Goal: Information Seeking & Learning: Learn about a topic

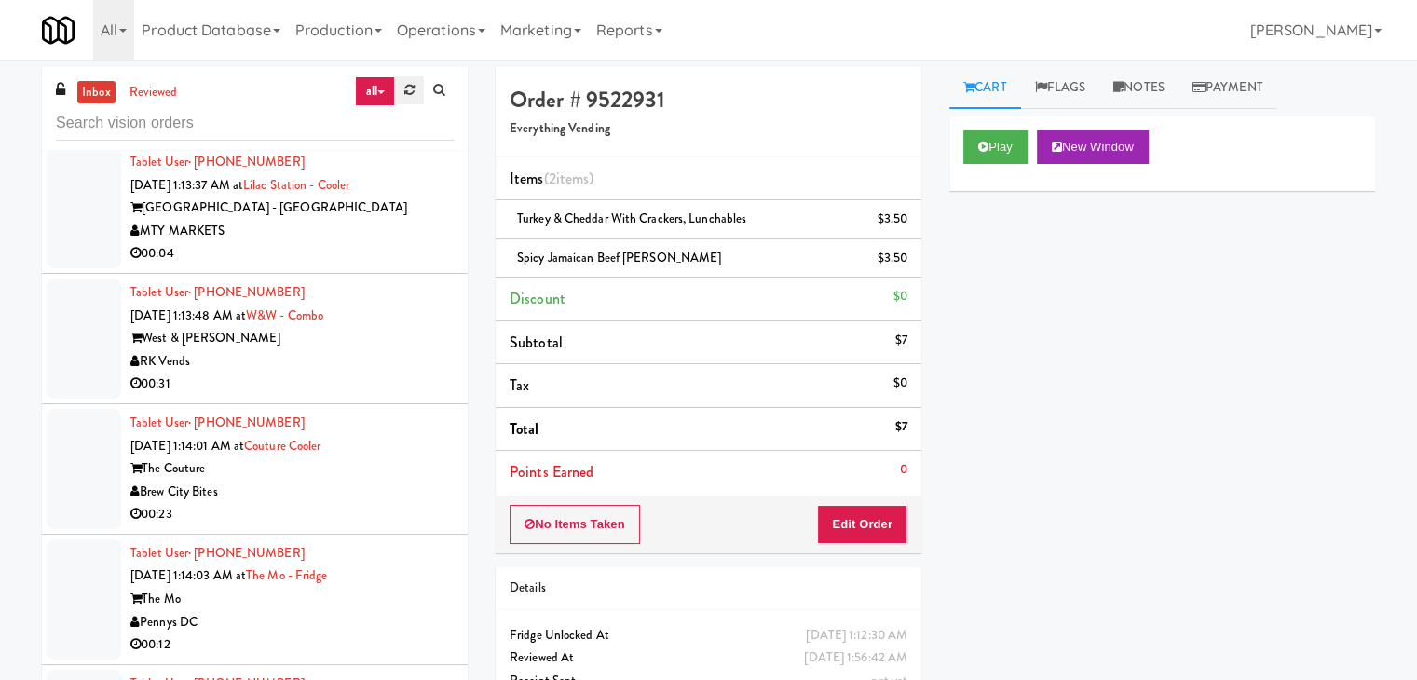
click at [404, 95] on icon at bounding box center [409, 90] width 10 height 12
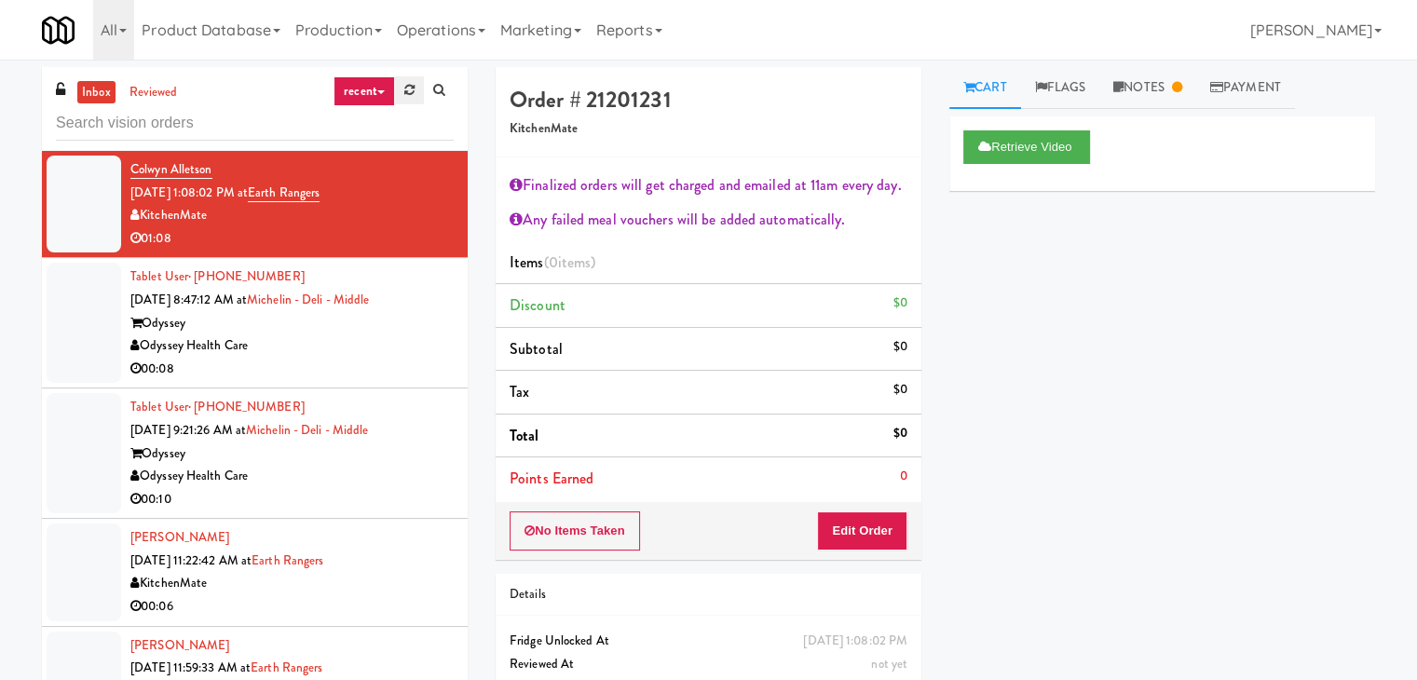
click at [406, 96] on icon at bounding box center [409, 90] width 10 height 12
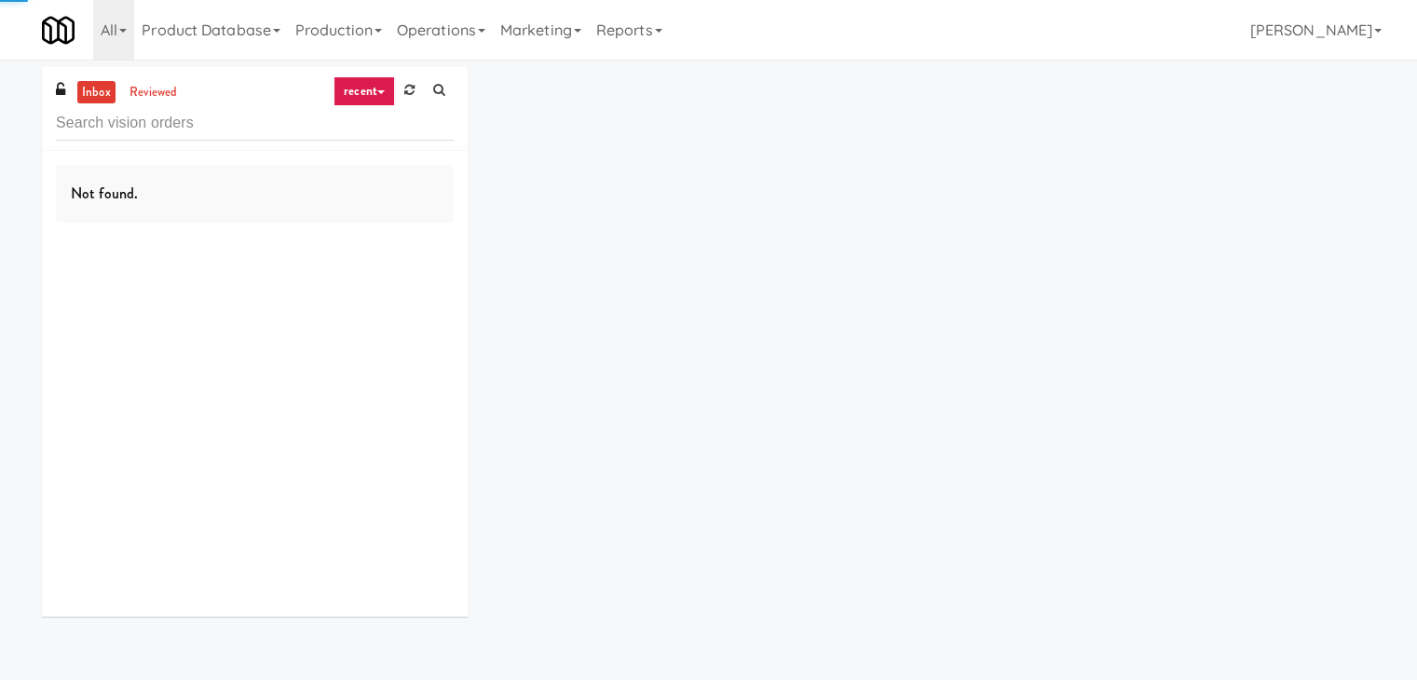
click at [365, 89] on link "recent" at bounding box center [364, 91] width 61 height 30
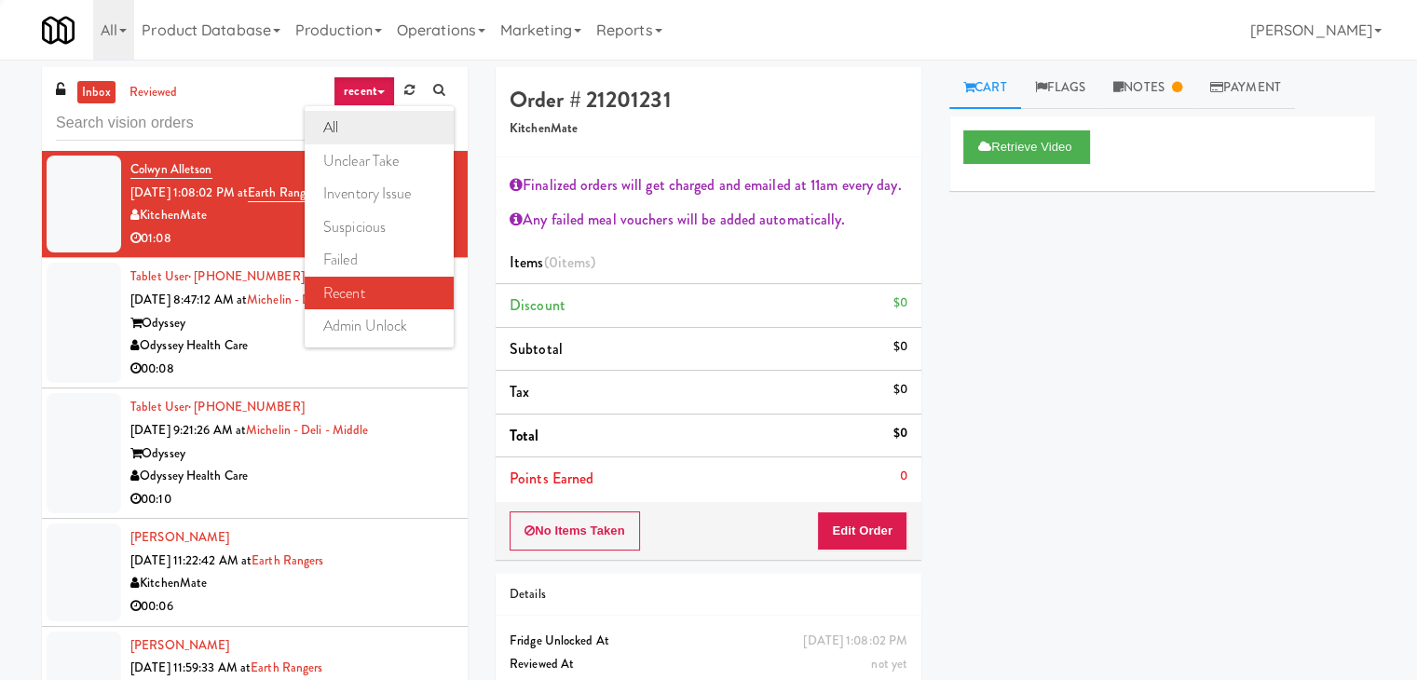
click at [358, 128] on link "all" at bounding box center [379, 128] width 149 height 34
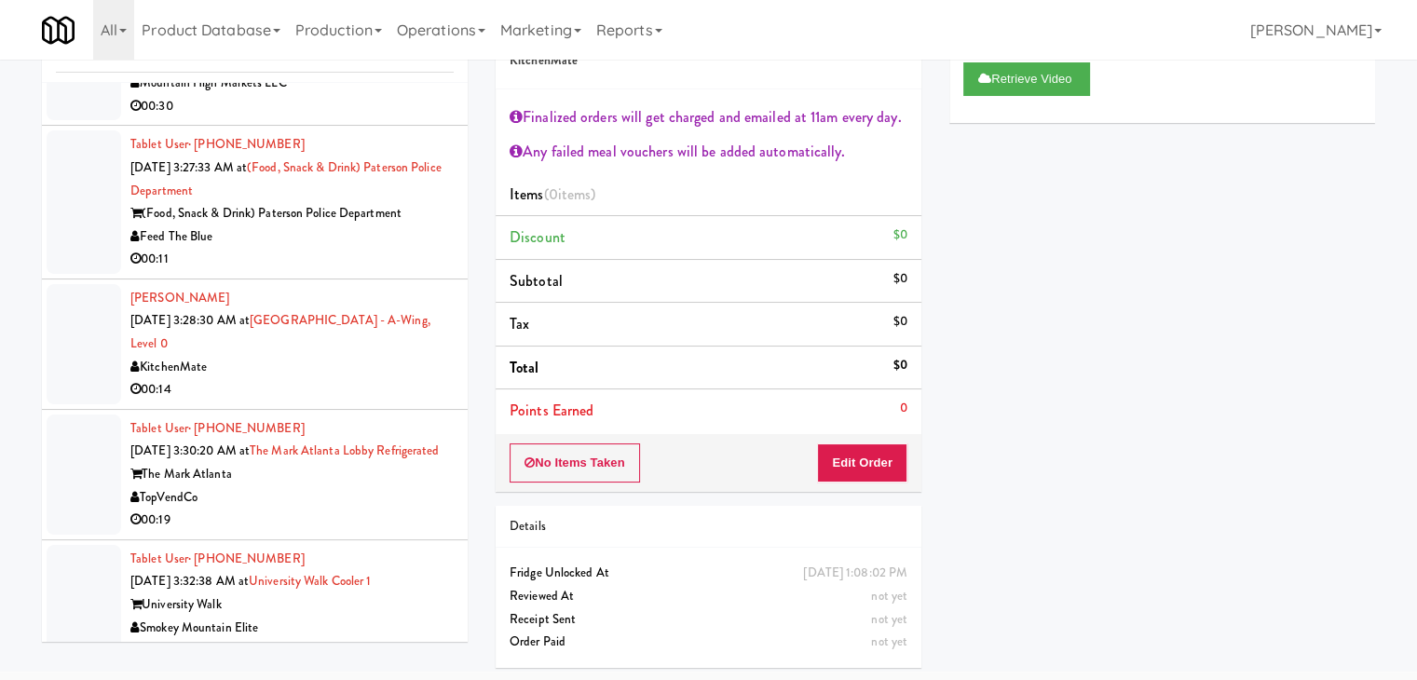
scroll to position [7957, 0]
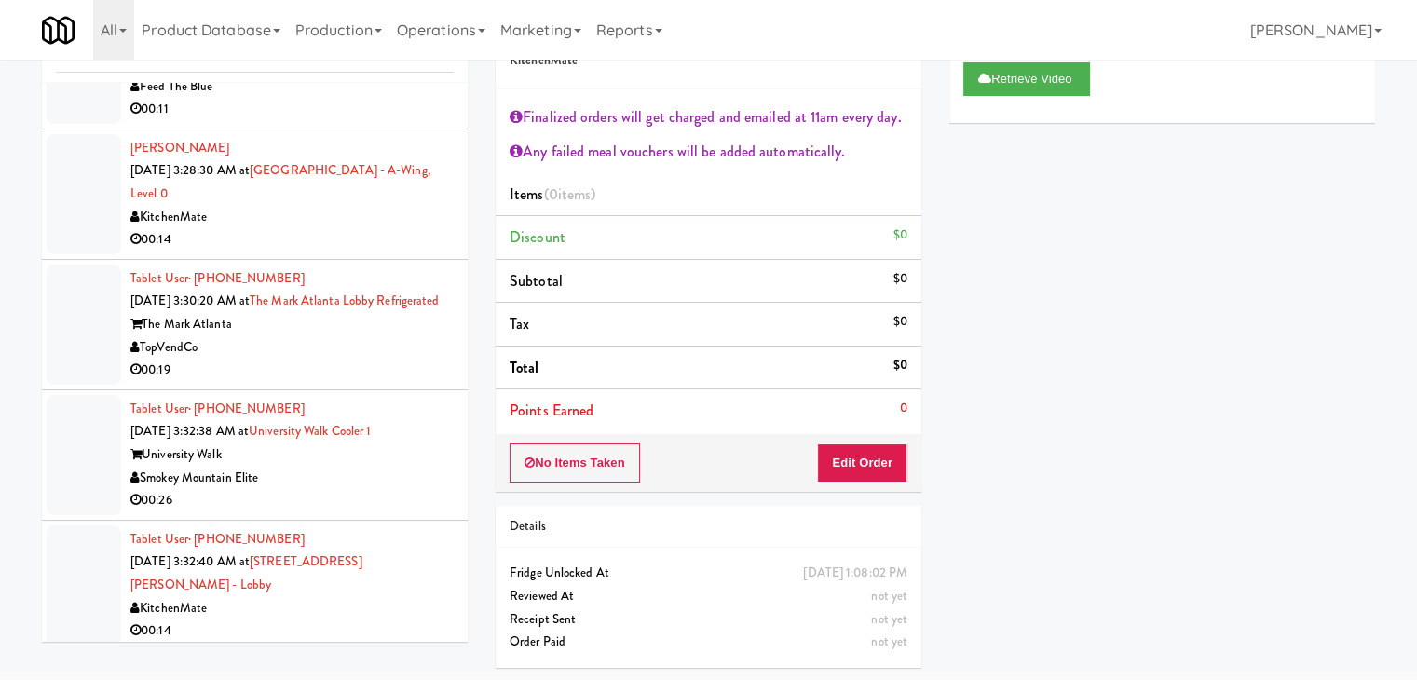
click at [349, 360] on div "TopVendCo" at bounding box center [291, 347] width 323 height 23
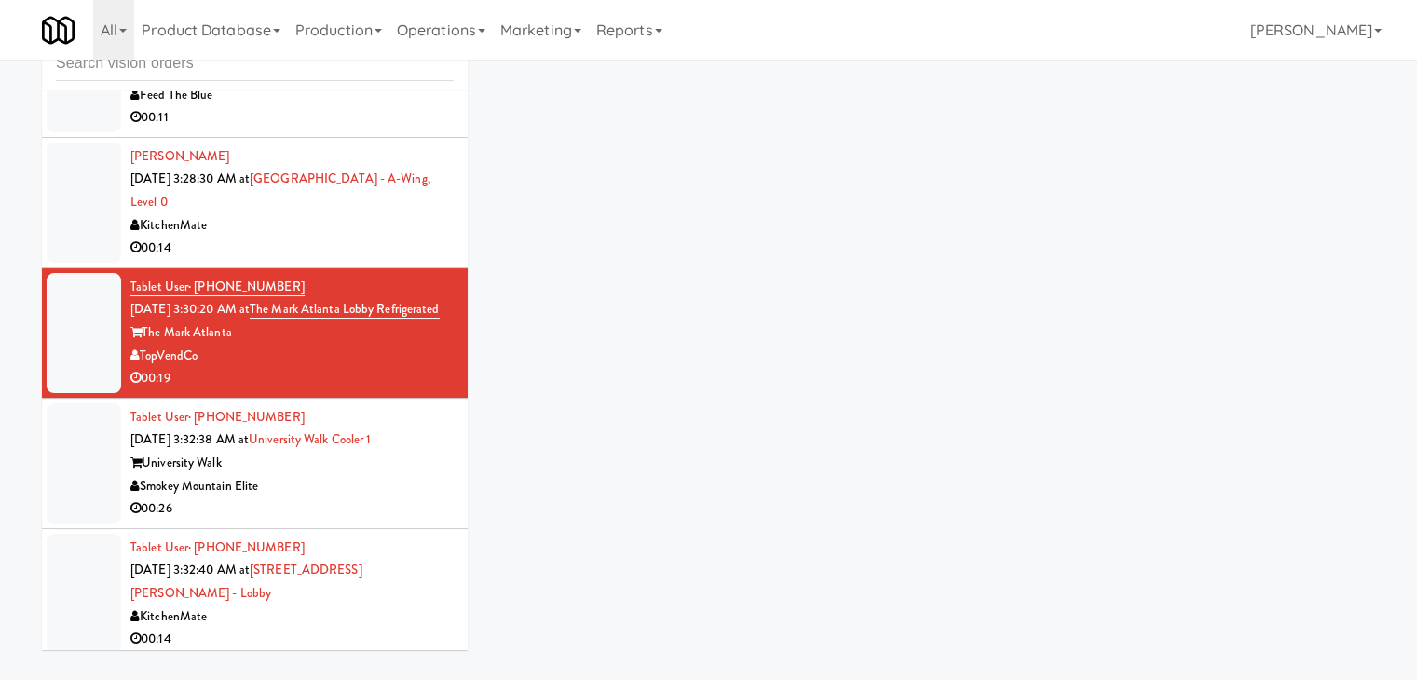
scroll to position [60, 0]
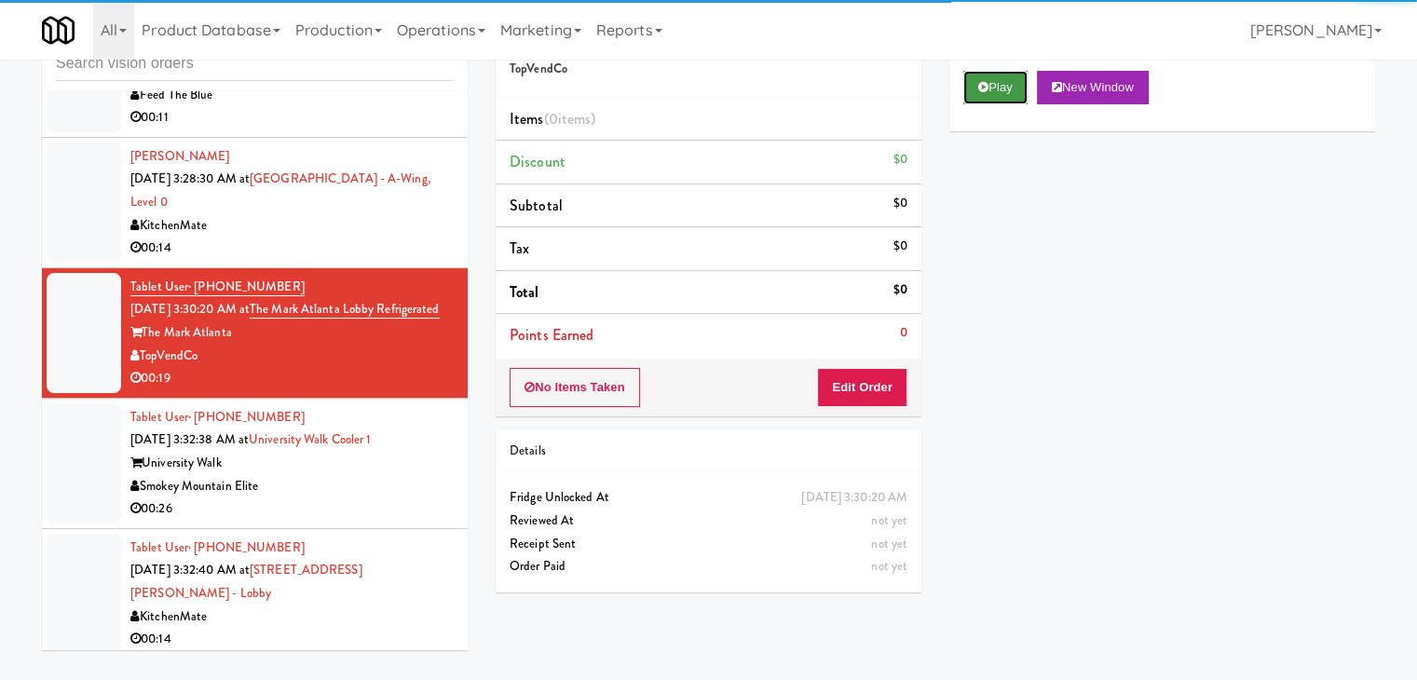
click at [995, 94] on button "Play" at bounding box center [995, 88] width 64 height 34
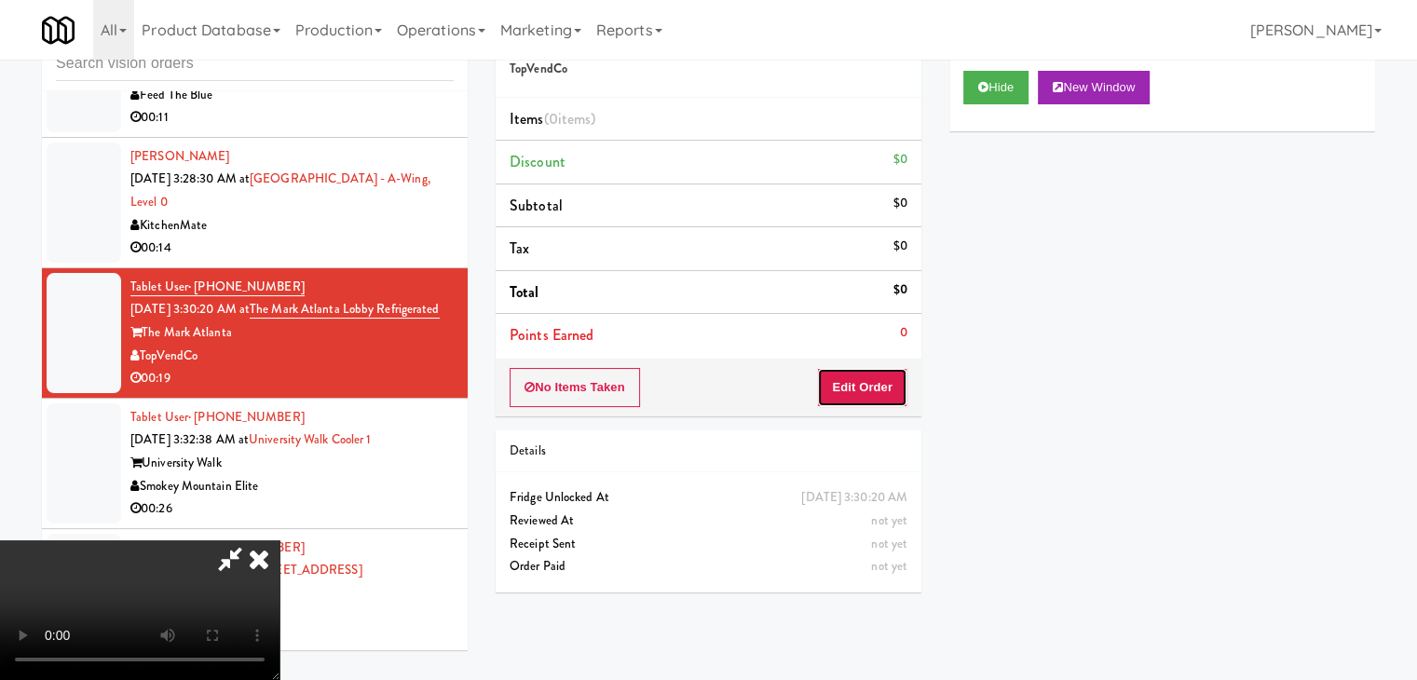
click at [838, 392] on button "Edit Order" at bounding box center [862, 387] width 90 height 39
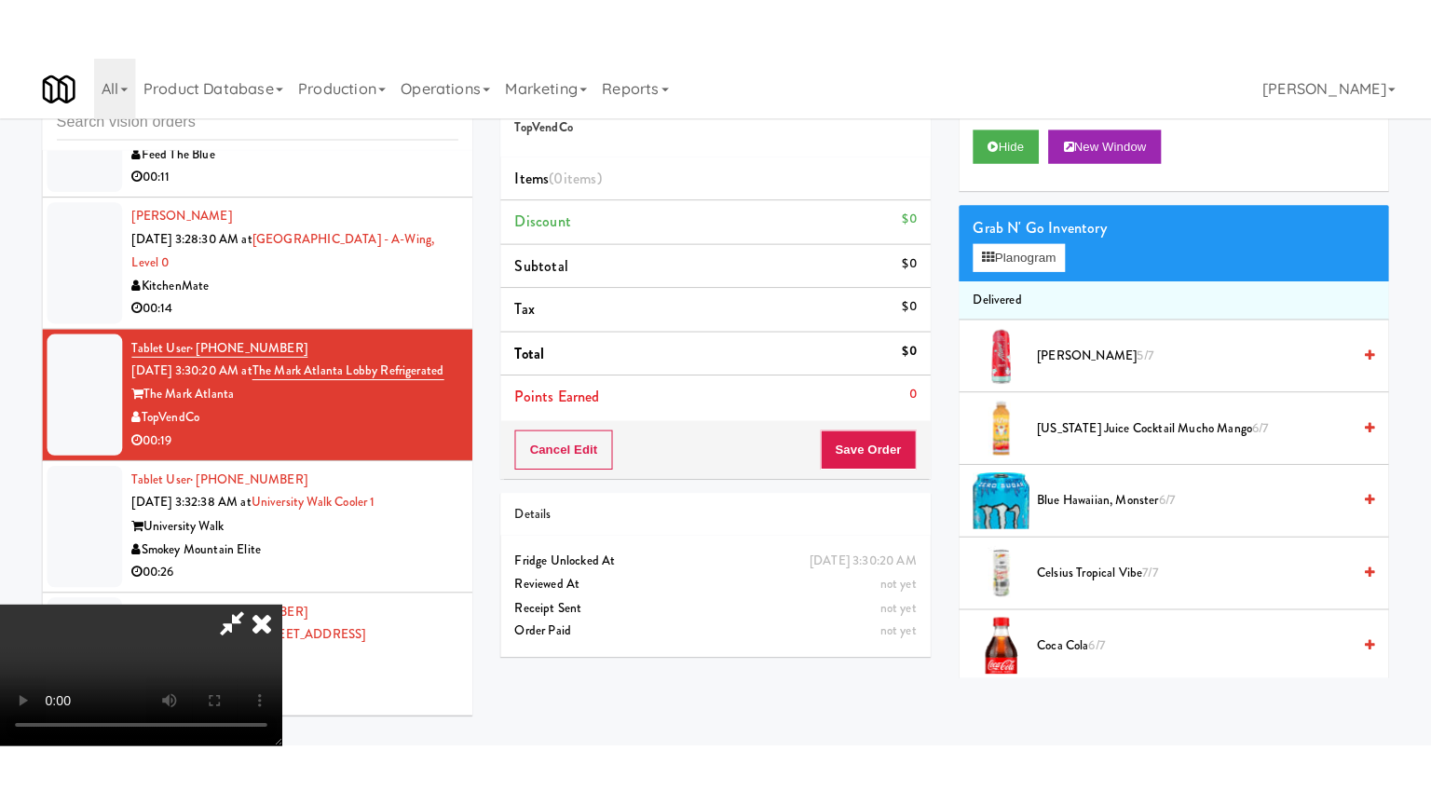
scroll to position [262, 0]
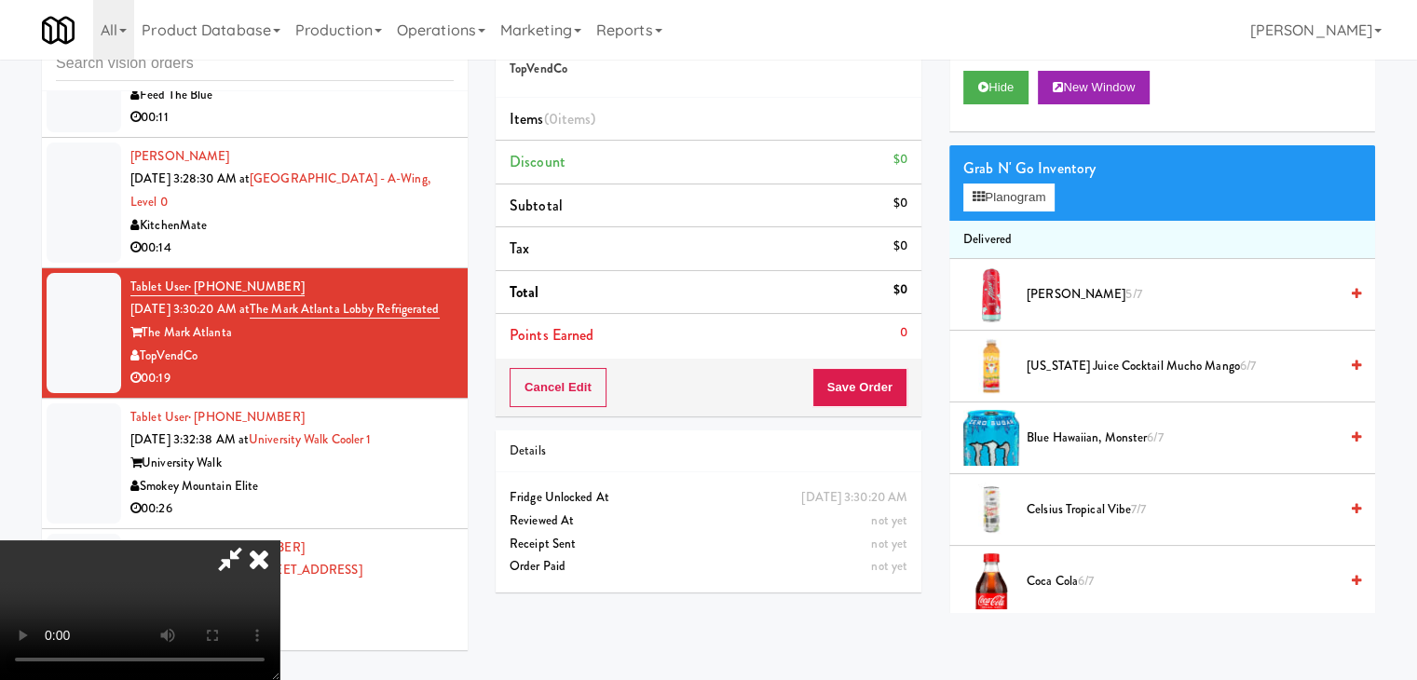
click at [279, 540] on video at bounding box center [139, 610] width 279 height 140
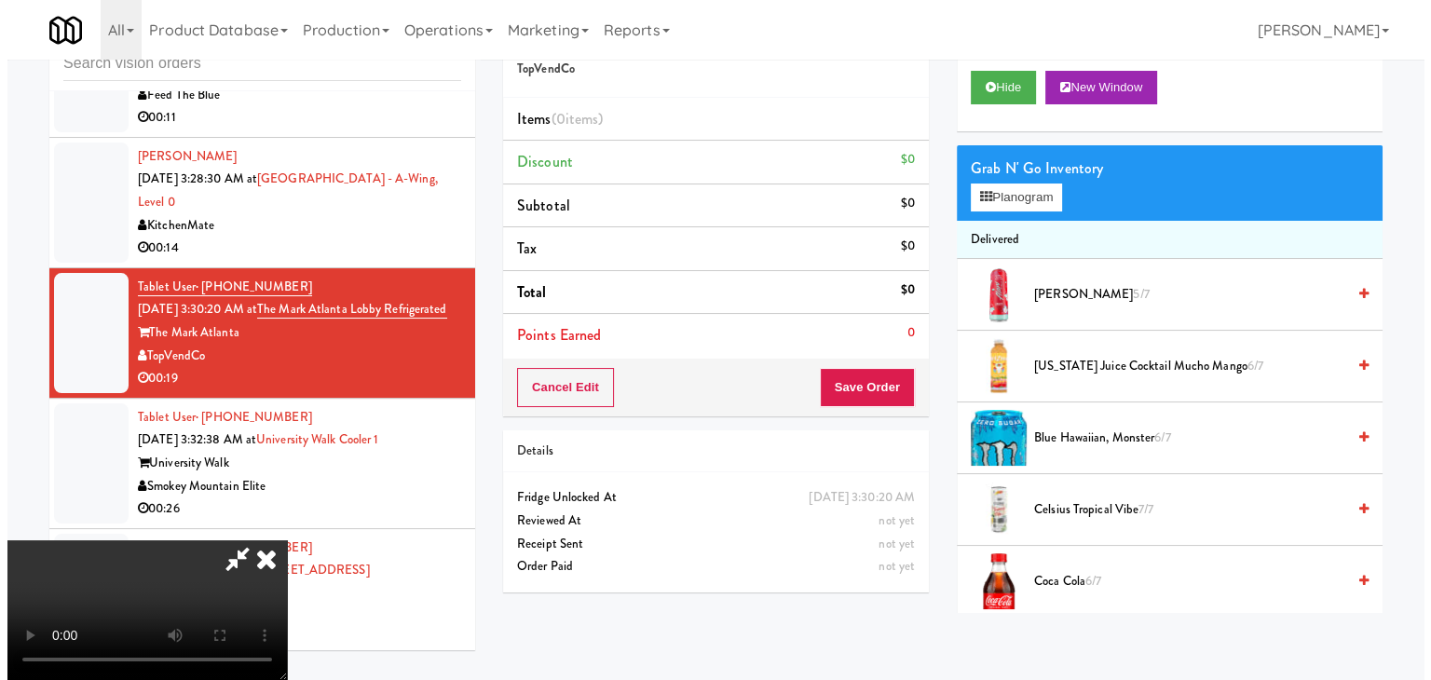
scroll to position [0, 0]
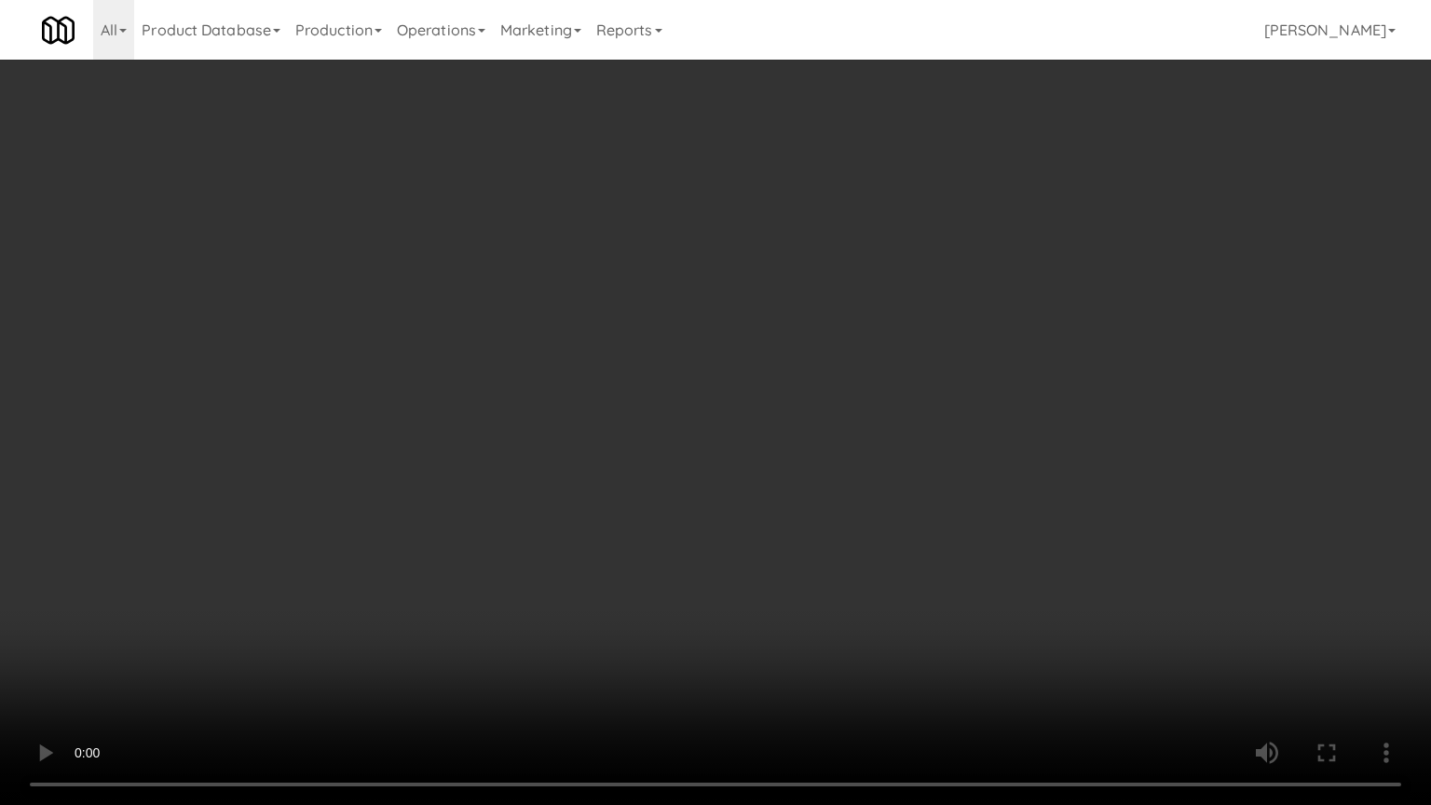
click at [909, 410] on video at bounding box center [715, 402] width 1431 height 805
click at [896, 432] on video at bounding box center [715, 402] width 1431 height 805
click at [996, 264] on video at bounding box center [715, 402] width 1431 height 805
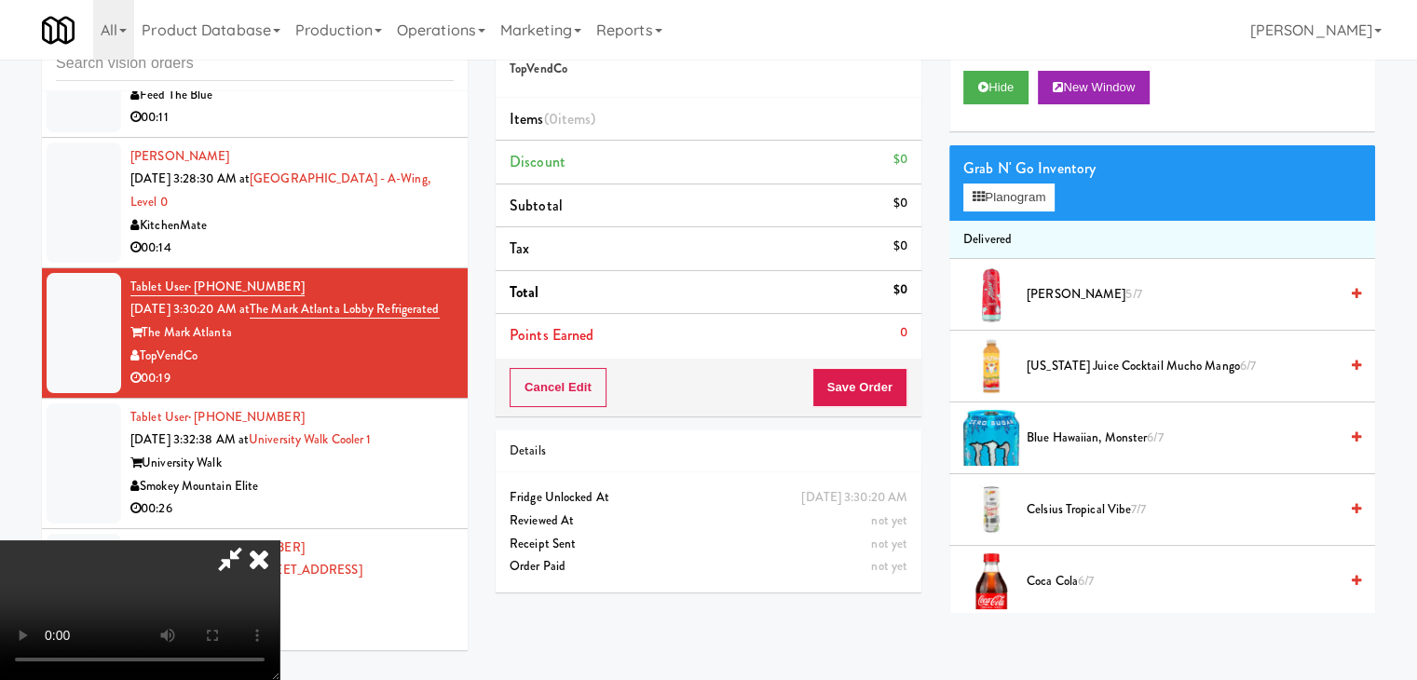
drag, startPoint x: 738, startPoint y: 219, endPoint x: 794, endPoint y: 184, distance: 65.7
click at [279, 540] on video at bounding box center [139, 610] width 279 height 140
click at [1025, 195] on button "Planogram" at bounding box center [1008, 198] width 91 height 28
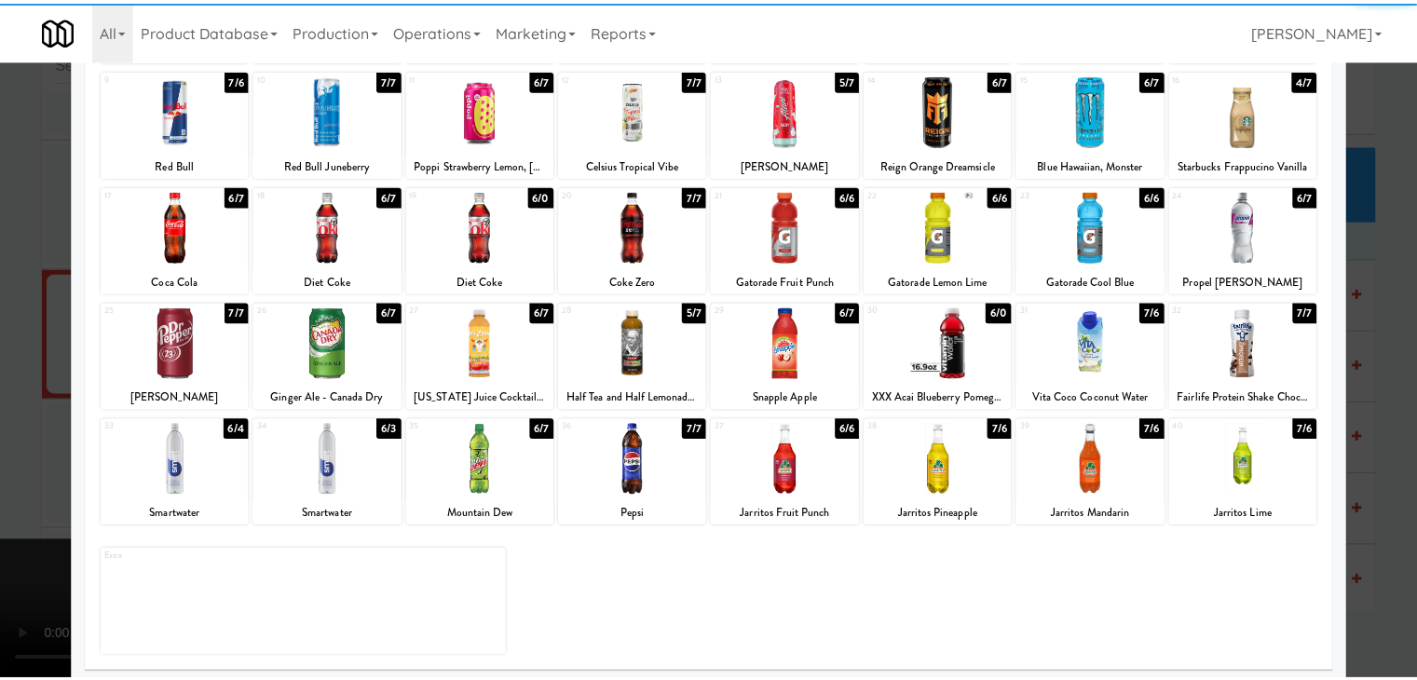
scroll to position [235, 0]
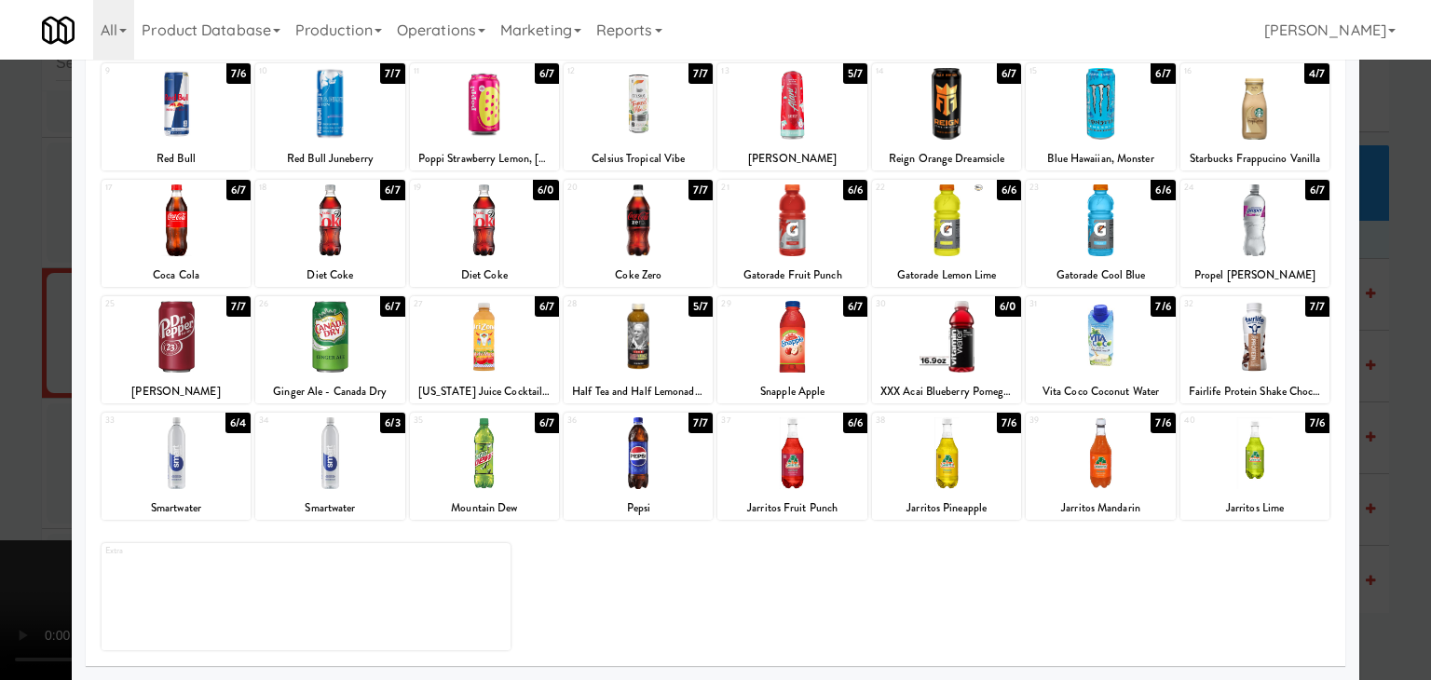
drag, startPoint x: 482, startPoint y: 351, endPoint x: 466, endPoint y: 352, distance: 15.9
click at [481, 351] on div at bounding box center [484, 337] width 149 height 72
drag, startPoint x: 0, startPoint y: 343, endPoint x: 241, endPoint y: 347, distance: 241.3
click at [19, 340] on div at bounding box center [715, 340] width 1431 height 680
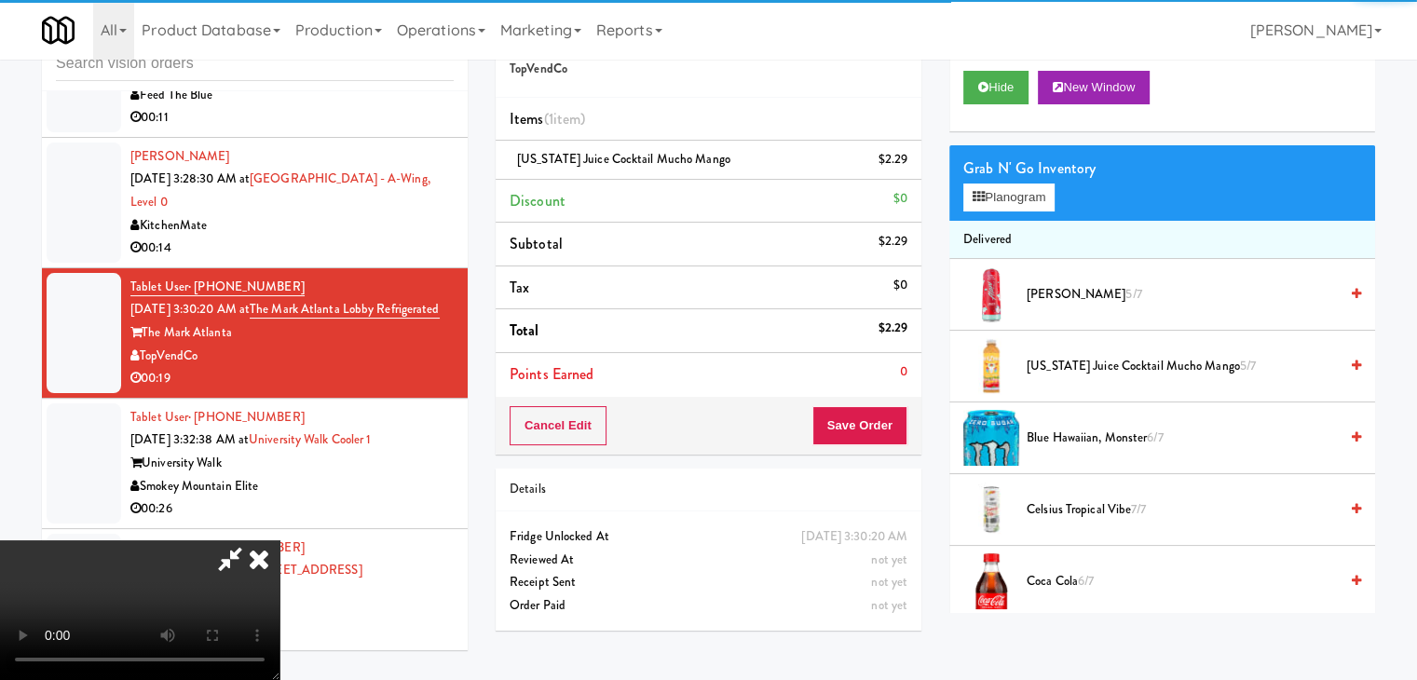
scroll to position [262, 0]
click at [279, 540] on video at bounding box center [139, 610] width 279 height 140
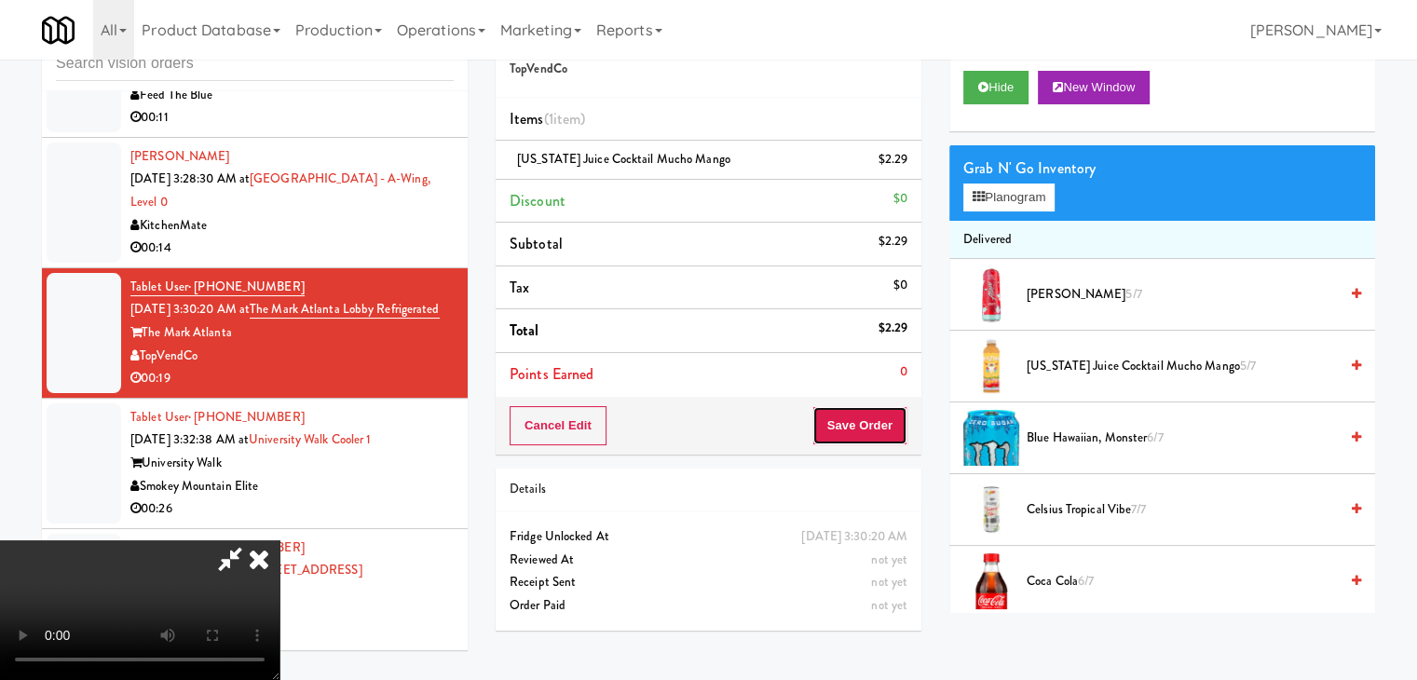
click at [882, 423] on button "Save Order" at bounding box center [859, 425] width 95 height 39
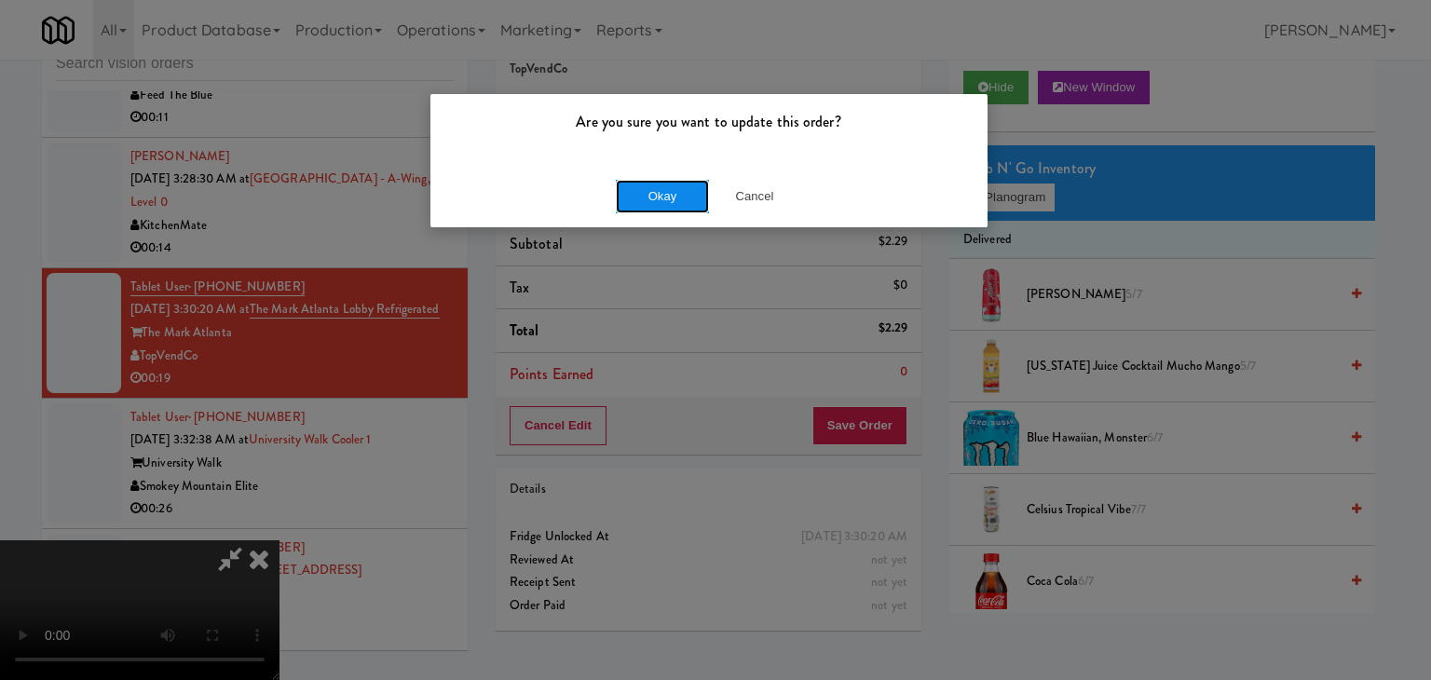
click at [675, 184] on button "Okay" at bounding box center [662, 197] width 93 height 34
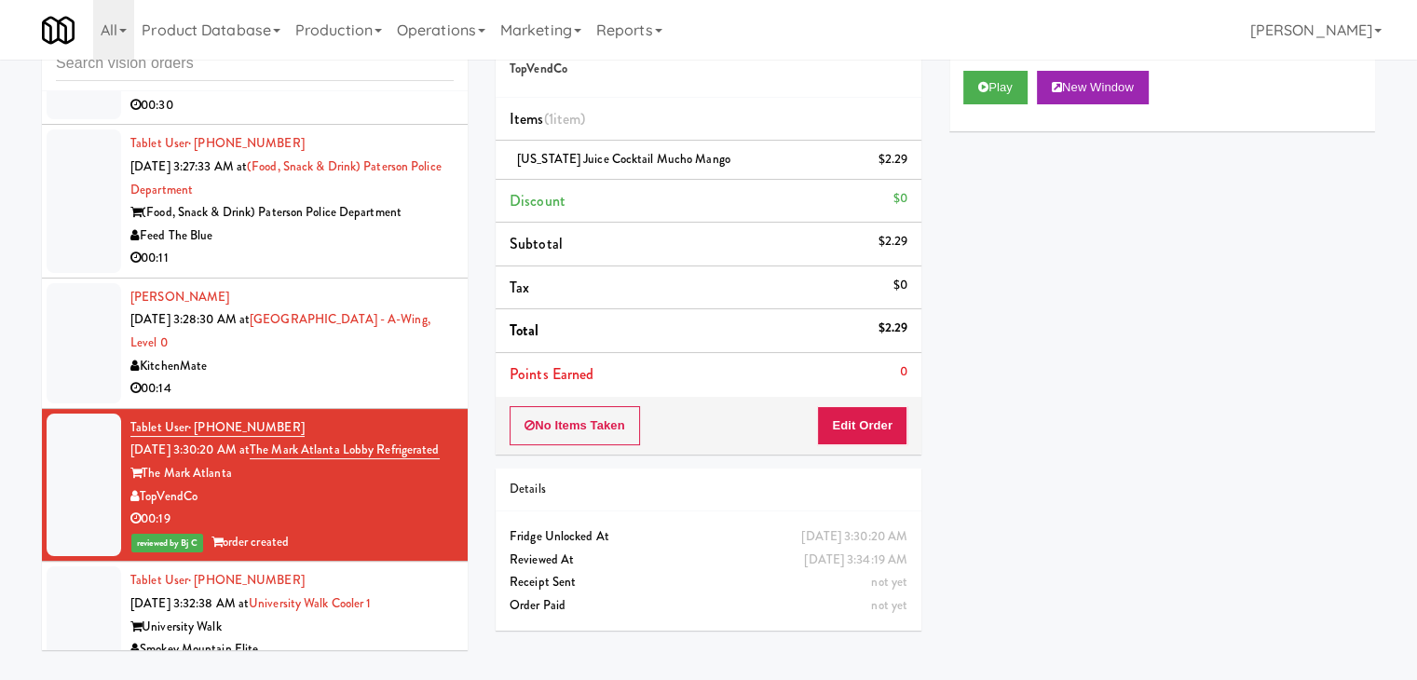
scroll to position [7677, 0]
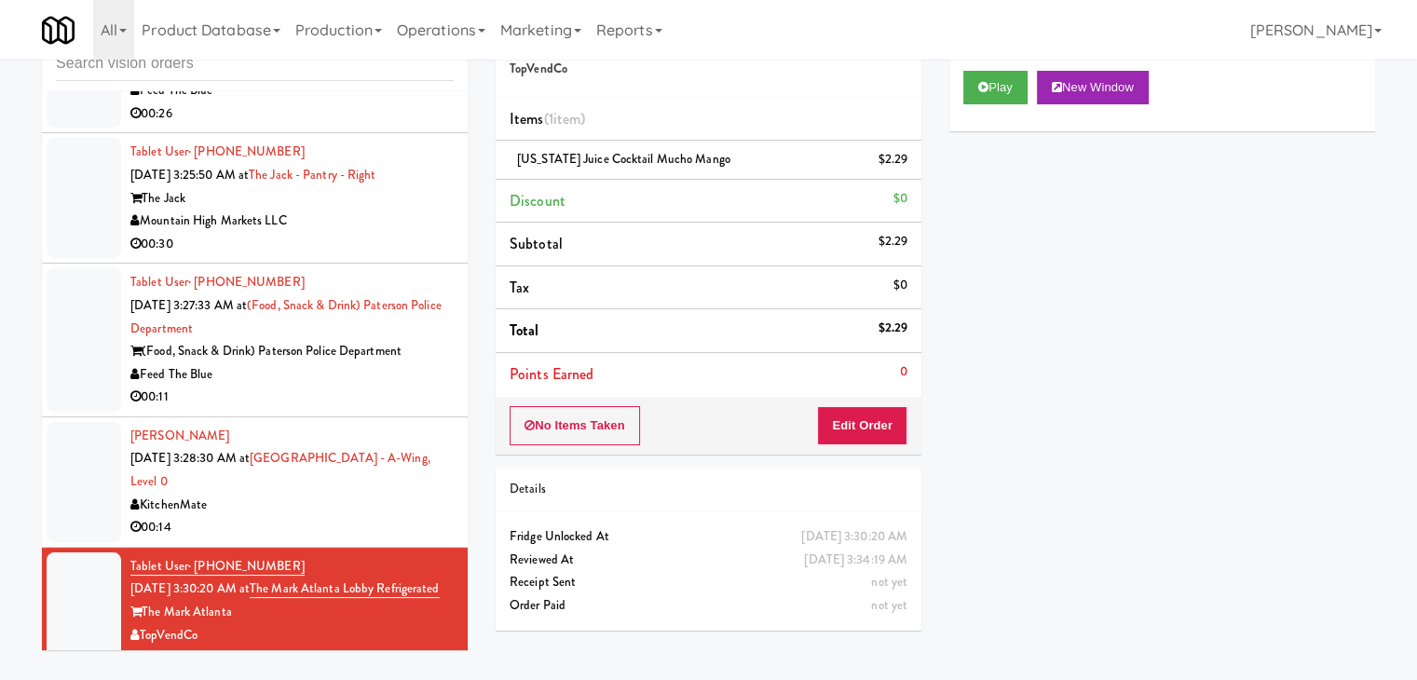
click at [284, 482] on div "[PERSON_NAME] [DATE] 3:28:30 AM at [GEOGRAPHIC_DATA] - A-Wing, Level 0 KitchenM…" at bounding box center [291, 482] width 323 height 115
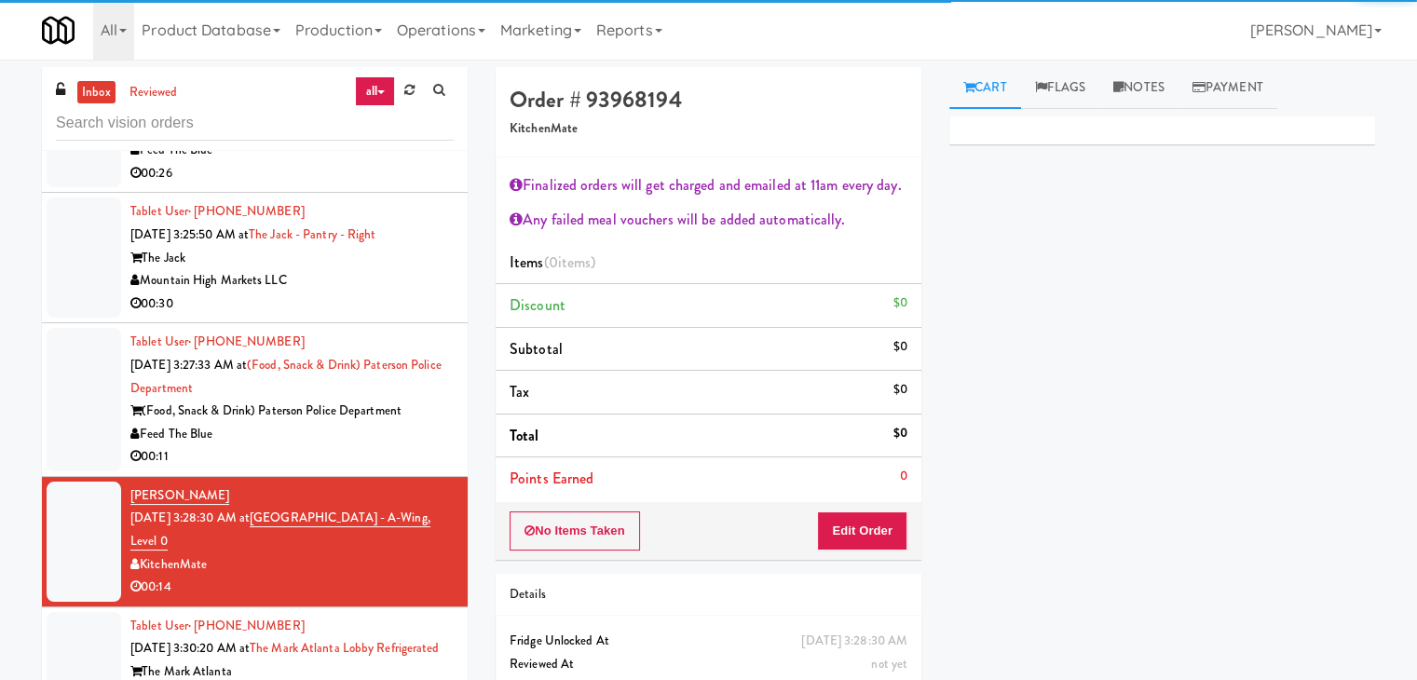
click at [325, 445] on div "00:11" at bounding box center [291, 456] width 323 height 23
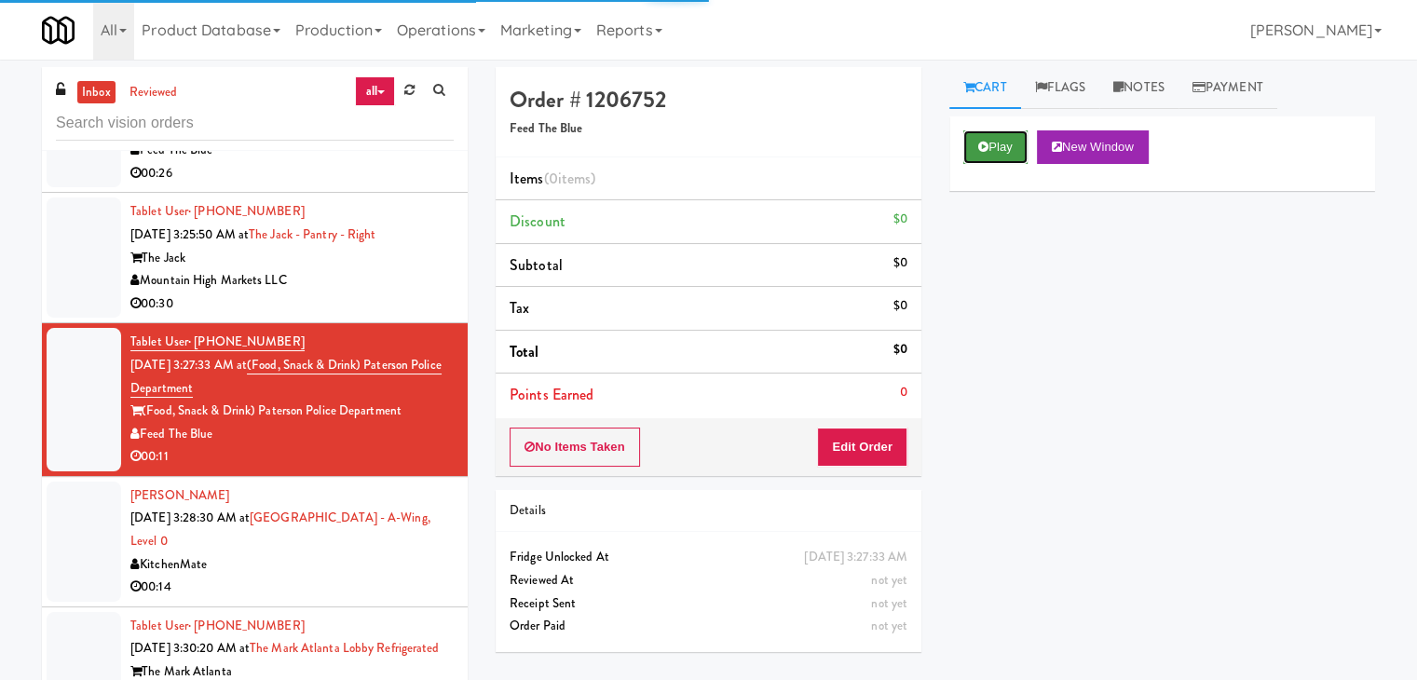
click at [991, 137] on button "Play" at bounding box center [995, 147] width 64 height 34
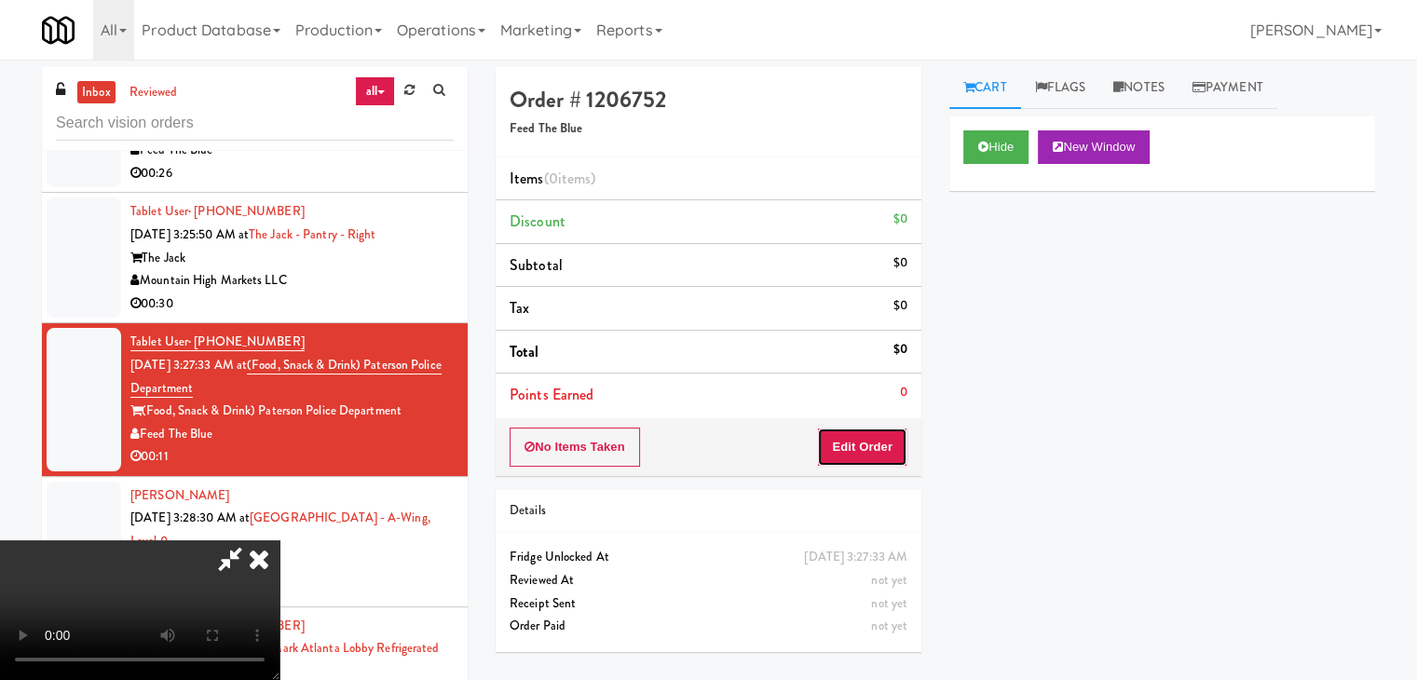
click at [866, 452] on button "Edit Order" at bounding box center [862, 447] width 90 height 39
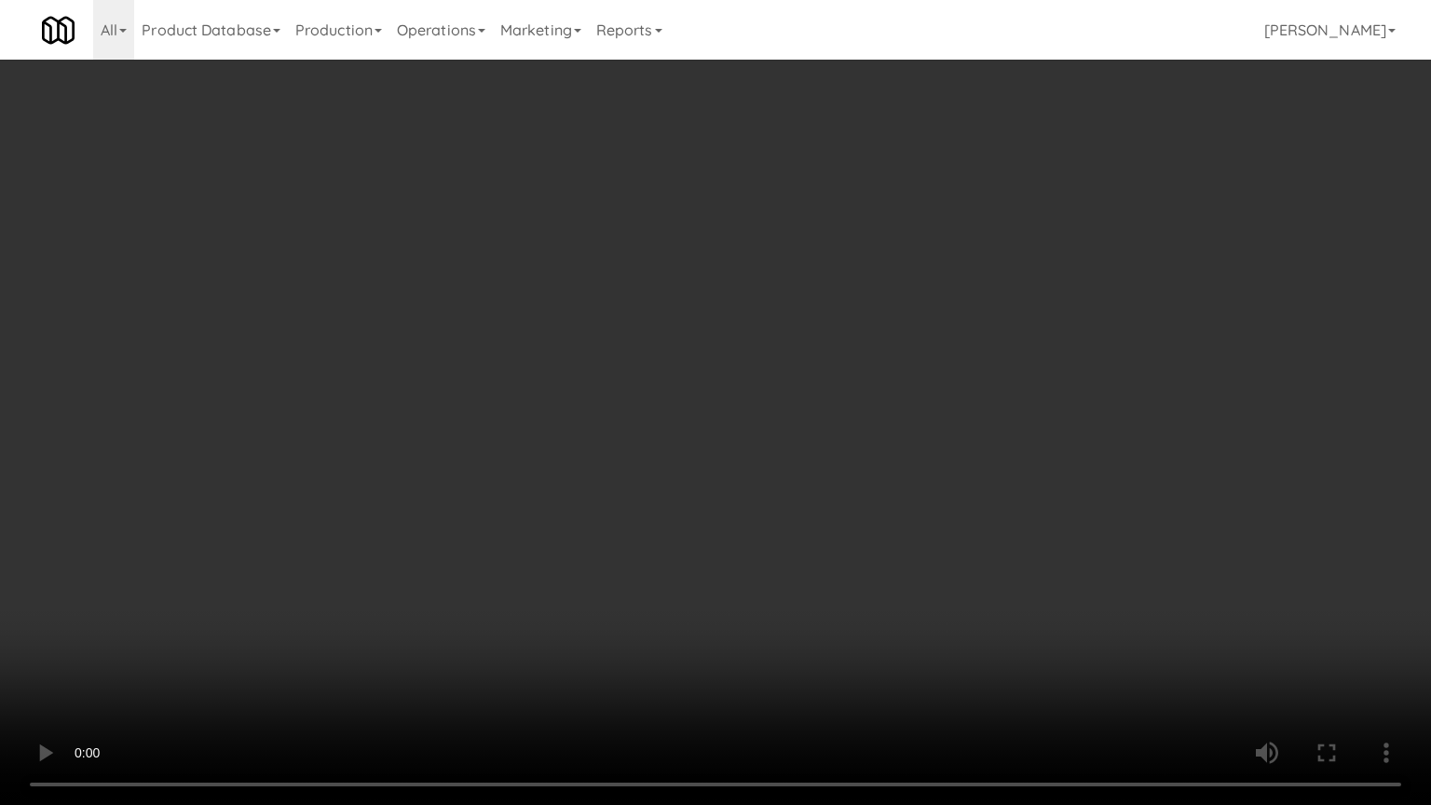
click at [882, 443] on video at bounding box center [715, 402] width 1431 height 805
click at [881, 451] on video at bounding box center [715, 402] width 1431 height 805
click at [892, 452] on video at bounding box center [715, 402] width 1431 height 805
click at [892, 450] on video at bounding box center [715, 402] width 1431 height 805
click at [887, 448] on video at bounding box center [715, 402] width 1431 height 805
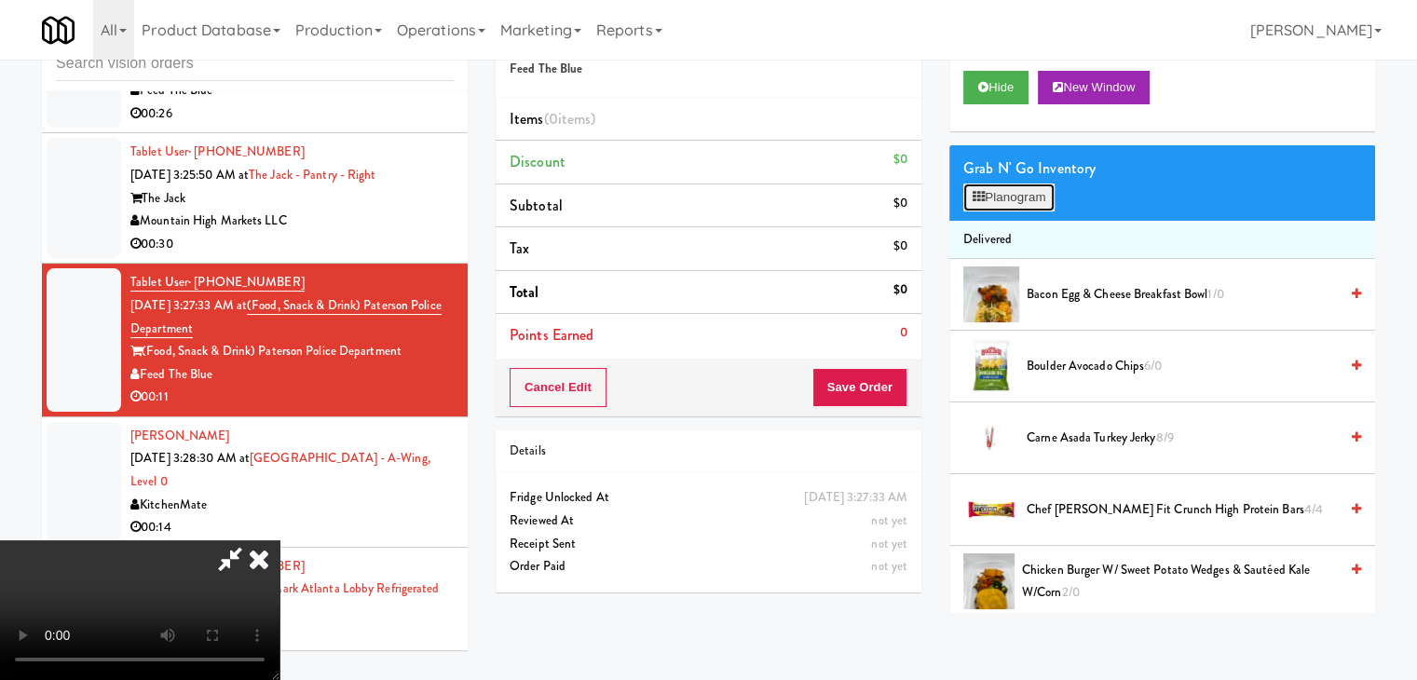
click at [1010, 195] on button "Planogram" at bounding box center [1008, 198] width 91 height 28
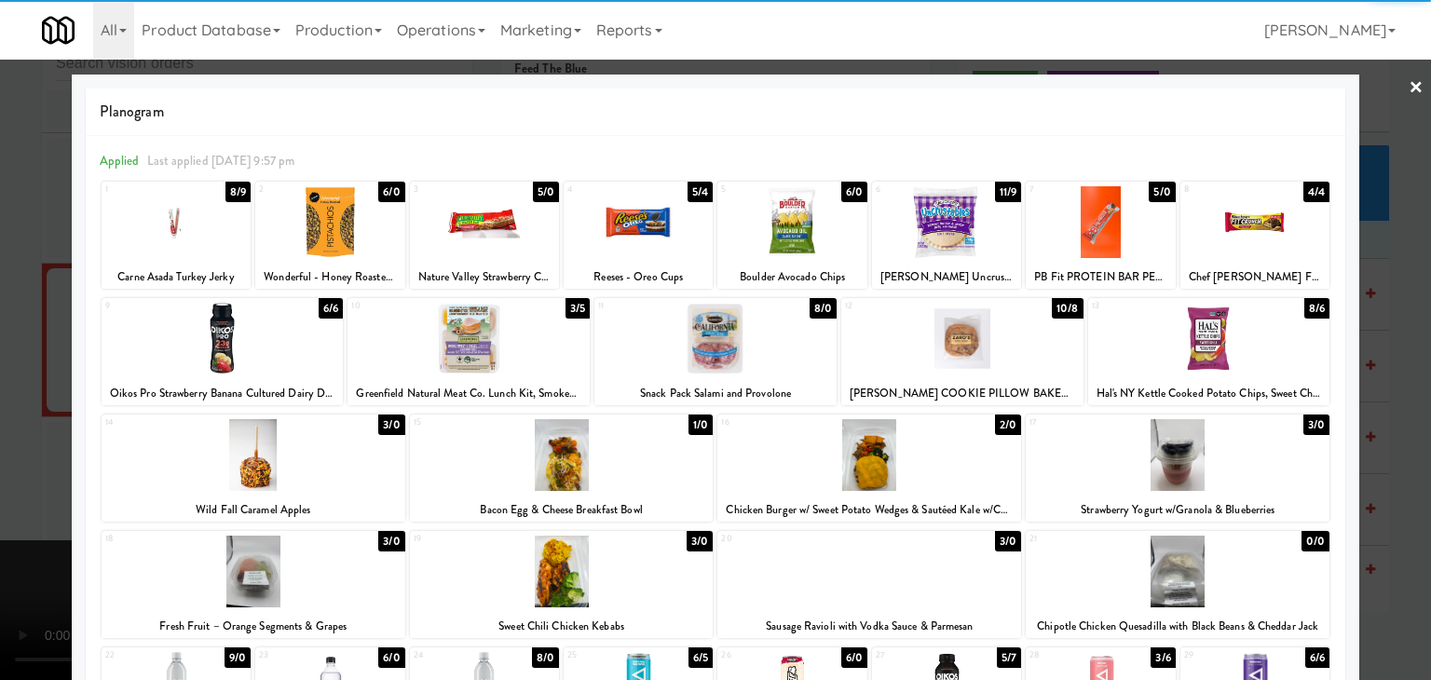
click at [1266, 243] on div at bounding box center [1254, 222] width 149 height 72
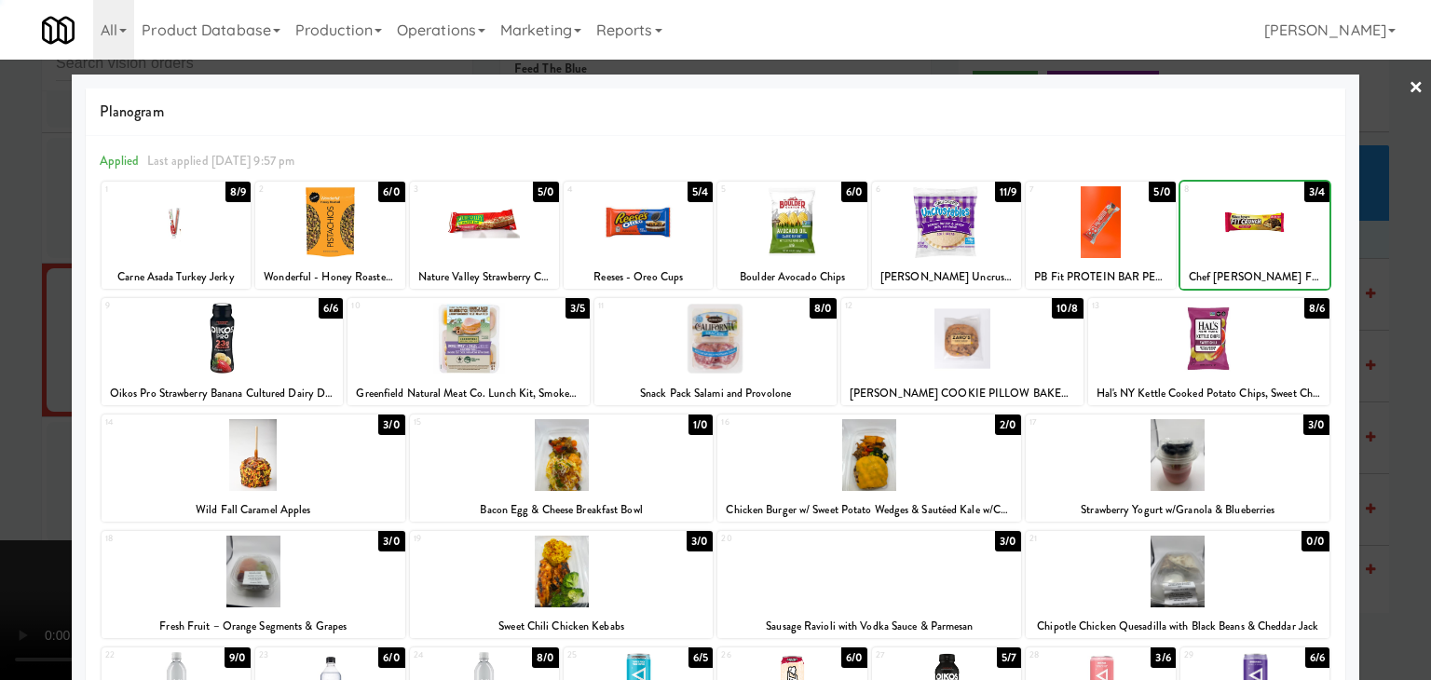
click at [1266, 243] on div at bounding box center [1254, 222] width 149 height 72
click at [5, 400] on div at bounding box center [715, 340] width 1431 height 680
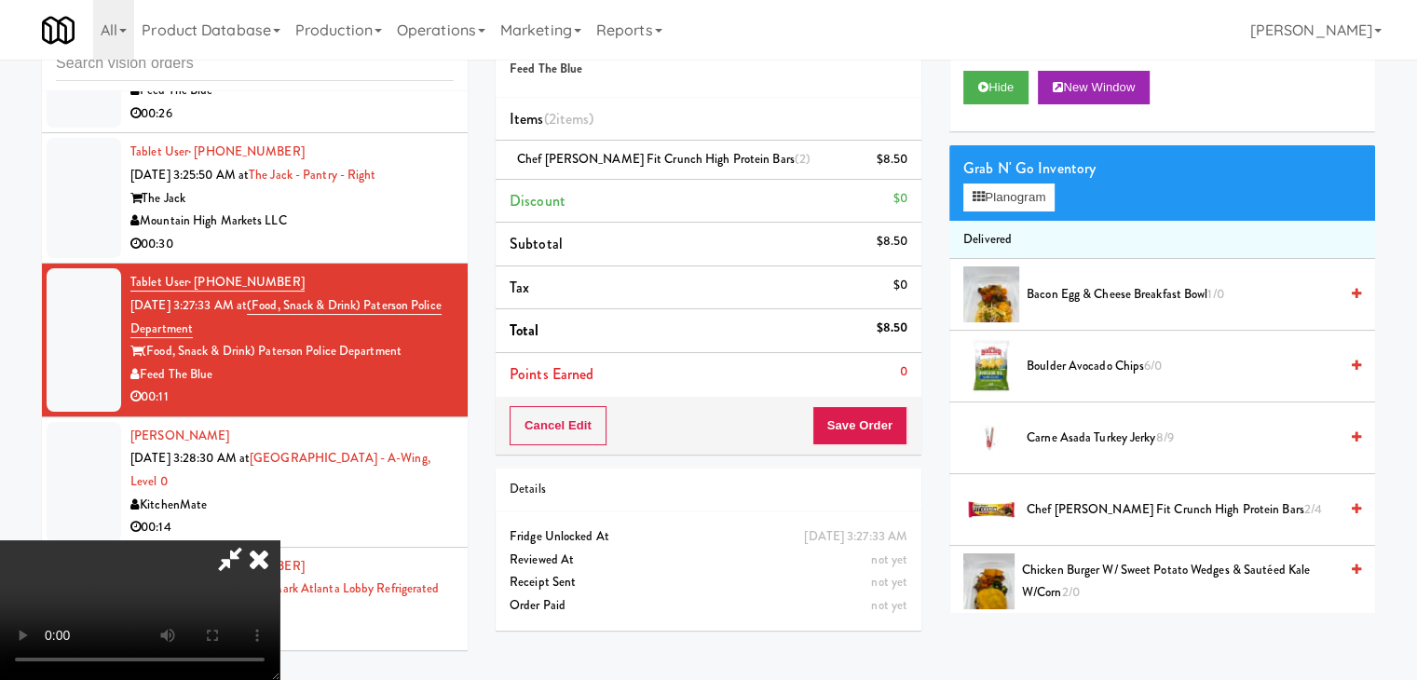
click at [279, 540] on video at bounding box center [139, 610] width 279 height 140
click at [890, 426] on button "Save Order" at bounding box center [859, 425] width 95 height 39
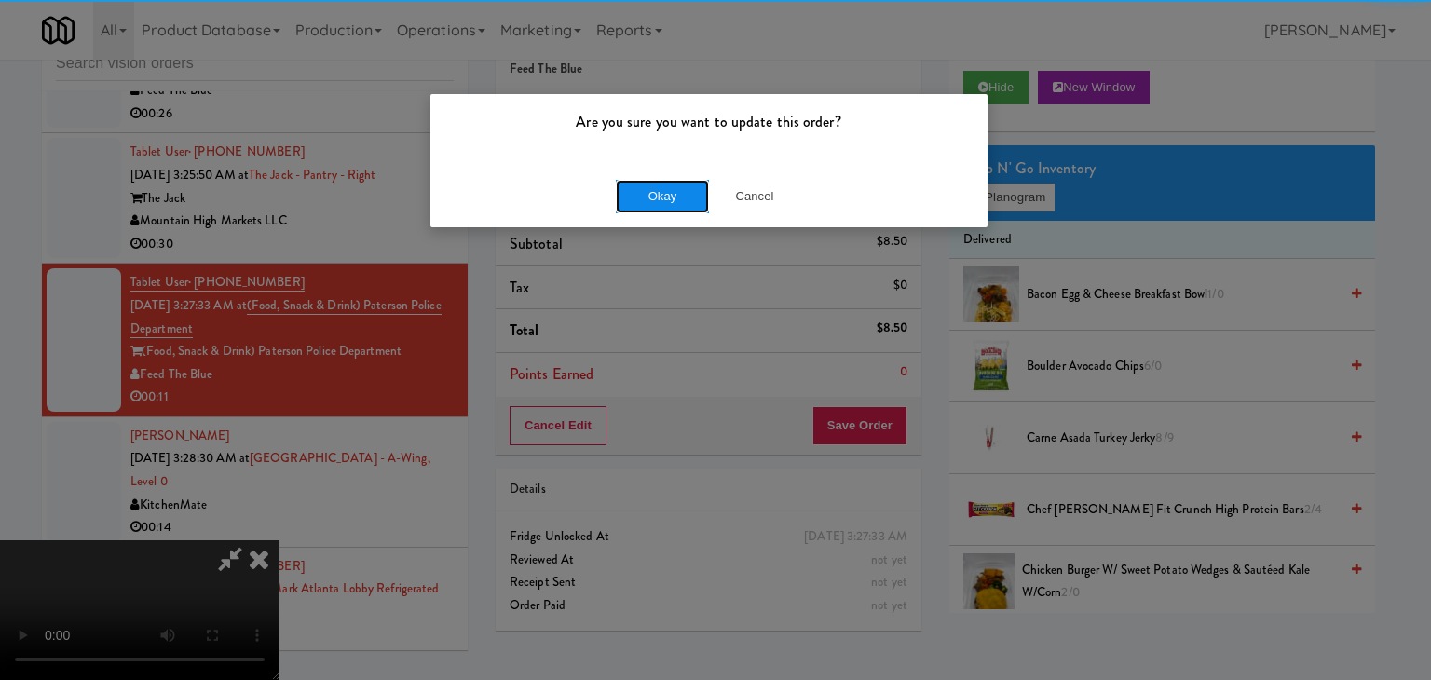
click at [683, 198] on button "Okay" at bounding box center [662, 197] width 93 height 34
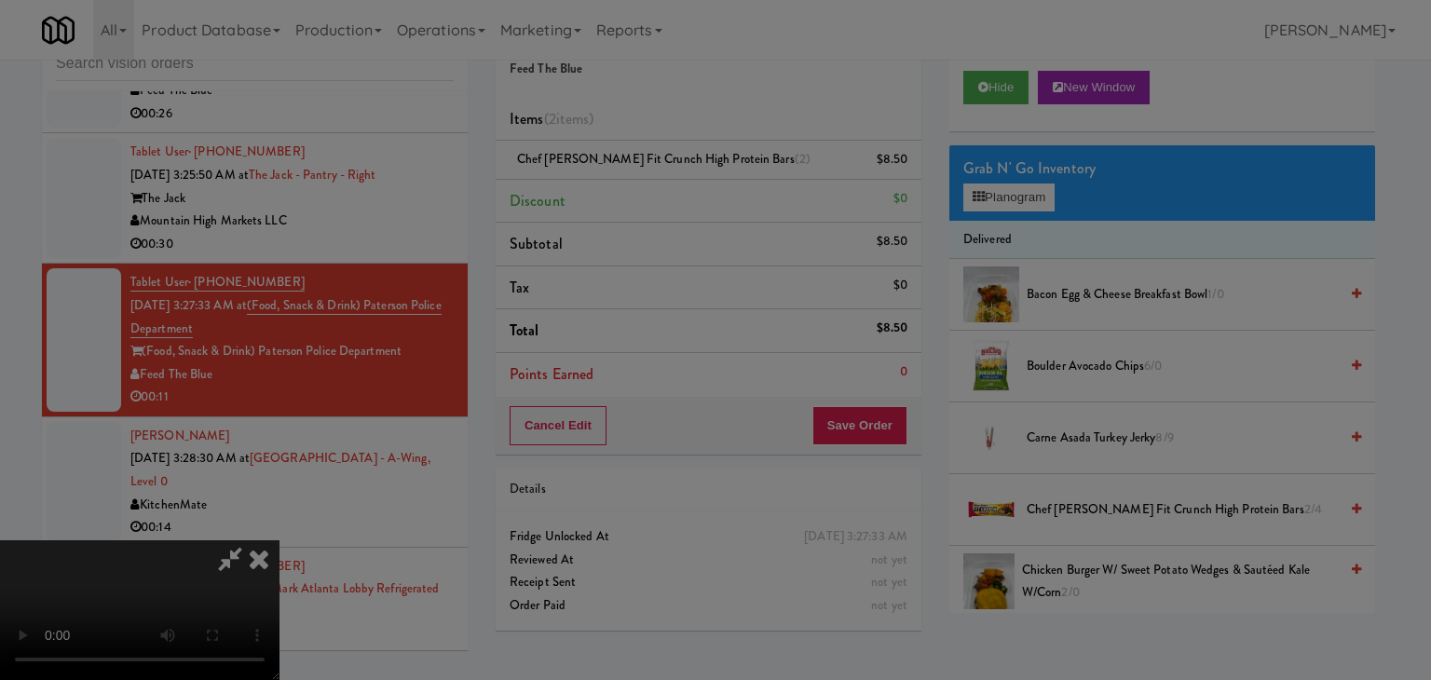
click at [683, 198] on body "Are you sure you want to update this order? Okay Cancel Okay Are you sure you w…" at bounding box center [715, 340] width 1431 height 680
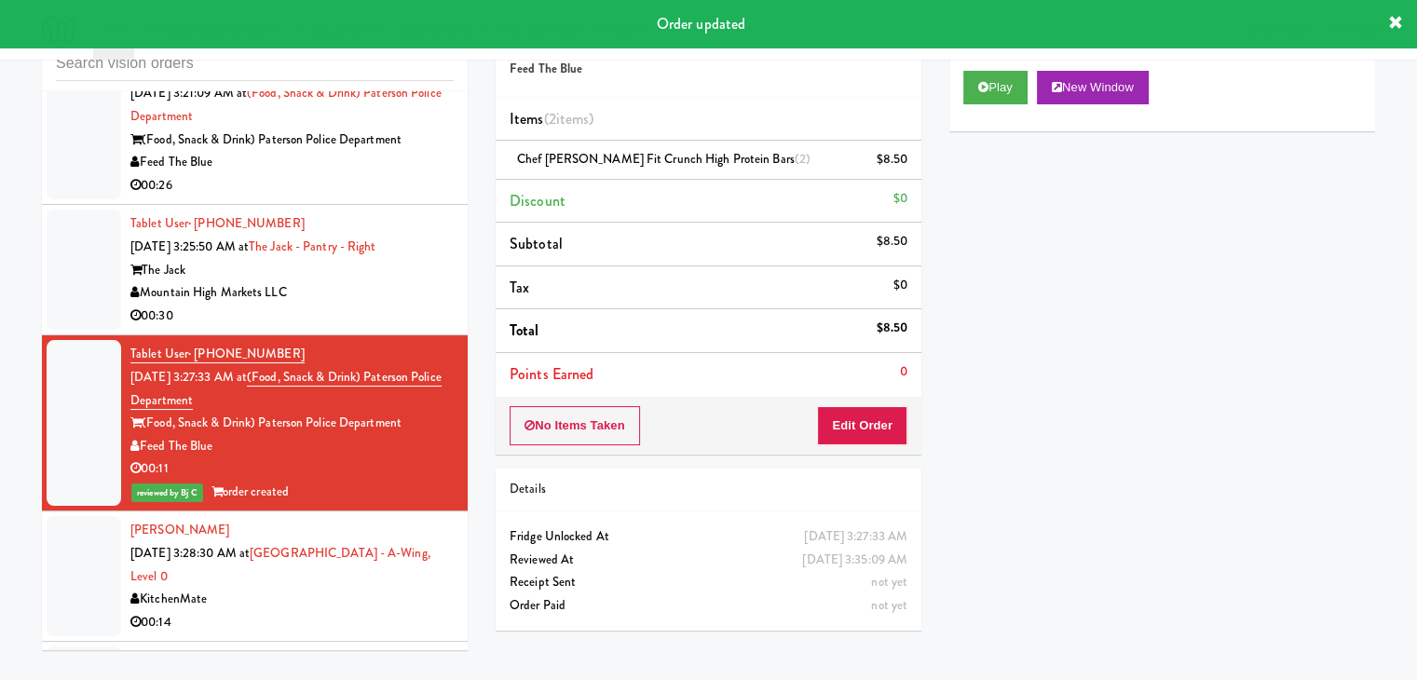
scroll to position [7491, 0]
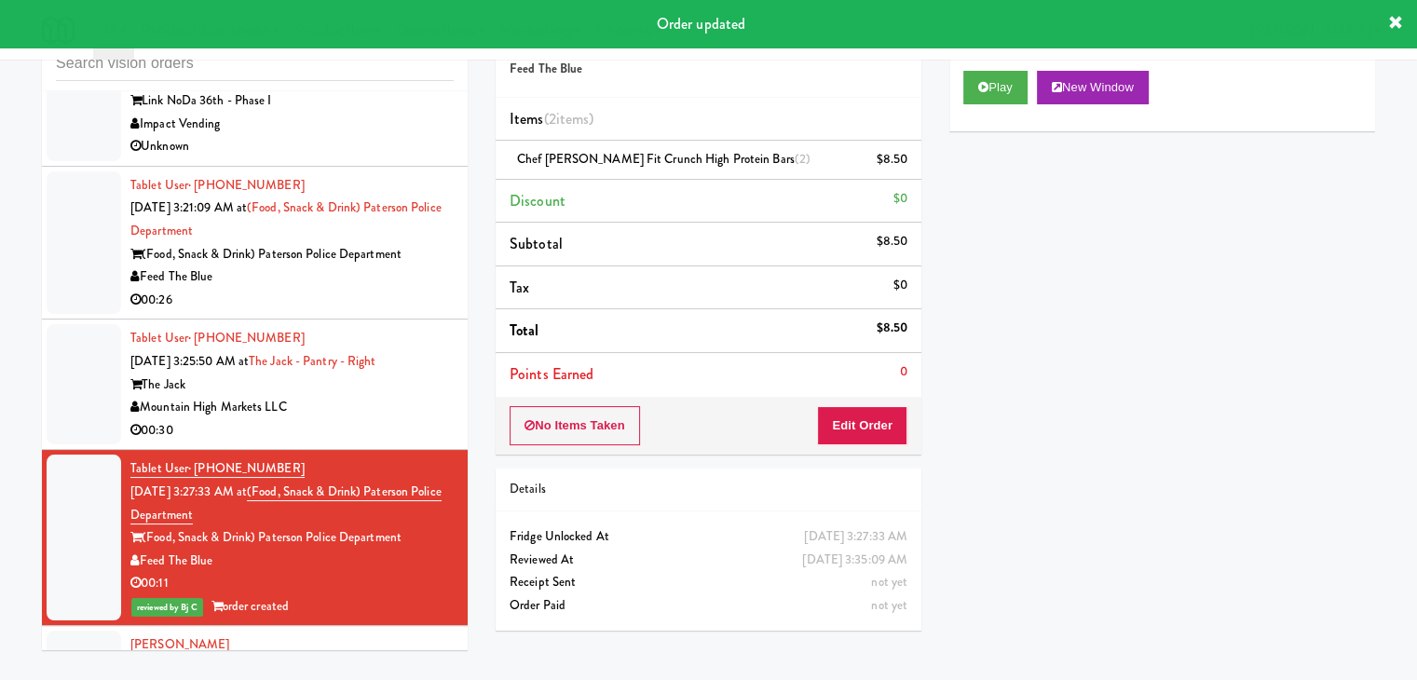
click at [416, 402] on div "Mountain High Markets LLC" at bounding box center [291, 407] width 323 height 23
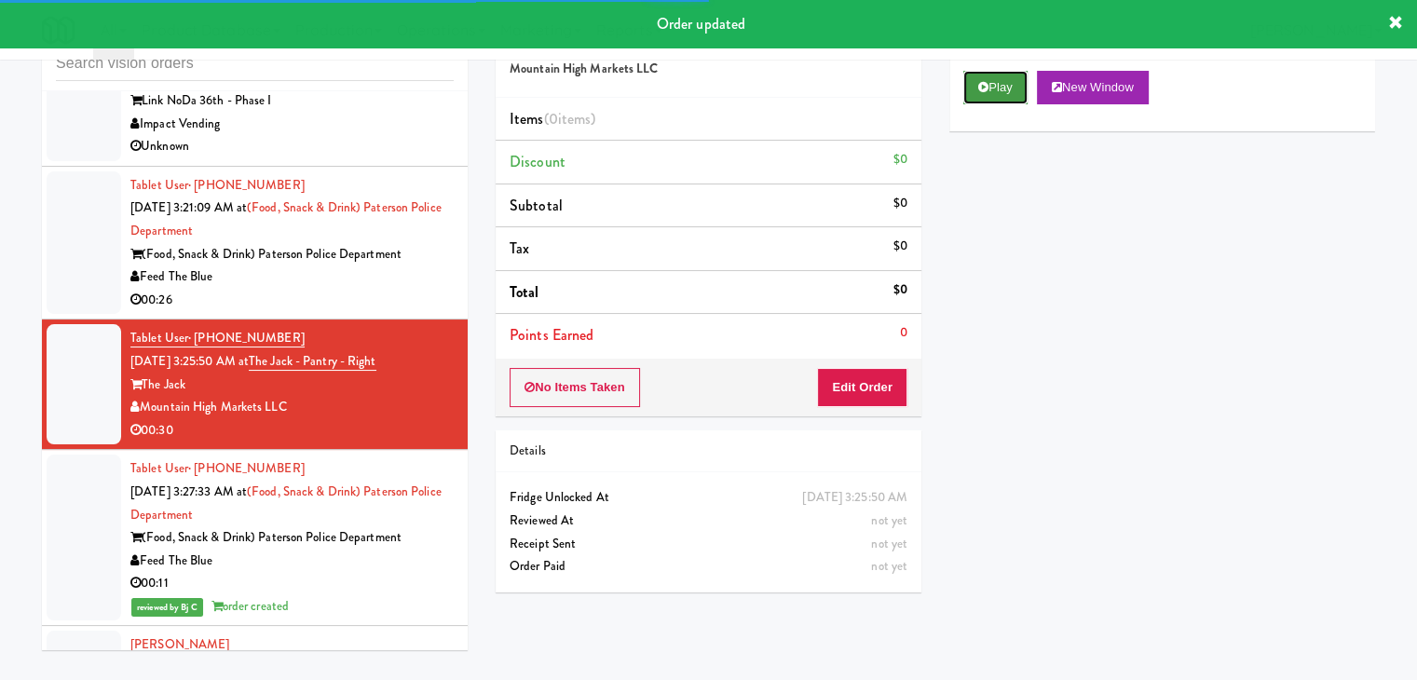
click at [984, 95] on button "Play" at bounding box center [995, 88] width 64 height 34
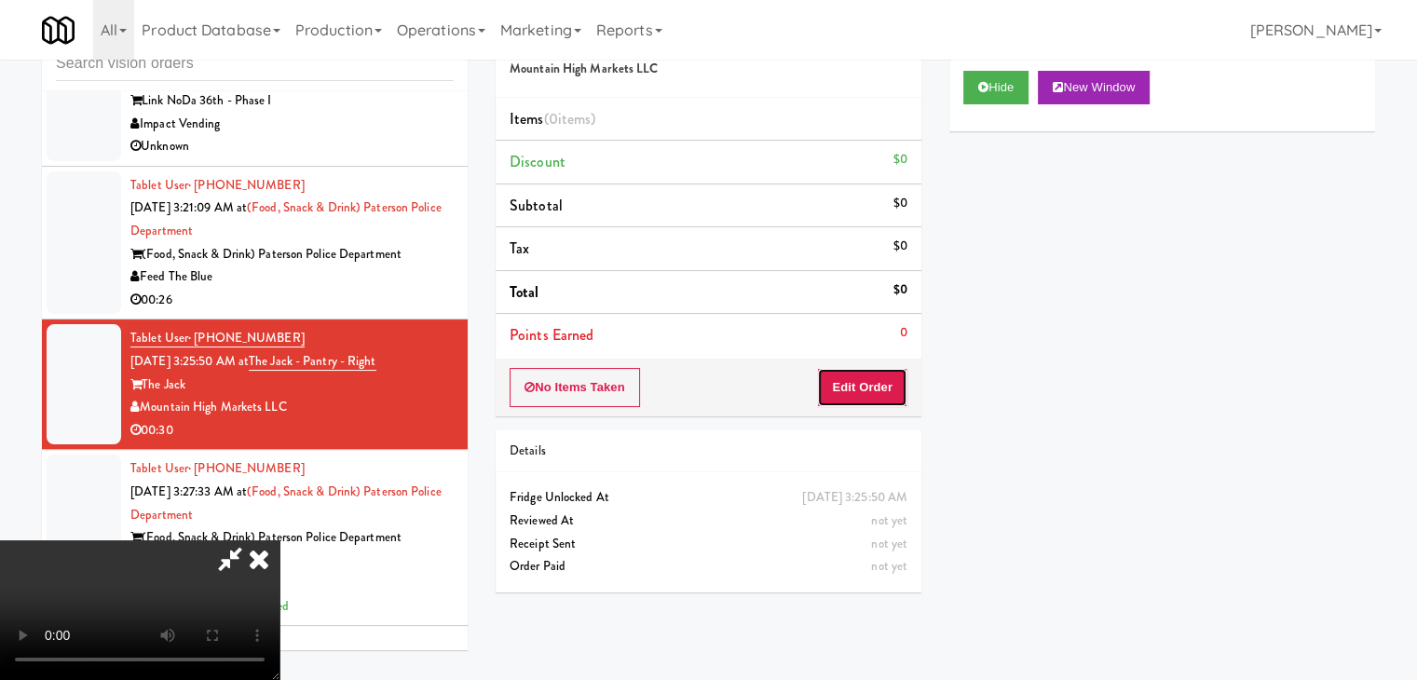
click at [851, 391] on button "Edit Order" at bounding box center [862, 387] width 90 height 39
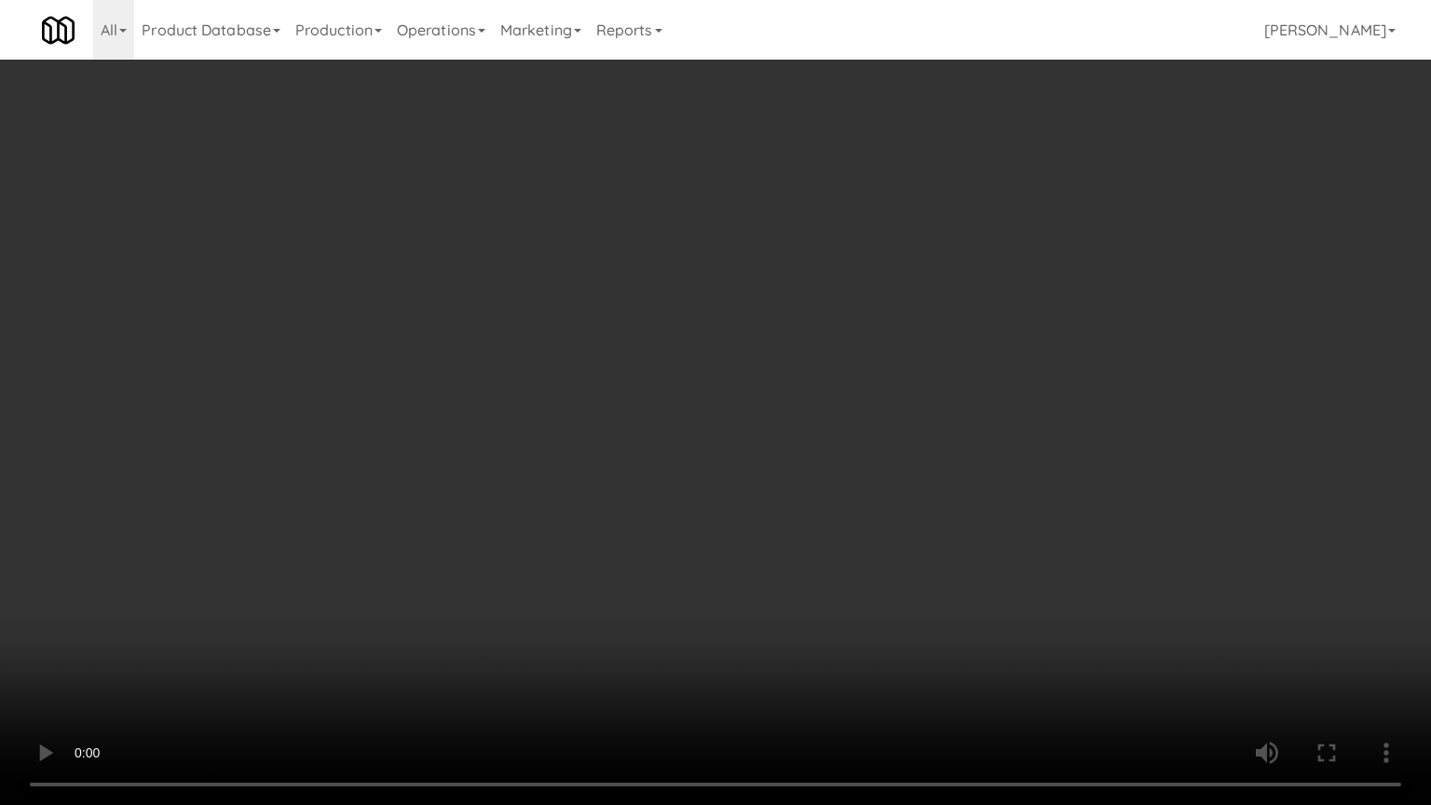
click at [955, 368] on video at bounding box center [715, 402] width 1431 height 805
drag, startPoint x: 940, startPoint y: 375, endPoint x: 935, endPoint y: 385, distance: 10.4
click at [939, 380] on video at bounding box center [715, 402] width 1431 height 805
click at [931, 386] on video at bounding box center [715, 402] width 1431 height 805
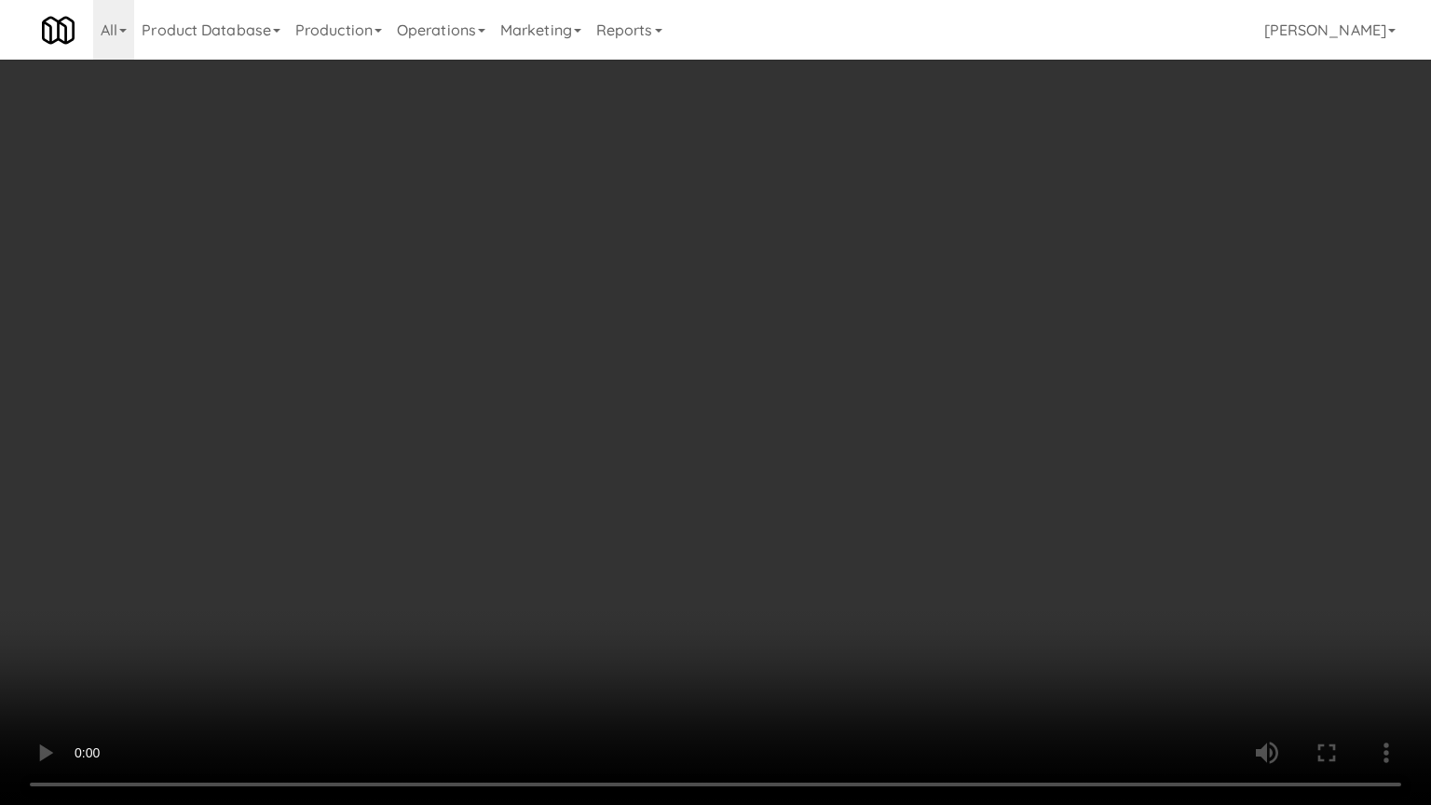
drag, startPoint x: 931, startPoint y: 386, endPoint x: 1026, endPoint y: 249, distance: 166.7
click at [935, 381] on video at bounding box center [715, 402] width 1431 height 805
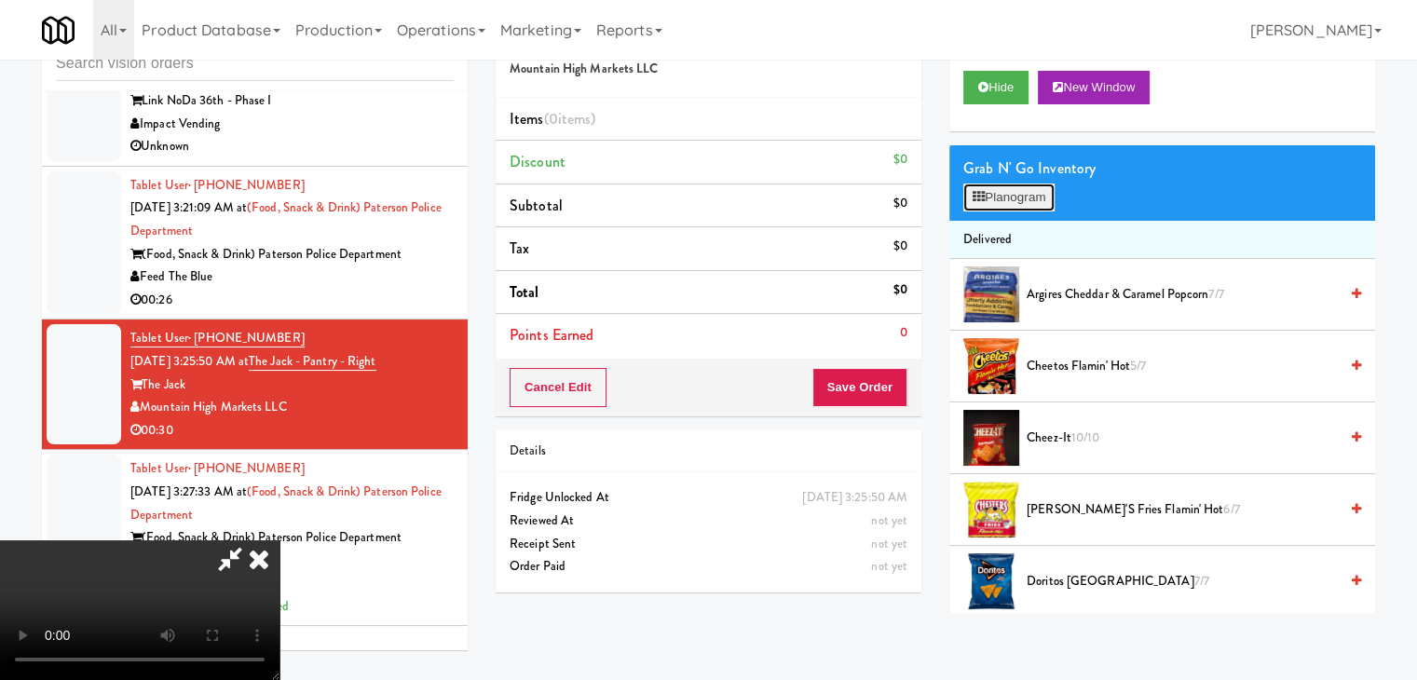
click at [1034, 203] on button "Planogram" at bounding box center [1008, 198] width 91 height 28
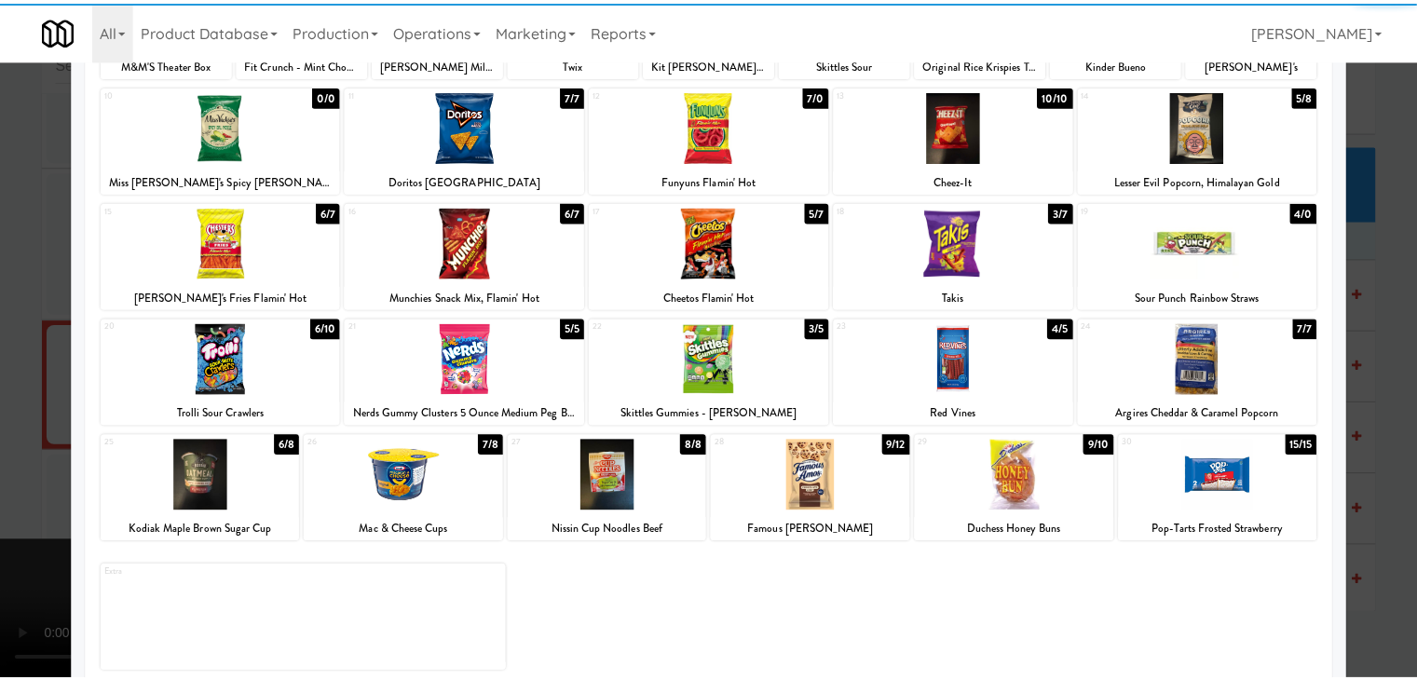
scroll to position [235, 0]
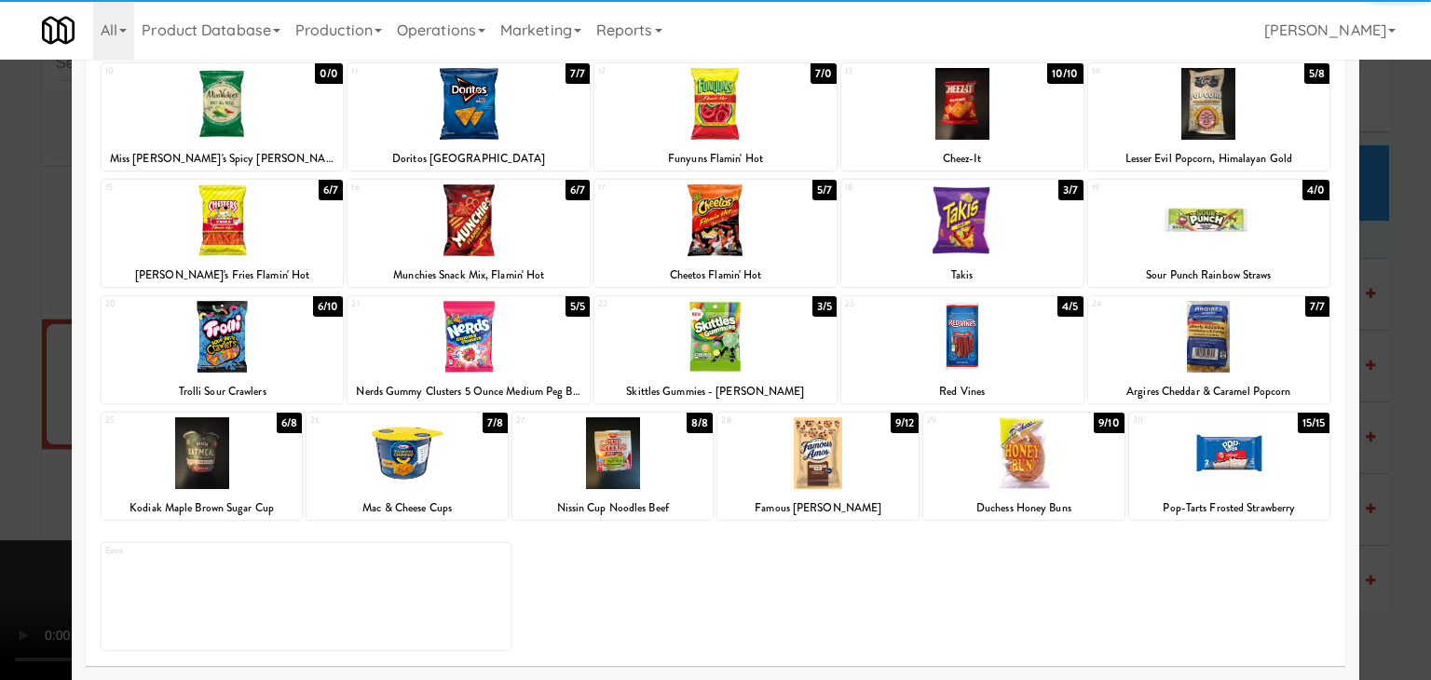
click at [219, 211] on div at bounding box center [223, 220] width 242 height 72
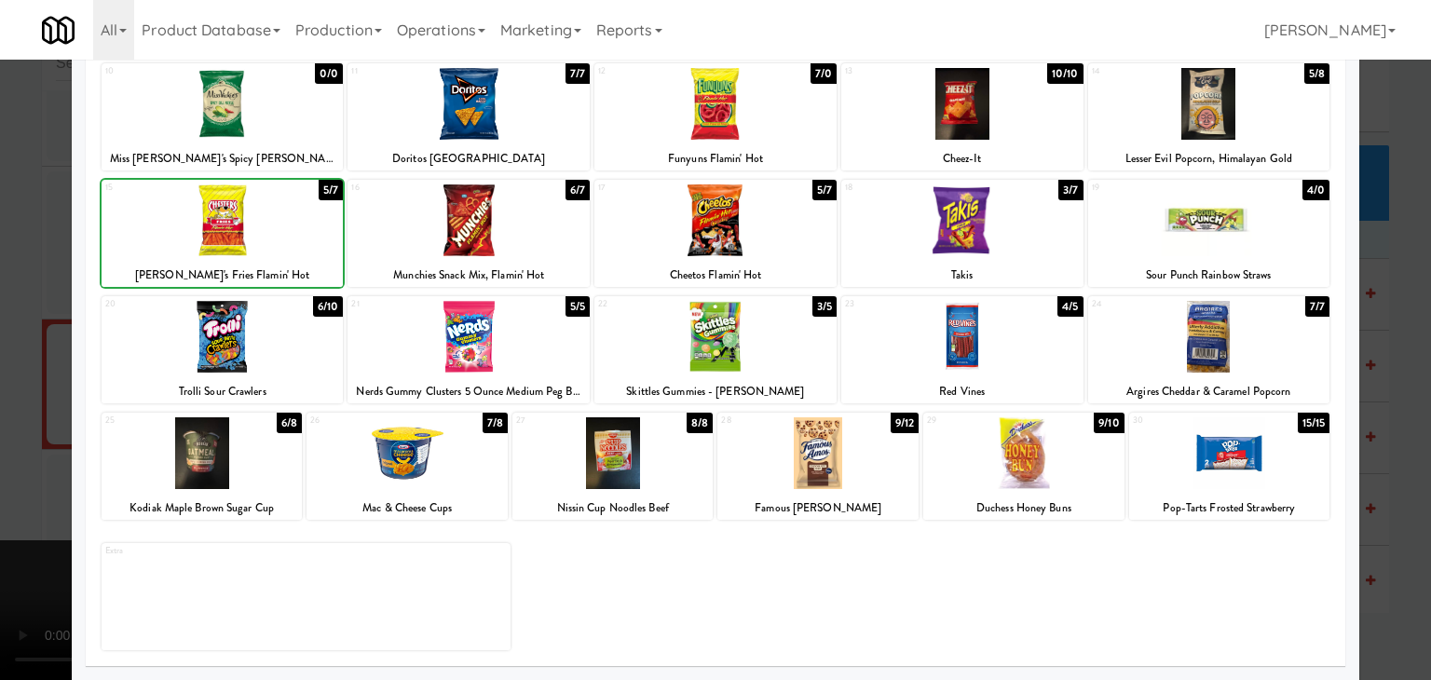
click at [11, 277] on div at bounding box center [715, 340] width 1431 height 680
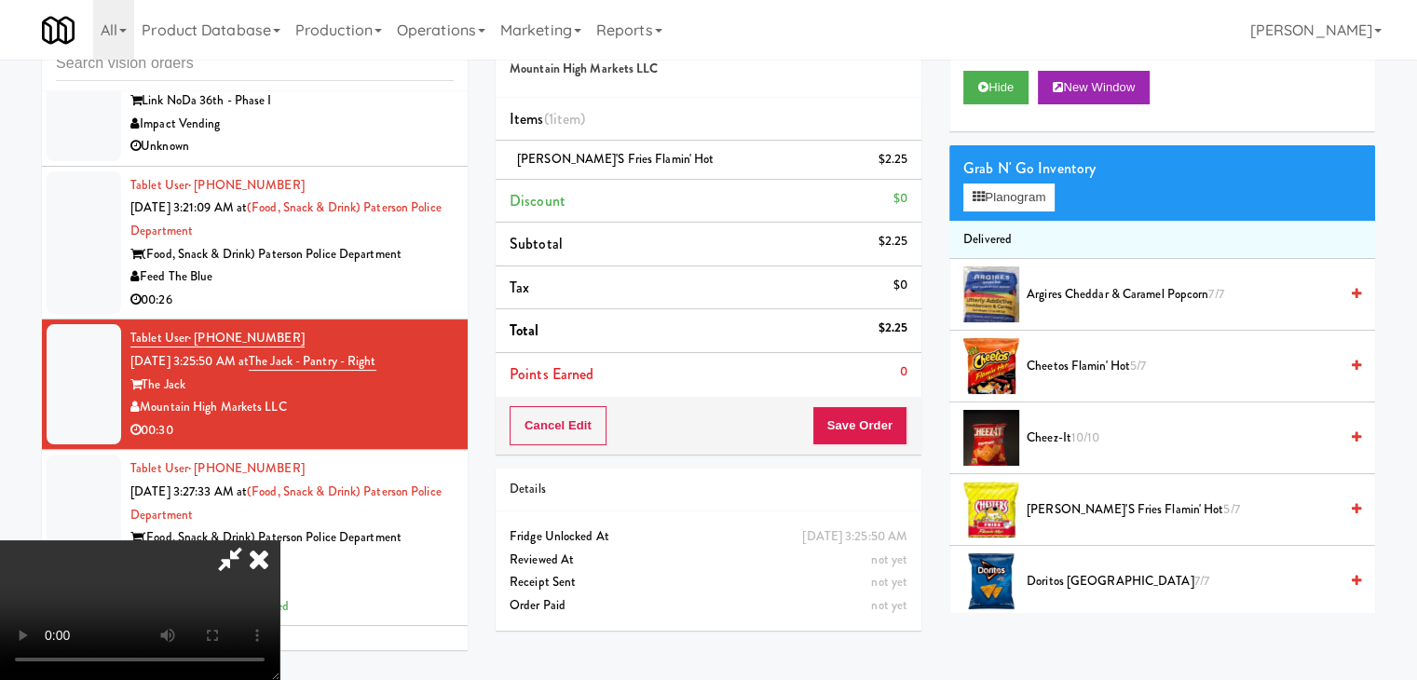
scroll to position [186, 0]
click at [279, 540] on video at bounding box center [139, 610] width 279 height 140
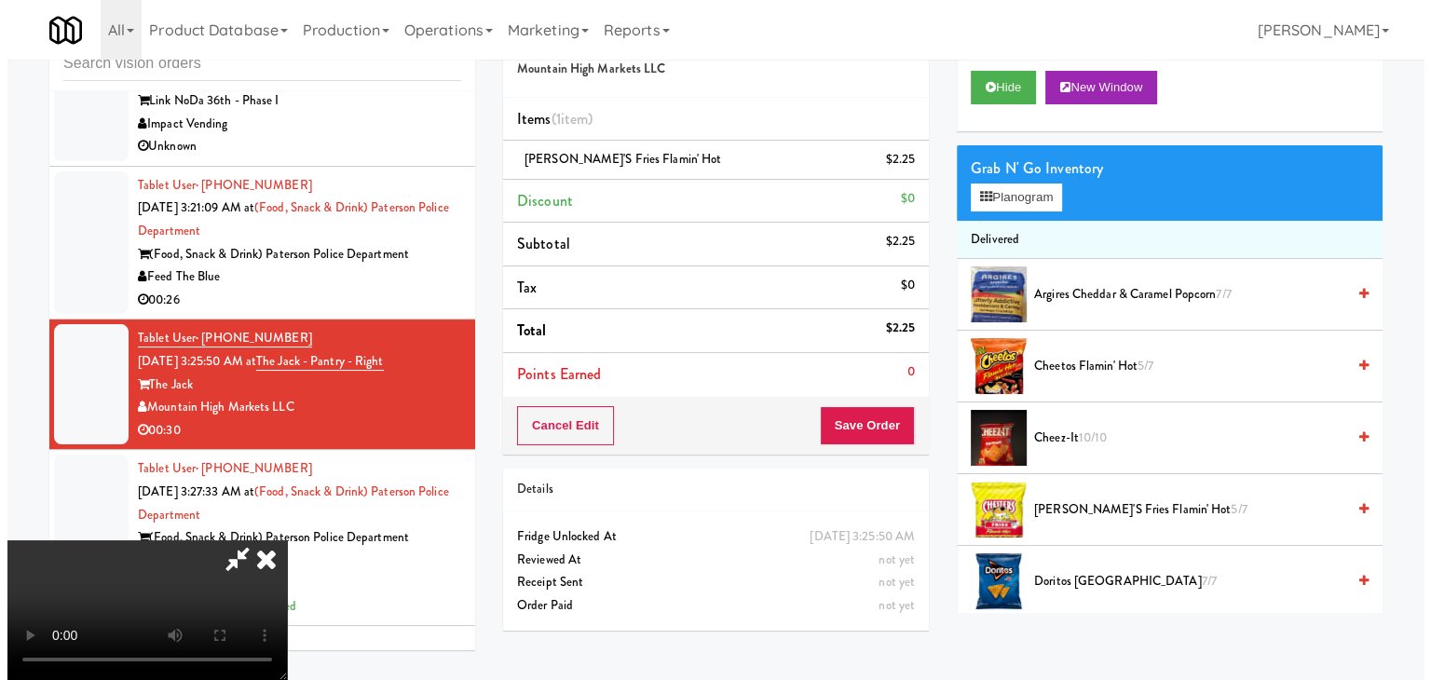
scroll to position [93, 0]
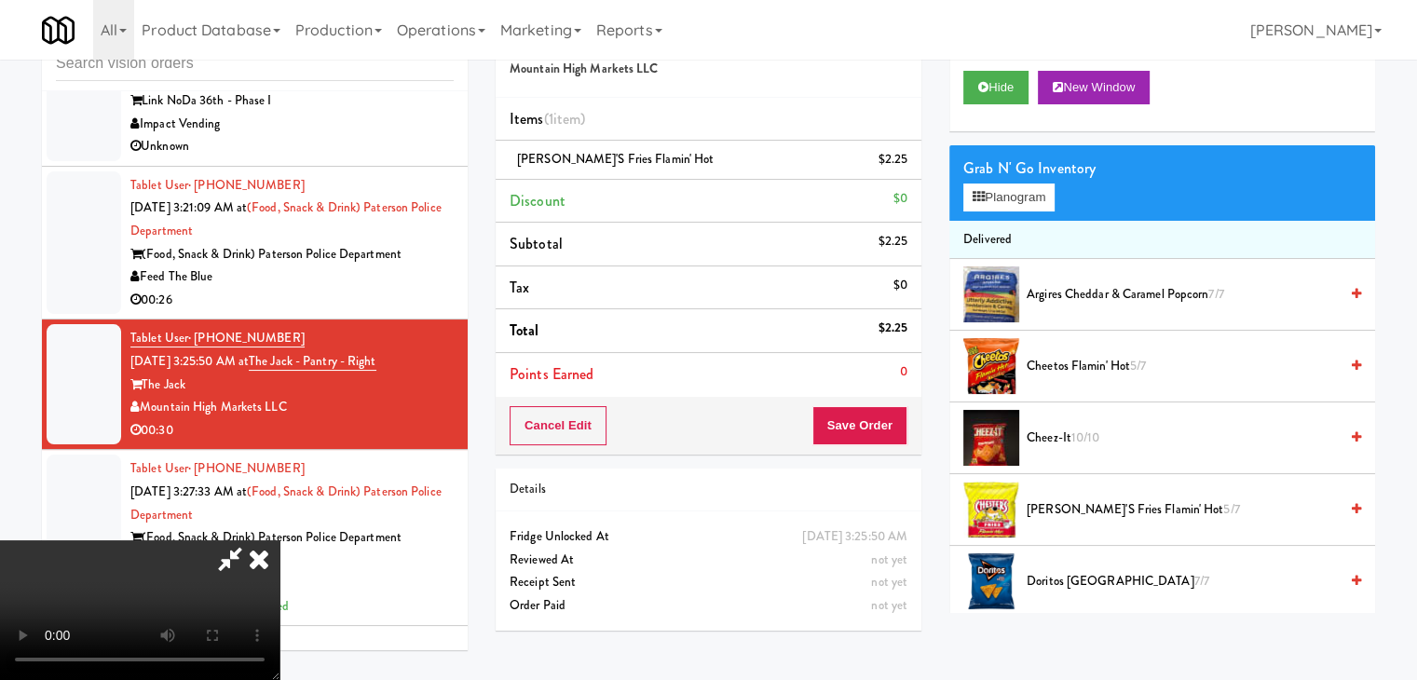
click at [279, 540] on video at bounding box center [139, 610] width 279 height 140
drag, startPoint x: 731, startPoint y: 366, endPoint x: 828, endPoint y: 319, distance: 107.9
click at [279, 540] on video at bounding box center [139, 610] width 279 height 140
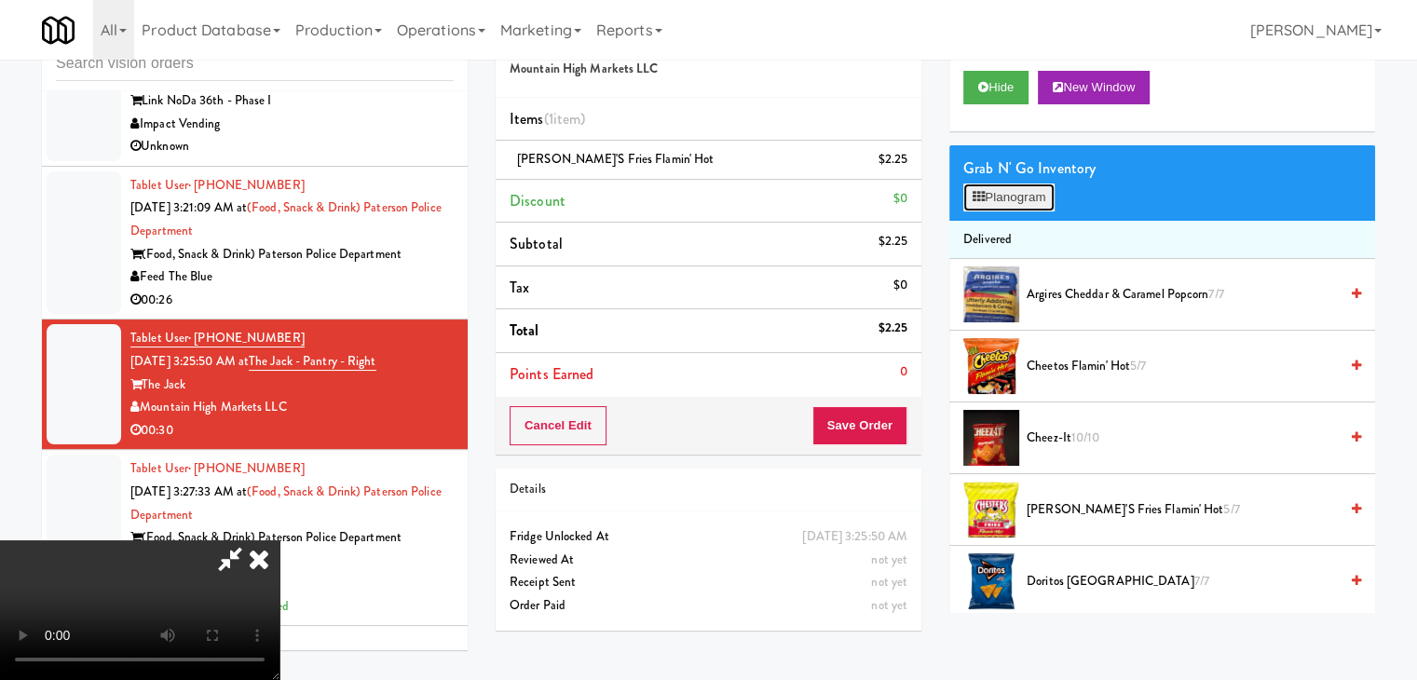
click at [1017, 192] on button "Planogram" at bounding box center [1008, 198] width 91 height 28
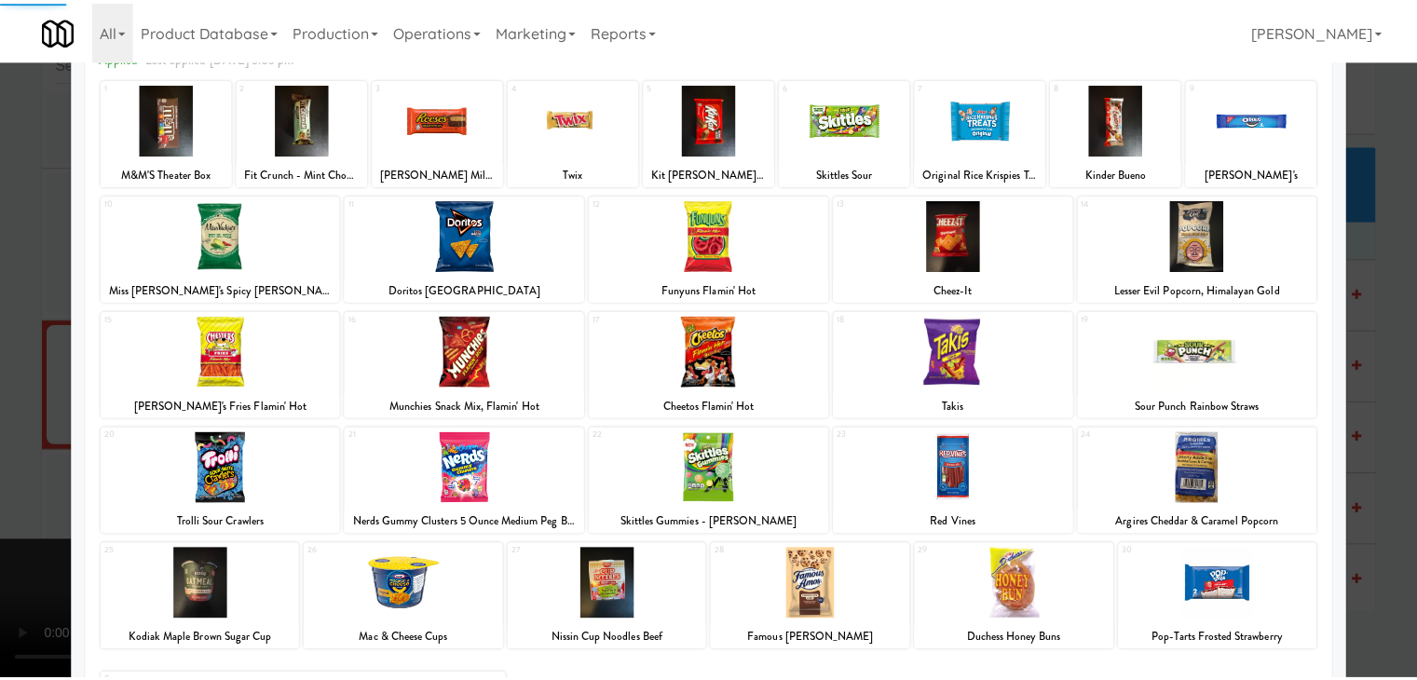
scroll to position [235, 0]
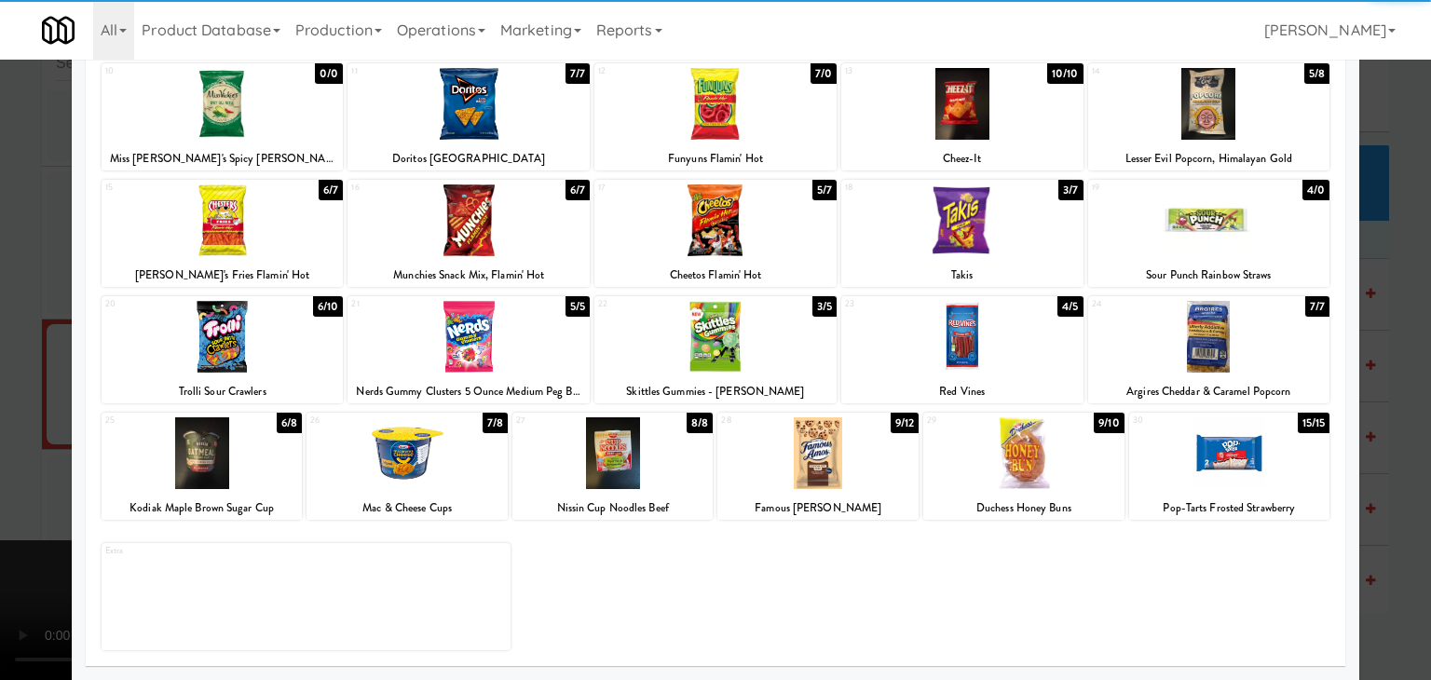
drag, startPoint x: 267, startPoint y: 344, endPoint x: 0, endPoint y: 374, distance: 269.0
click at [262, 344] on div at bounding box center [223, 337] width 242 height 72
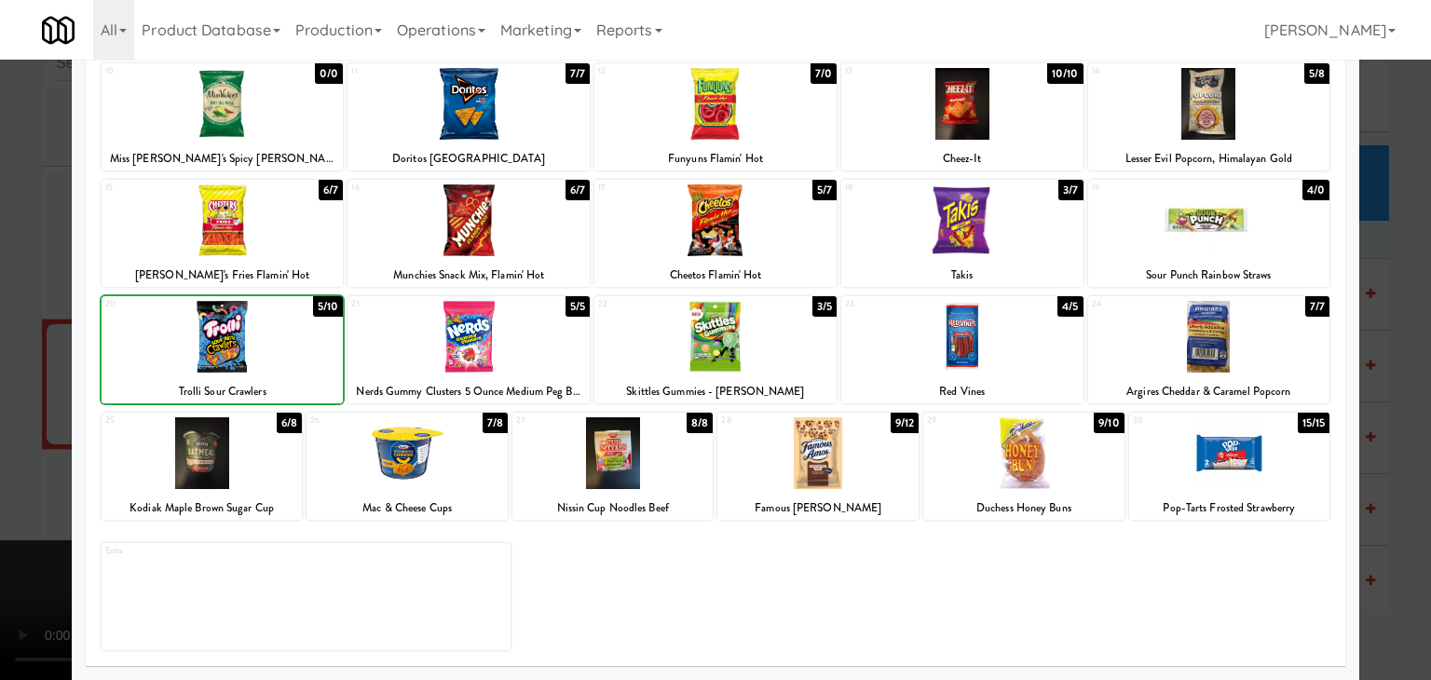
drag, startPoint x: 0, startPoint y: 375, endPoint x: 120, endPoint y: 372, distance: 120.2
click at [7, 375] on div at bounding box center [715, 340] width 1431 height 680
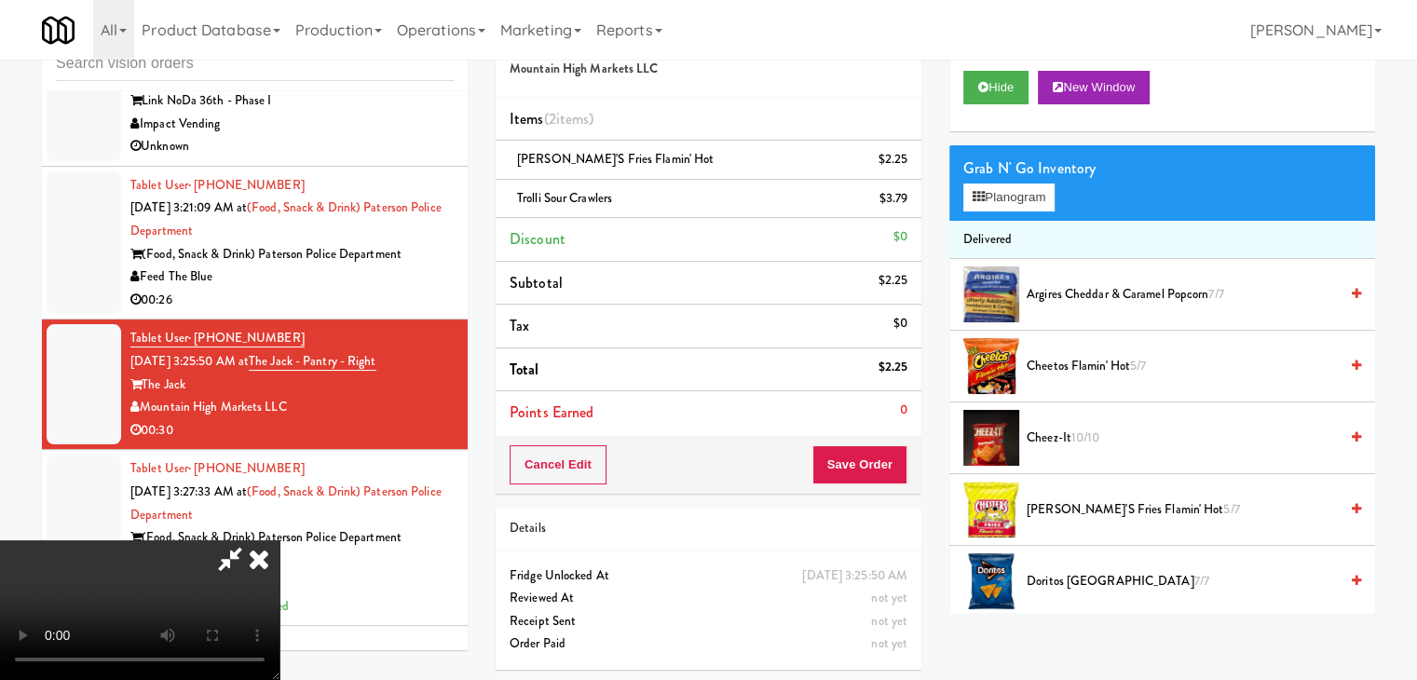
drag, startPoint x: 679, startPoint y: 402, endPoint x: 704, endPoint y: 400, distance: 25.2
click at [279, 540] on video at bounding box center [139, 610] width 279 height 140
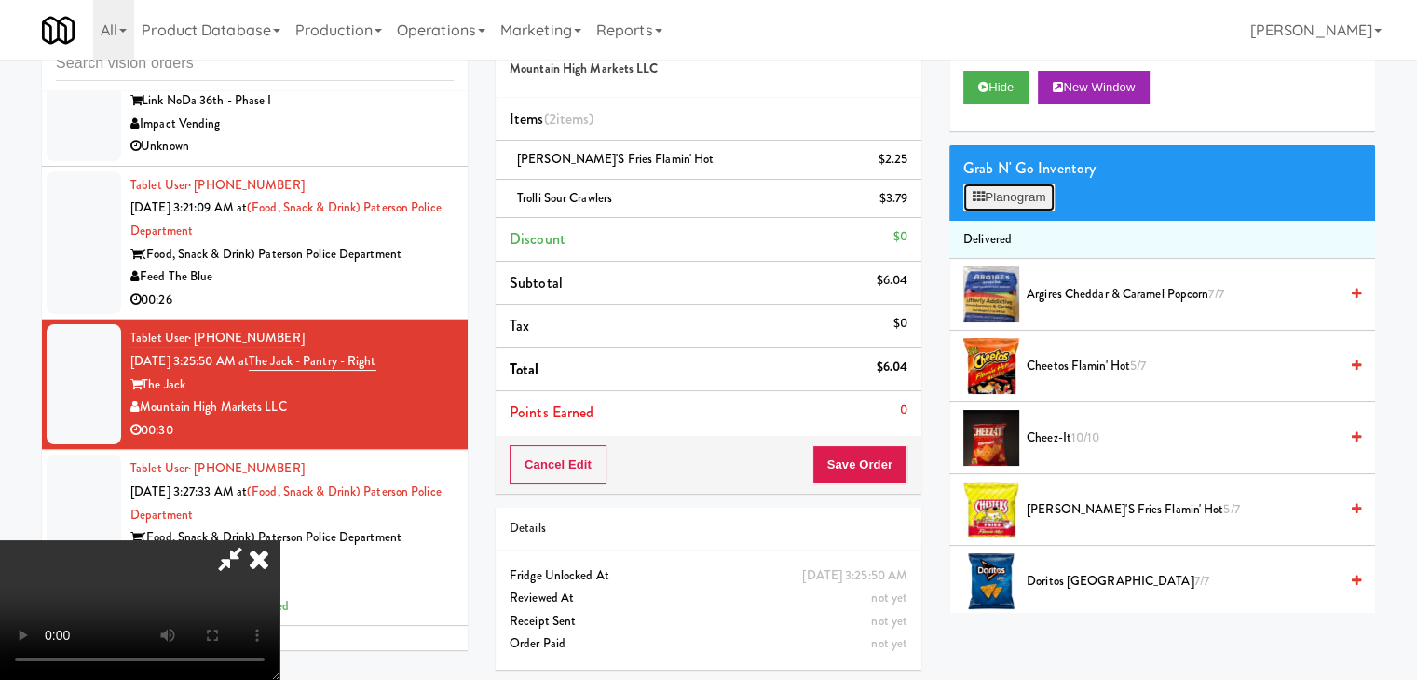
click at [1014, 201] on button "Planogram" at bounding box center [1008, 198] width 91 height 28
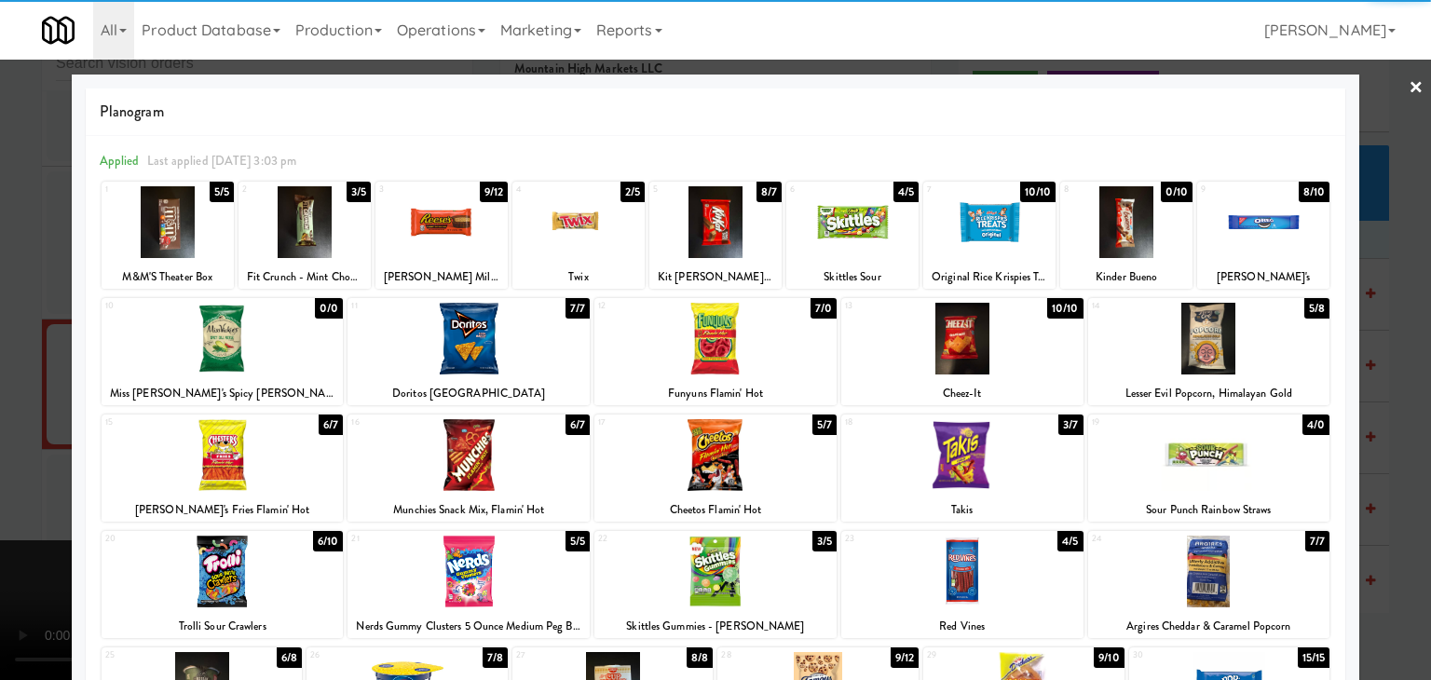
click at [4, 486] on div at bounding box center [715, 340] width 1431 height 680
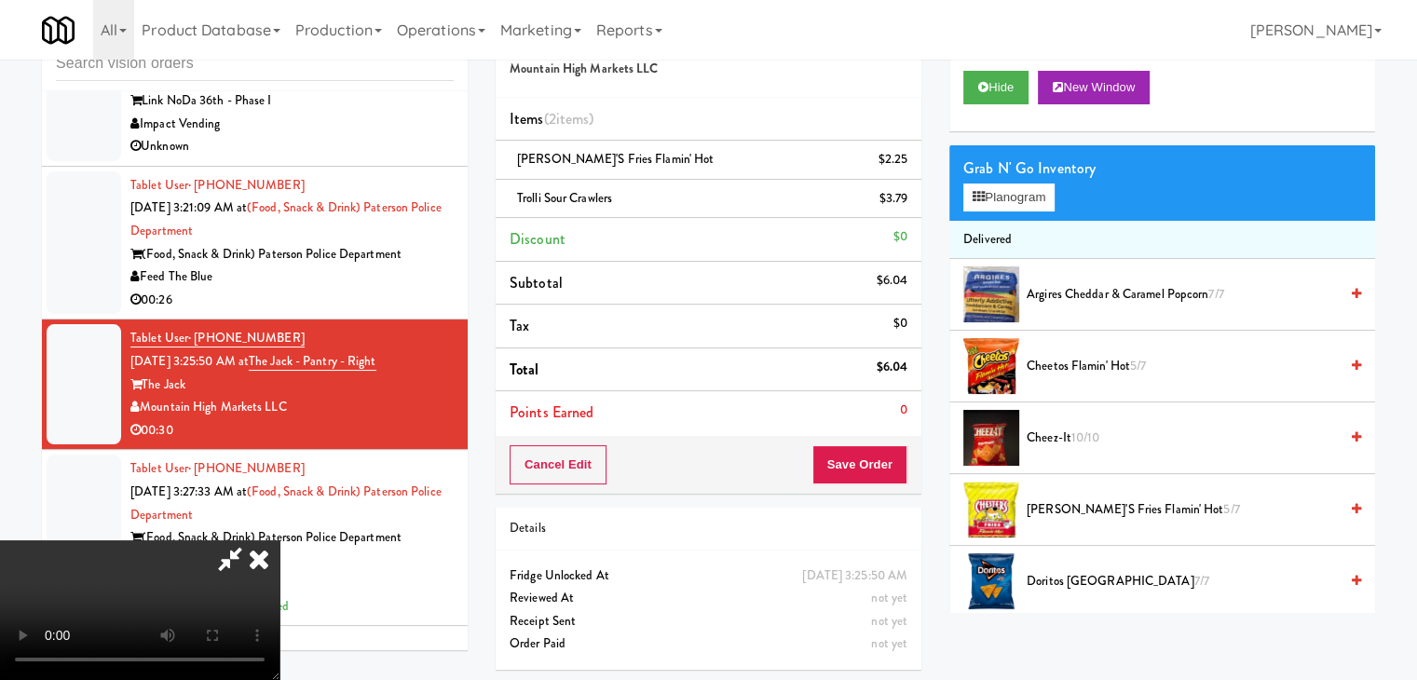
click at [279, 540] on video at bounding box center [139, 610] width 279 height 140
click at [883, 452] on button "Save Order" at bounding box center [859, 464] width 95 height 39
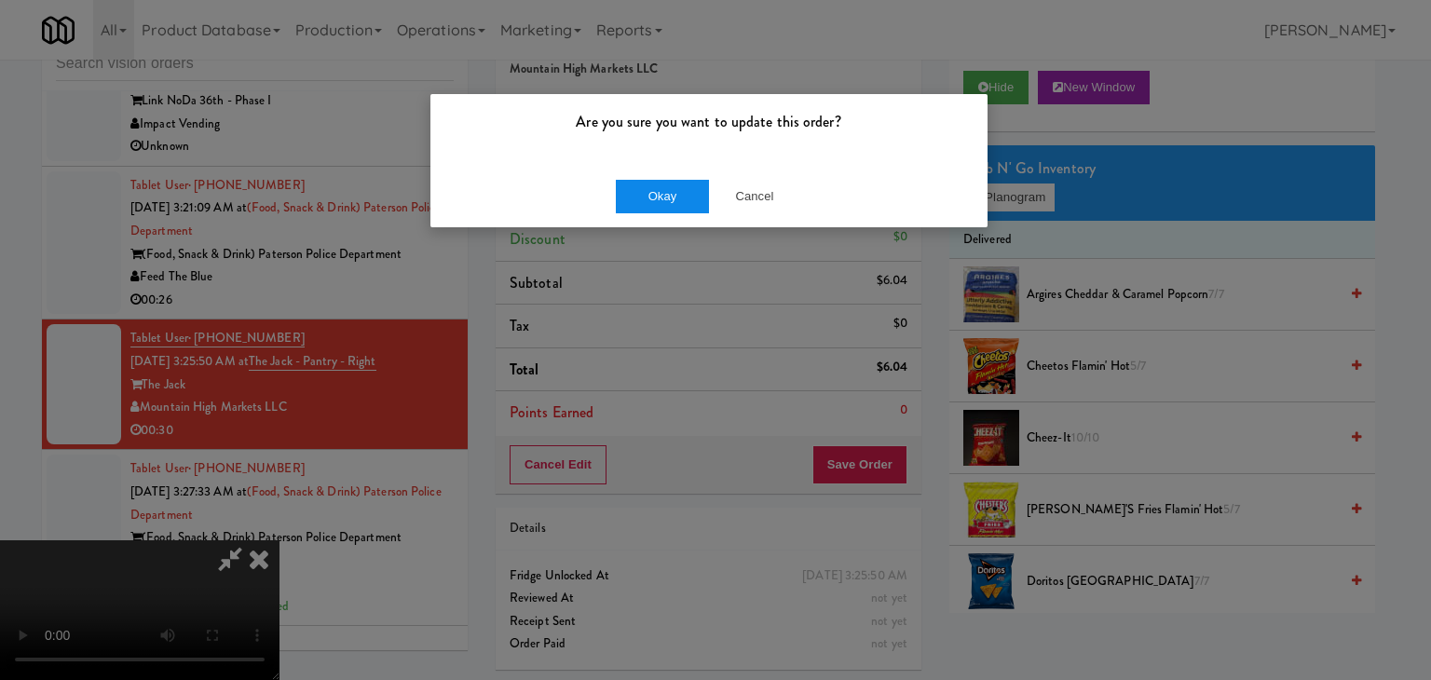
drag, startPoint x: 649, startPoint y: 172, endPoint x: 647, endPoint y: 199, distance: 27.1
click at [650, 172] on div "Okay Cancel" at bounding box center [708, 196] width 557 height 62
click at [647, 200] on button "Okay" at bounding box center [662, 197] width 93 height 34
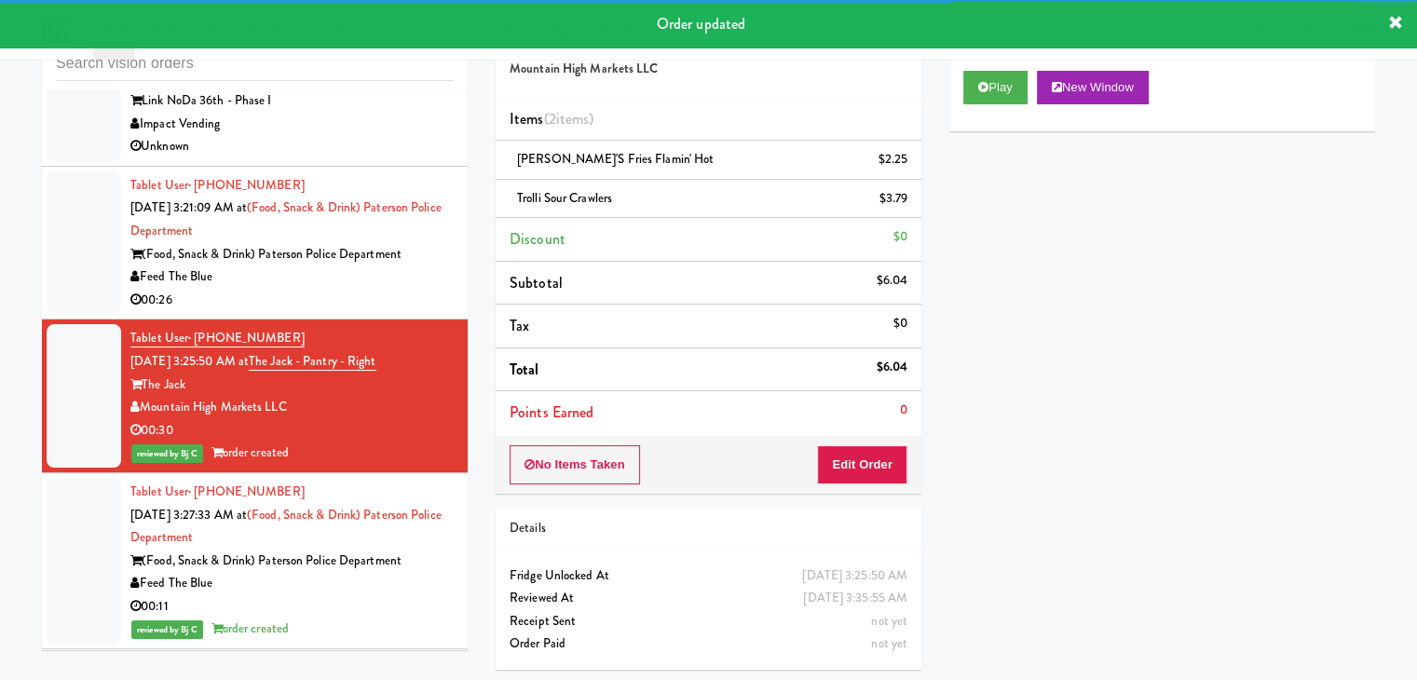
scroll to position [7305, 0]
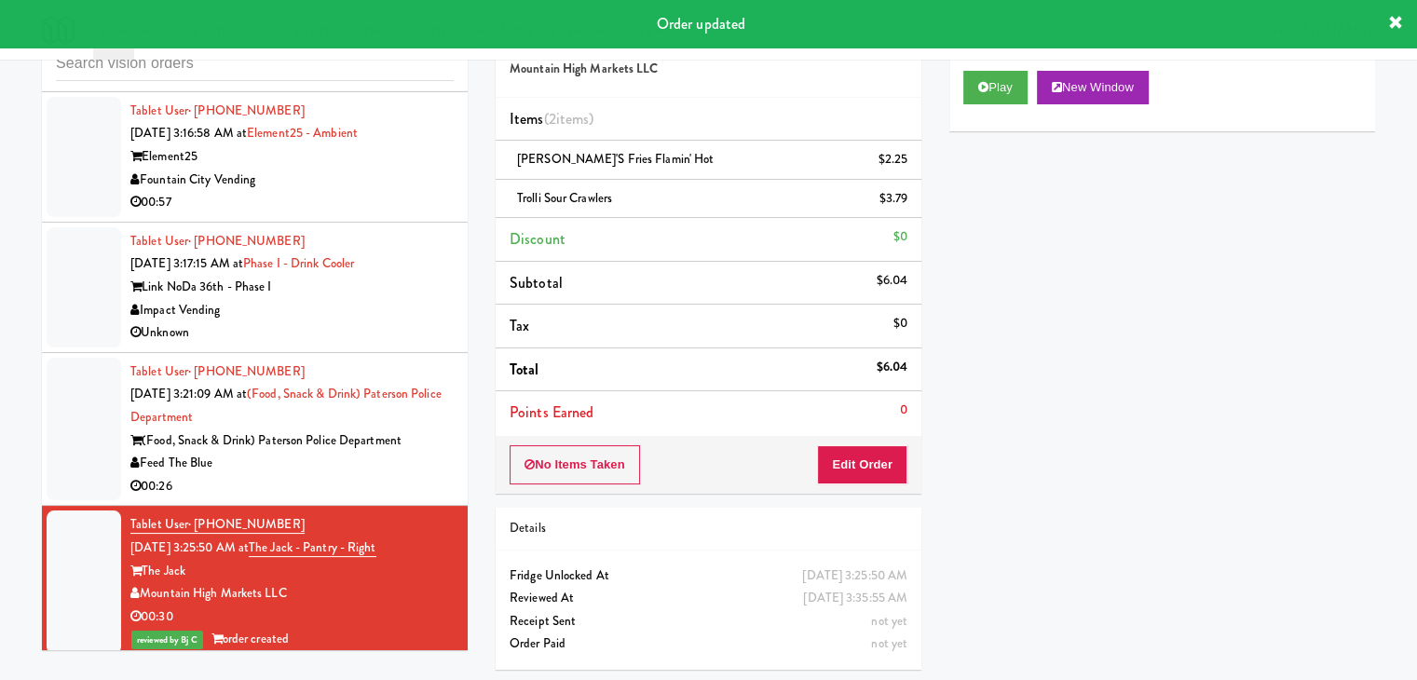
click at [391, 463] on div "Feed The Blue" at bounding box center [291, 463] width 323 height 23
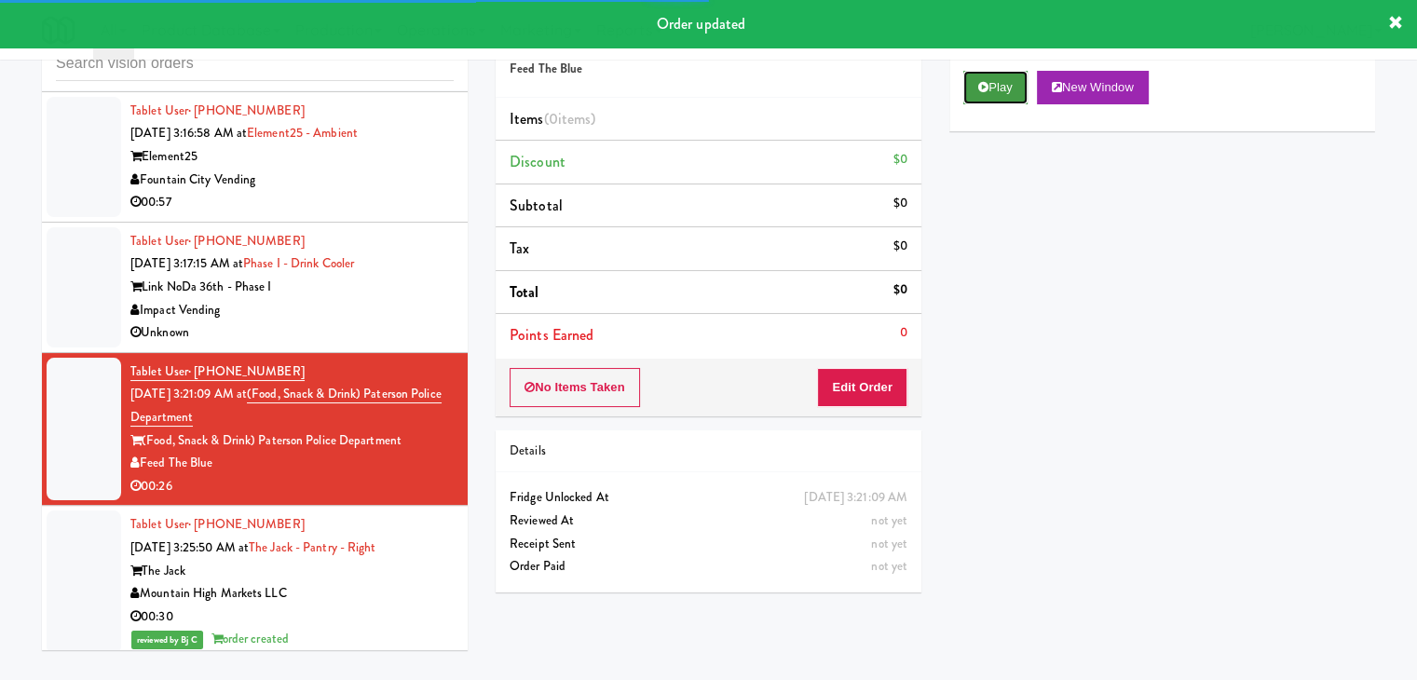
click at [995, 99] on button "Play" at bounding box center [995, 88] width 64 height 34
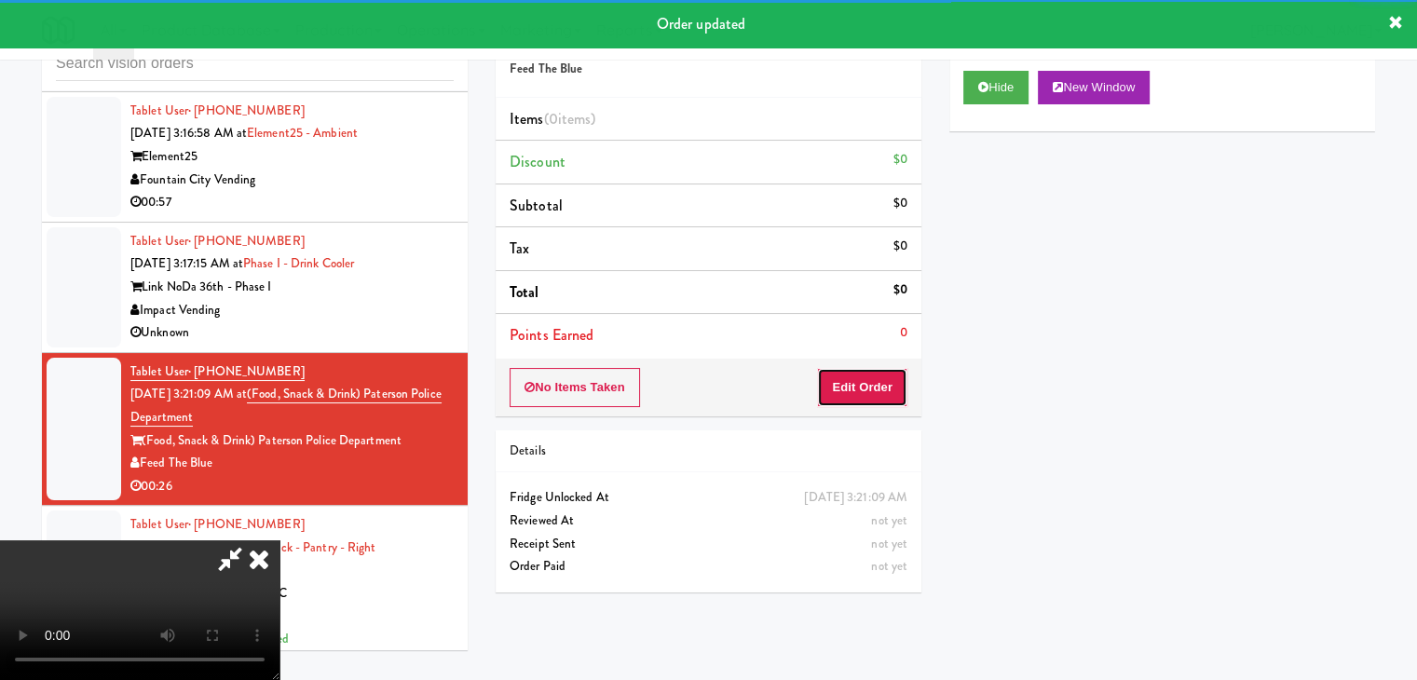
click at [848, 383] on button "Edit Order" at bounding box center [862, 387] width 90 height 39
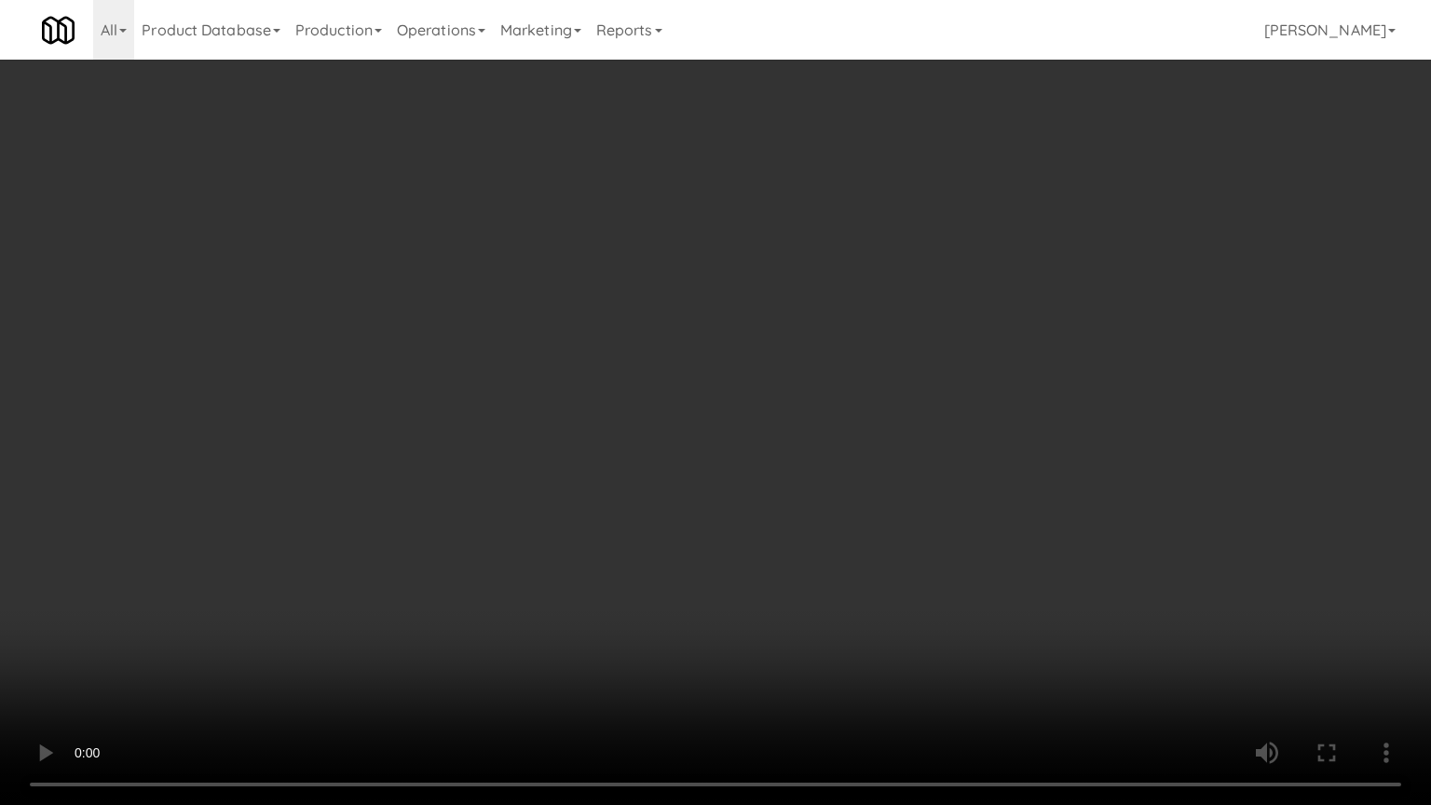
click at [811, 503] on video at bounding box center [715, 402] width 1431 height 805
click at [805, 503] on video at bounding box center [715, 402] width 1431 height 805
click at [811, 496] on video at bounding box center [715, 402] width 1431 height 805
click at [815, 461] on video at bounding box center [715, 402] width 1431 height 805
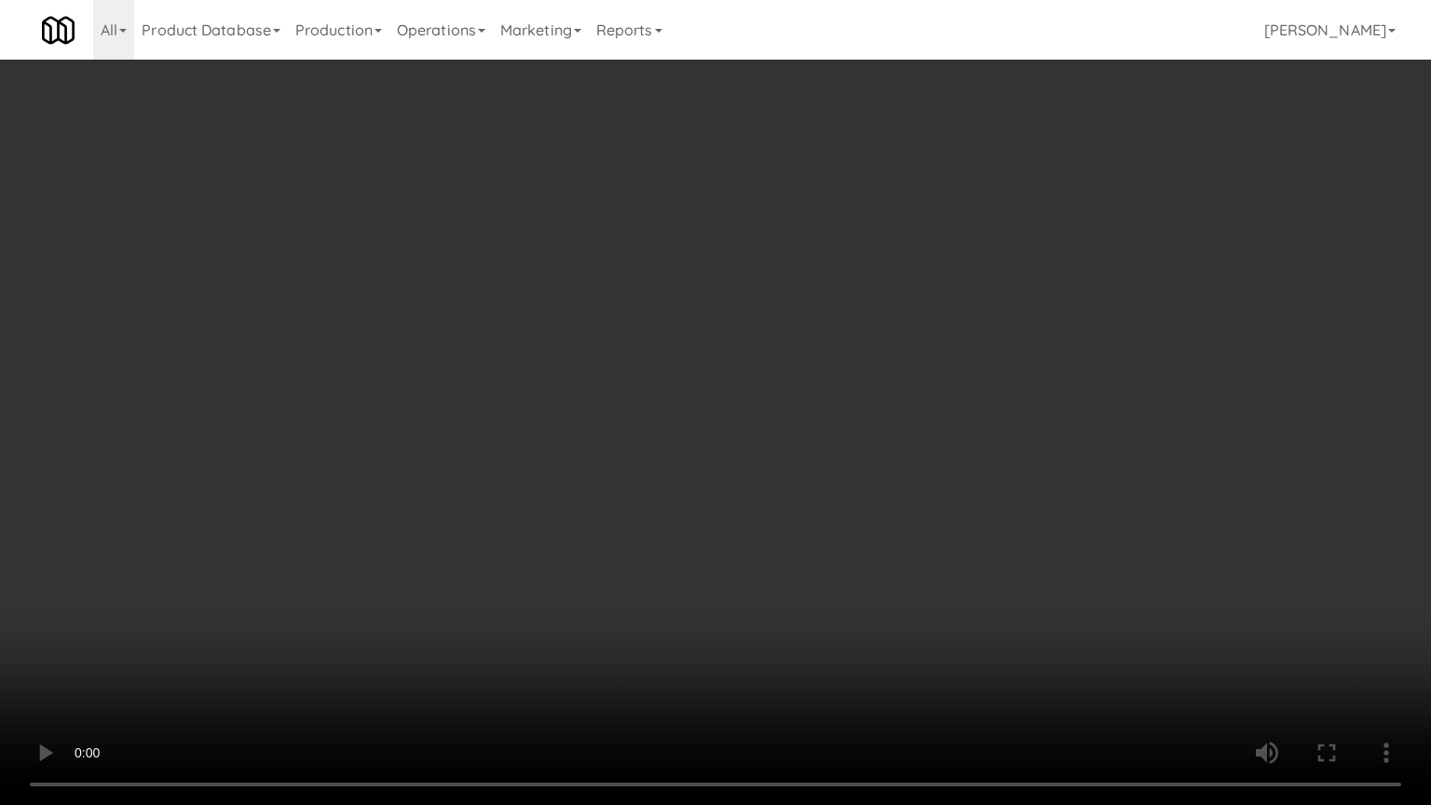
click at [815, 461] on video at bounding box center [715, 402] width 1431 height 805
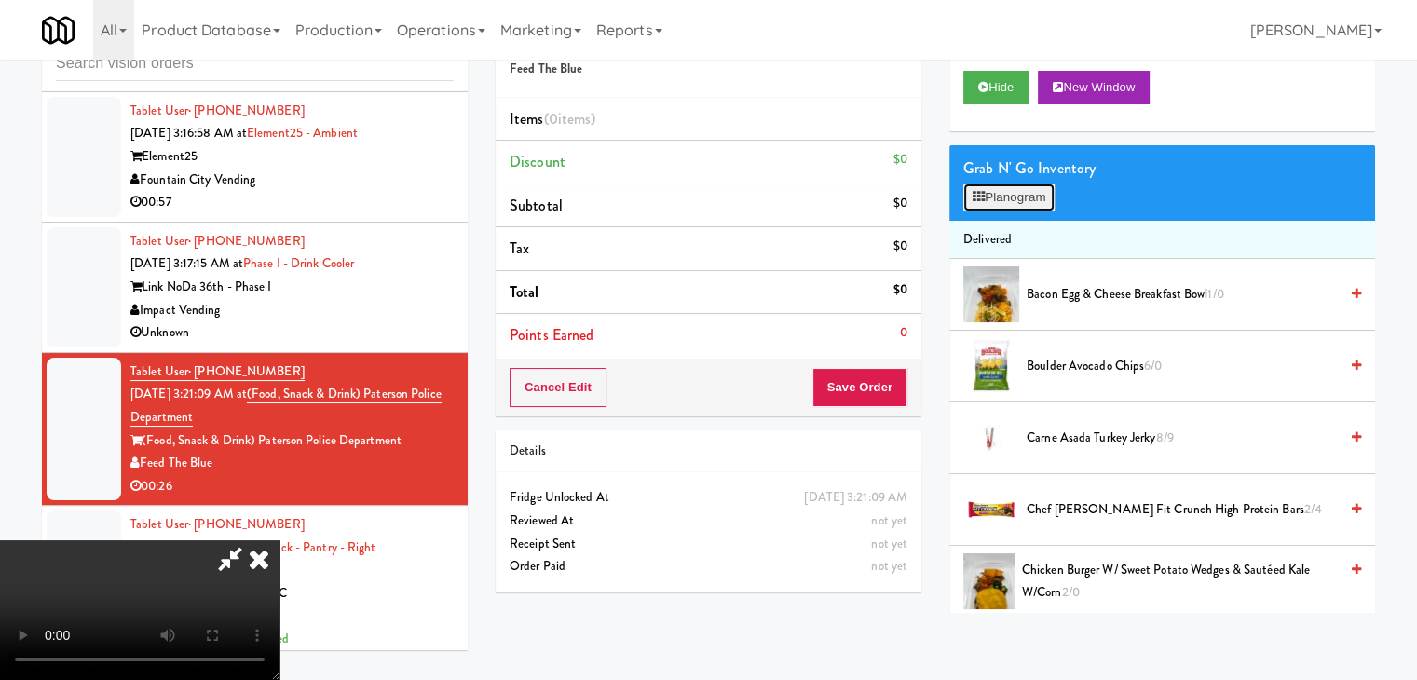
click at [1013, 192] on button "Planogram" at bounding box center [1008, 198] width 91 height 28
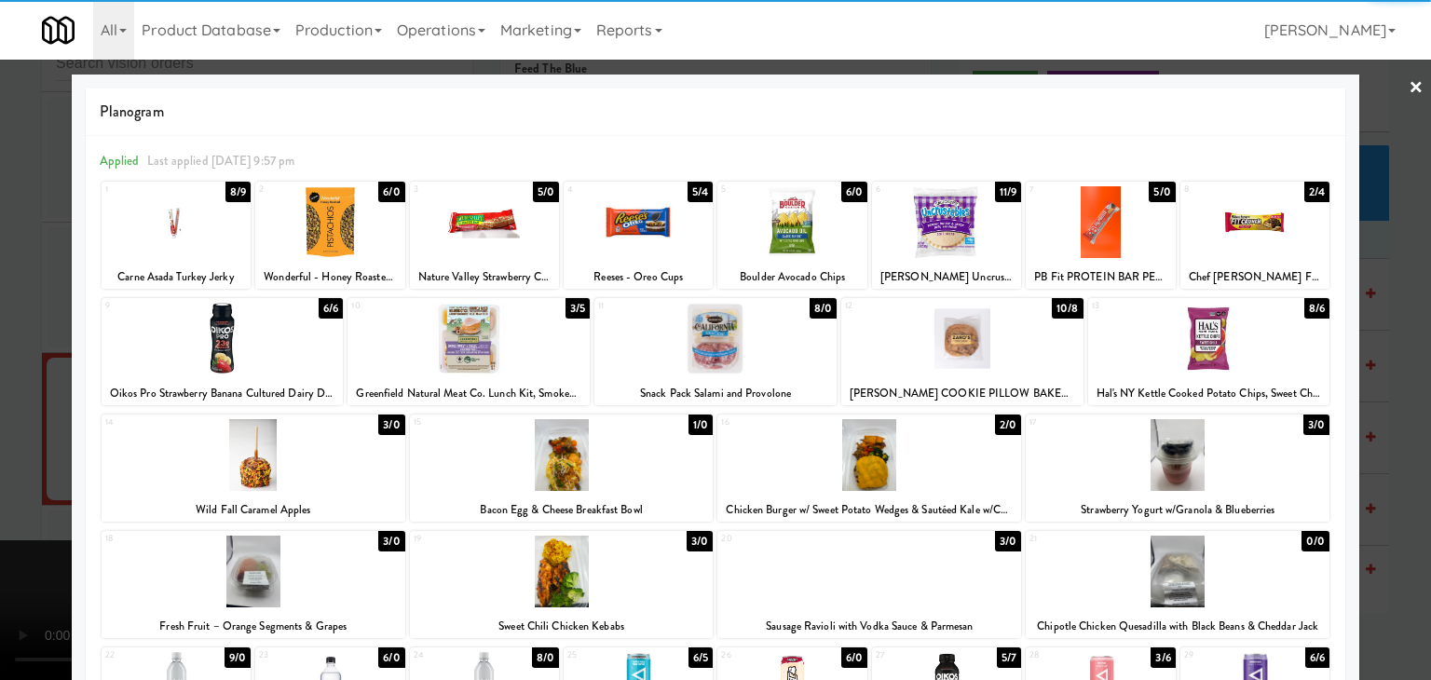
click at [815, 236] on div at bounding box center [791, 222] width 149 height 72
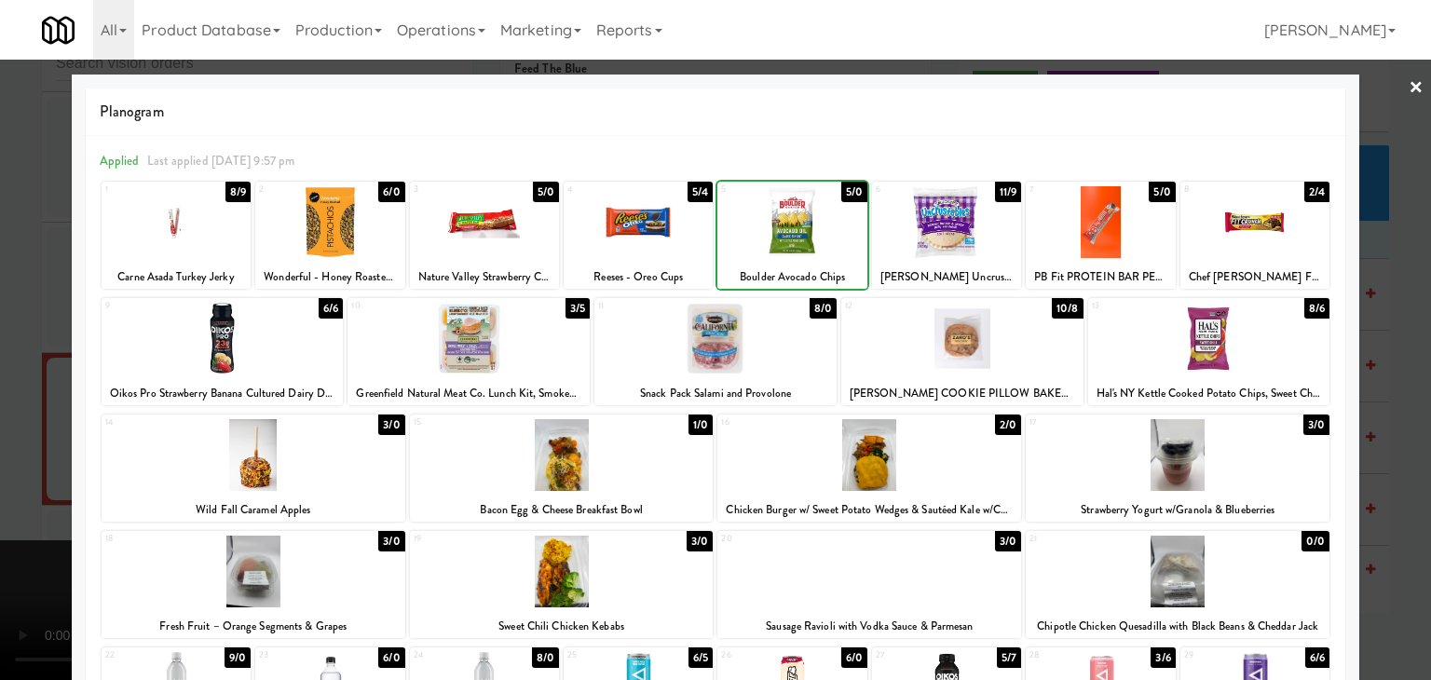
click at [939, 236] on div at bounding box center [946, 222] width 149 height 72
drag, startPoint x: 0, startPoint y: 347, endPoint x: 242, endPoint y: 370, distance: 243.3
click at [3, 347] on div at bounding box center [715, 340] width 1431 height 680
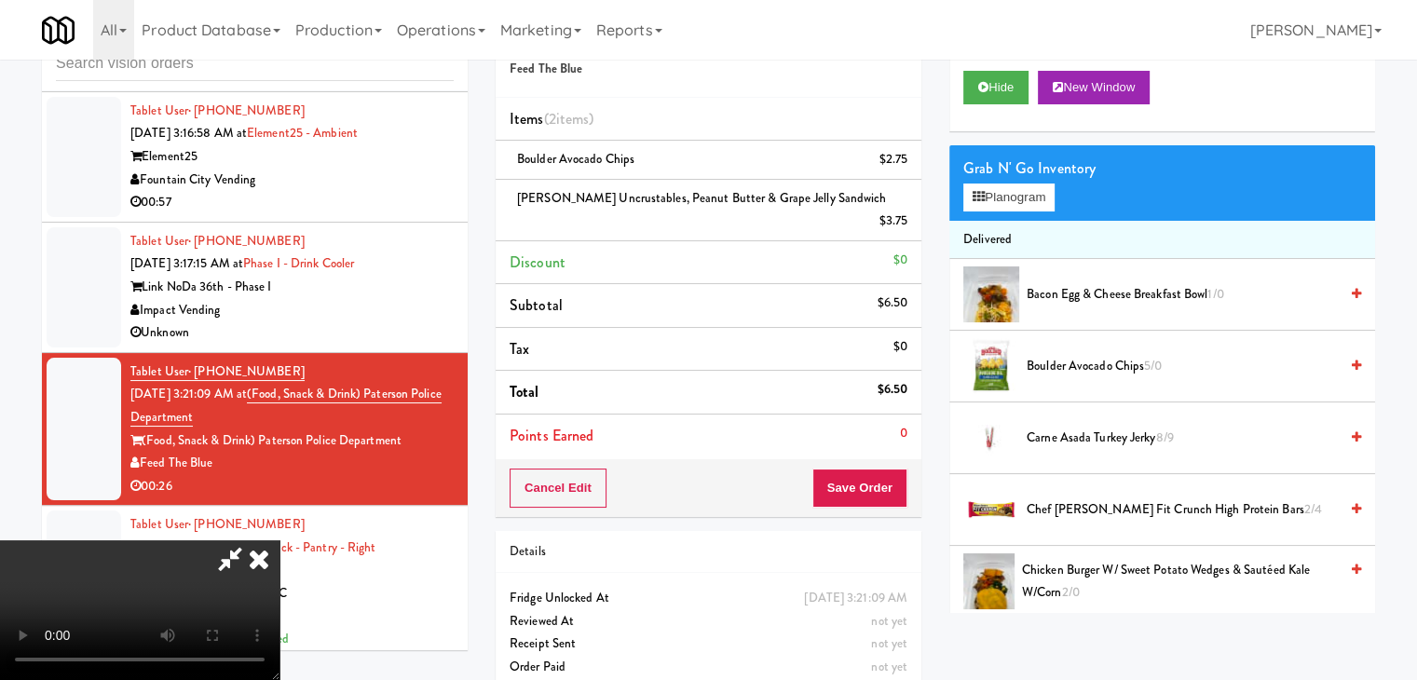
scroll to position [262, 0]
click at [279, 540] on video at bounding box center [139, 610] width 279 height 140
click at [879, 469] on button "Save Order" at bounding box center [859, 488] width 95 height 39
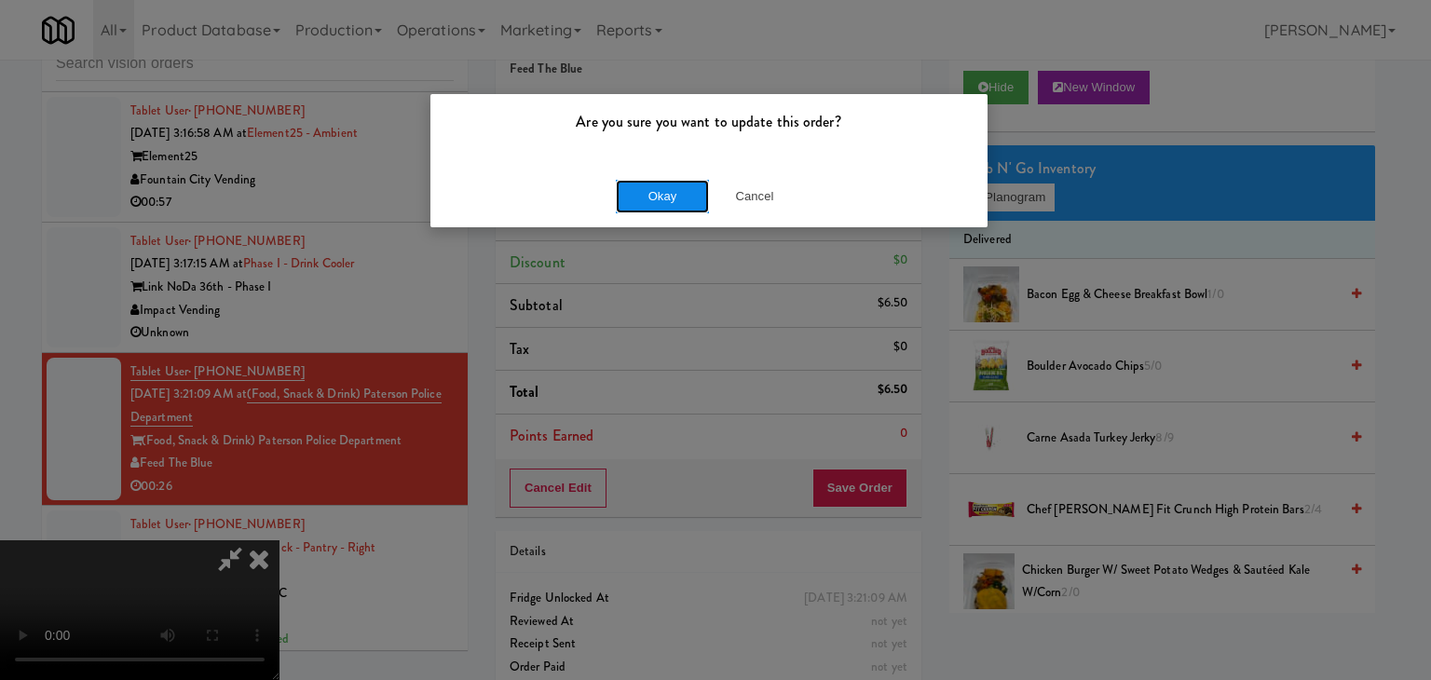
click at [672, 181] on button "Okay" at bounding box center [662, 197] width 93 height 34
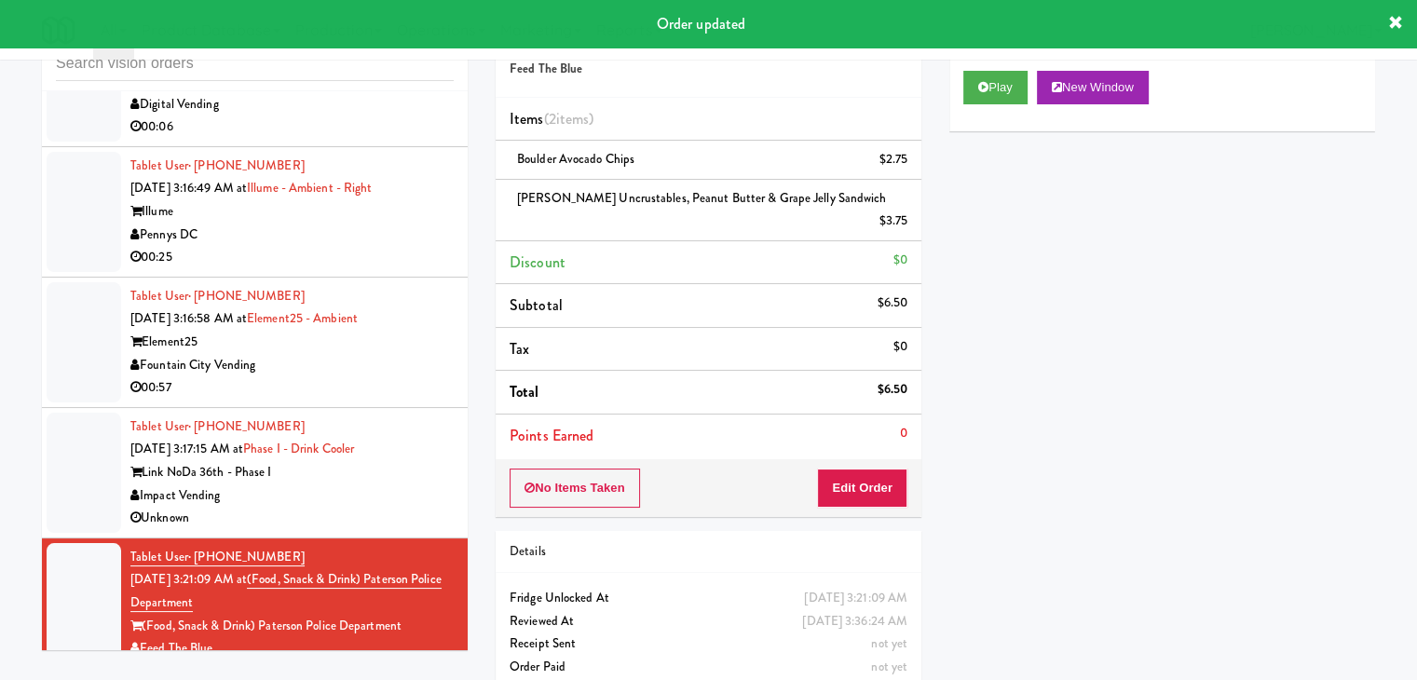
scroll to position [7118, 0]
drag, startPoint x: 417, startPoint y: 452, endPoint x: 436, endPoint y: 430, distance: 28.4
click at [417, 451] on div "Tablet User · (704) 906-6674 [DATE] 3:17:15 AM at Phase I - Drink Cooler Link N…" at bounding box center [291, 473] width 323 height 115
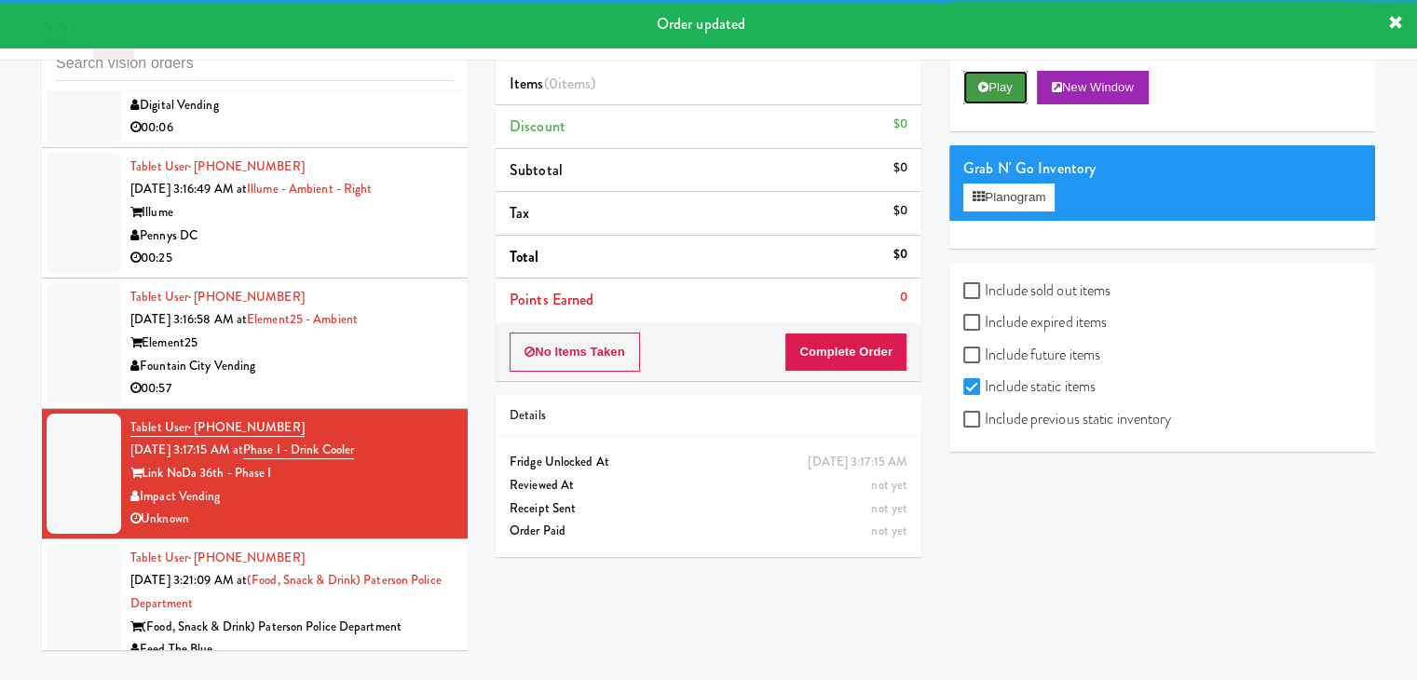
click at [988, 84] on button "Play" at bounding box center [995, 88] width 64 height 34
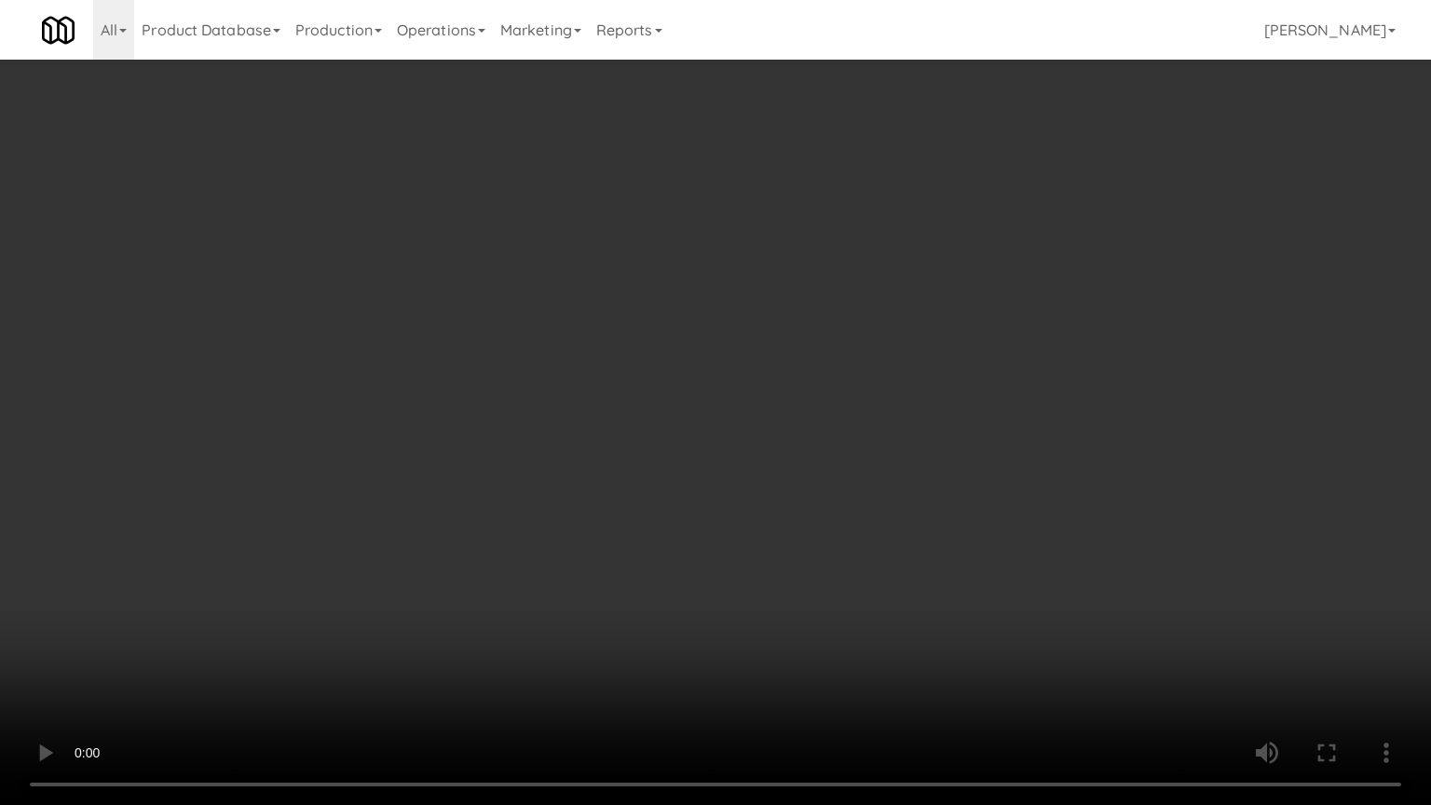
click at [785, 429] on video at bounding box center [715, 402] width 1431 height 805
click at [785, 428] on video at bounding box center [715, 402] width 1431 height 805
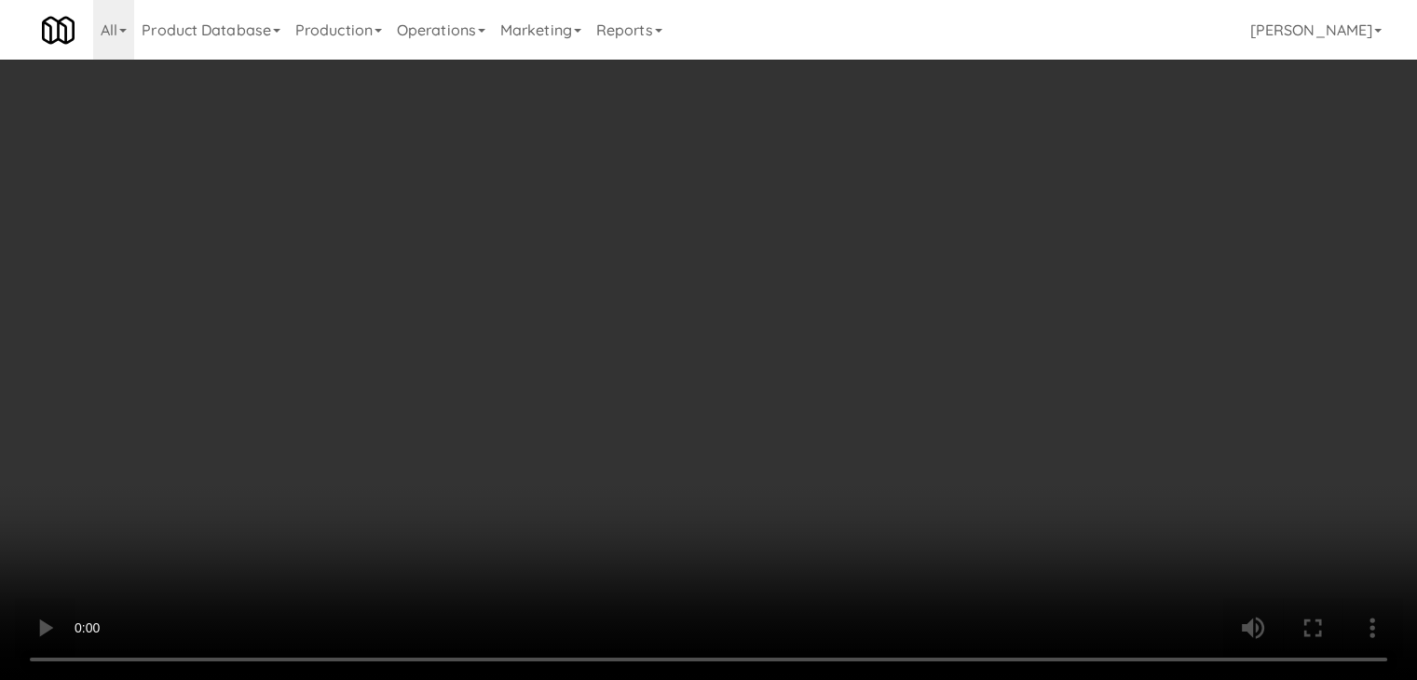
click at [1028, 174] on div "Grab N' Go Inventory" at bounding box center [1162, 169] width 398 height 28
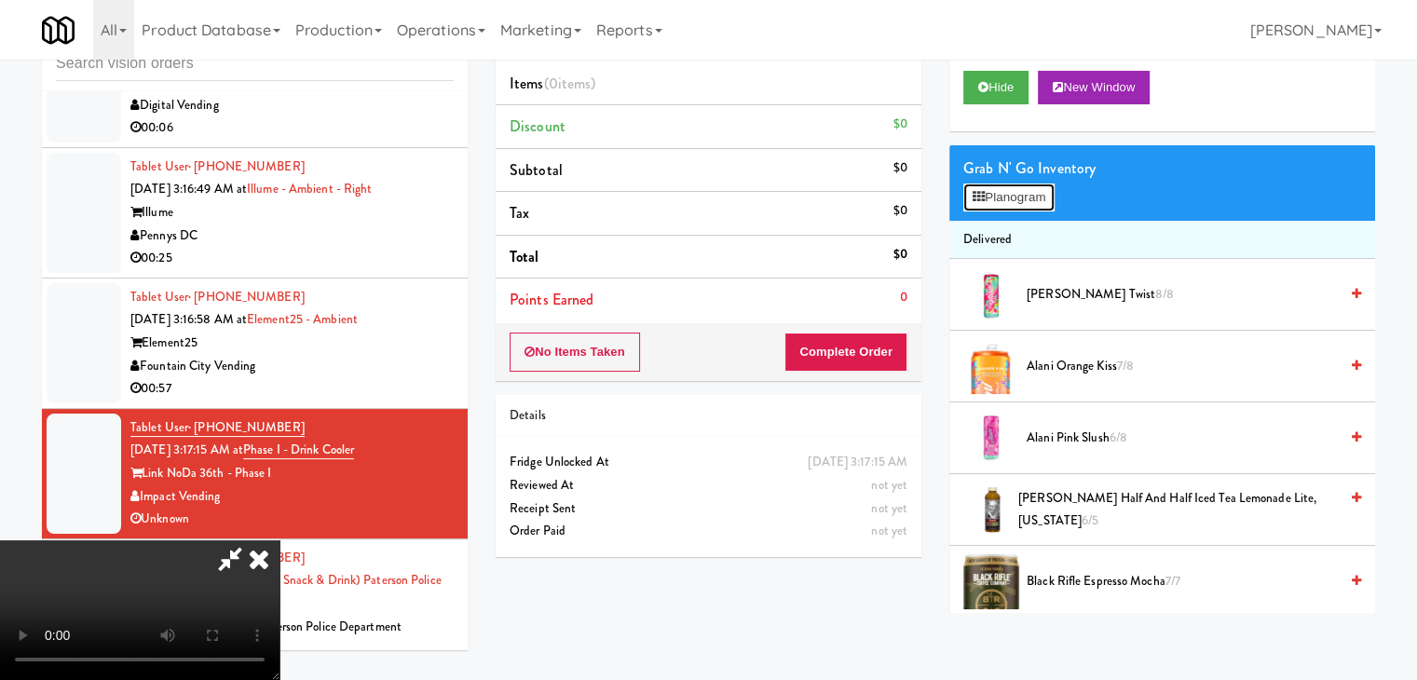
drag, startPoint x: 1025, startPoint y: 198, endPoint x: 972, endPoint y: 228, distance: 60.9
click at [1024, 198] on button "Planogram" at bounding box center [1008, 198] width 91 height 28
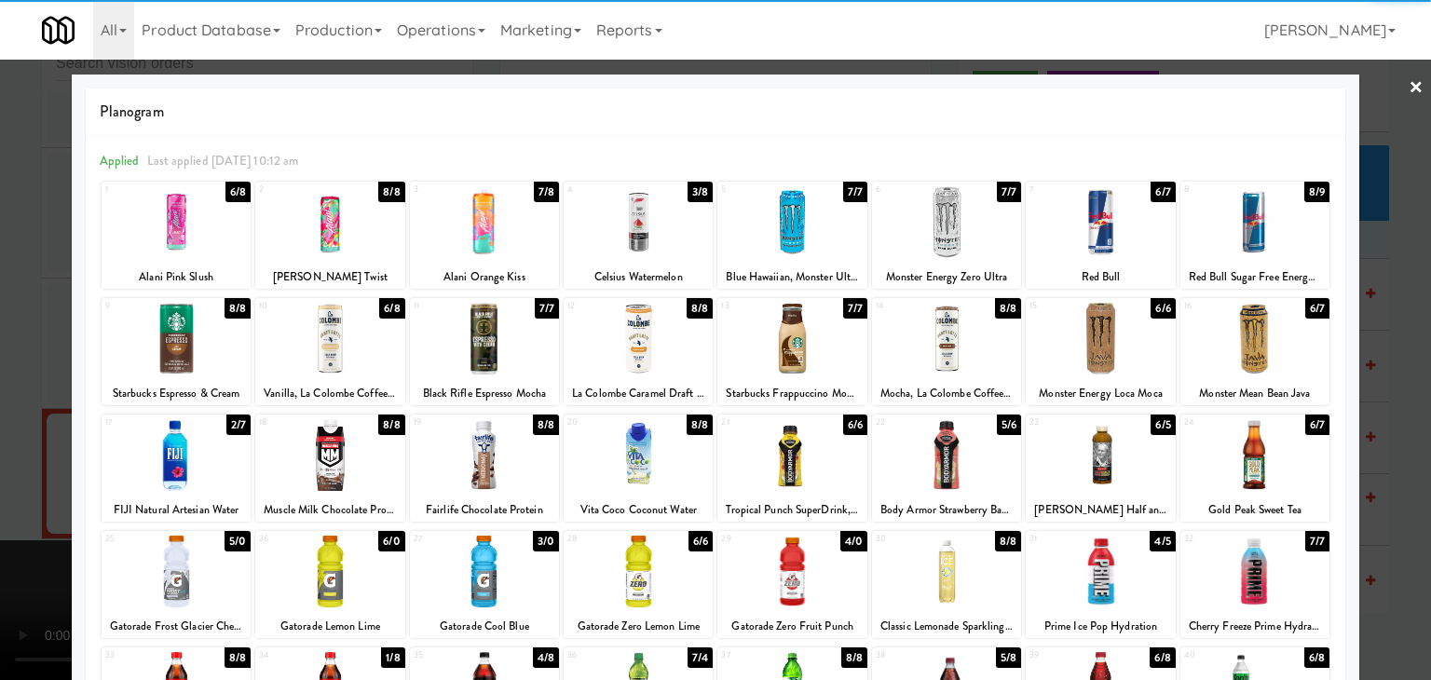
click at [183, 447] on div at bounding box center [176, 455] width 149 height 72
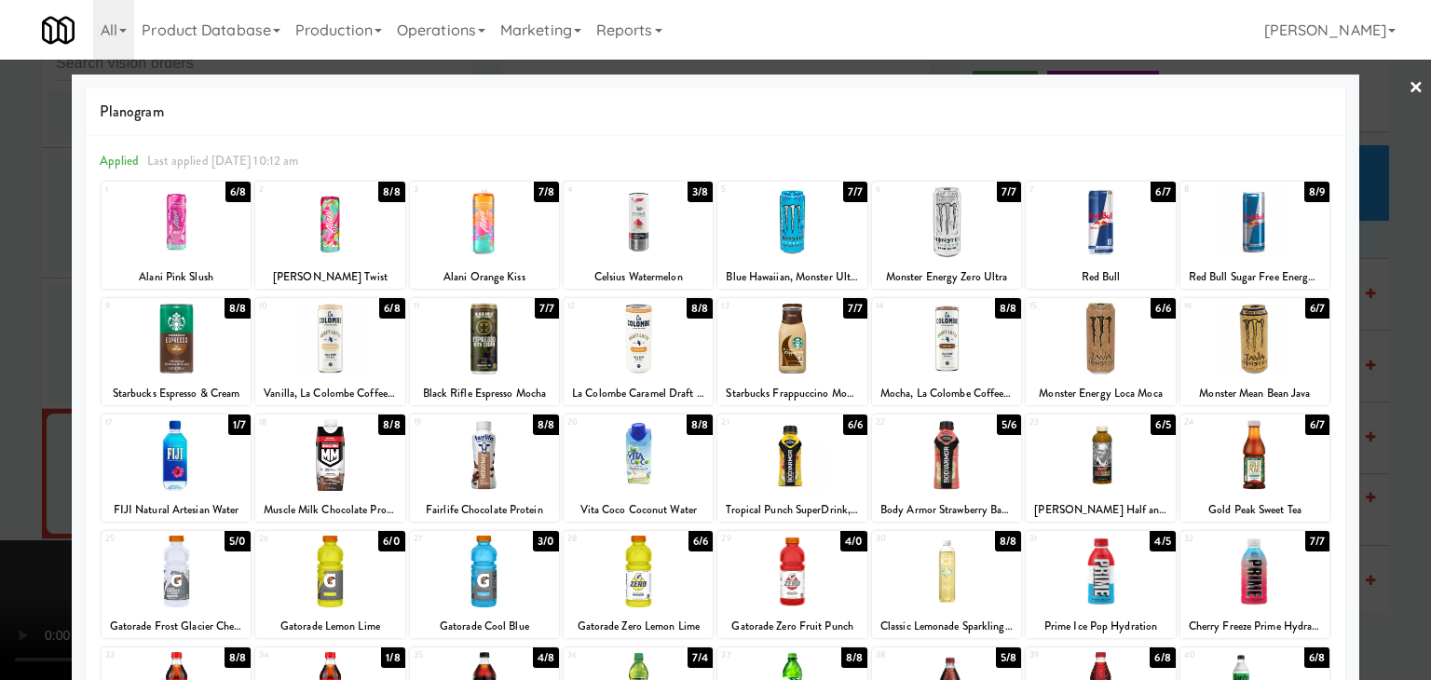
click at [183, 568] on div at bounding box center [176, 572] width 149 height 72
click at [0, 474] on div at bounding box center [715, 340] width 1431 height 680
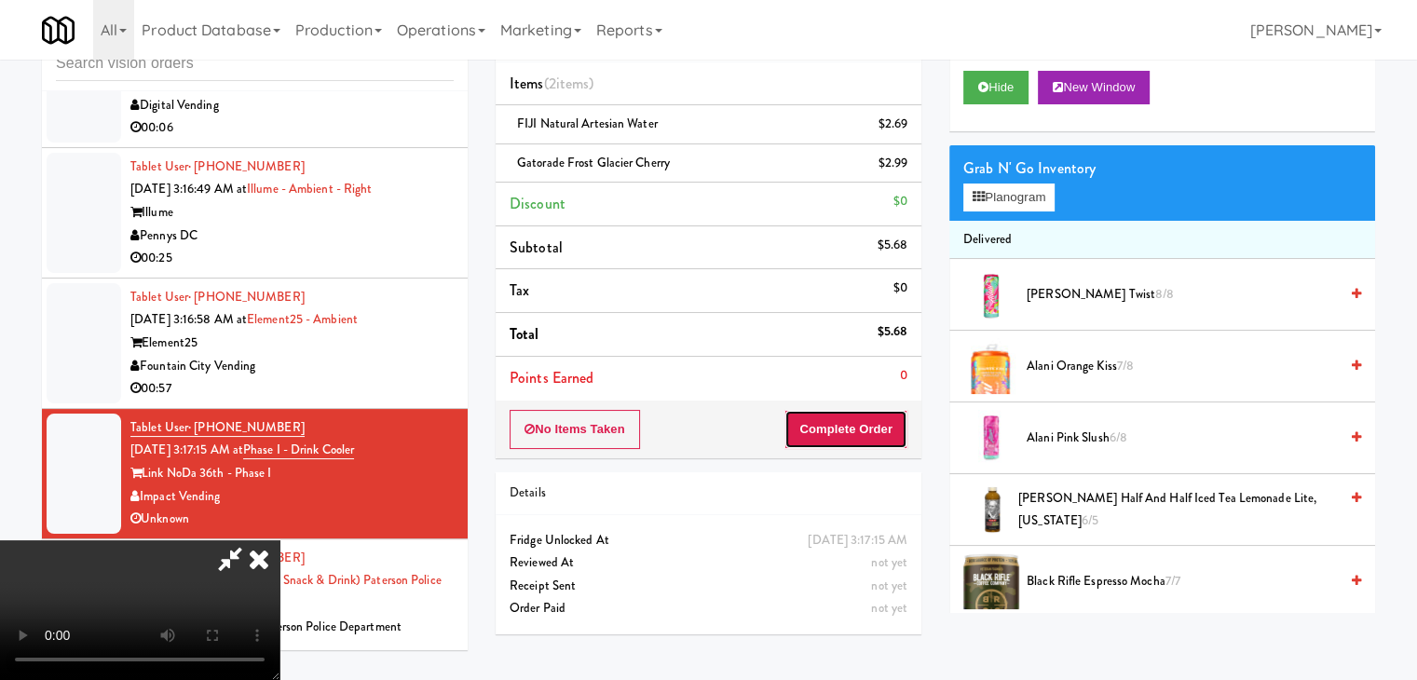
click at [867, 433] on button "Complete Order" at bounding box center [845, 429] width 123 height 39
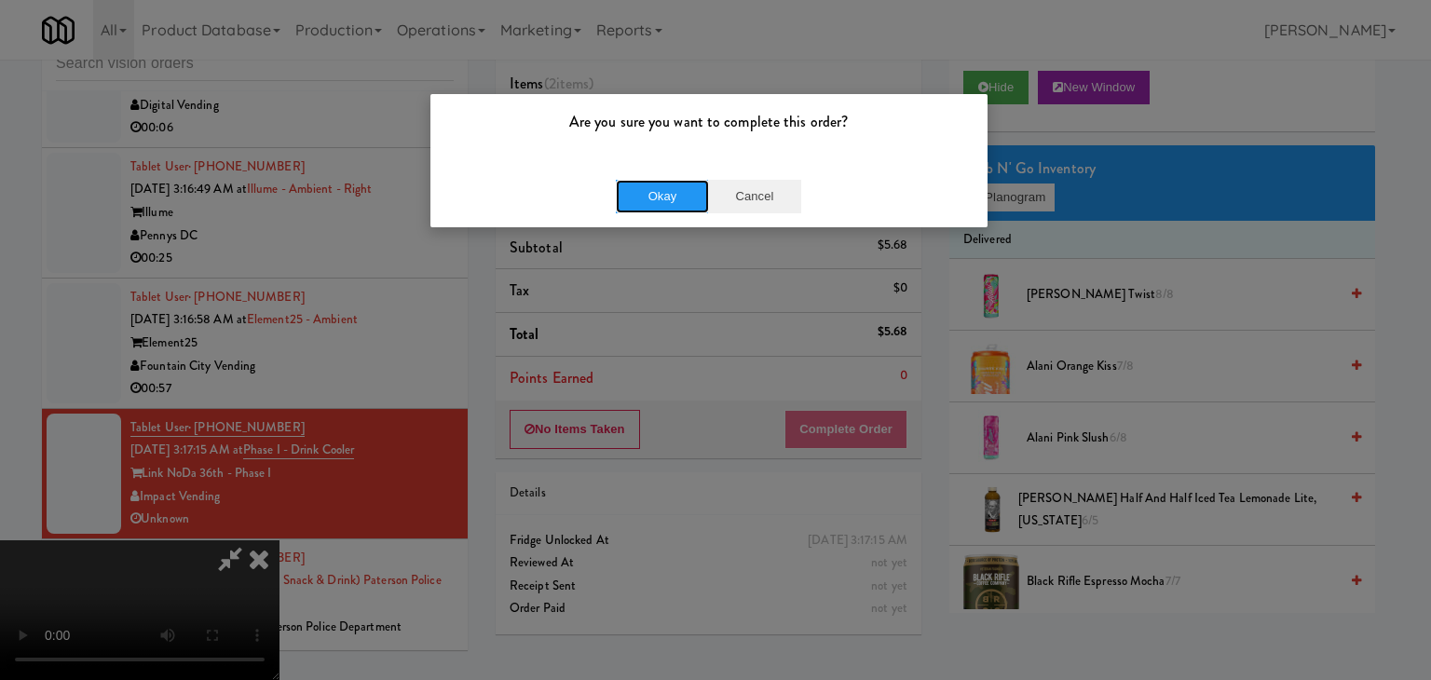
drag, startPoint x: 659, startPoint y: 188, endPoint x: 742, endPoint y: 198, distance: 84.5
click at [742, 198] on div "Okay Cancel" at bounding box center [708, 197] width 185 height 34
click at [742, 198] on button "Cancel" at bounding box center [754, 197] width 93 height 34
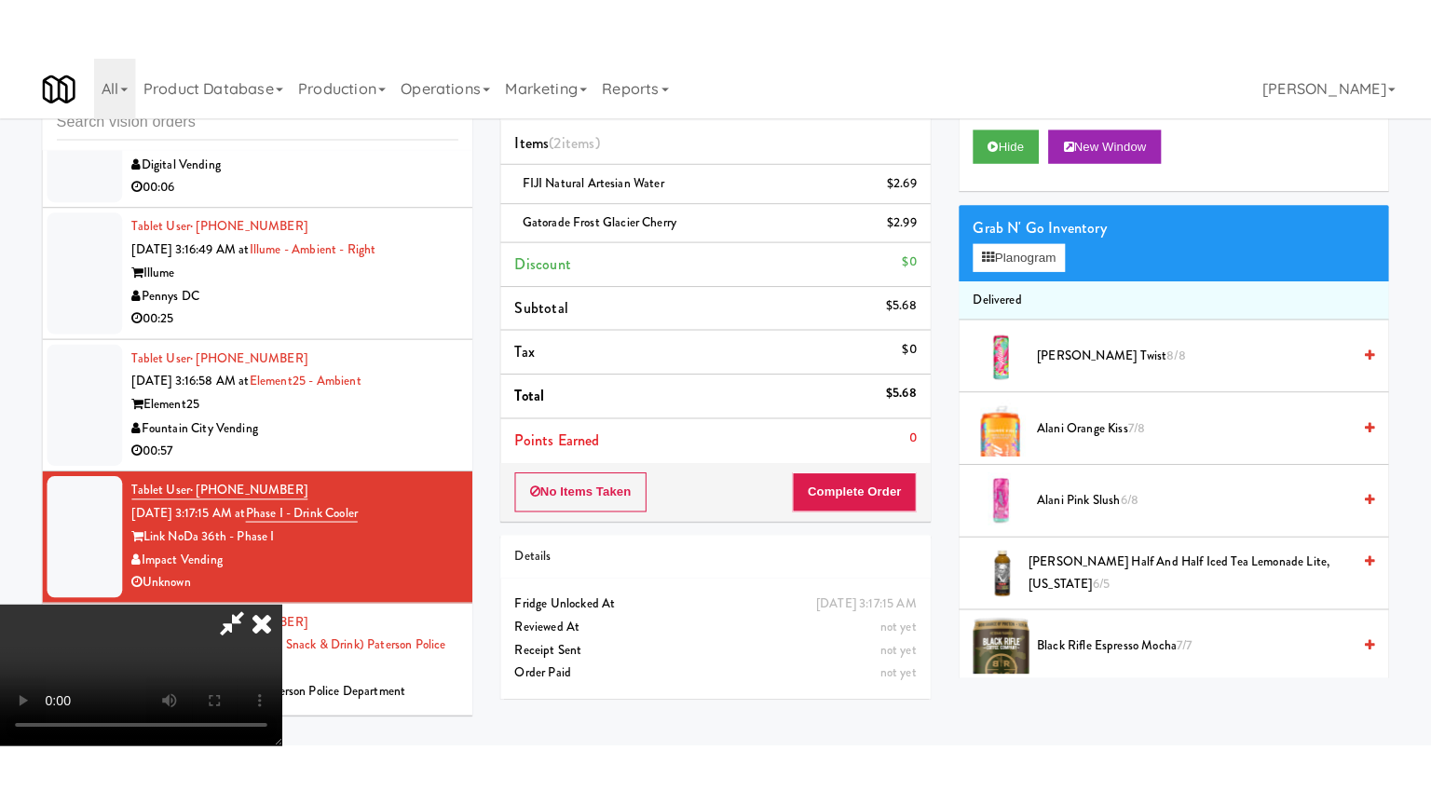
scroll to position [75, 0]
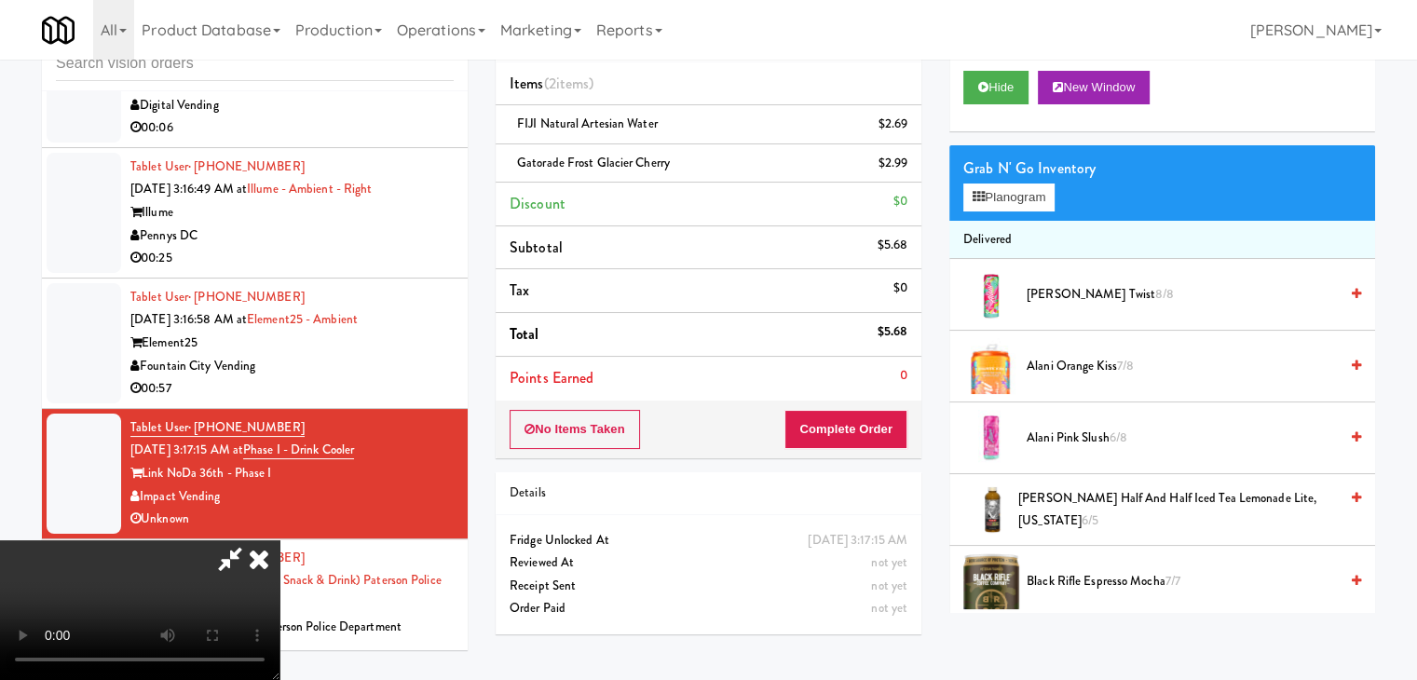
click at [279, 605] on video at bounding box center [139, 610] width 279 height 140
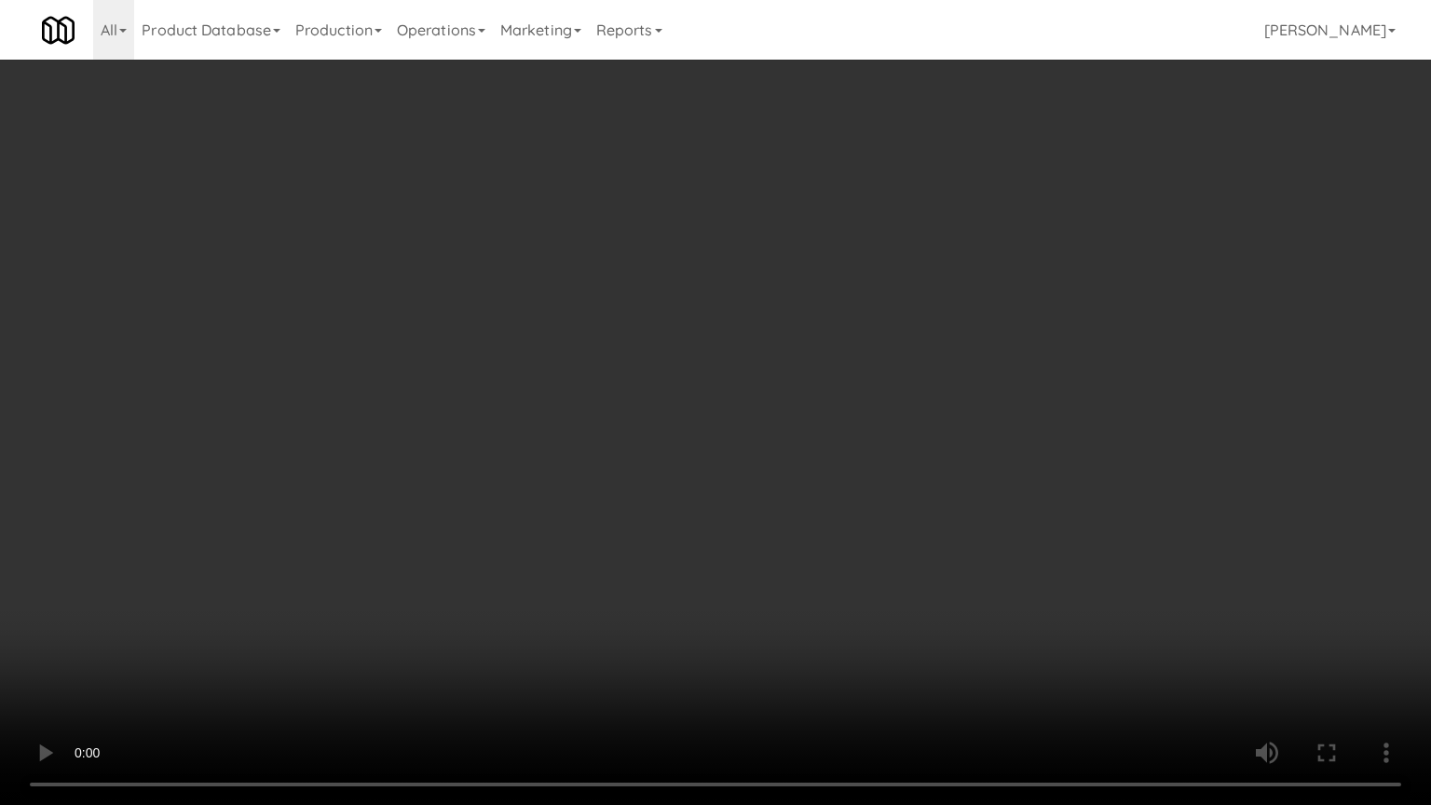
click at [943, 580] on video at bounding box center [715, 402] width 1431 height 805
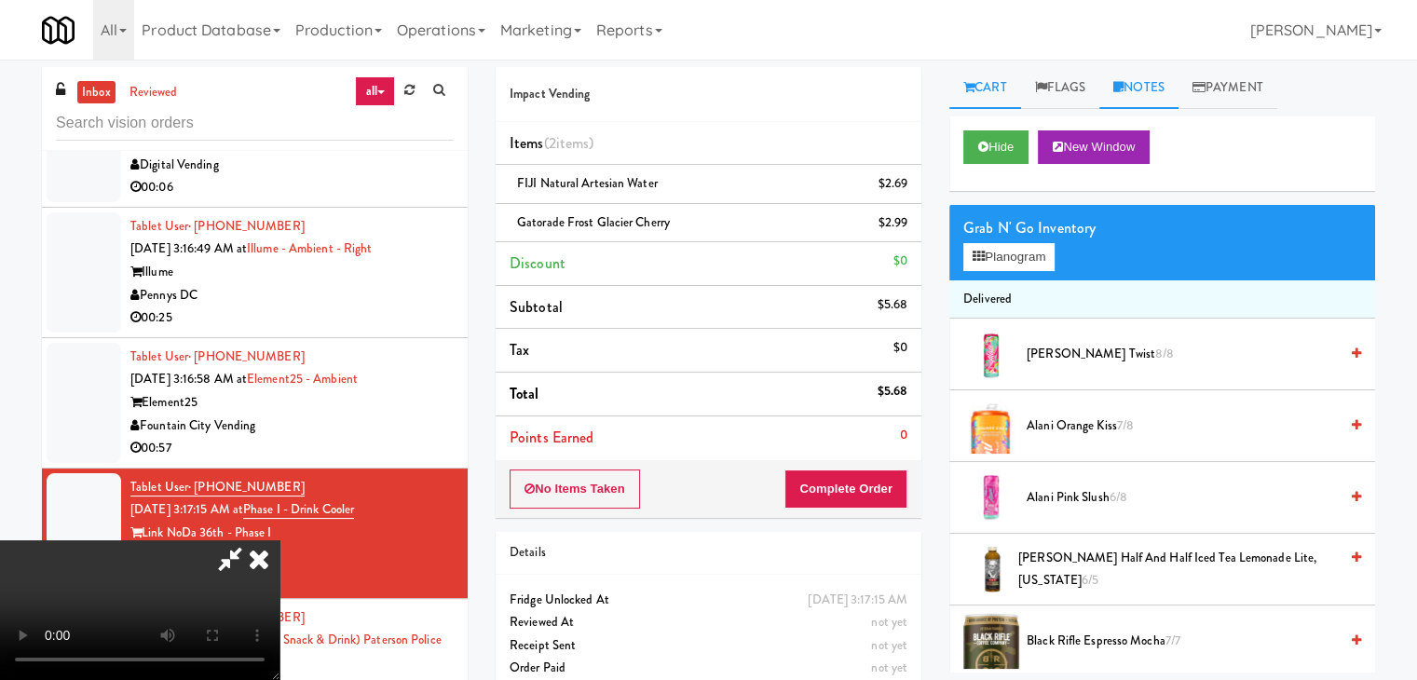
click at [1149, 89] on link "Notes" at bounding box center [1138, 88] width 79 height 42
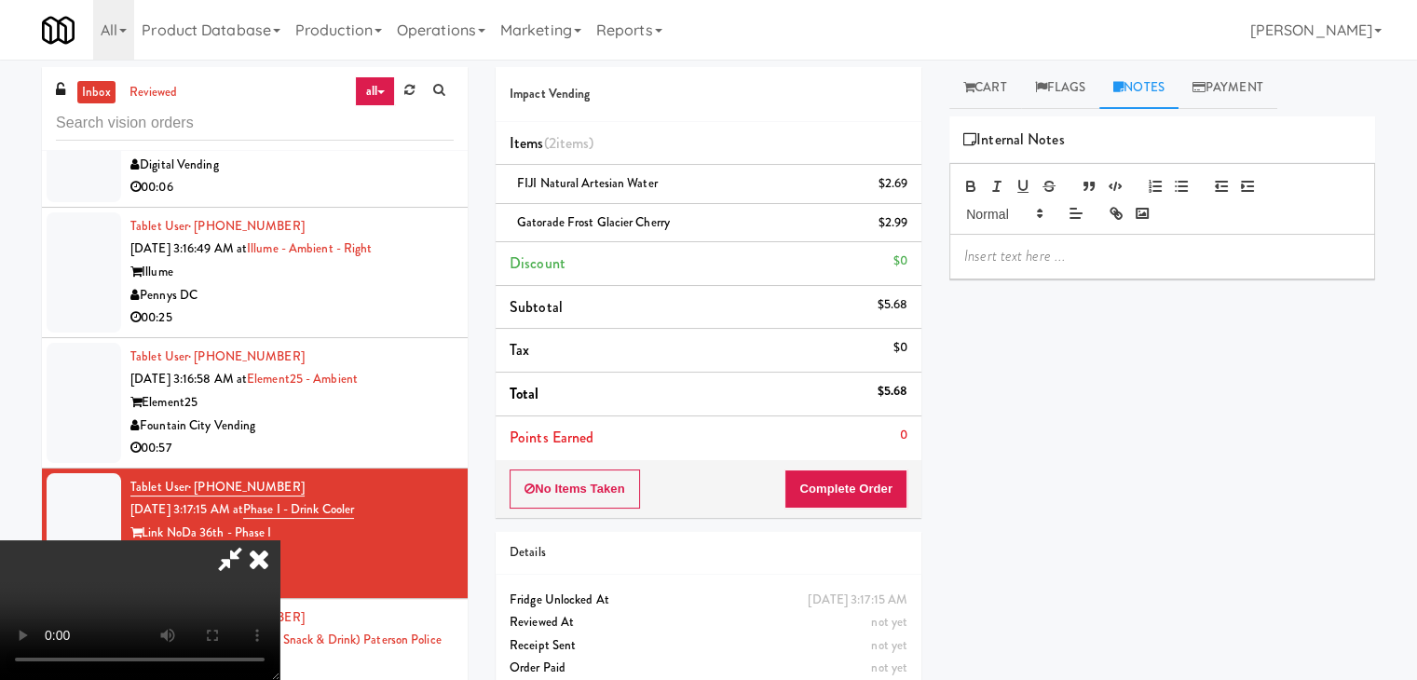
click at [1073, 253] on p at bounding box center [1162, 256] width 396 height 20
click at [870, 489] on button "Complete Order" at bounding box center [845, 489] width 123 height 39
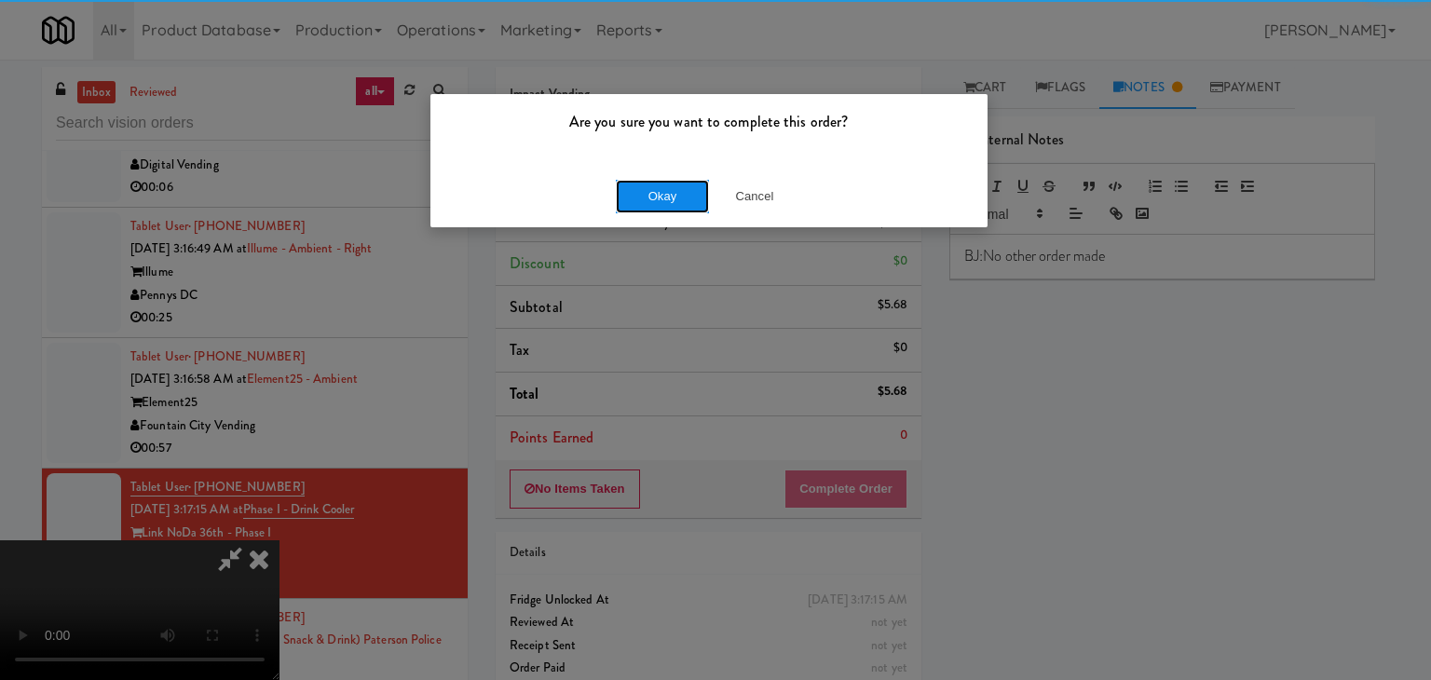
click at [665, 189] on button "Okay" at bounding box center [662, 197] width 93 height 34
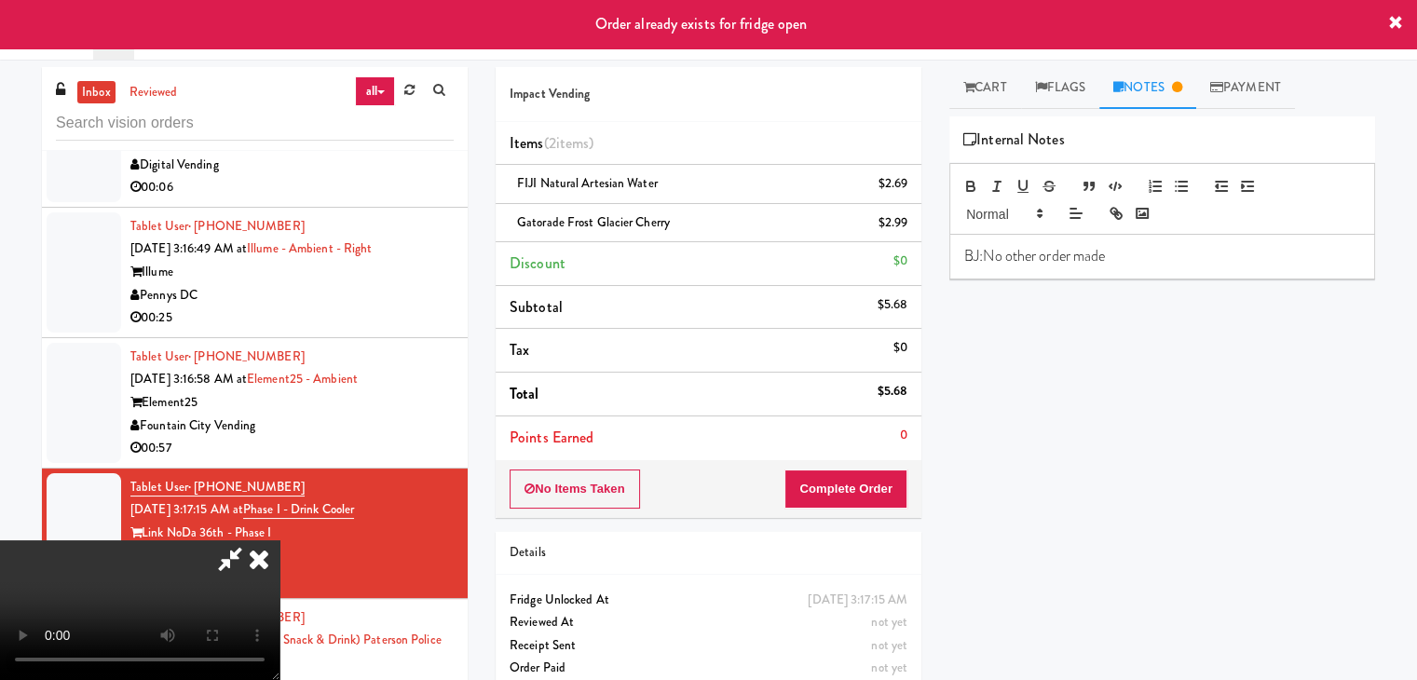
click at [279, 540] on icon at bounding box center [258, 558] width 41 height 37
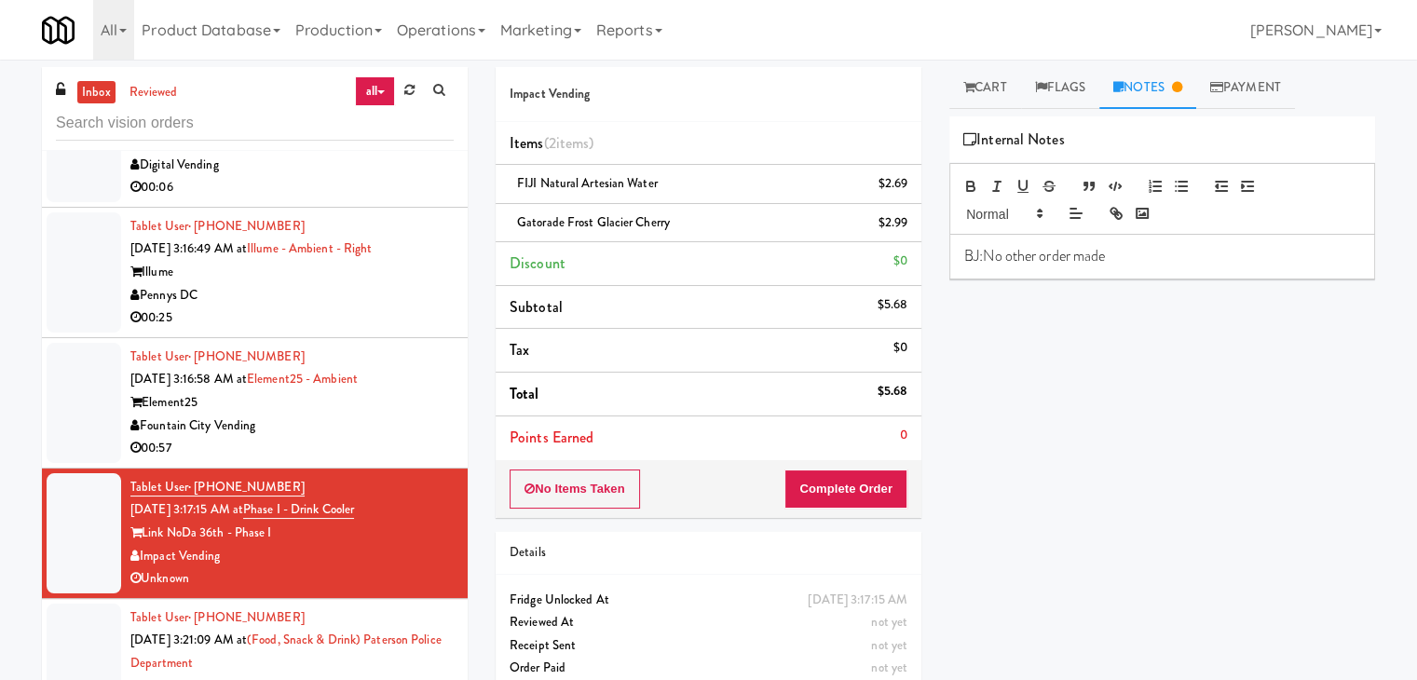
click at [415, 428] on div "Fountain City Vending" at bounding box center [291, 426] width 323 height 23
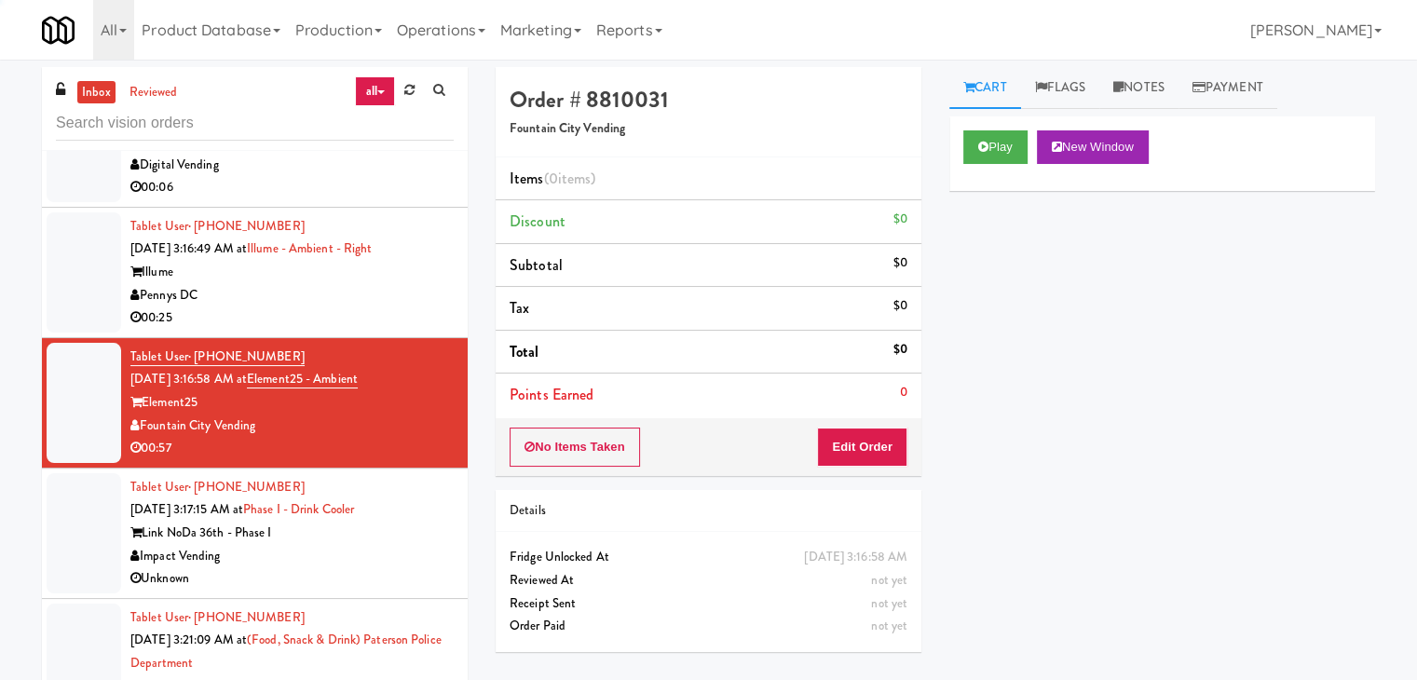
drag, startPoint x: 420, startPoint y: 538, endPoint x: 425, endPoint y: 549, distance: 11.3
click at [420, 545] on div "Impact Vending" at bounding box center [291, 556] width 323 height 23
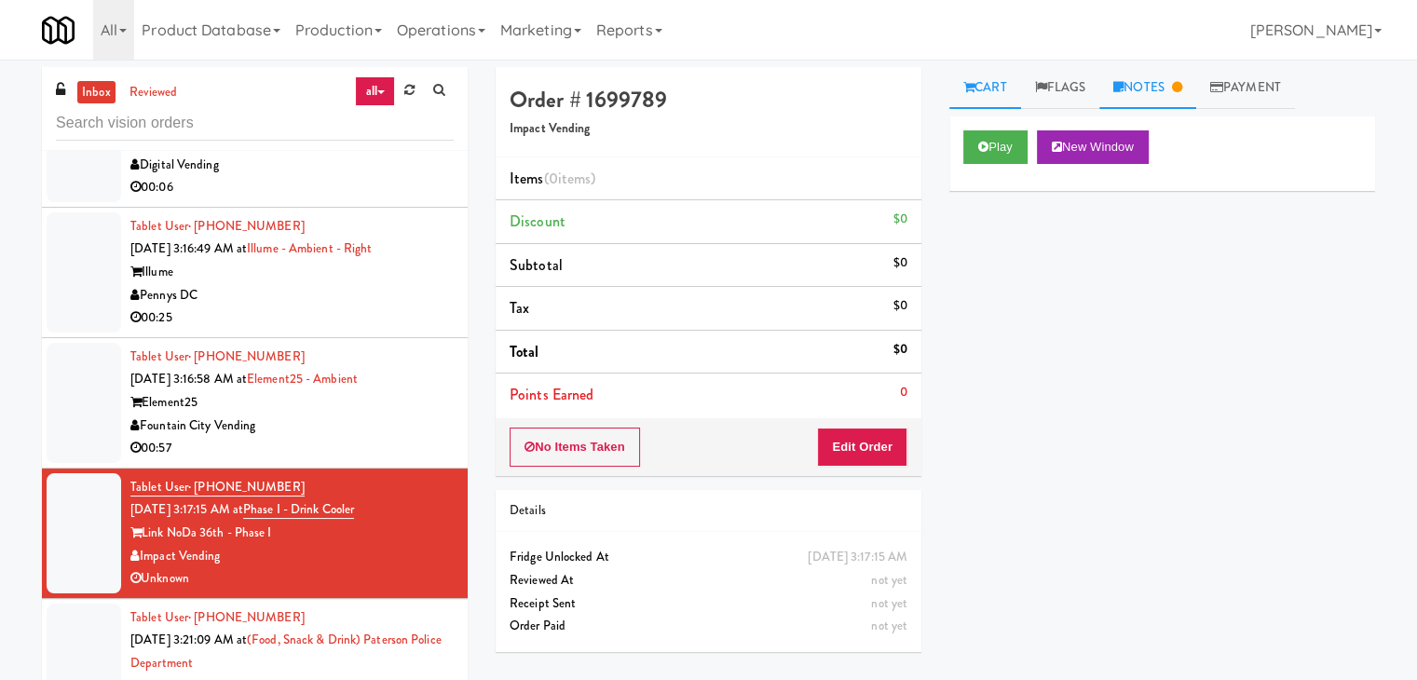
click at [1167, 70] on link "Notes" at bounding box center [1147, 88] width 97 height 42
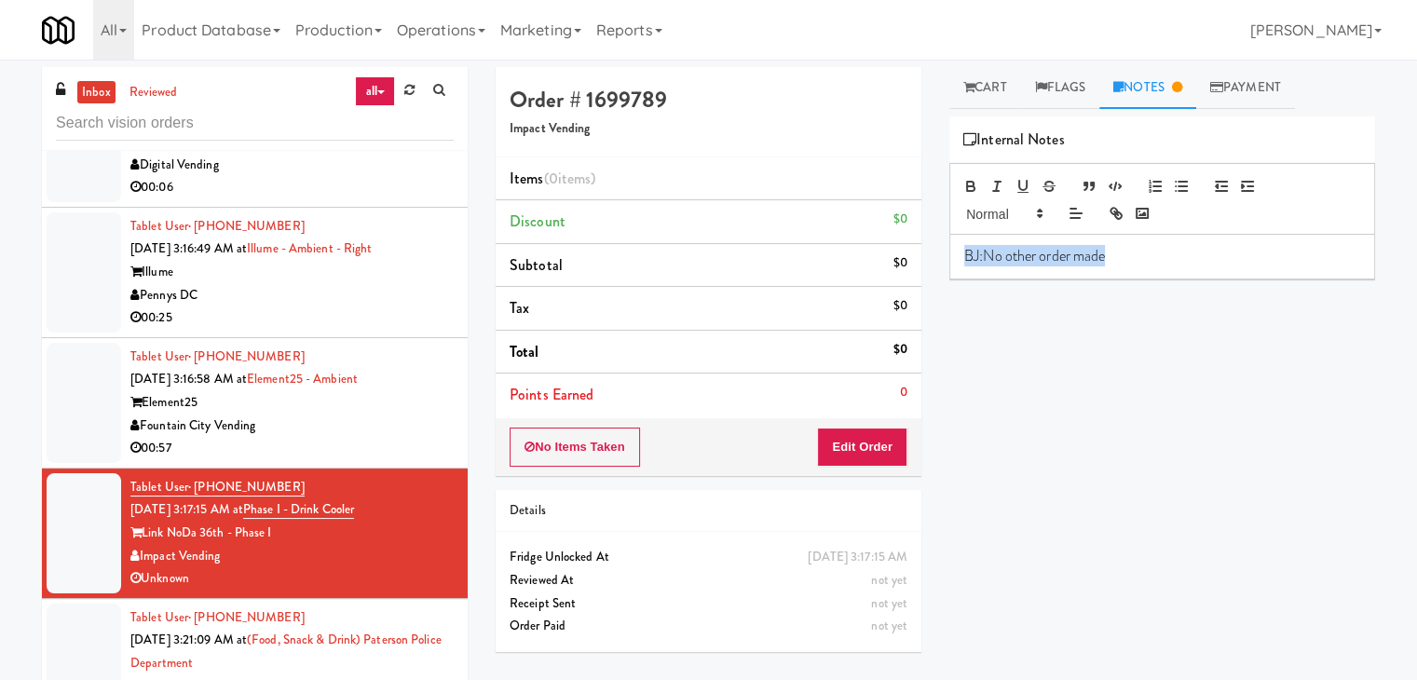
drag, startPoint x: 1151, startPoint y: 263, endPoint x: 820, endPoint y: 251, distance: 330.9
click at [842, 265] on div "Order # 1699789 Impact Vending Items (0 items ) Discount $0 Subtotal $0 Tax $0 …" at bounding box center [935, 370] width 907 height 606
click at [879, 438] on button "Edit Order" at bounding box center [862, 447] width 90 height 39
click at [984, 84] on link "Cart" at bounding box center [985, 88] width 72 height 42
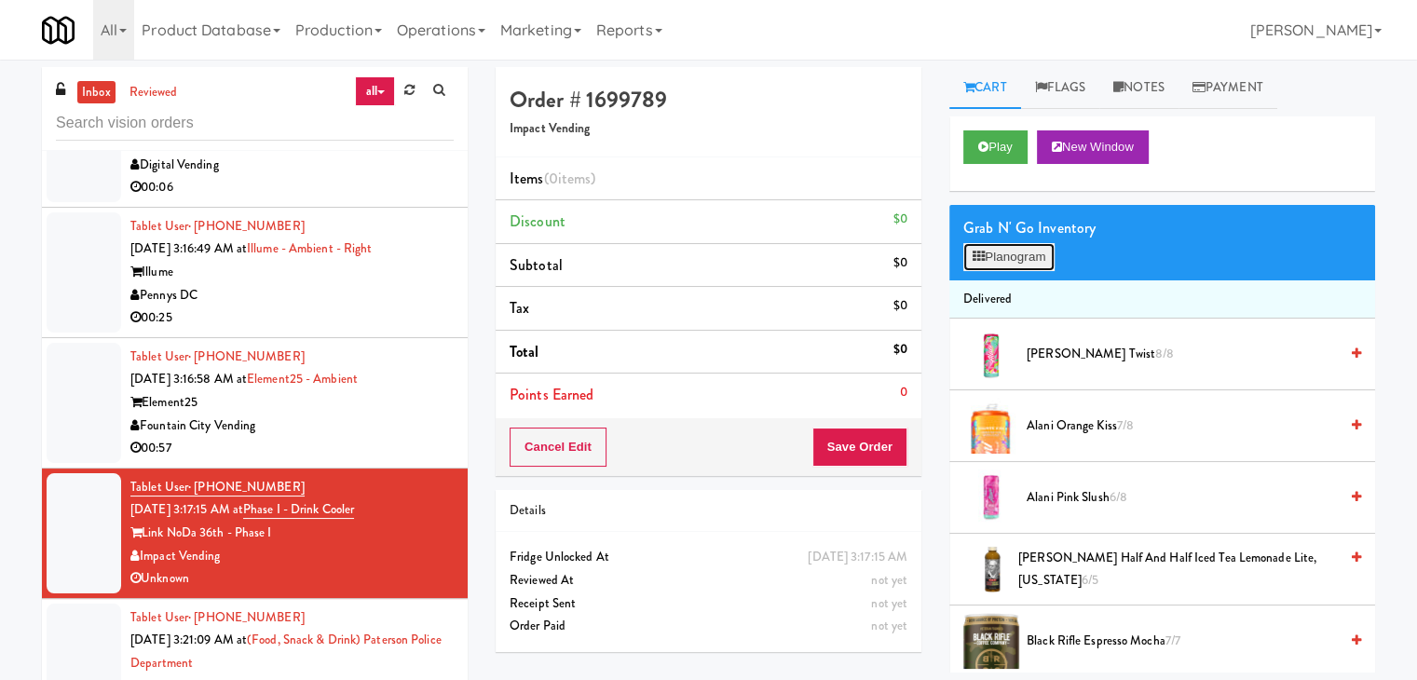
click at [1025, 243] on button "Planogram" at bounding box center [1008, 257] width 91 height 28
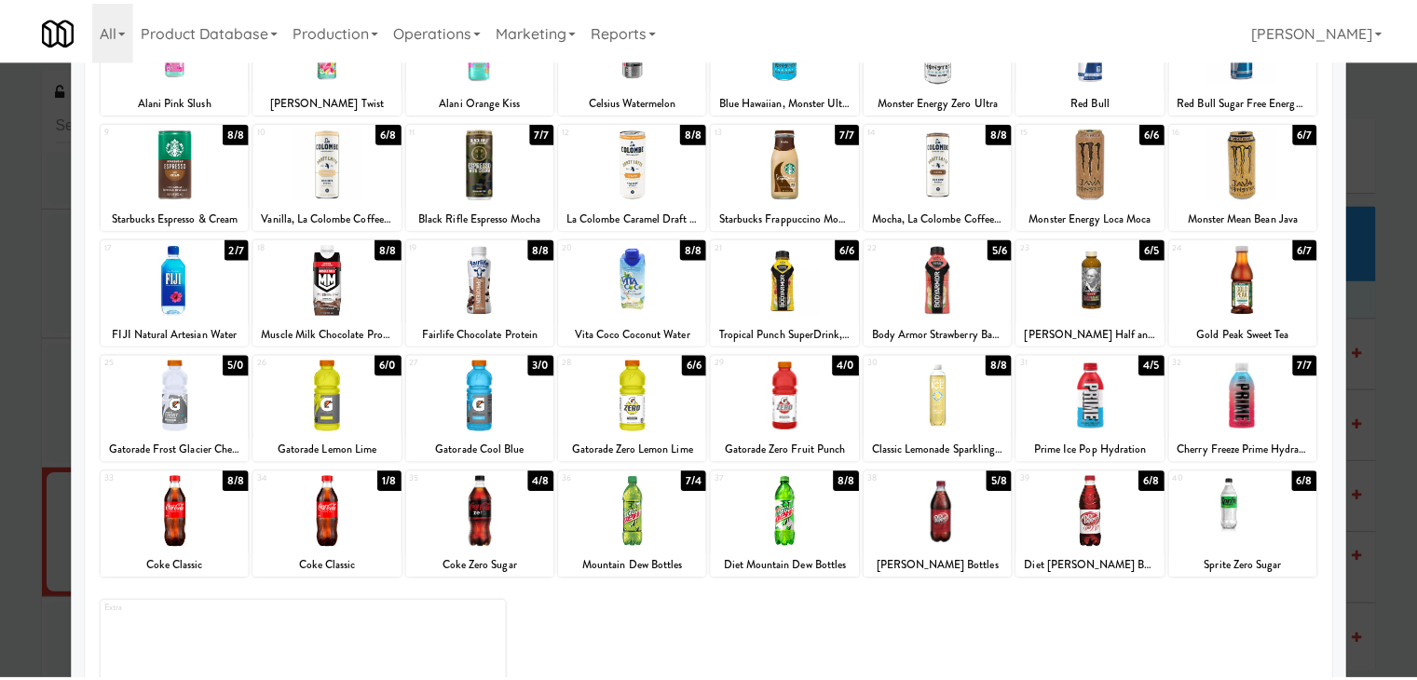
scroll to position [186, 0]
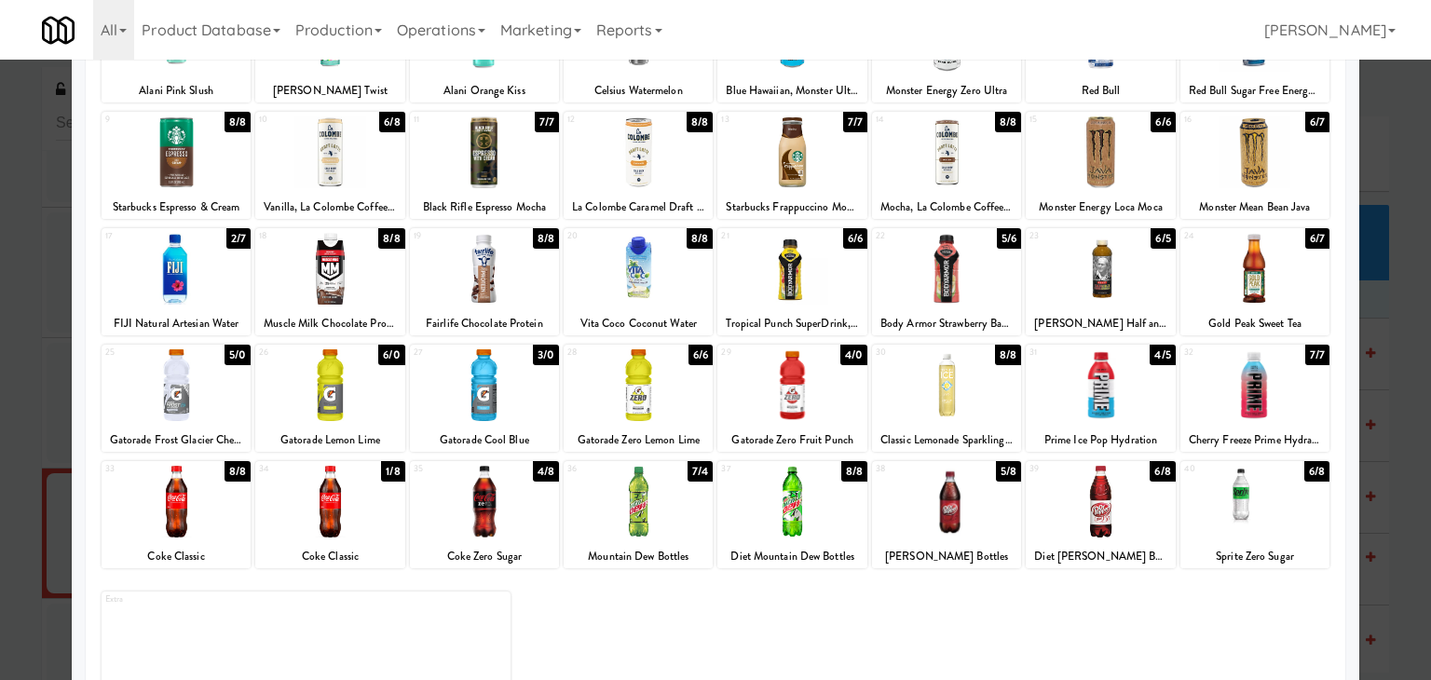
click at [186, 264] on div at bounding box center [176, 269] width 149 height 72
click at [183, 369] on div at bounding box center [176, 385] width 149 height 72
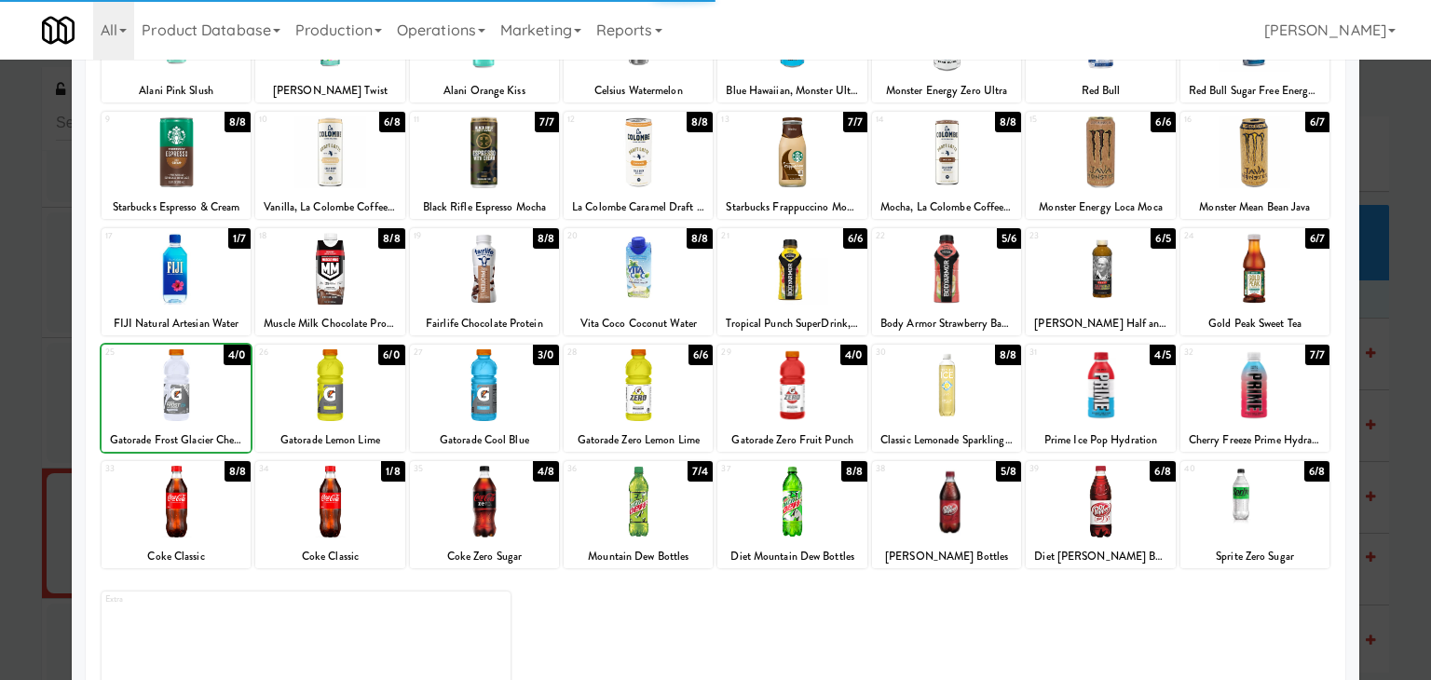
drag, startPoint x: 0, startPoint y: 375, endPoint x: 186, endPoint y: 377, distance: 186.3
click at [0, 374] on div at bounding box center [715, 340] width 1431 height 680
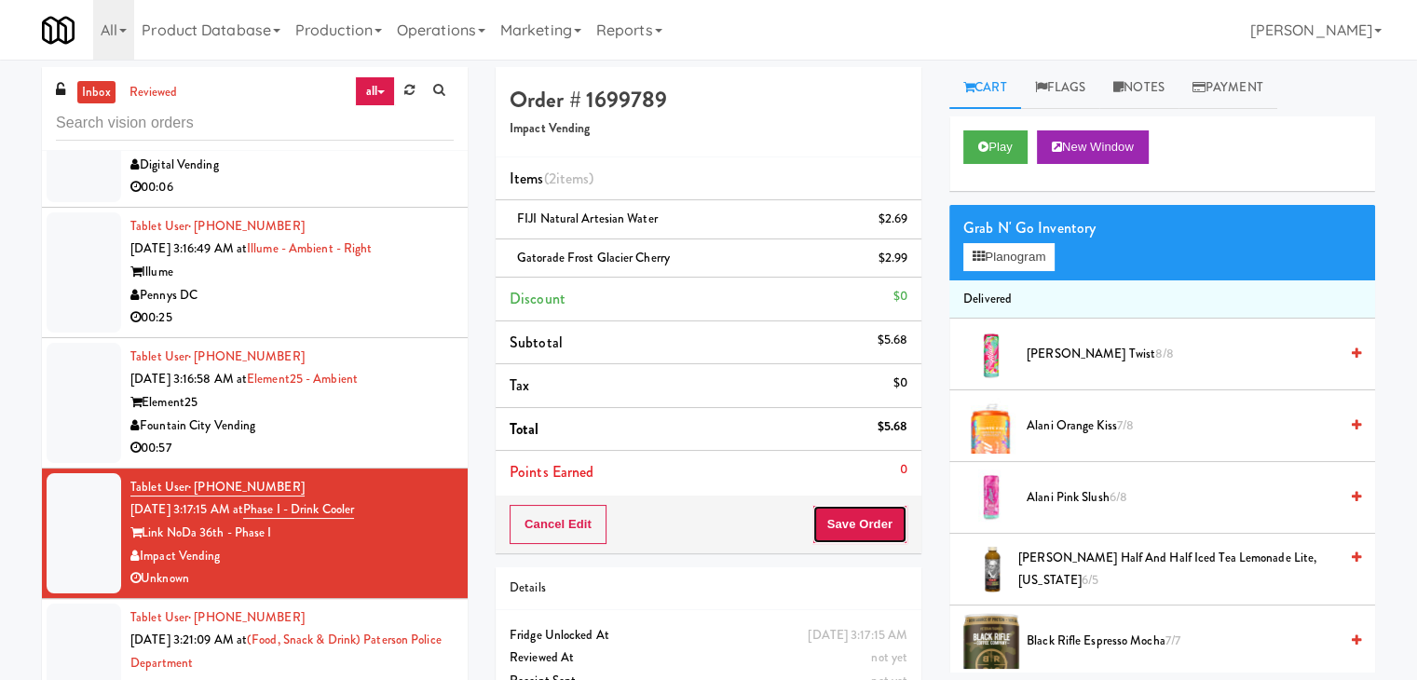
click at [882, 519] on button "Save Order" at bounding box center [859, 524] width 95 height 39
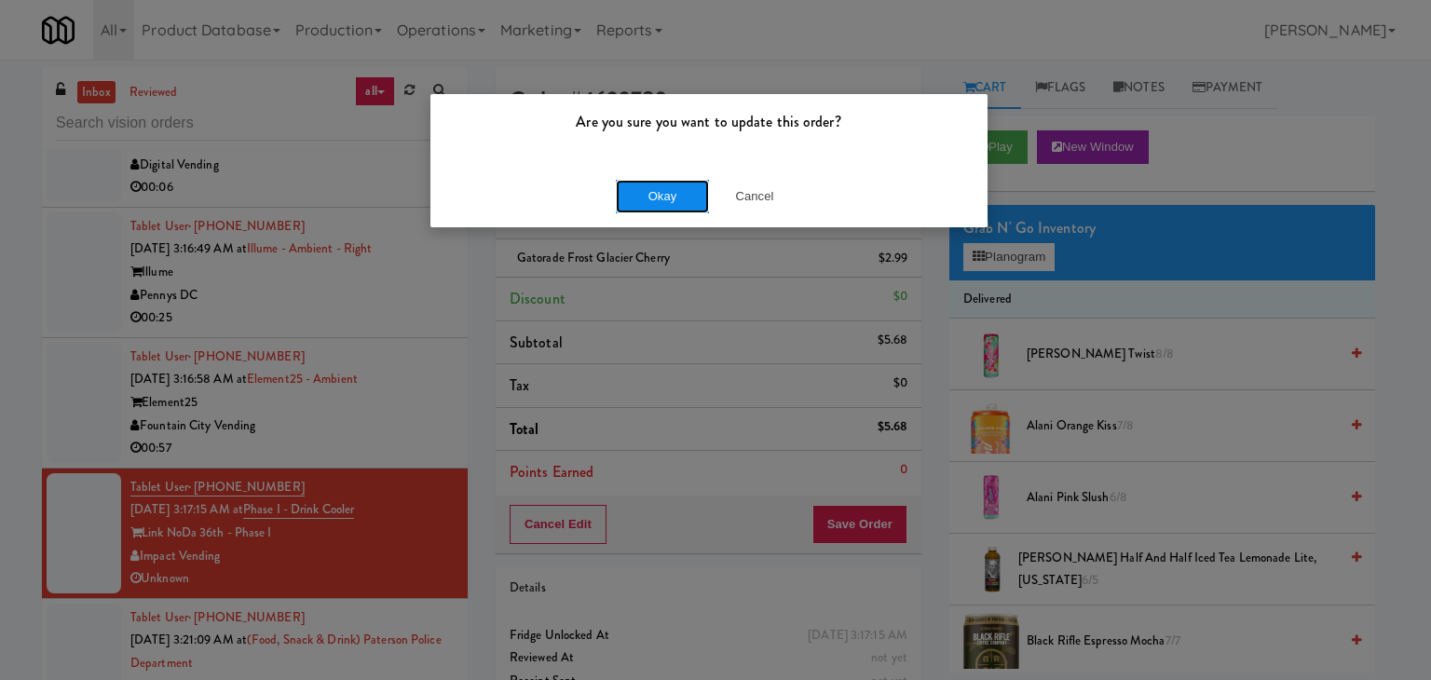
click at [674, 198] on button "Okay" at bounding box center [662, 197] width 93 height 34
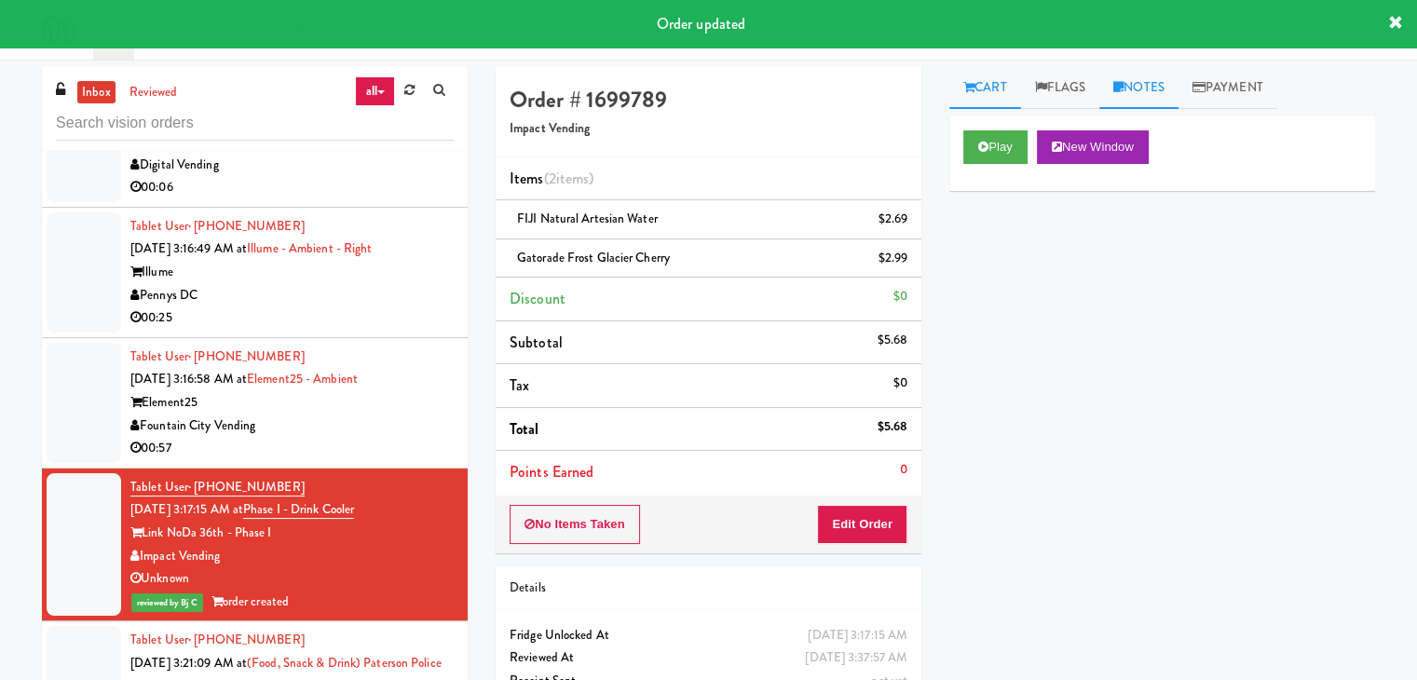
click at [1157, 89] on link "Notes" at bounding box center [1138, 88] width 79 height 42
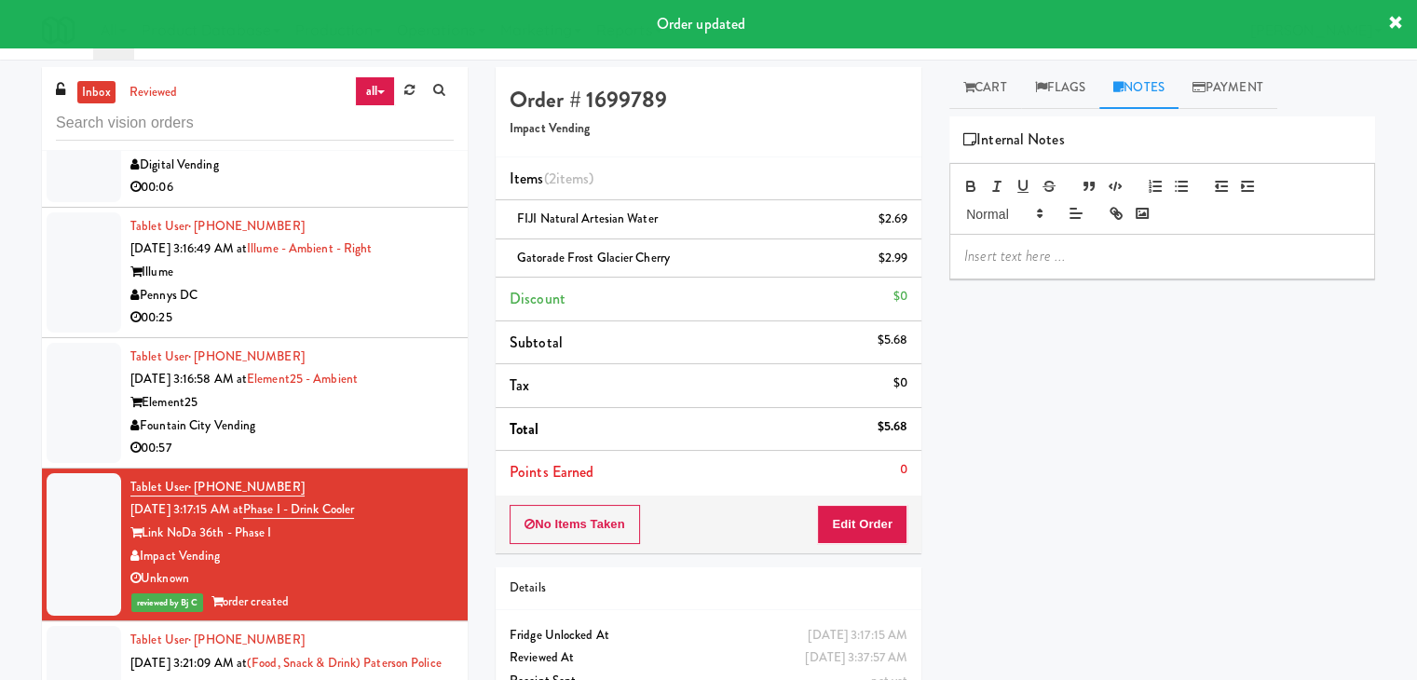
click at [1075, 253] on p at bounding box center [1162, 256] width 396 height 20
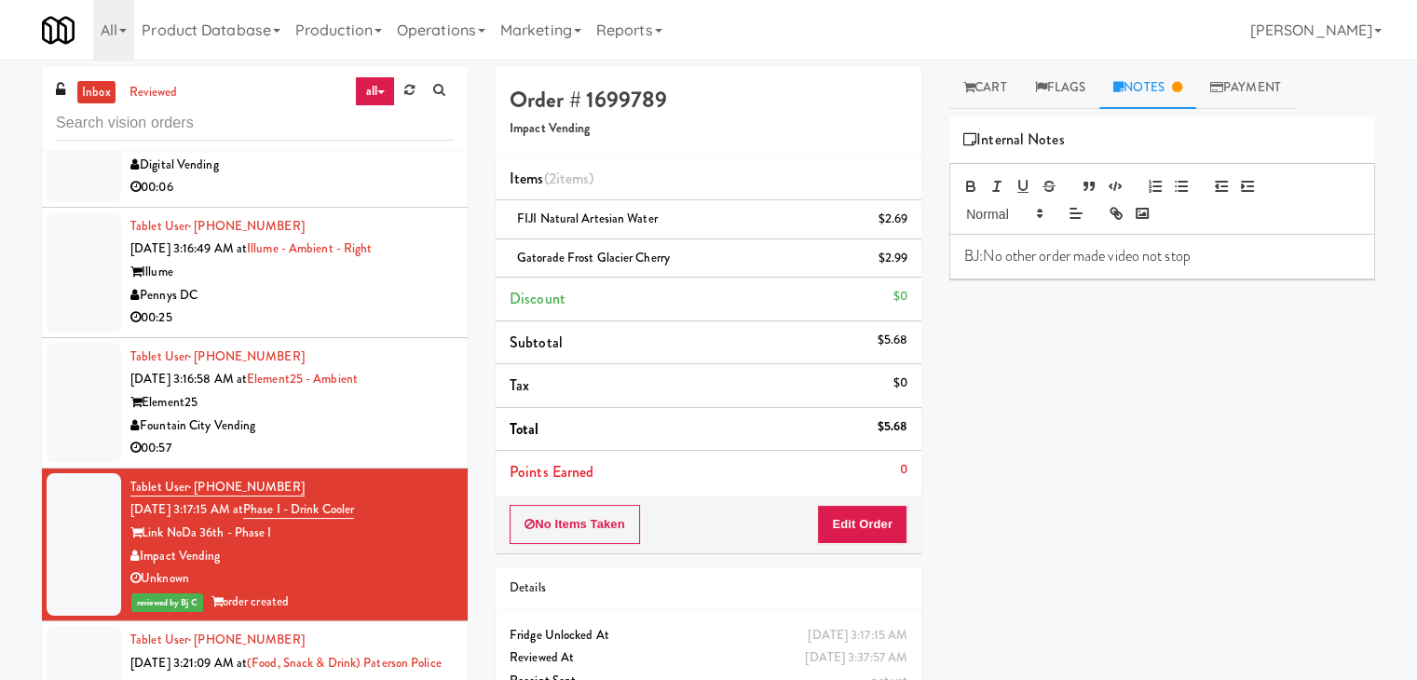
click at [351, 424] on div "Fountain City Vending" at bounding box center [291, 426] width 323 height 23
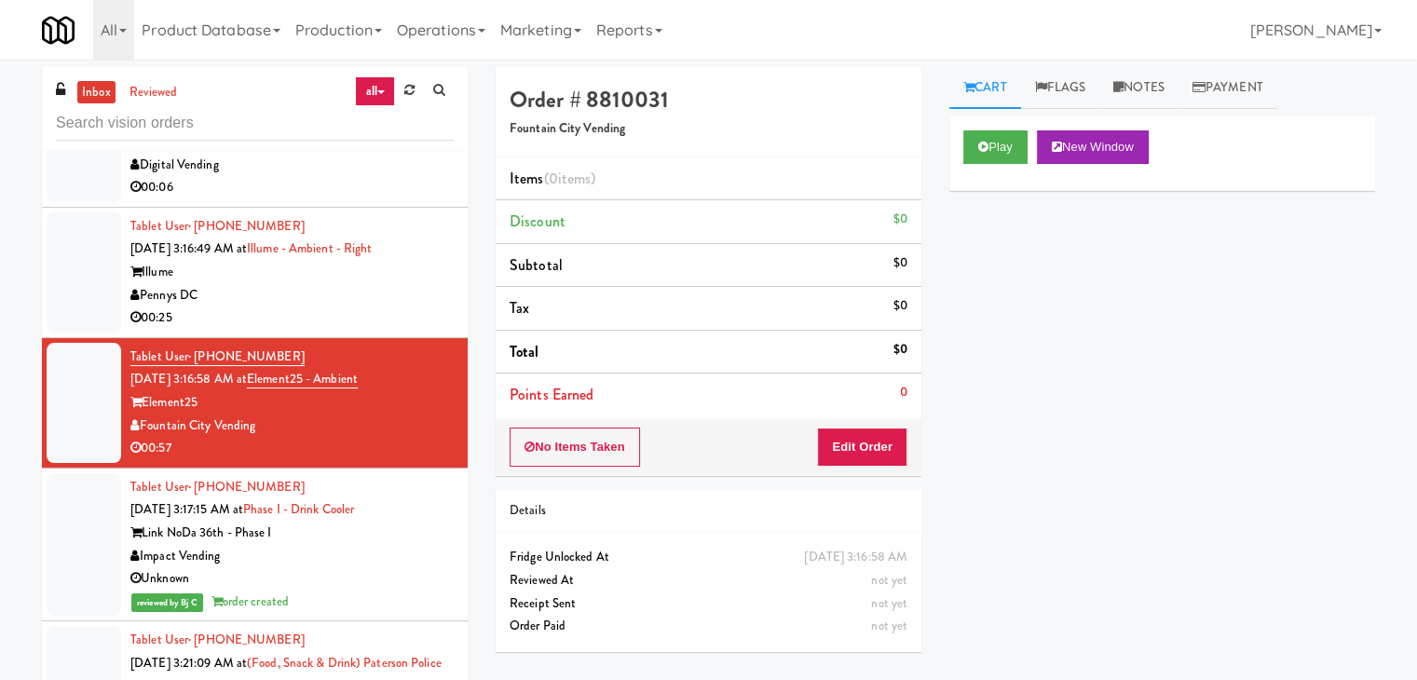
scroll to position [6839, 0]
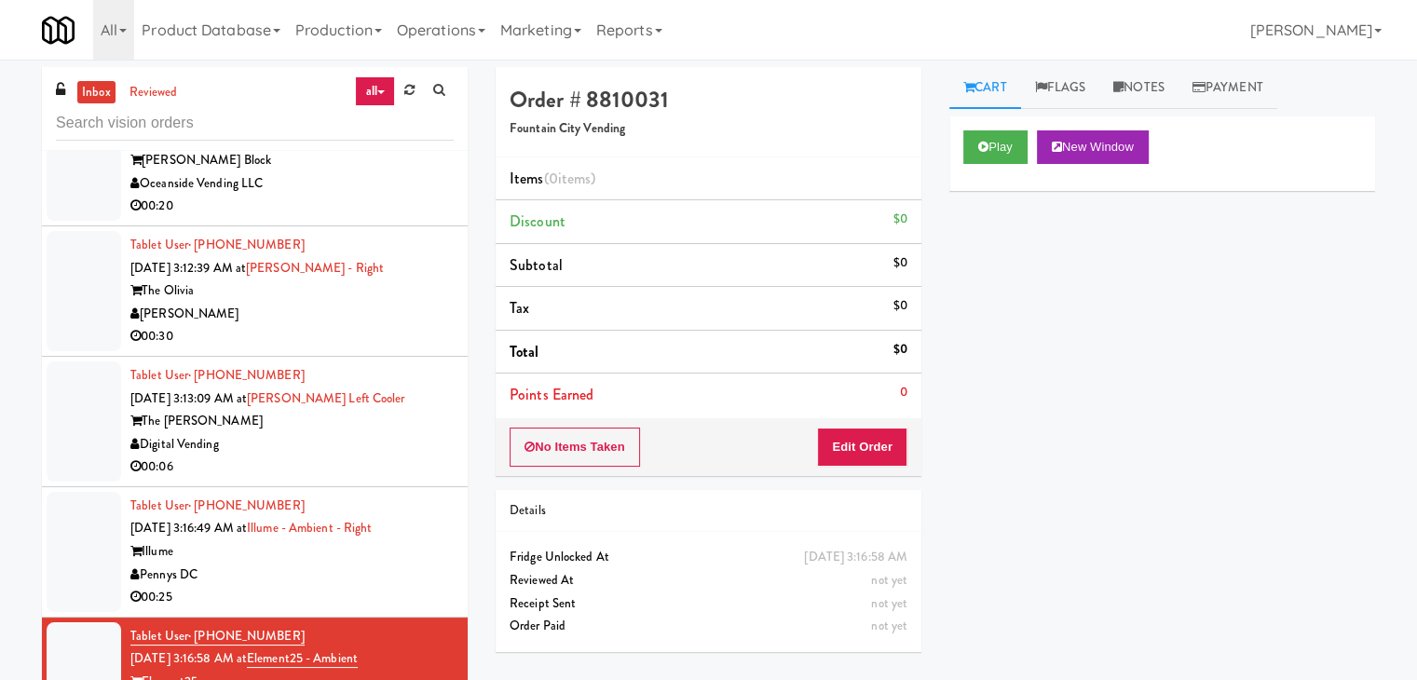
drag, startPoint x: 410, startPoint y: 423, endPoint x: 443, endPoint y: 419, distance: 33.7
click at [412, 424] on div "The [PERSON_NAME]" at bounding box center [291, 421] width 323 height 23
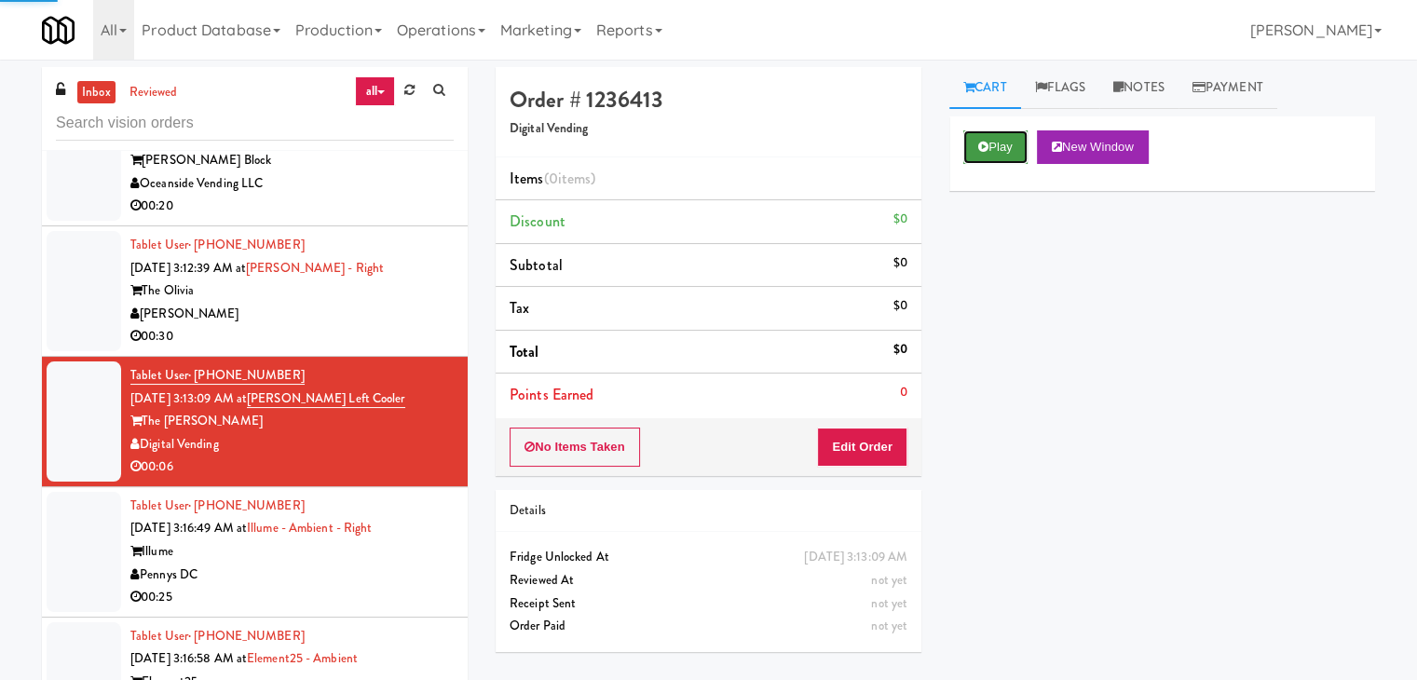
click at [993, 144] on button "Play" at bounding box center [995, 147] width 64 height 34
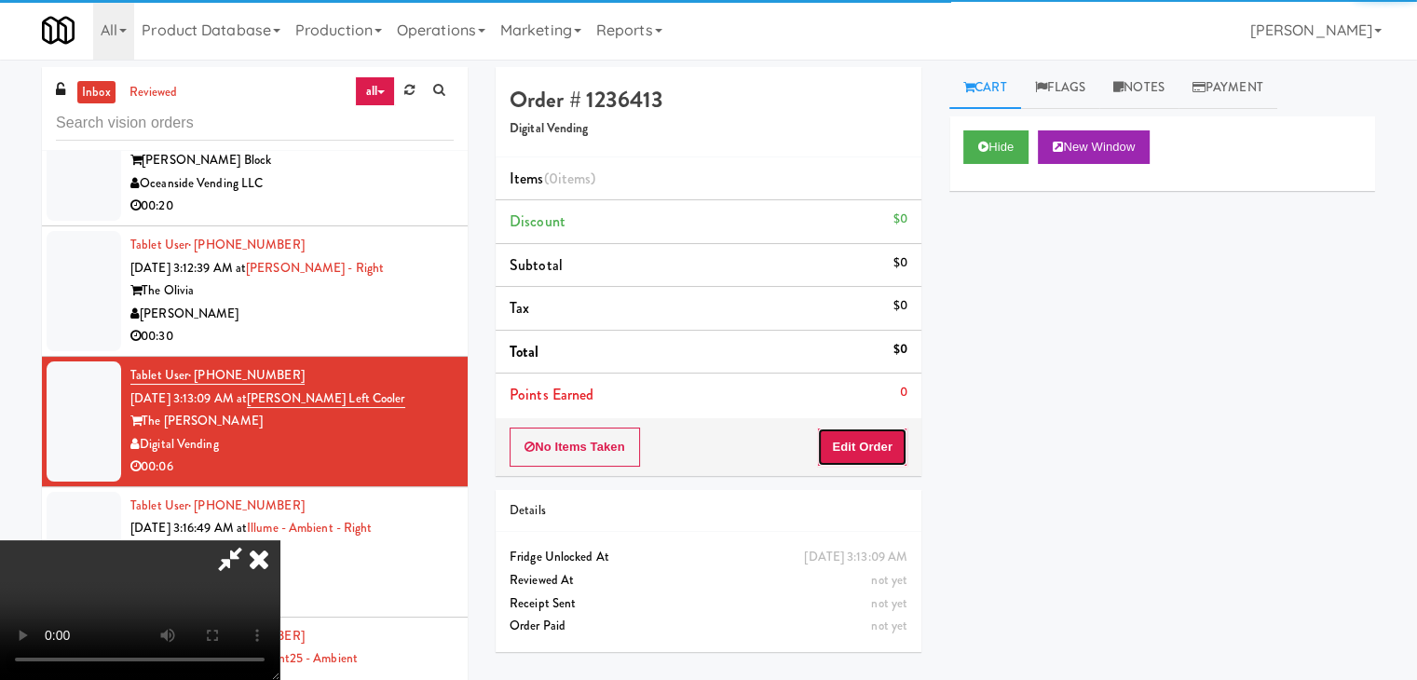
click at [884, 444] on button "Edit Order" at bounding box center [862, 447] width 90 height 39
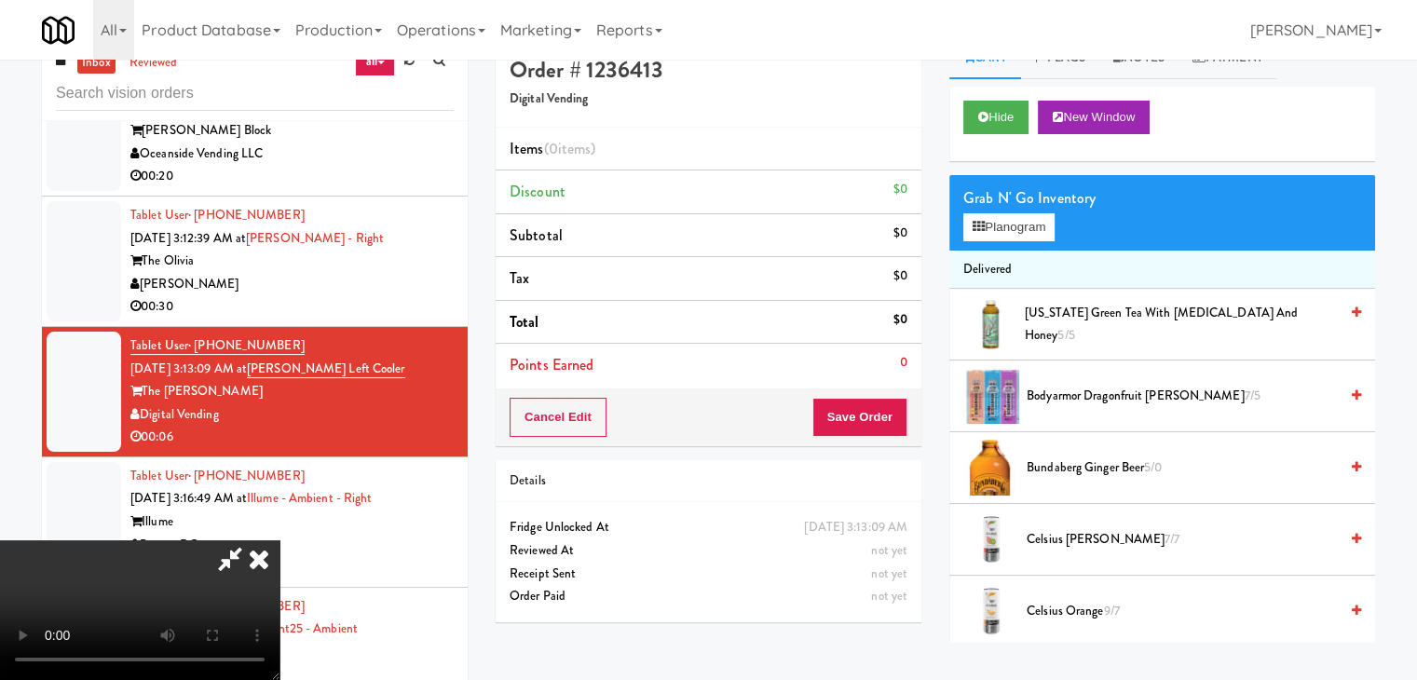
scroll to position [60, 0]
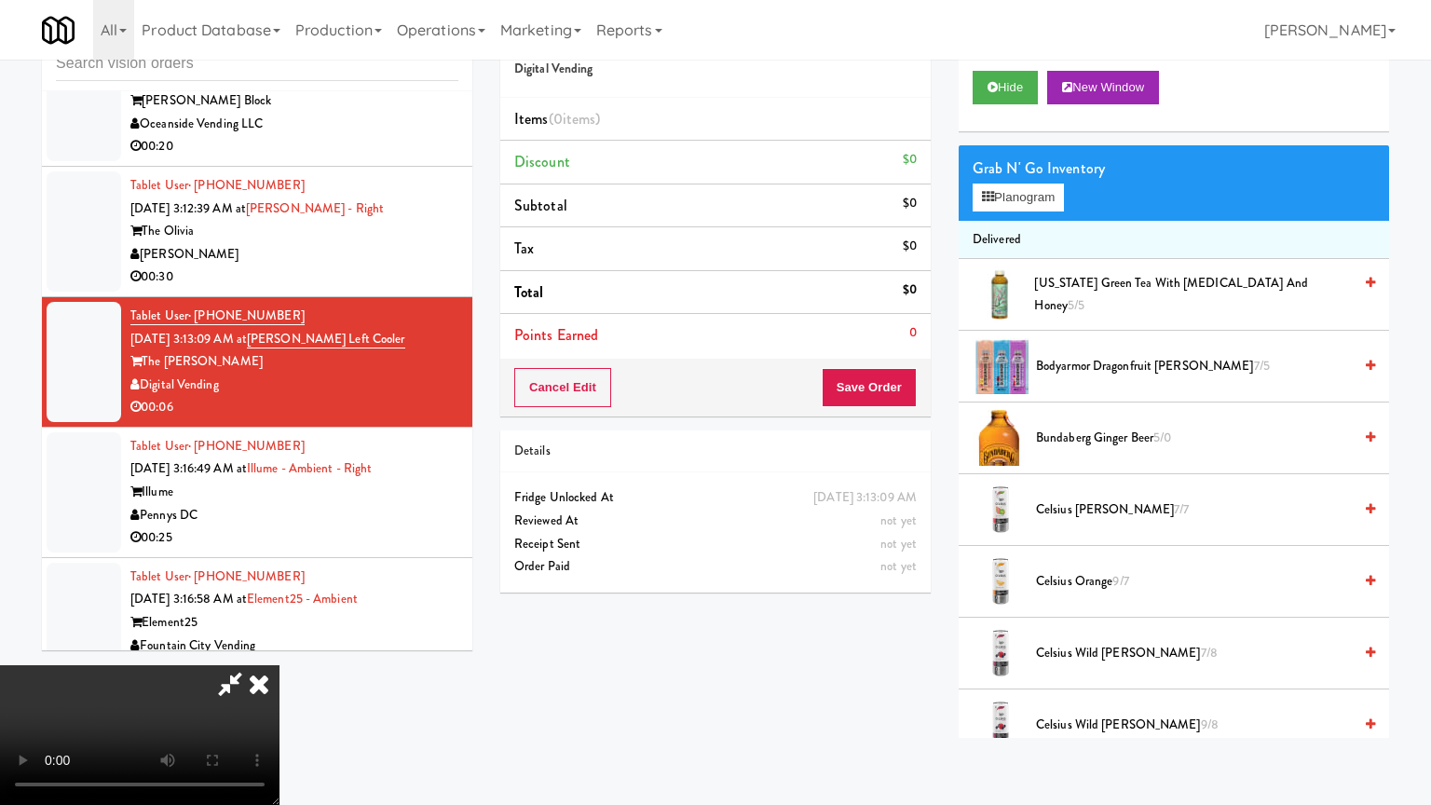
click at [279, 665] on video at bounding box center [139, 735] width 279 height 140
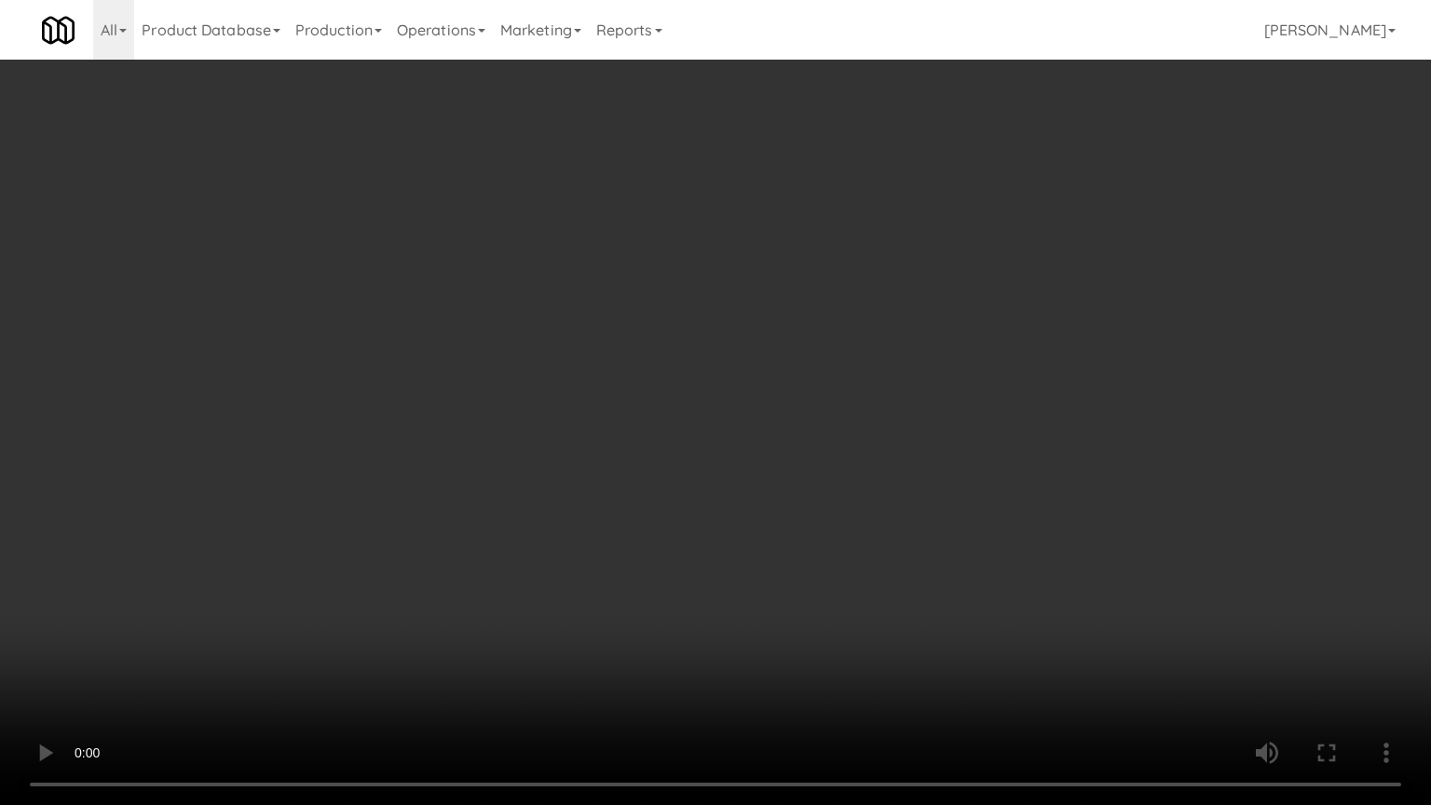
click at [788, 624] on video at bounding box center [715, 402] width 1431 height 805
click at [783, 623] on video at bounding box center [715, 402] width 1431 height 805
click at [786, 622] on video at bounding box center [715, 402] width 1431 height 805
click at [817, 561] on video at bounding box center [715, 402] width 1431 height 805
drag, startPoint x: 817, startPoint y: 561, endPoint x: 890, endPoint y: 376, distance: 198.3
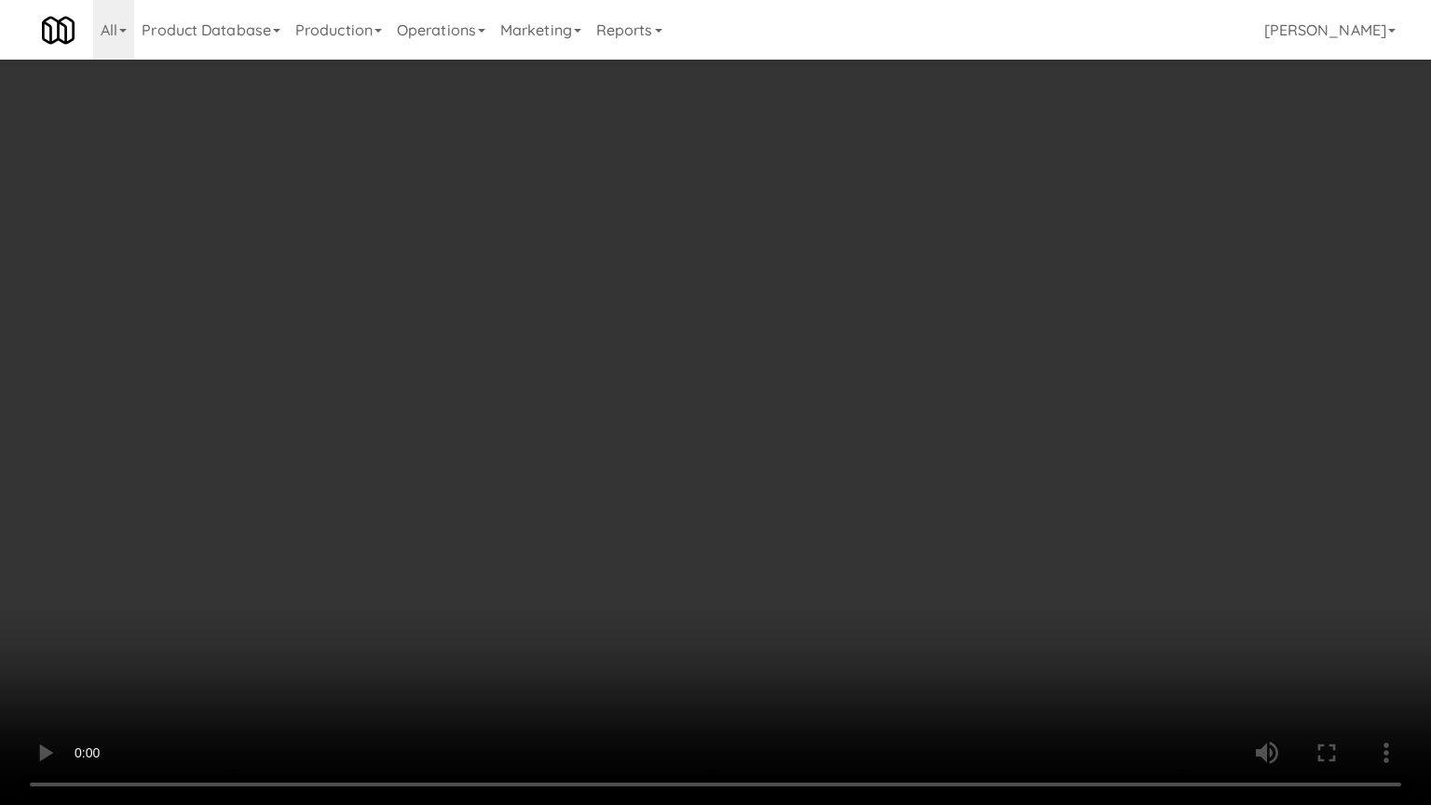
click at [824, 546] on video at bounding box center [715, 402] width 1431 height 805
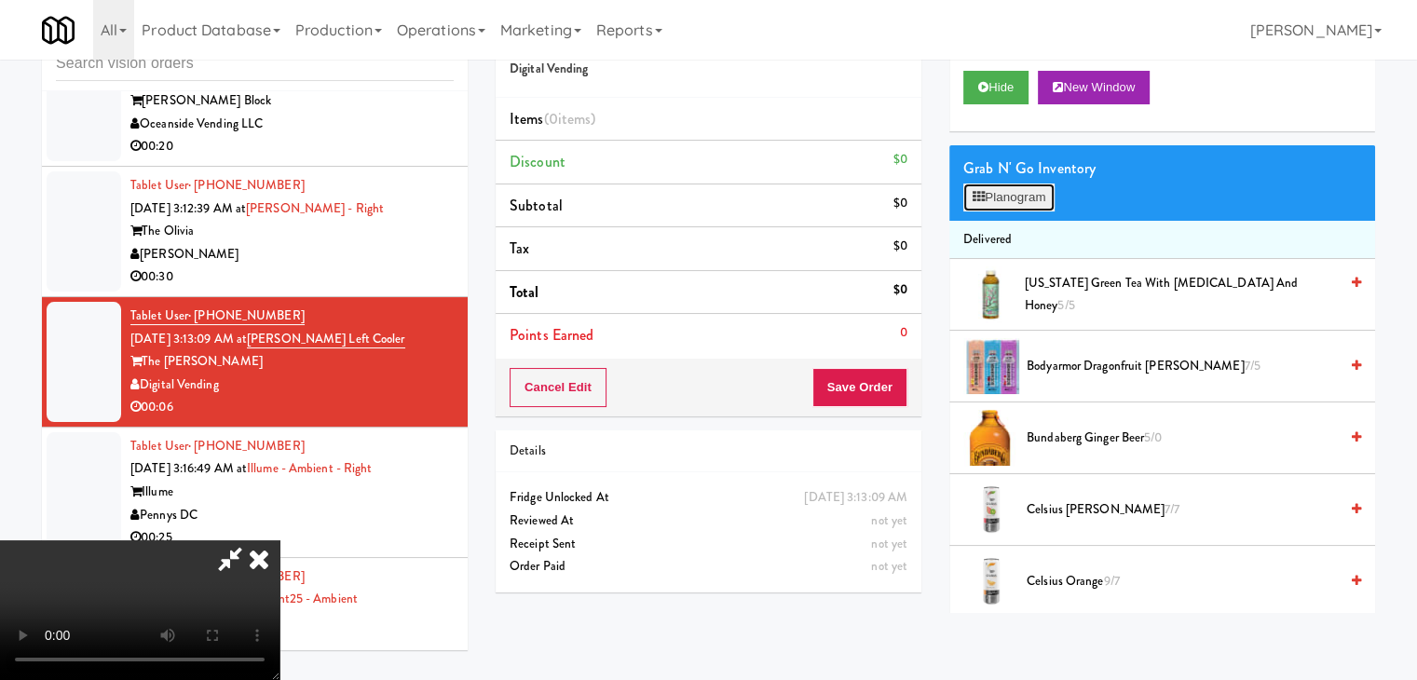
click at [1035, 189] on button "Planogram" at bounding box center [1008, 198] width 91 height 28
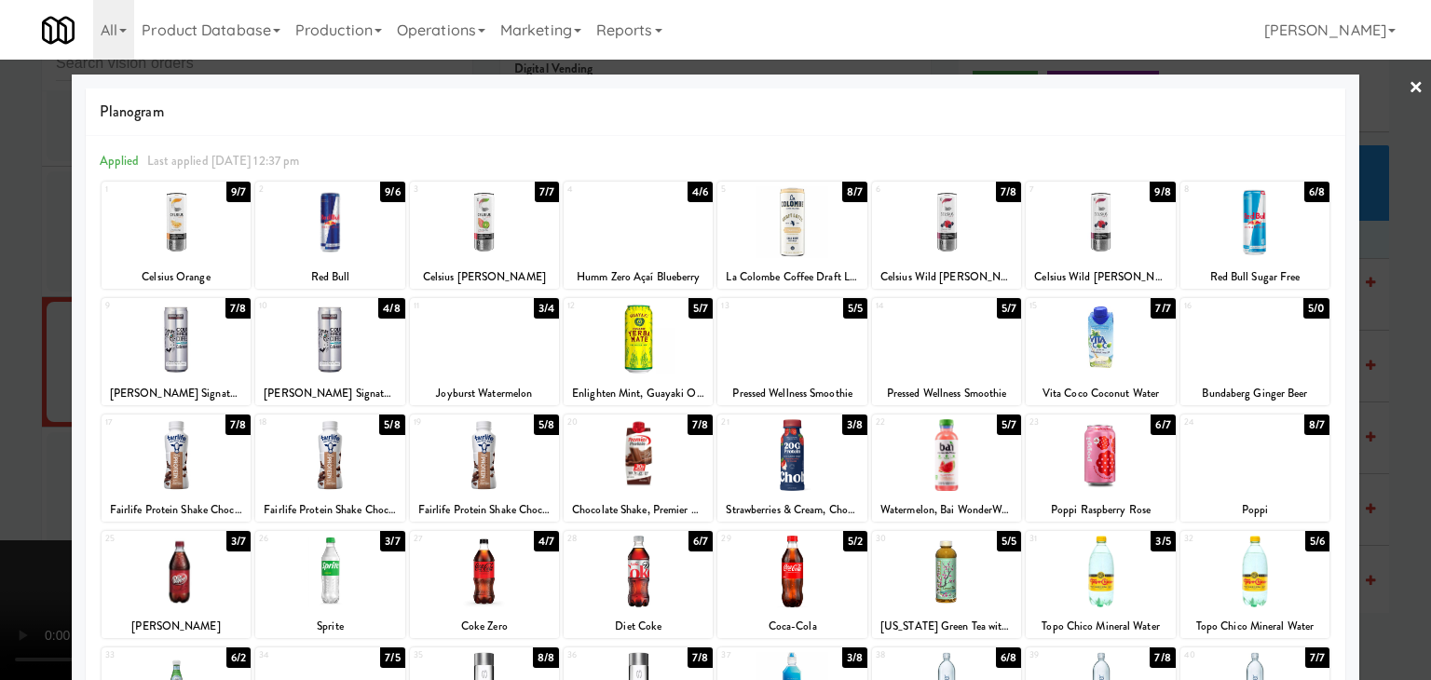
click at [950, 470] on div at bounding box center [946, 455] width 149 height 72
drag, startPoint x: 0, startPoint y: 456, endPoint x: 74, endPoint y: 451, distance: 73.8
click at [3, 455] on div at bounding box center [715, 340] width 1431 height 680
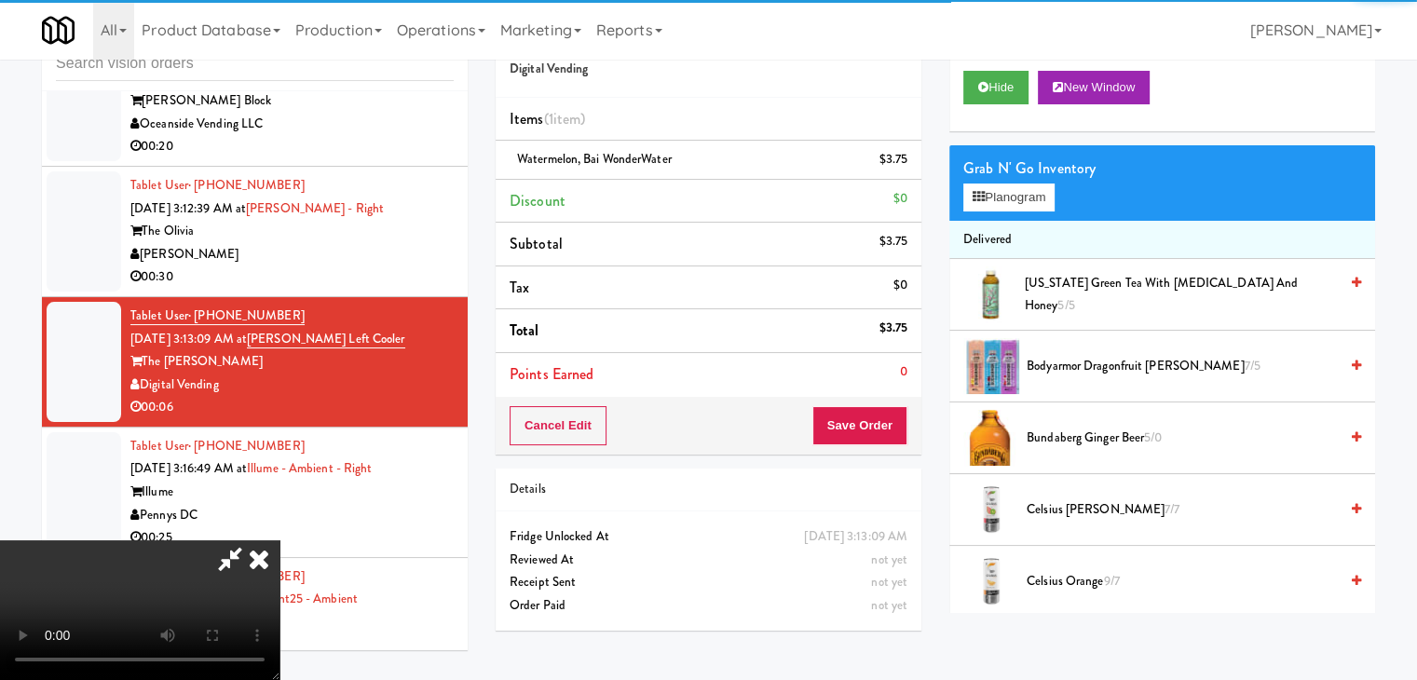
click at [279, 540] on video at bounding box center [139, 610] width 279 height 140
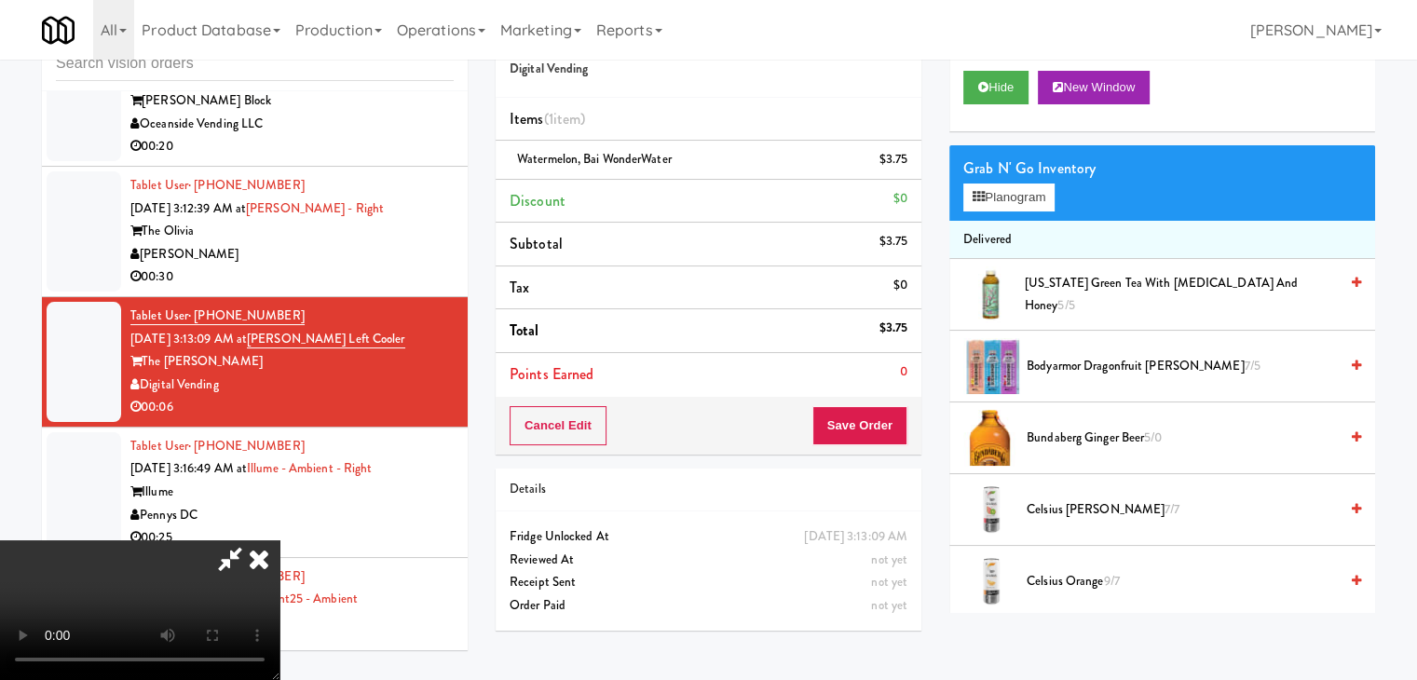
click at [279, 540] on video at bounding box center [139, 610] width 279 height 140
click at [874, 418] on button "Save Order" at bounding box center [859, 425] width 95 height 39
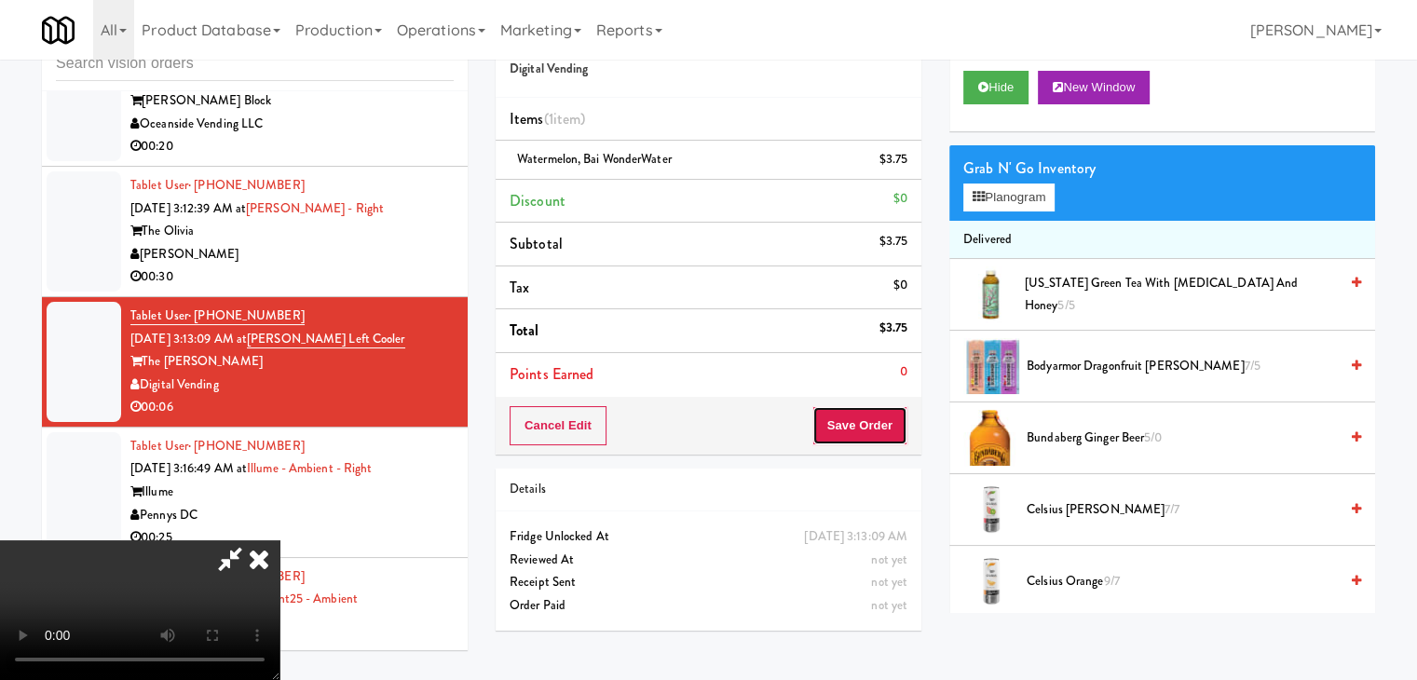
click at [875, 419] on button "Save Order" at bounding box center [859, 425] width 95 height 39
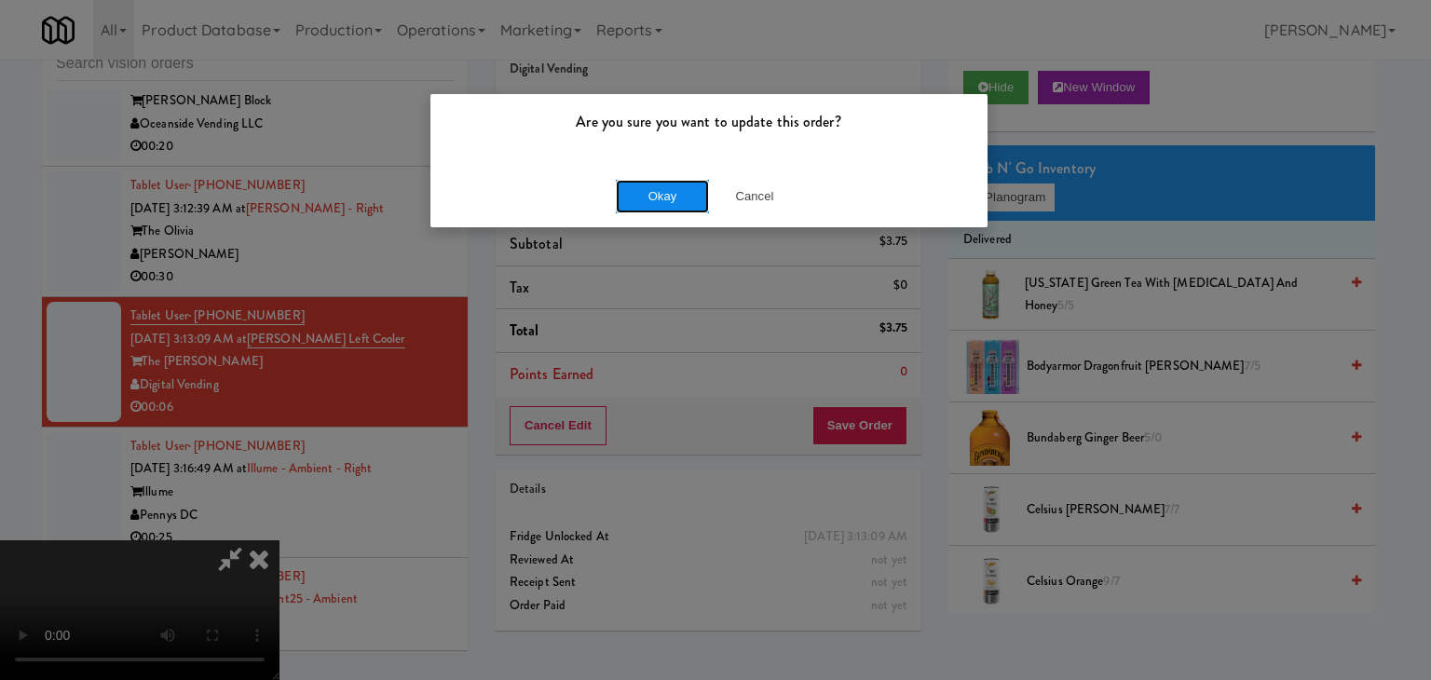
click at [674, 203] on button "Okay" at bounding box center [662, 197] width 93 height 34
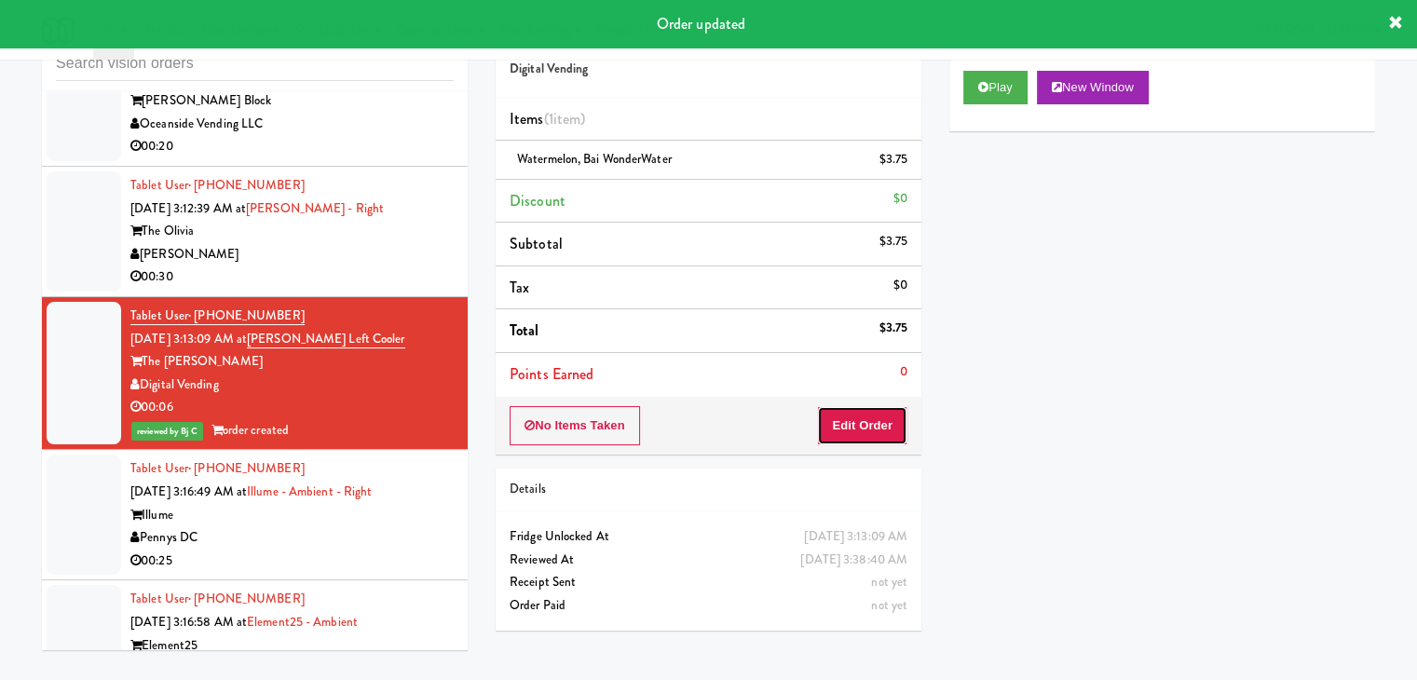
click at [904, 423] on button "Edit Order" at bounding box center [862, 425] width 90 height 39
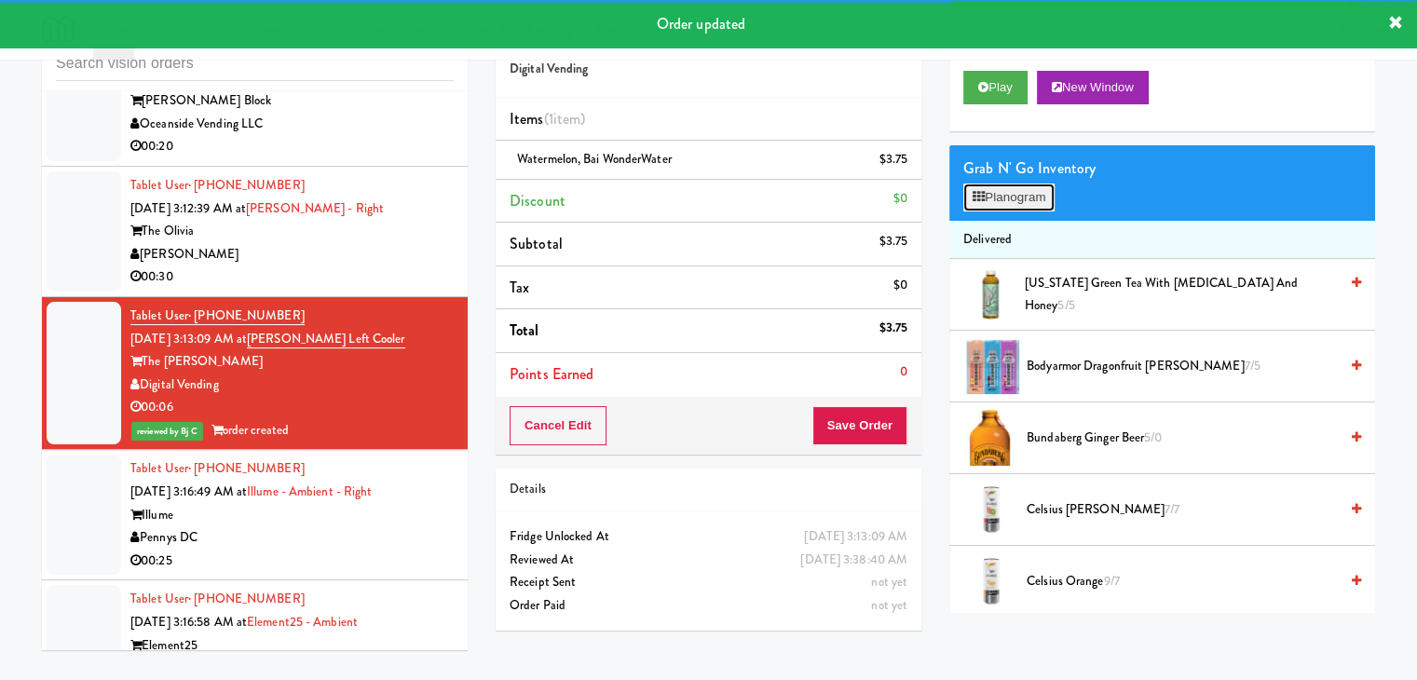
click at [1016, 187] on button "Planogram" at bounding box center [1008, 198] width 91 height 28
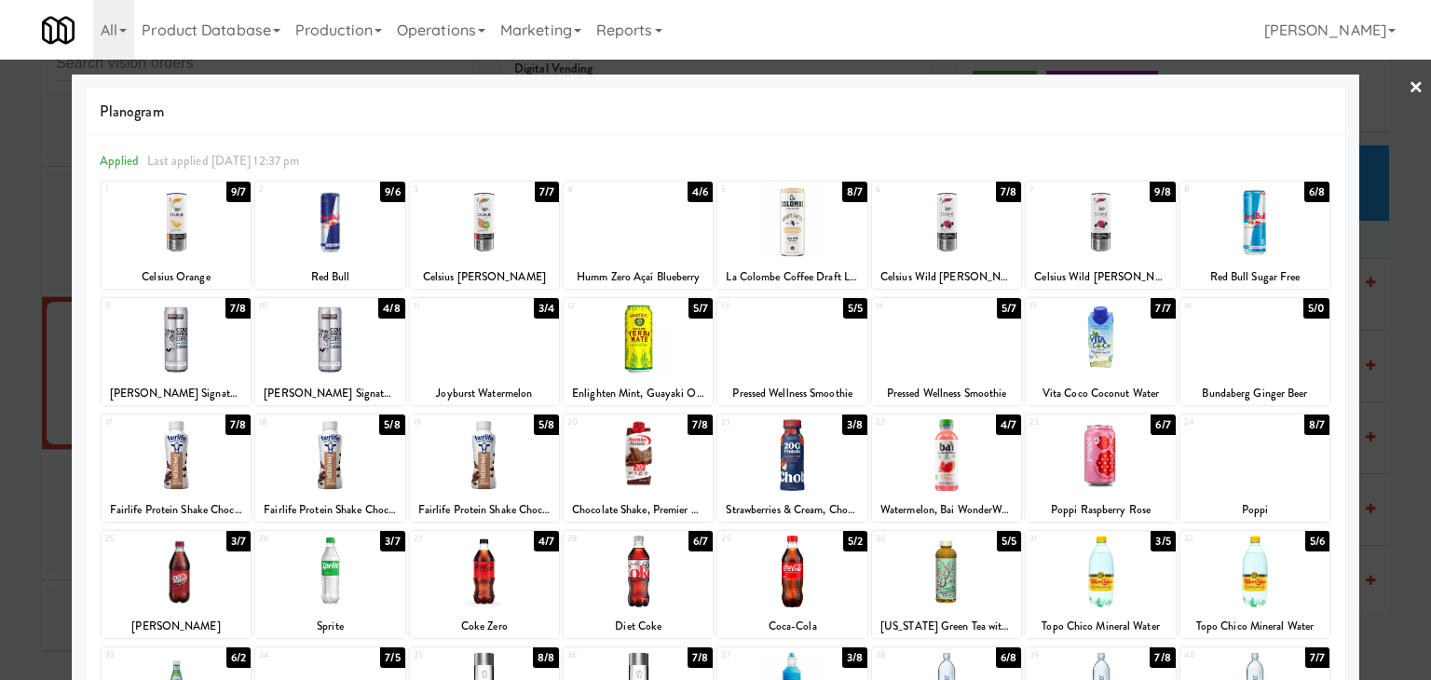
click at [0, 497] on div at bounding box center [715, 340] width 1431 height 680
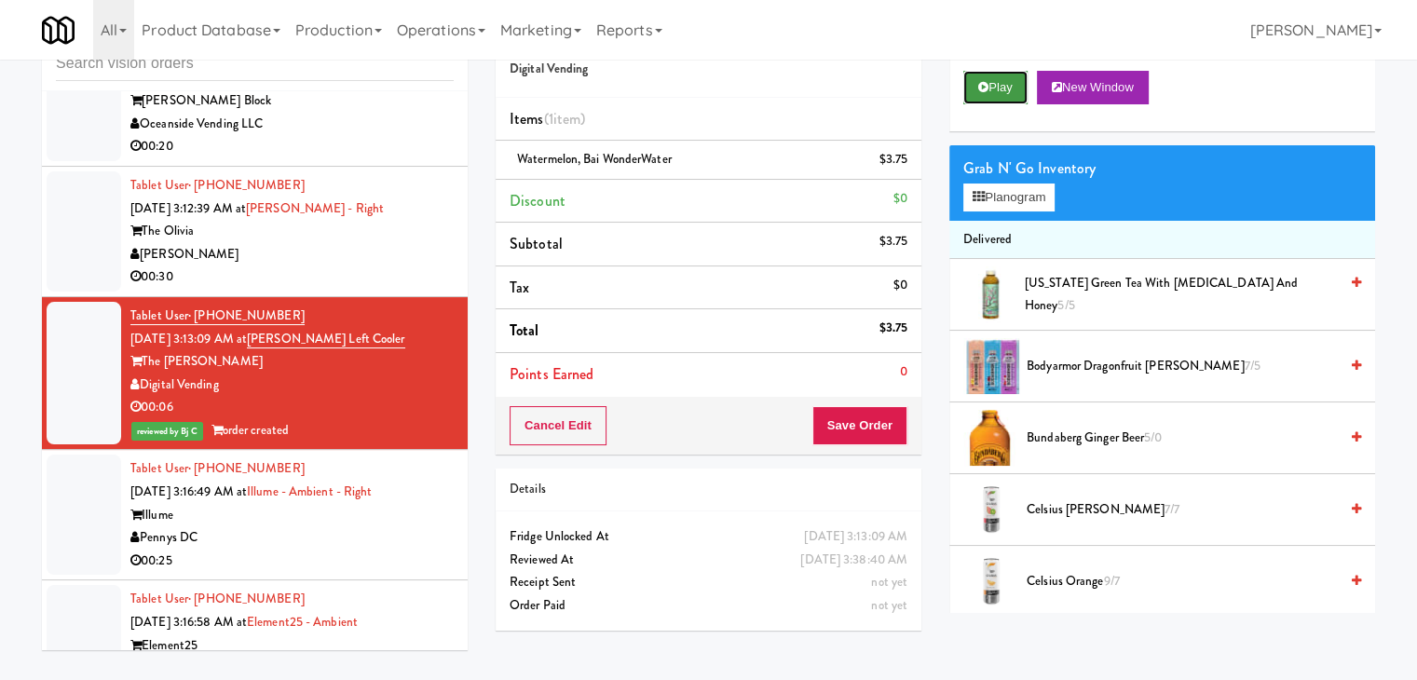
click at [988, 99] on button "Play" at bounding box center [995, 88] width 64 height 34
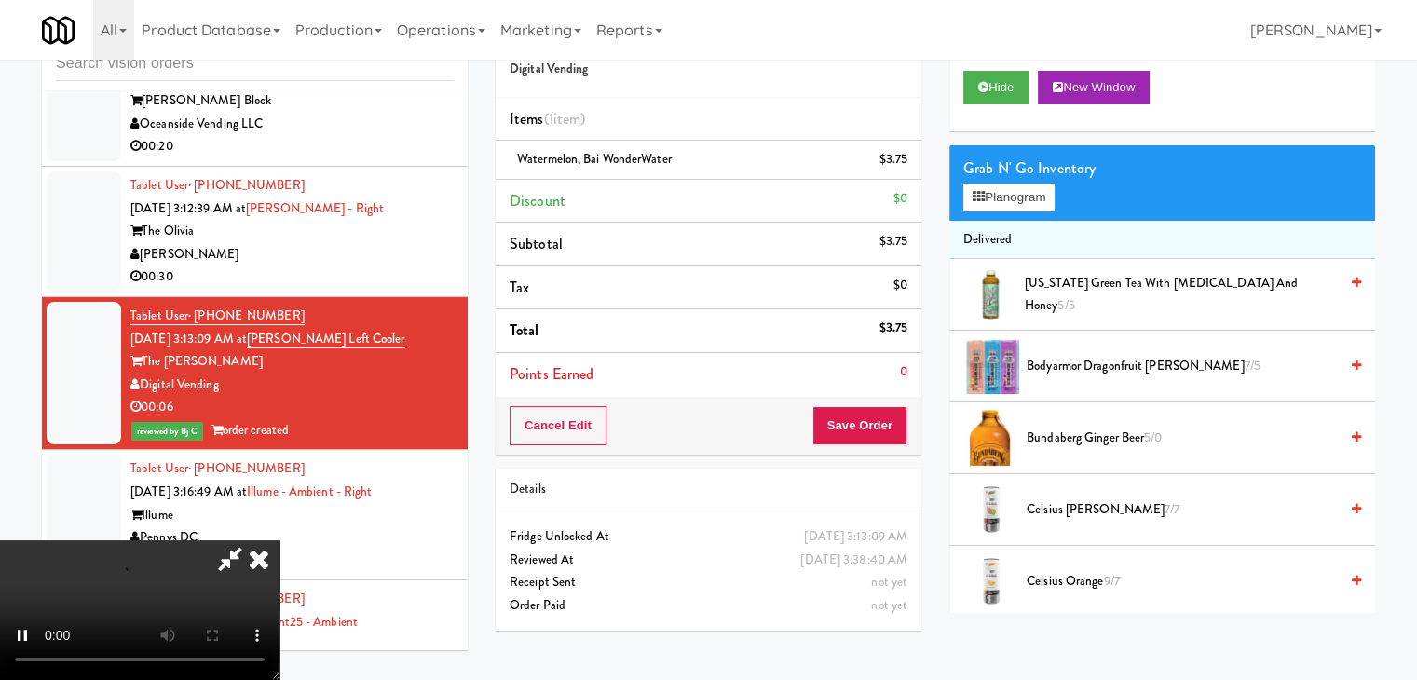
click at [279, 540] on video at bounding box center [139, 610] width 279 height 140
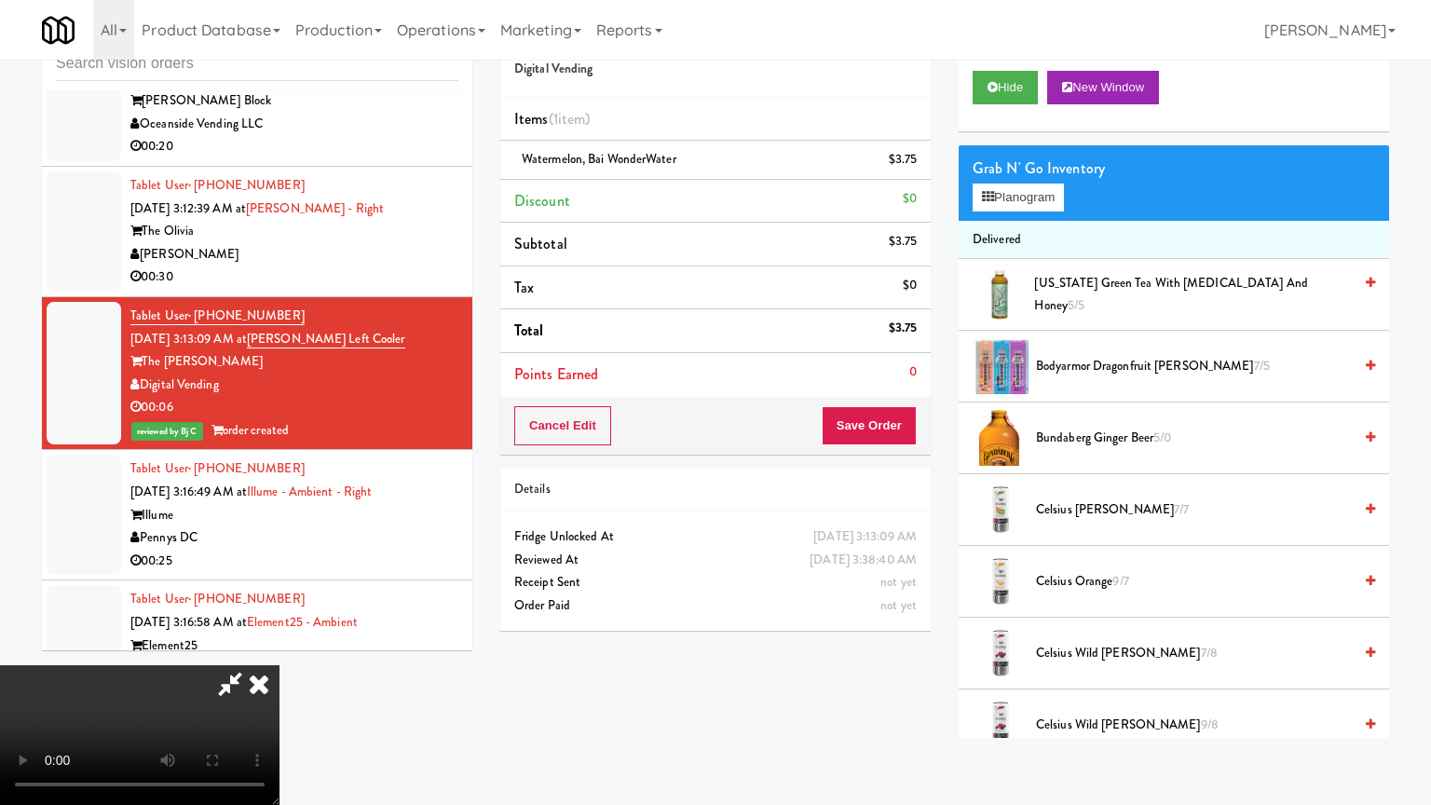
click at [279, 665] on video at bounding box center [139, 735] width 279 height 140
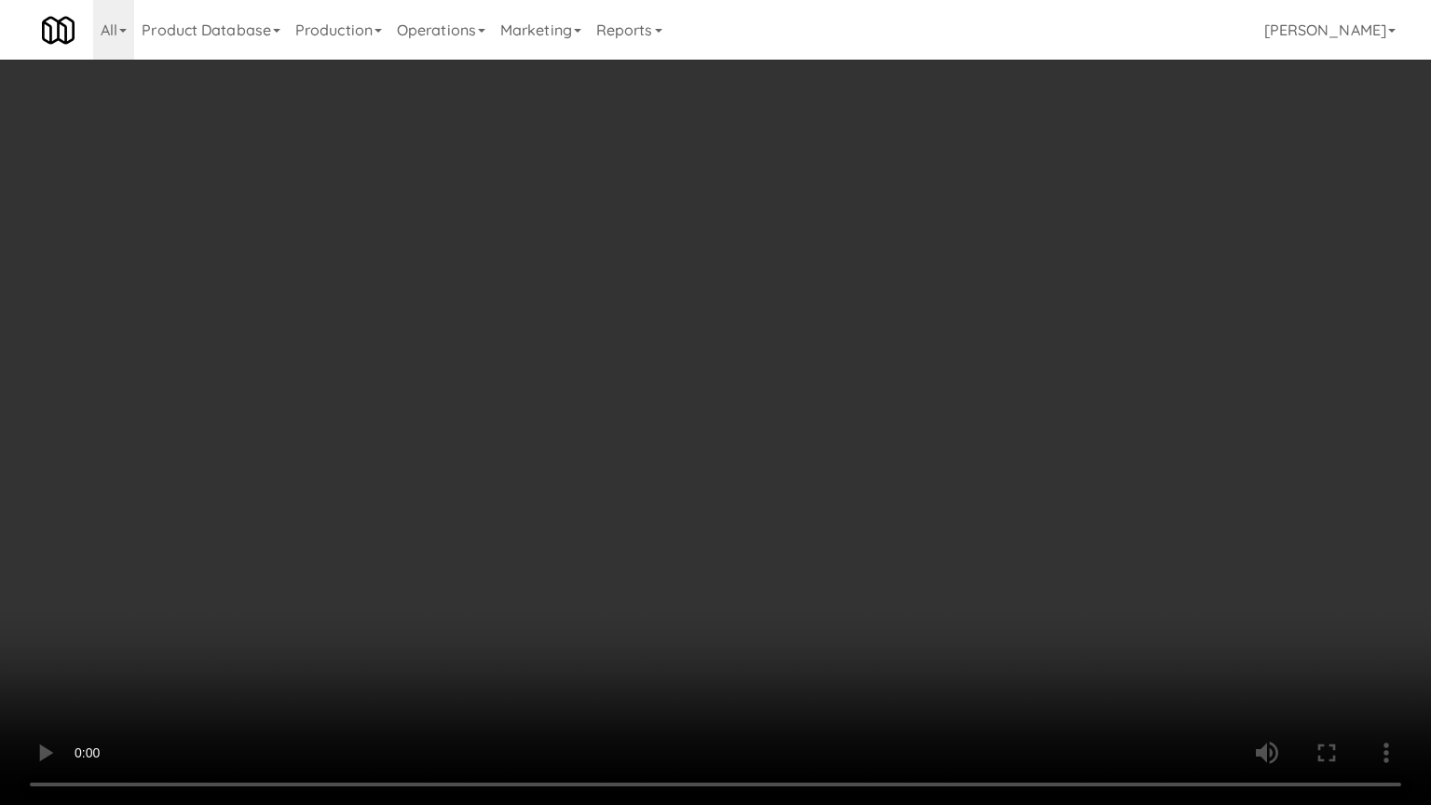
click at [735, 335] on video at bounding box center [715, 402] width 1431 height 805
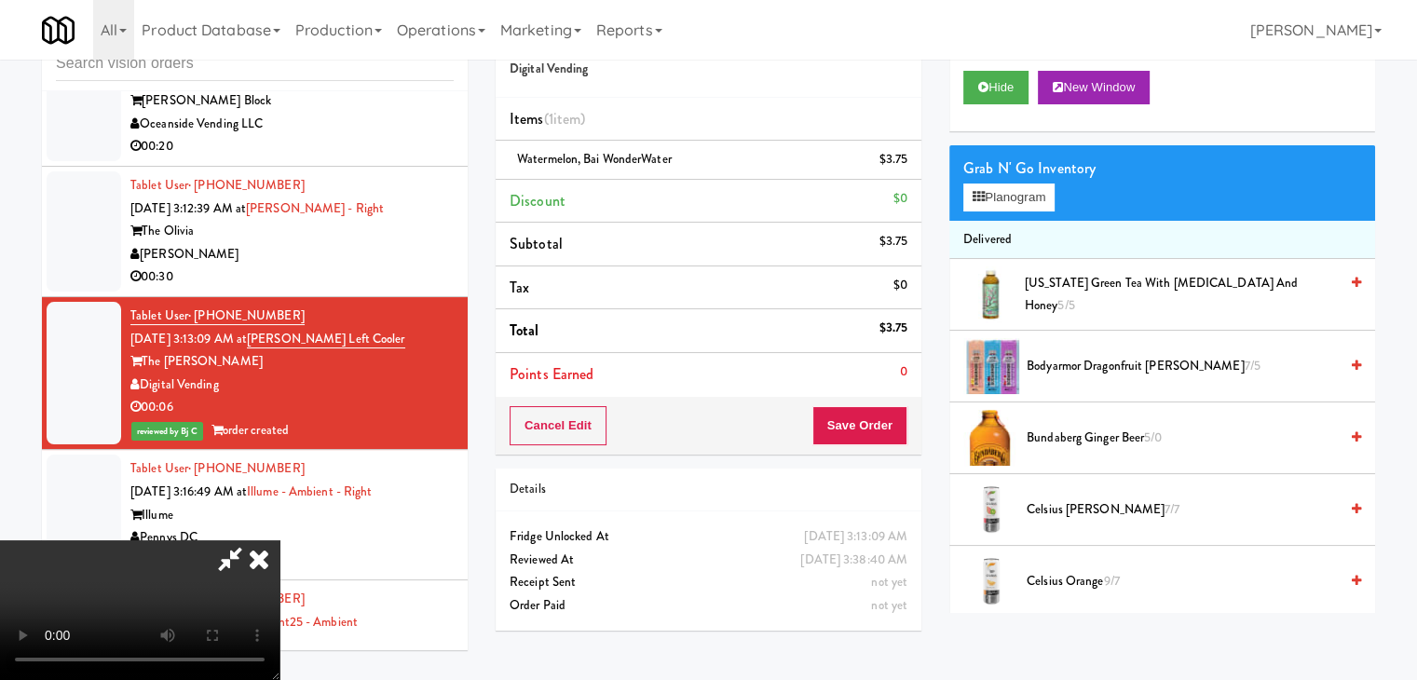
click at [279, 540] on icon at bounding box center [258, 558] width 41 height 37
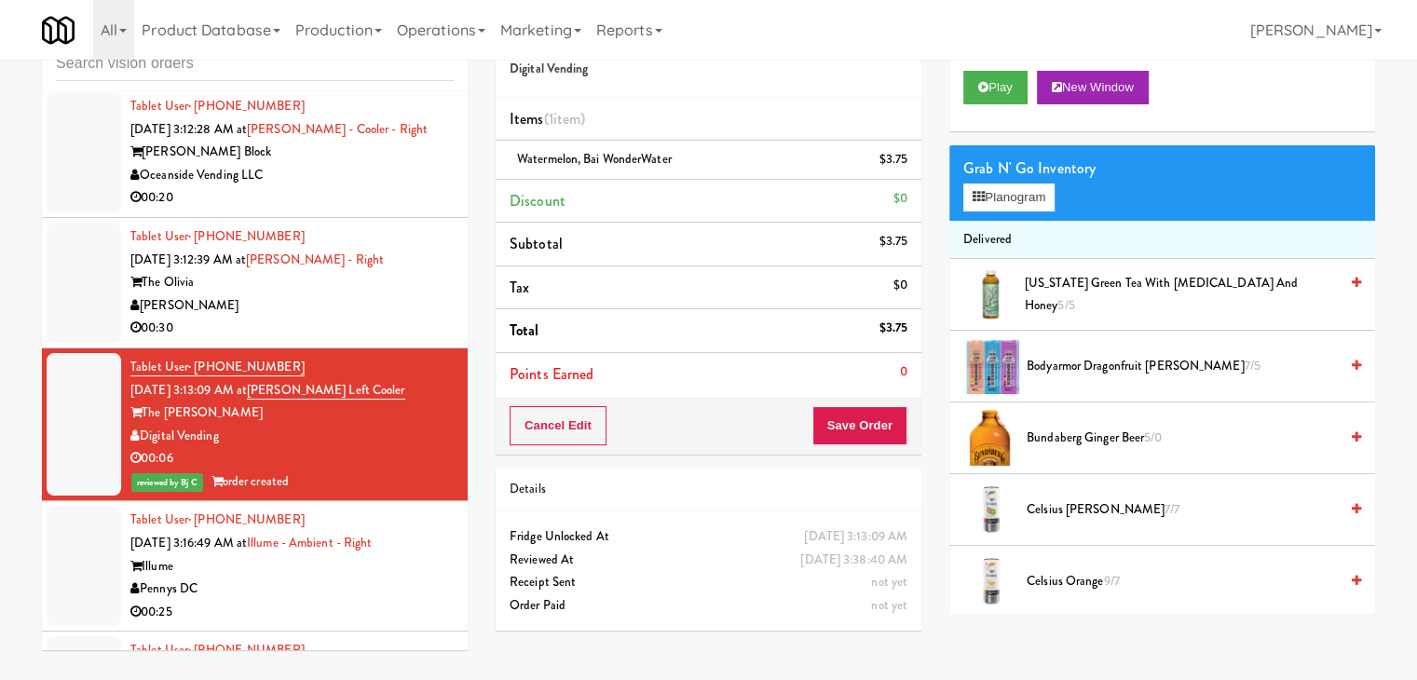
scroll to position [6746, 0]
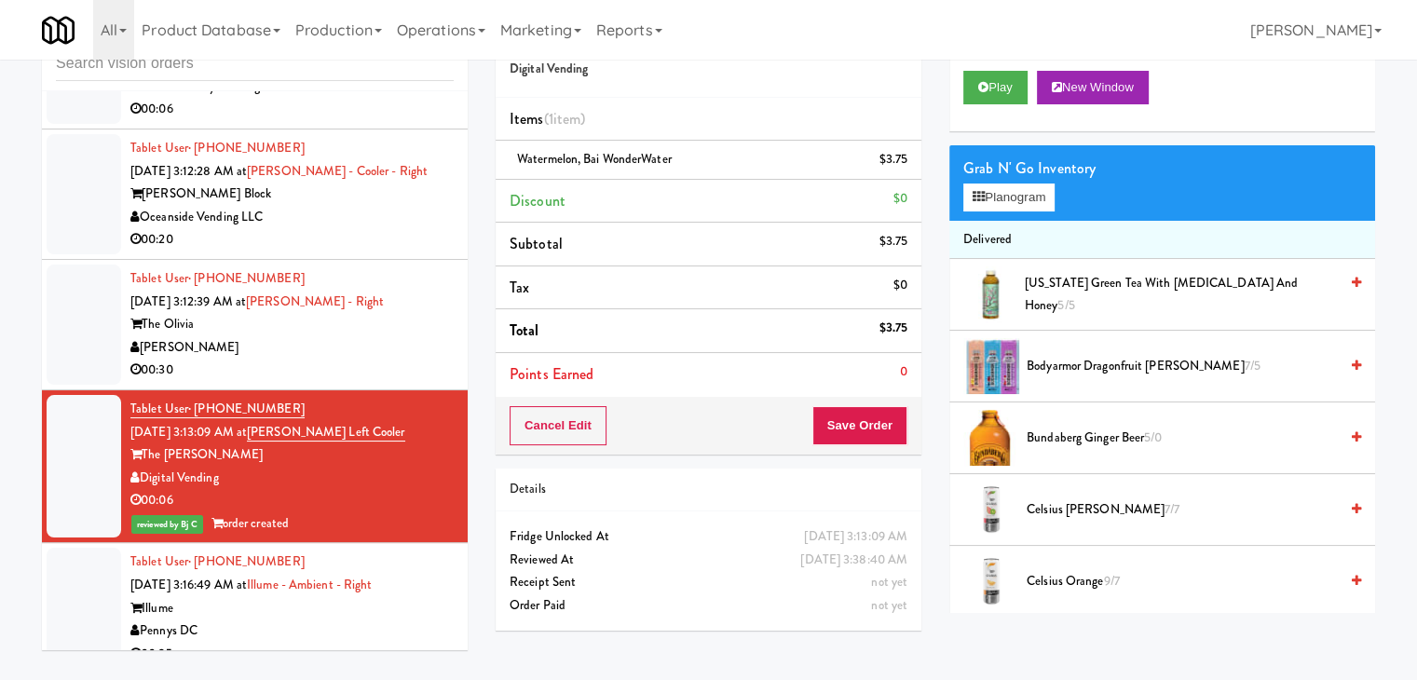
click at [381, 359] on div "00:30" at bounding box center [291, 370] width 323 height 23
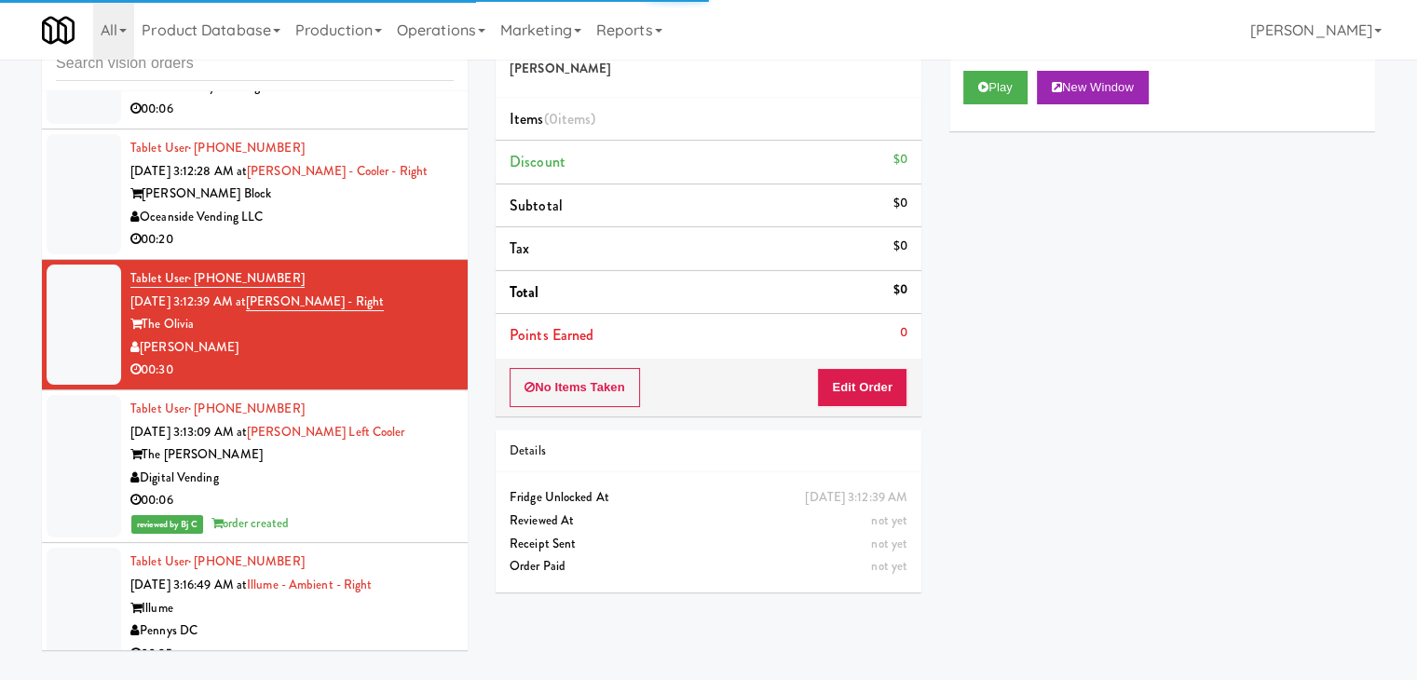
click at [991, 104] on div "Play New Window" at bounding box center [1162, 94] width 426 height 75
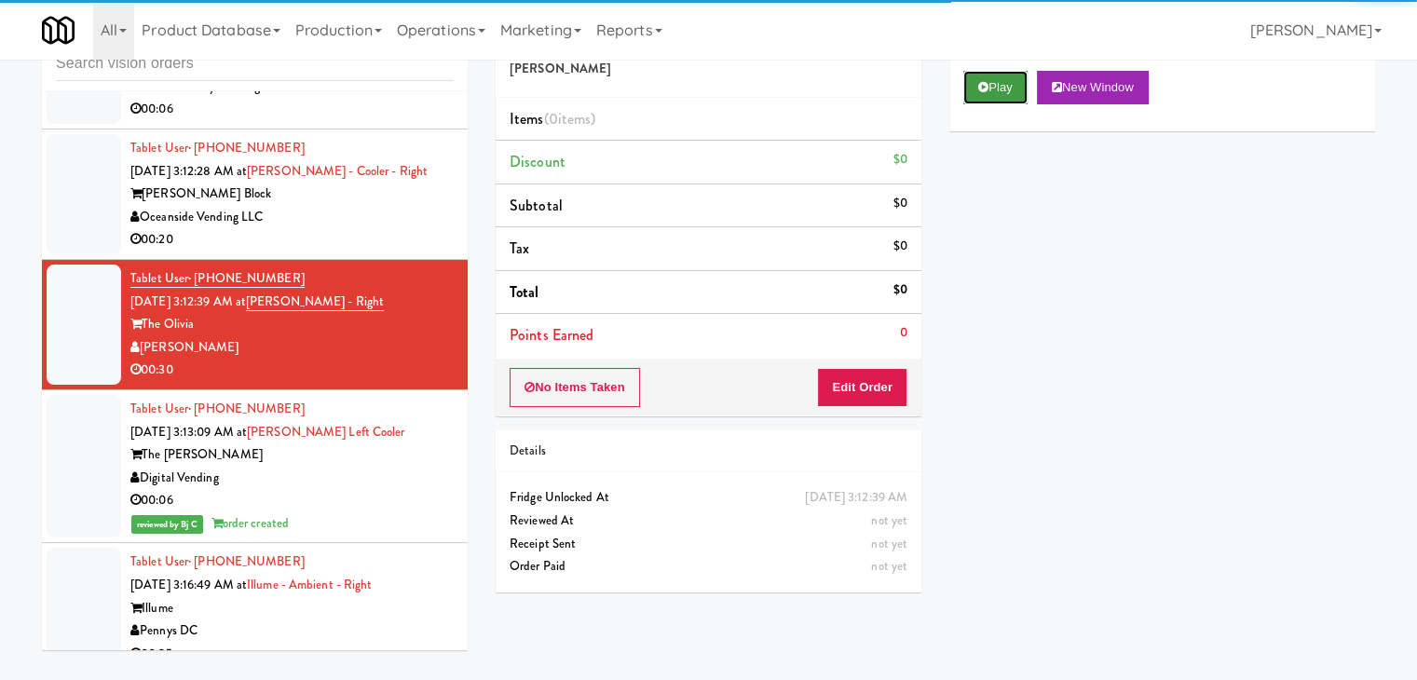
click at [995, 94] on button "Play" at bounding box center [995, 88] width 64 height 34
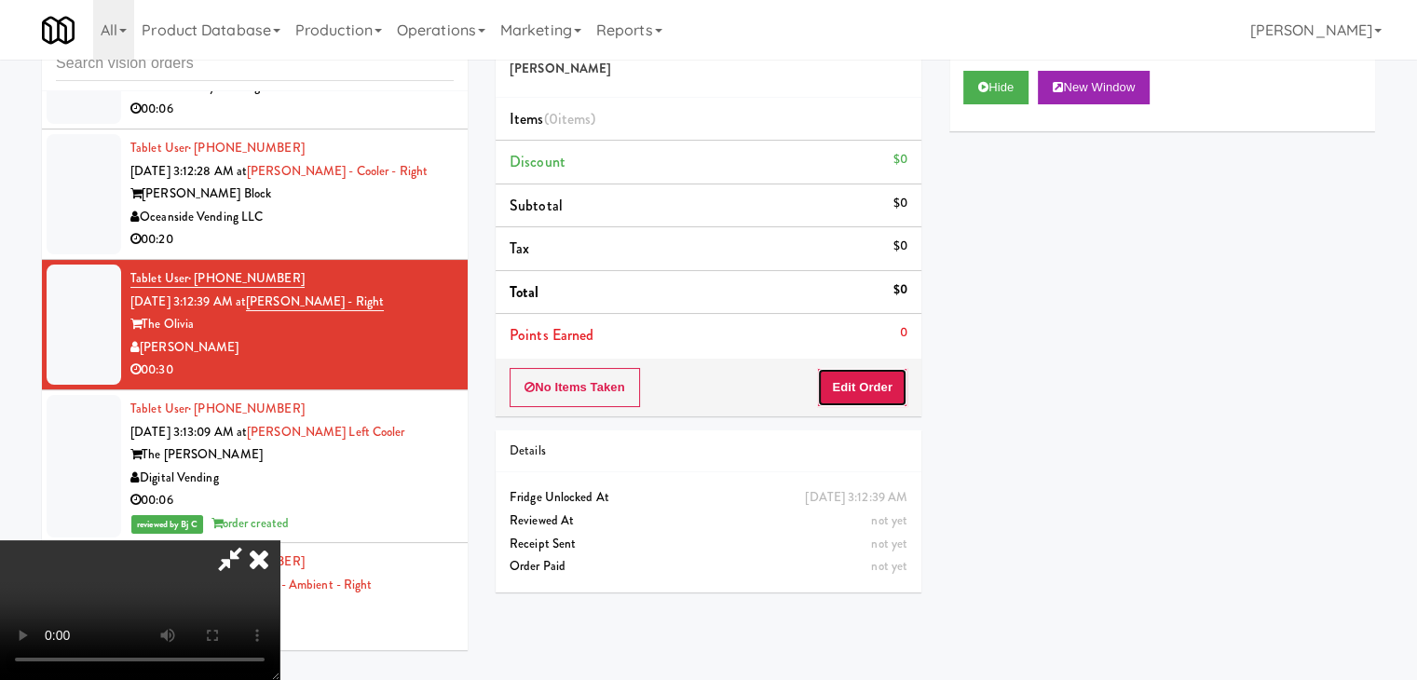
click at [873, 388] on button "Edit Order" at bounding box center [862, 387] width 90 height 39
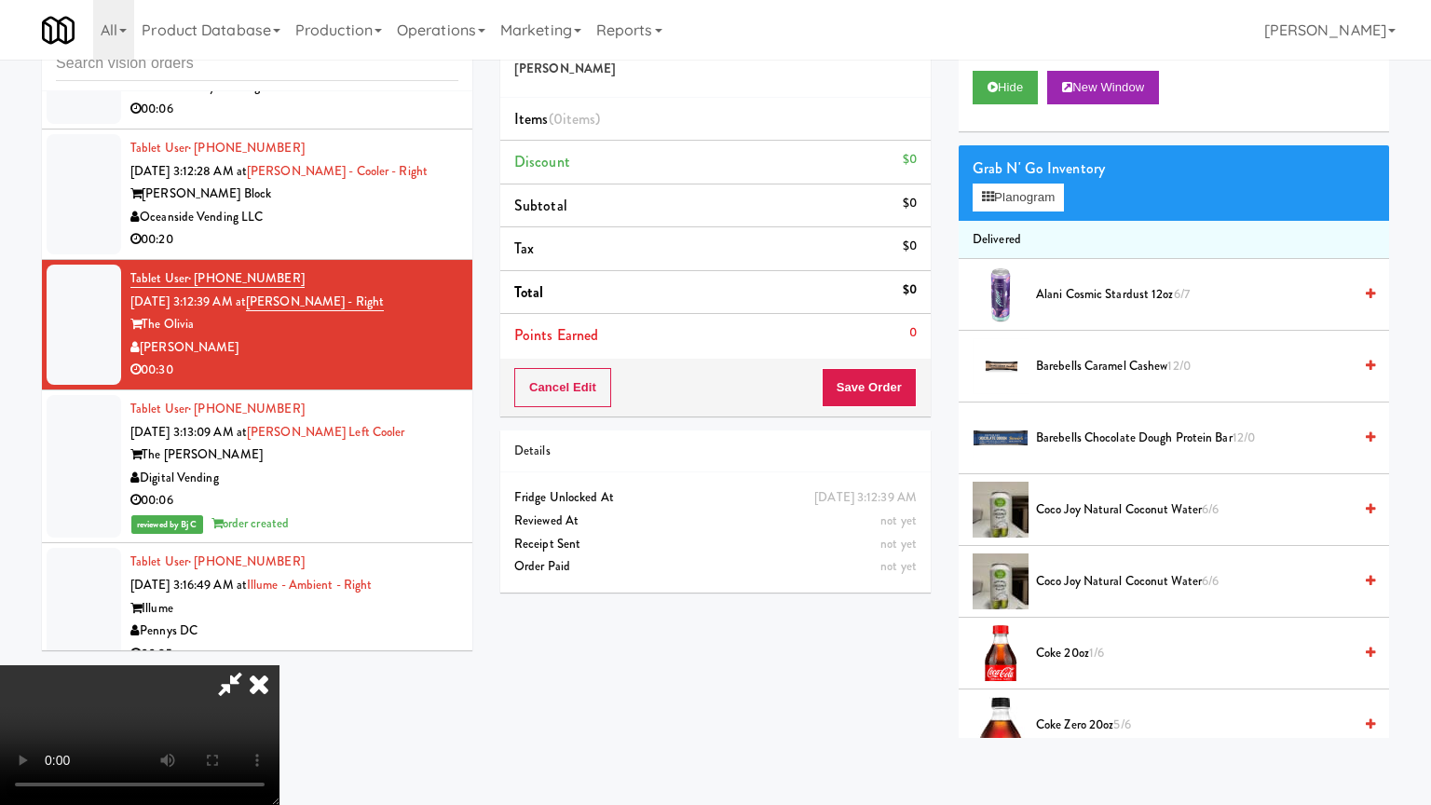
click at [279, 665] on video at bounding box center [139, 735] width 279 height 140
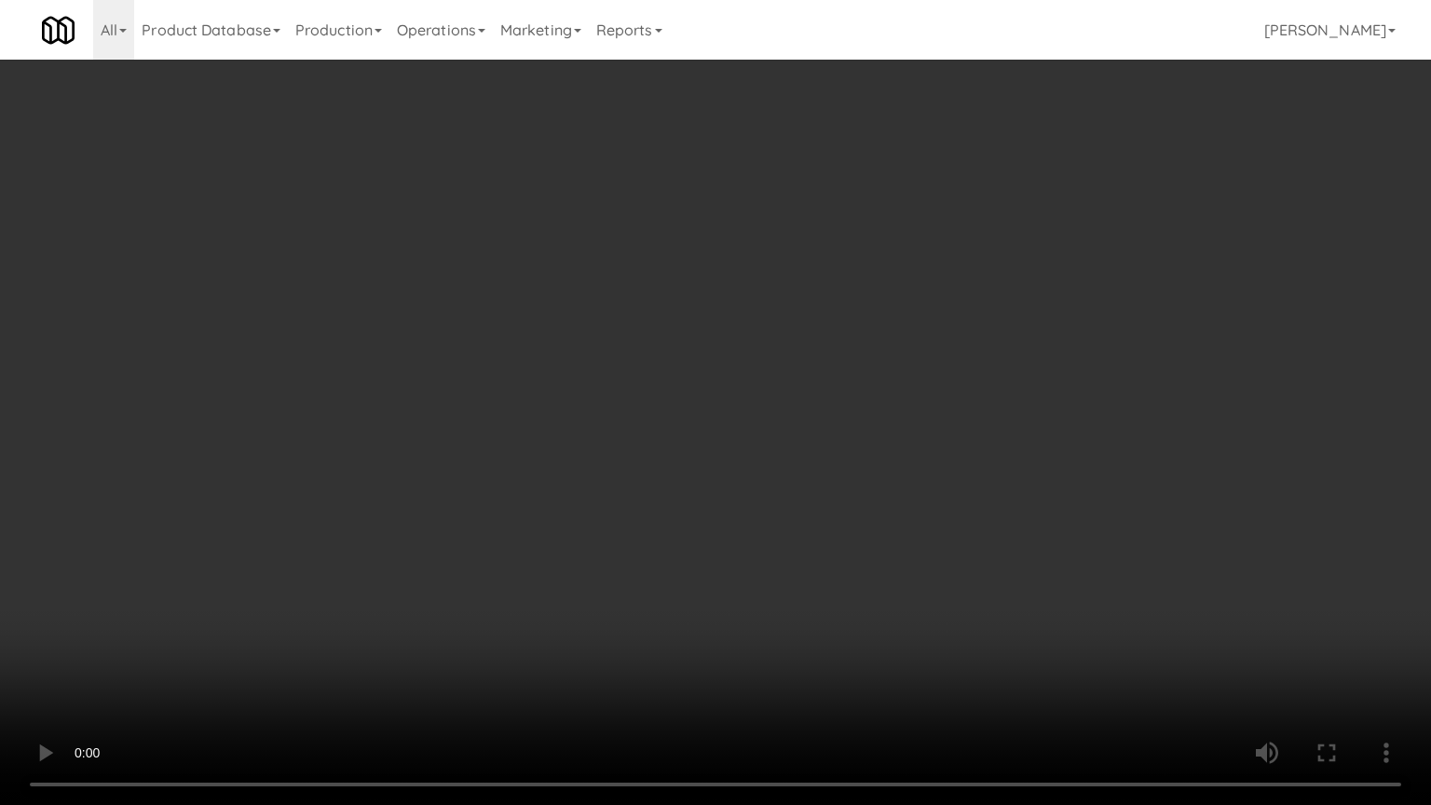
drag, startPoint x: 803, startPoint y: 425, endPoint x: 773, endPoint y: 435, distance: 31.5
click at [801, 426] on video at bounding box center [715, 402] width 1431 height 805
click at [772, 417] on video at bounding box center [715, 402] width 1431 height 805
drag, startPoint x: 772, startPoint y: 421, endPoint x: 770, endPoint y: 433, distance: 12.4
click at [771, 425] on video at bounding box center [715, 402] width 1431 height 805
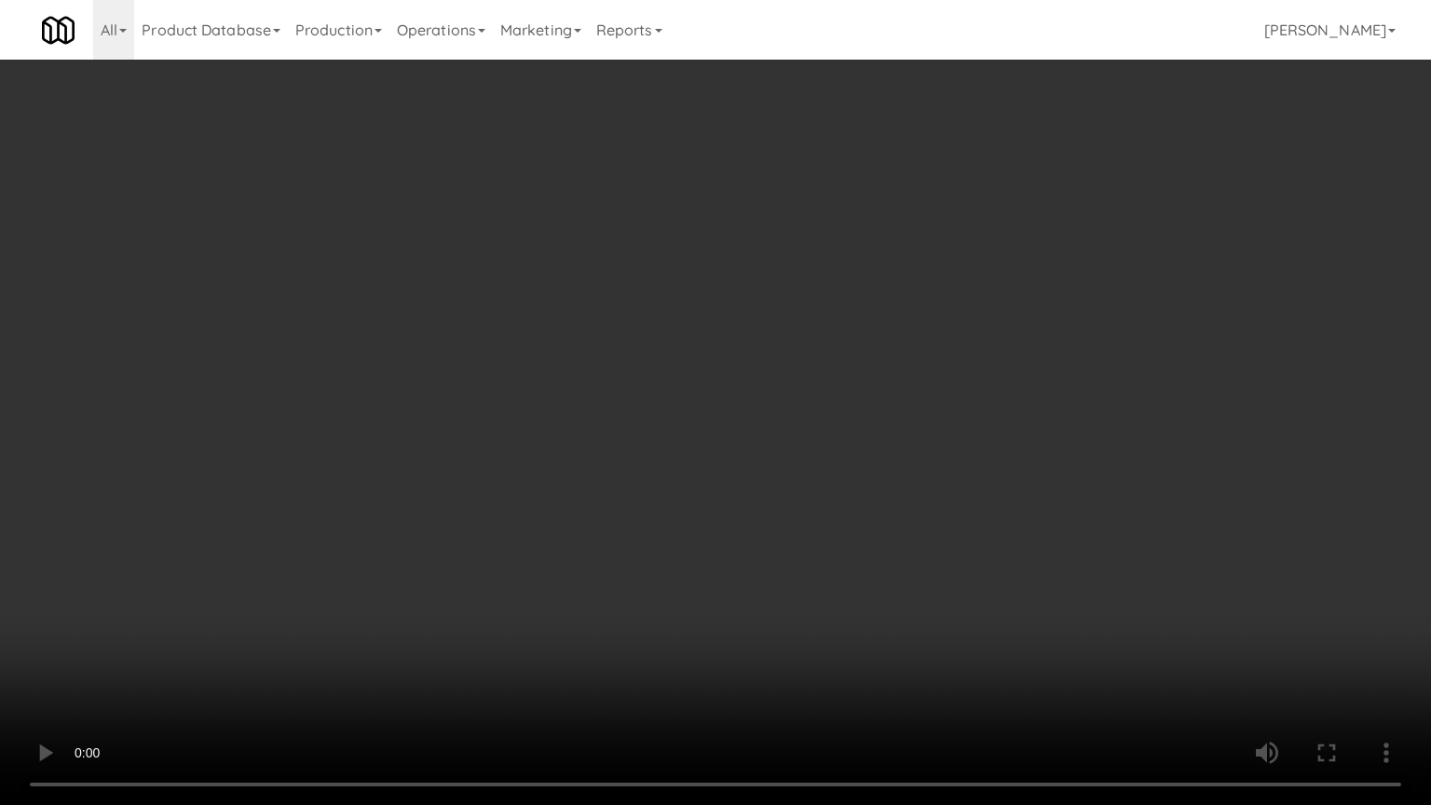
click at [778, 429] on video at bounding box center [715, 402] width 1431 height 805
drag, startPoint x: 778, startPoint y: 429, endPoint x: 778, endPoint y: 347, distance: 81.0
click at [778, 429] on video at bounding box center [715, 402] width 1431 height 805
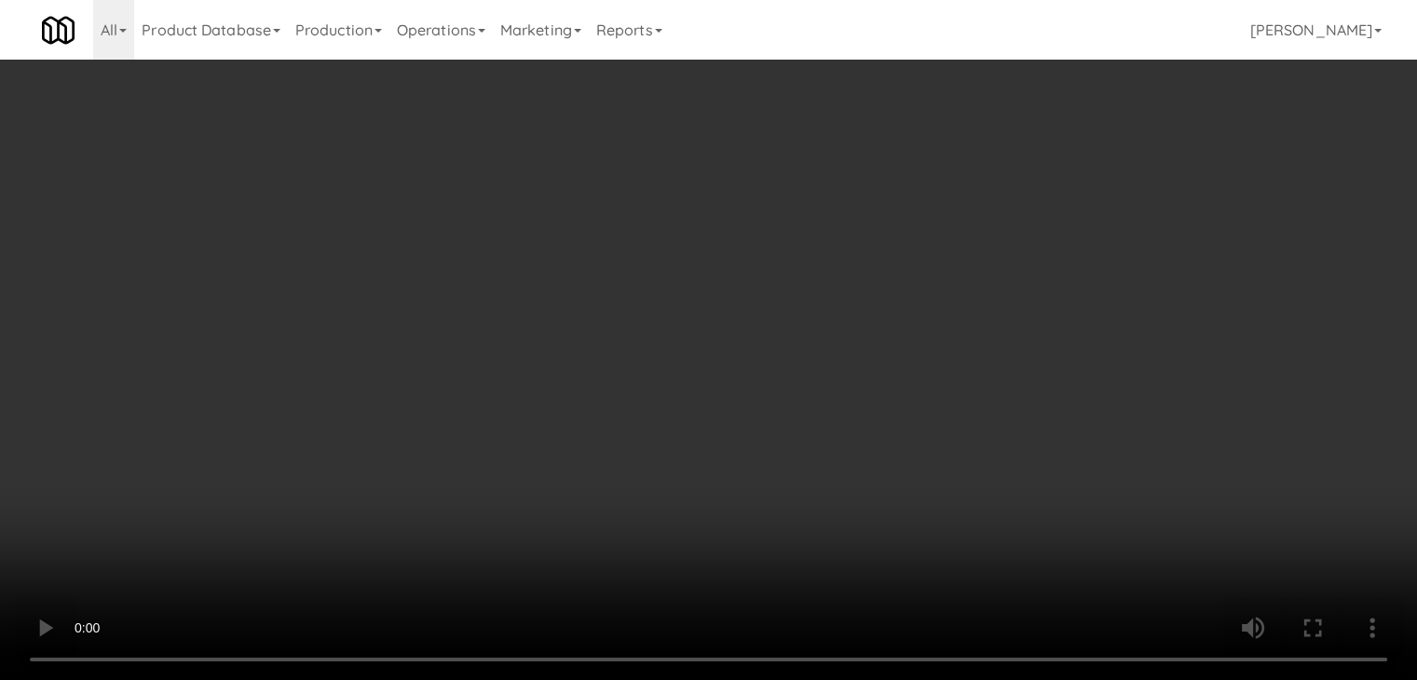
click at [622, 329] on video at bounding box center [708, 340] width 1417 height 680
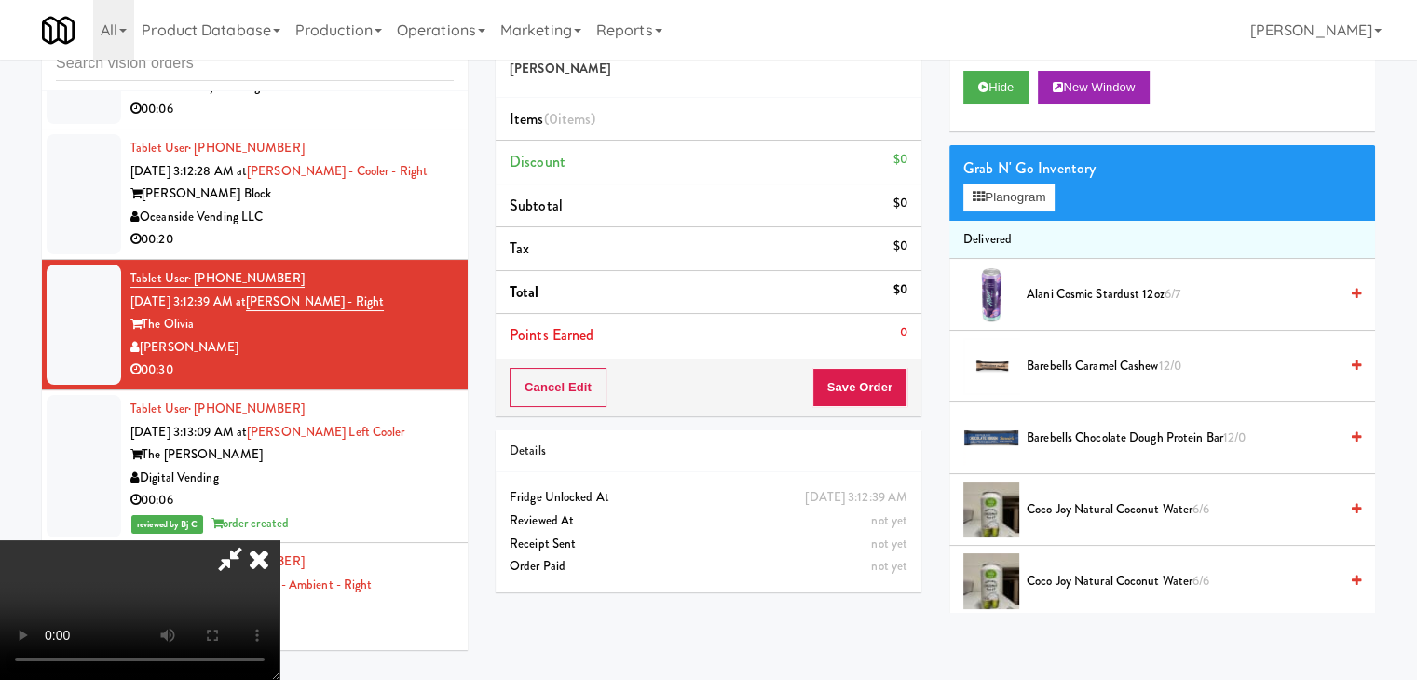
click at [279, 540] on video at bounding box center [139, 610] width 279 height 140
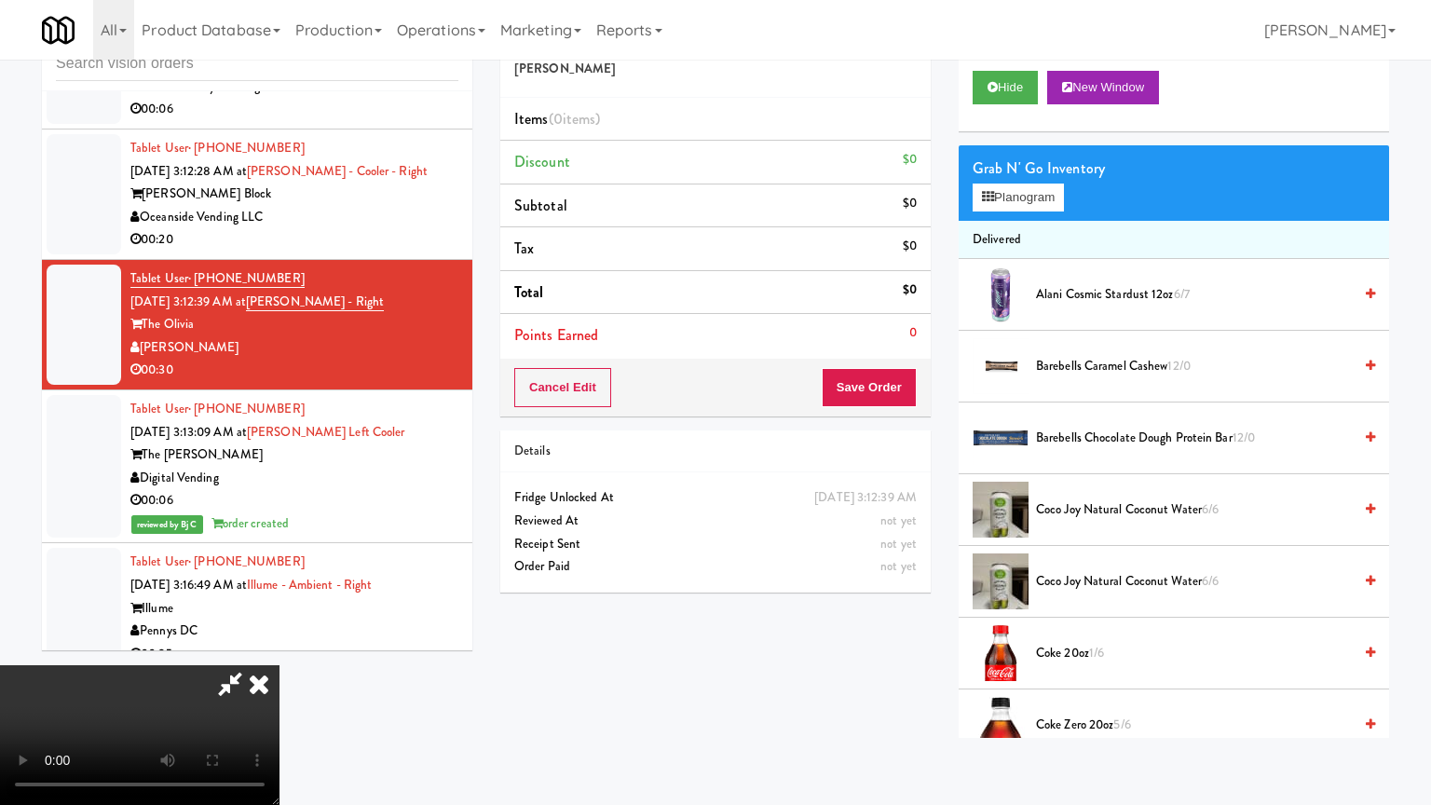
click at [279, 665] on video at bounding box center [139, 735] width 279 height 140
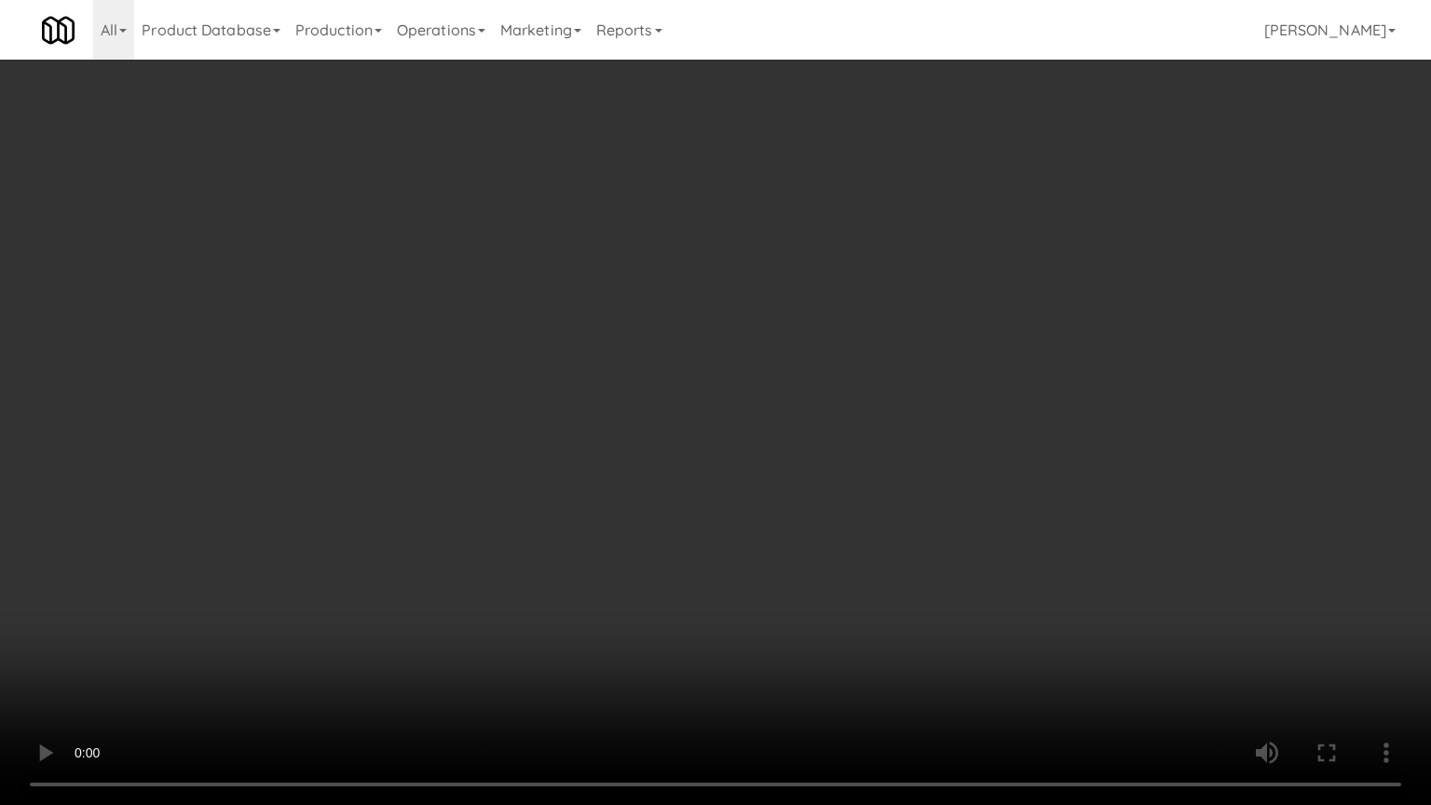
click at [717, 406] on video at bounding box center [715, 402] width 1431 height 805
click at [881, 388] on video at bounding box center [715, 402] width 1431 height 805
click at [880, 395] on video at bounding box center [715, 402] width 1431 height 805
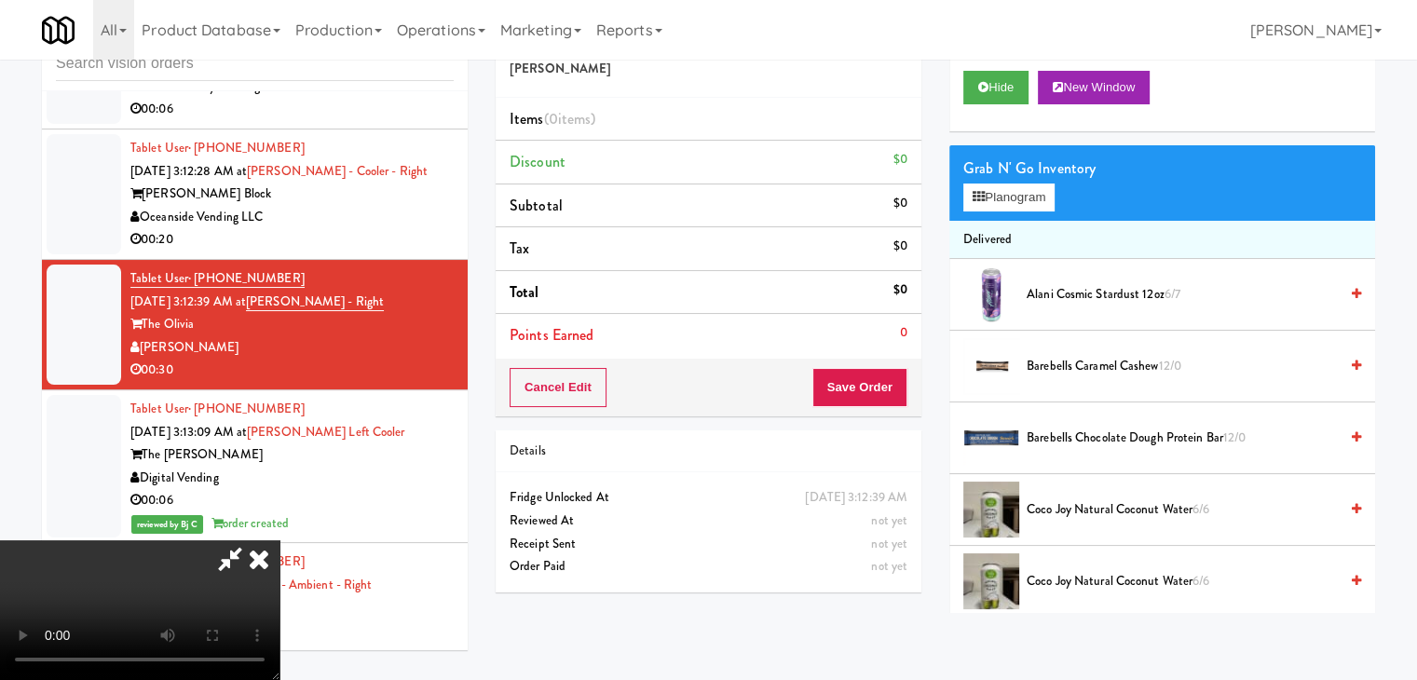
click at [279, 540] on icon at bounding box center [258, 558] width 41 height 37
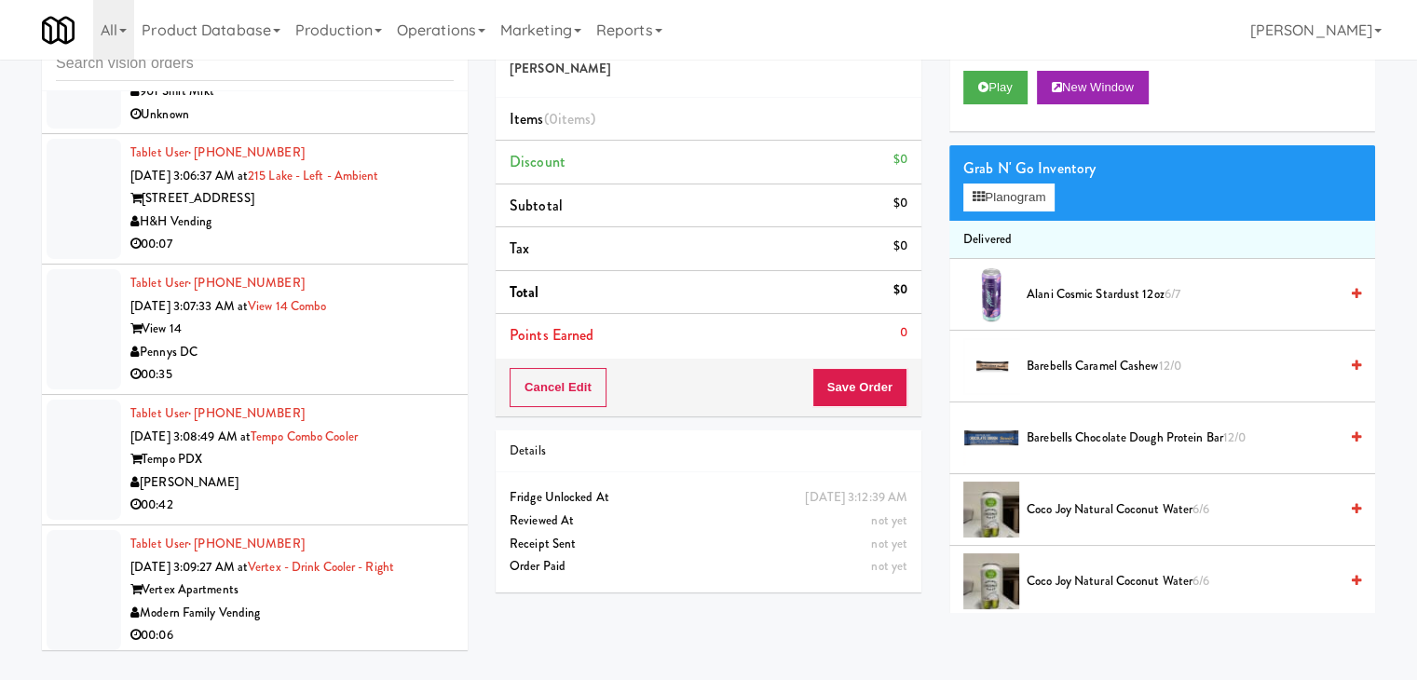
scroll to position [6187, 0]
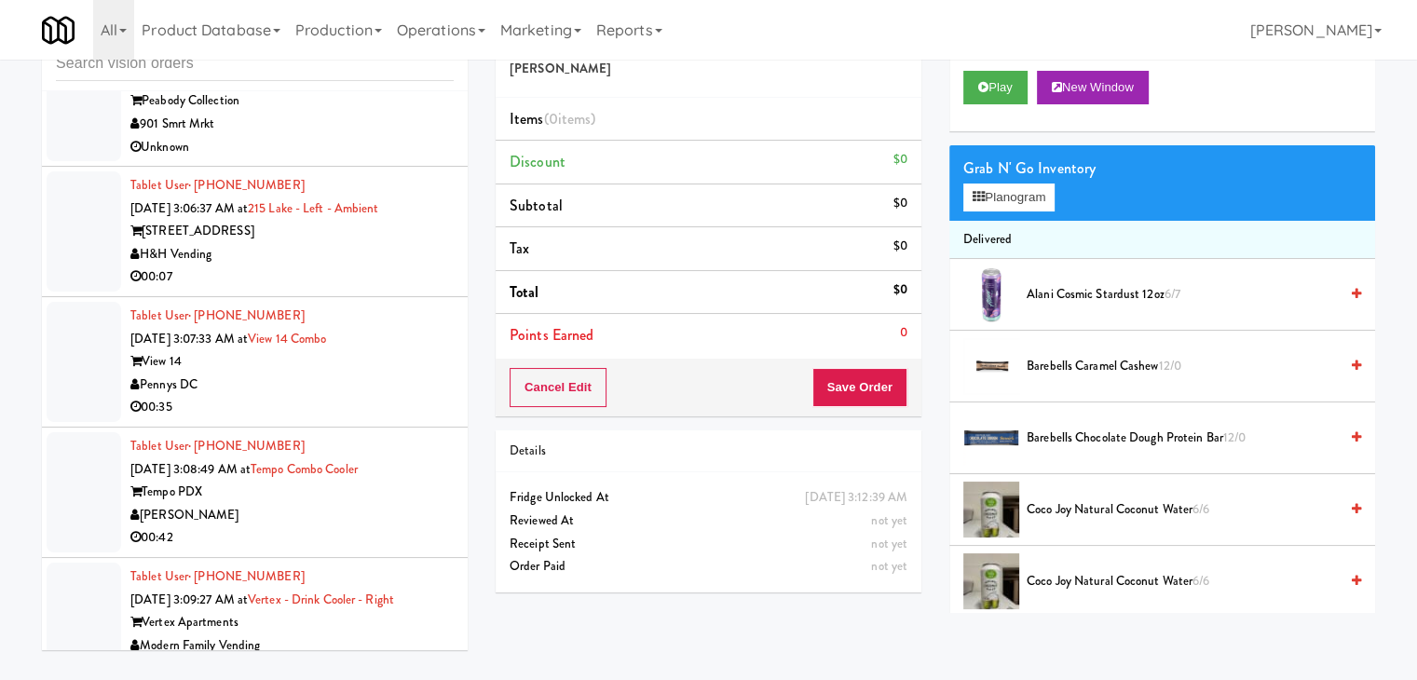
drag, startPoint x: 375, startPoint y: 263, endPoint x: 372, endPoint y: 284, distance: 21.6
click at [375, 266] on div "00:07" at bounding box center [291, 277] width 323 height 23
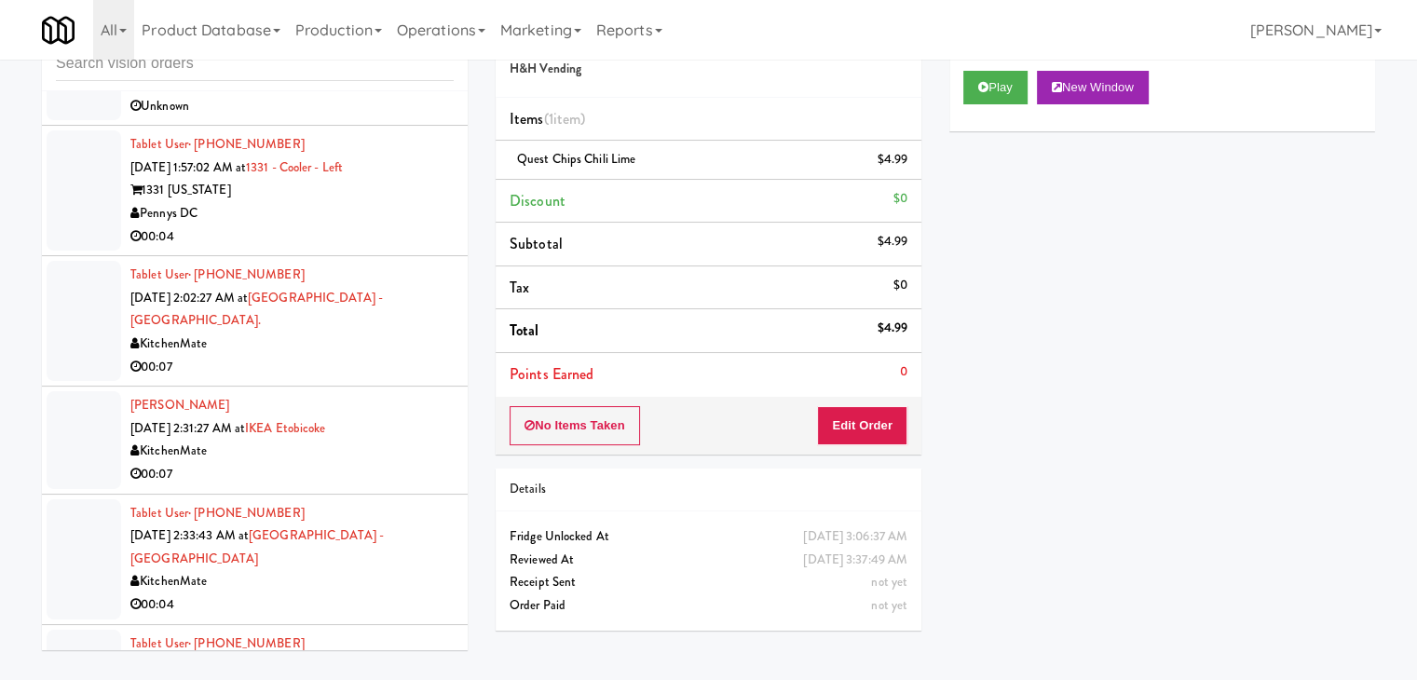
scroll to position [5348, 0]
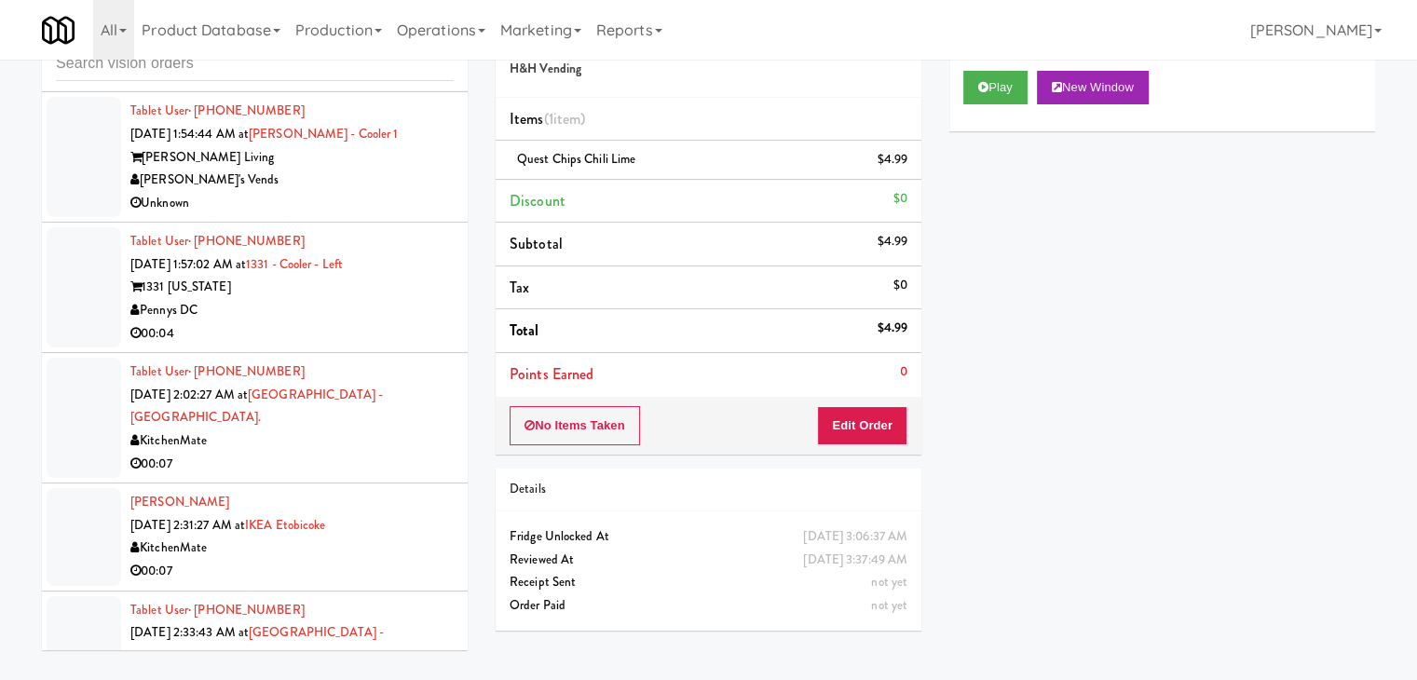
drag, startPoint x: 382, startPoint y: 189, endPoint x: 384, endPoint y: 207, distance: 17.8
click at [384, 189] on div "[PERSON_NAME]'s Vends" at bounding box center [291, 180] width 323 height 23
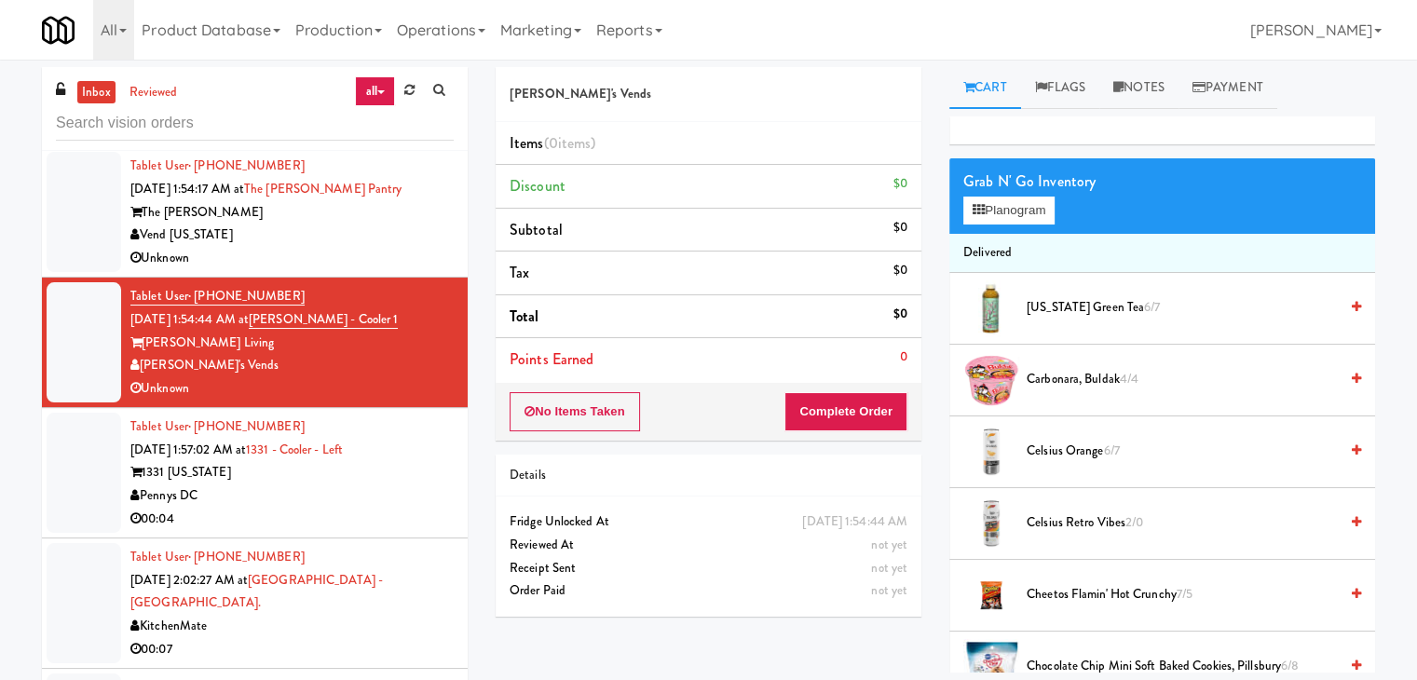
scroll to position [5348, 0]
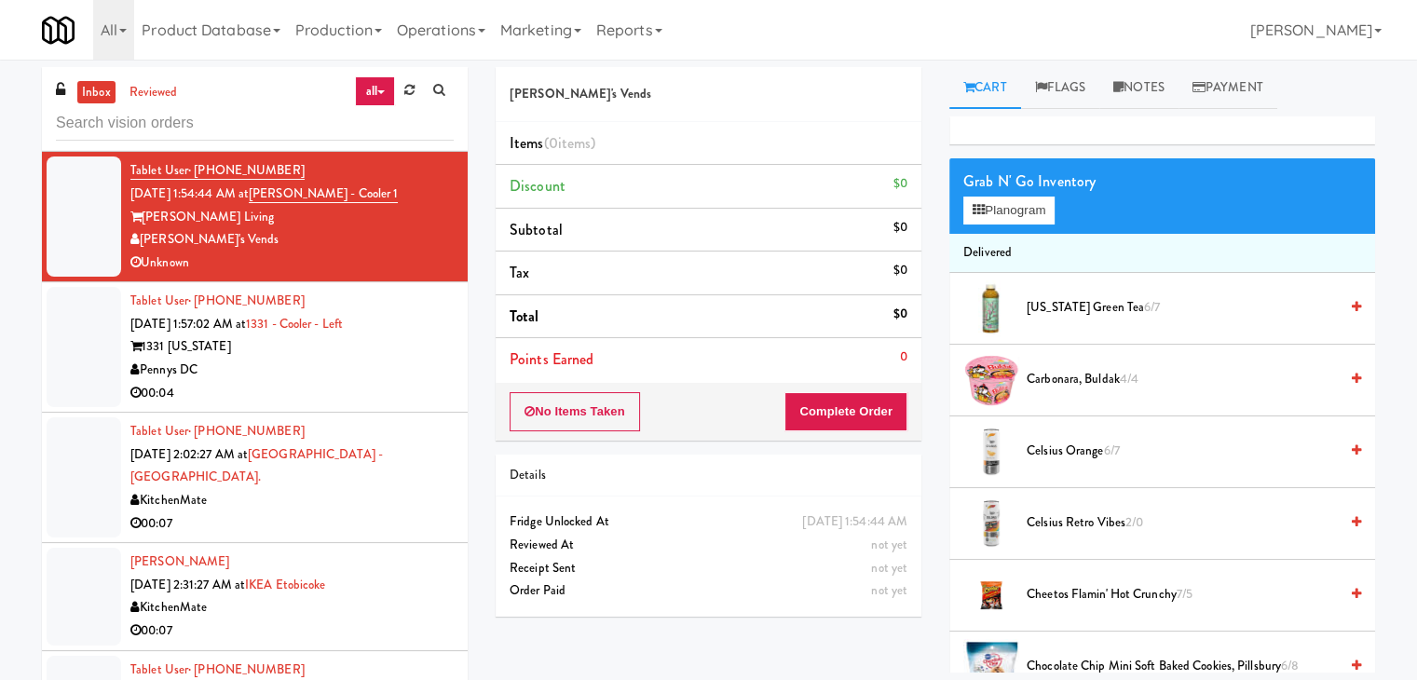
click at [372, 382] on div "Pennys DC" at bounding box center [291, 370] width 323 height 23
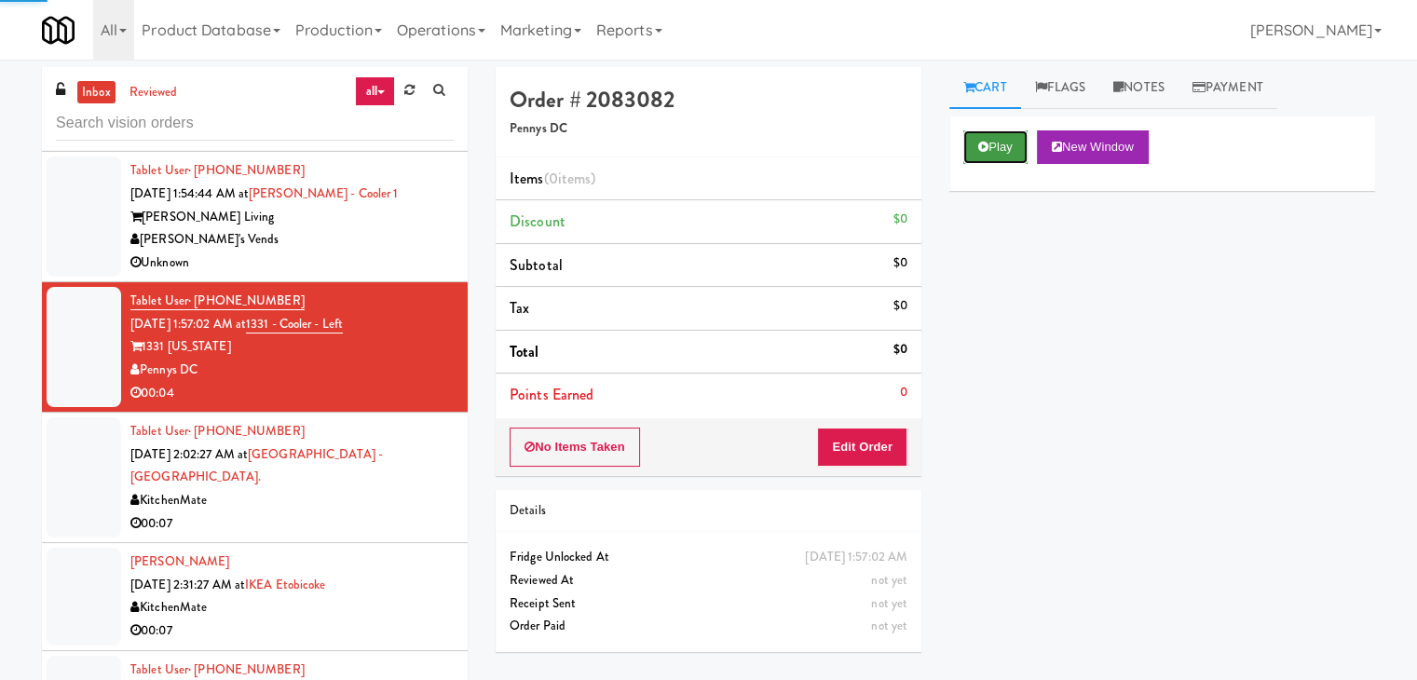
click at [990, 150] on button "Play" at bounding box center [995, 147] width 64 height 34
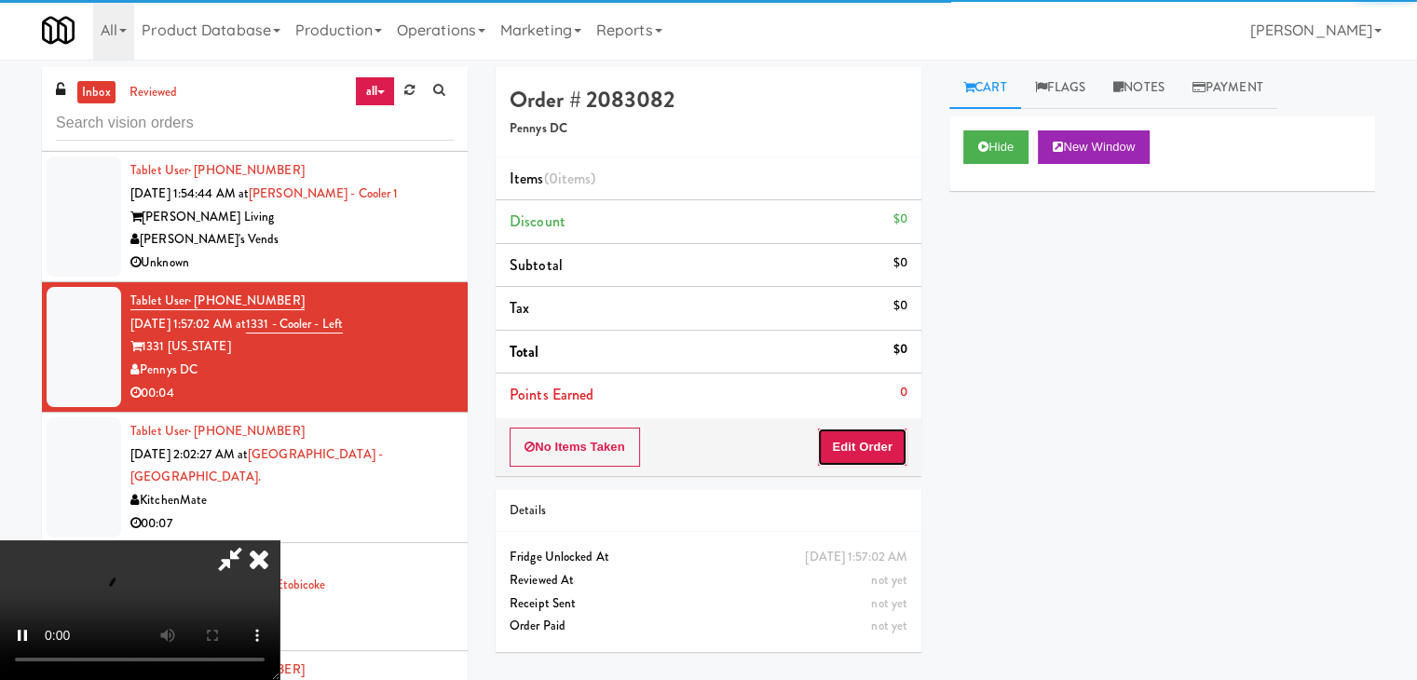
click at [866, 438] on button "Edit Order" at bounding box center [862, 447] width 90 height 39
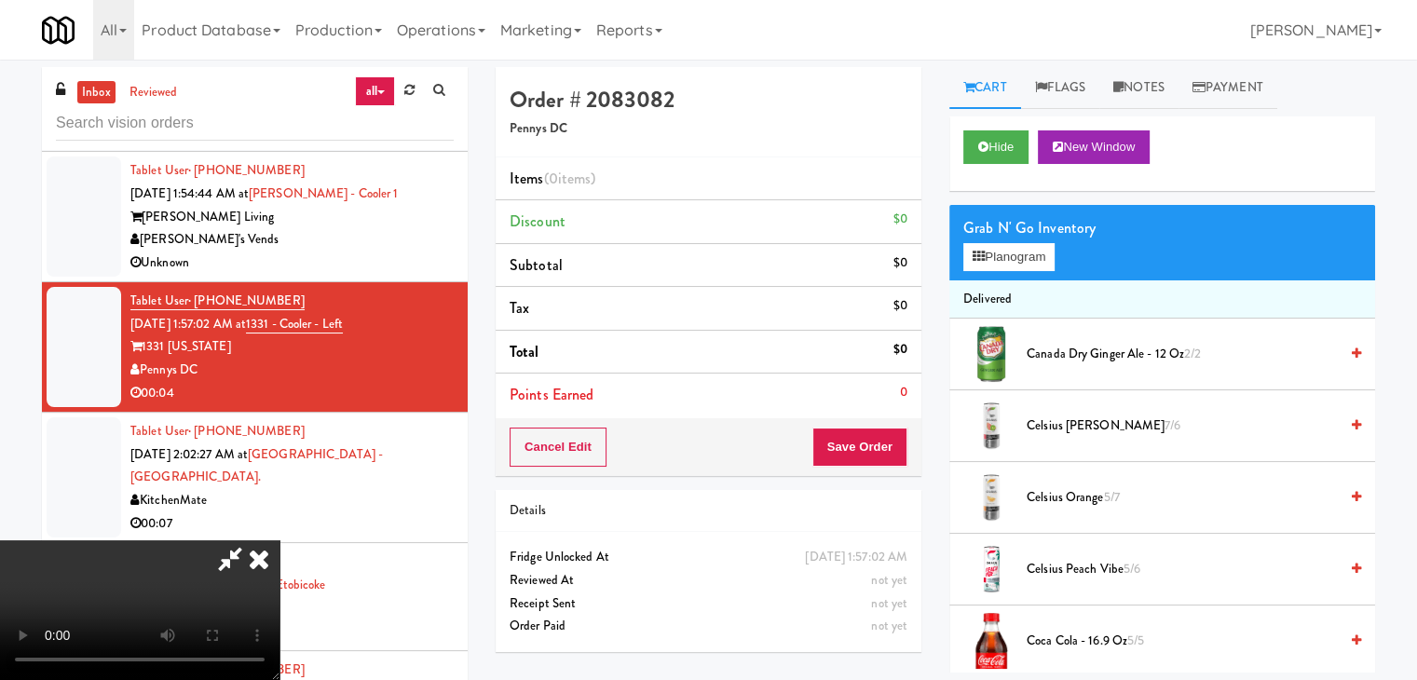
scroll to position [60, 0]
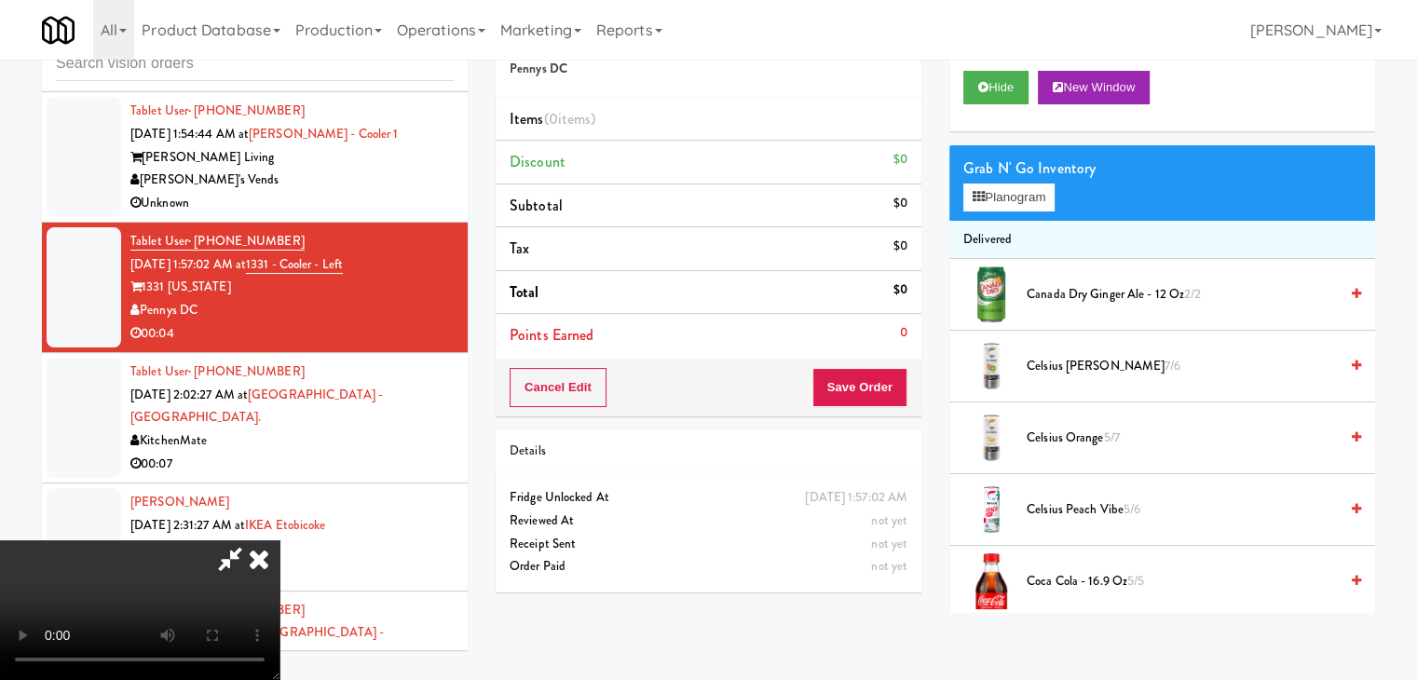
click at [320, 456] on div "00:07" at bounding box center [291, 464] width 323 height 23
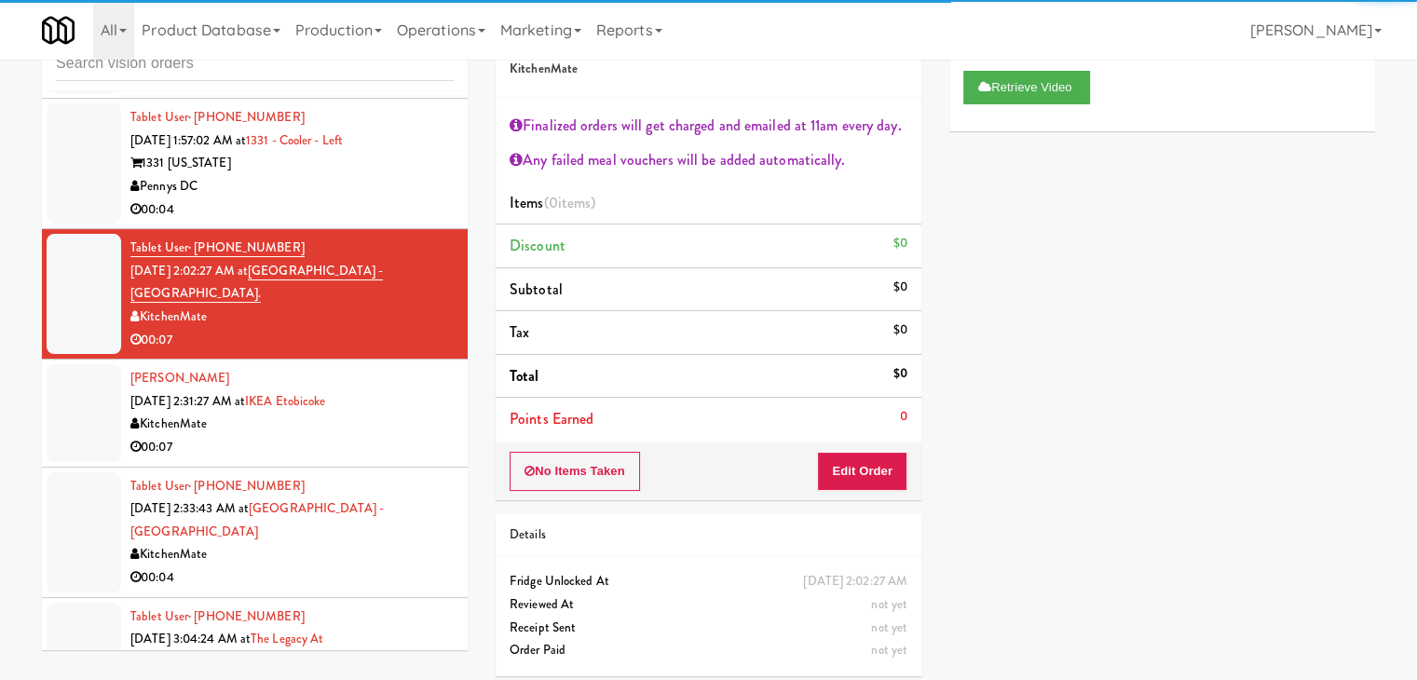
scroll to position [5628, 0]
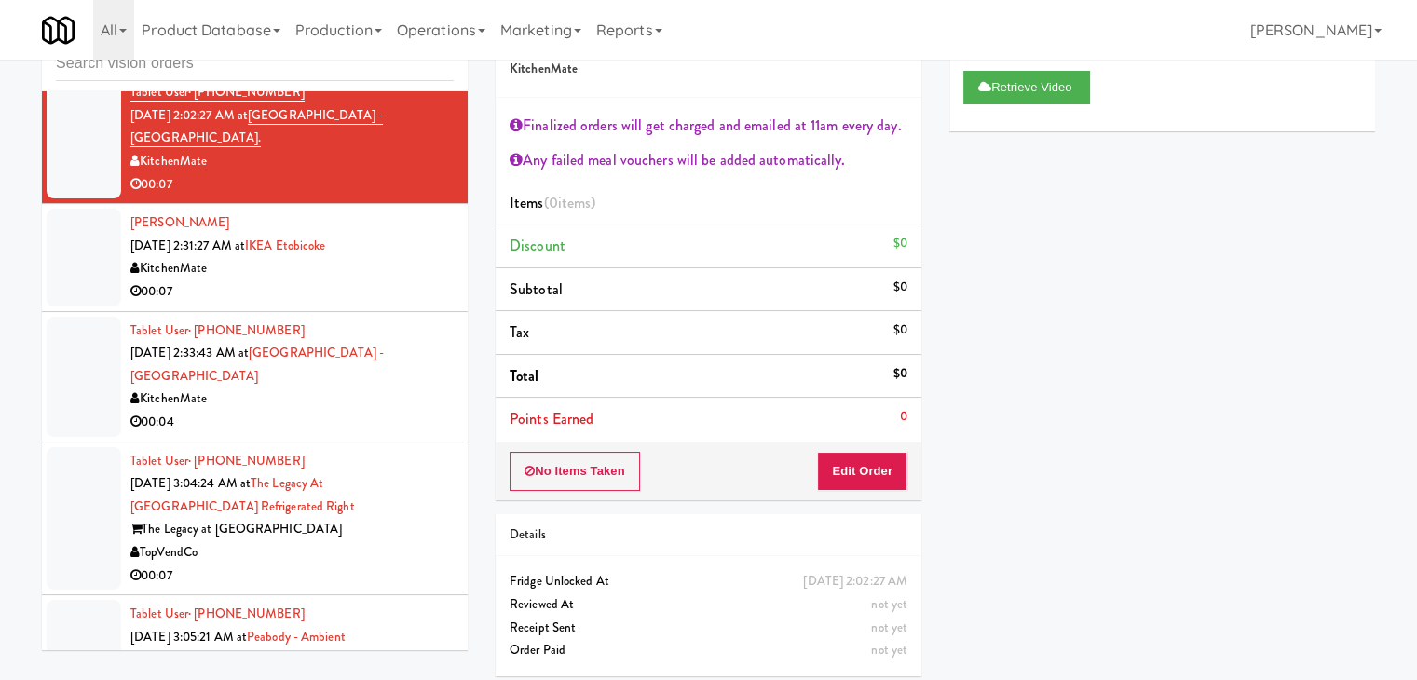
click at [416, 280] on div "00:07" at bounding box center [291, 291] width 323 height 23
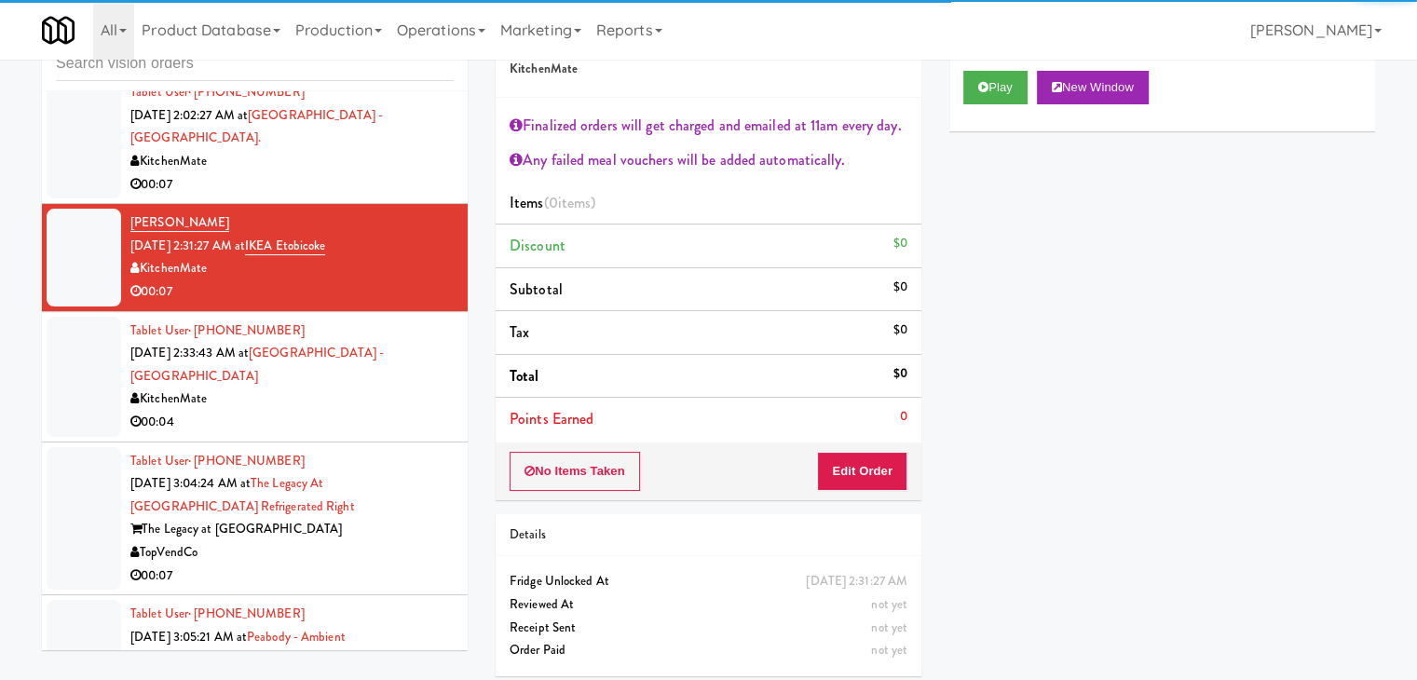
drag, startPoint x: 386, startPoint y: 399, endPoint x: 1020, endPoint y: 183, distance: 670.2
click at [1020, 183] on div "inbox reviewed all all unclear take inventory issue suspicious failed recent ad…" at bounding box center [708, 348] width 1361 height 683
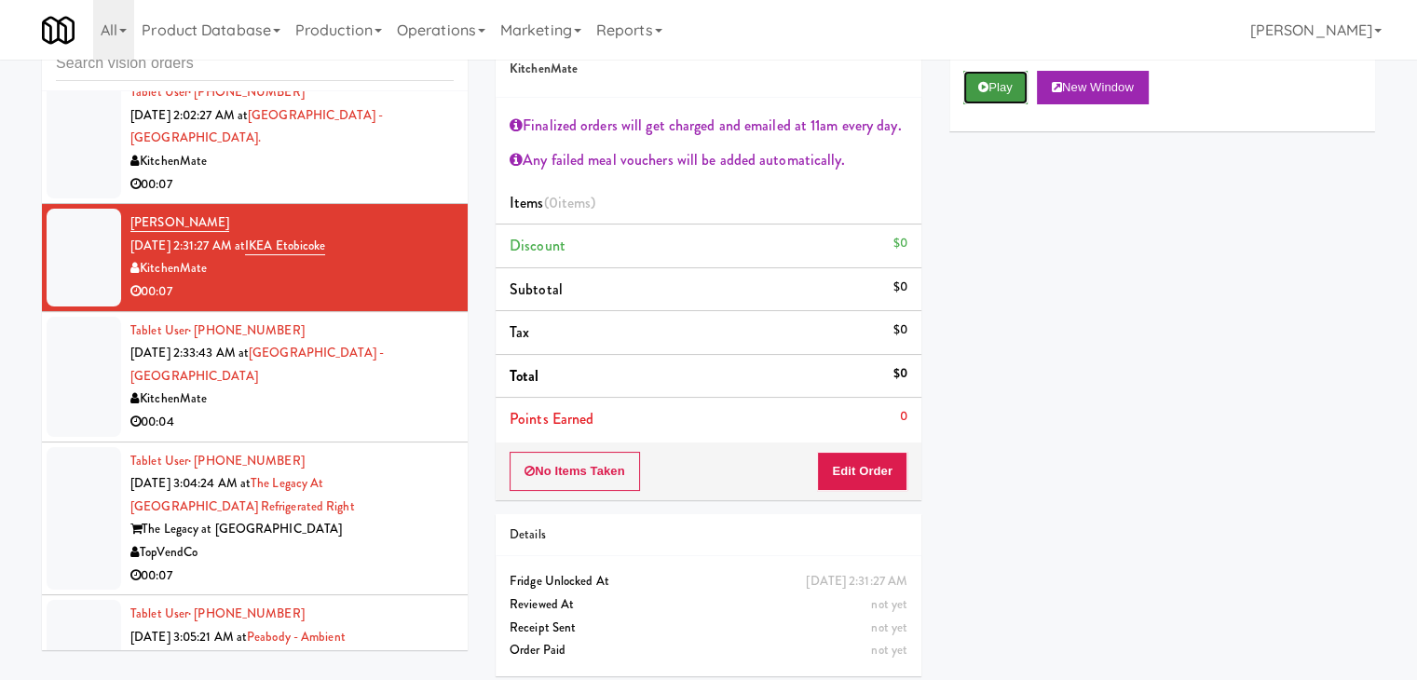
click at [1002, 90] on button "Play" at bounding box center [995, 88] width 64 height 34
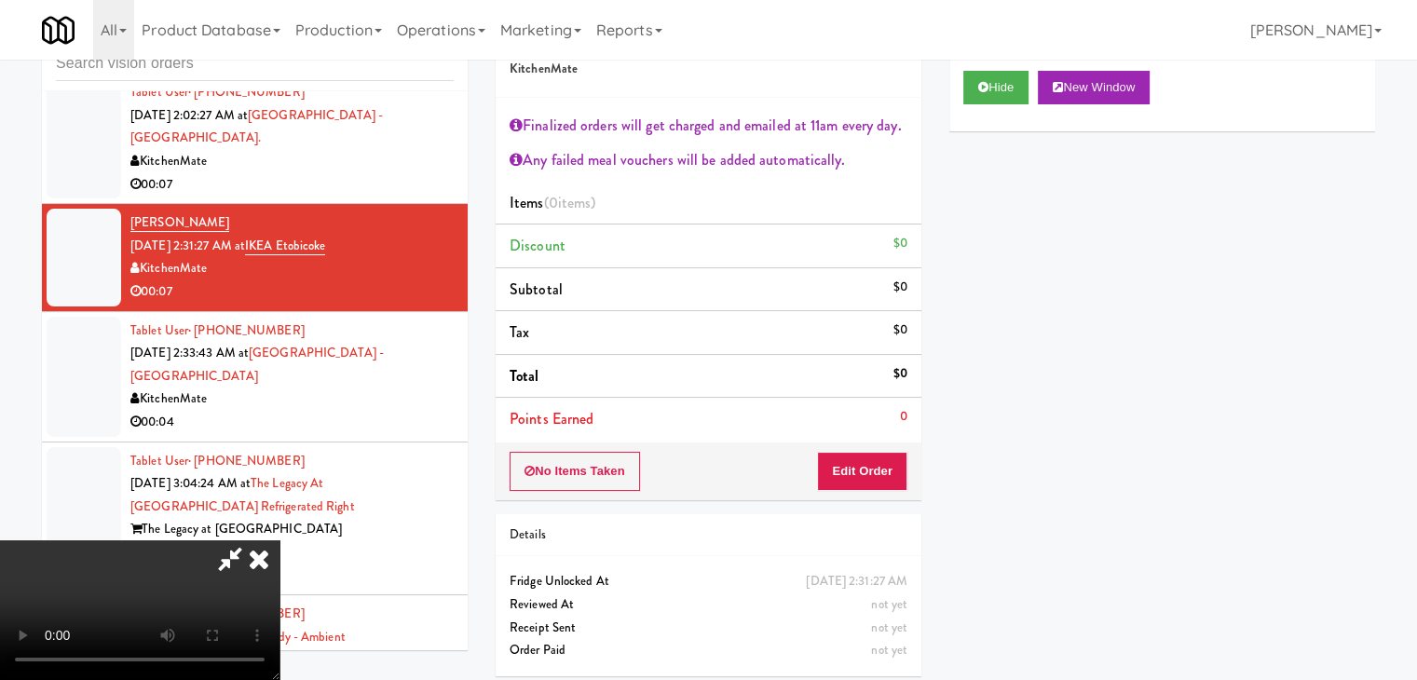
click at [279, 540] on video at bounding box center [139, 610] width 279 height 140
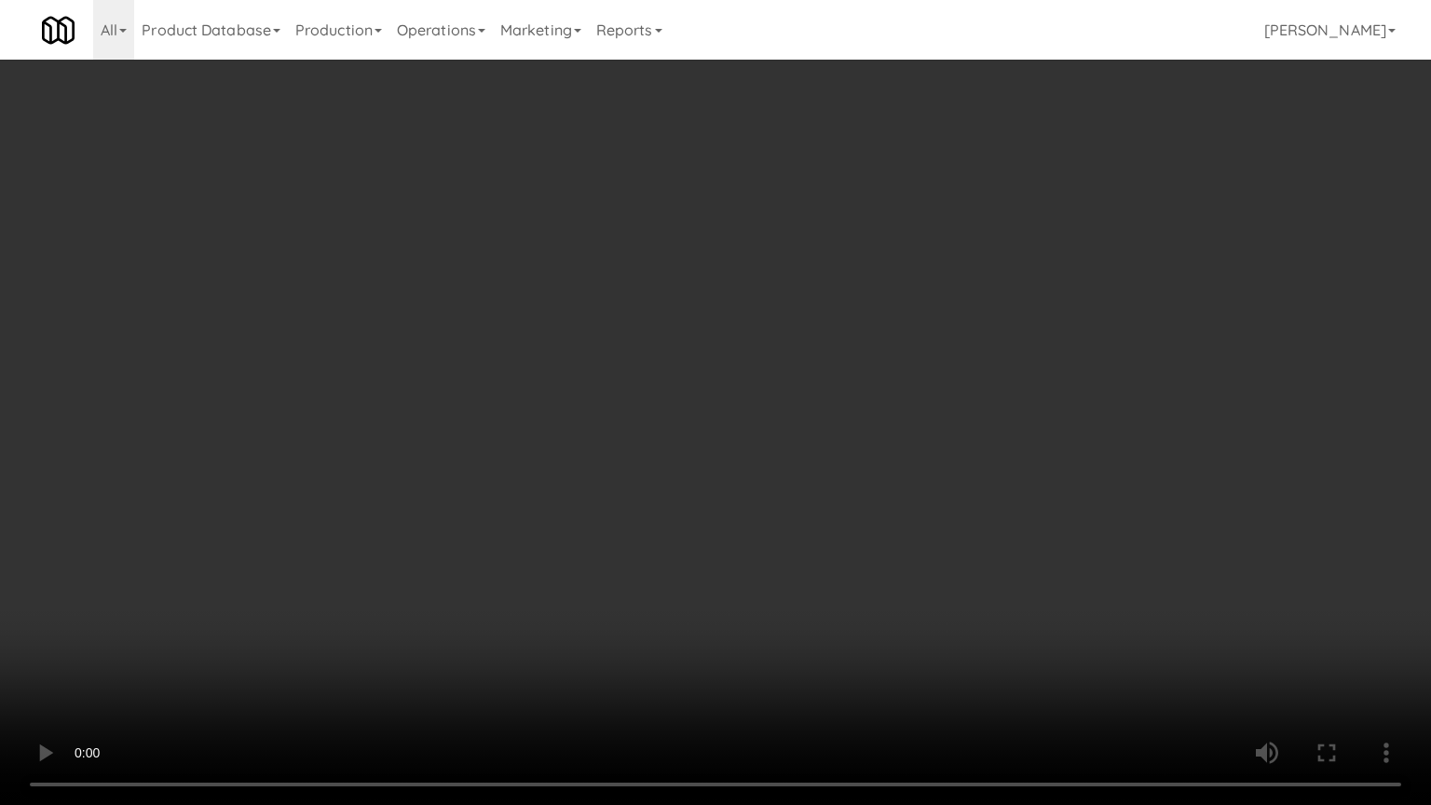
drag, startPoint x: 643, startPoint y: 572, endPoint x: 650, endPoint y: 565, distance: 9.9
click at [643, 571] on video at bounding box center [715, 402] width 1431 height 805
click at [662, 557] on video at bounding box center [715, 402] width 1431 height 805
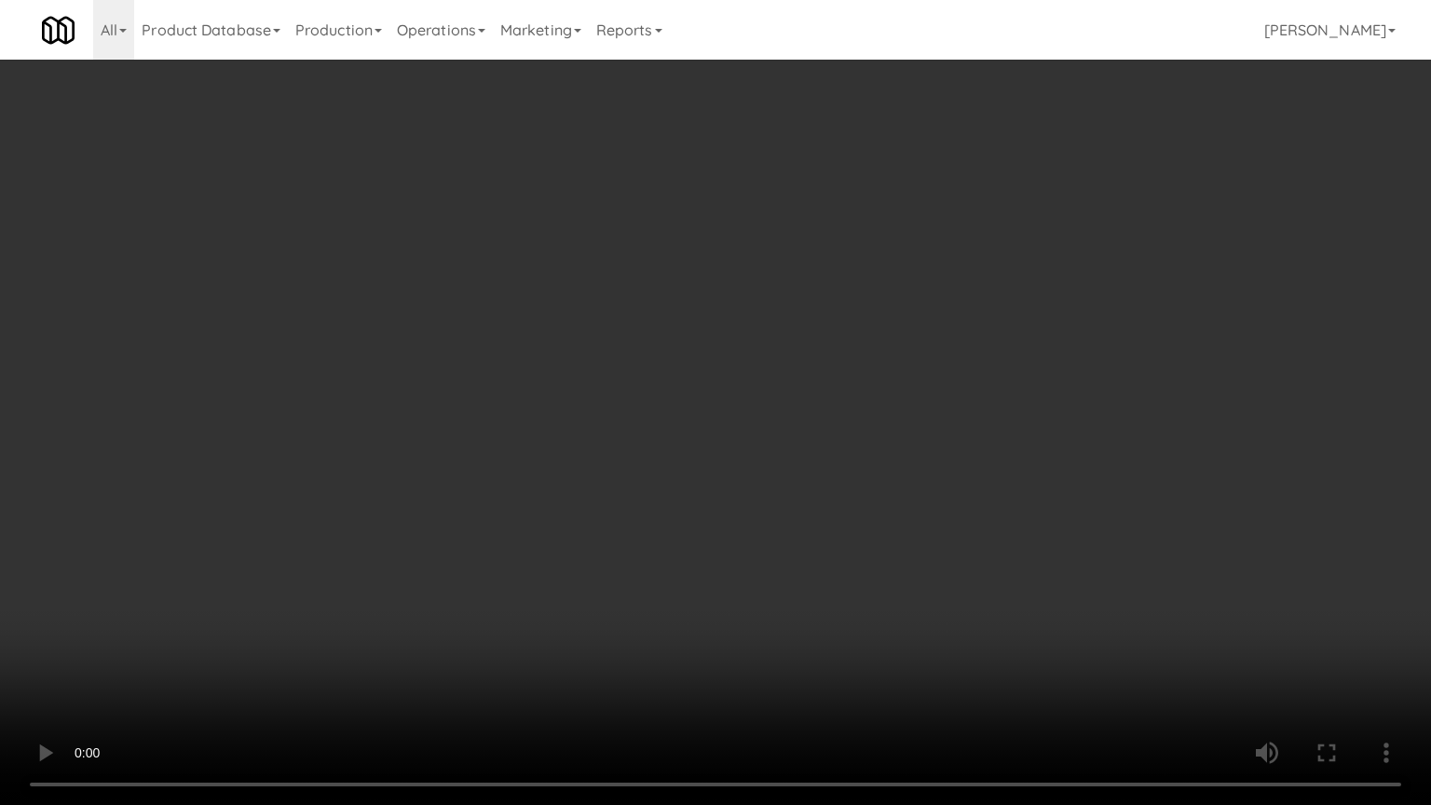
click at [662, 557] on video at bounding box center [715, 402] width 1431 height 805
click at [667, 553] on video at bounding box center [715, 402] width 1431 height 805
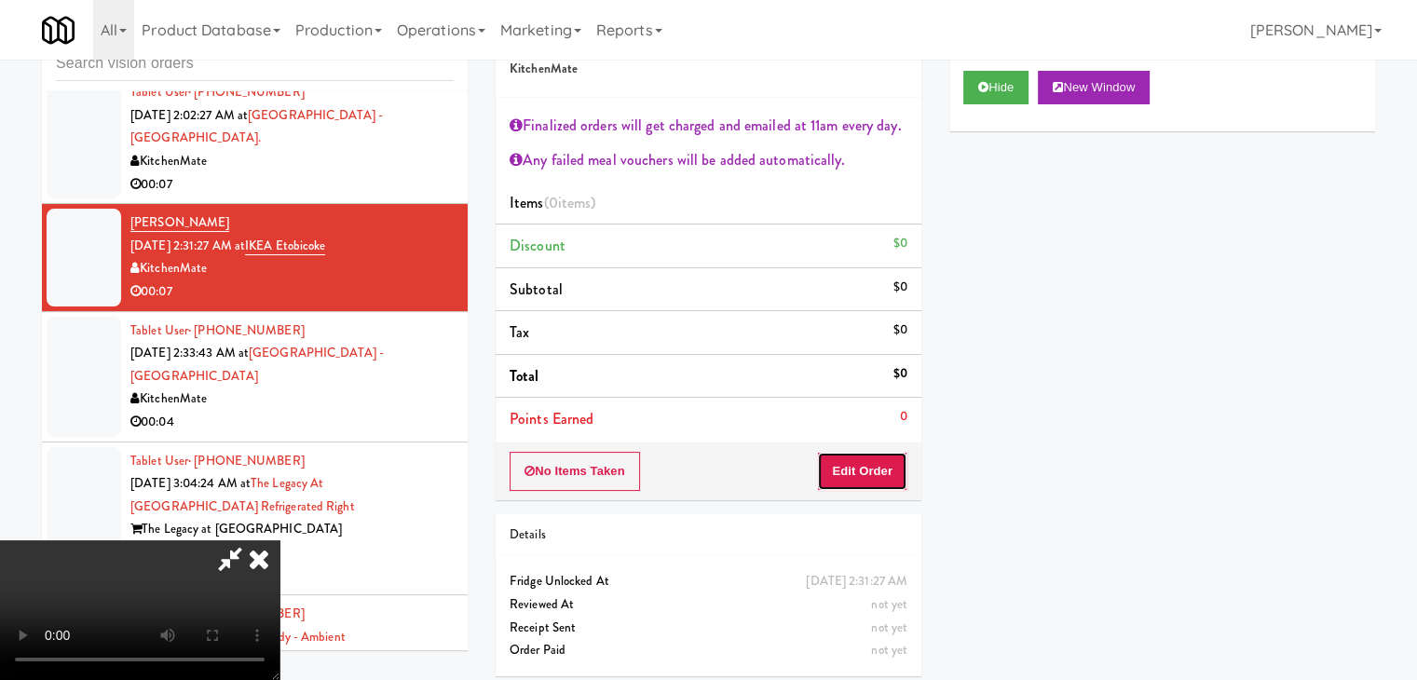
click at [885, 474] on button "Edit Order" at bounding box center [862, 471] width 90 height 39
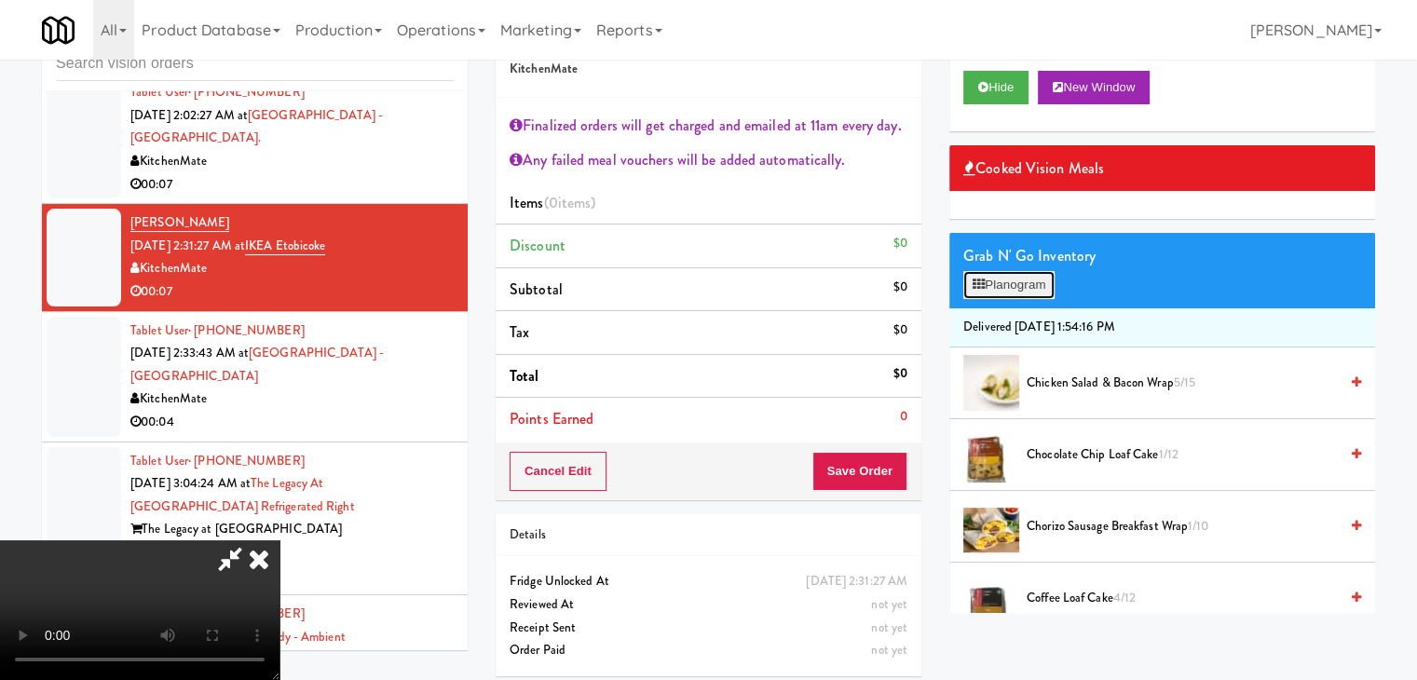
click at [1028, 282] on button "Planogram" at bounding box center [1008, 285] width 91 height 28
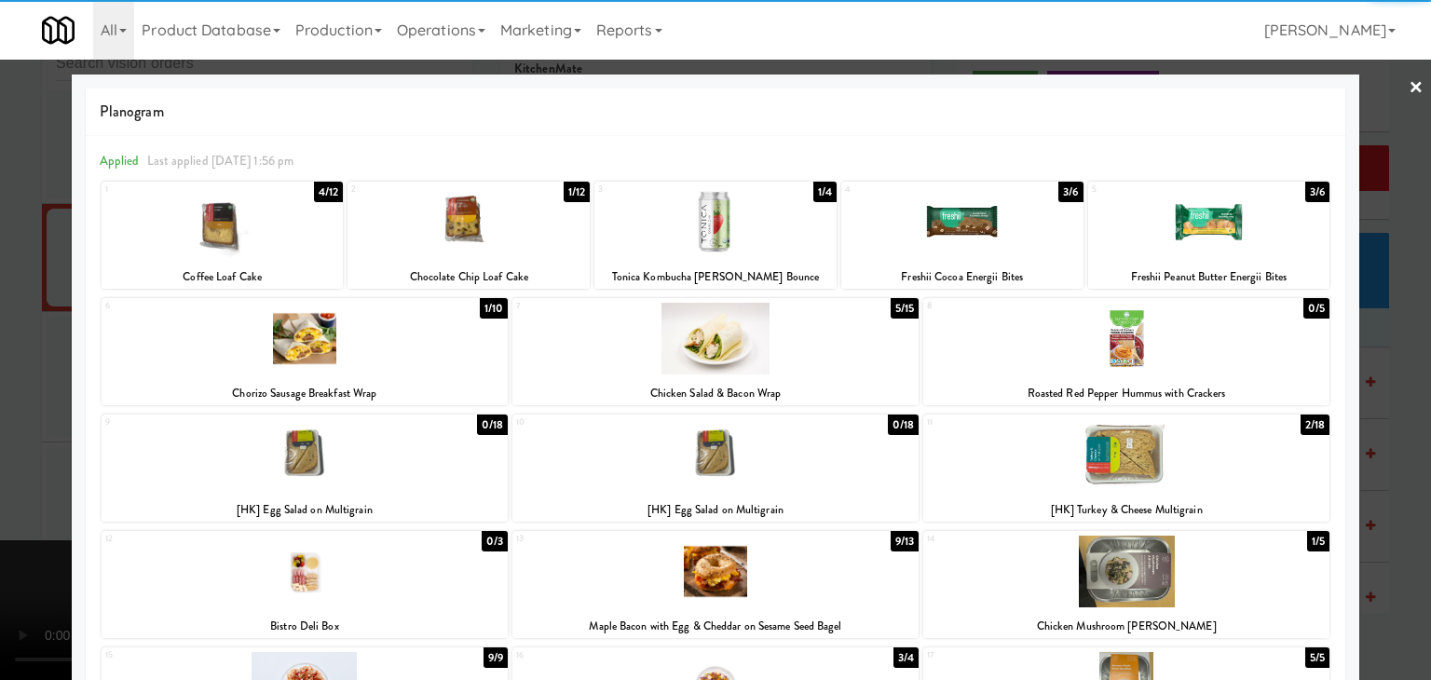
click at [492, 228] on div at bounding box center [468, 222] width 242 height 72
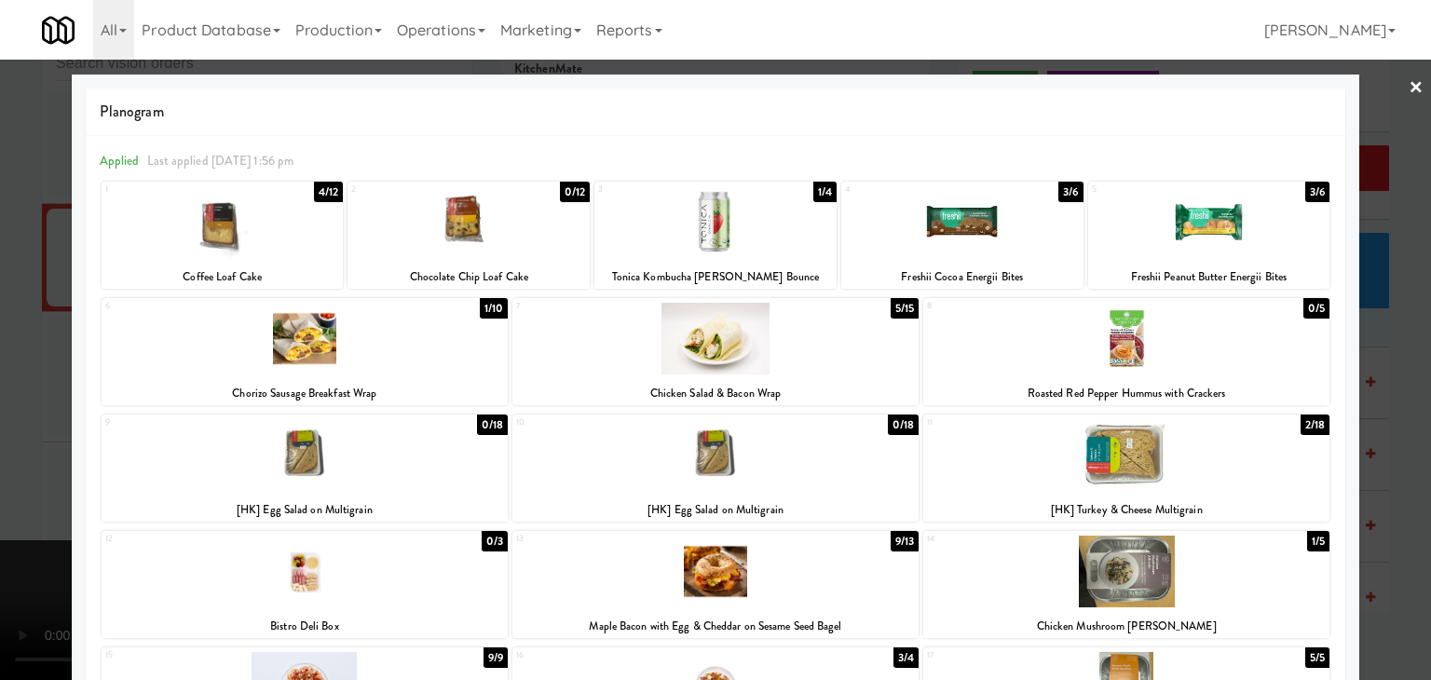
click at [198, 229] on div at bounding box center [223, 222] width 242 height 72
drag, startPoint x: 0, startPoint y: 280, endPoint x: 87, endPoint y: 301, distance: 89.0
click at [2, 281] on div at bounding box center [715, 340] width 1431 height 680
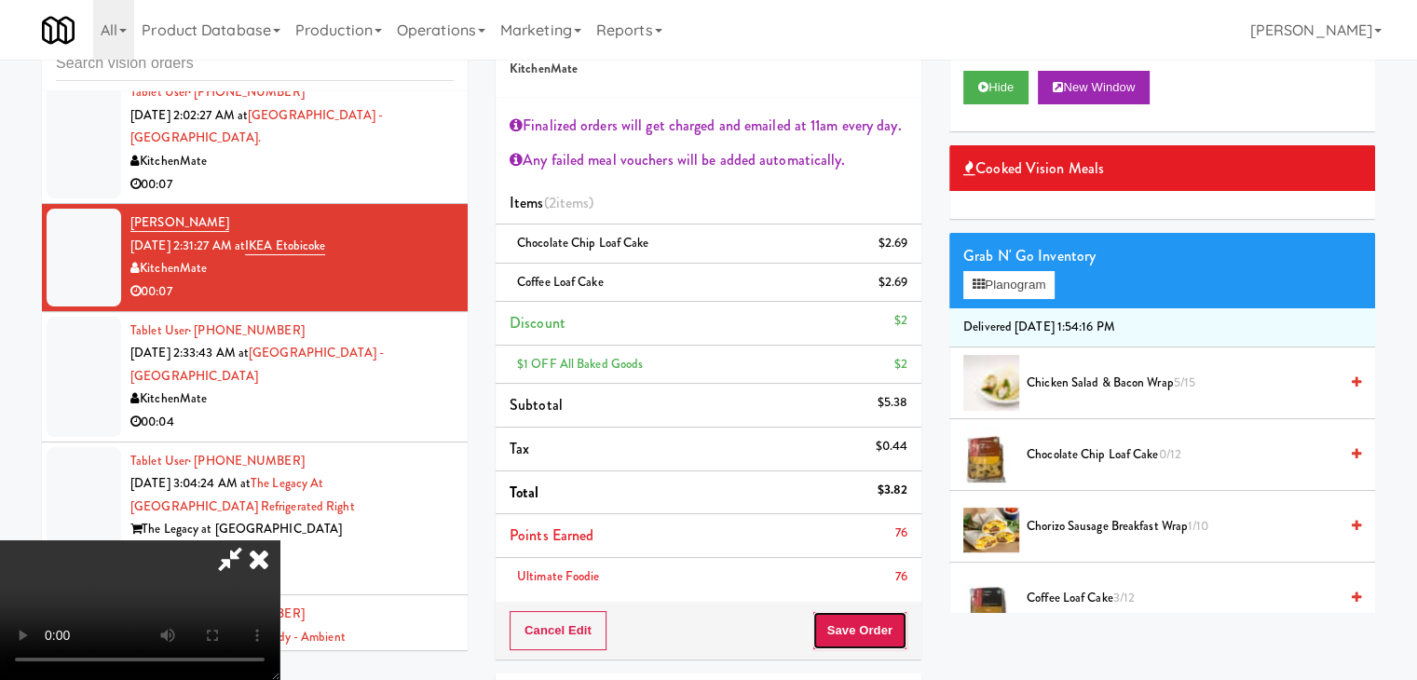
click at [901, 611] on button "Save Order" at bounding box center [859, 630] width 95 height 39
click at [894, 628] on button "Save Order" at bounding box center [859, 630] width 95 height 39
click at [894, 627] on button "Save Order" at bounding box center [859, 630] width 95 height 39
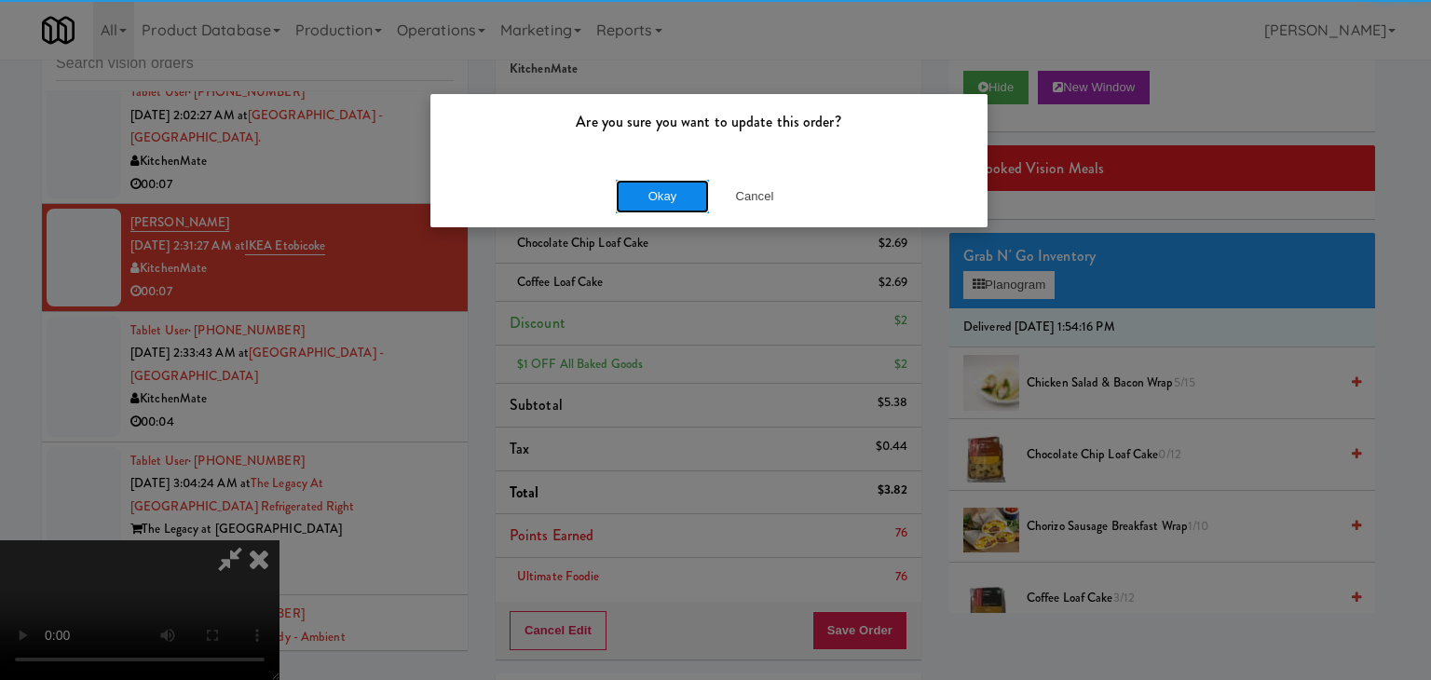
click at [652, 201] on button "Okay" at bounding box center [662, 197] width 93 height 34
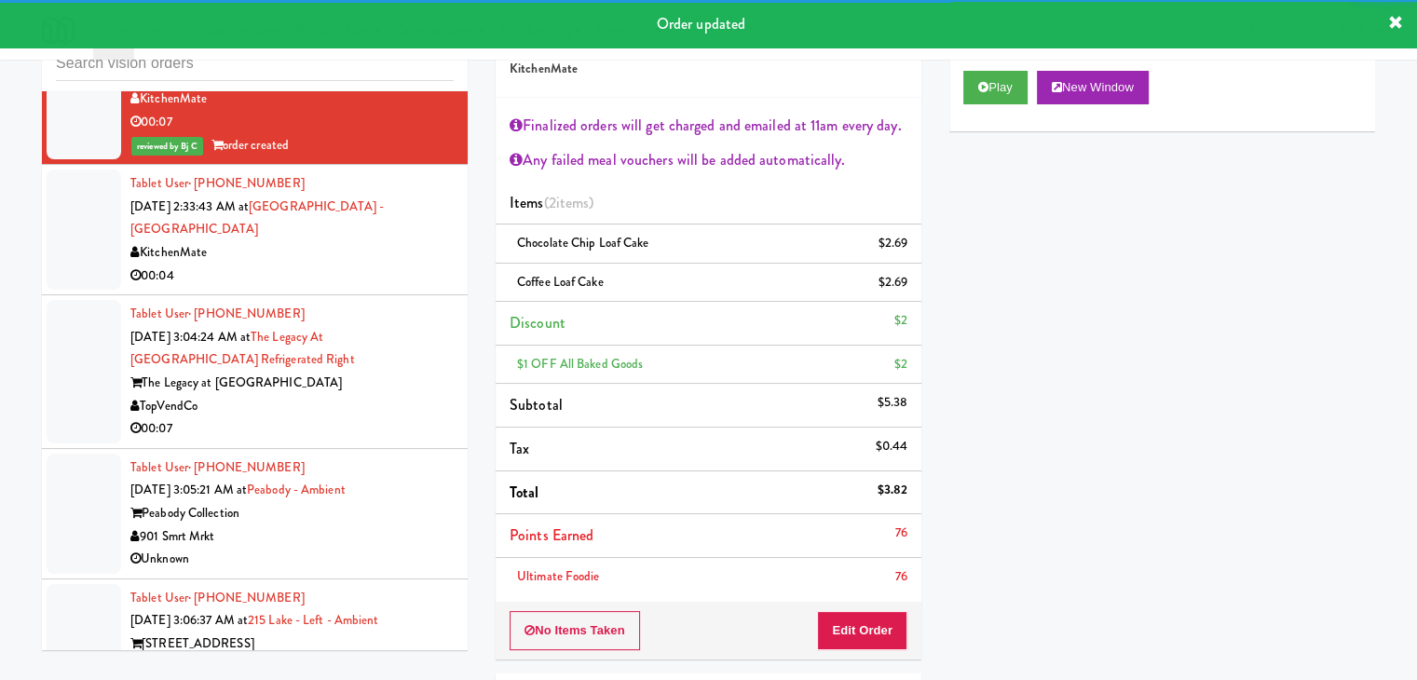
scroll to position [5814, 0]
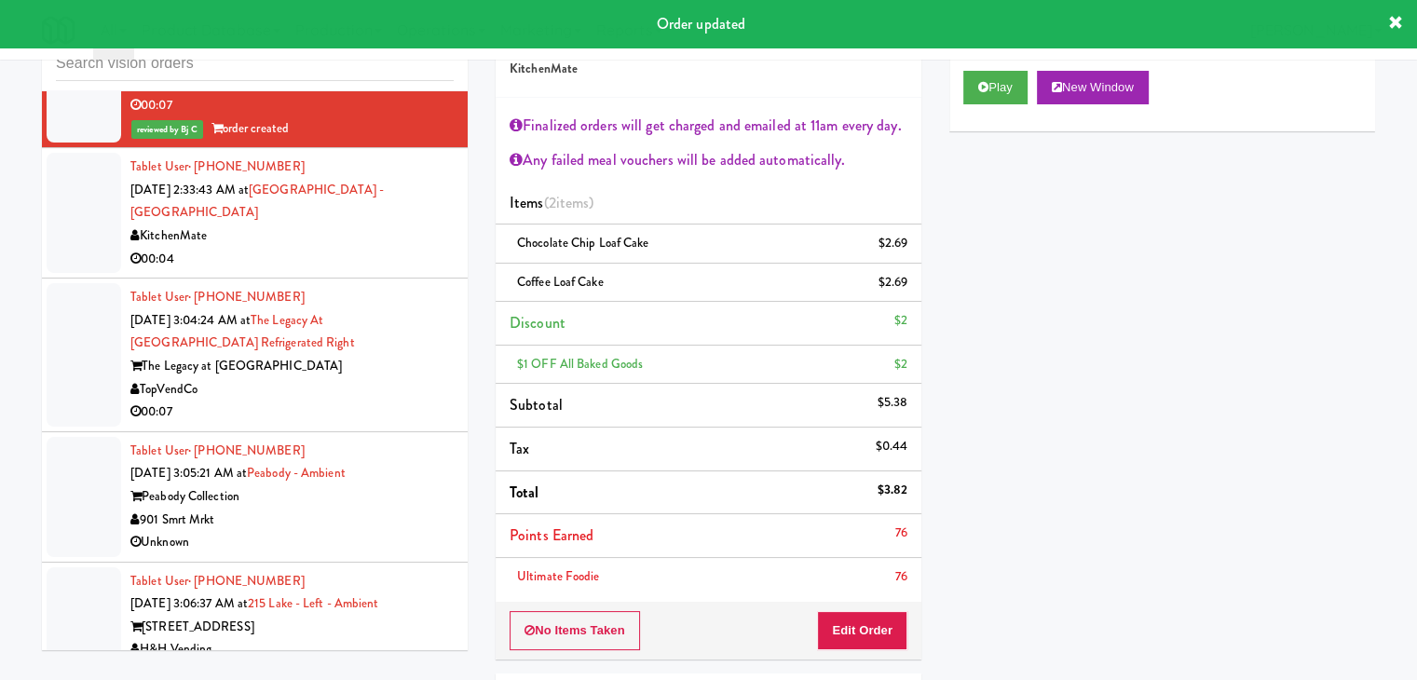
click at [395, 251] on div "00:04" at bounding box center [291, 259] width 323 height 23
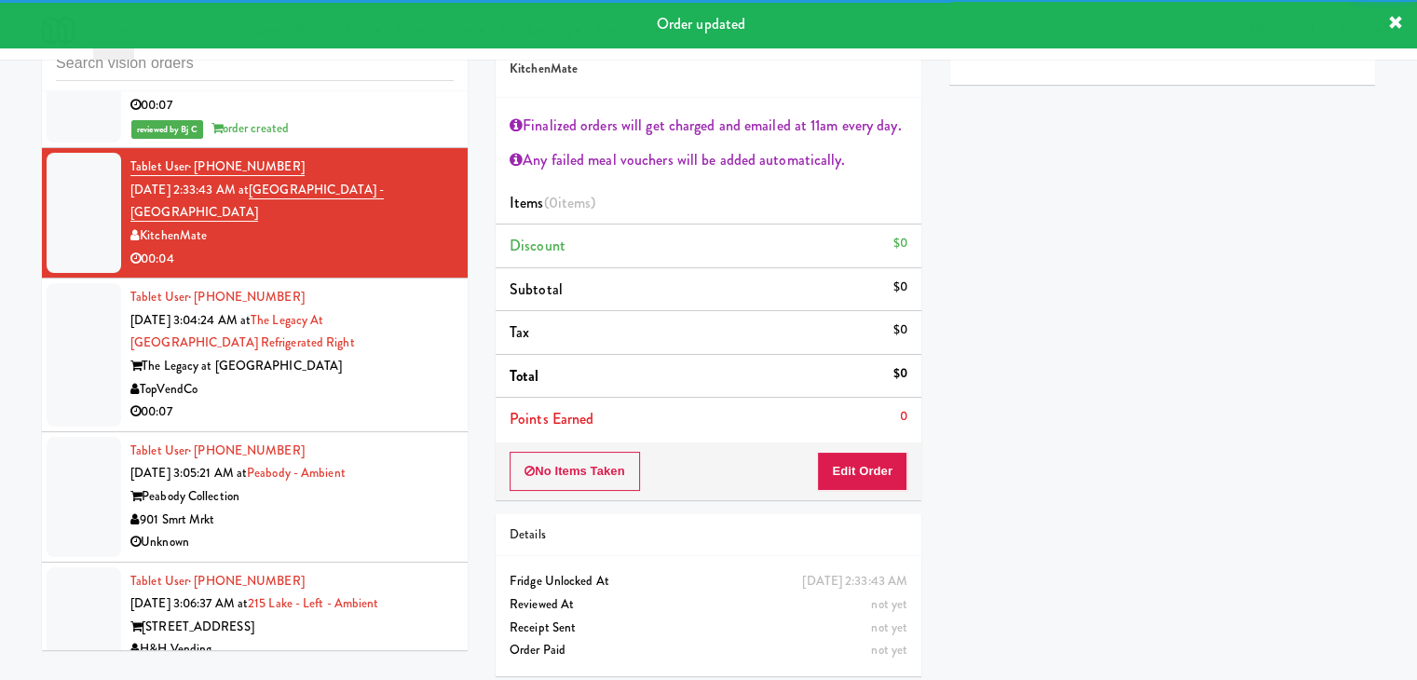
drag, startPoint x: 388, startPoint y: 389, endPoint x: 399, endPoint y: 382, distance: 13.4
click at [388, 380] on div "TopVendCo" at bounding box center [291, 389] width 323 height 23
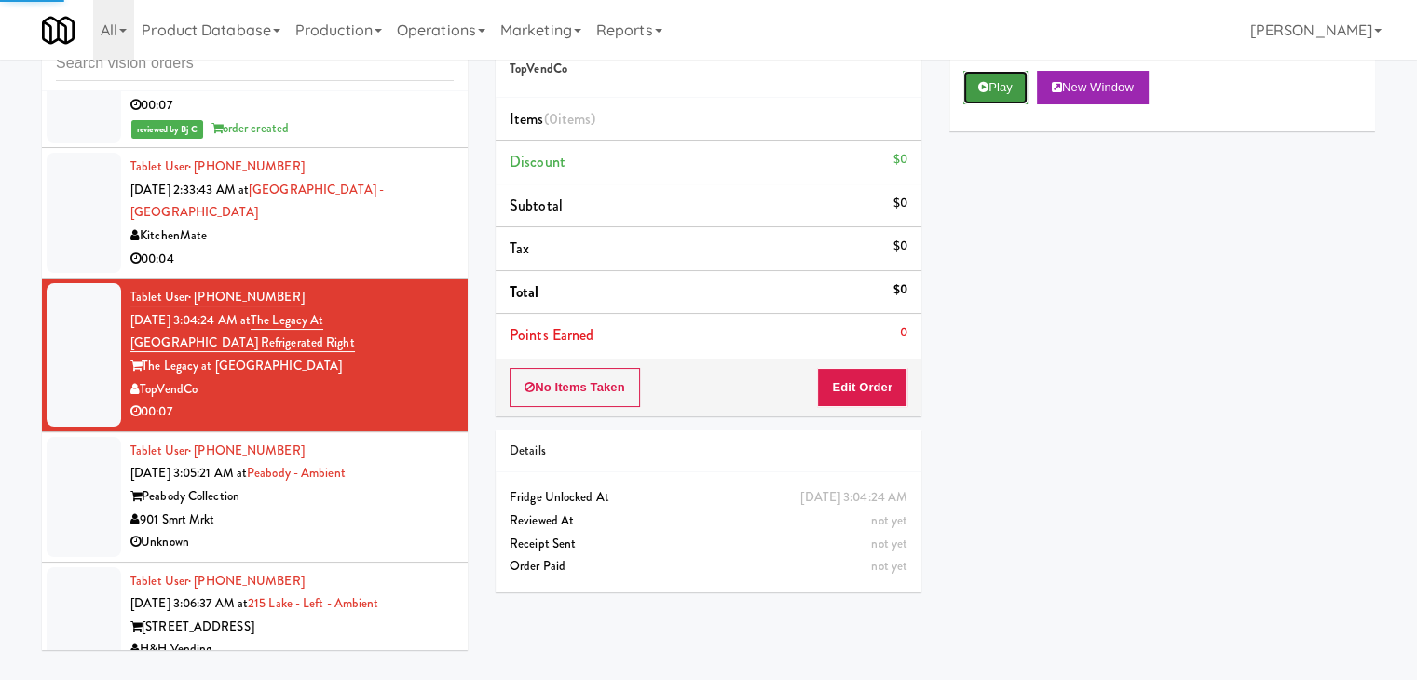
click at [1016, 81] on button "Play" at bounding box center [995, 88] width 64 height 34
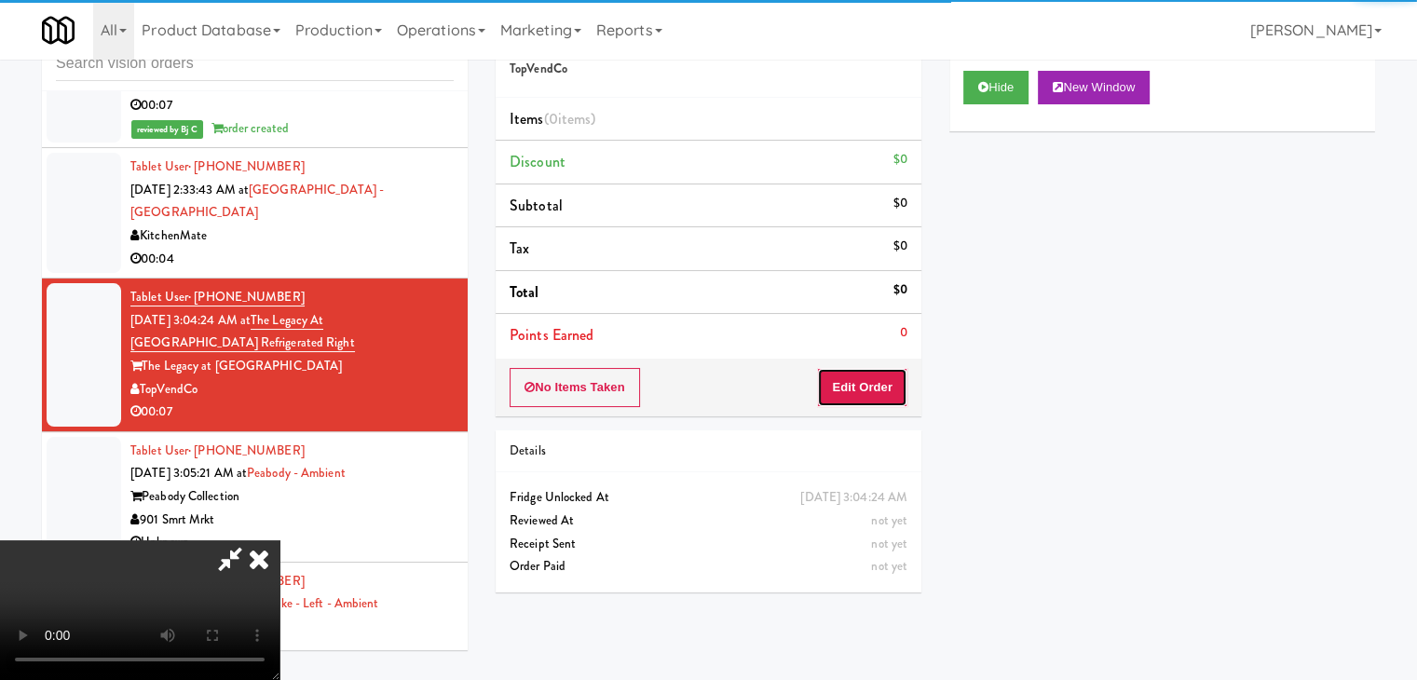
click at [879, 388] on button "Edit Order" at bounding box center [862, 387] width 90 height 39
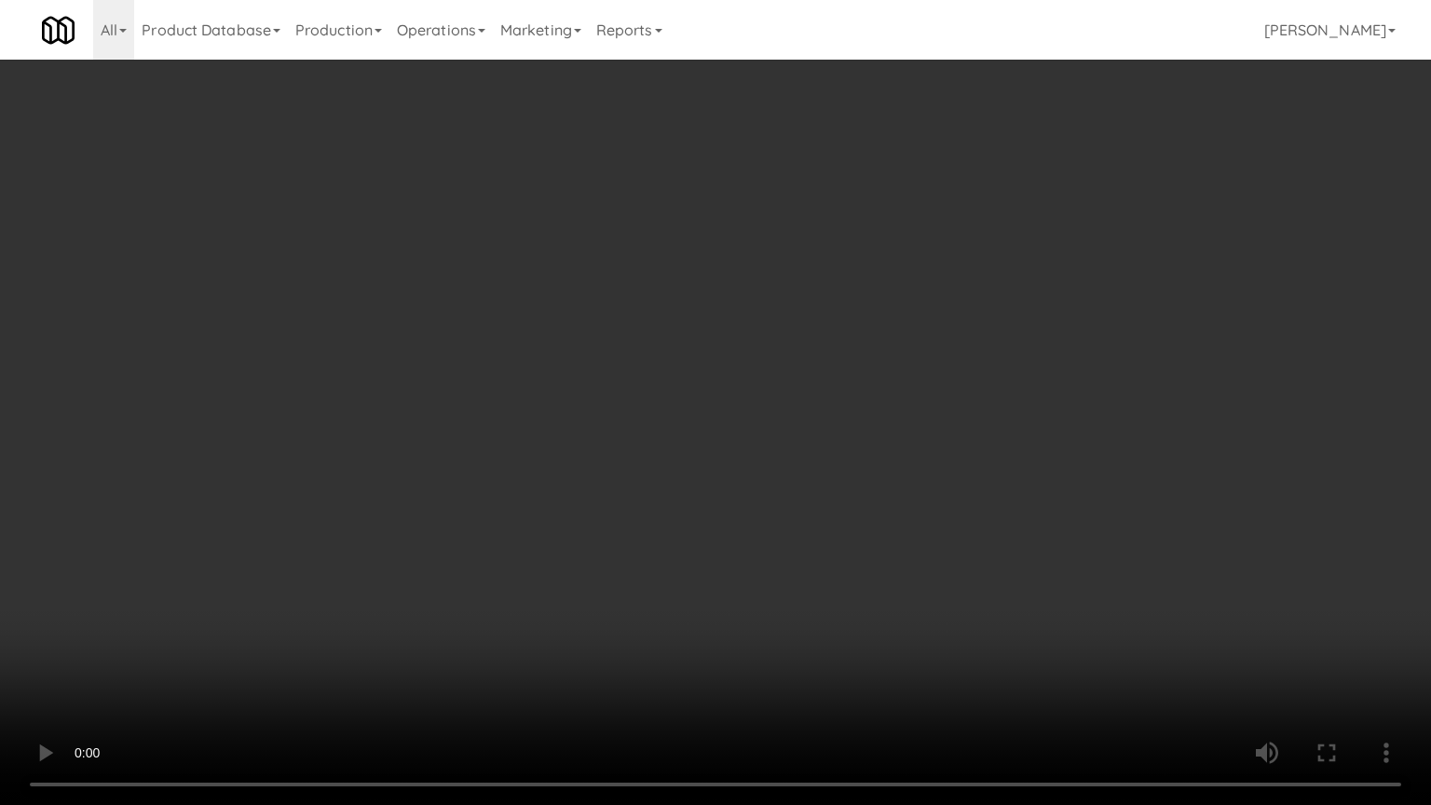
click at [812, 384] on video at bounding box center [715, 402] width 1431 height 805
drag, startPoint x: 812, startPoint y: 384, endPoint x: 890, endPoint y: 239, distance: 163.8
click at [812, 382] on video at bounding box center [715, 402] width 1431 height 805
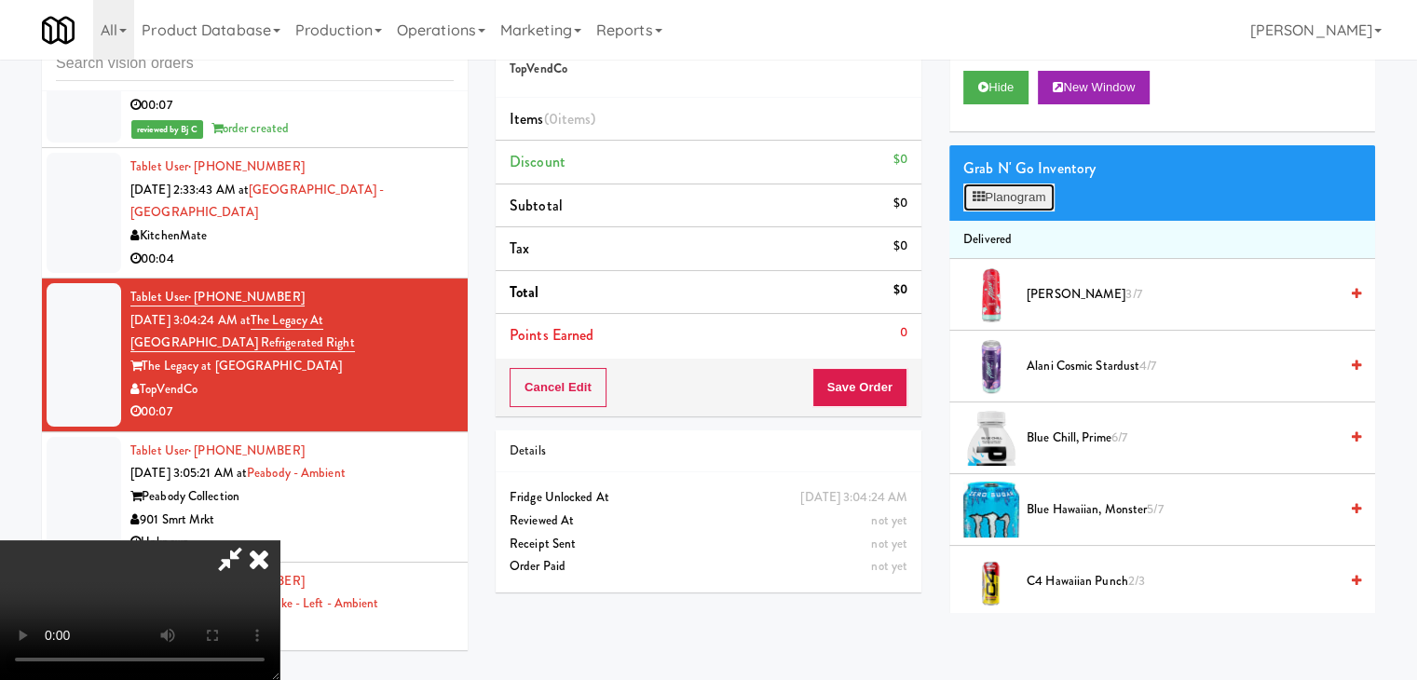
click at [1008, 200] on button "Planogram" at bounding box center [1008, 198] width 91 height 28
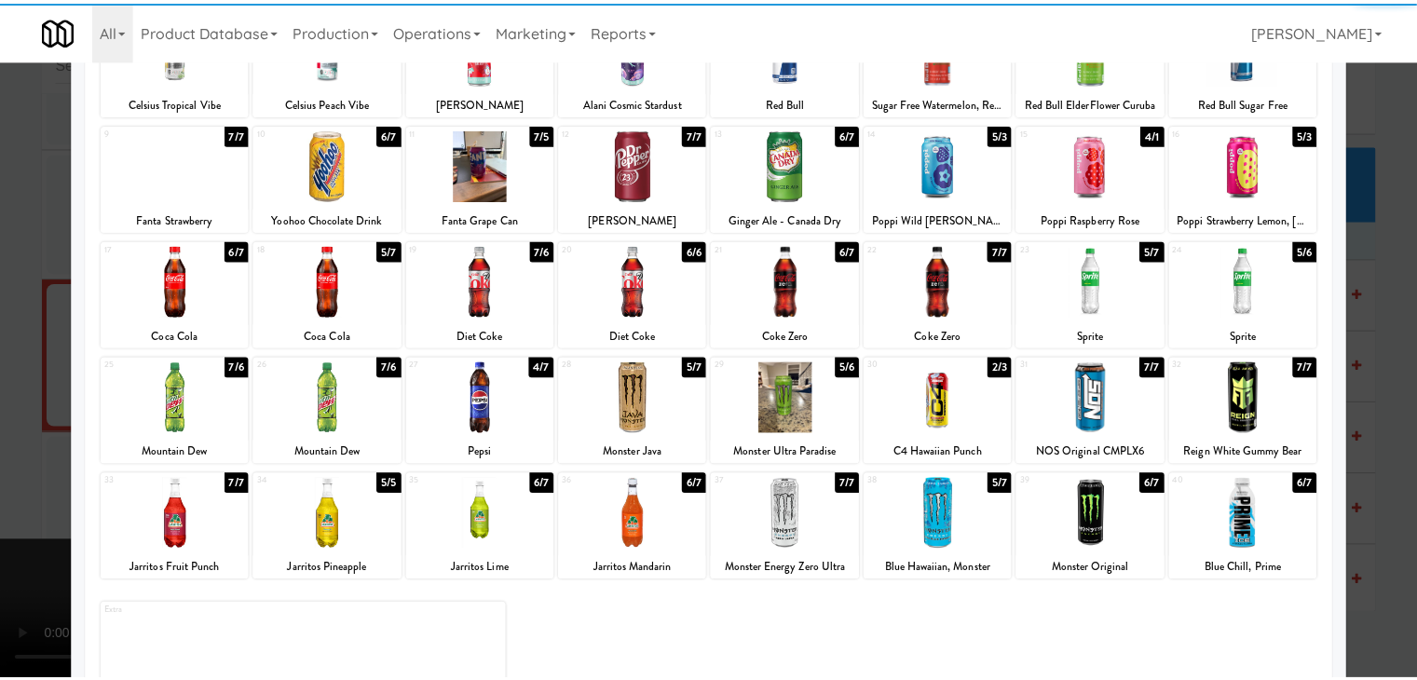
scroll to position [186, 0]
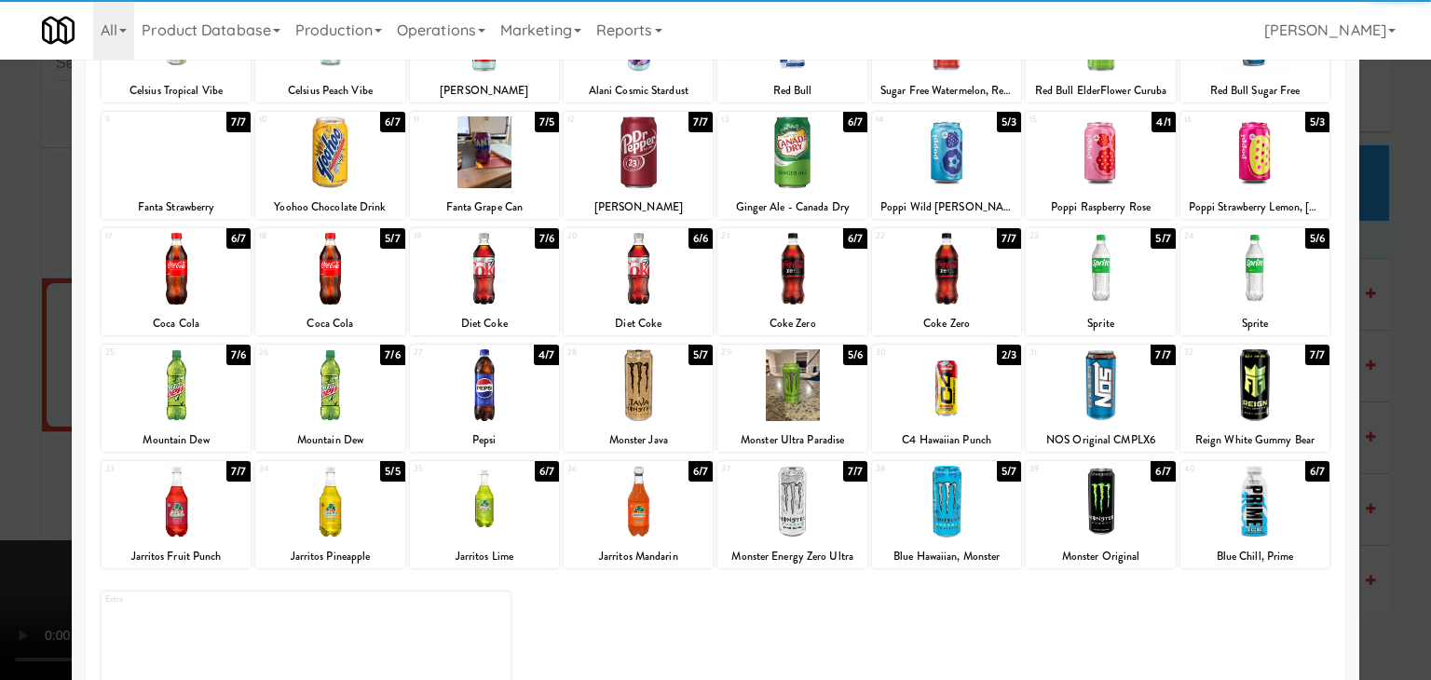
drag, startPoint x: 336, startPoint y: 258, endPoint x: 0, endPoint y: 362, distance: 352.1
click at [335, 258] on div at bounding box center [329, 269] width 149 height 72
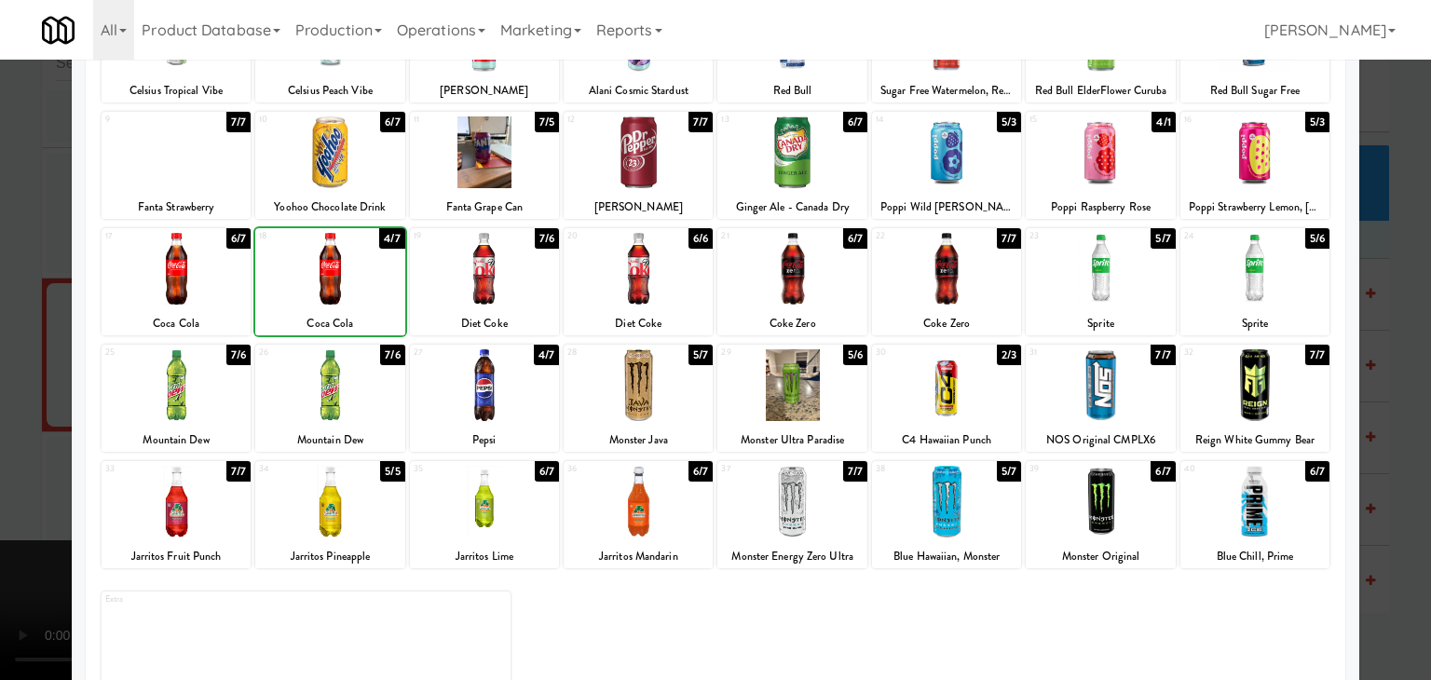
drag, startPoint x: 0, startPoint y: 364, endPoint x: 170, endPoint y: 370, distance: 170.6
click at [15, 359] on div at bounding box center [715, 340] width 1431 height 680
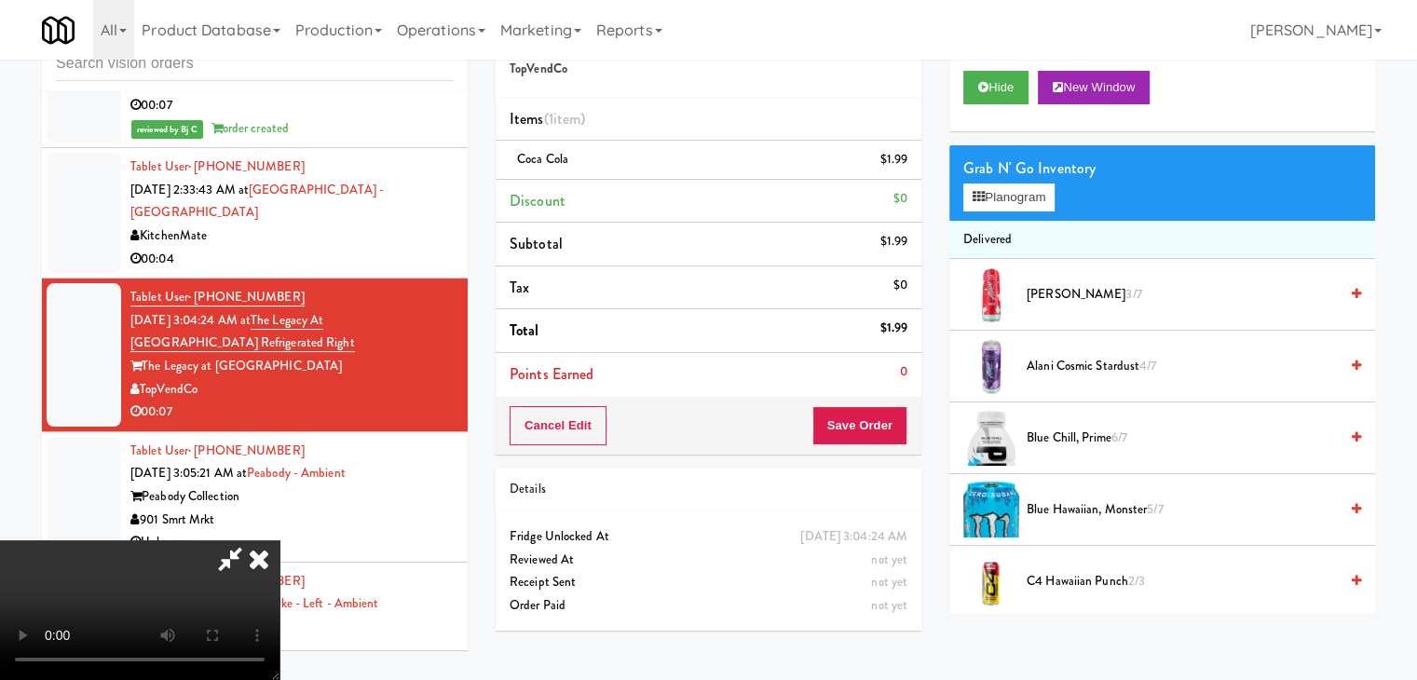
drag, startPoint x: 667, startPoint y: 420, endPoint x: 684, endPoint y: 422, distance: 16.9
click at [279, 540] on video at bounding box center [139, 610] width 279 height 140
click at [1013, 204] on button "Planogram" at bounding box center [1008, 198] width 91 height 28
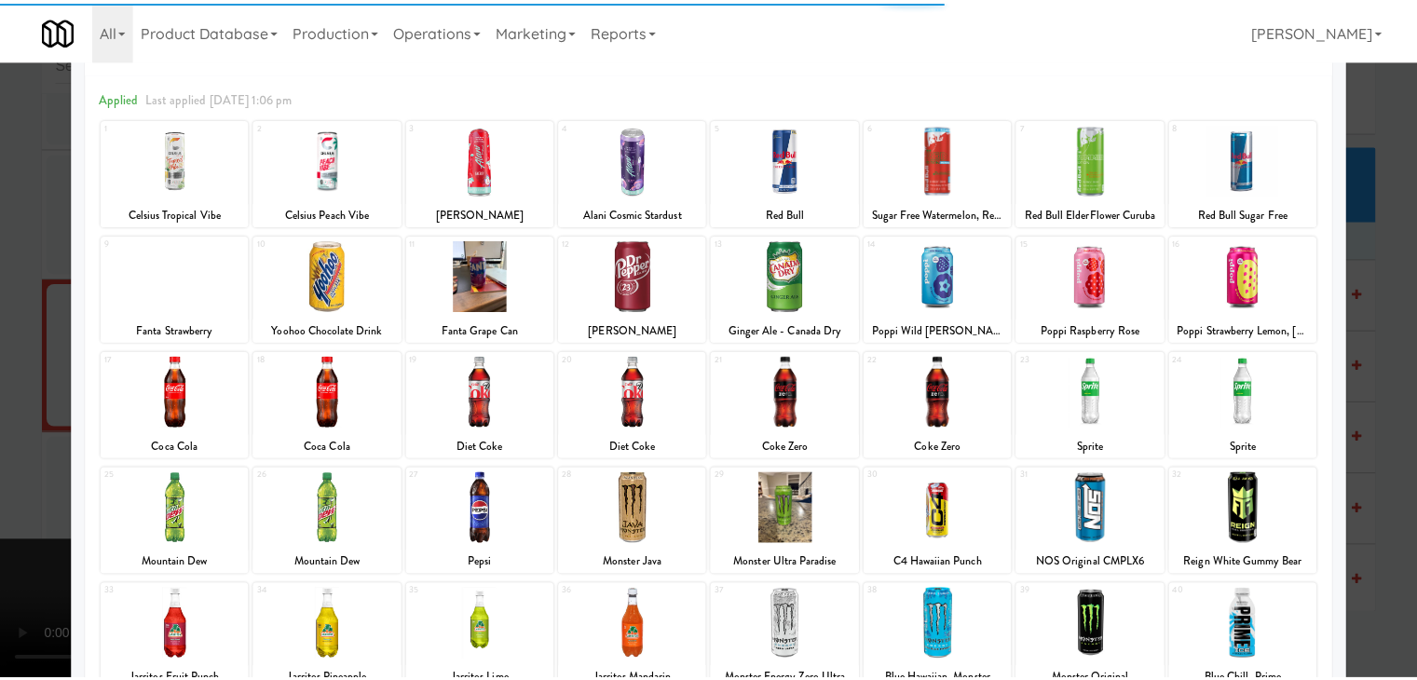
scroll to position [93, 0]
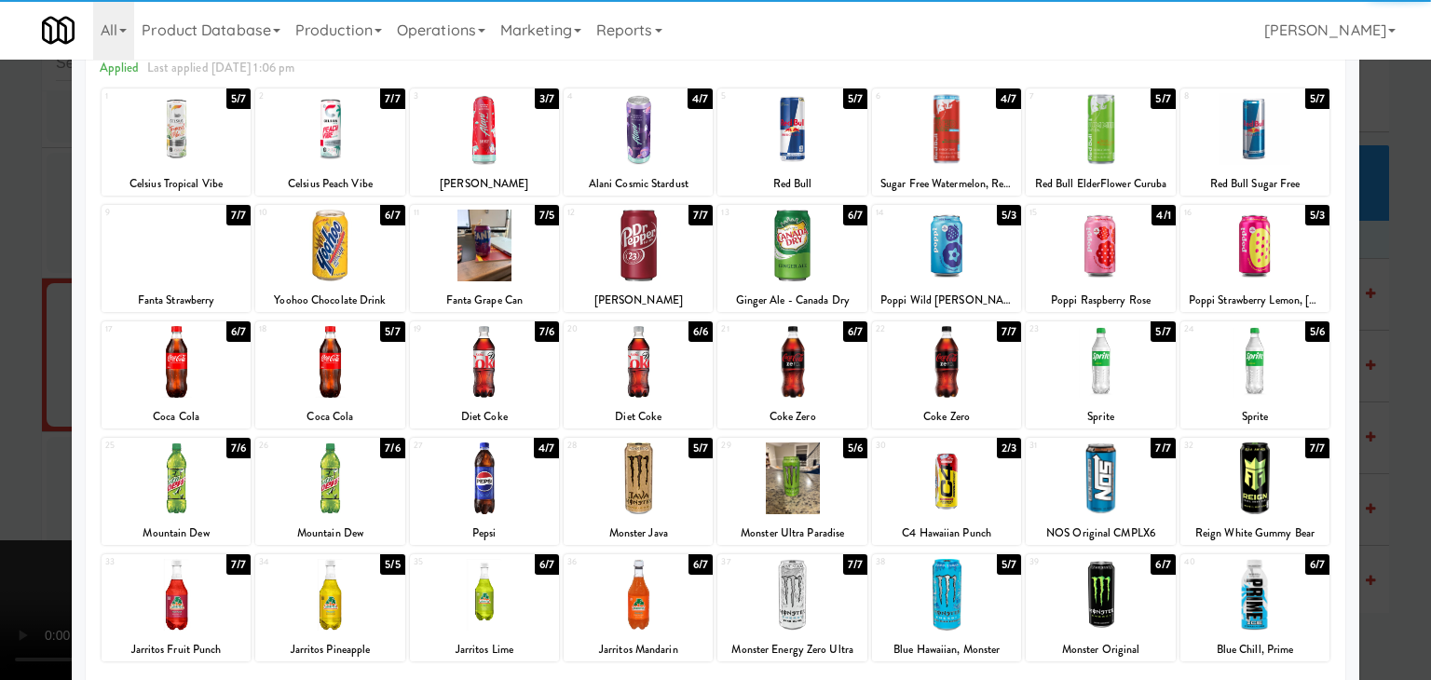
click at [326, 592] on div at bounding box center [329, 595] width 149 height 72
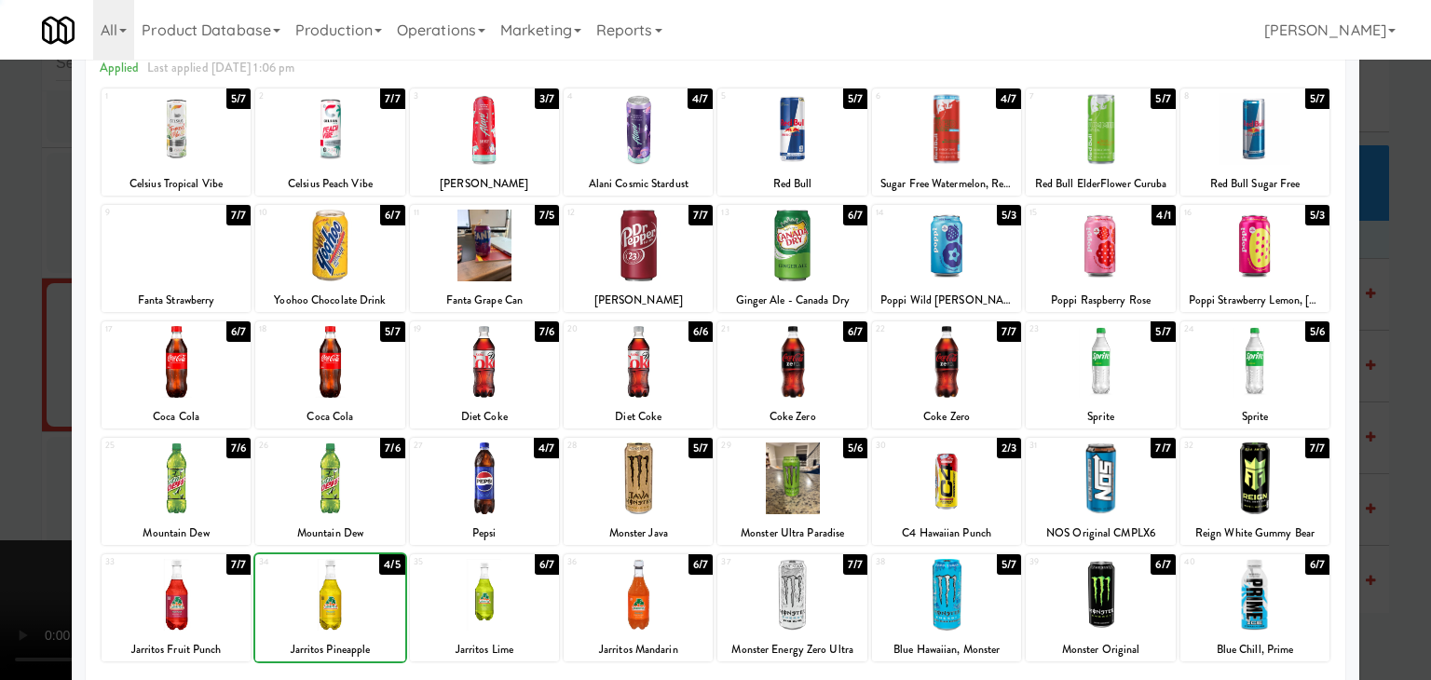
click at [11, 497] on div at bounding box center [715, 340] width 1431 height 680
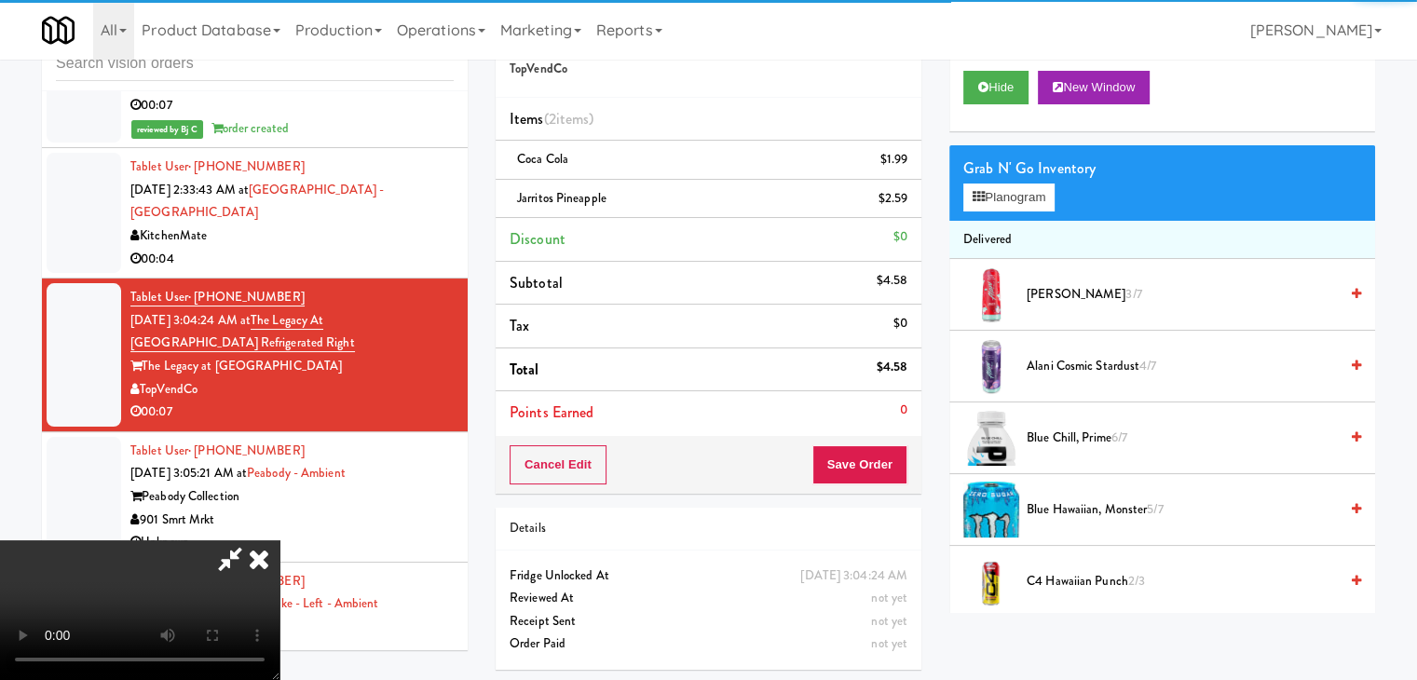
click at [279, 540] on video at bounding box center [139, 610] width 279 height 140
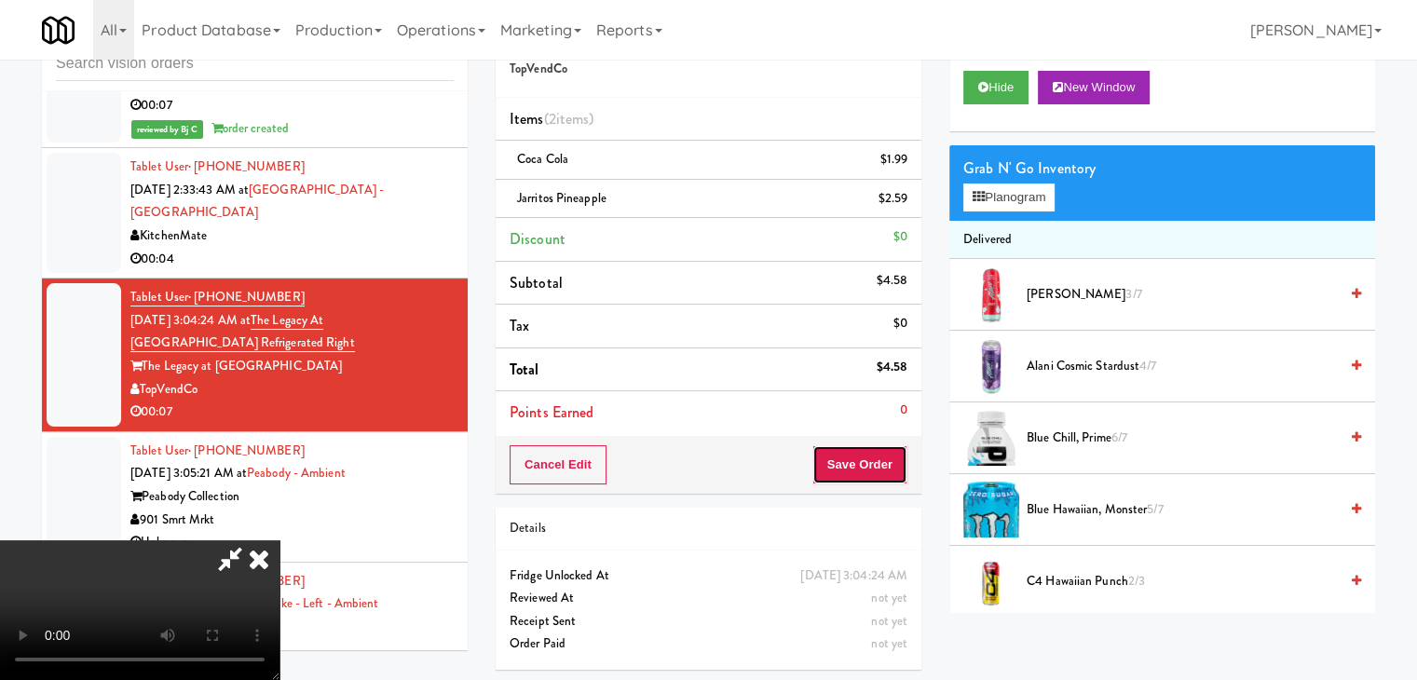
click at [865, 456] on button "Save Order" at bounding box center [859, 464] width 95 height 39
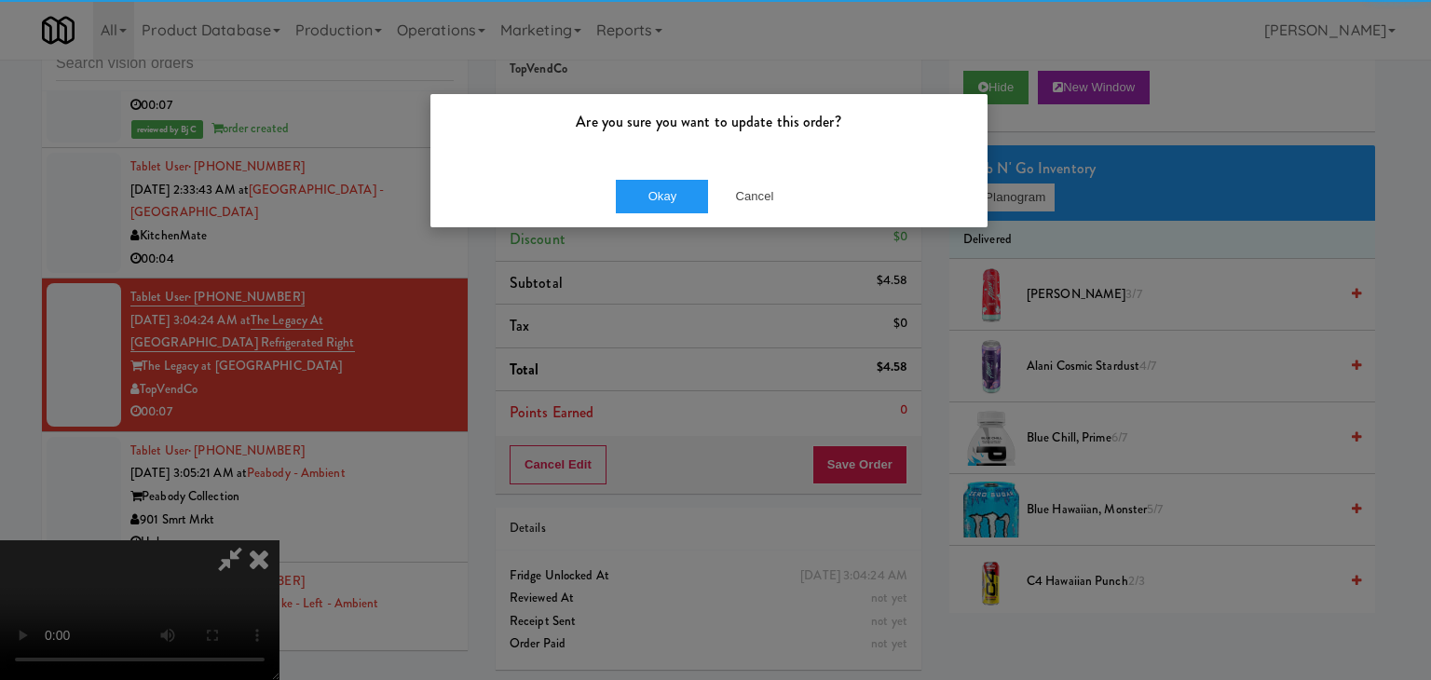
click at [667, 176] on div "Okay Cancel" at bounding box center [708, 196] width 557 height 62
click at [663, 196] on button "Okay" at bounding box center [662, 197] width 93 height 34
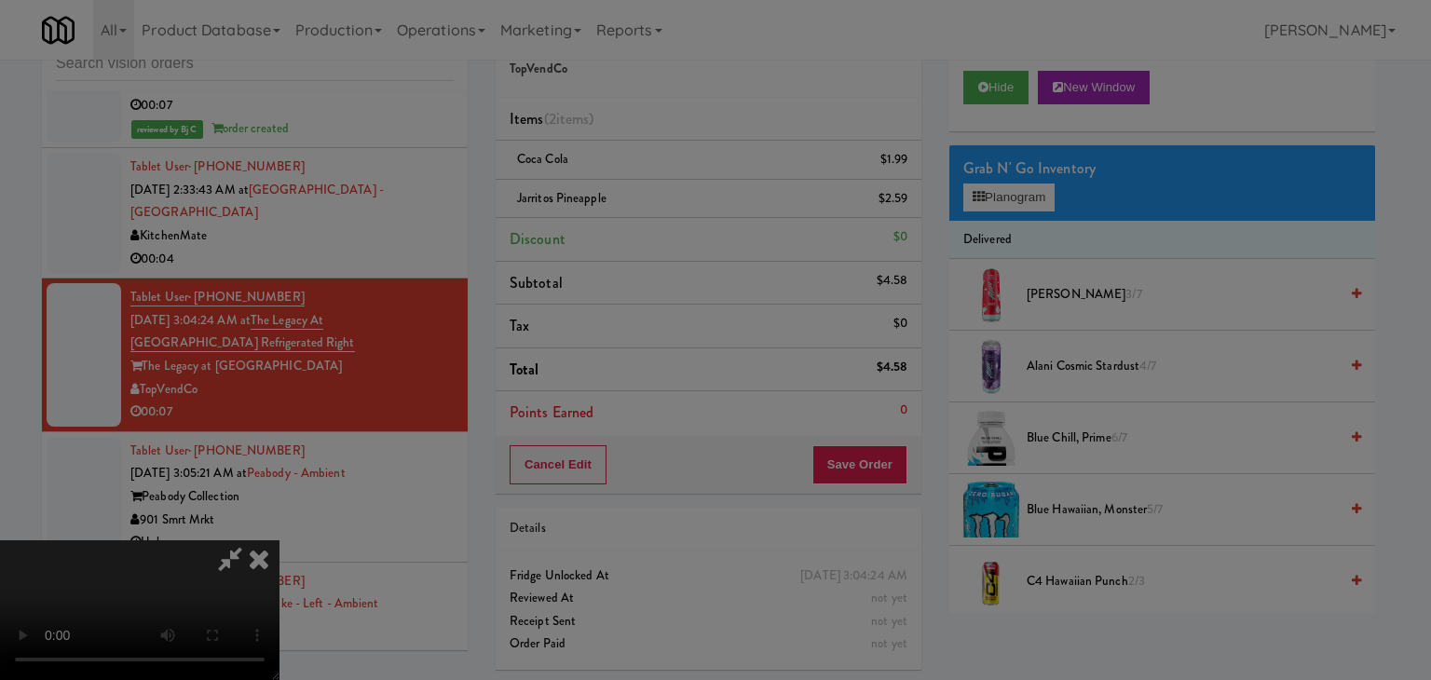
click at [663, 196] on body "Are you sure you want to update this order? Okay Cancel Okay Are you sure you w…" at bounding box center [715, 340] width 1431 height 680
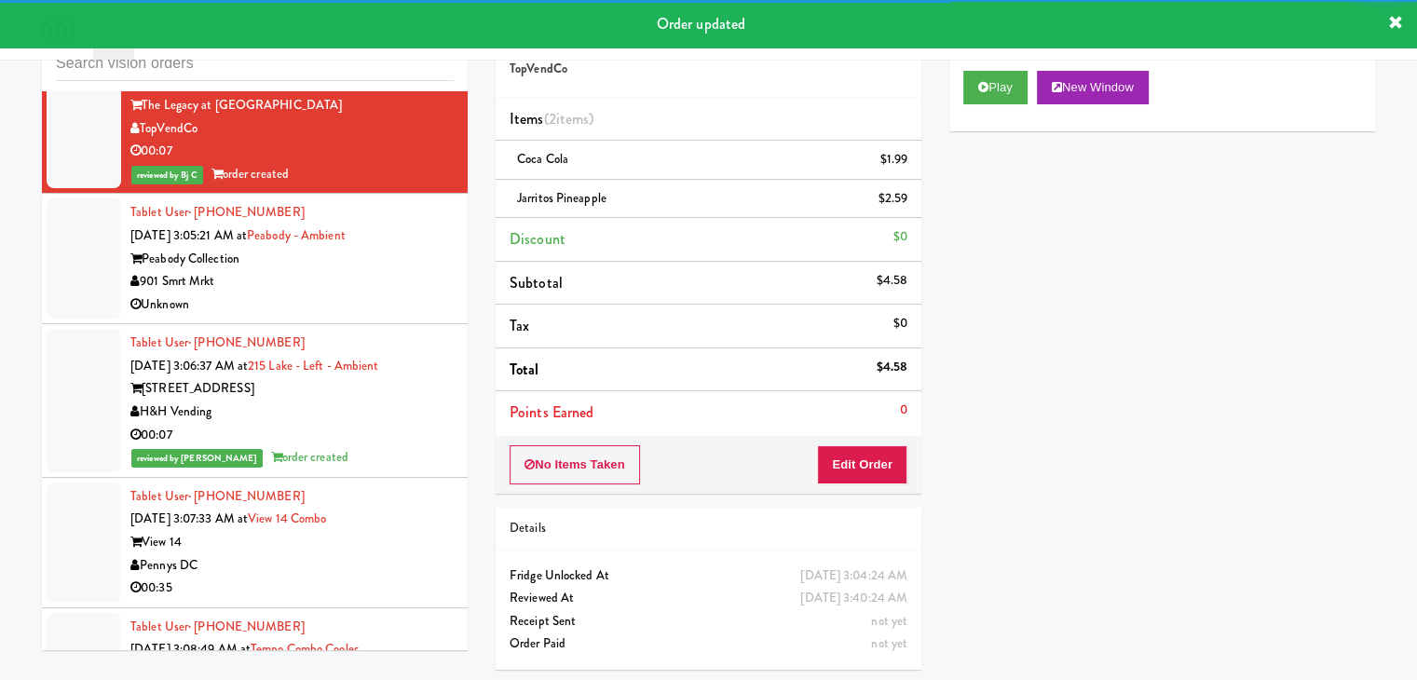
scroll to position [6094, 0]
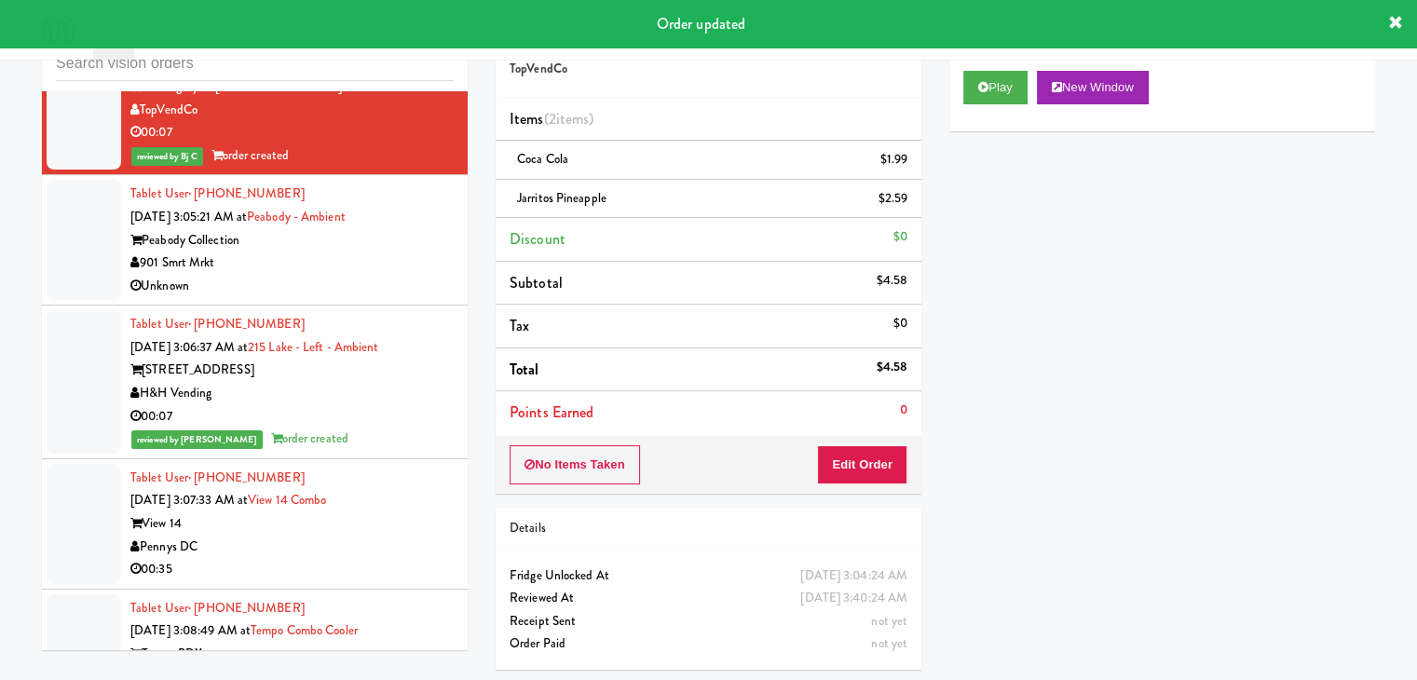
click at [388, 261] on div "901 Smrt Mrkt" at bounding box center [291, 263] width 323 height 23
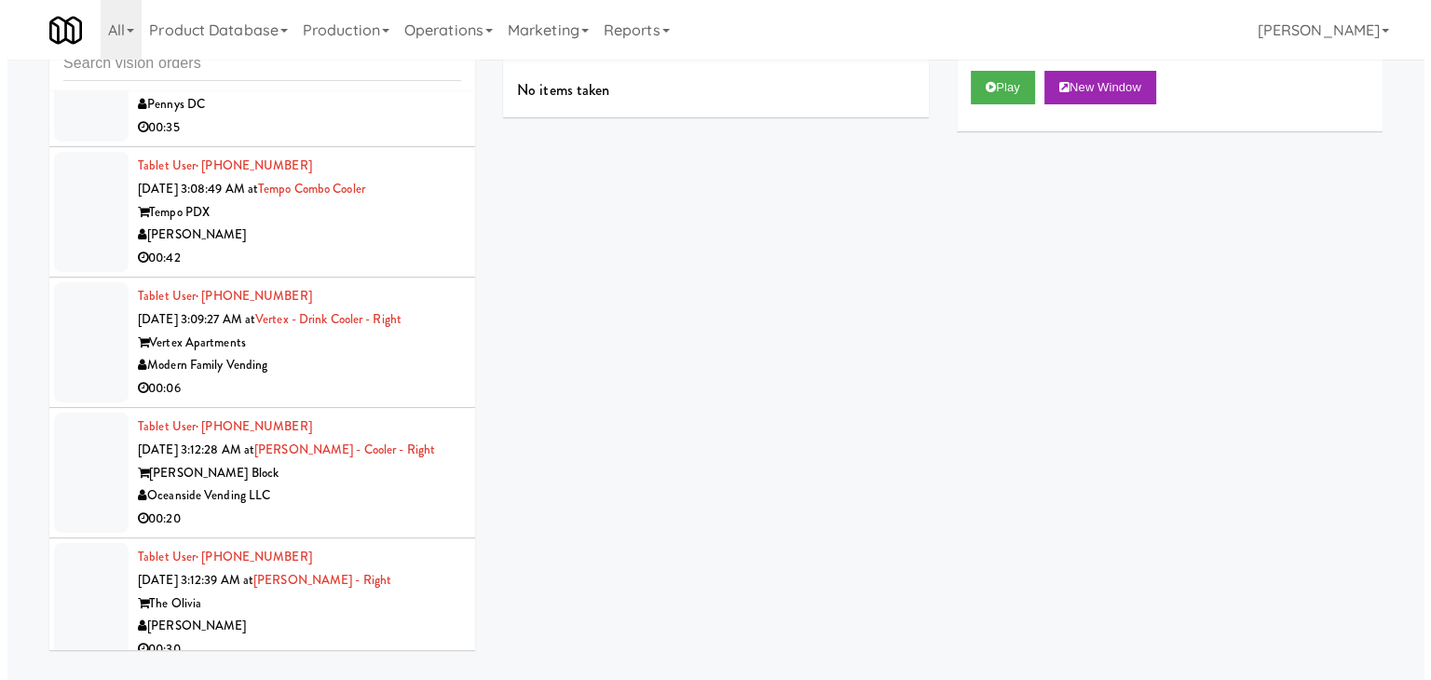
scroll to position [6653, 0]
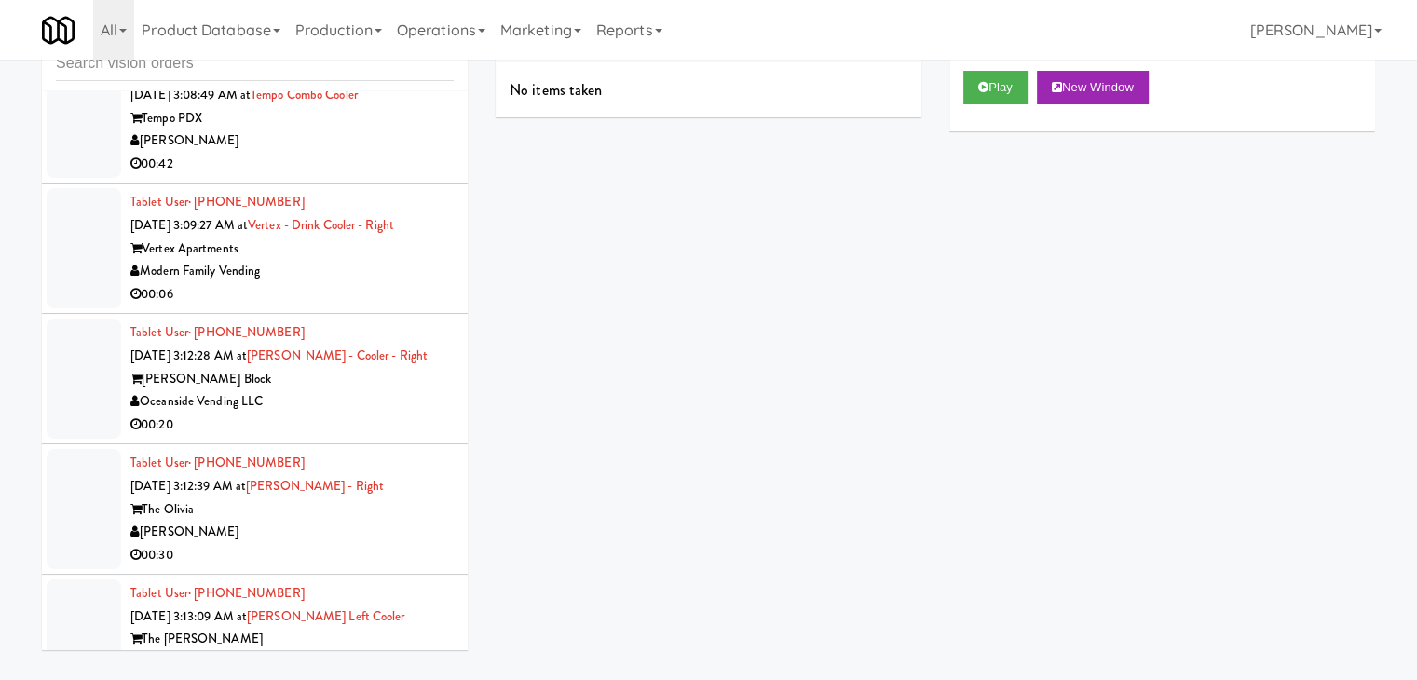
click at [406, 274] on div "Modern Family Vending" at bounding box center [291, 271] width 323 height 23
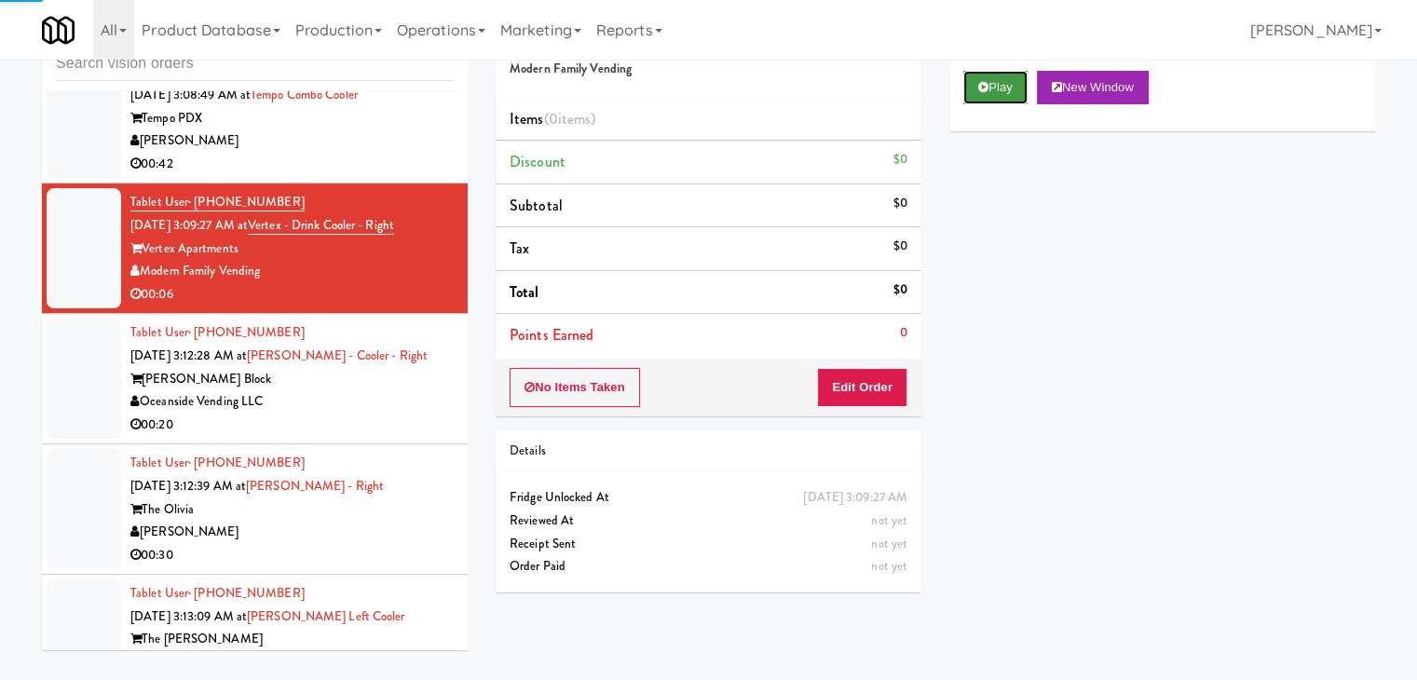
click at [995, 81] on button "Play" at bounding box center [995, 88] width 64 height 34
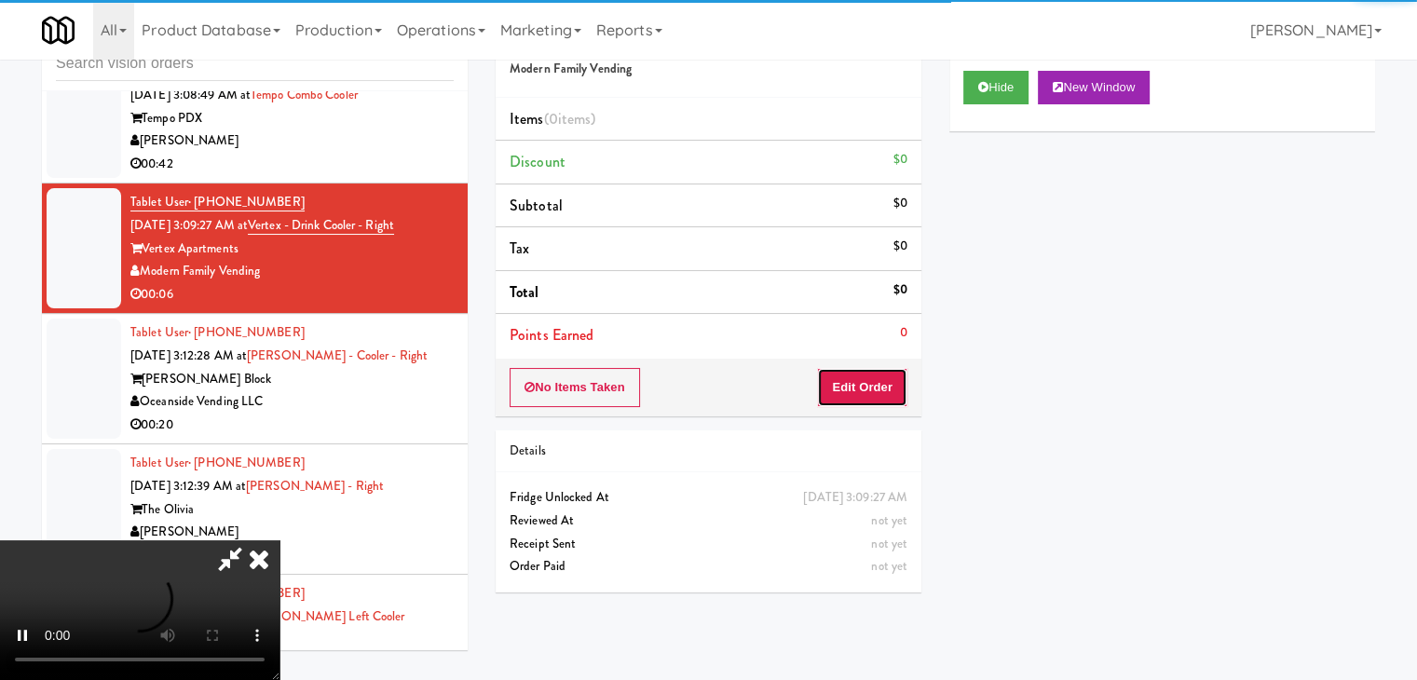
click at [874, 385] on button "Edit Order" at bounding box center [862, 387] width 90 height 39
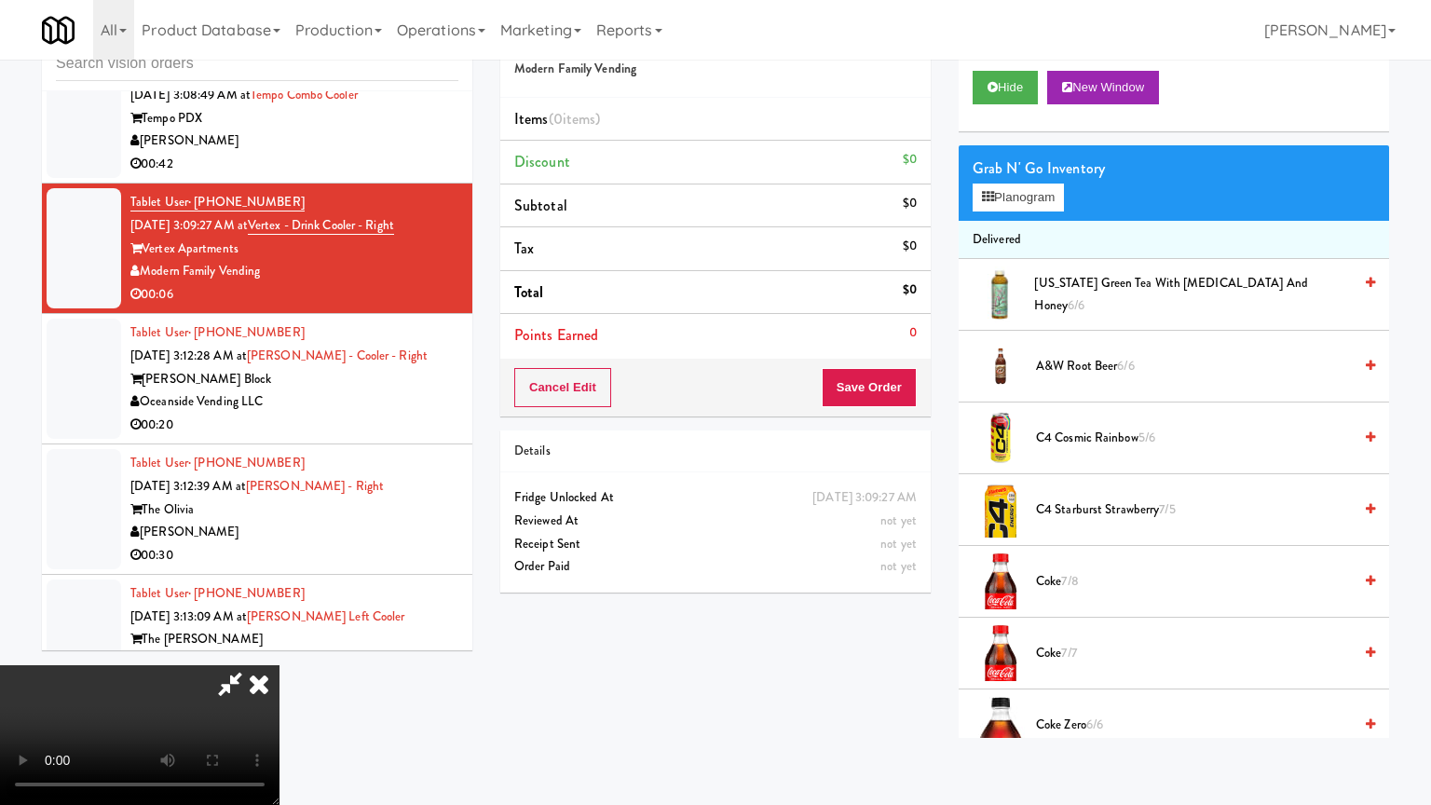
click at [279, 665] on video at bounding box center [139, 735] width 279 height 140
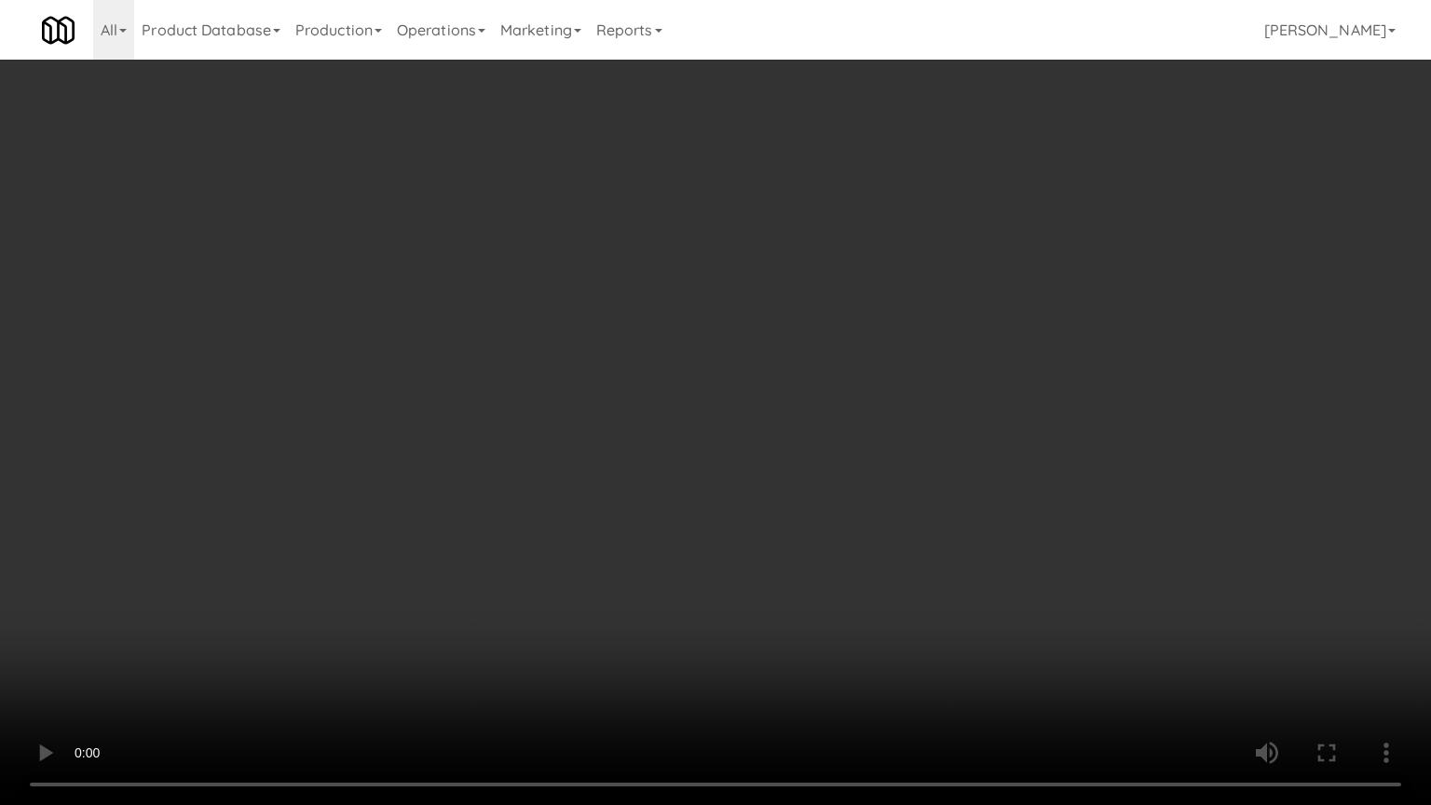
click at [851, 389] on video at bounding box center [715, 402] width 1431 height 805
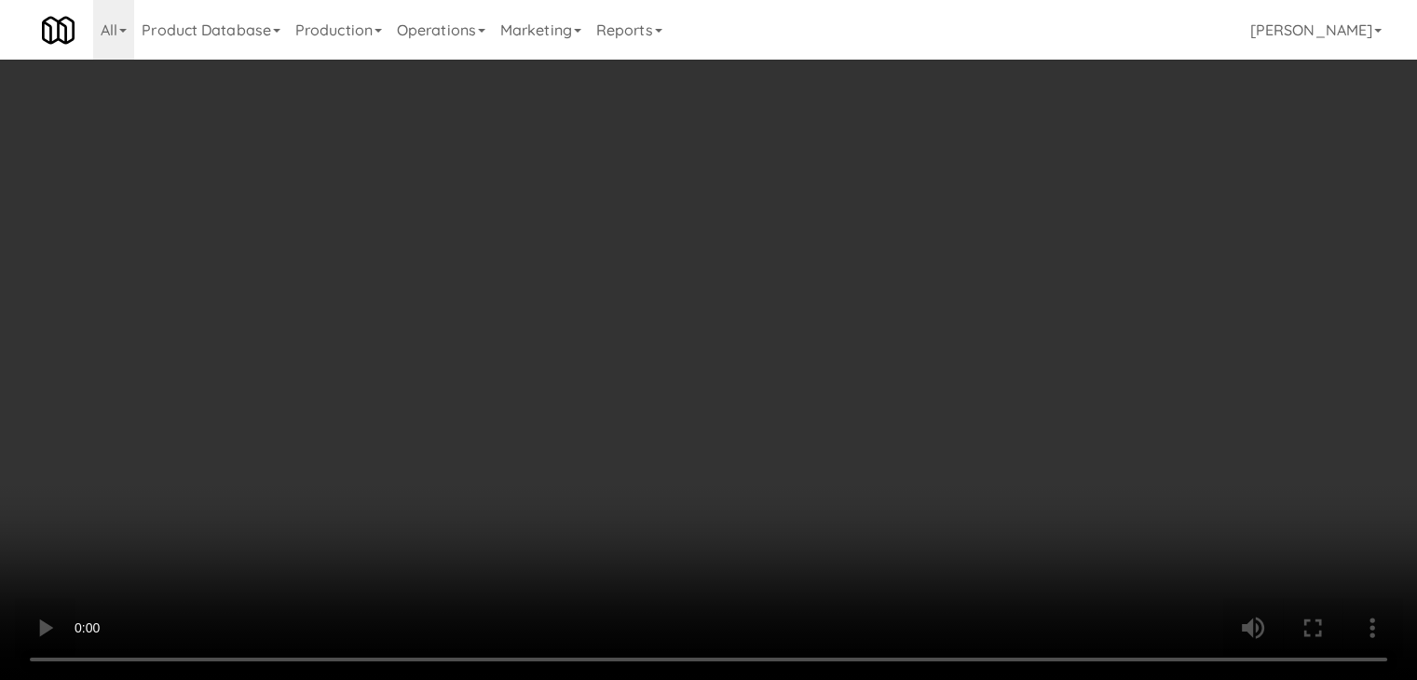
click at [1002, 187] on button "Planogram" at bounding box center [1008, 198] width 91 height 28
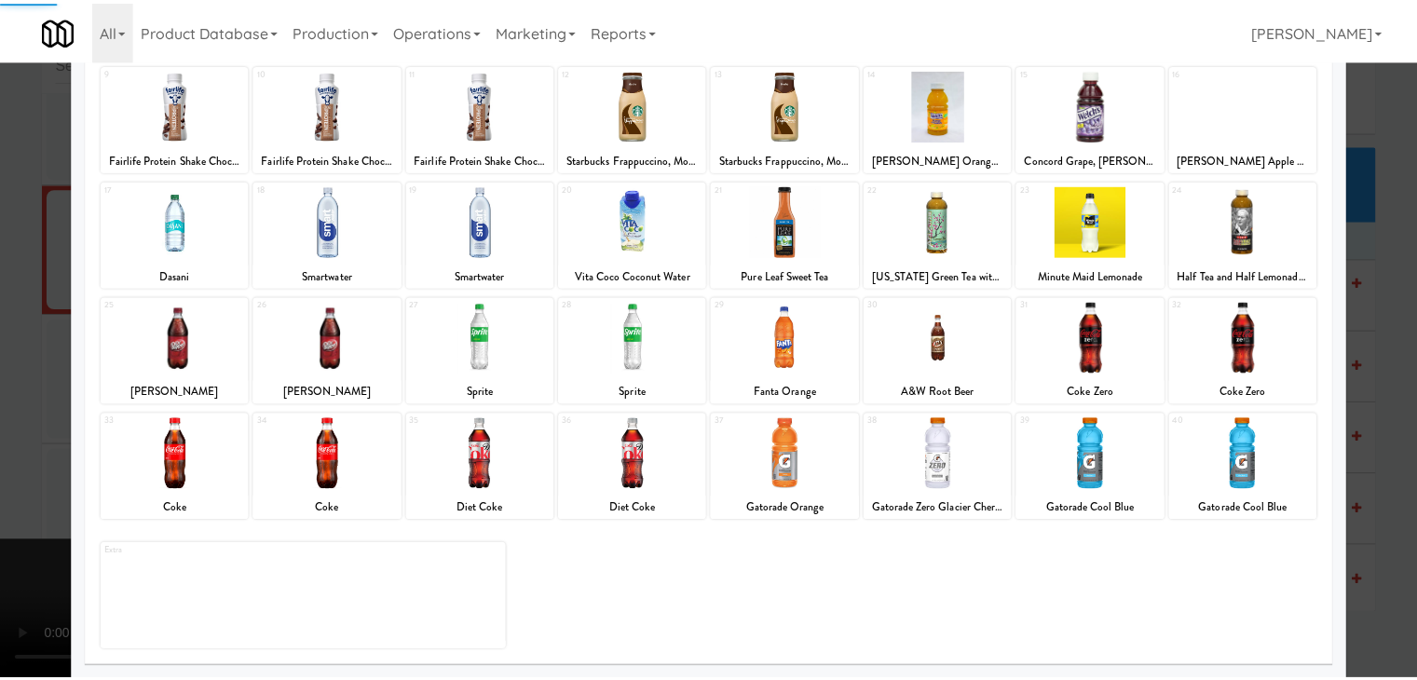
scroll to position [235, 0]
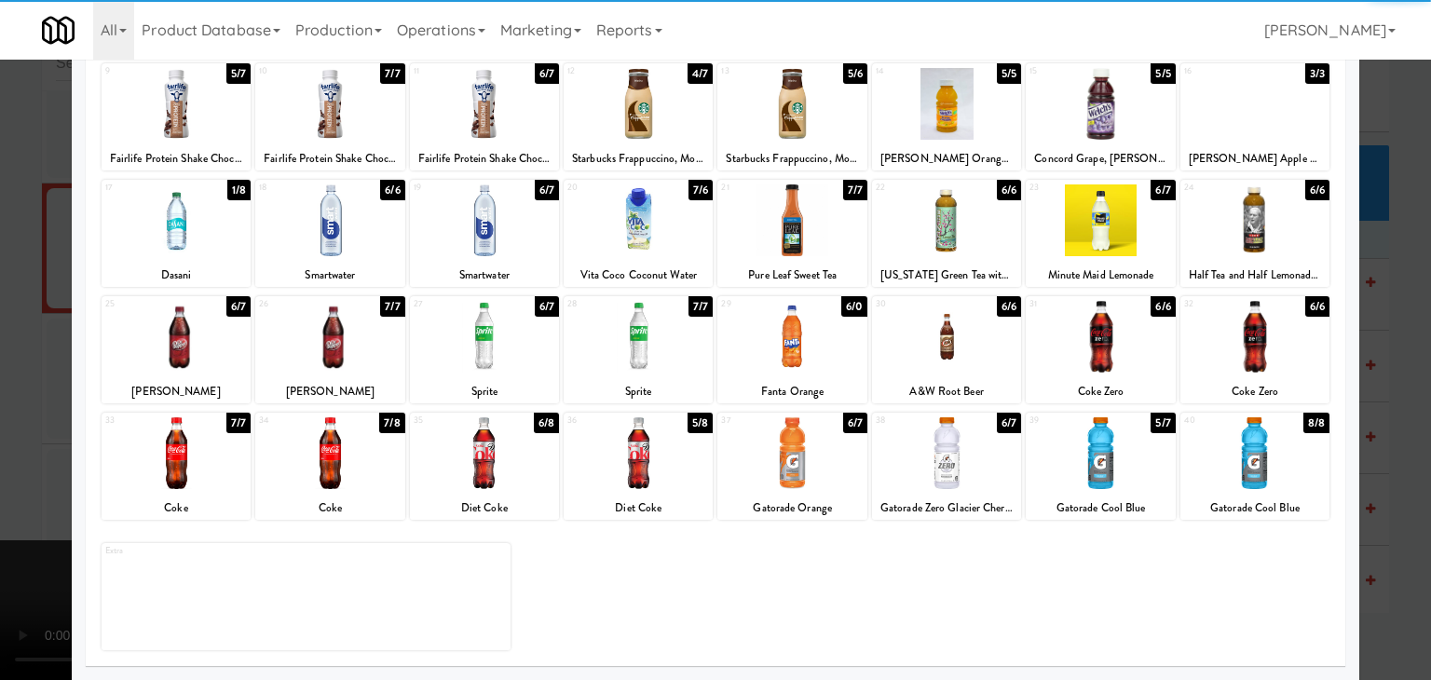
drag, startPoint x: 1089, startPoint y: 470, endPoint x: 932, endPoint y: 462, distance: 157.7
click at [1089, 468] on div at bounding box center [1100, 453] width 149 height 72
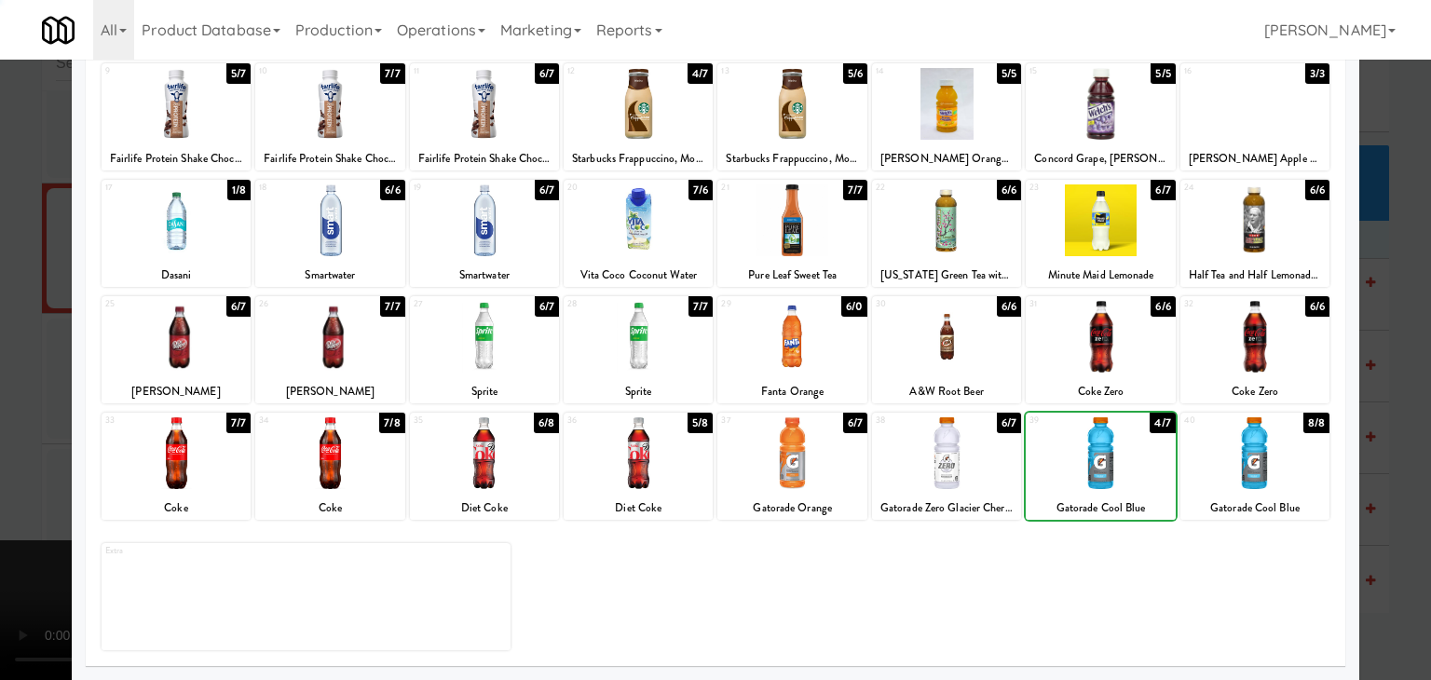
drag, startPoint x: 0, startPoint y: 402, endPoint x: 133, endPoint y: 396, distance: 133.3
click at [3, 400] on div at bounding box center [715, 340] width 1431 height 680
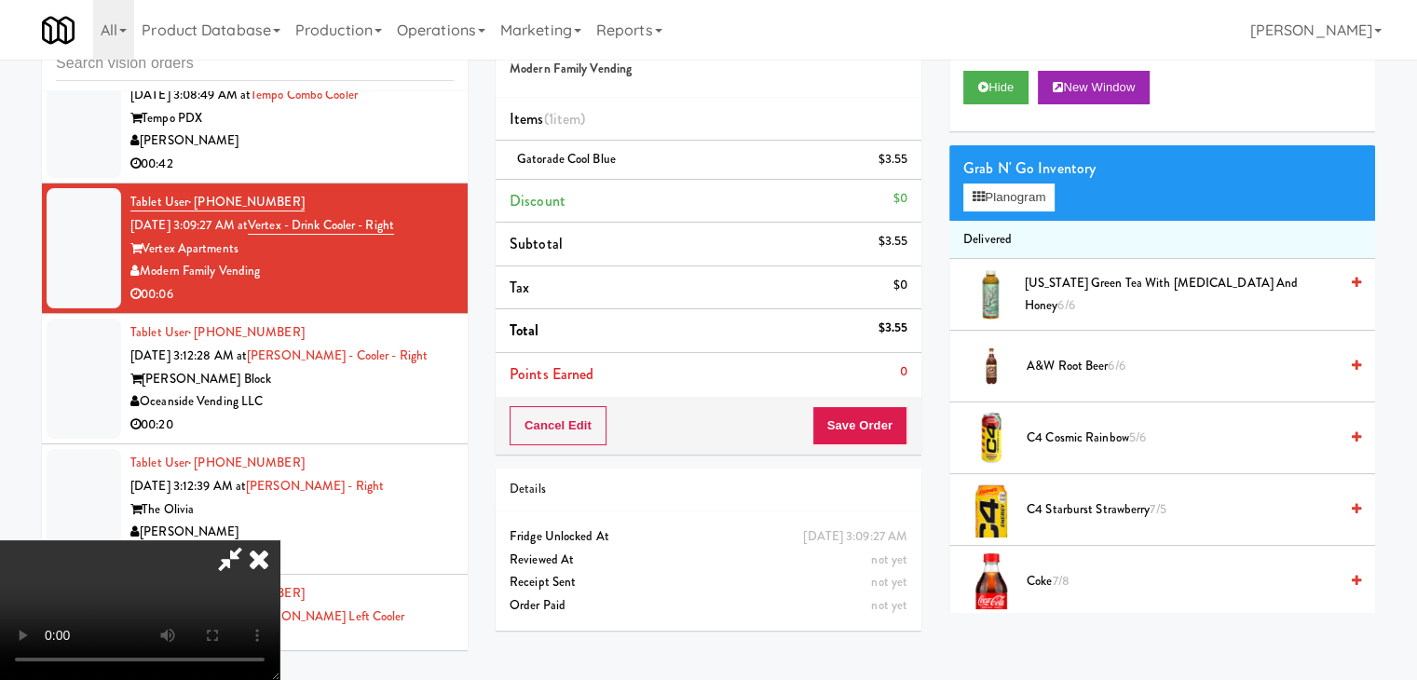
drag, startPoint x: 921, startPoint y: 423, endPoint x: 879, endPoint y: 423, distance: 41.9
click at [903, 423] on div "Order # 2762920 Modern Family Vending Items (1 item ) Gatorade Cool Blue $3.55 …" at bounding box center [709, 325] width 454 height 637
click at [879, 423] on button "Save Order" at bounding box center [859, 425] width 95 height 39
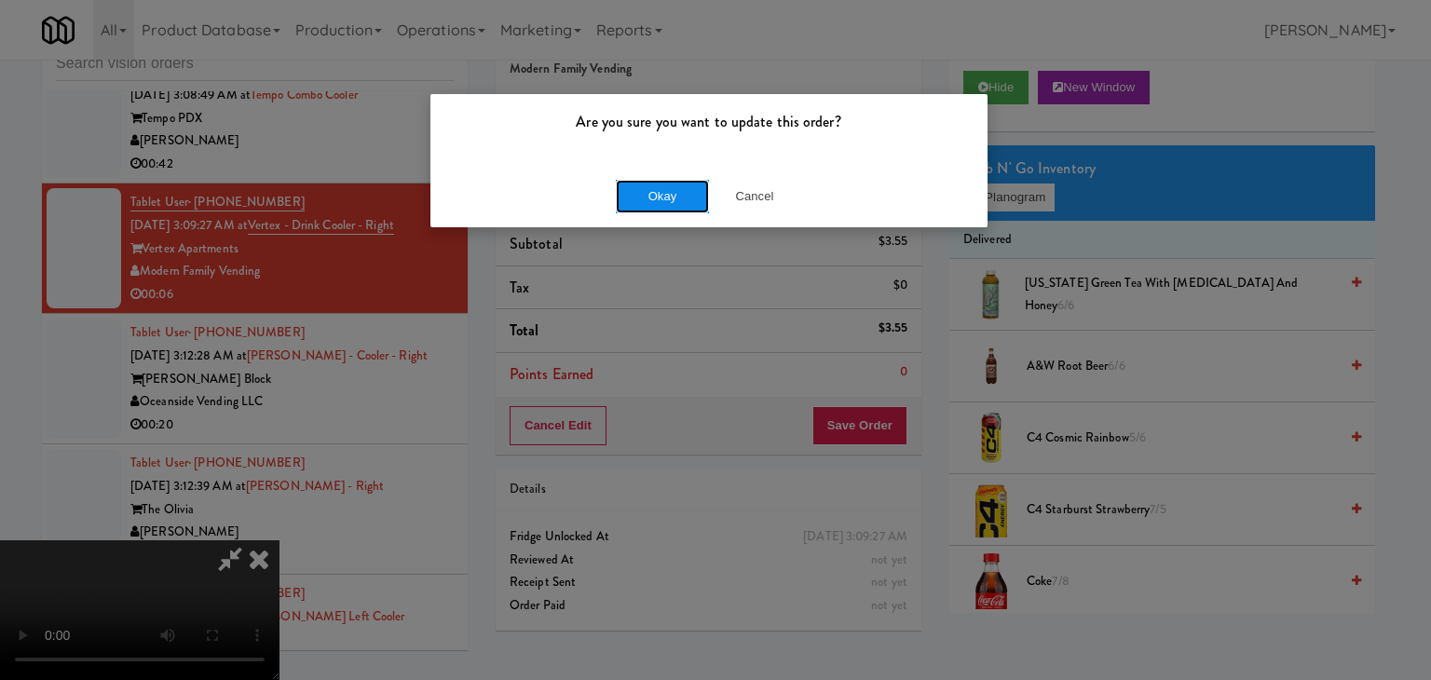
click at [667, 200] on button "Okay" at bounding box center [662, 197] width 93 height 34
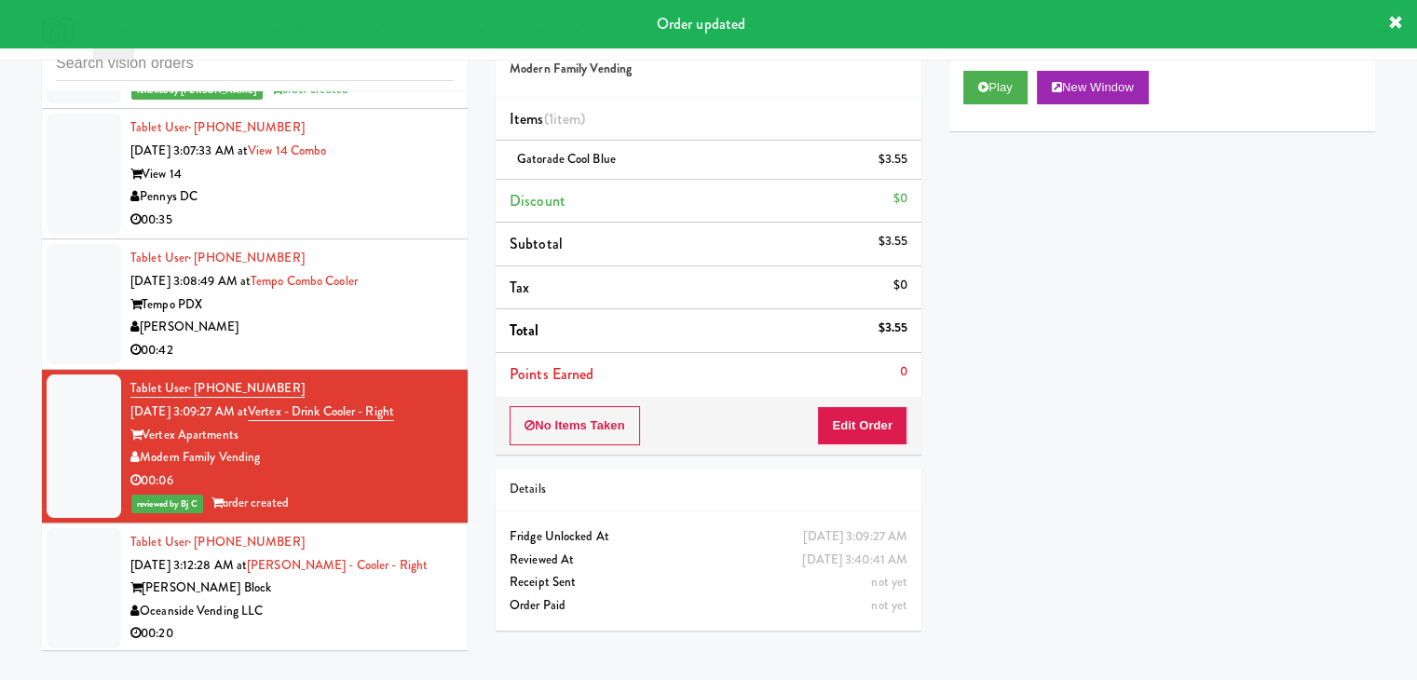
click at [403, 317] on div "[PERSON_NAME]" at bounding box center [291, 327] width 323 height 23
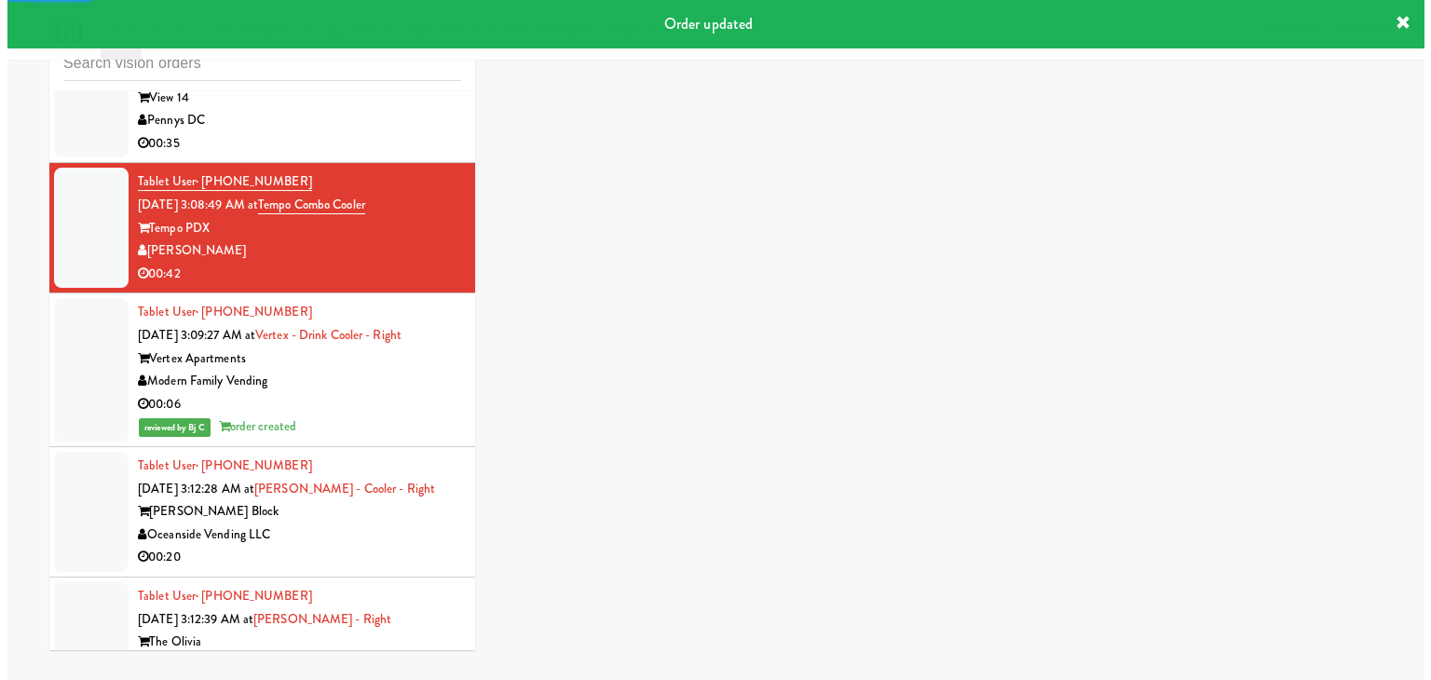
scroll to position [6653, 0]
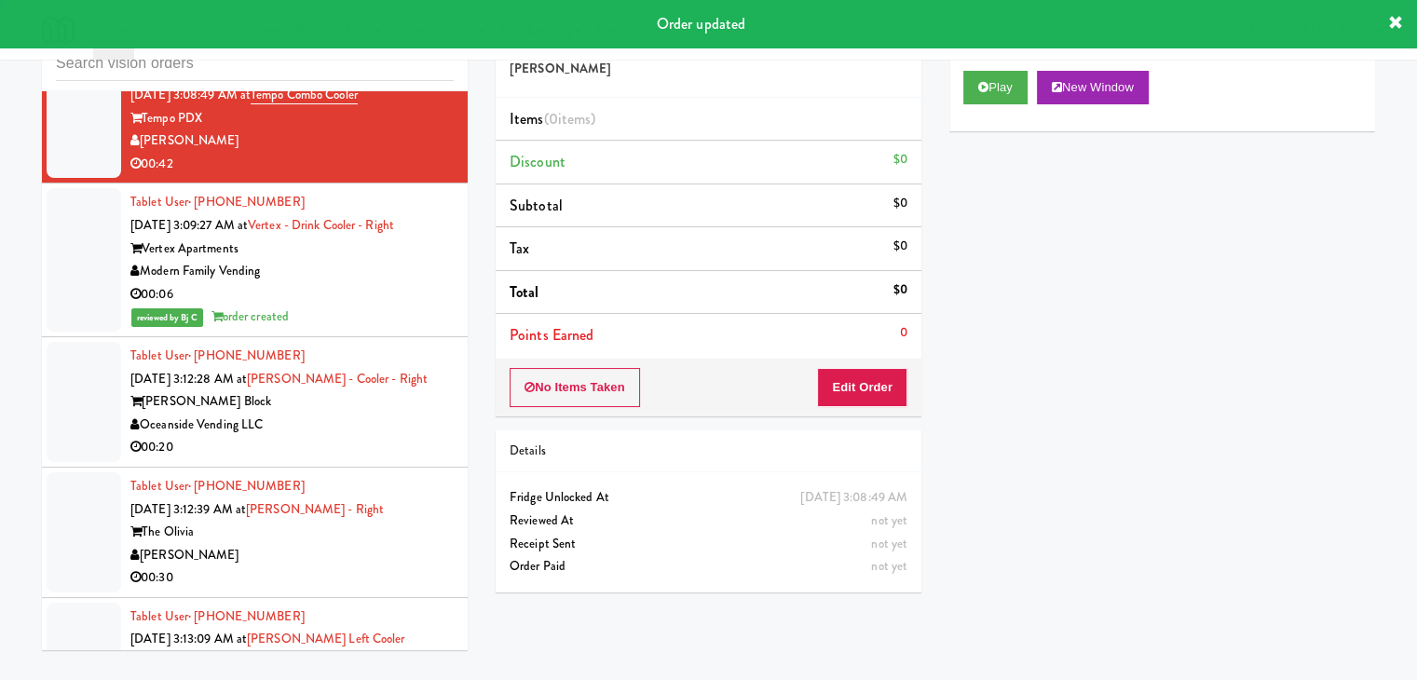
click at [421, 428] on div "Oceanside Vending LLC" at bounding box center [291, 425] width 323 height 23
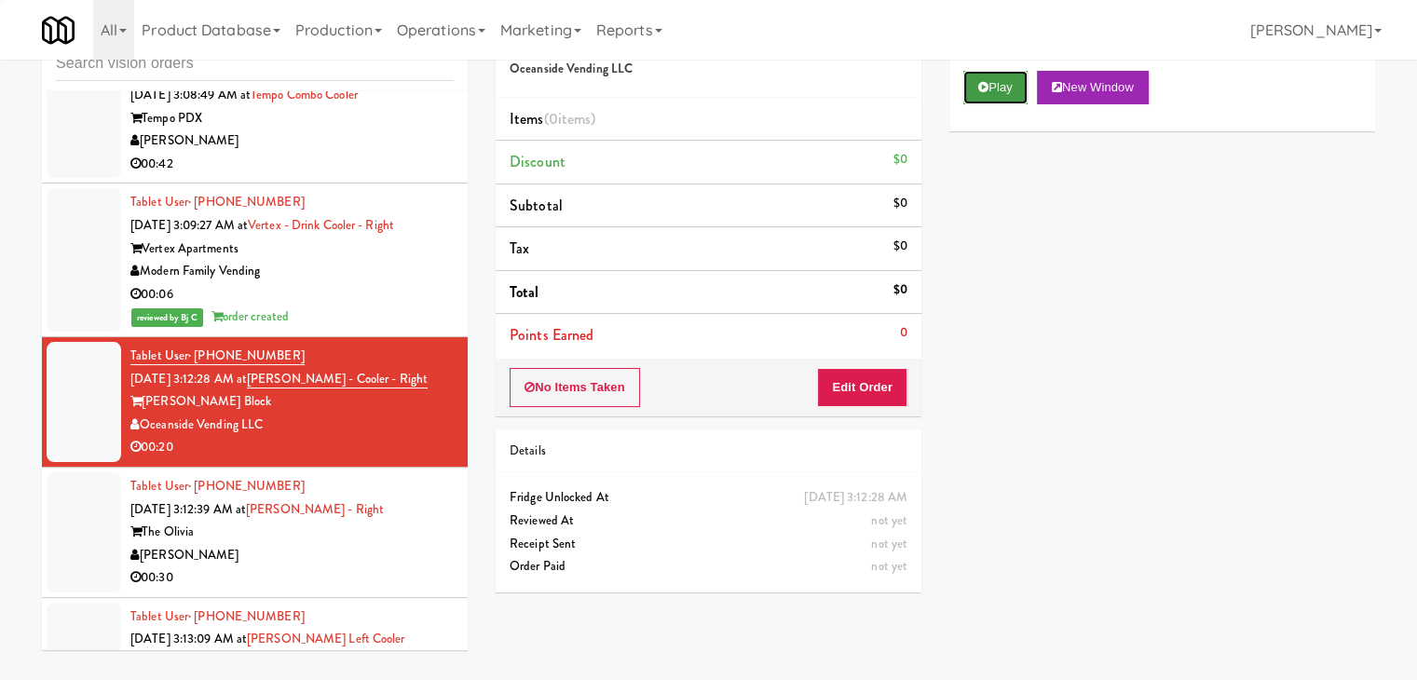
click at [1016, 90] on button "Play" at bounding box center [995, 88] width 64 height 34
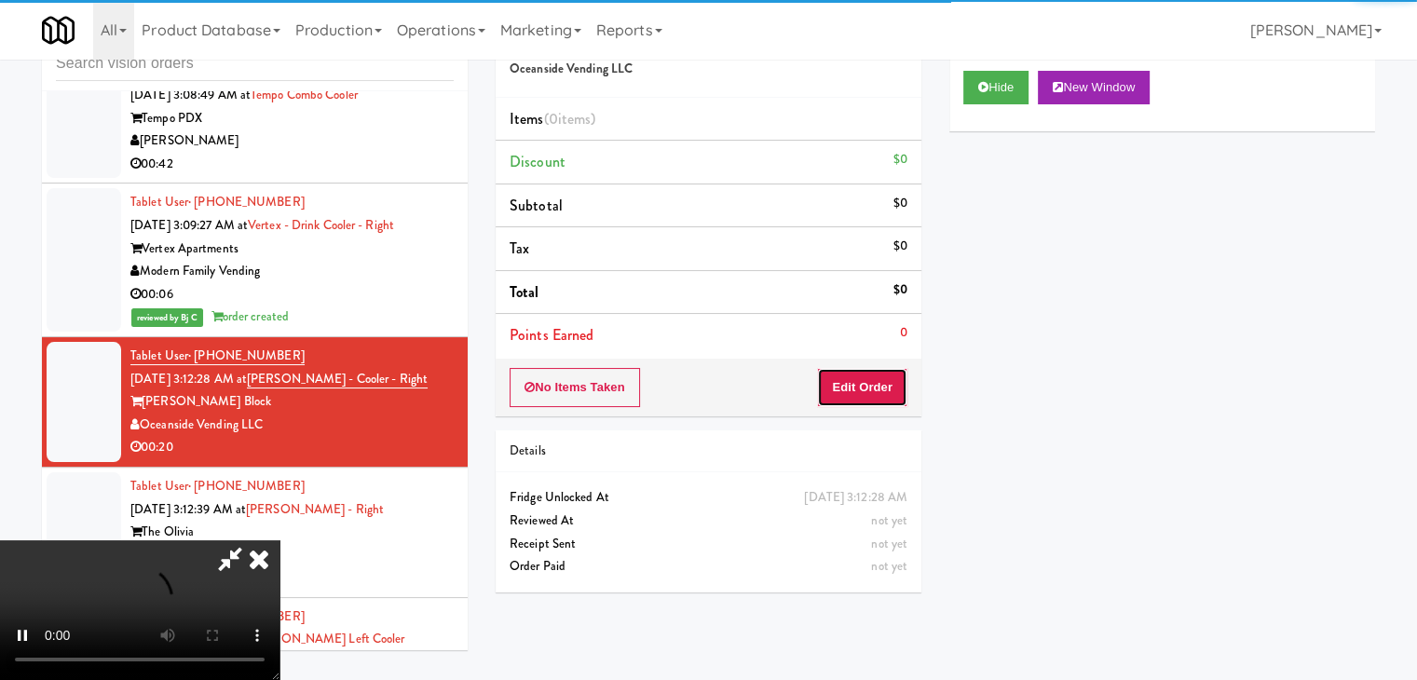
click at [861, 388] on button "Edit Order" at bounding box center [862, 387] width 90 height 39
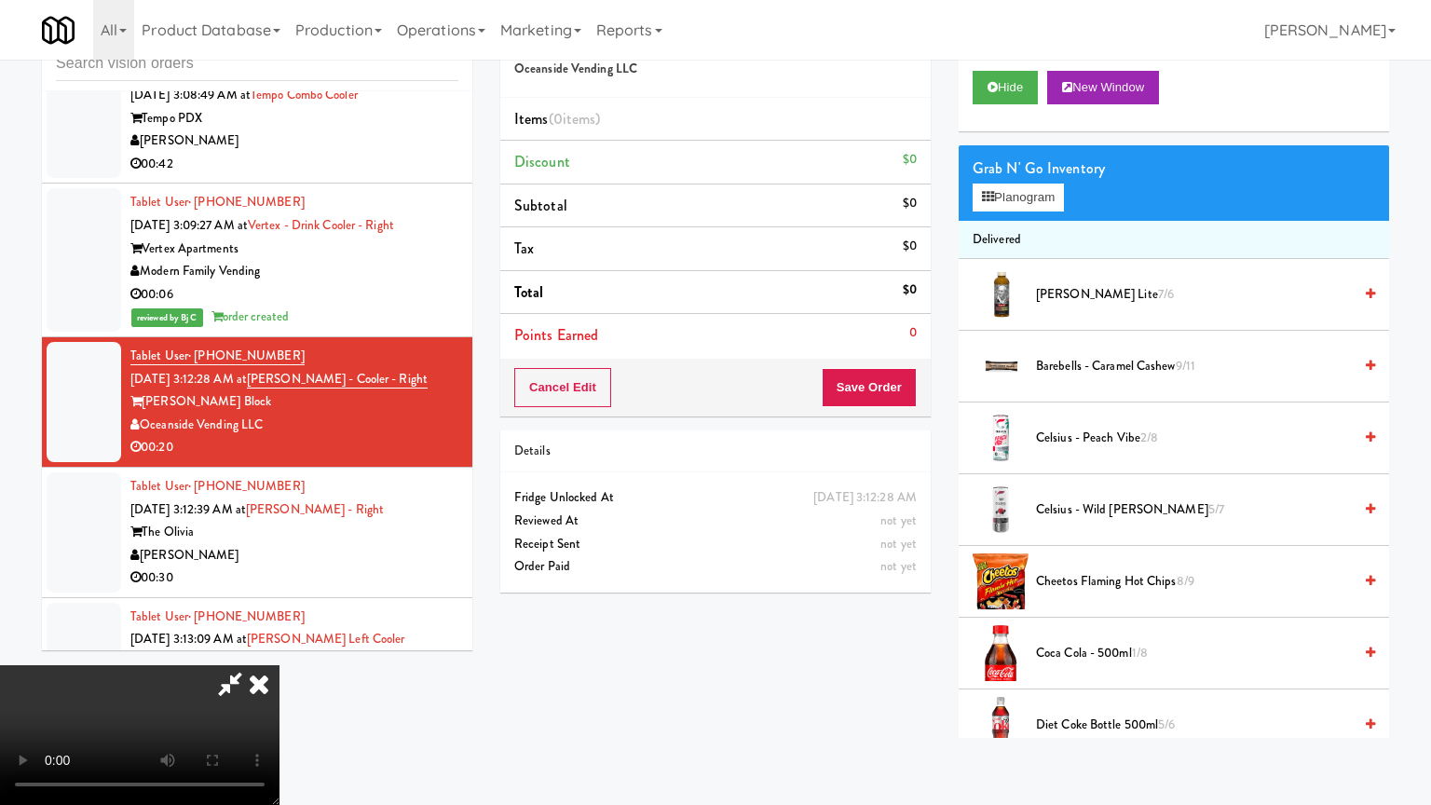
click at [279, 665] on video at bounding box center [139, 735] width 279 height 140
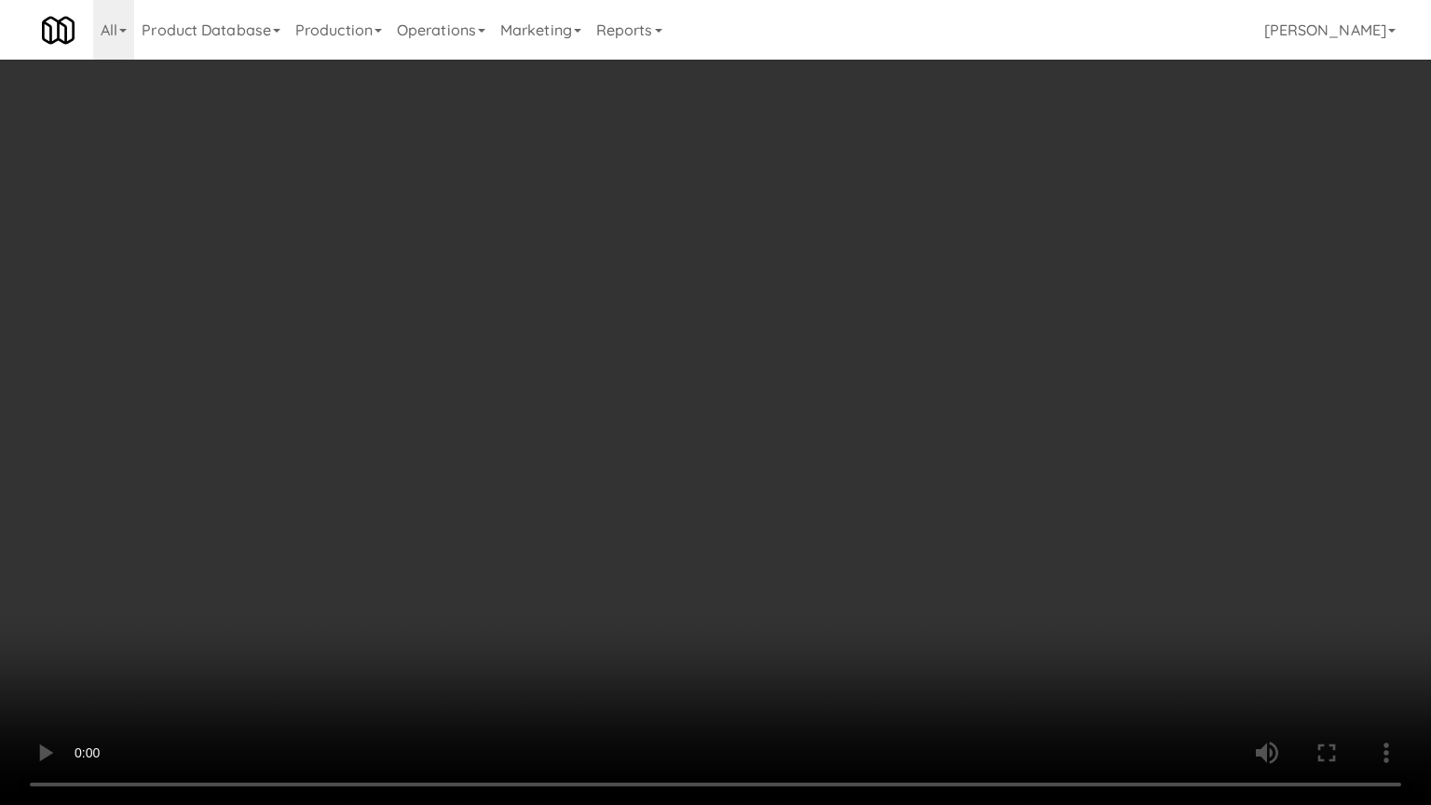
click at [924, 388] on video at bounding box center [715, 402] width 1431 height 805
click at [973, 317] on video at bounding box center [715, 402] width 1431 height 805
click at [969, 319] on video at bounding box center [715, 402] width 1431 height 805
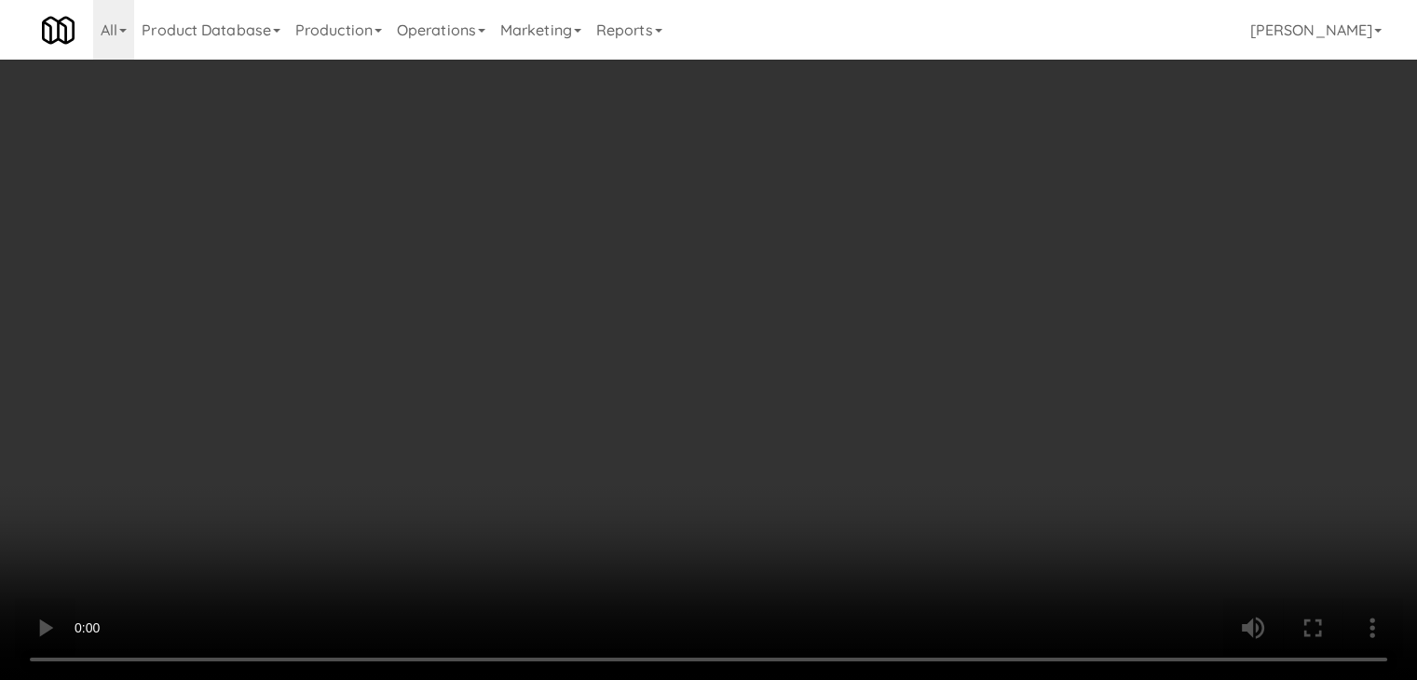
click at [1030, 194] on button "Planogram" at bounding box center [1008, 198] width 91 height 28
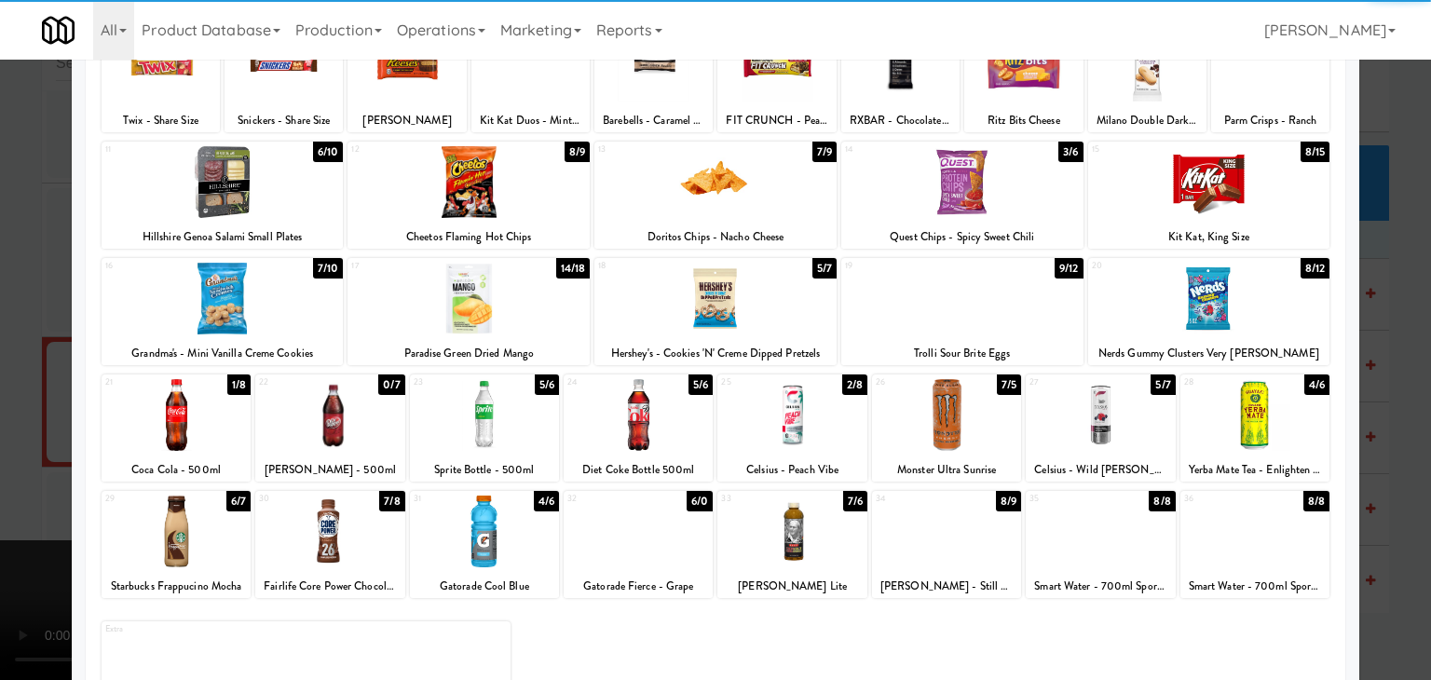
scroll to position [235, 0]
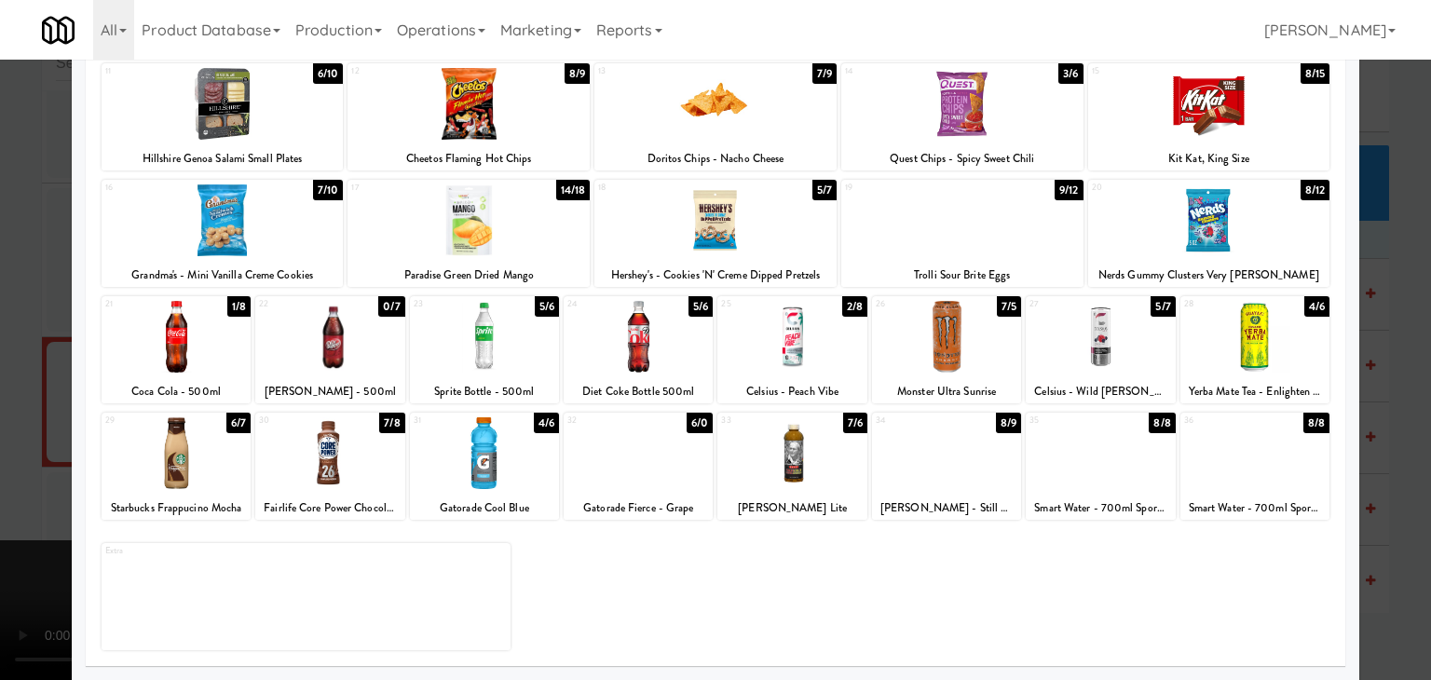
click at [1103, 458] on div at bounding box center [1100, 453] width 149 height 72
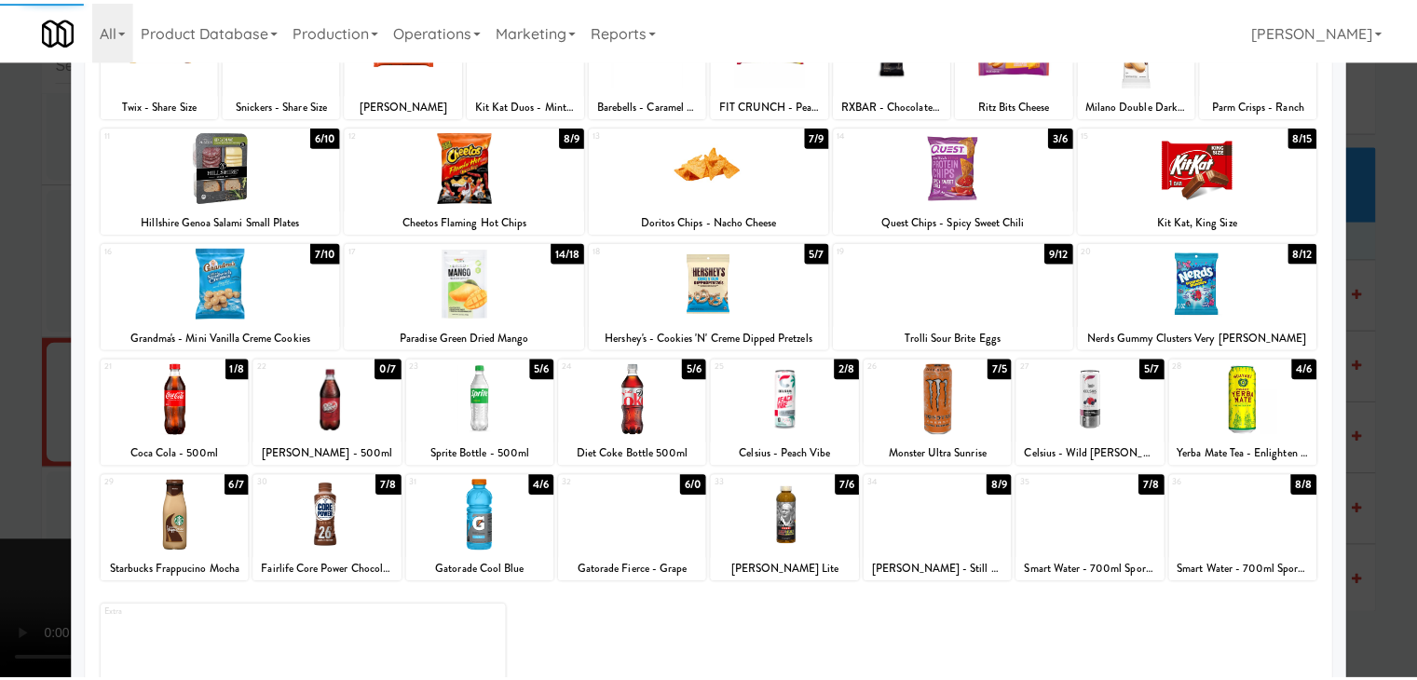
scroll to position [142, 0]
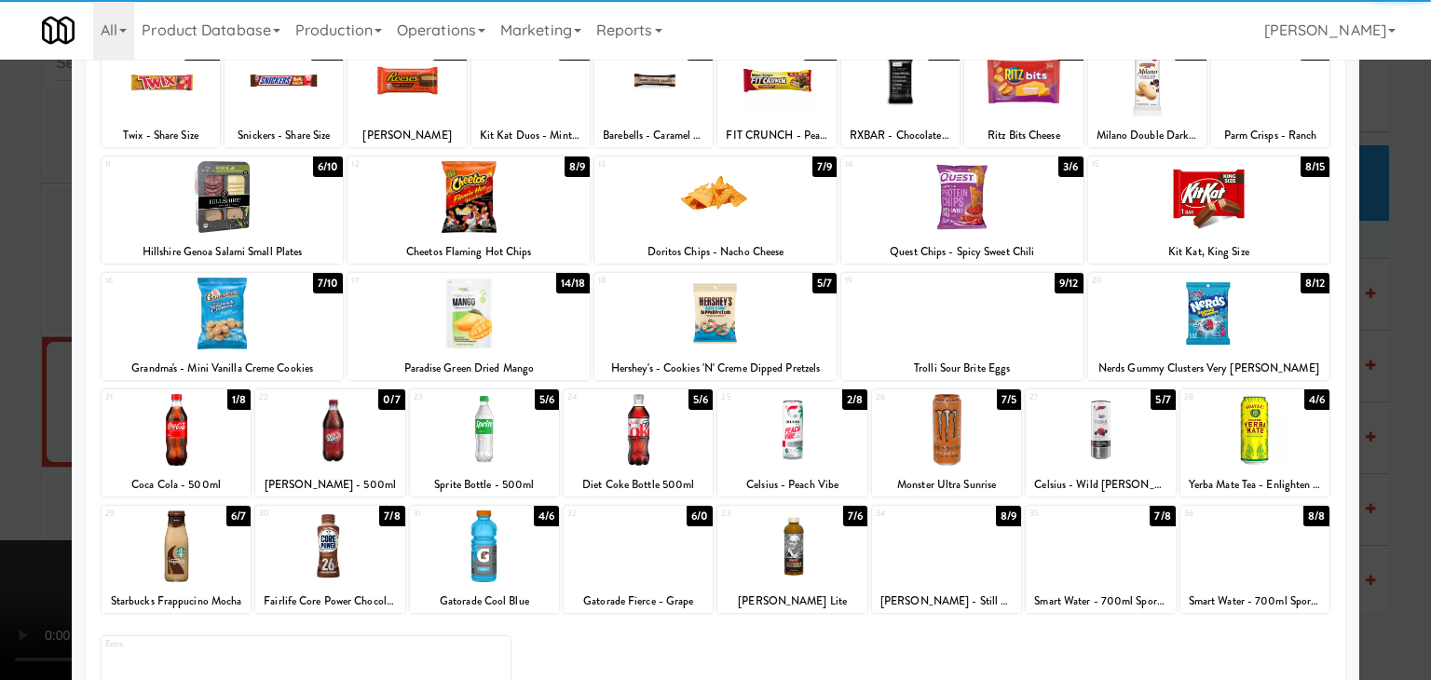
click at [656, 442] on div at bounding box center [638, 430] width 149 height 72
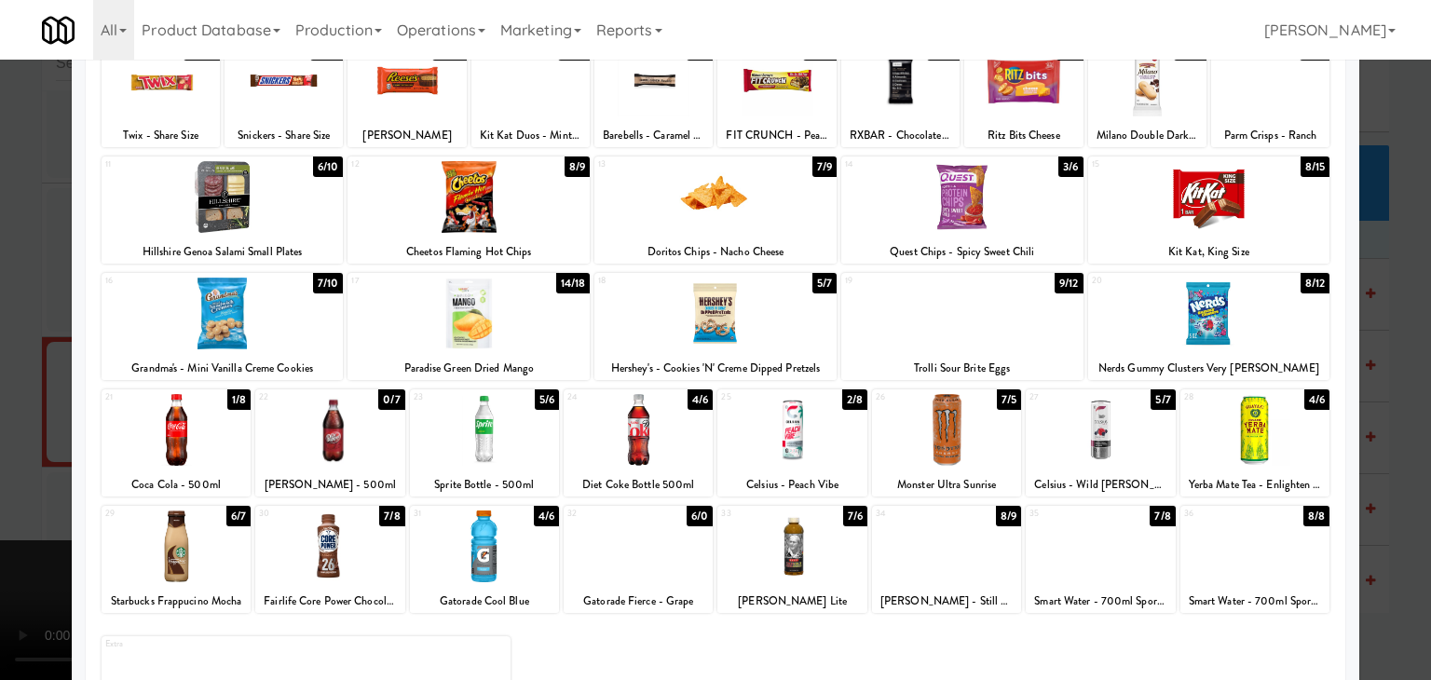
drag, startPoint x: 496, startPoint y: 199, endPoint x: 0, endPoint y: 244, distance: 497.6
click at [495, 199] on div at bounding box center [468, 197] width 242 height 72
click at [4, 248] on div at bounding box center [715, 340] width 1431 height 680
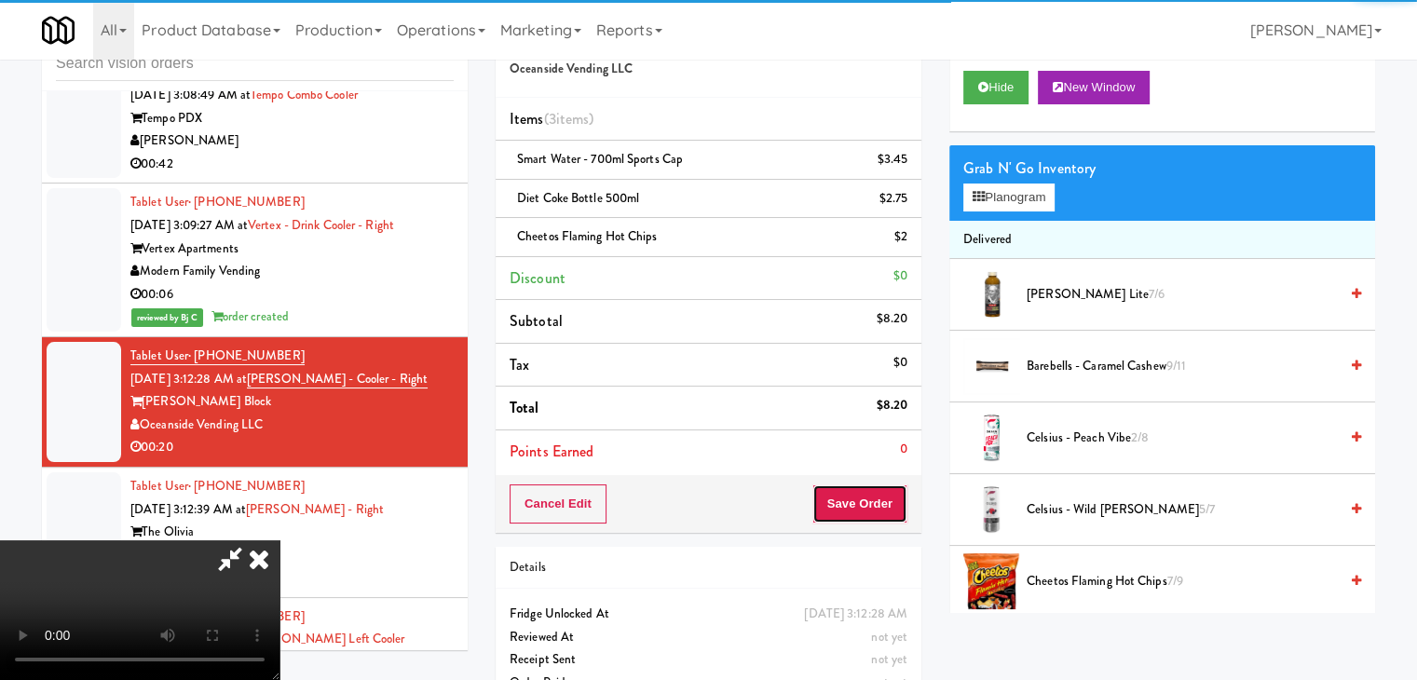
click at [881, 508] on button "Save Order" at bounding box center [859, 503] width 95 height 39
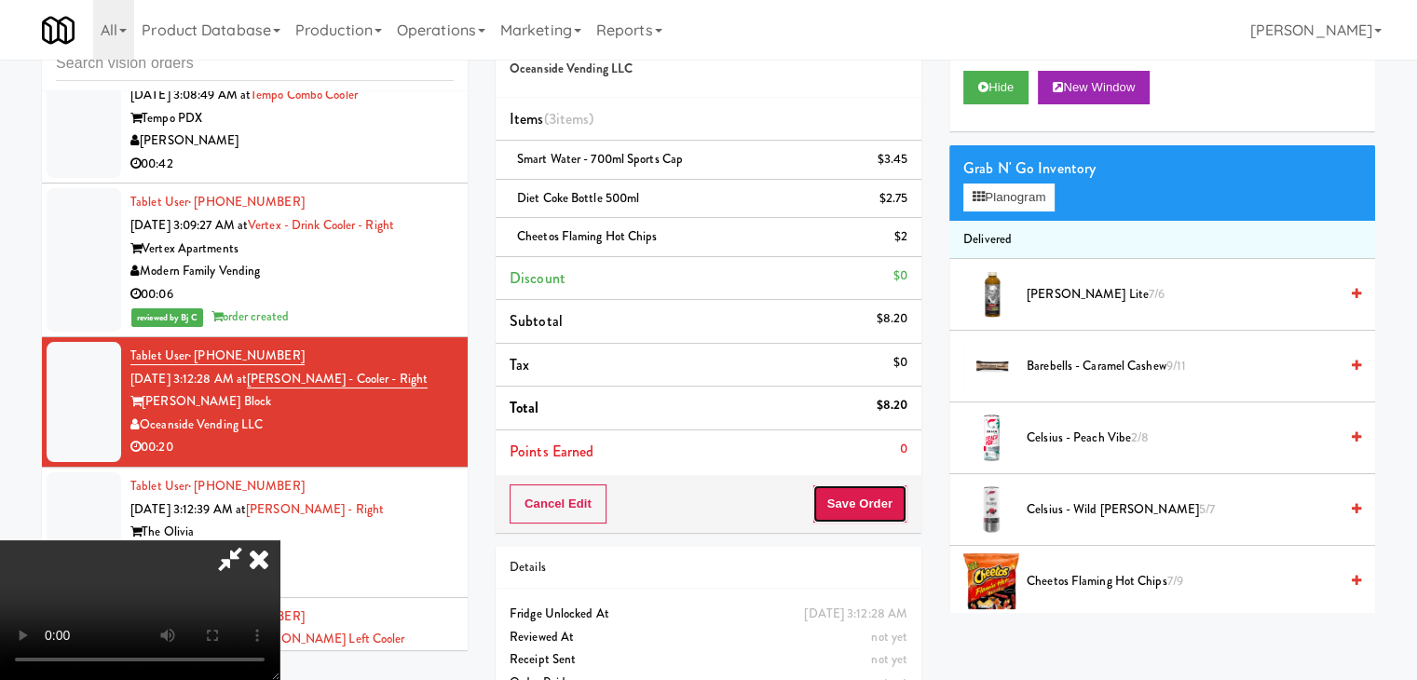
click at [879, 502] on button "Save Order" at bounding box center [859, 503] width 95 height 39
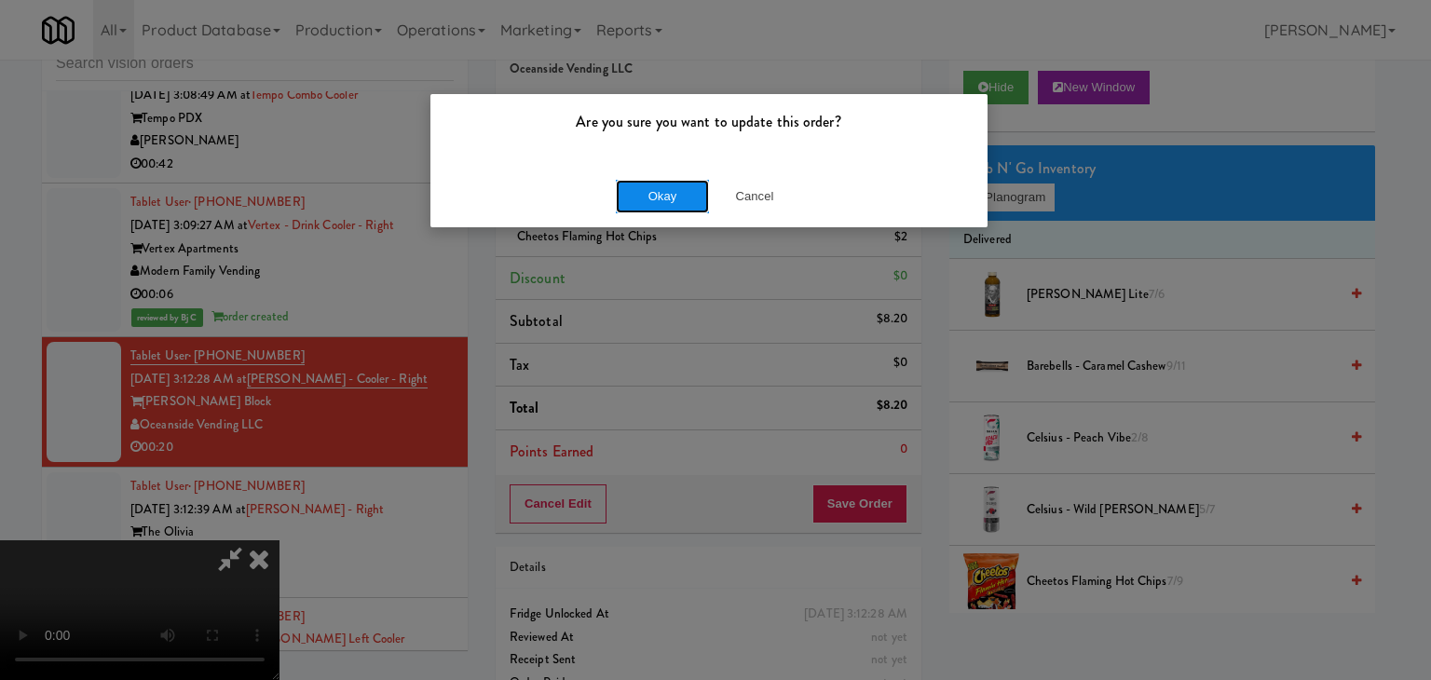
click at [656, 197] on button "Okay" at bounding box center [662, 197] width 93 height 34
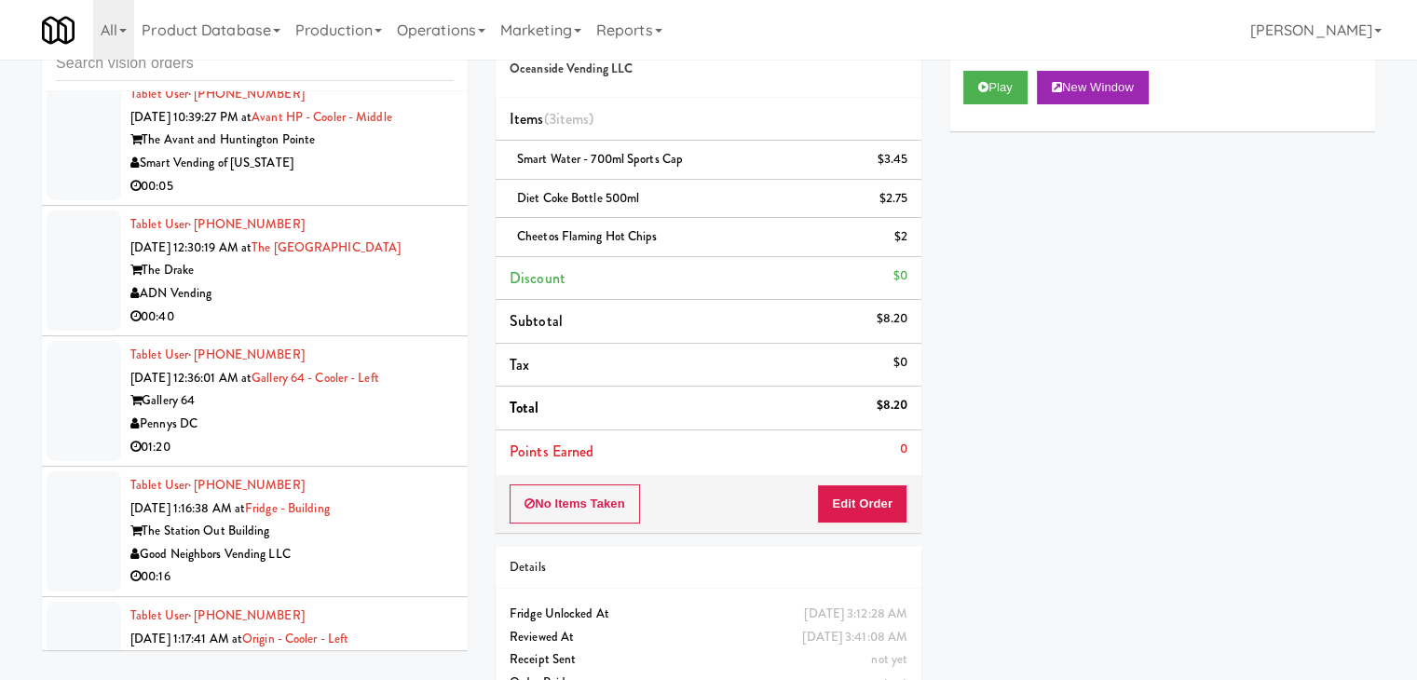
scroll to position [4379, 0]
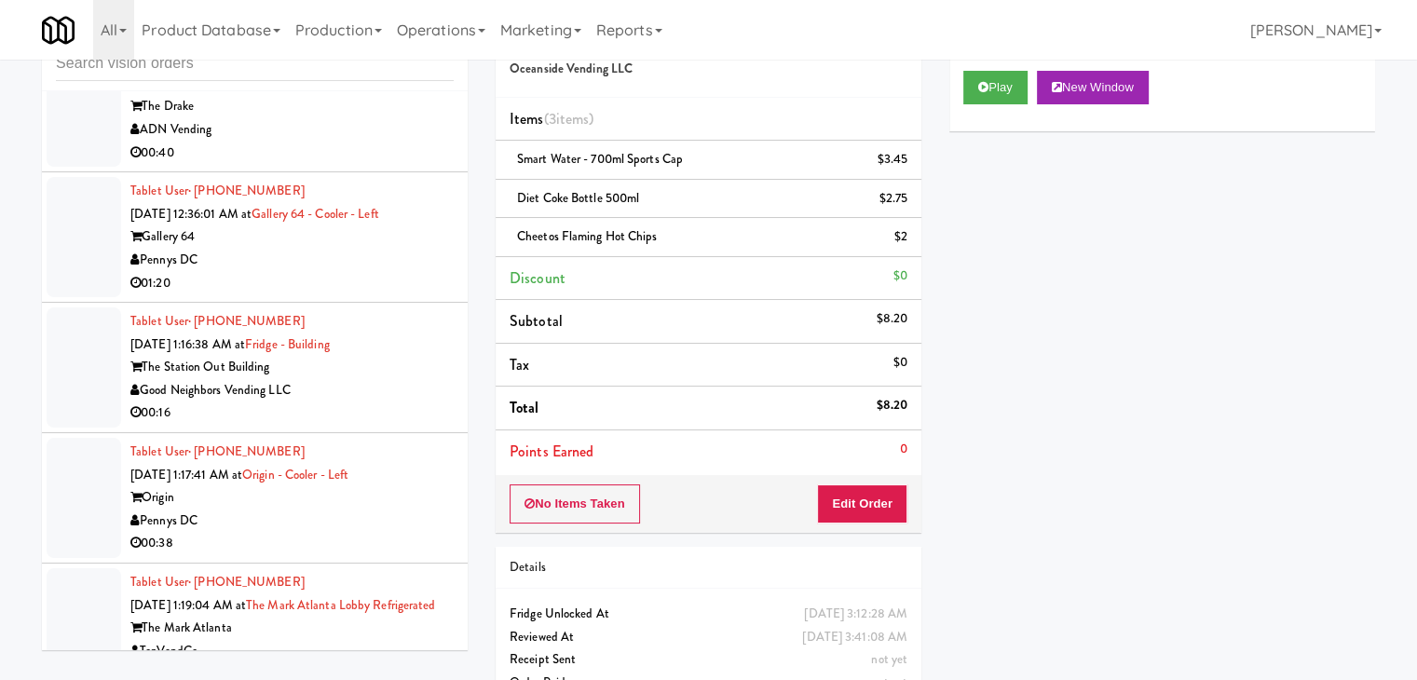
click at [366, 253] on div "Pennys DC" at bounding box center [291, 260] width 323 height 23
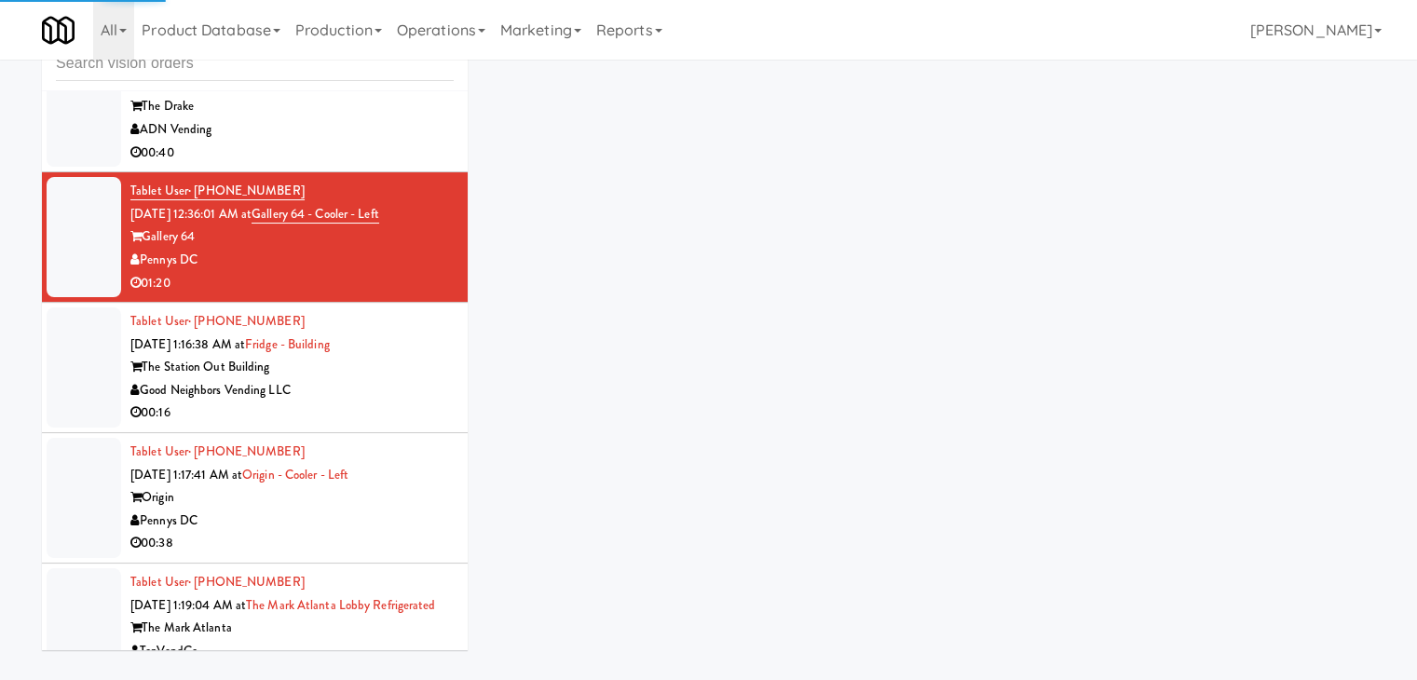
scroll to position [4285, 0]
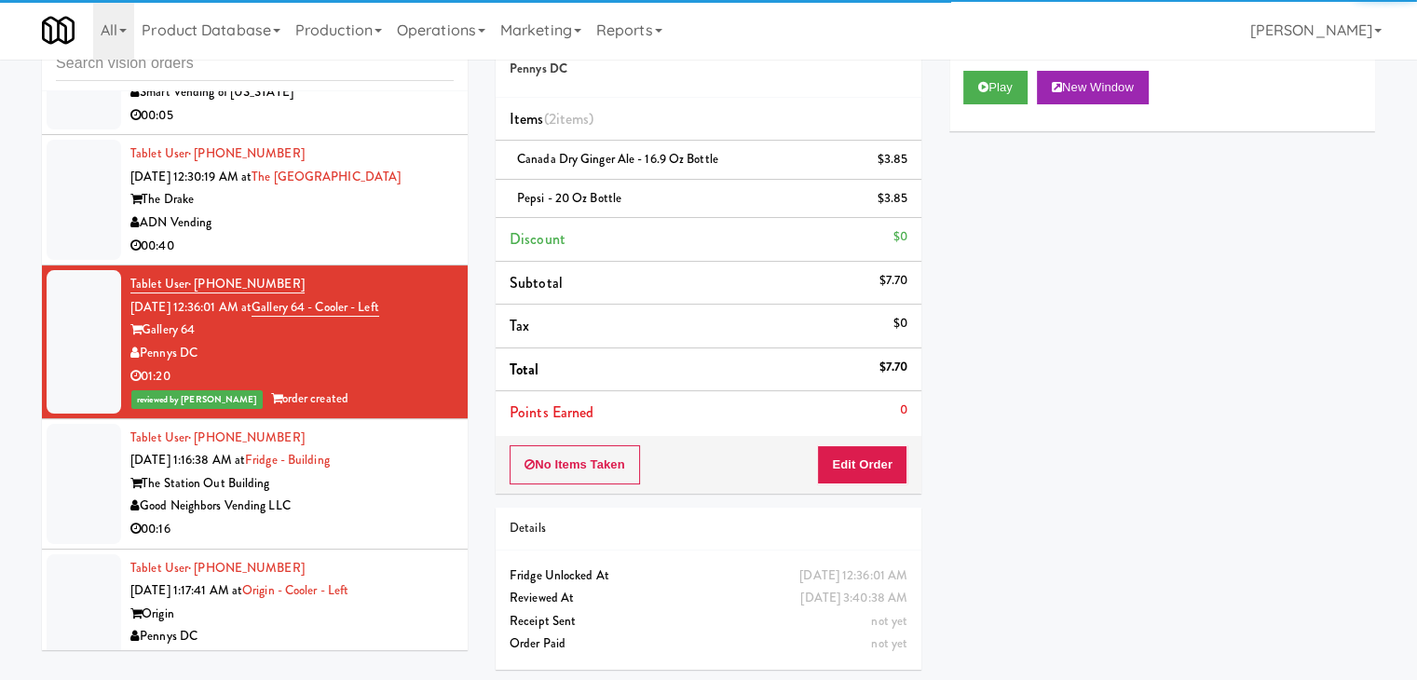
click at [400, 472] on div "The Station Out Building" at bounding box center [291, 483] width 323 height 23
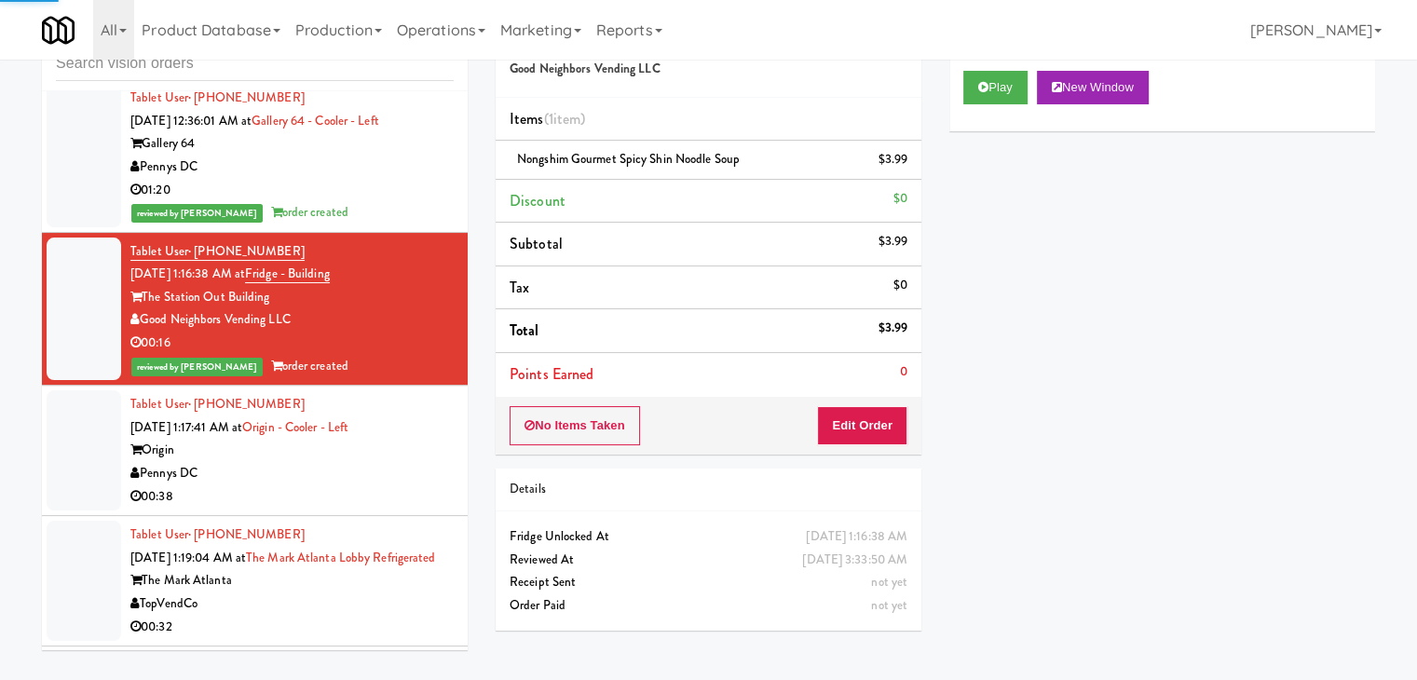
click at [391, 452] on div "Origin" at bounding box center [291, 450] width 323 height 23
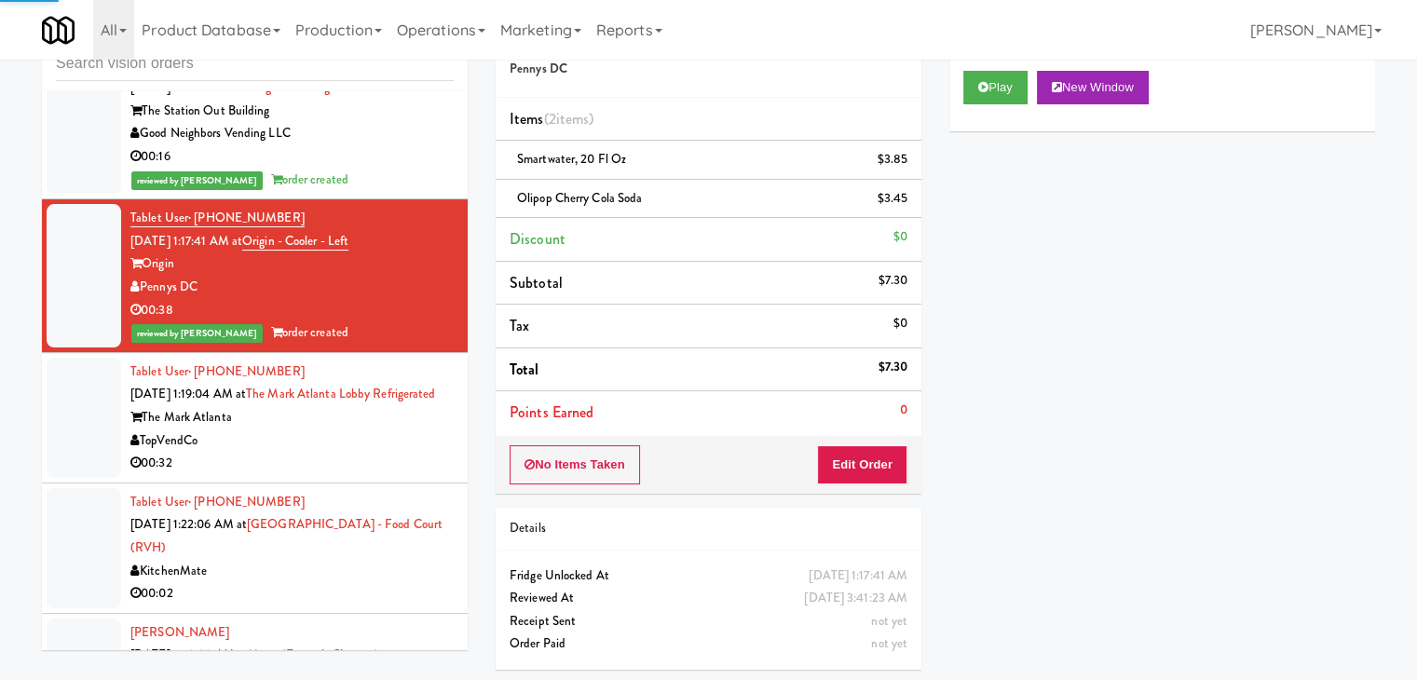
click at [402, 429] on div "The Mark Atlanta" at bounding box center [291, 417] width 323 height 23
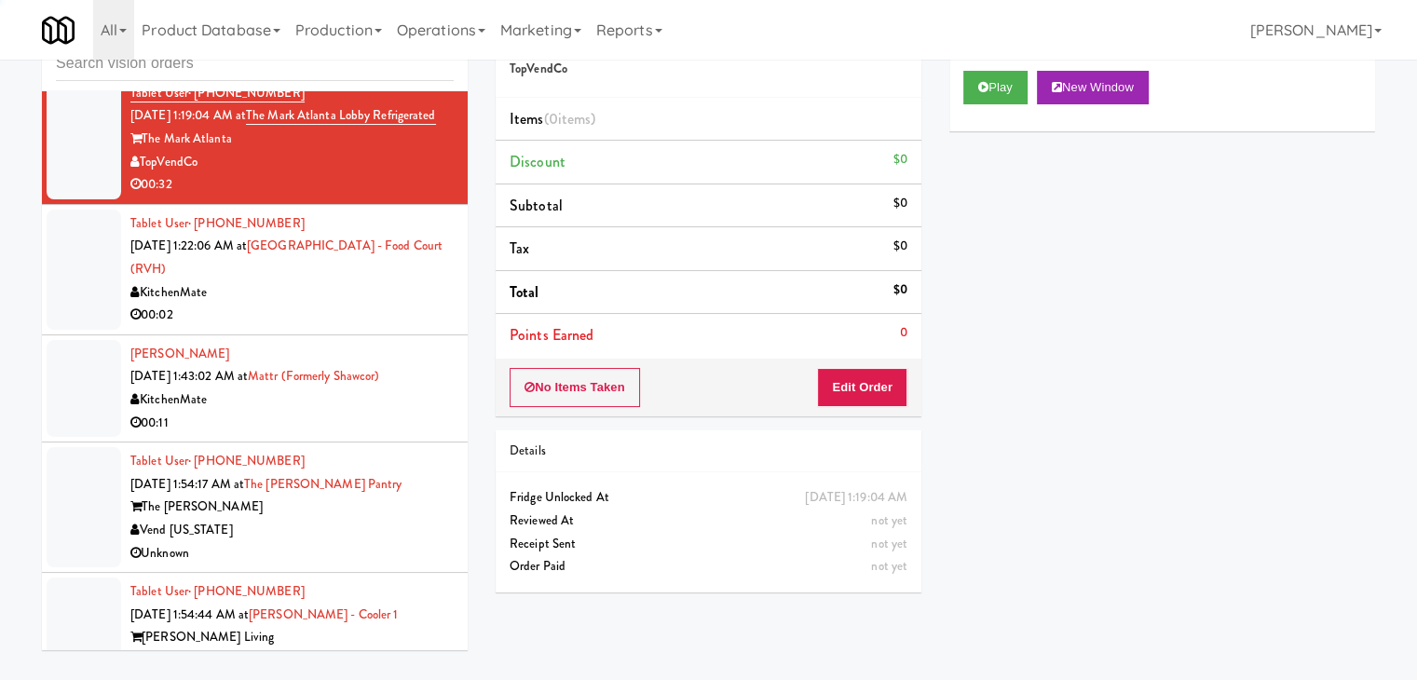
scroll to position [4938, 0]
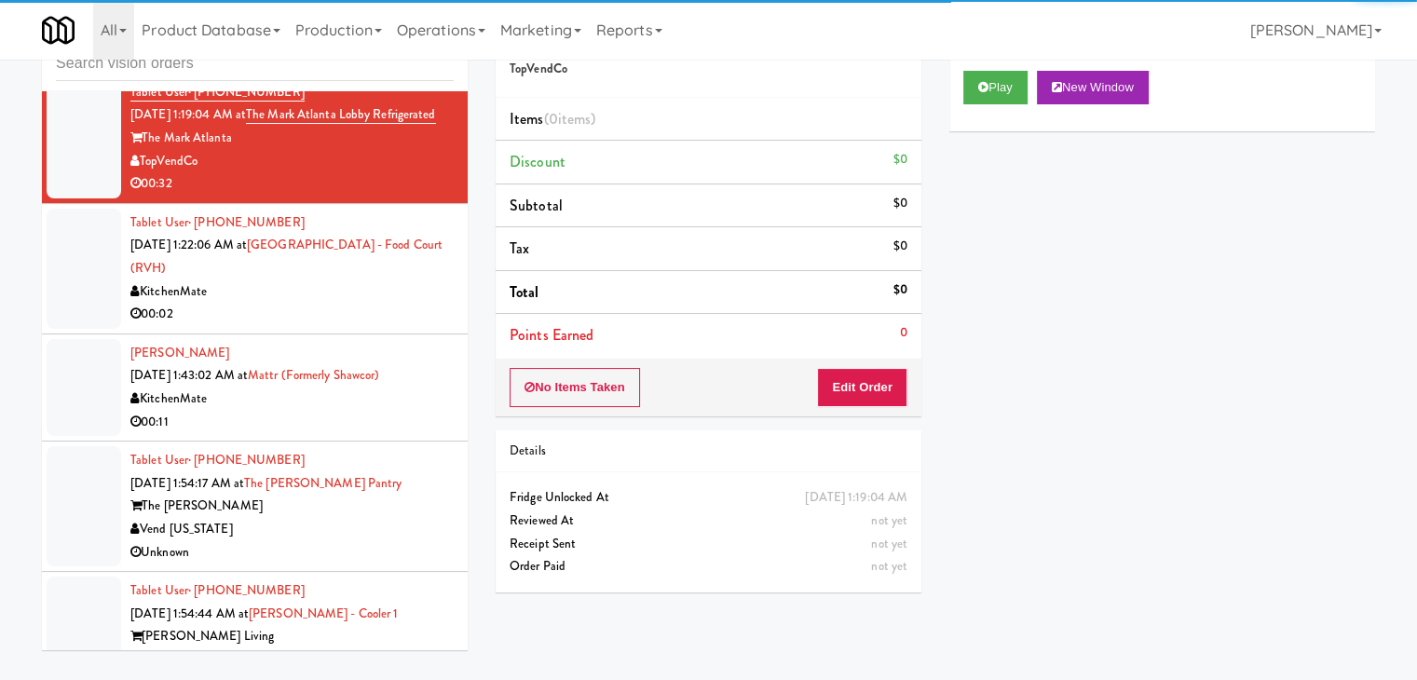
click at [410, 304] on div "KitchenMate" at bounding box center [291, 291] width 323 height 23
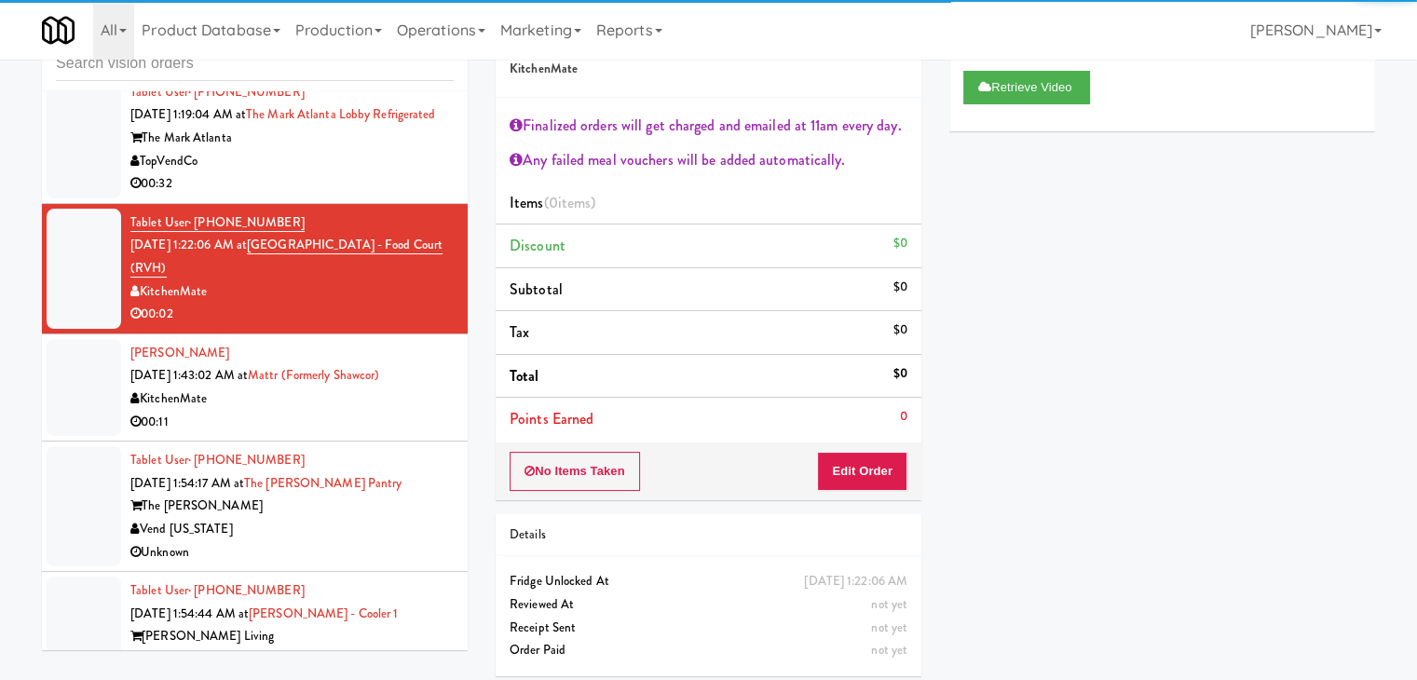
scroll to position [5031, 0]
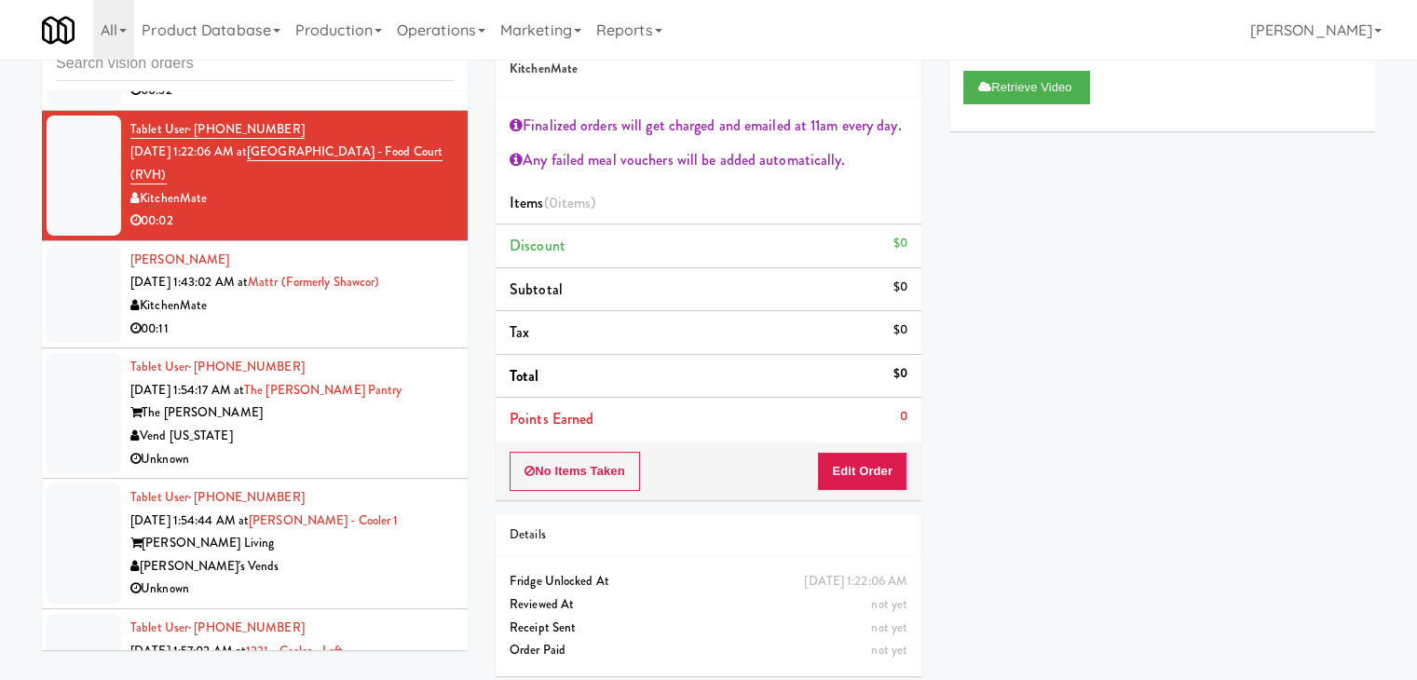
click at [380, 336] on div "00:11" at bounding box center [291, 329] width 323 height 23
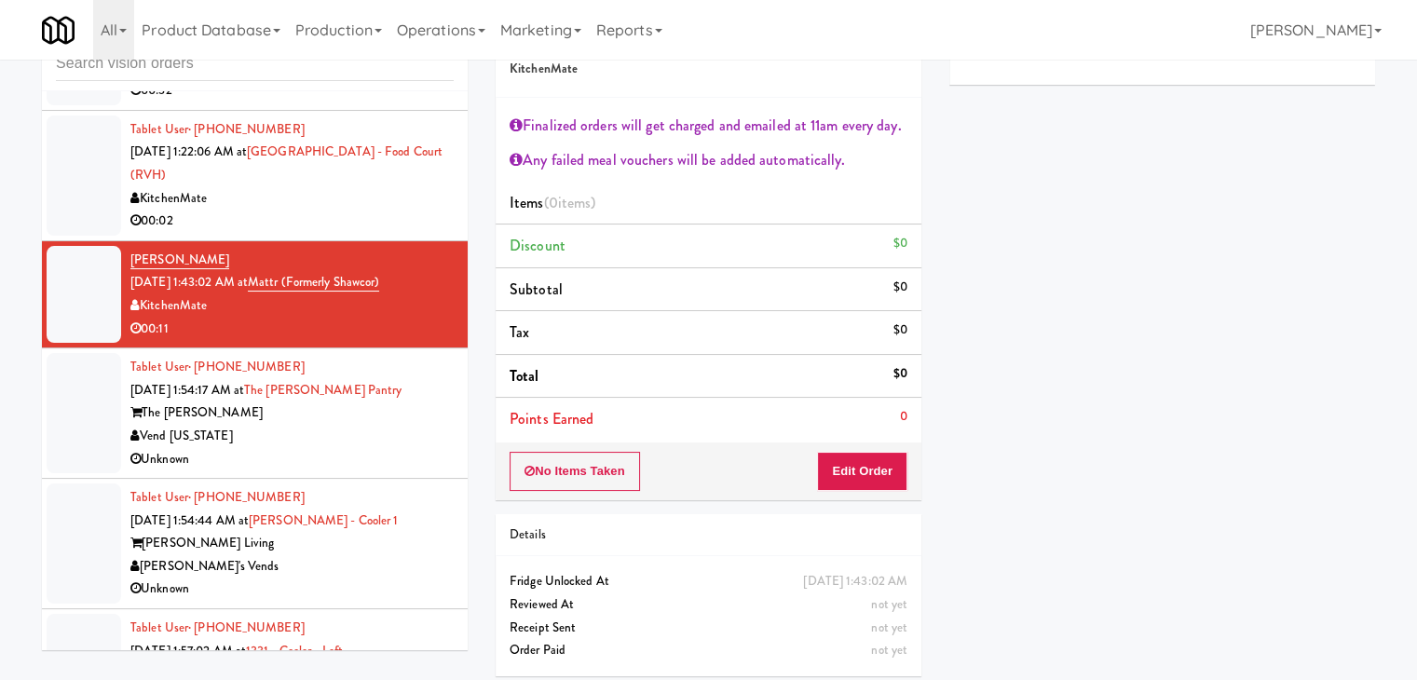
click at [436, 448] on div "Vend [US_STATE]" at bounding box center [291, 436] width 323 height 23
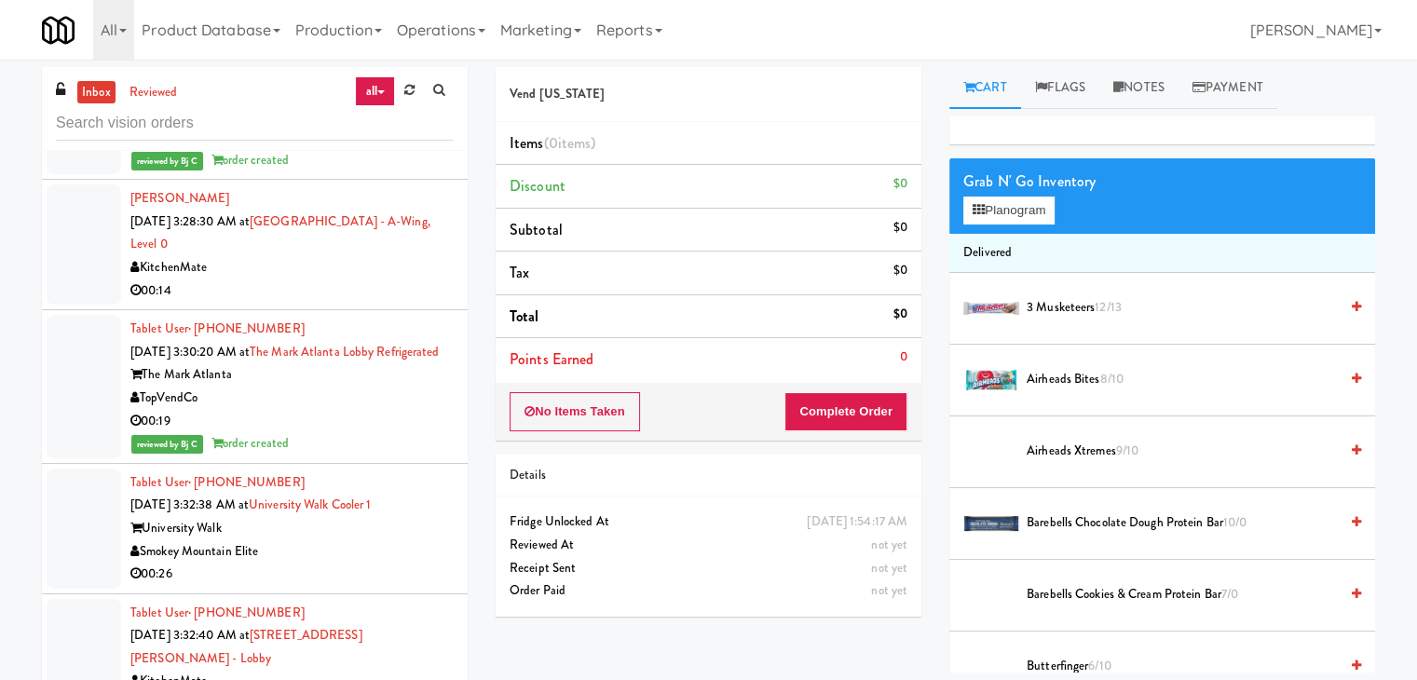
scroll to position [8302, 0]
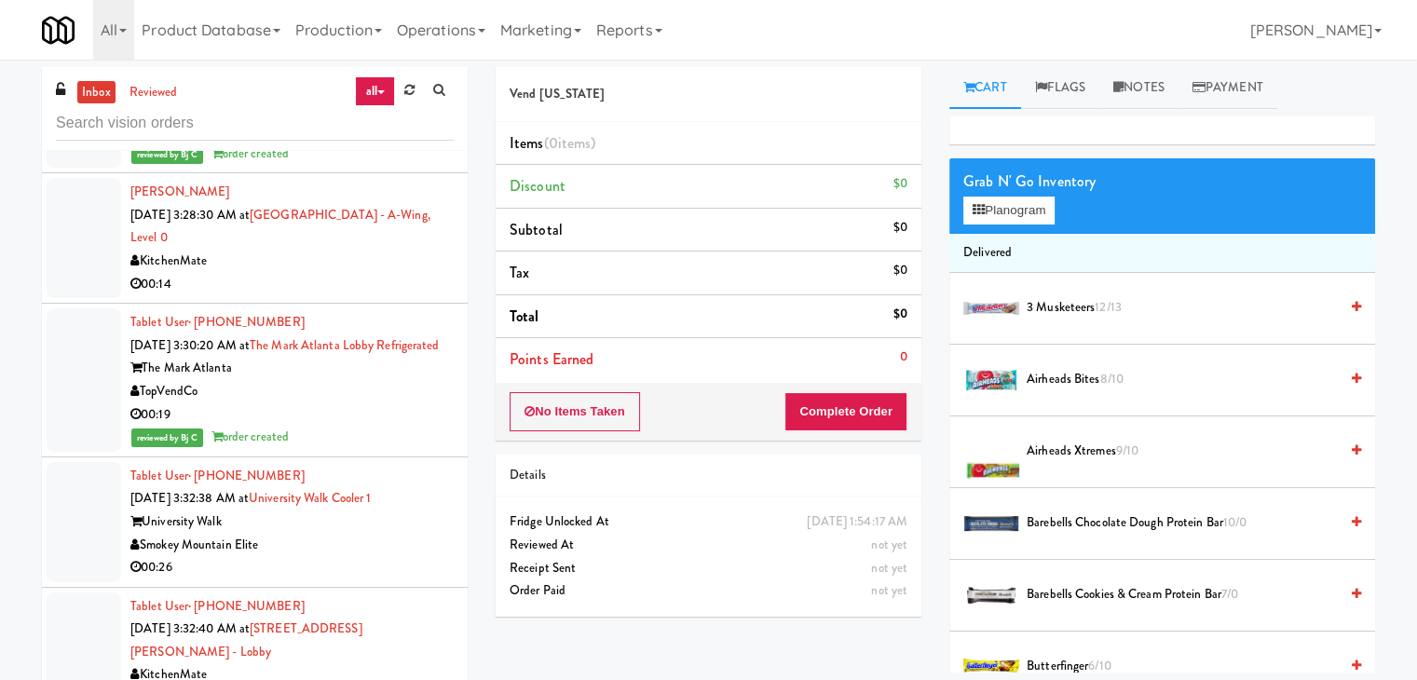
click at [413, 579] on div "00:26" at bounding box center [291, 567] width 323 height 23
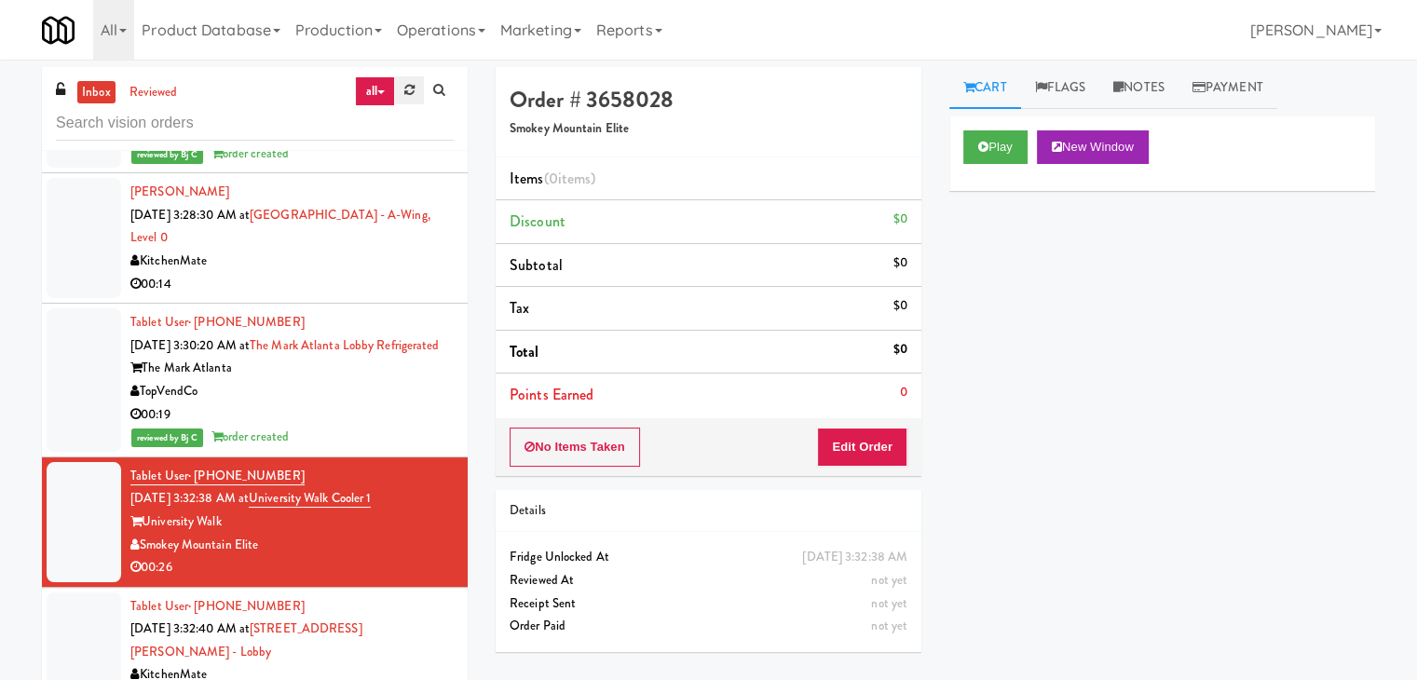
click at [416, 90] on div "all all unclear take inventory issue suspicious failed recent admin unlock" at bounding box center [404, 91] width 99 height 30
click at [416, 90] on link at bounding box center [409, 90] width 29 height 28
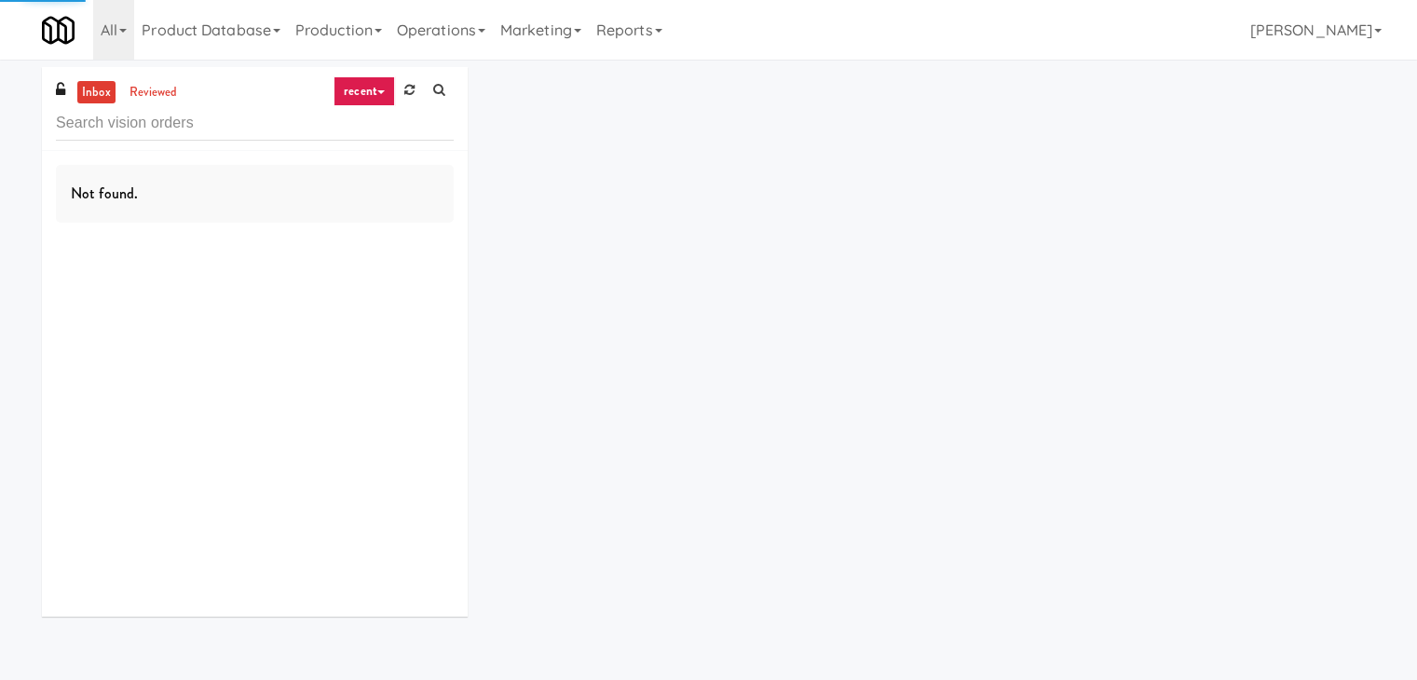
click at [381, 93] on icon at bounding box center [380, 92] width 7 height 4
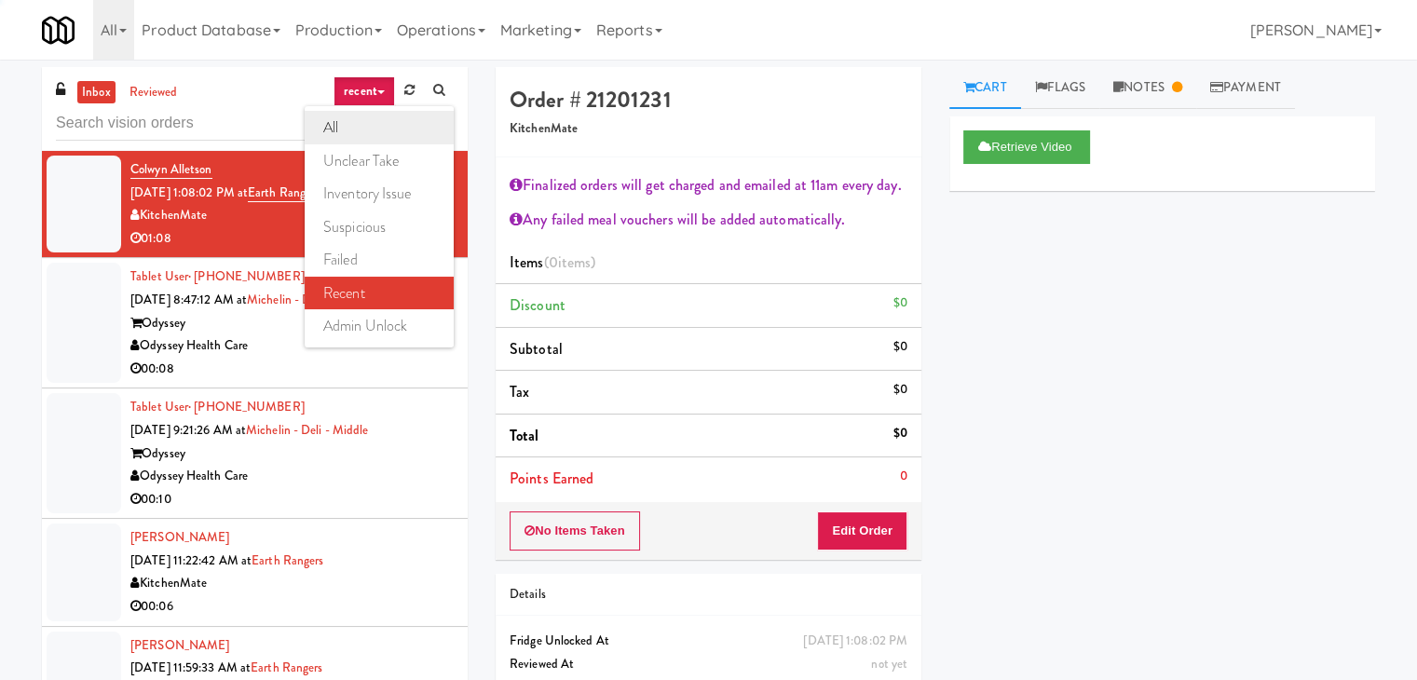
click at [375, 121] on link "all" at bounding box center [379, 128] width 149 height 34
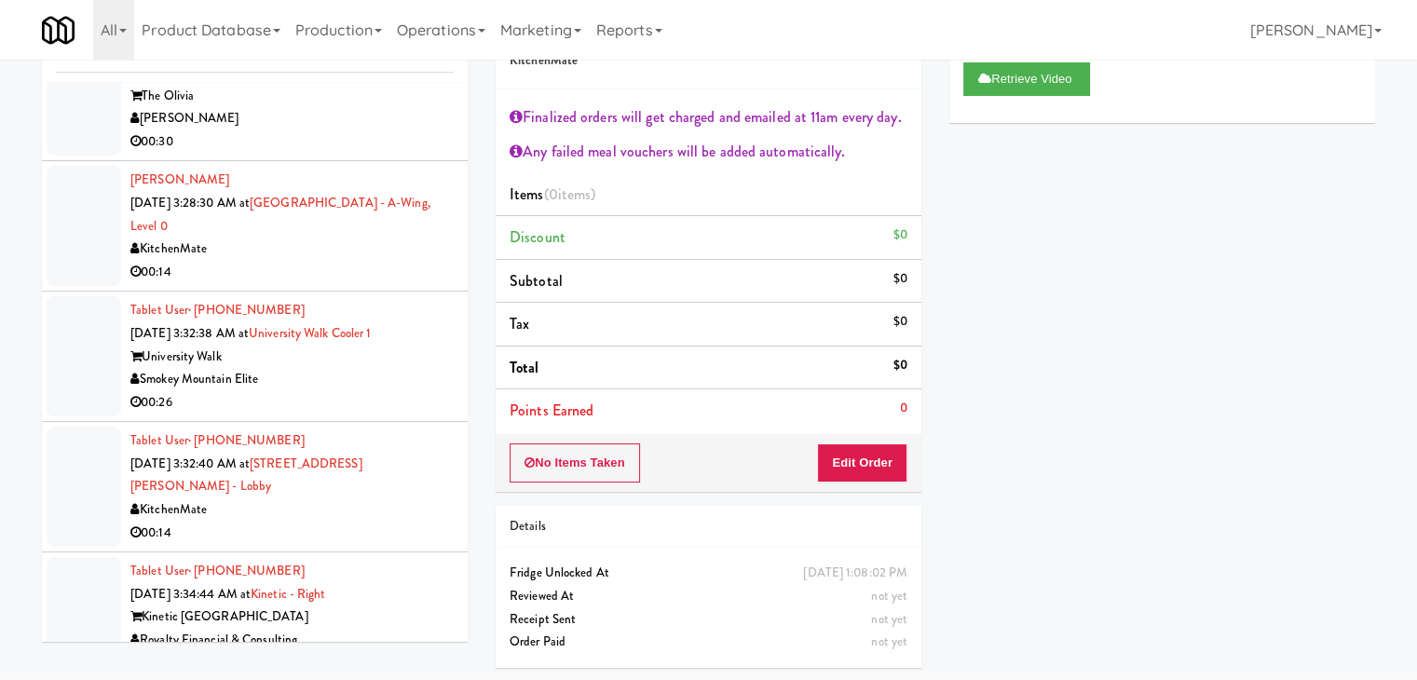
scroll to position [5413, 0]
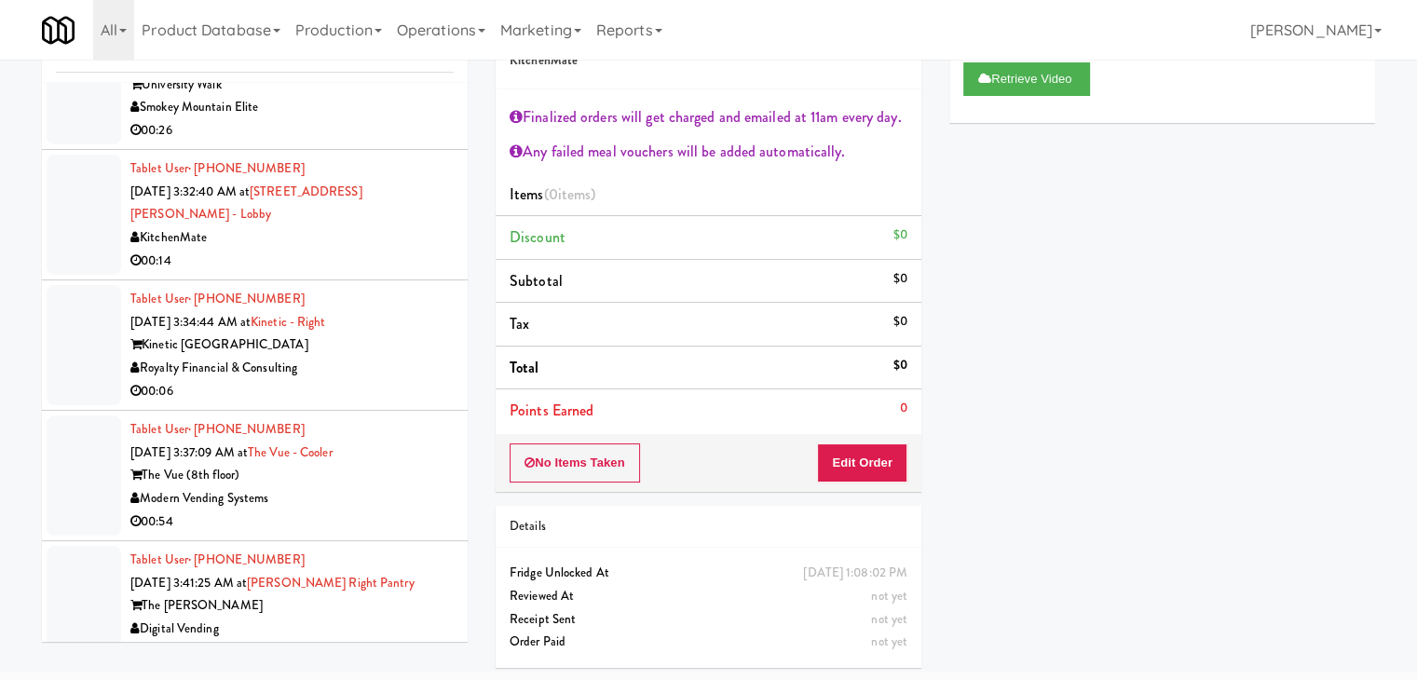
click at [393, 334] on div "Kinetic [GEOGRAPHIC_DATA]" at bounding box center [291, 345] width 323 height 23
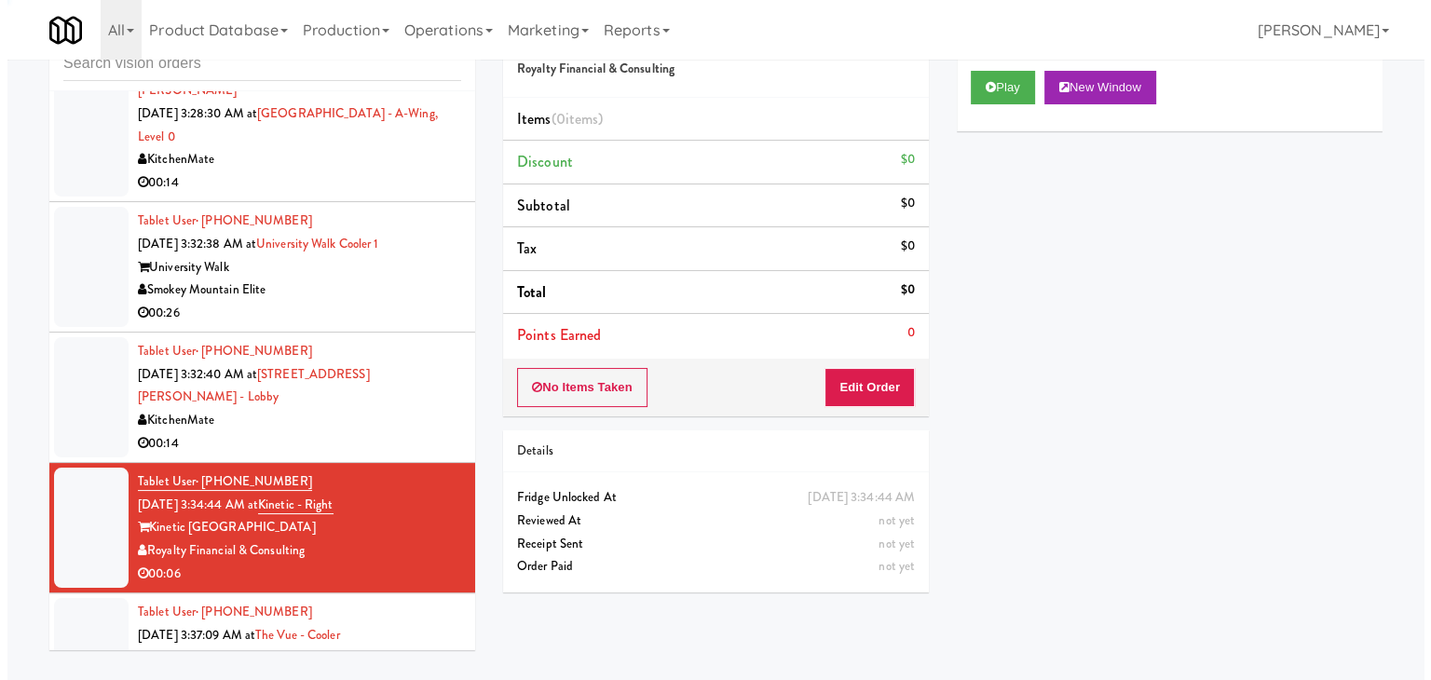
scroll to position [5226, 0]
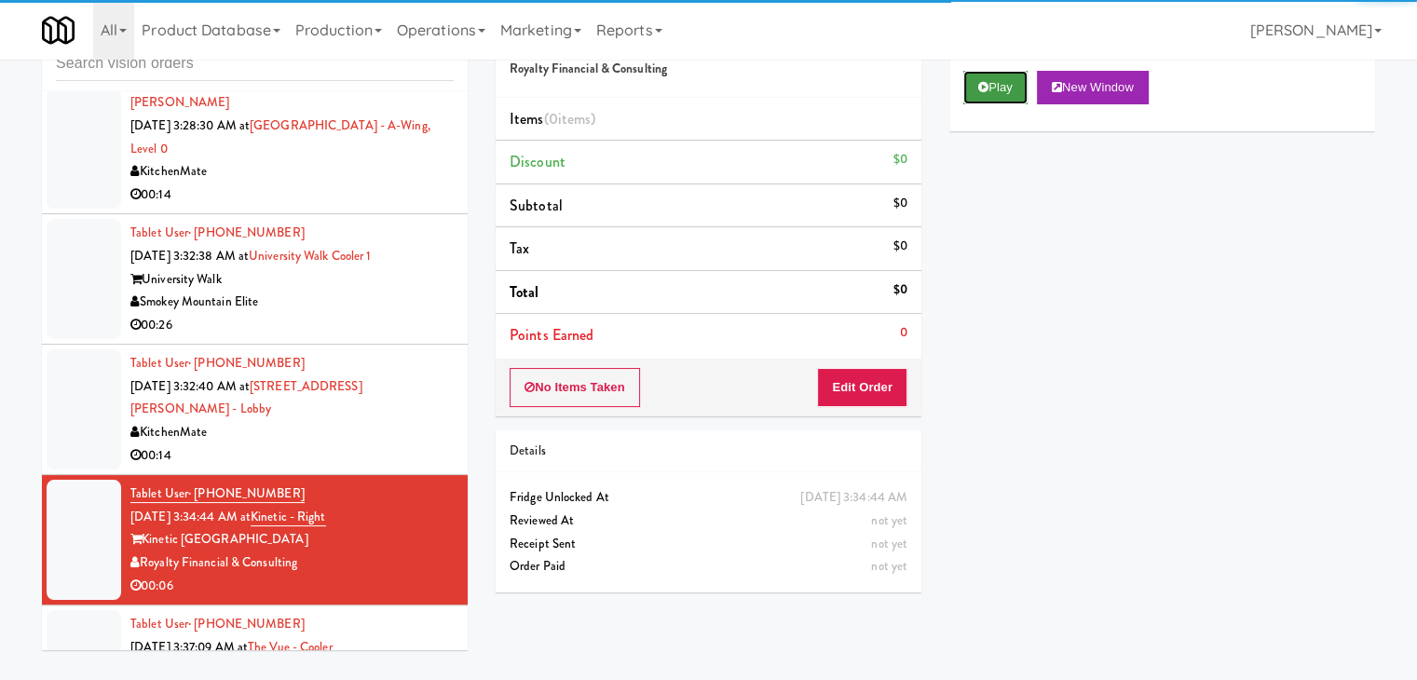
click at [992, 71] on button "Play" at bounding box center [995, 88] width 64 height 34
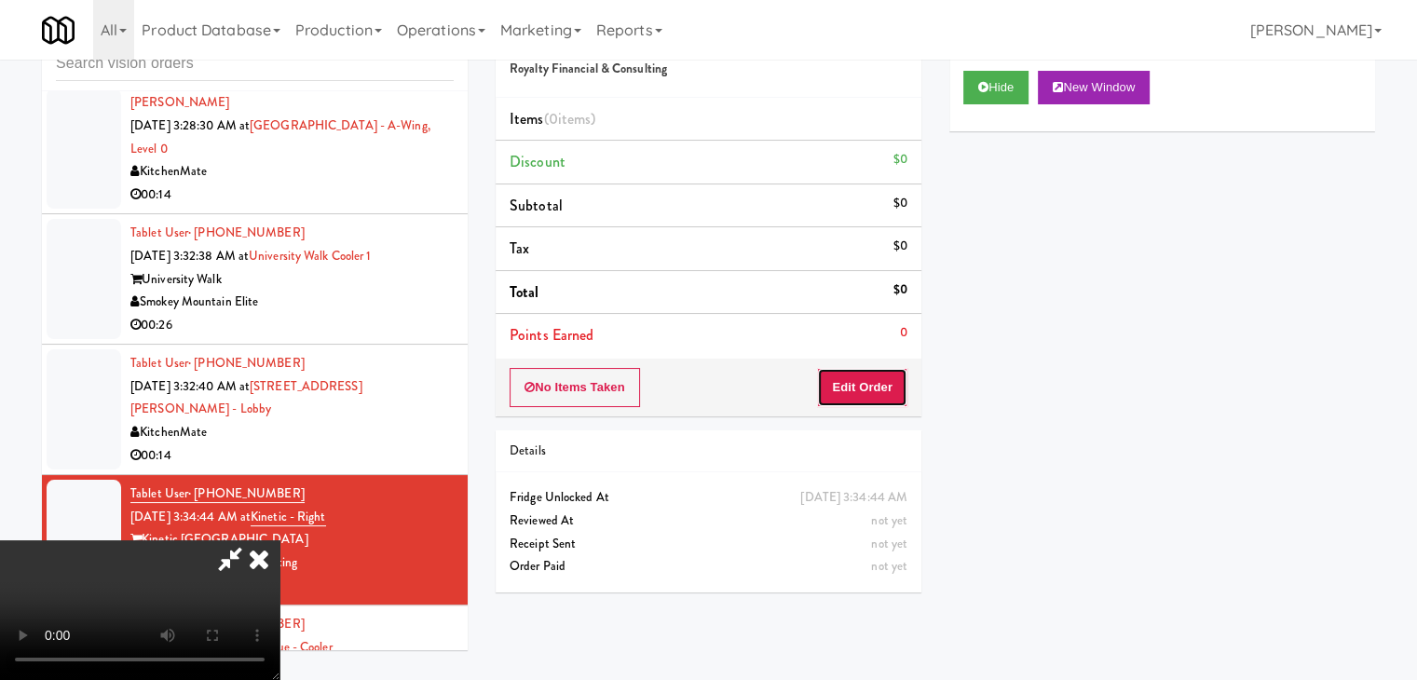
click at [892, 372] on button "Edit Order" at bounding box center [862, 387] width 90 height 39
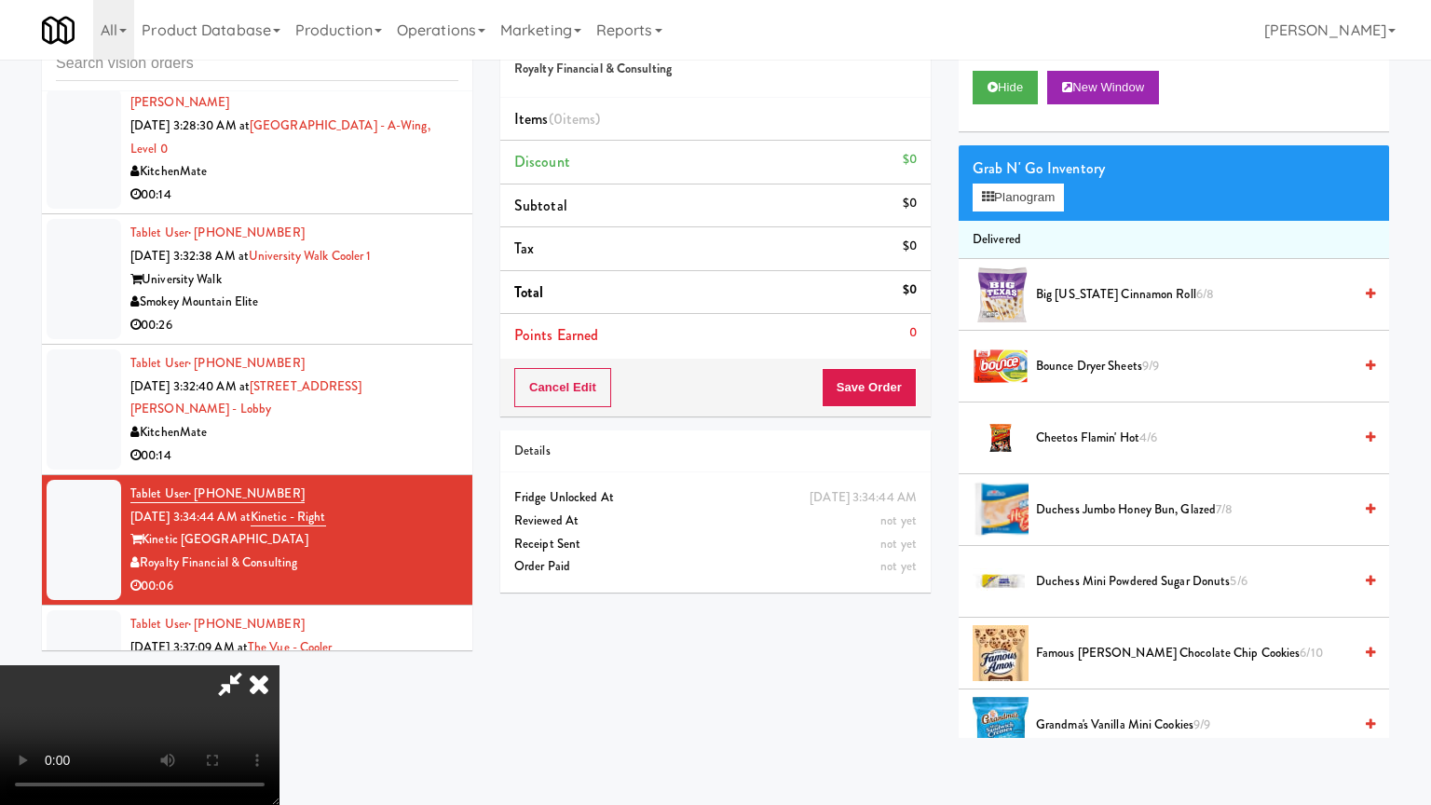
click at [279, 665] on video at bounding box center [139, 735] width 279 height 140
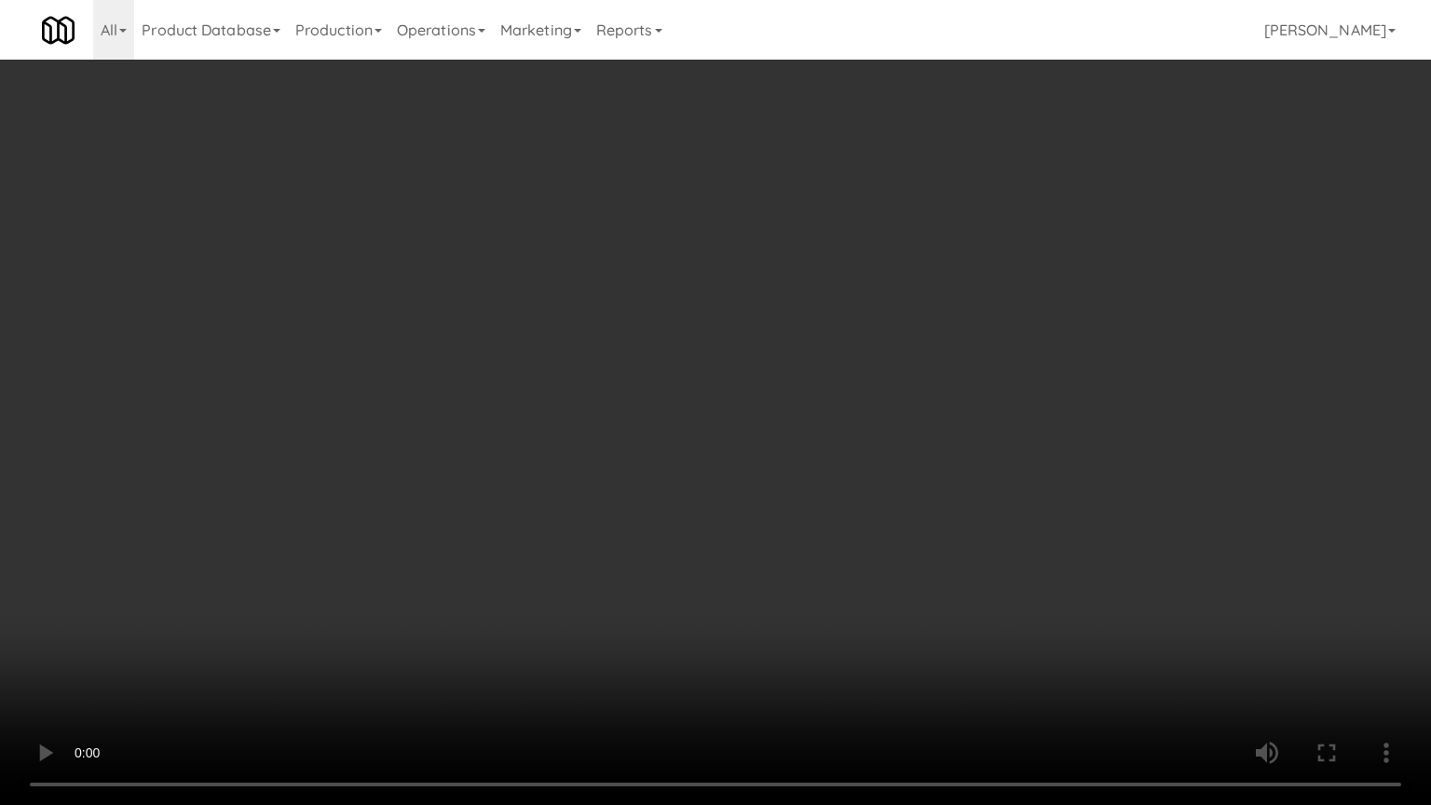
click at [684, 679] on video at bounding box center [715, 402] width 1431 height 805
click at [621, 660] on video at bounding box center [715, 402] width 1431 height 805
click at [715, 540] on video at bounding box center [715, 402] width 1431 height 805
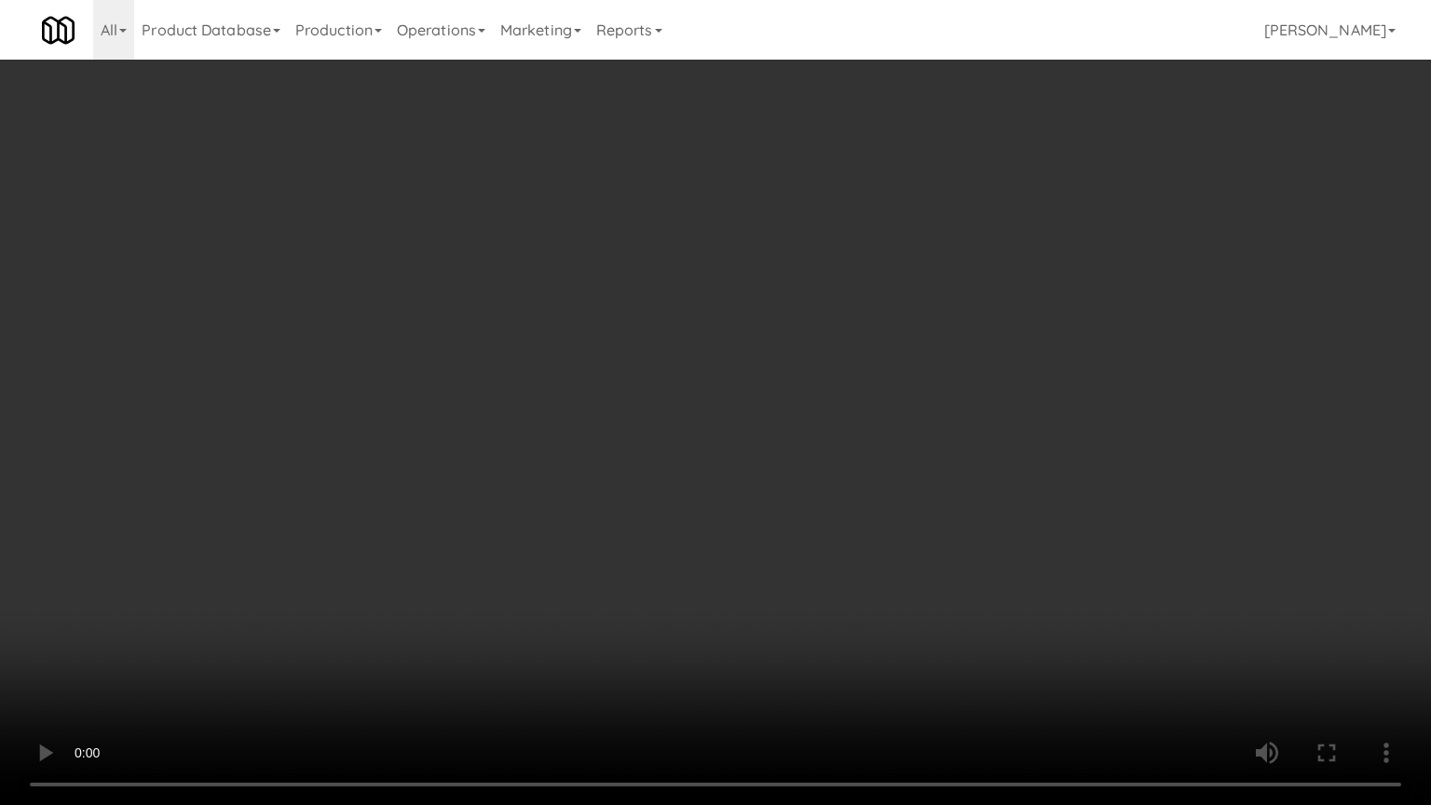
click at [715, 540] on video at bounding box center [715, 402] width 1431 height 805
drag, startPoint x: 715, startPoint y: 540, endPoint x: 753, endPoint y: 385, distance: 160.0
click at [716, 535] on video at bounding box center [715, 402] width 1431 height 805
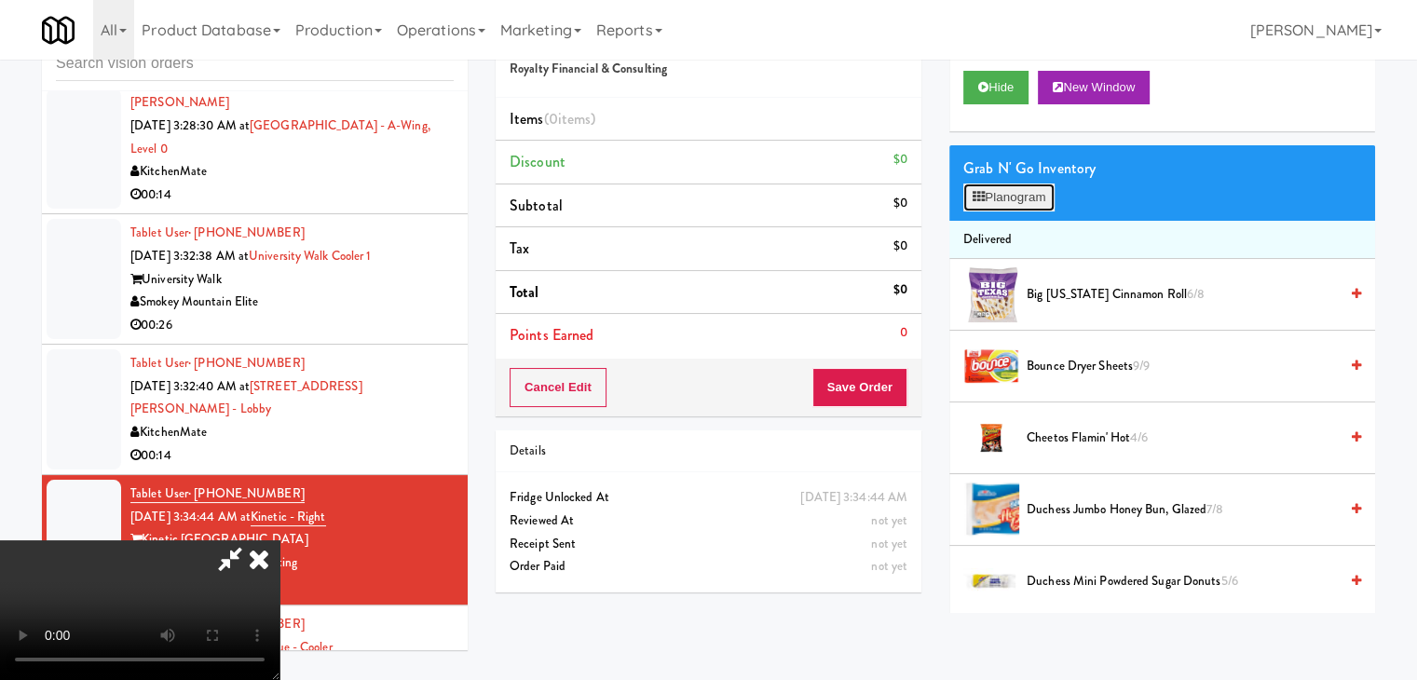
click at [1017, 191] on button "Planogram" at bounding box center [1008, 198] width 91 height 28
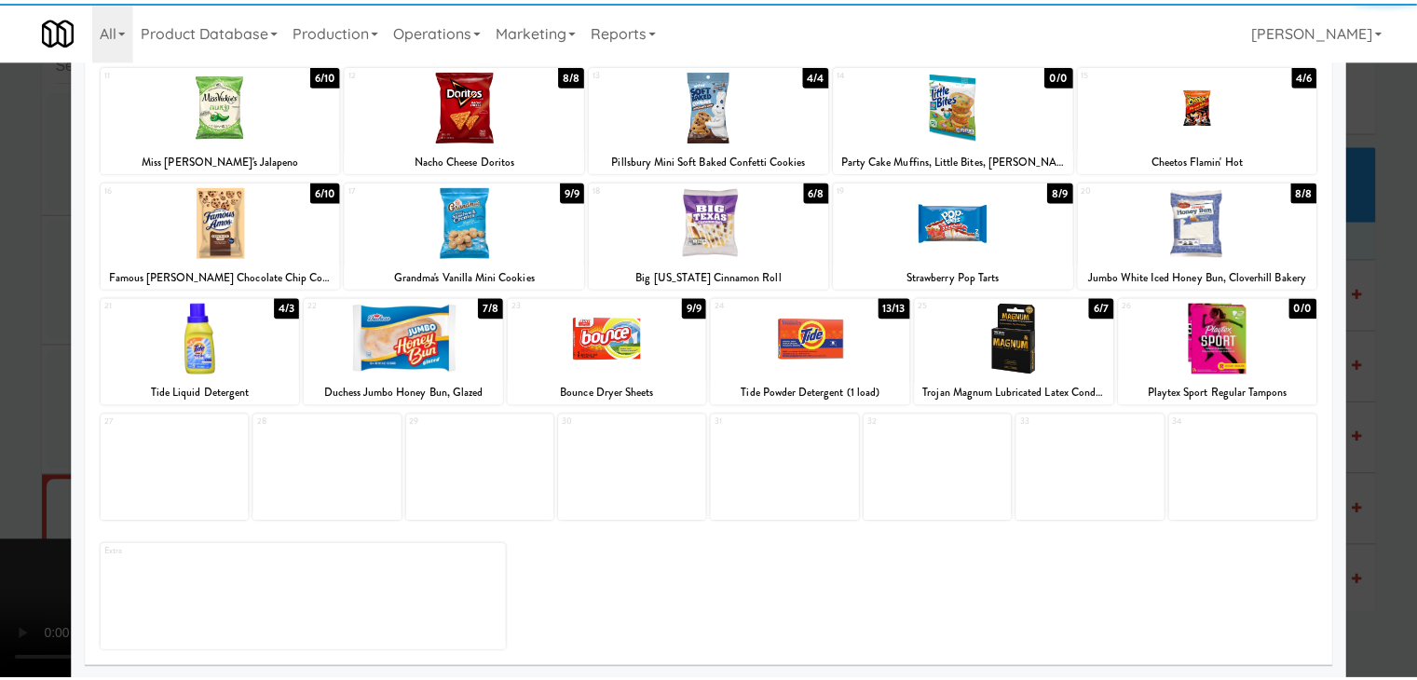
scroll to position [235, 0]
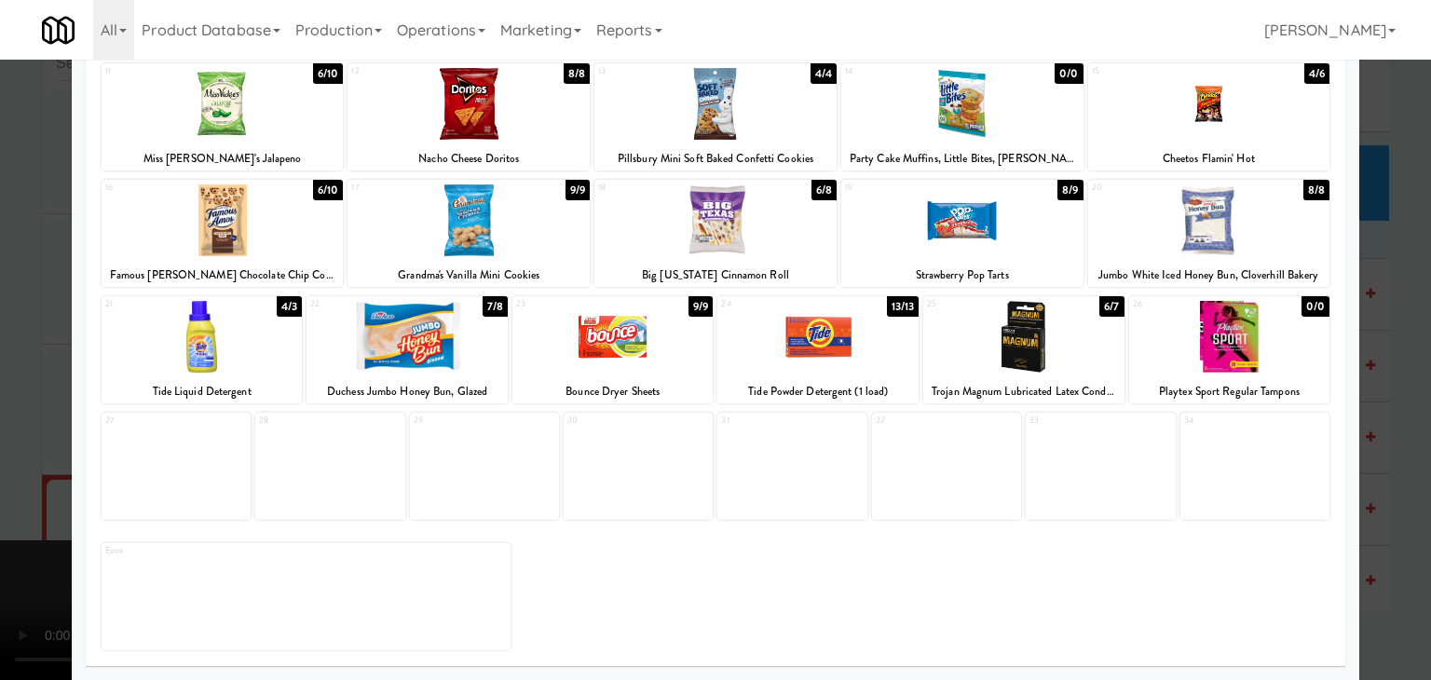
click at [1034, 347] on div at bounding box center [1023, 337] width 201 height 72
click at [1, 383] on div at bounding box center [715, 340] width 1431 height 680
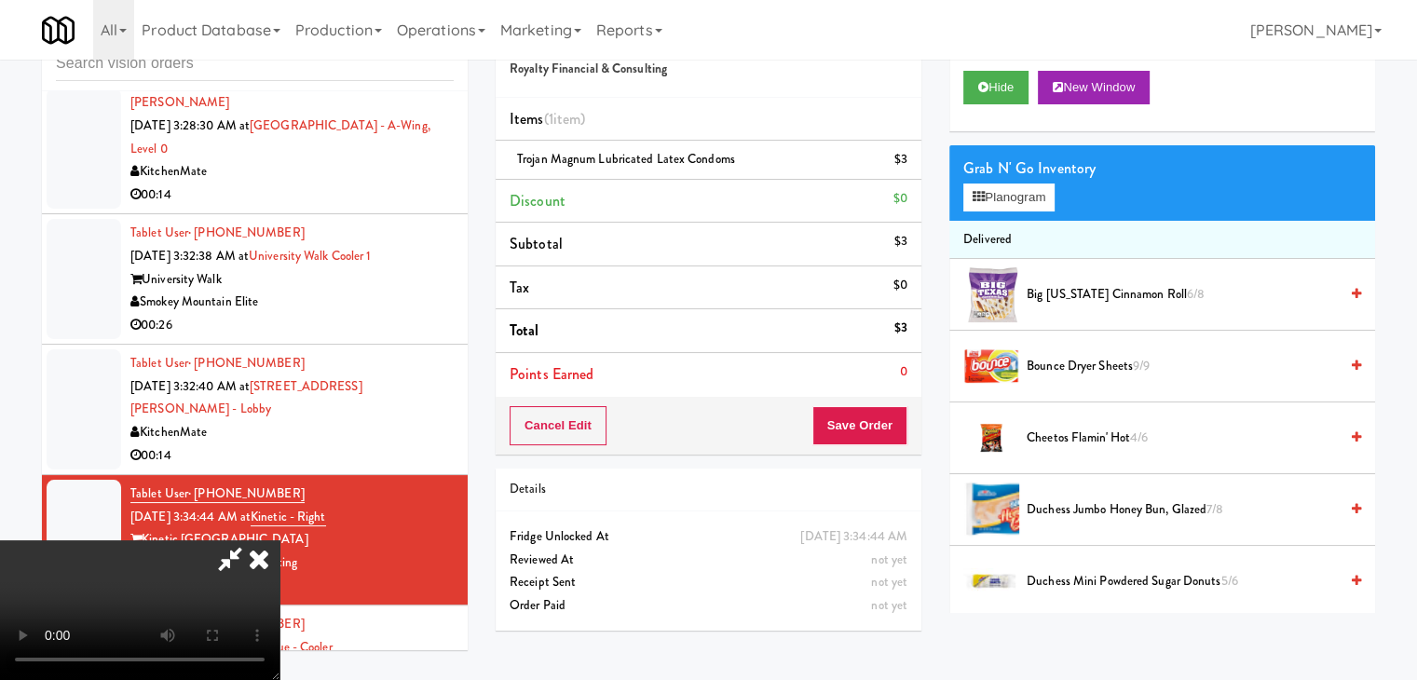
click at [279, 540] on video at bounding box center [139, 610] width 279 height 140
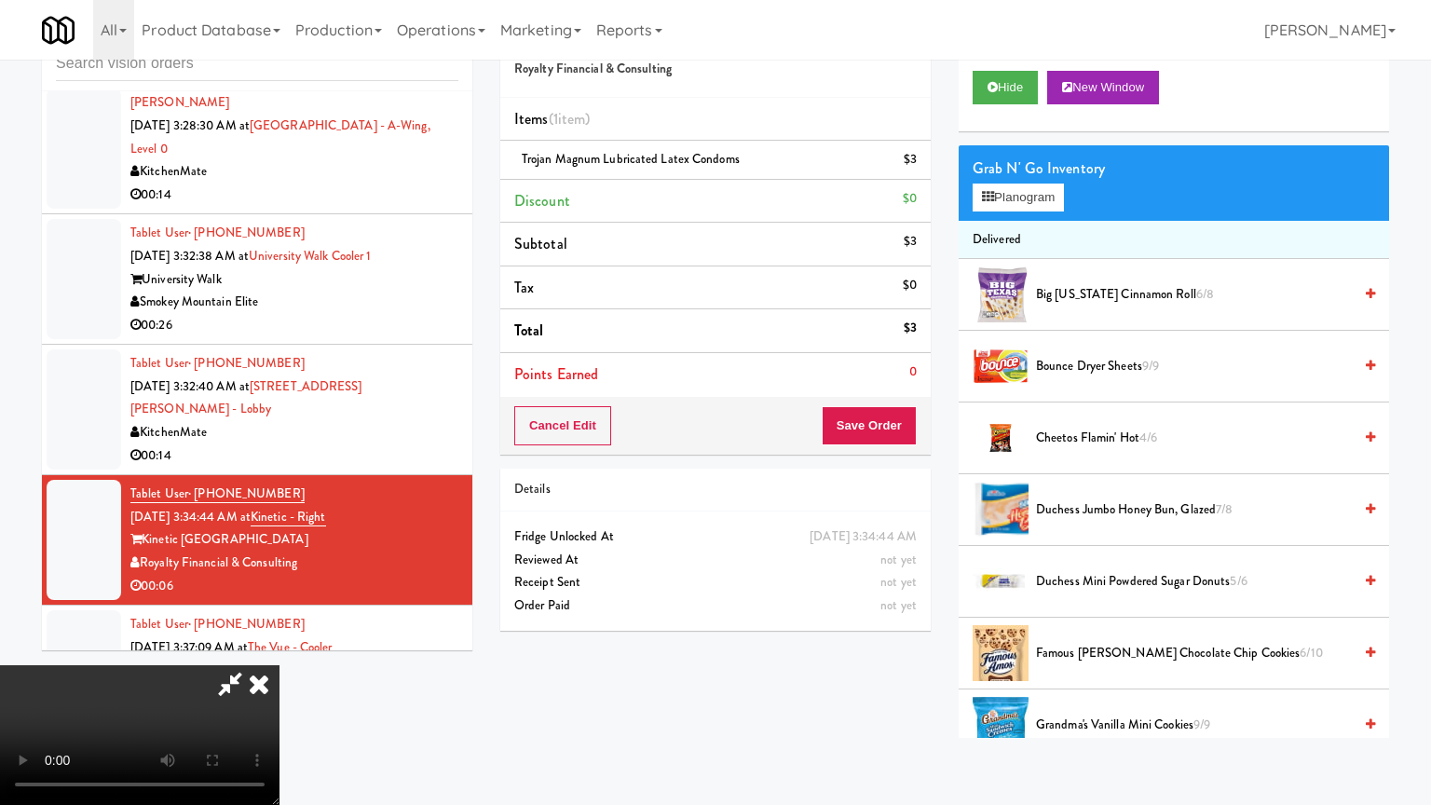
click at [279, 665] on video at bounding box center [139, 735] width 279 height 140
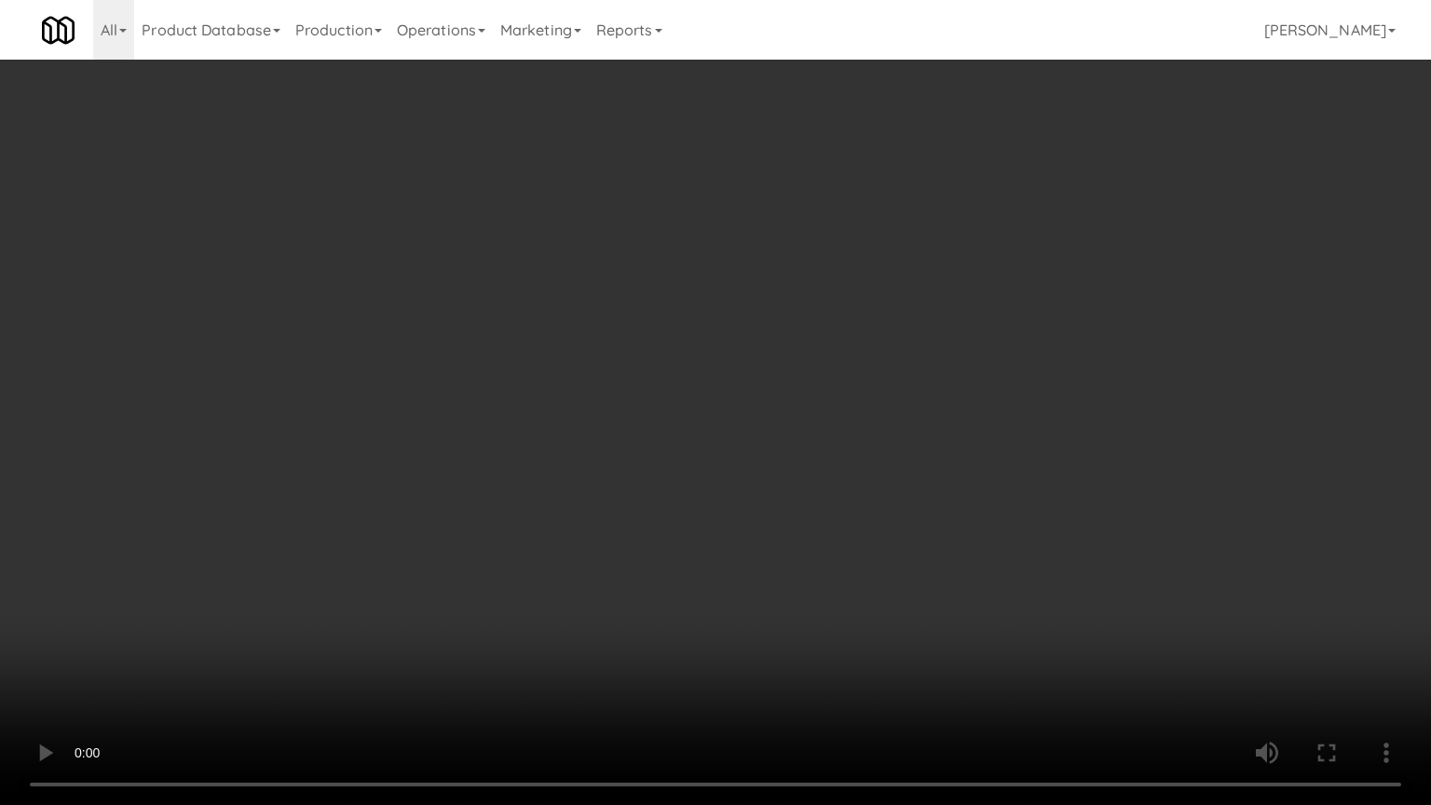
click at [855, 391] on video at bounding box center [715, 402] width 1431 height 805
click at [848, 398] on video at bounding box center [715, 402] width 1431 height 805
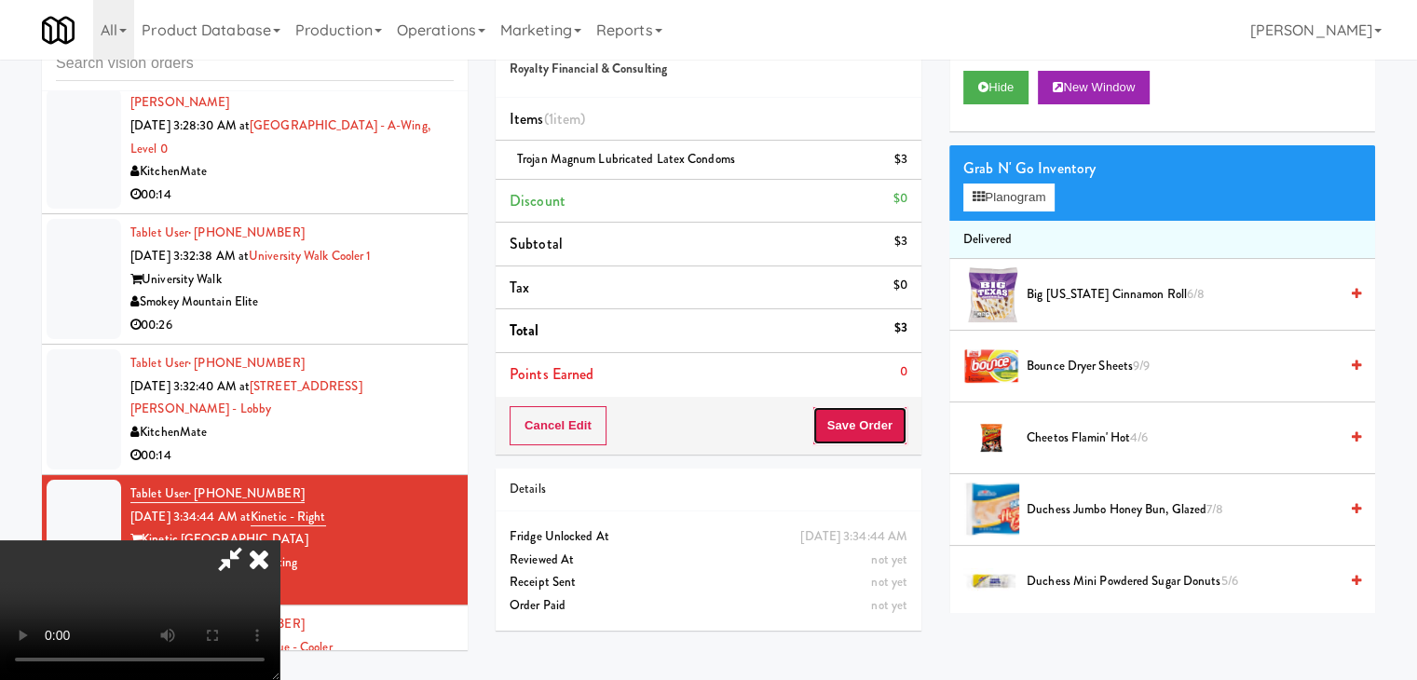
click at [894, 415] on button "Save Order" at bounding box center [859, 425] width 95 height 39
click at [894, 414] on button "Save Order" at bounding box center [859, 425] width 95 height 39
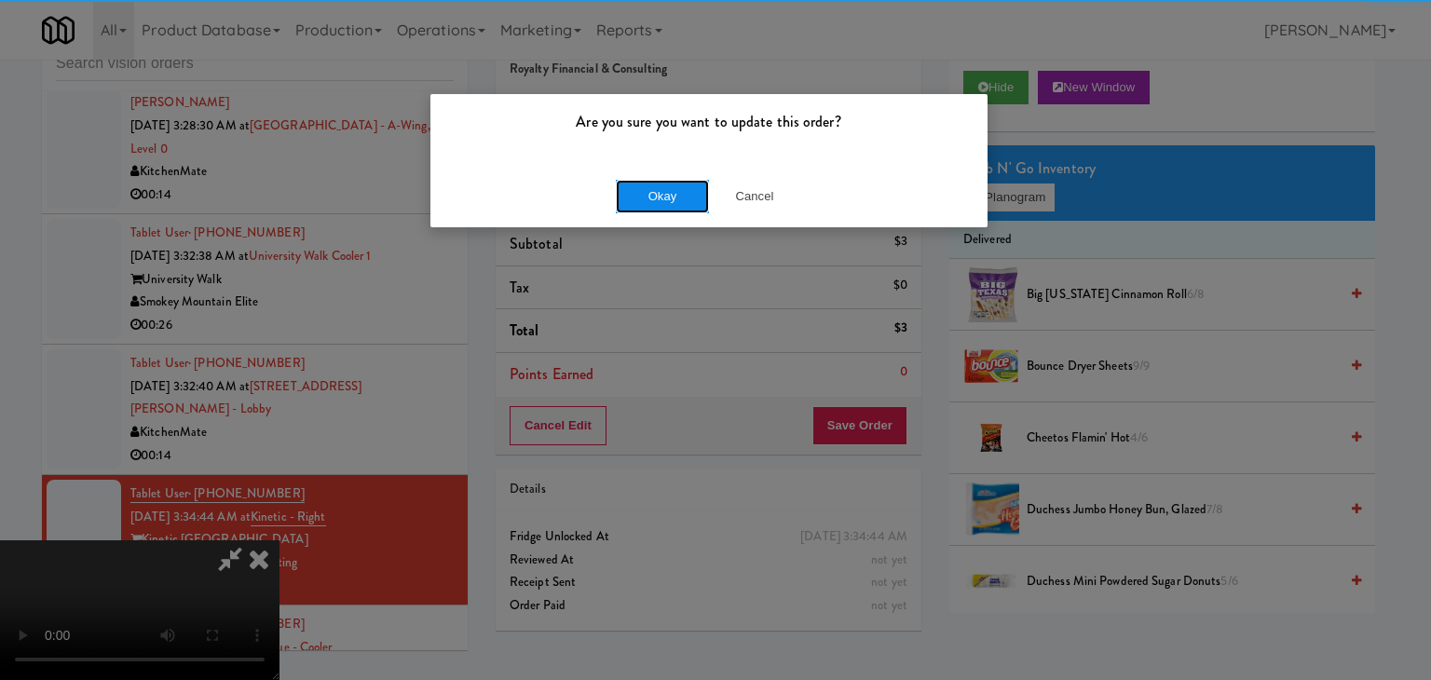
click at [650, 188] on button "Okay" at bounding box center [662, 197] width 93 height 34
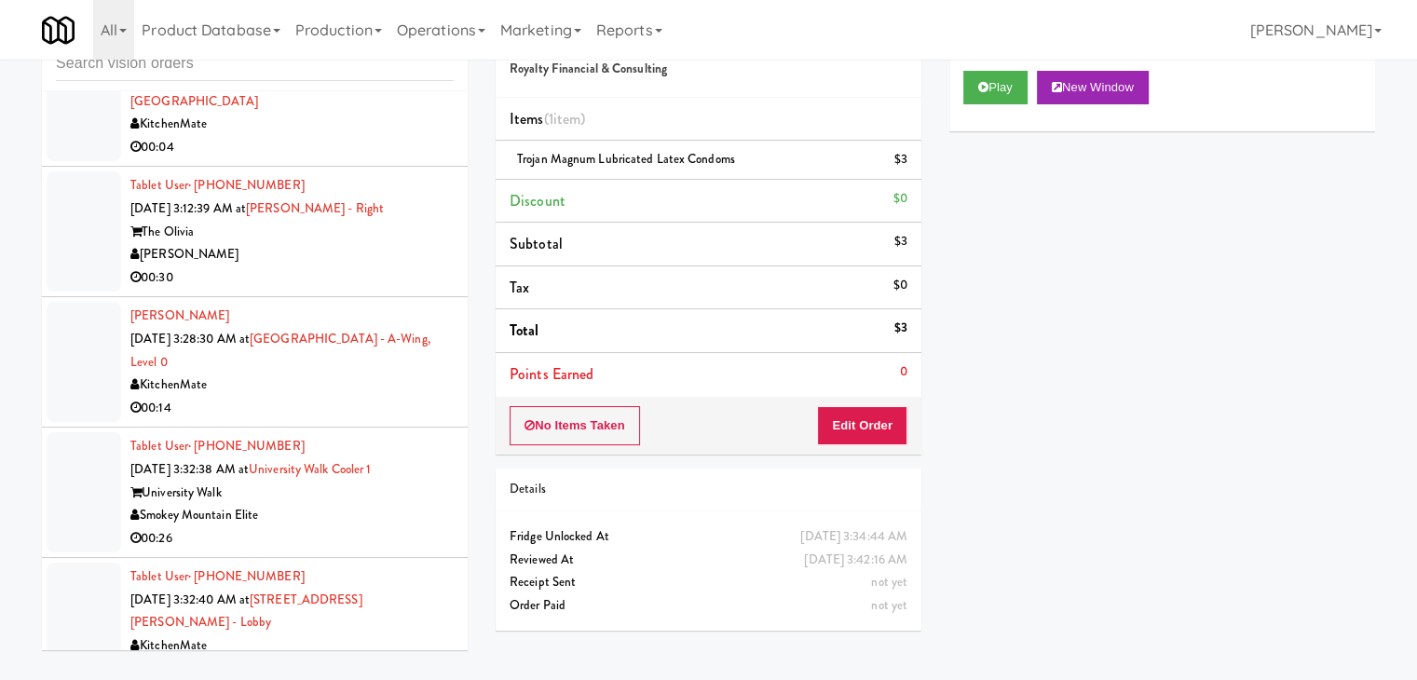
scroll to position [4970, 0]
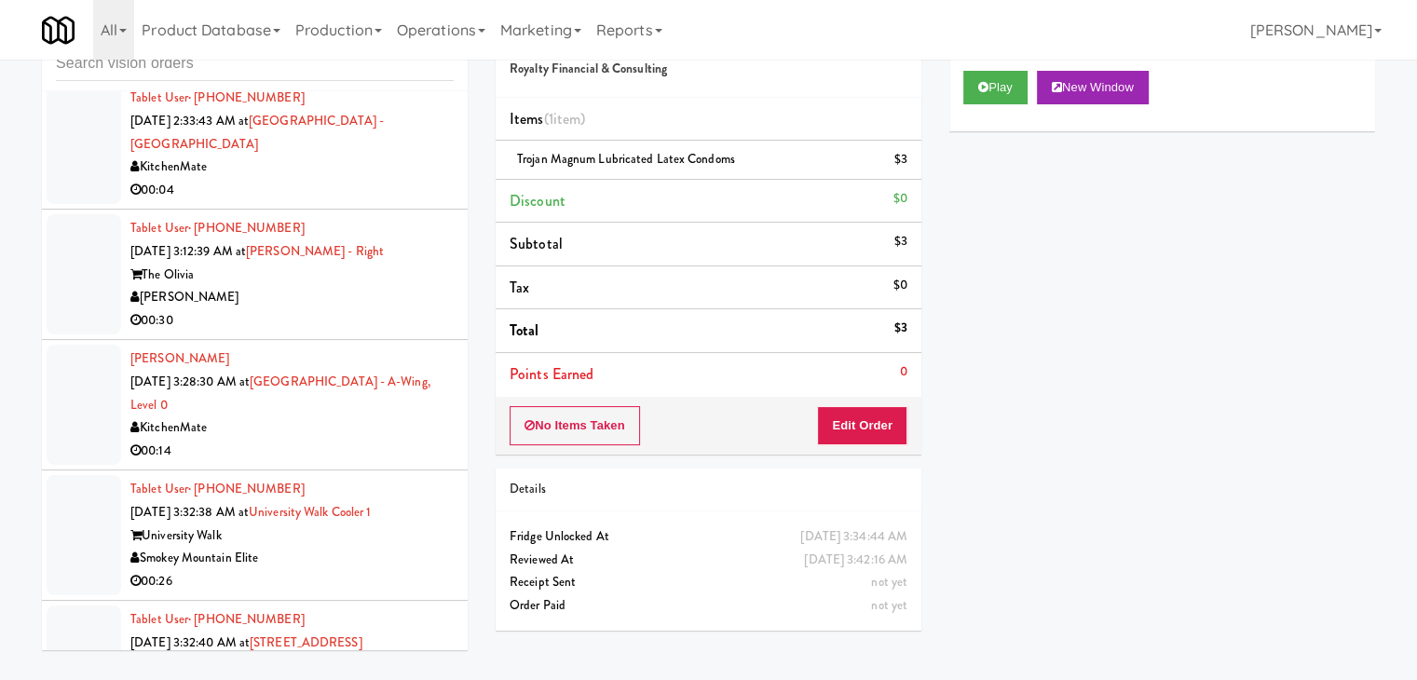
click at [351, 416] on div "KitchenMate" at bounding box center [291, 427] width 323 height 23
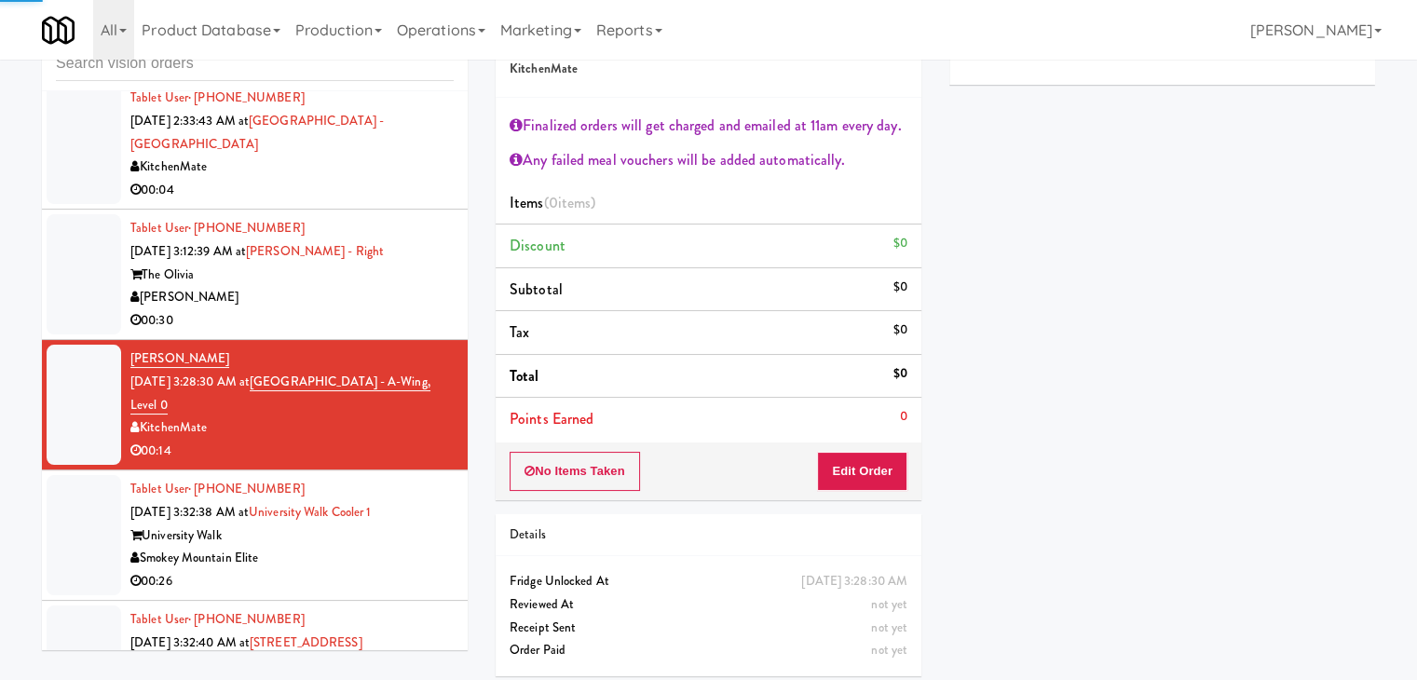
click at [414, 530] on div "University Walk" at bounding box center [291, 535] width 323 height 23
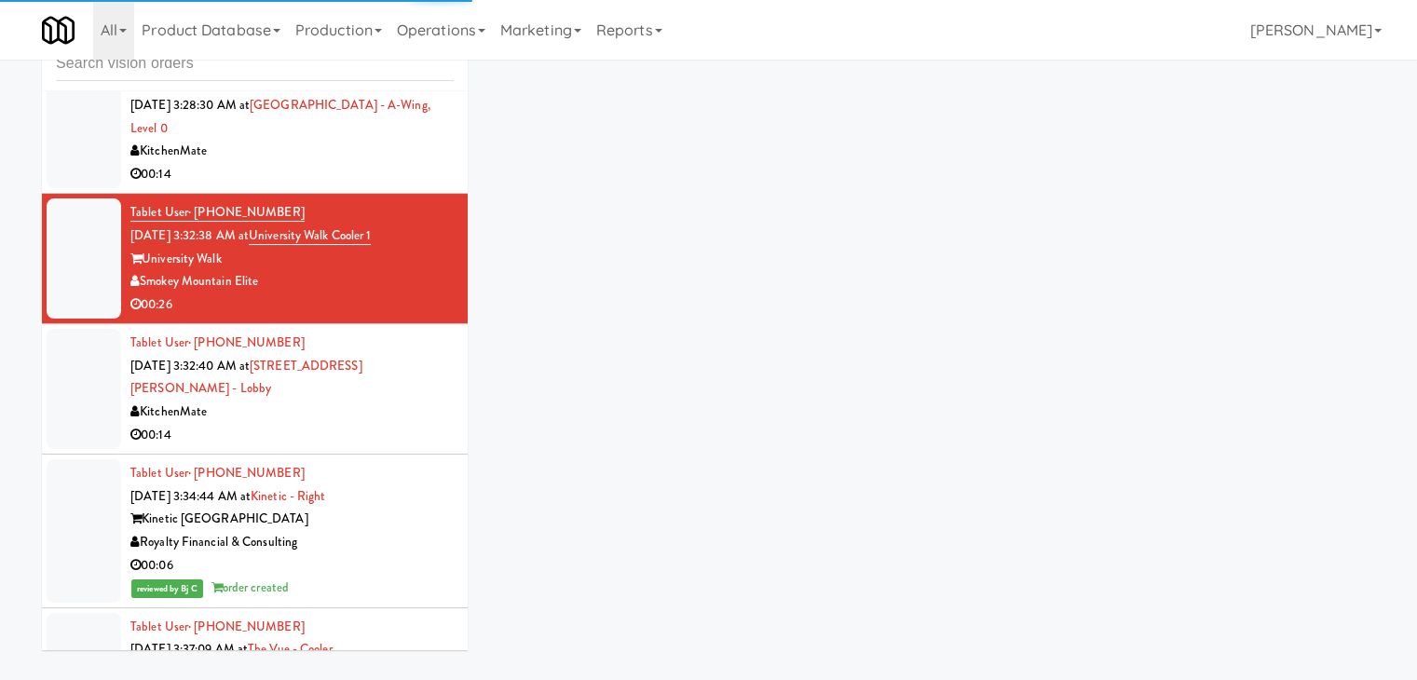
scroll to position [5250, 0]
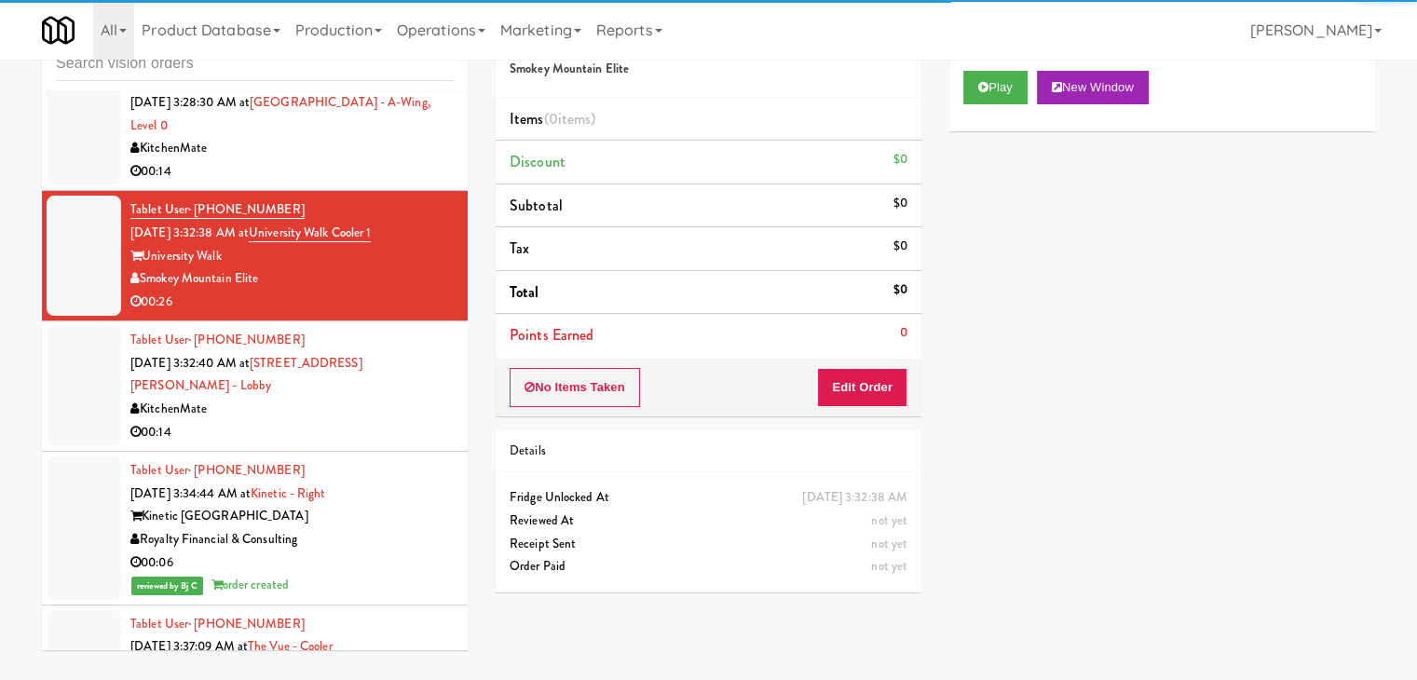
click at [388, 421] on div "00:14" at bounding box center [291, 432] width 323 height 23
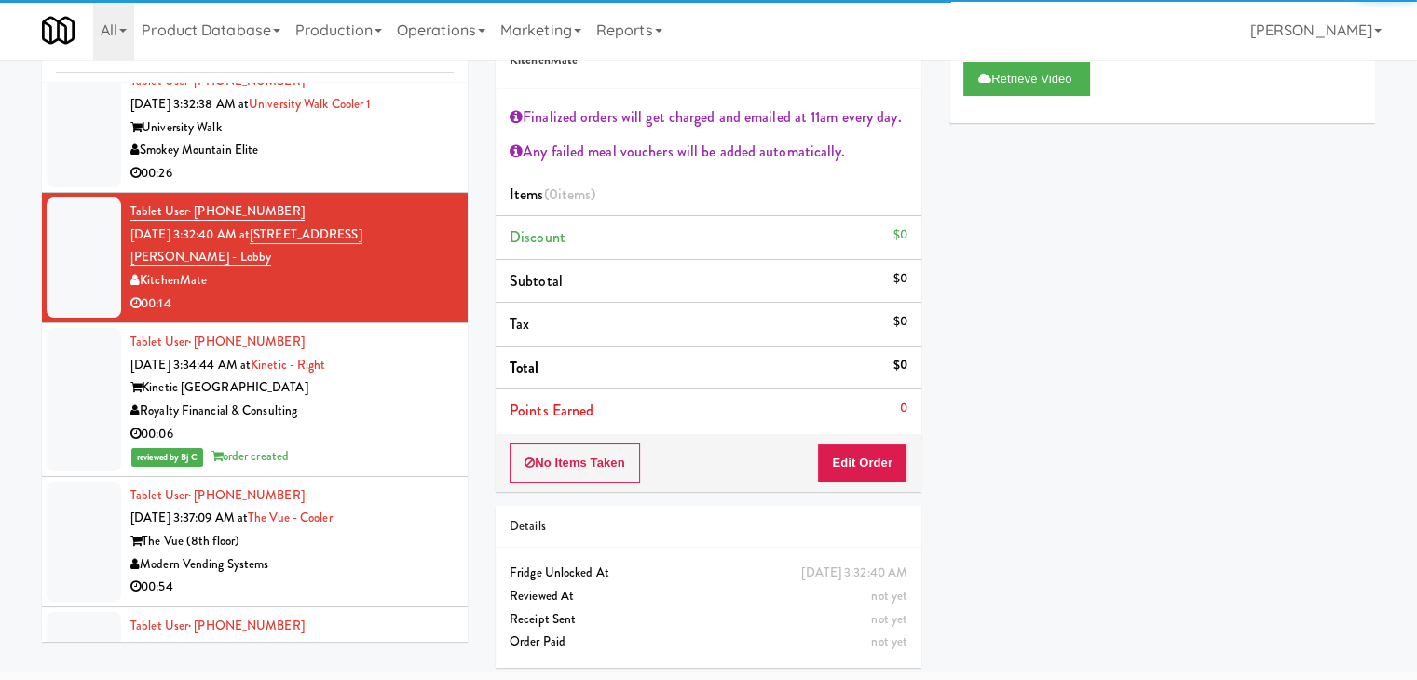
scroll to position [5436, 0]
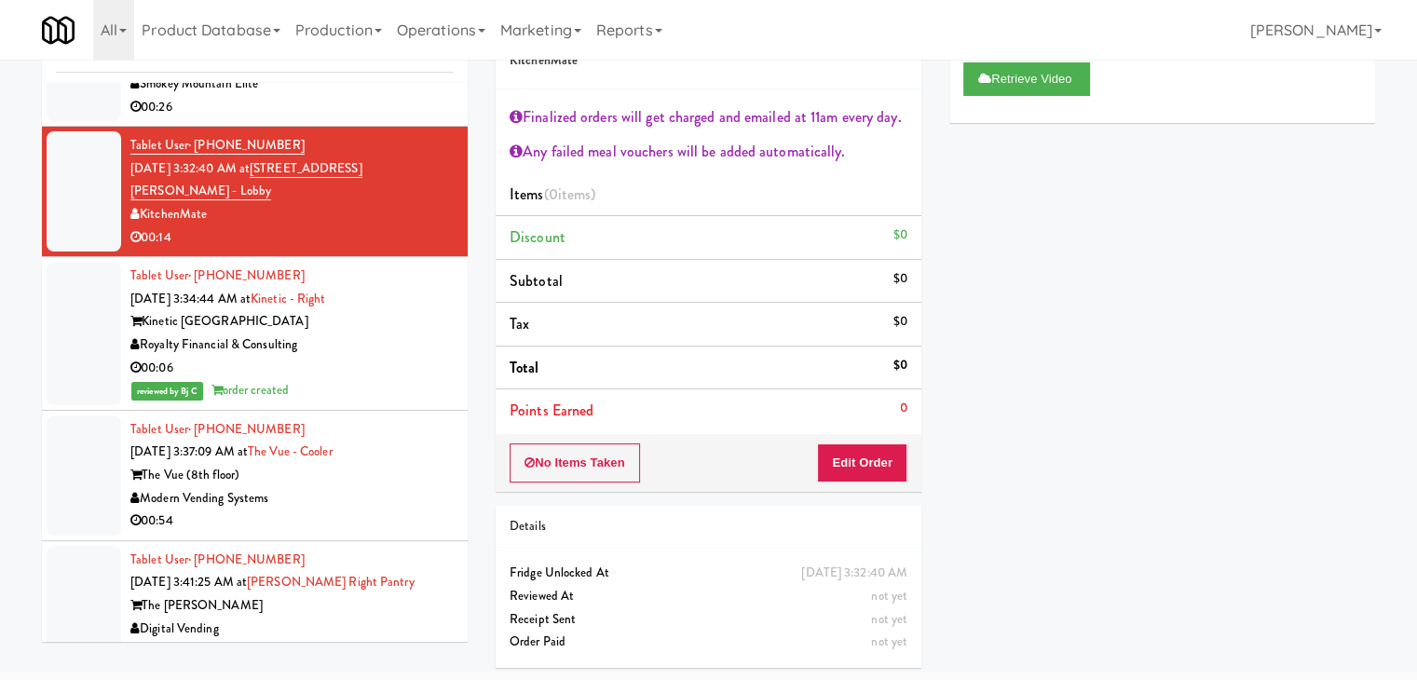
click at [401, 510] on div "00:54" at bounding box center [291, 521] width 323 height 23
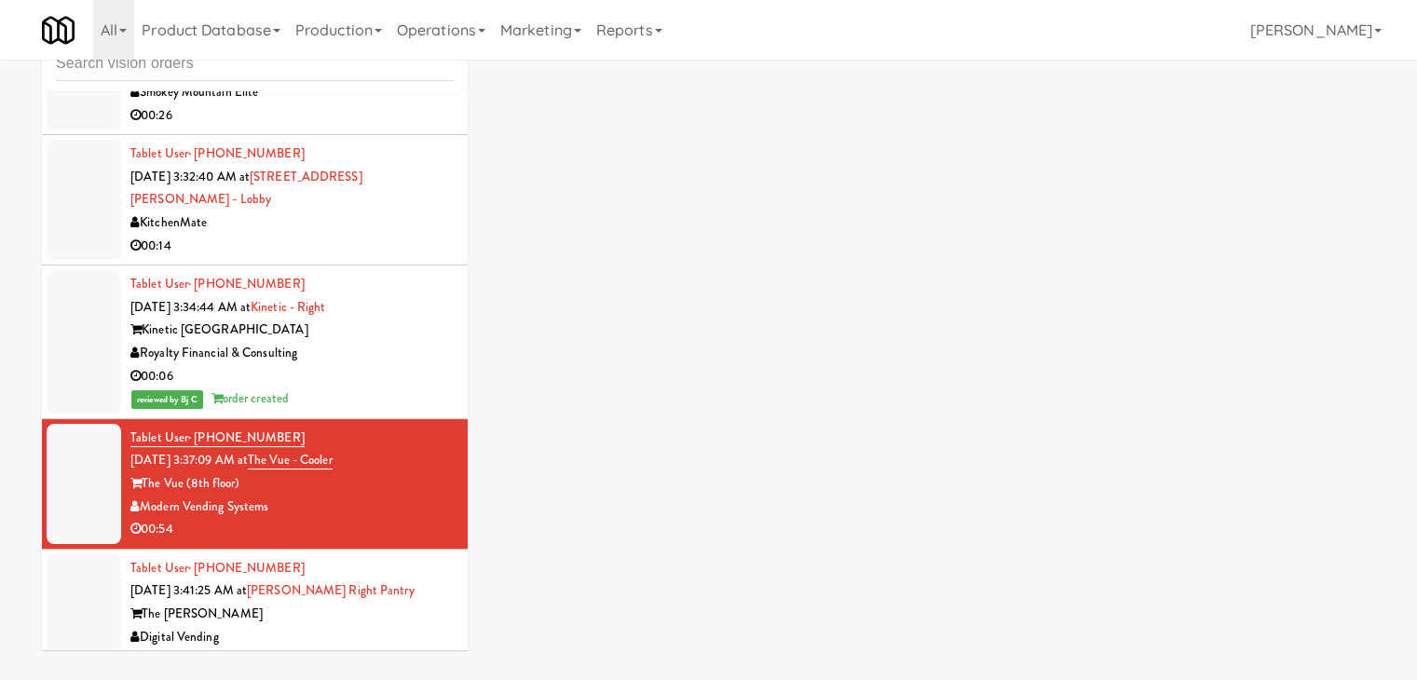
scroll to position [60, 0]
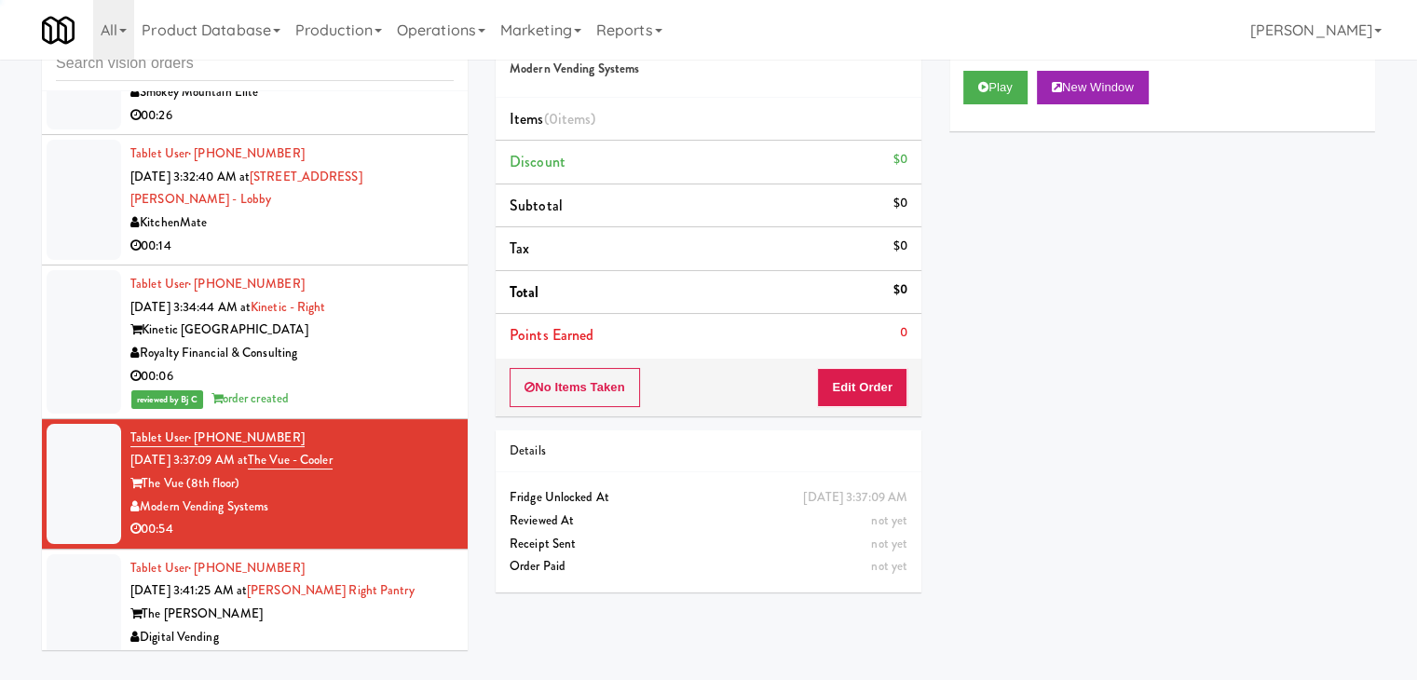
click at [395, 603] on div "The [PERSON_NAME]" at bounding box center [291, 614] width 323 height 23
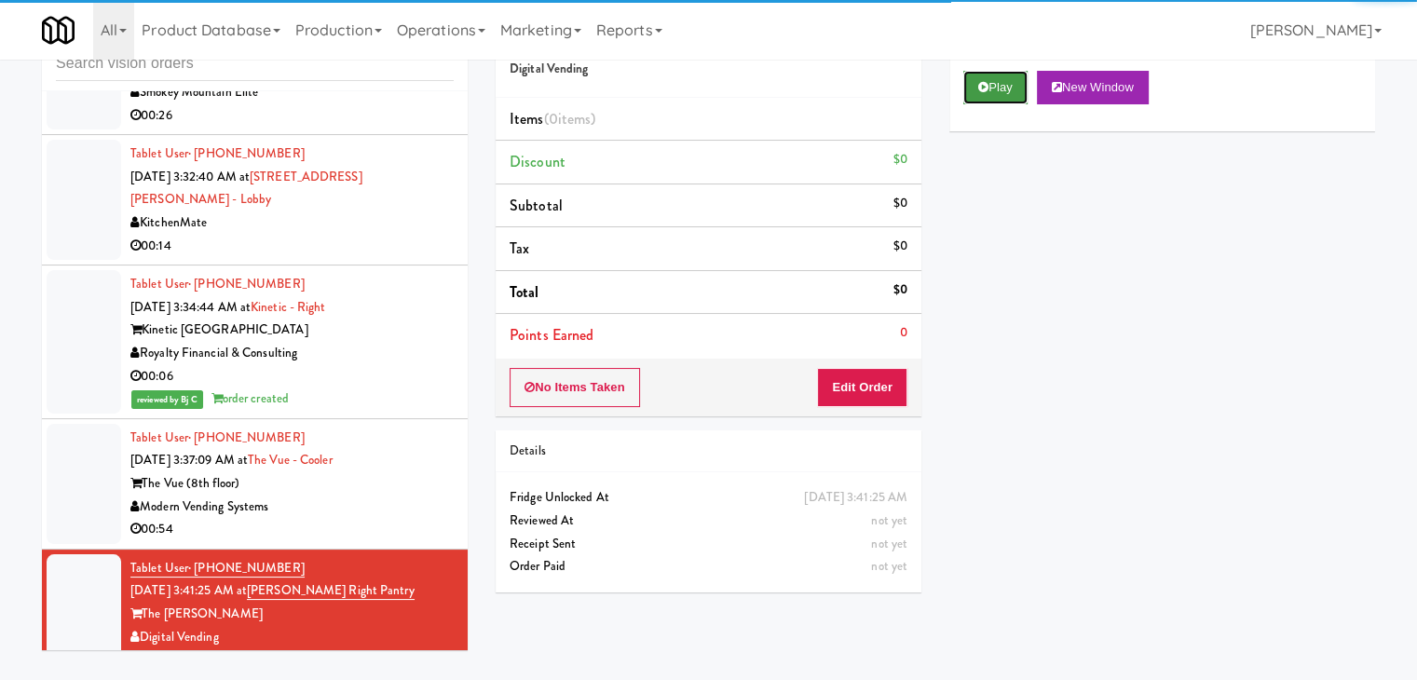
click at [1010, 90] on button "Play" at bounding box center [995, 88] width 64 height 34
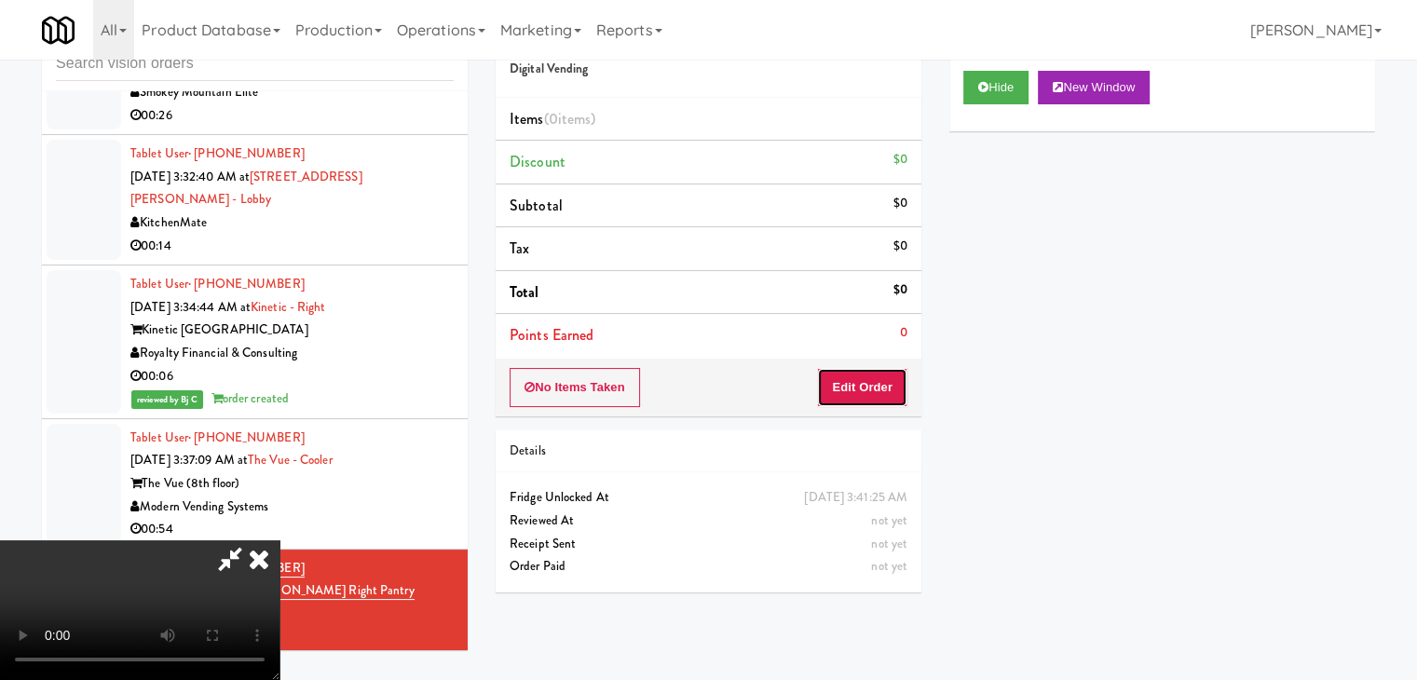
click at [861, 389] on button "Edit Order" at bounding box center [862, 387] width 90 height 39
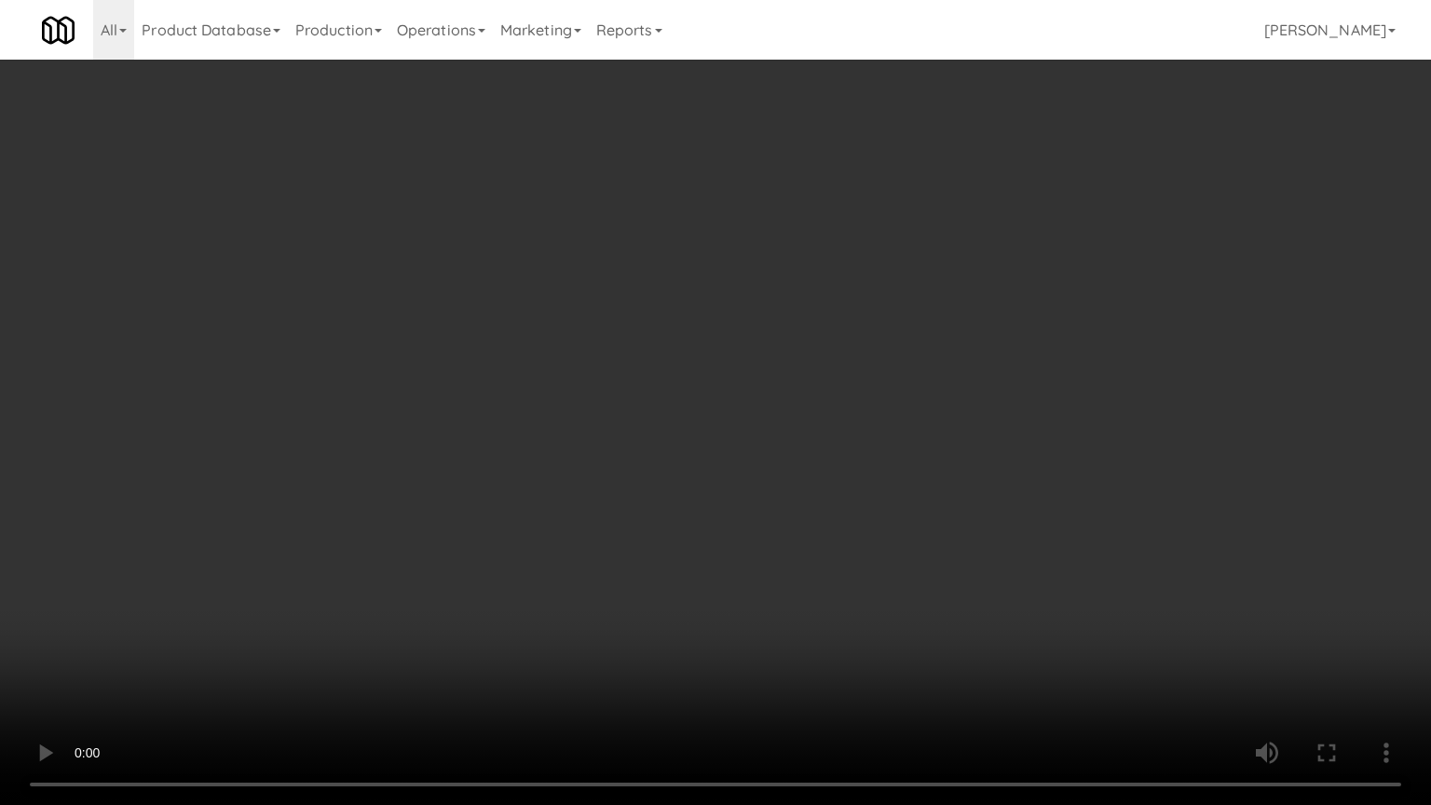
click at [846, 317] on video at bounding box center [715, 402] width 1431 height 805
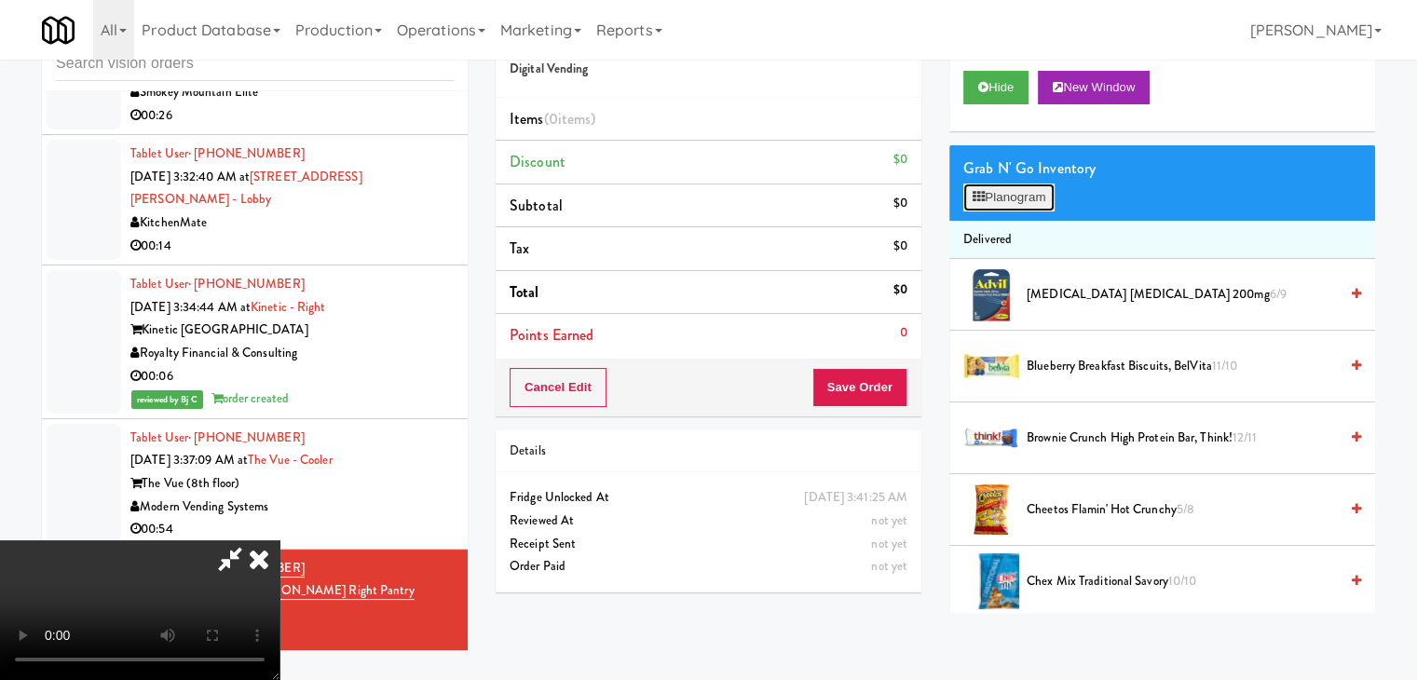
click at [1006, 186] on button "Planogram" at bounding box center [1008, 198] width 91 height 28
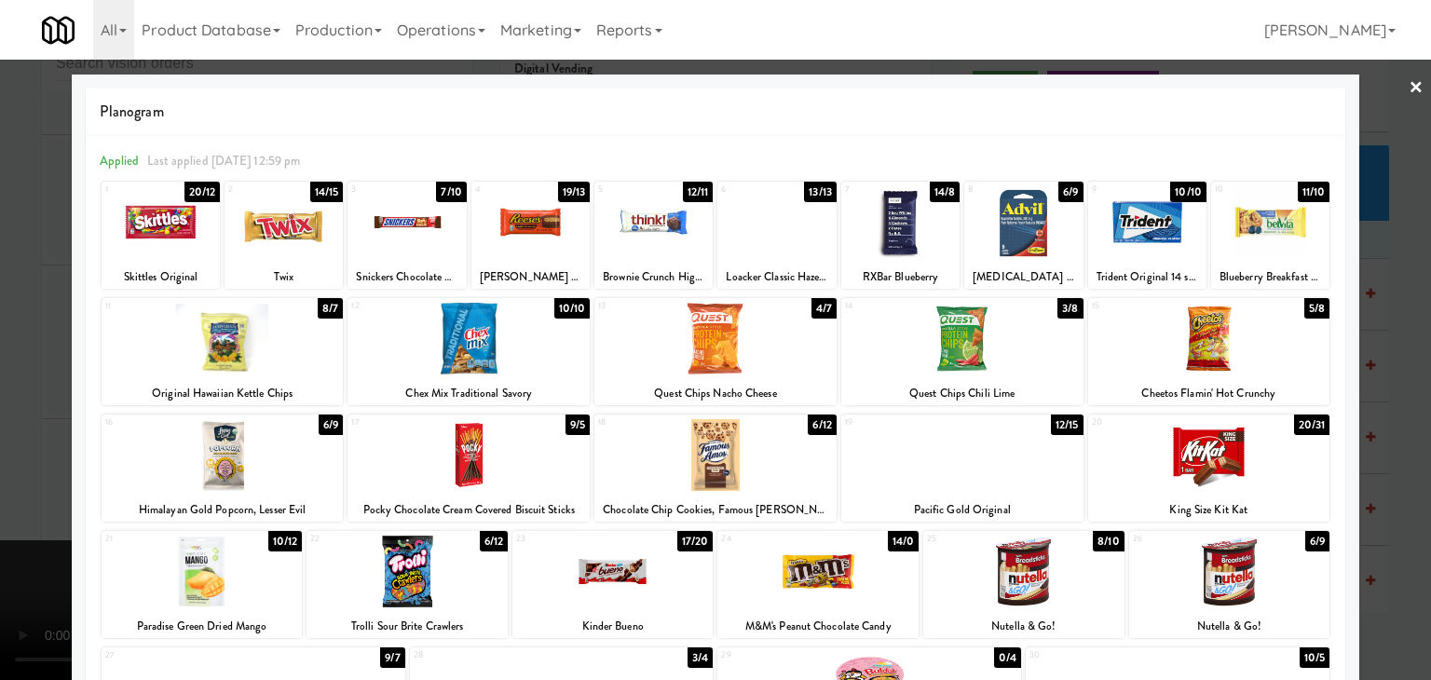
click at [421, 229] on div at bounding box center [406, 222] width 118 height 72
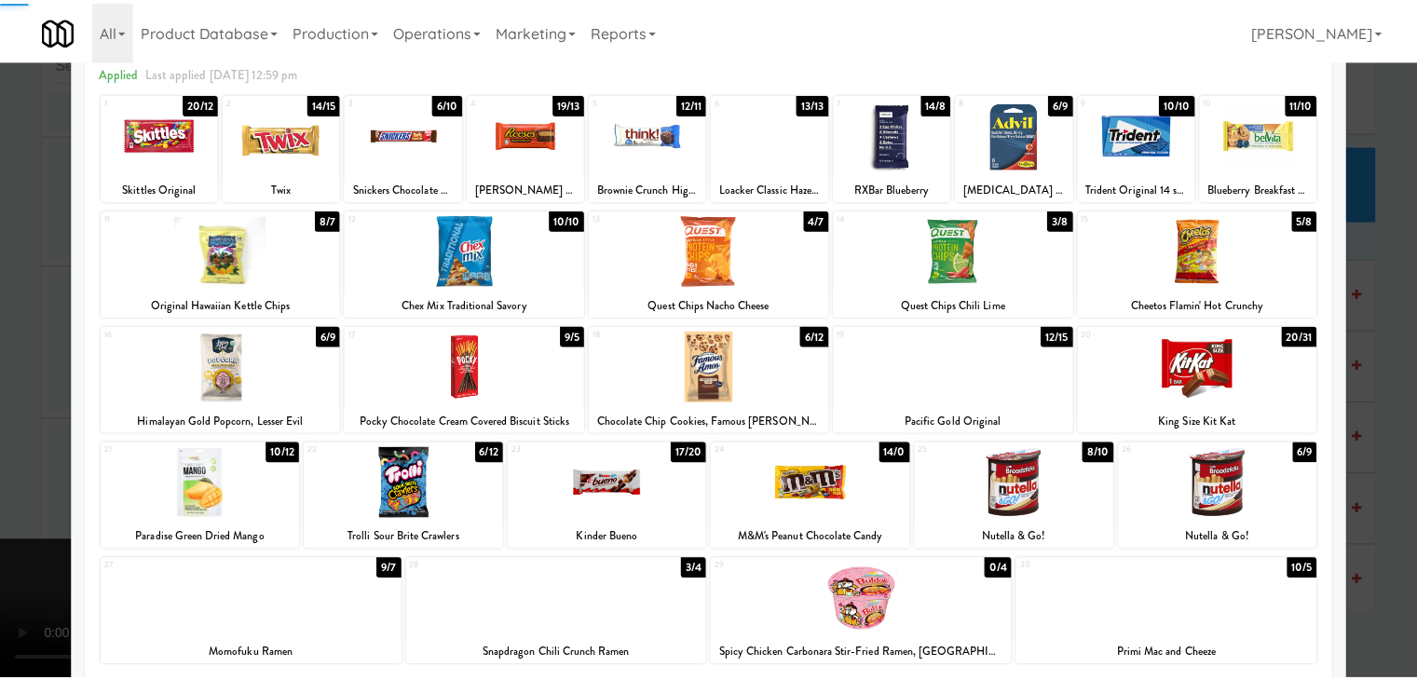
scroll to position [235, 0]
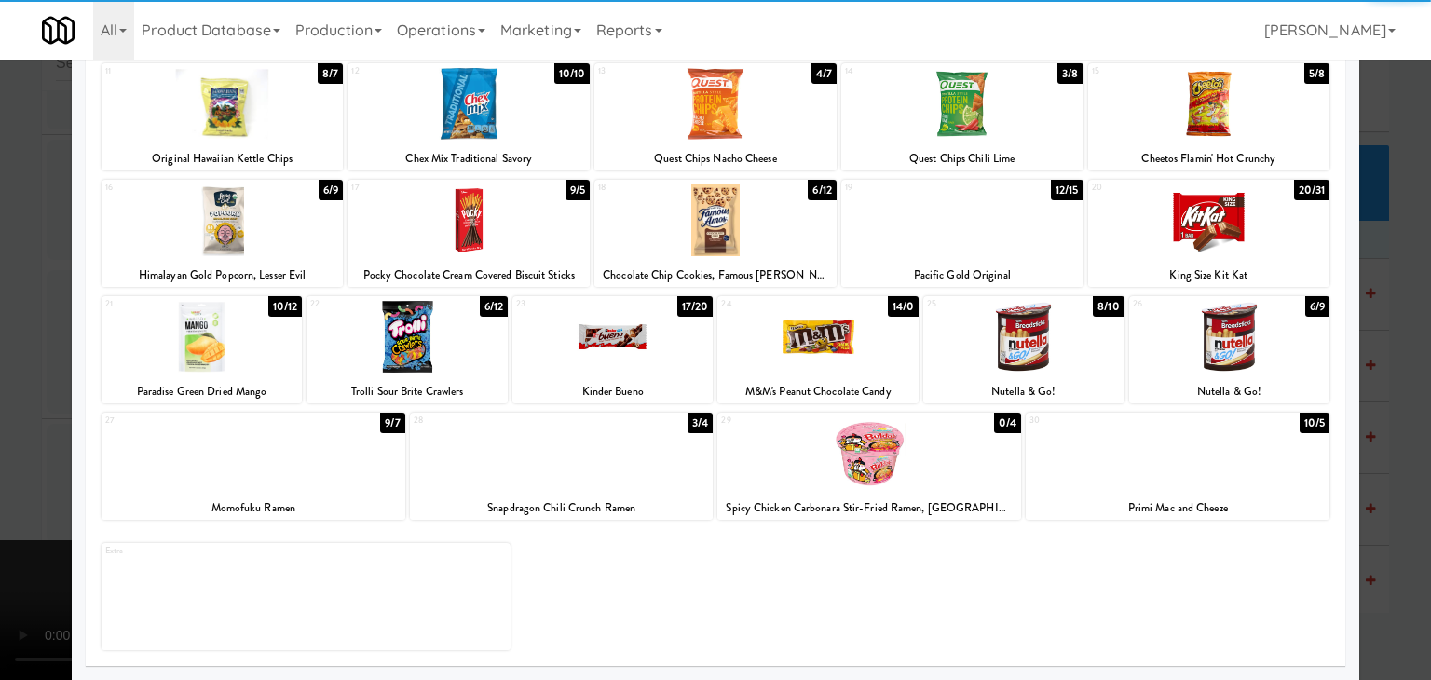
click at [421, 336] on div at bounding box center [406, 337] width 201 height 72
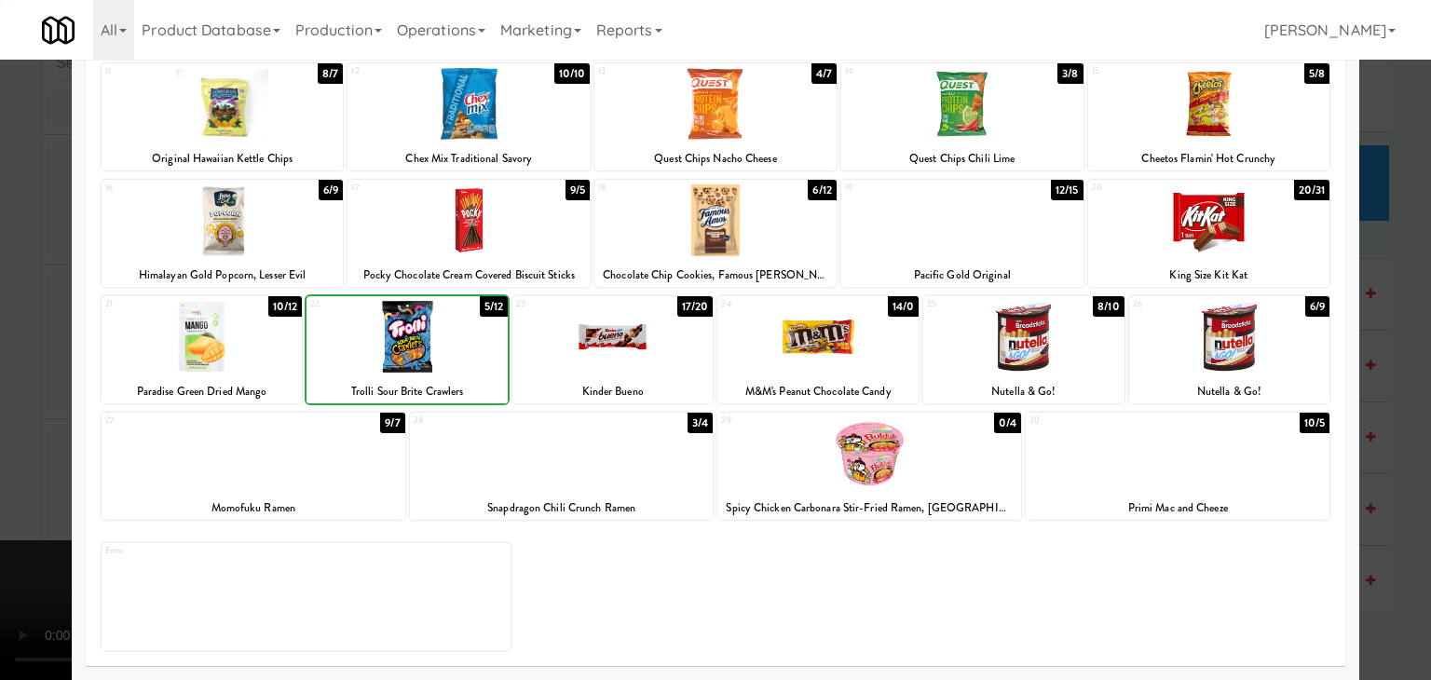
drag, startPoint x: 0, startPoint y: 323, endPoint x: 125, endPoint y: 323, distance: 124.8
click at [24, 318] on div at bounding box center [715, 340] width 1431 height 680
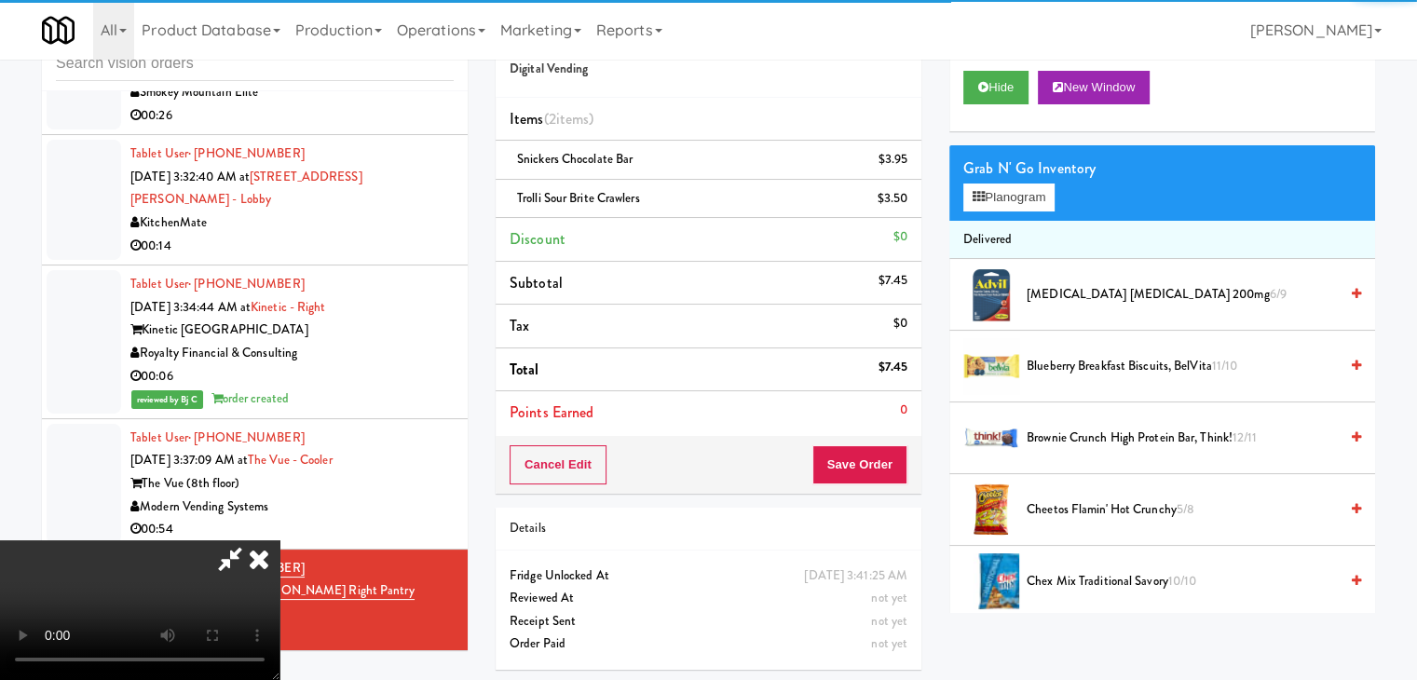
click at [912, 456] on div "Cancel Edit Save Order" at bounding box center [709, 465] width 426 height 58
click at [911, 459] on div "Cancel Edit Save Order" at bounding box center [709, 465] width 426 height 58
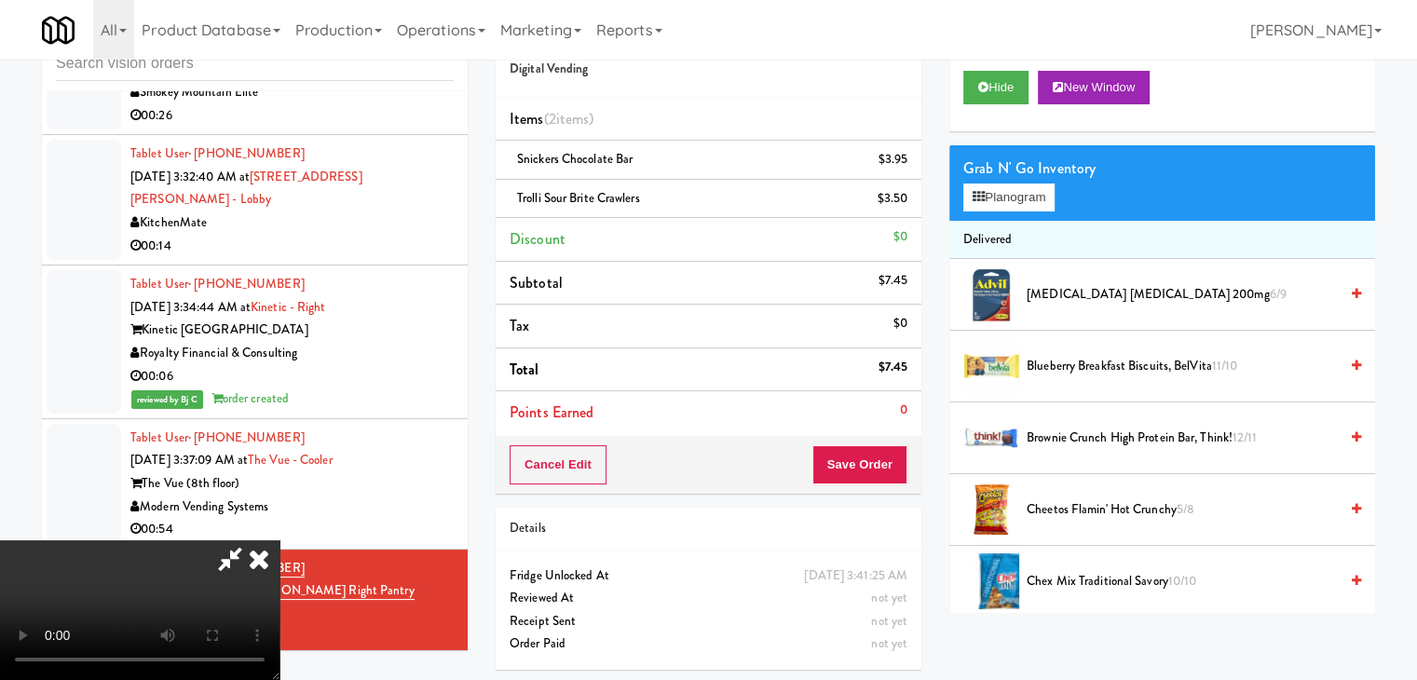
click at [906, 462] on div "Cancel Edit Save Order" at bounding box center [709, 465] width 426 height 58
click at [895, 464] on button "Save Order" at bounding box center [859, 464] width 95 height 39
drag, startPoint x: 894, startPoint y: 463, endPoint x: 889, endPoint y: 452, distance: 12.5
click at [893, 461] on button "Save Order" at bounding box center [859, 464] width 95 height 39
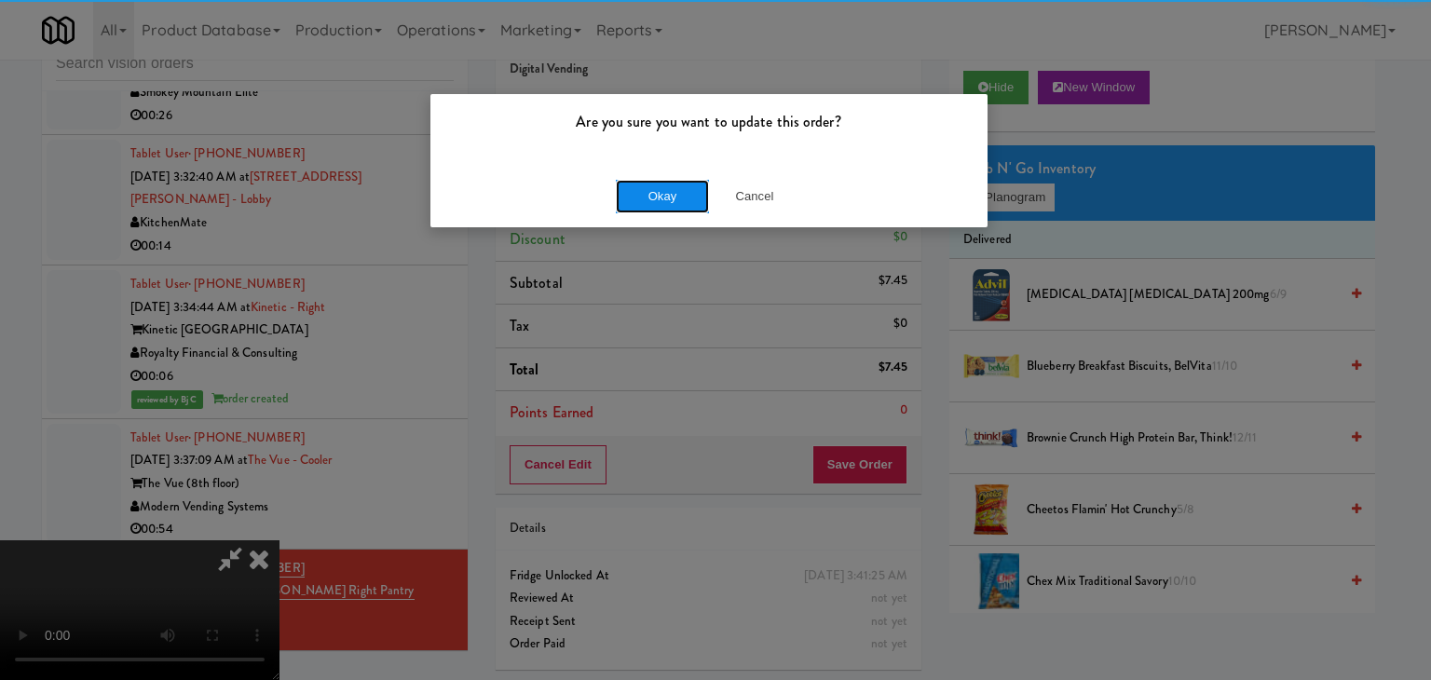
click at [685, 188] on button "Okay" at bounding box center [662, 197] width 93 height 34
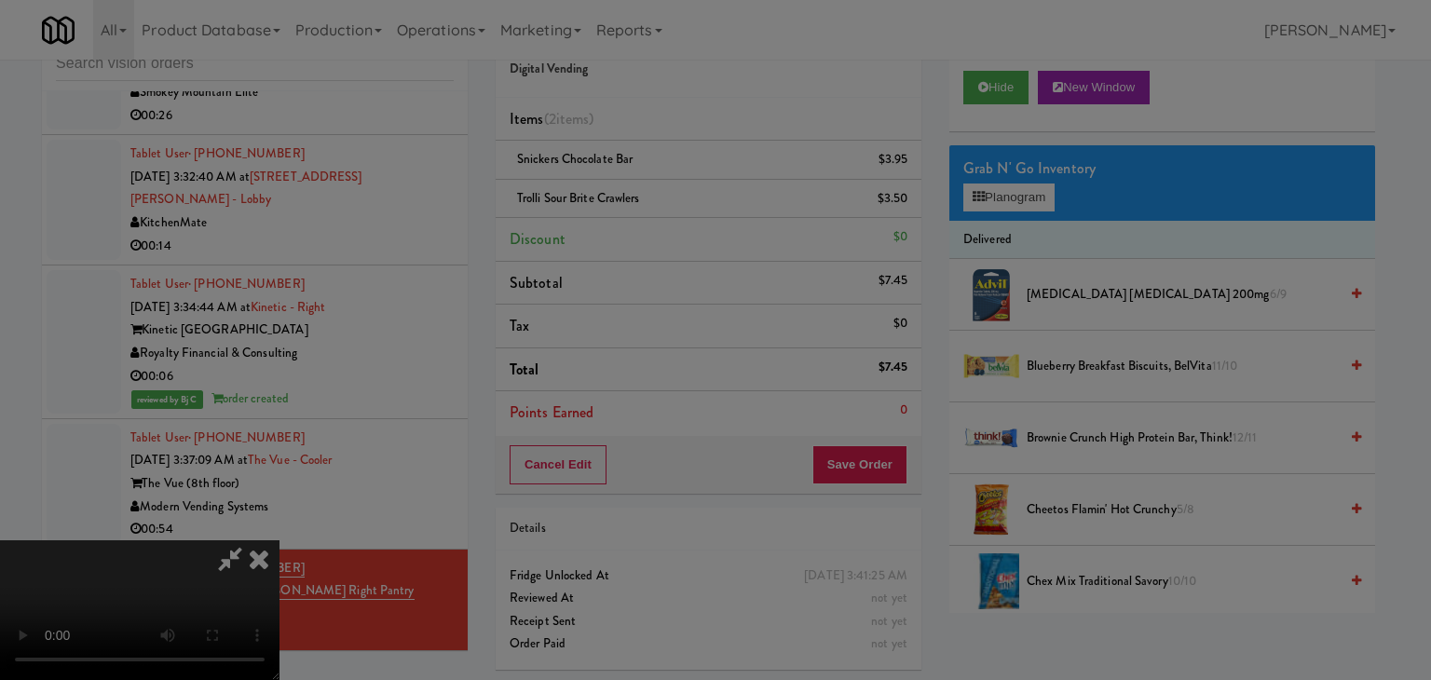
click at [685, 179] on button "Okay" at bounding box center [662, 162] width 93 height 34
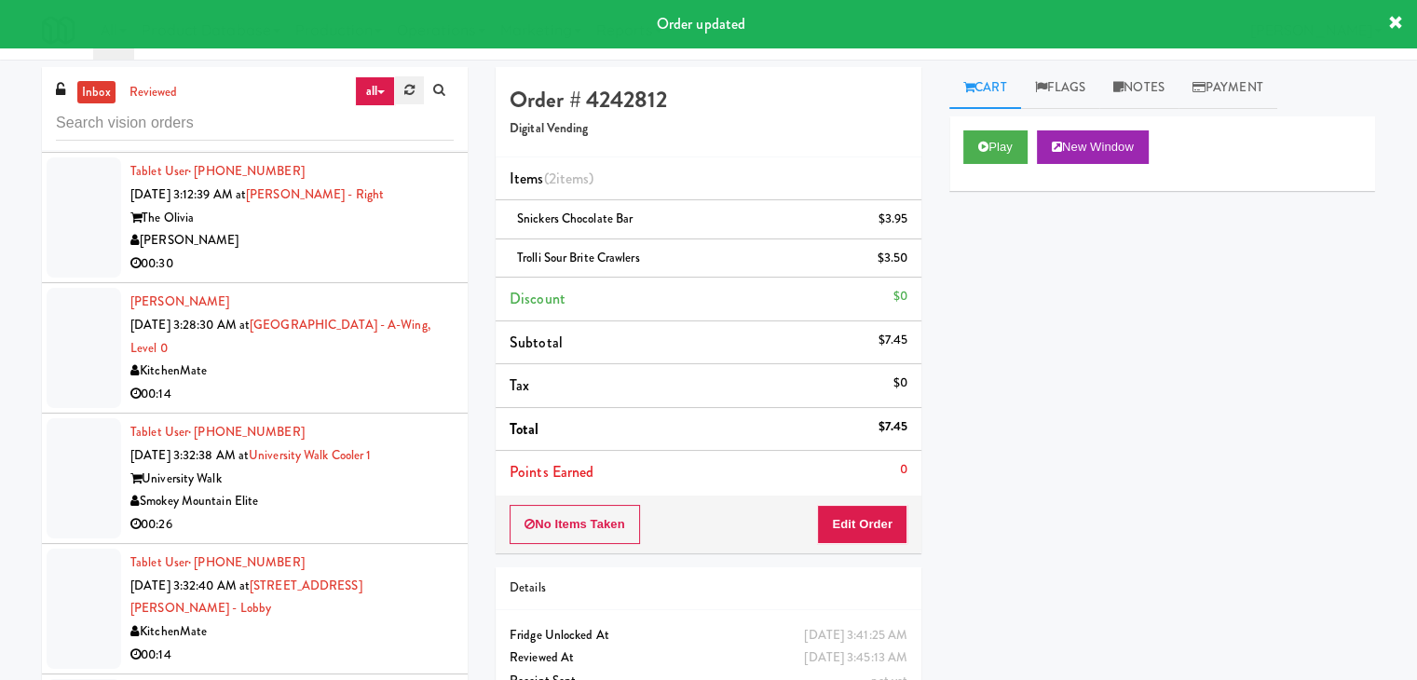
click at [402, 102] on link at bounding box center [409, 90] width 29 height 28
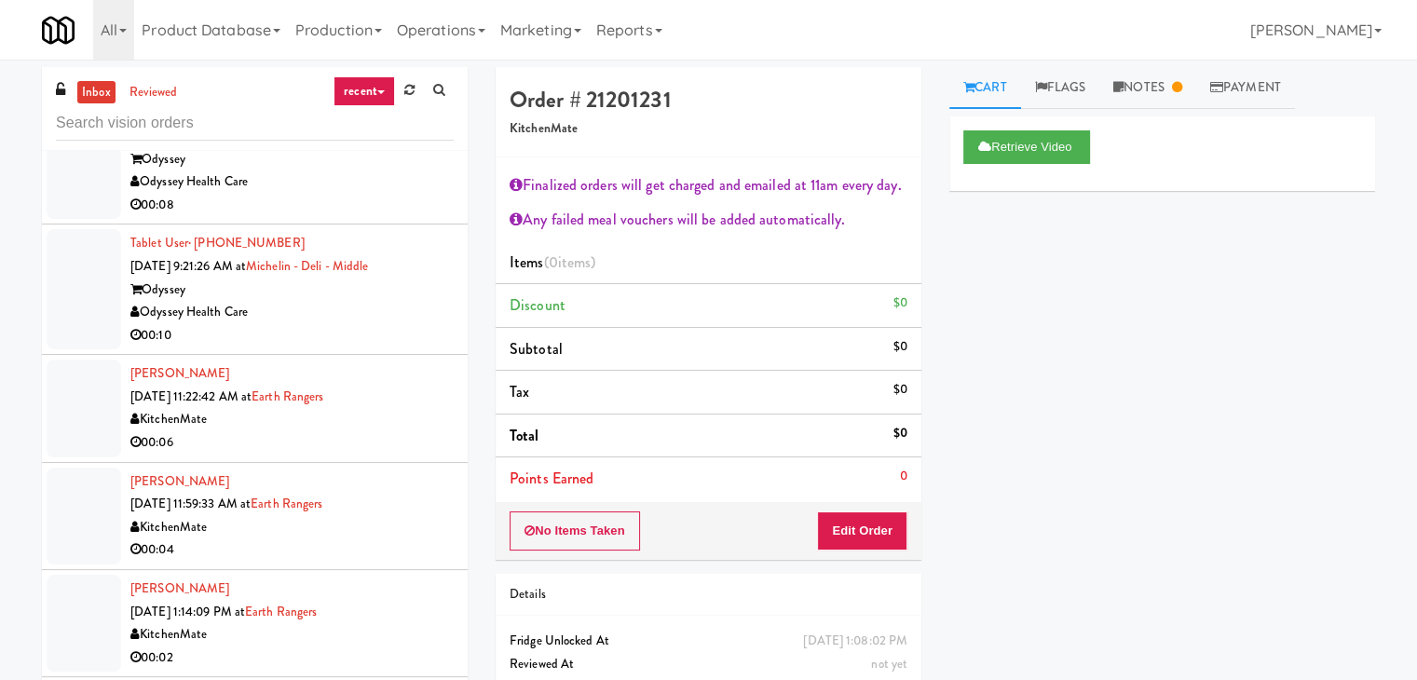
scroll to position [186, 0]
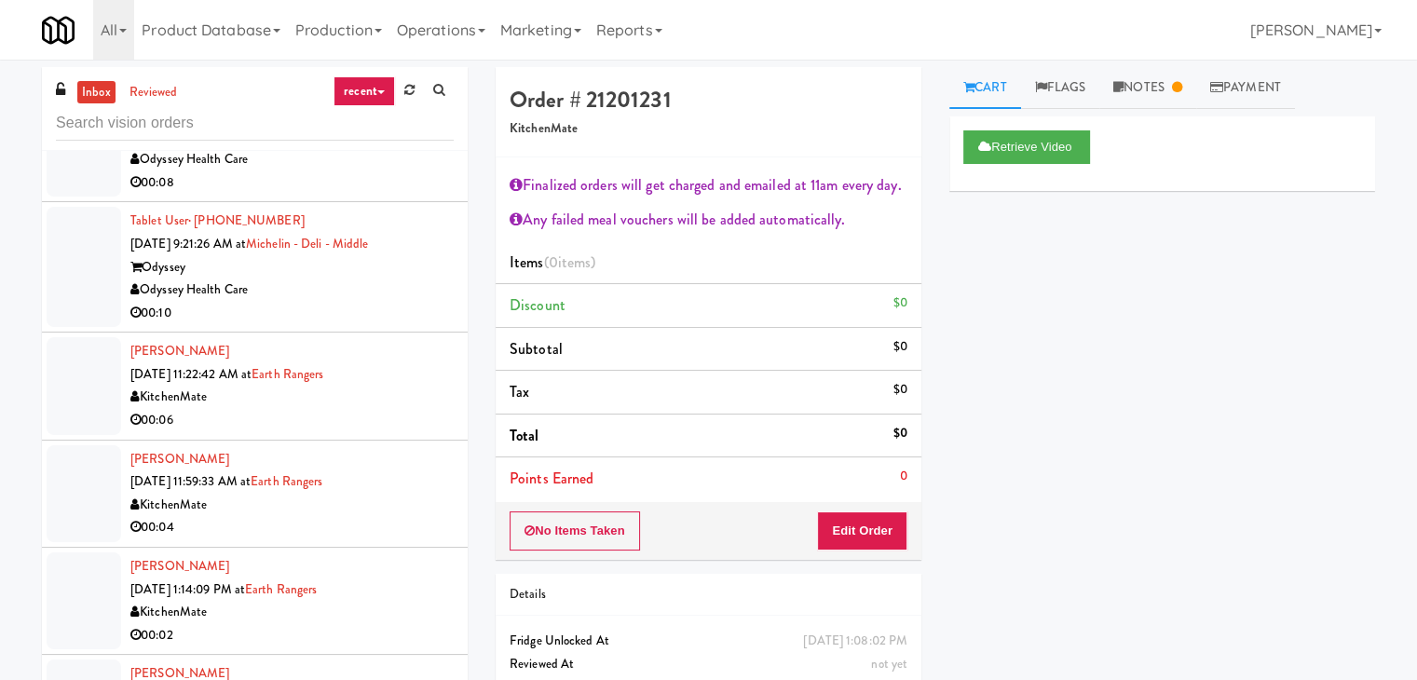
click at [382, 94] on icon at bounding box center [380, 92] width 7 height 4
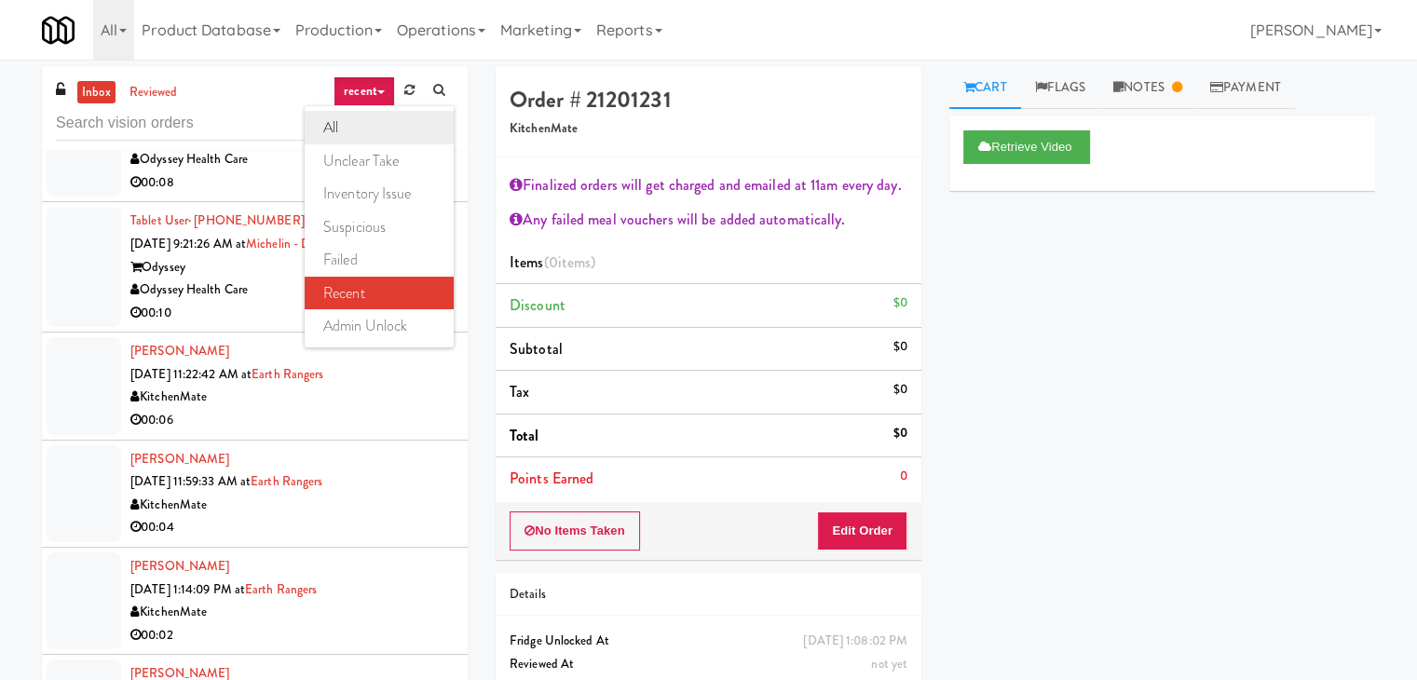
click at [367, 126] on link "all" at bounding box center [379, 128] width 149 height 34
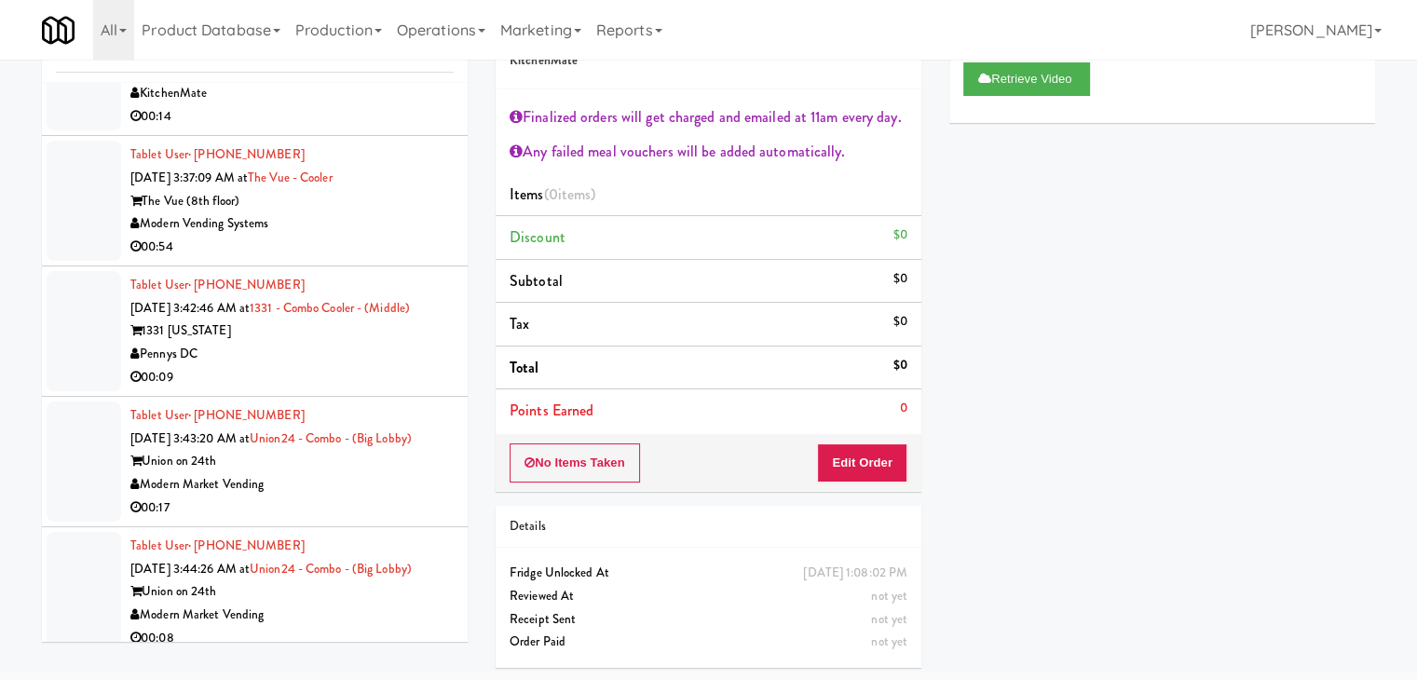
scroll to position [5389, 0]
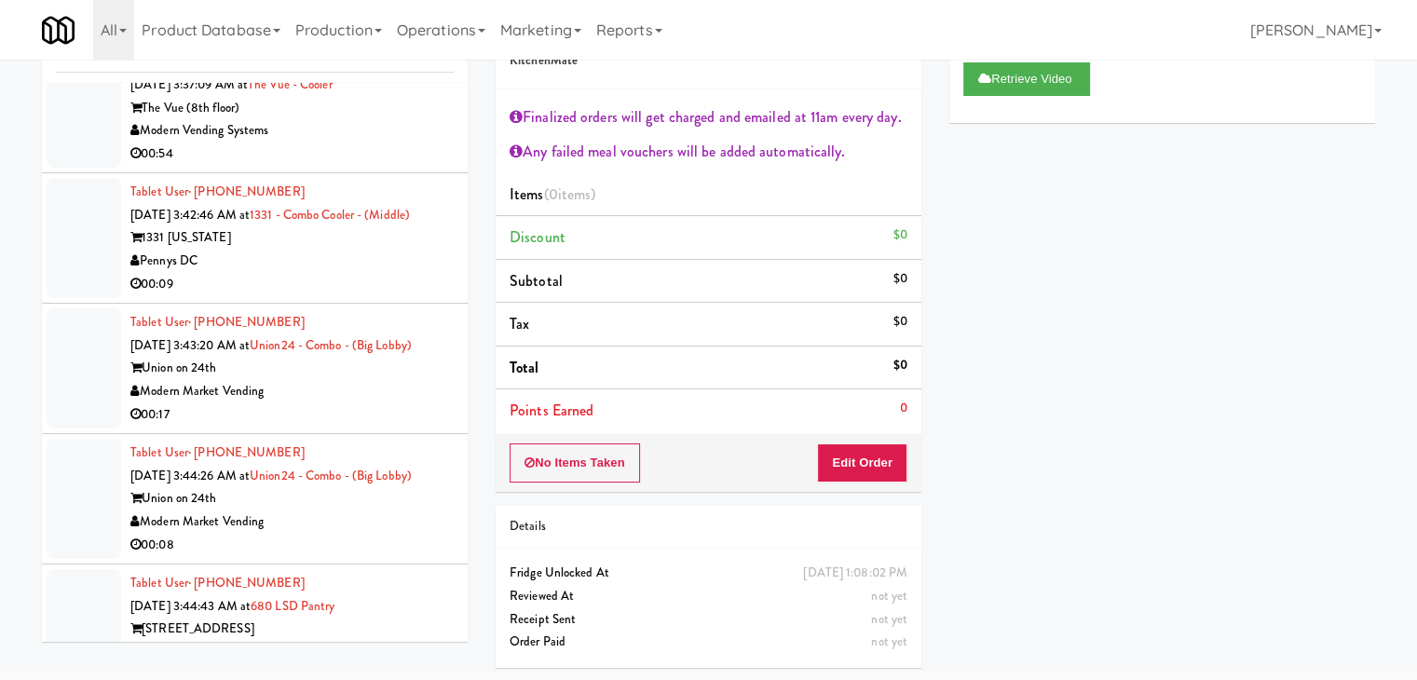
drag, startPoint x: 339, startPoint y: 469, endPoint x: 340, endPoint y: 479, distance: 10.3
click at [340, 511] on div "Modern Market Vending" at bounding box center [291, 522] width 323 height 23
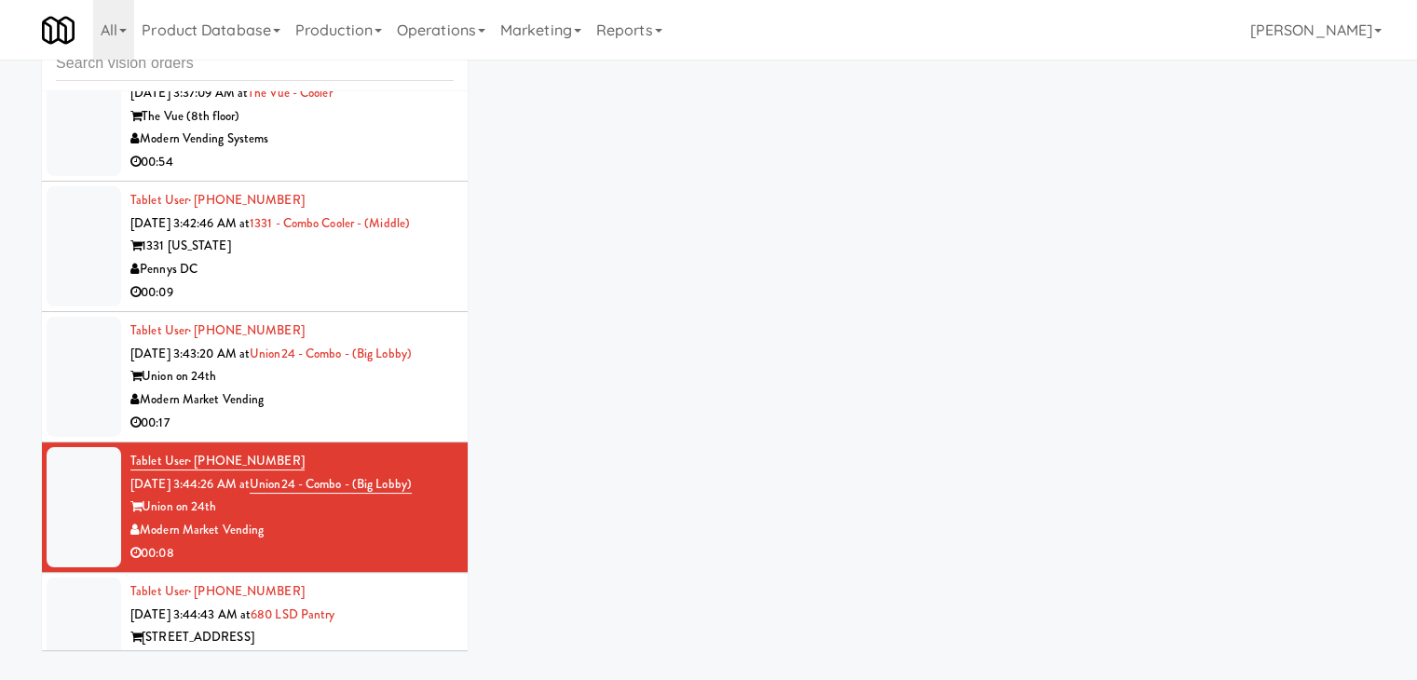
scroll to position [60, 0]
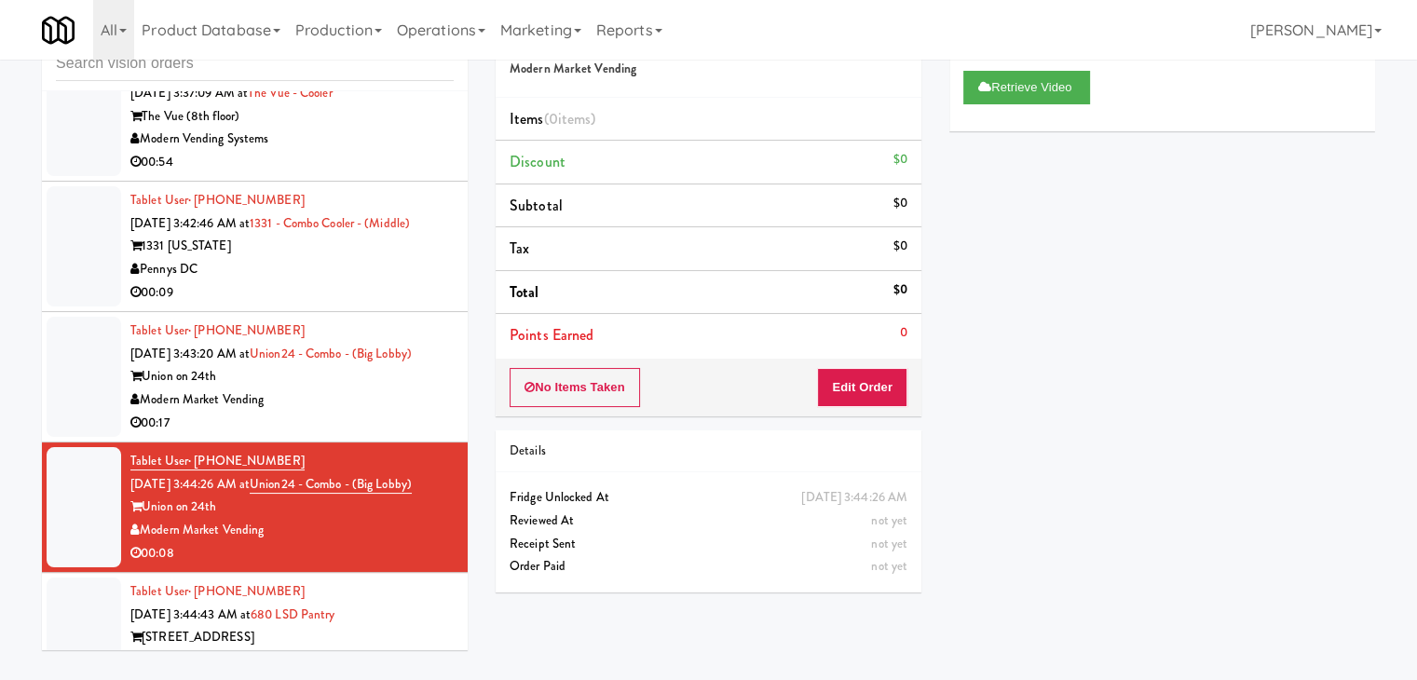
click at [358, 258] on div "Pennys DC" at bounding box center [291, 269] width 323 height 23
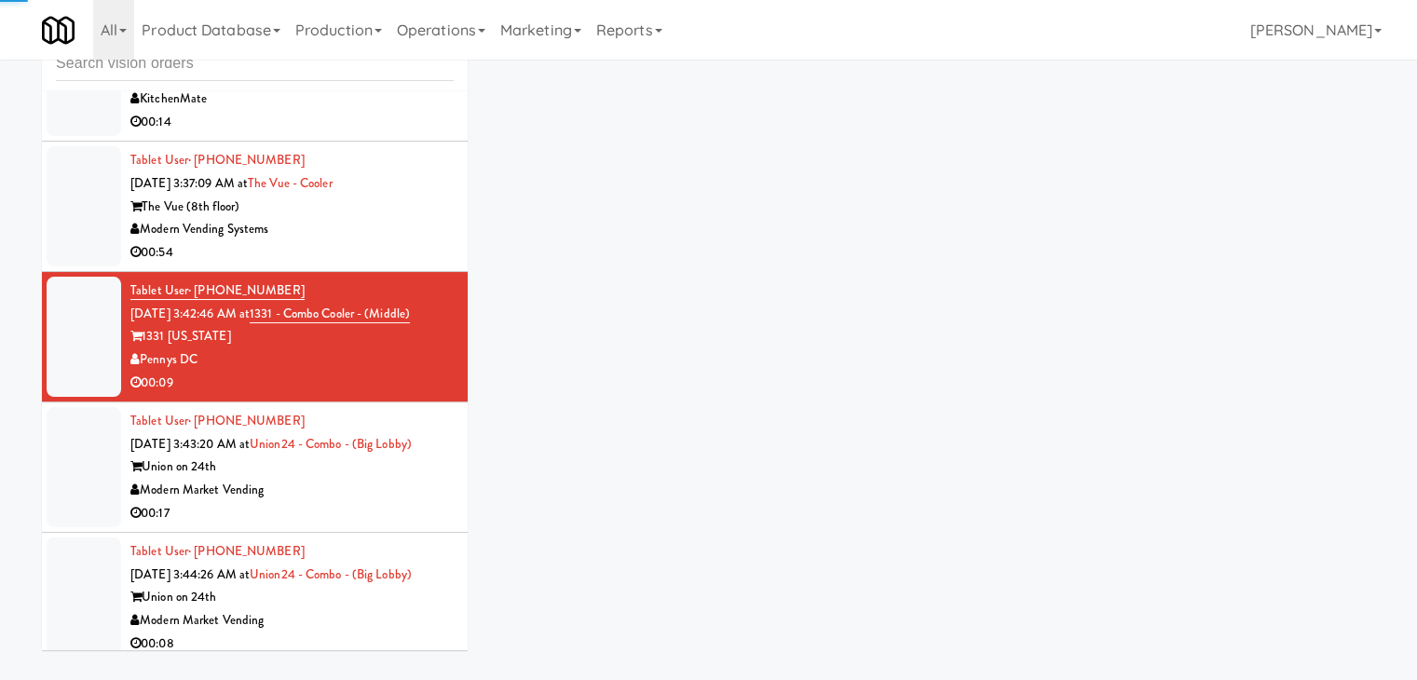
scroll to position [5203, 0]
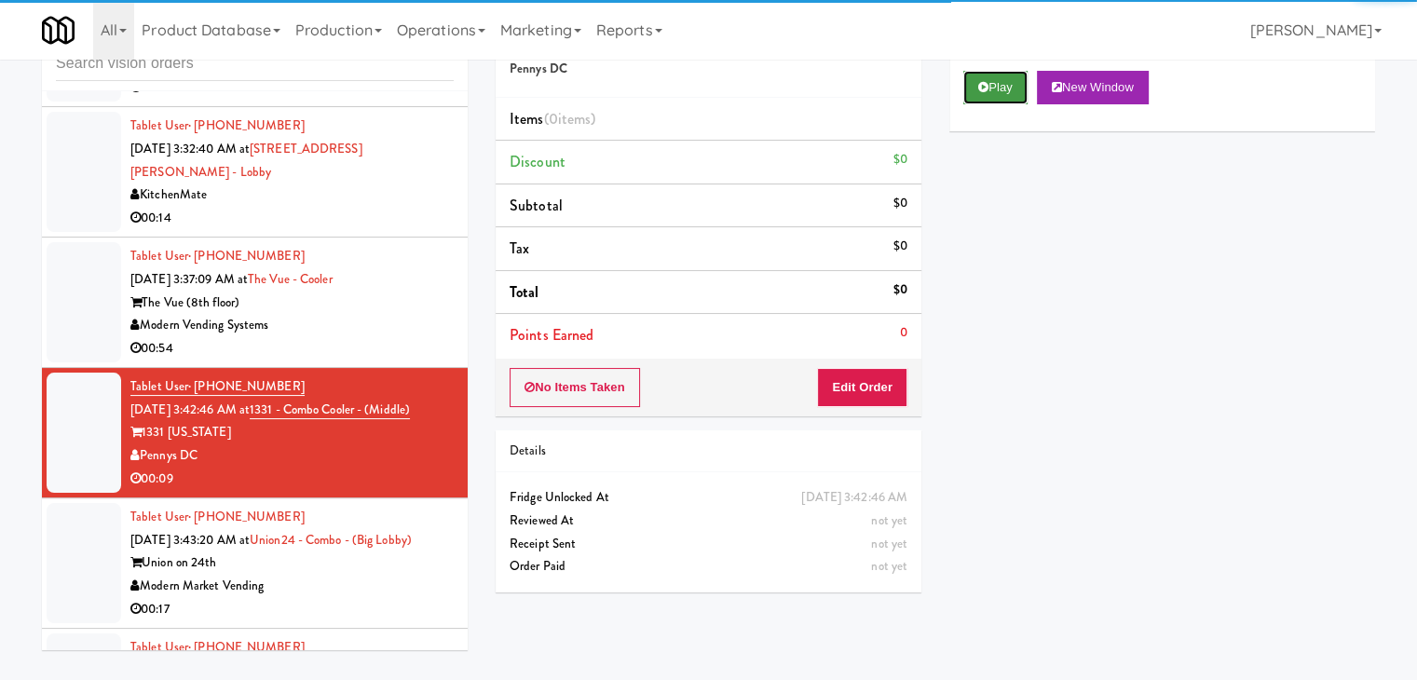
drag, startPoint x: 980, startPoint y: 83, endPoint x: 947, endPoint y: 184, distance: 106.1
click at [980, 84] on icon at bounding box center [983, 87] width 10 height 12
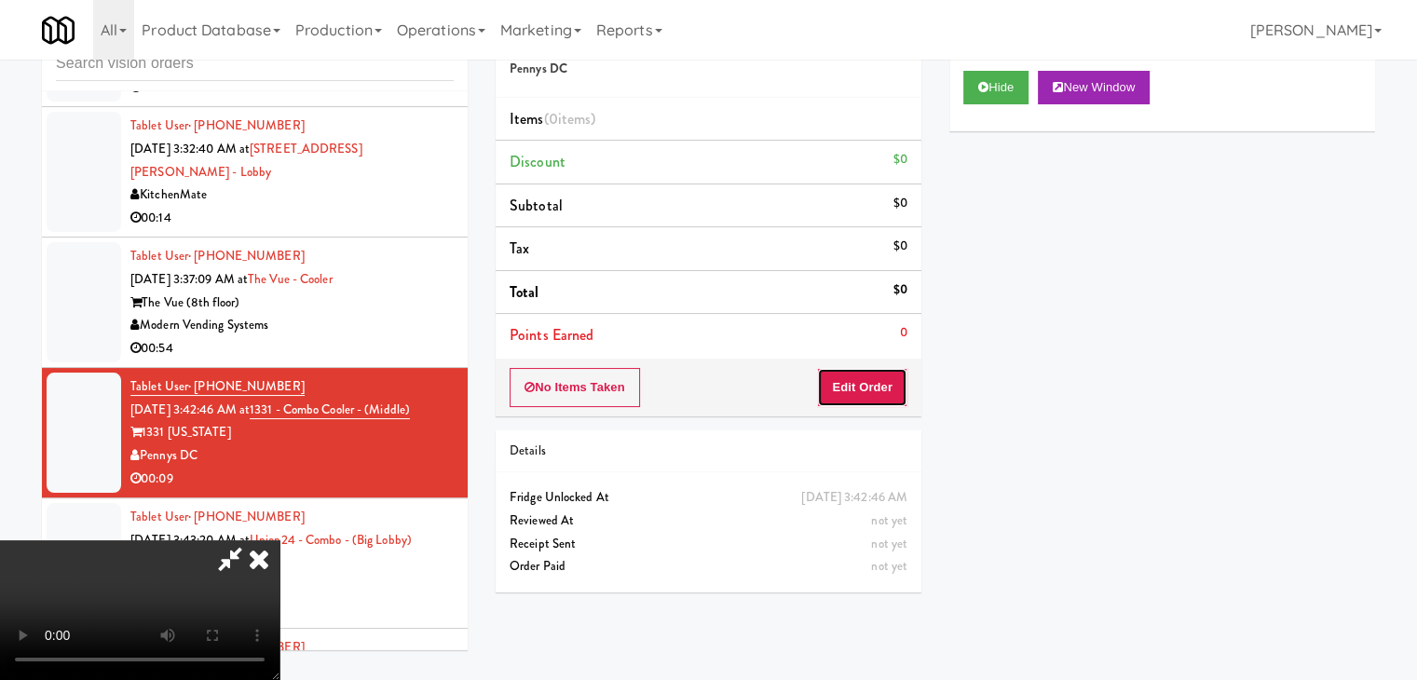
click at [867, 390] on button "Edit Order" at bounding box center [862, 387] width 90 height 39
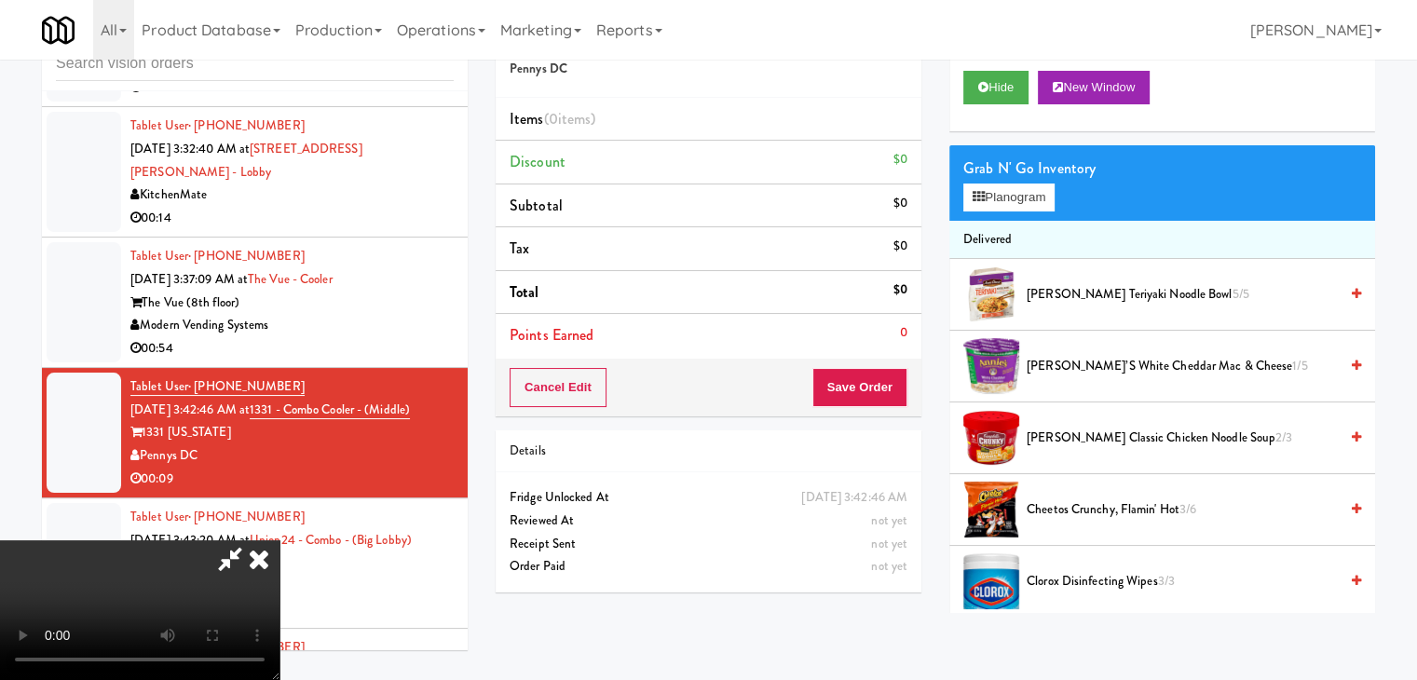
scroll to position [0, 0]
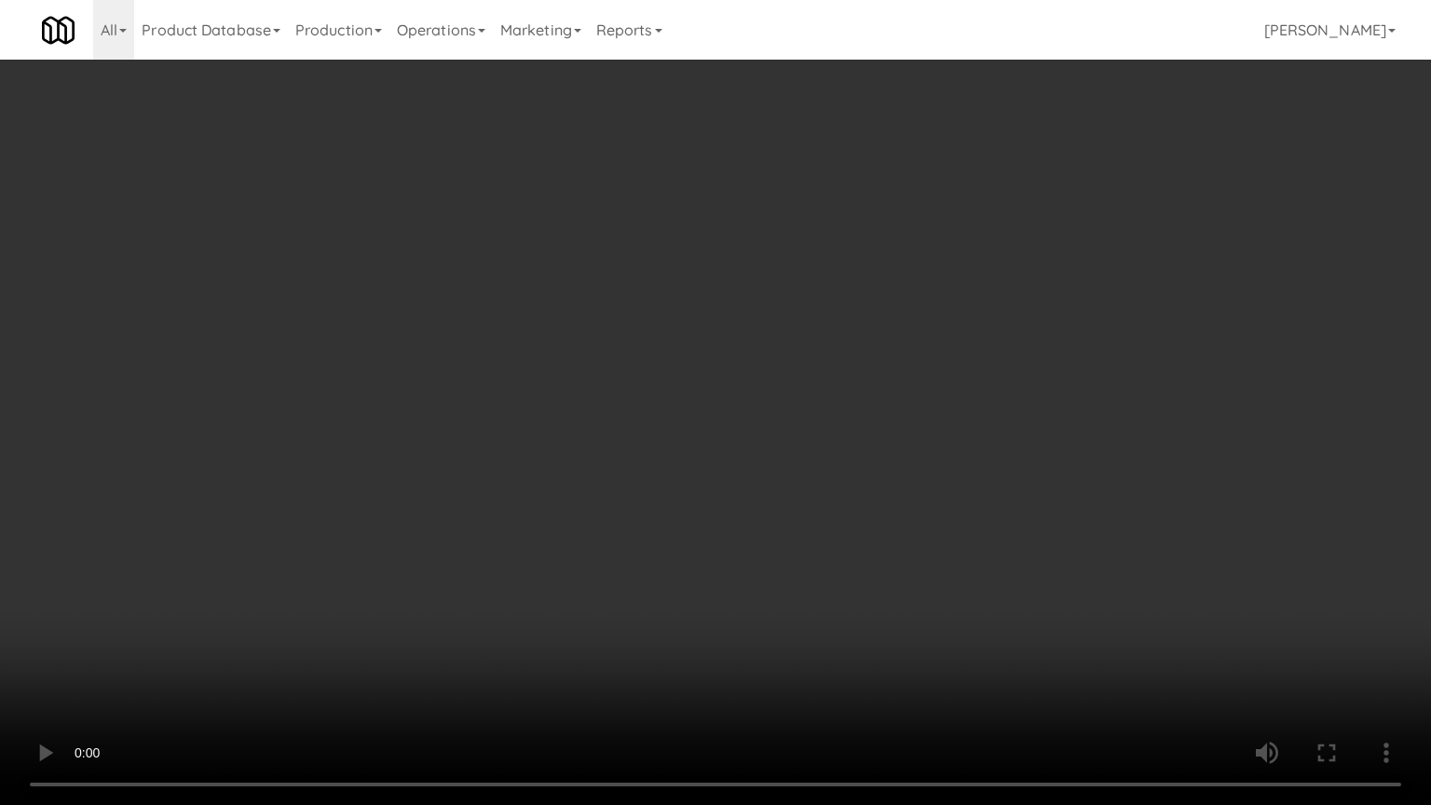
click at [724, 429] on video at bounding box center [715, 402] width 1431 height 805
click at [726, 430] on video at bounding box center [715, 402] width 1431 height 805
click at [767, 410] on video at bounding box center [715, 402] width 1431 height 805
drag, startPoint x: 767, startPoint y: 410, endPoint x: 822, endPoint y: 283, distance: 138.1
click at [767, 408] on video at bounding box center [715, 402] width 1431 height 805
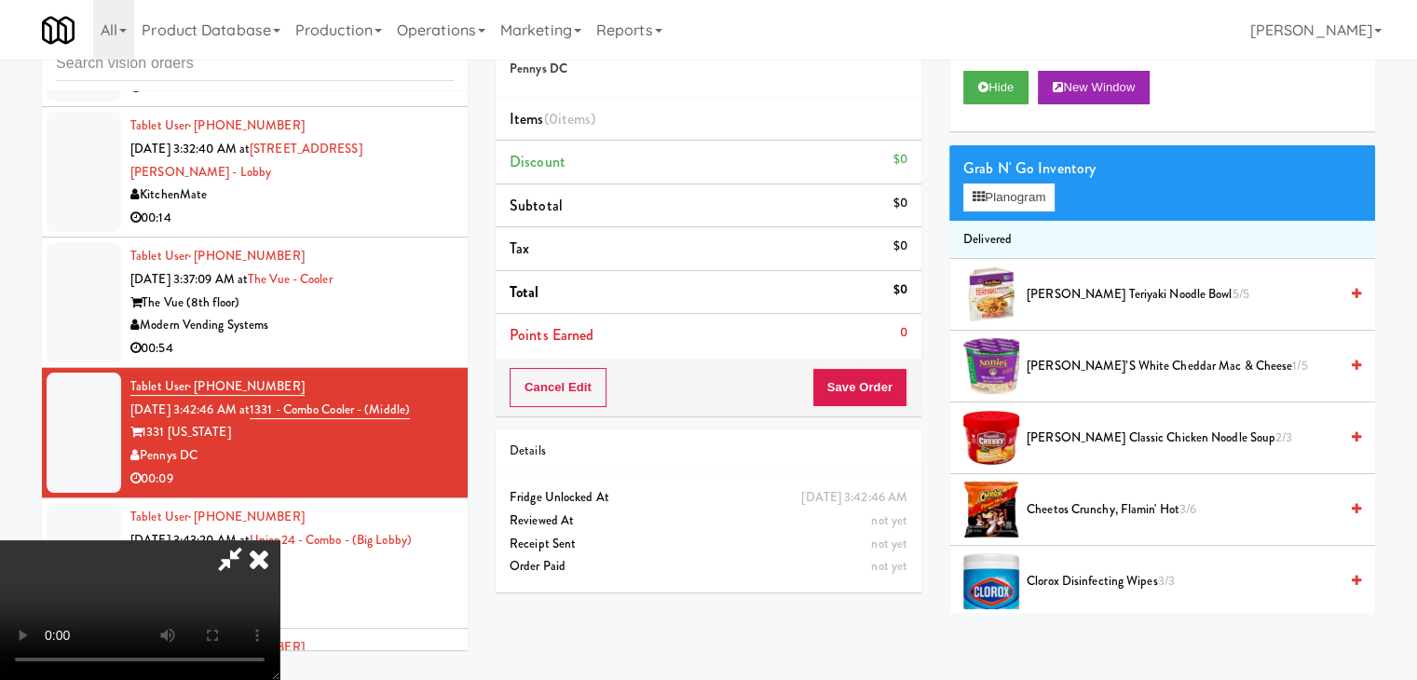
click at [1097, 365] on span "[PERSON_NAME]’s White Cheddar Mac & Cheese 1/5" at bounding box center [1182, 366] width 311 height 23
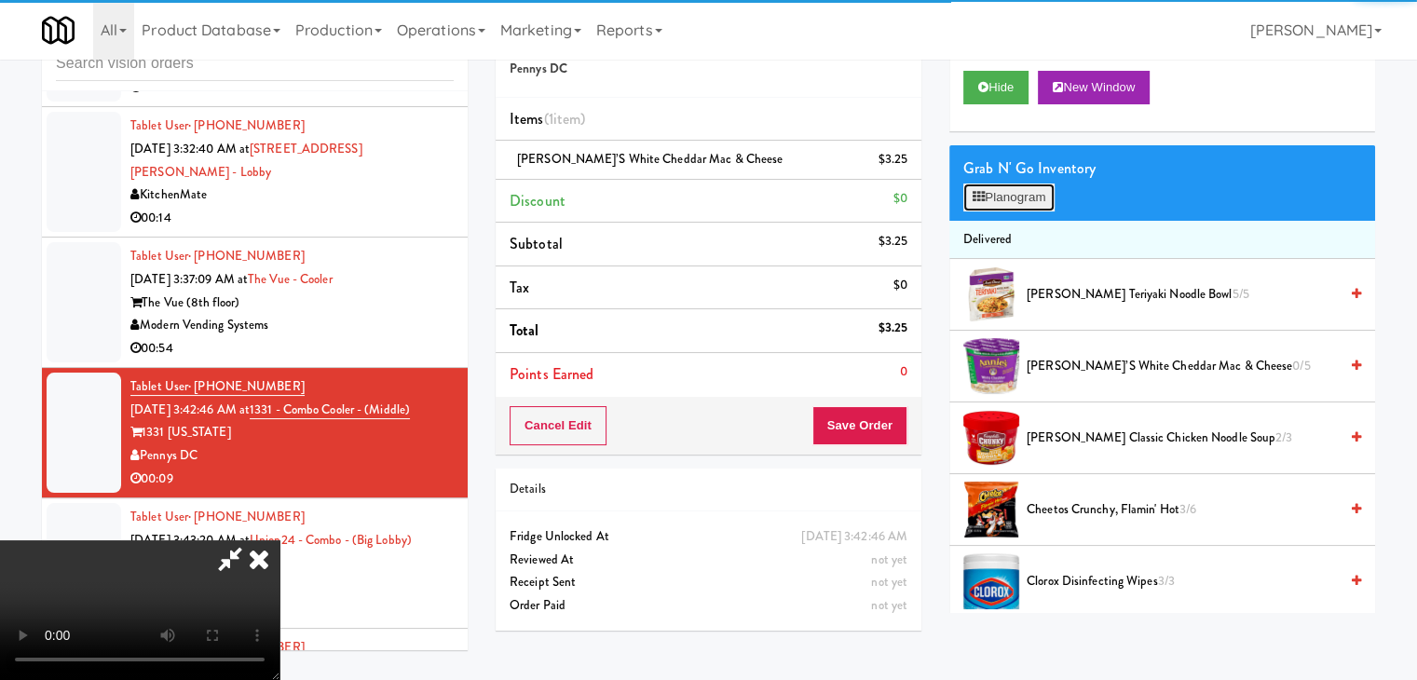
click at [1034, 200] on button "Planogram" at bounding box center [1008, 198] width 91 height 28
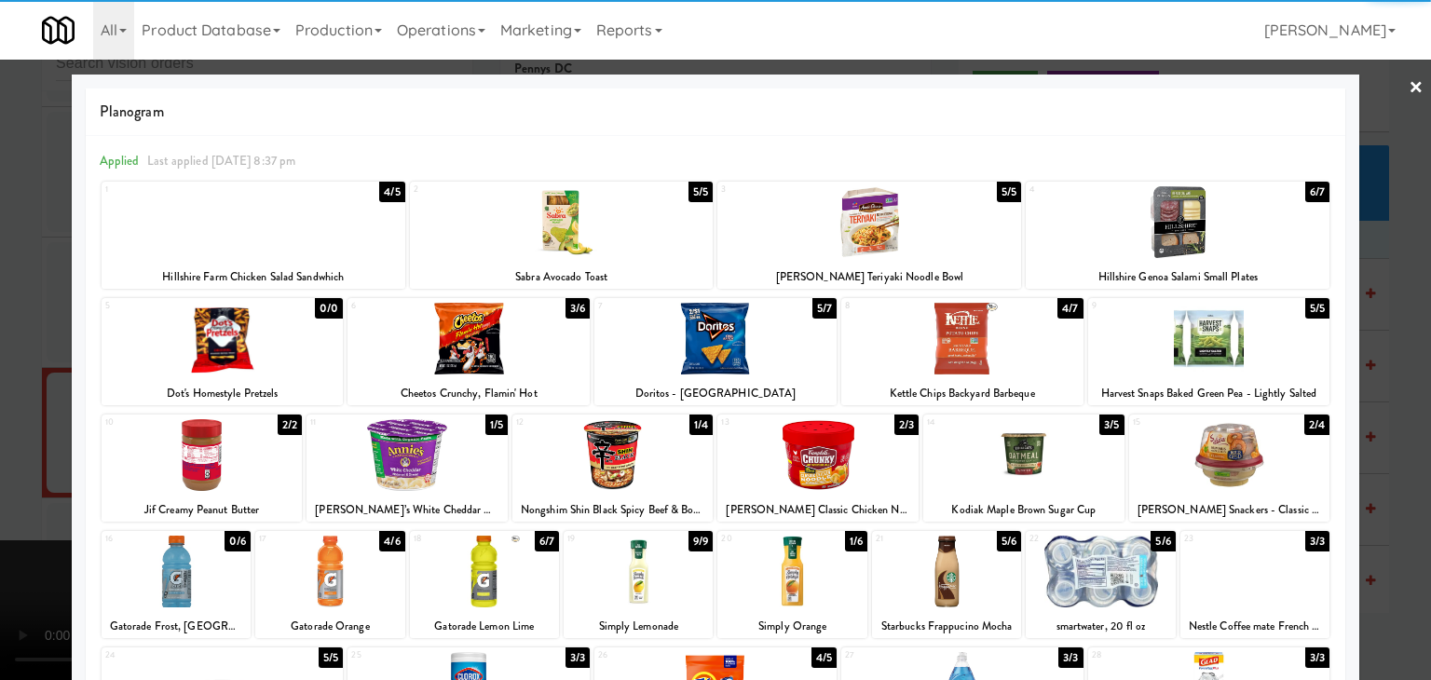
click at [0, 385] on div at bounding box center [715, 340] width 1431 height 680
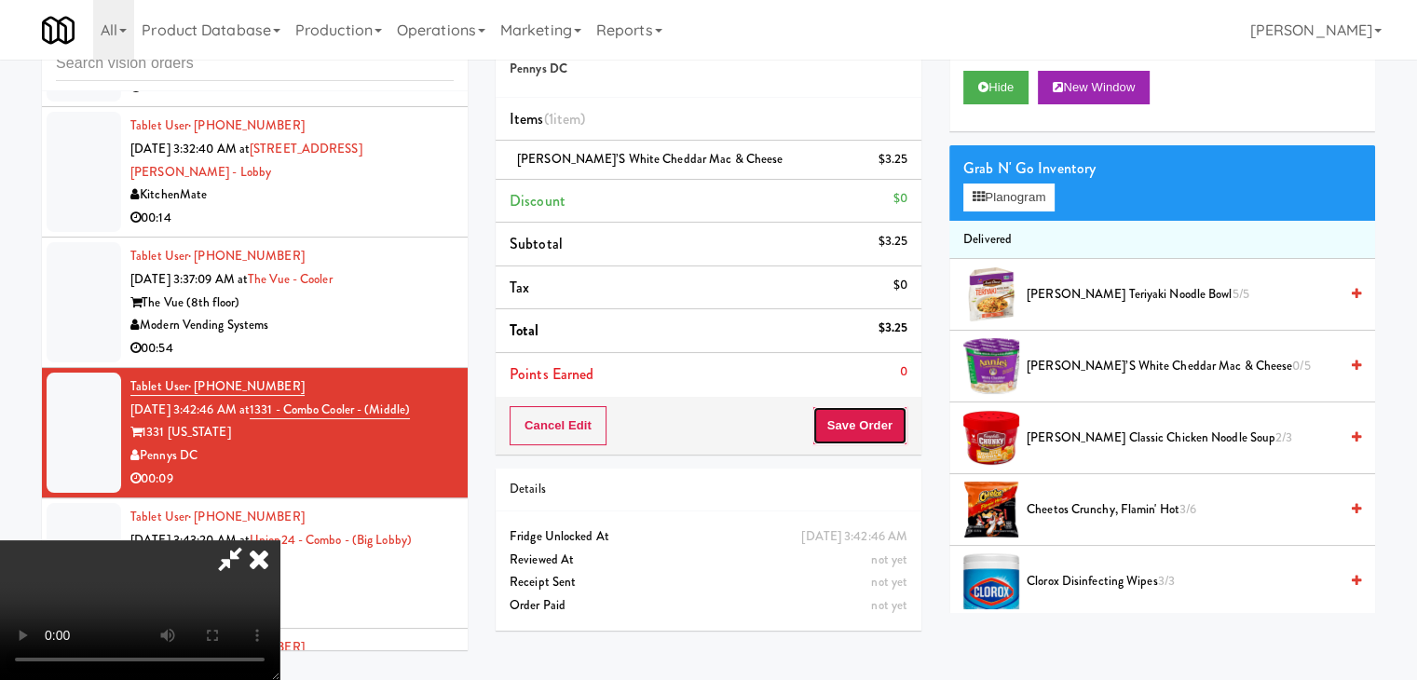
click at [855, 433] on button "Save Order" at bounding box center [859, 425] width 95 height 39
click at [857, 433] on button "Save Order" at bounding box center [859, 425] width 95 height 39
click at [864, 432] on button "Save Order" at bounding box center [859, 425] width 95 height 39
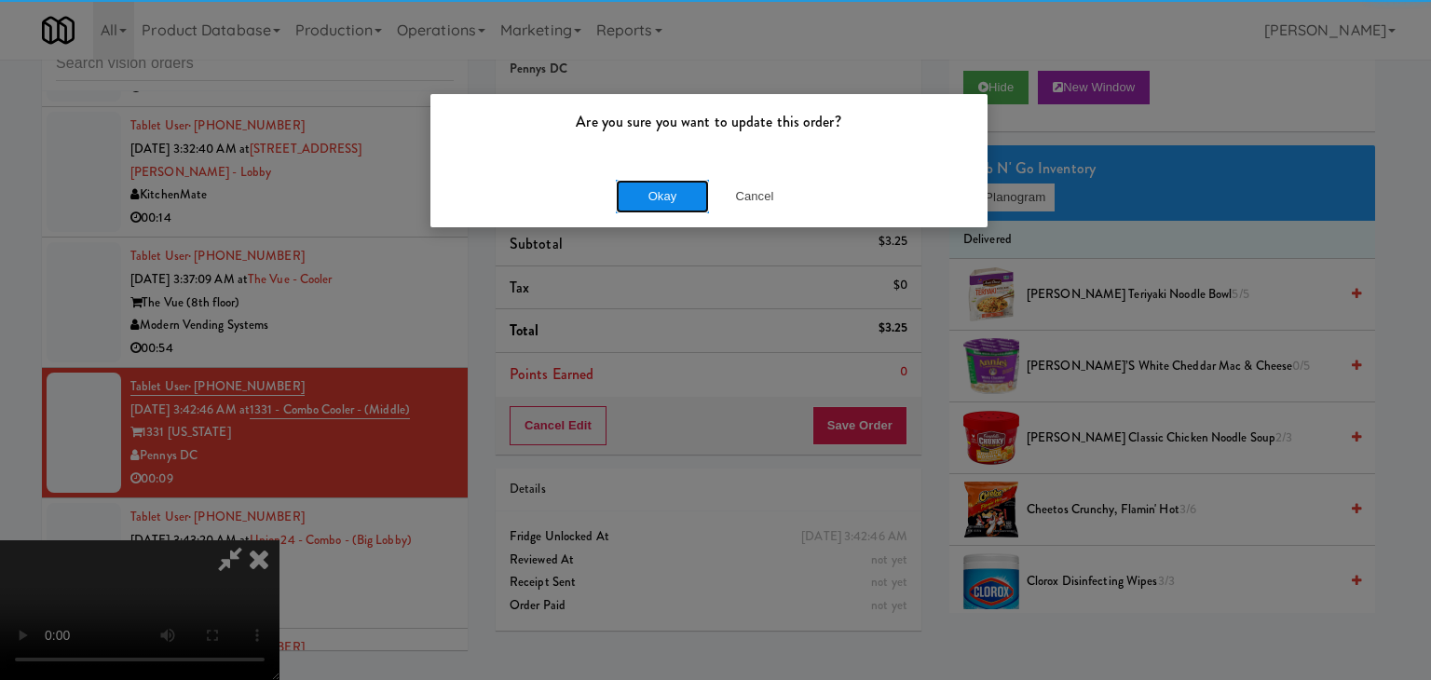
click at [668, 209] on button "Okay" at bounding box center [662, 197] width 93 height 34
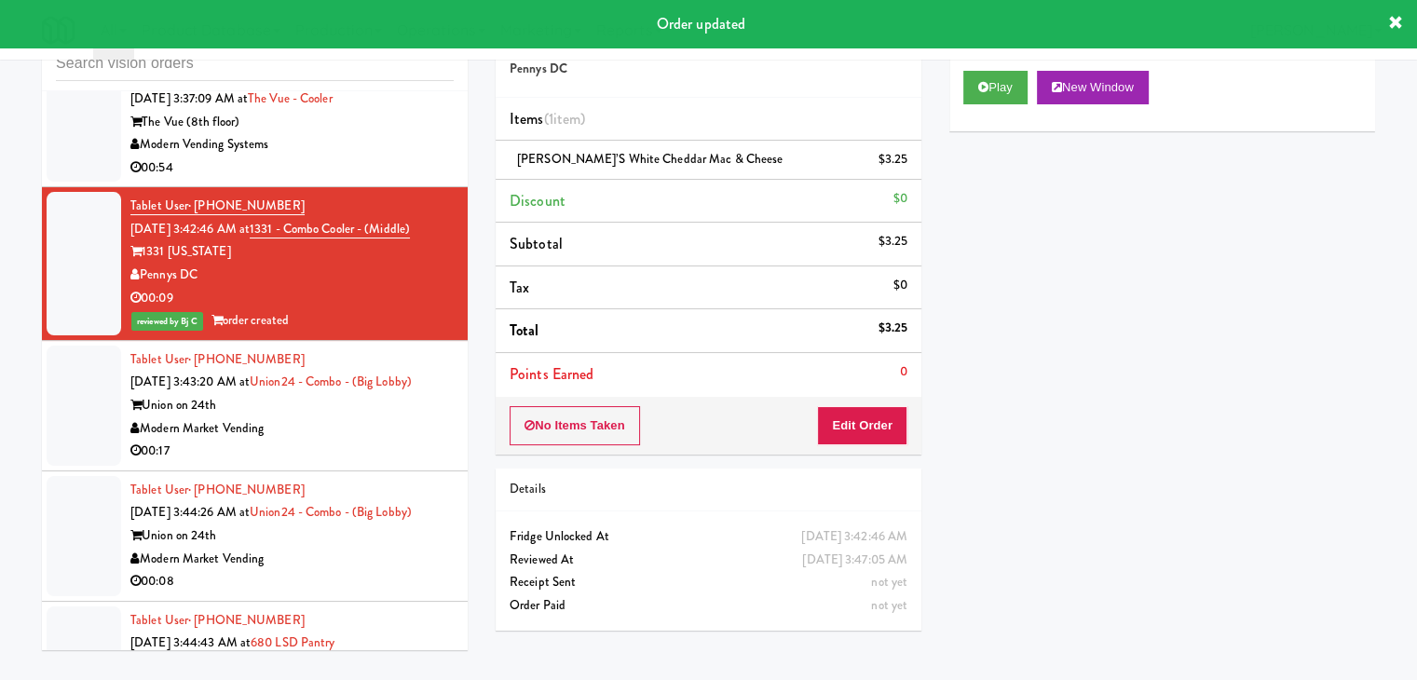
scroll to position [5413, 0]
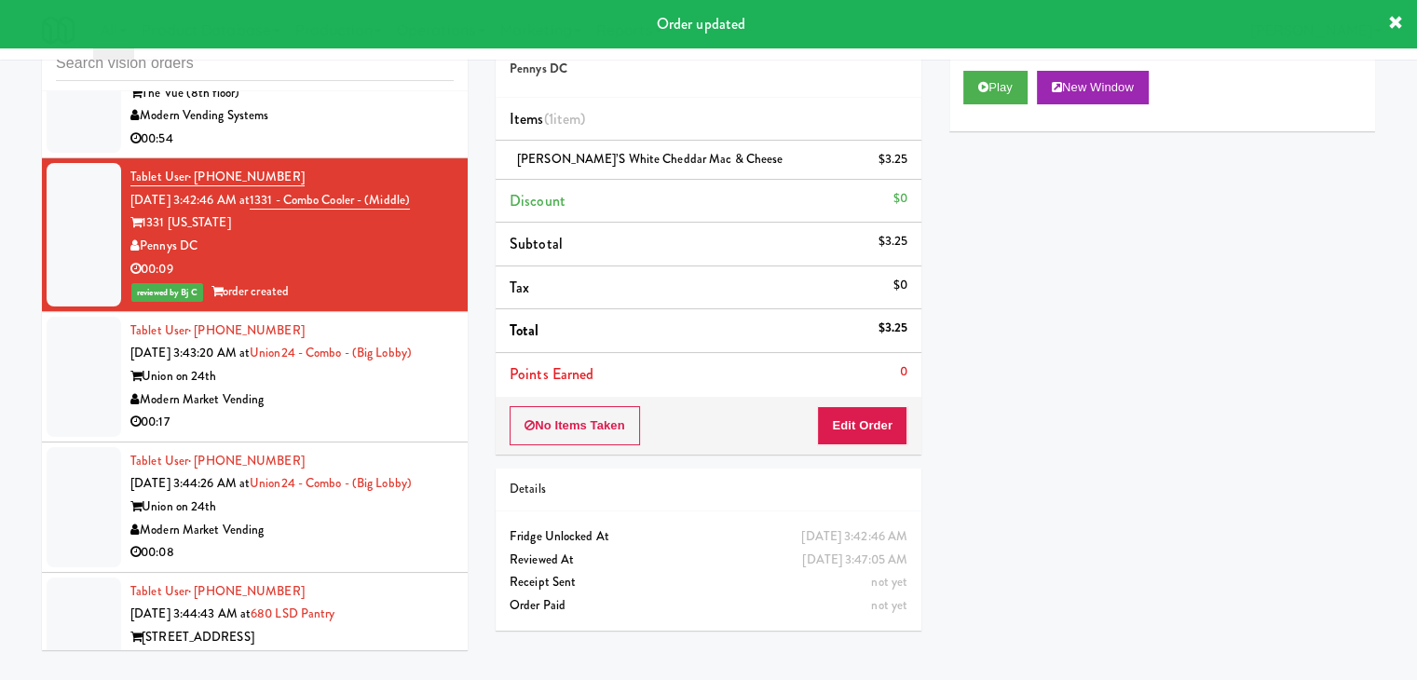
drag, startPoint x: 324, startPoint y: 345, endPoint x: 344, endPoint y: 357, distance: 23.0
click at [328, 388] on div "Modern Market Vending" at bounding box center [291, 399] width 323 height 23
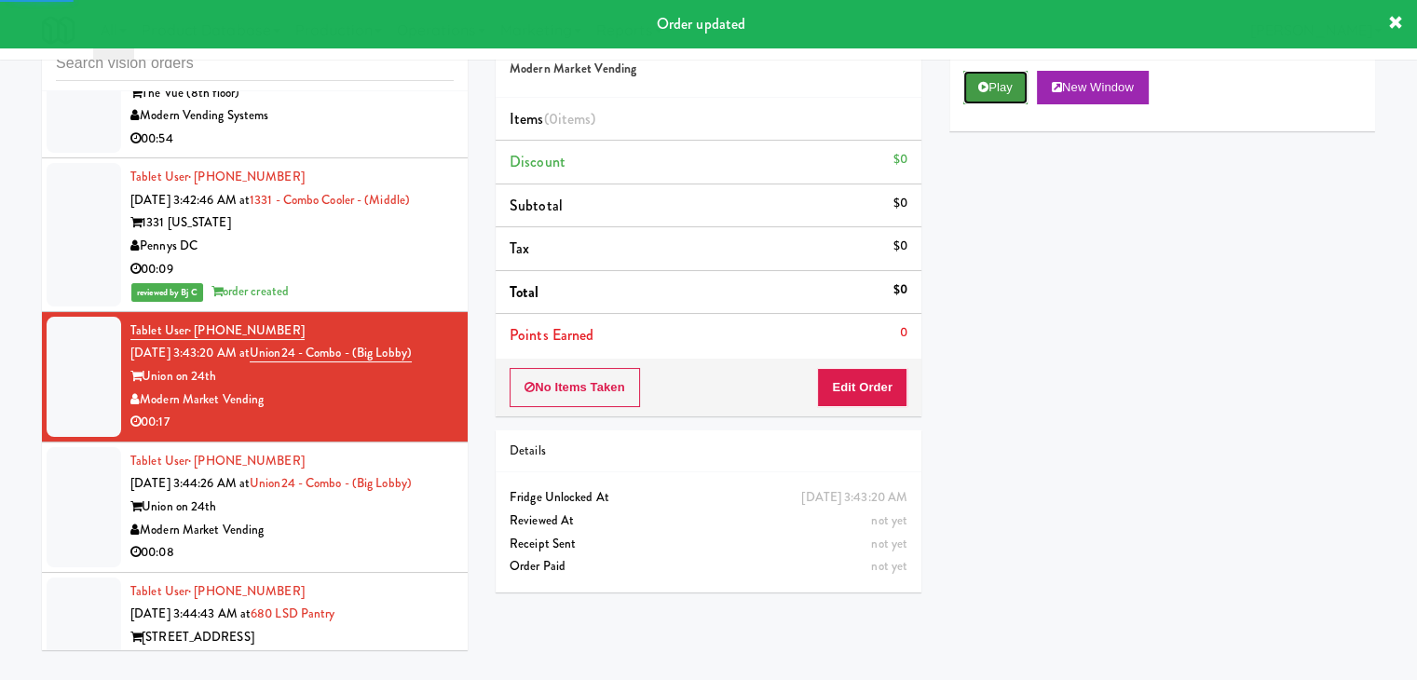
click at [1001, 102] on button "Play" at bounding box center [995, 88] width 64 height 34
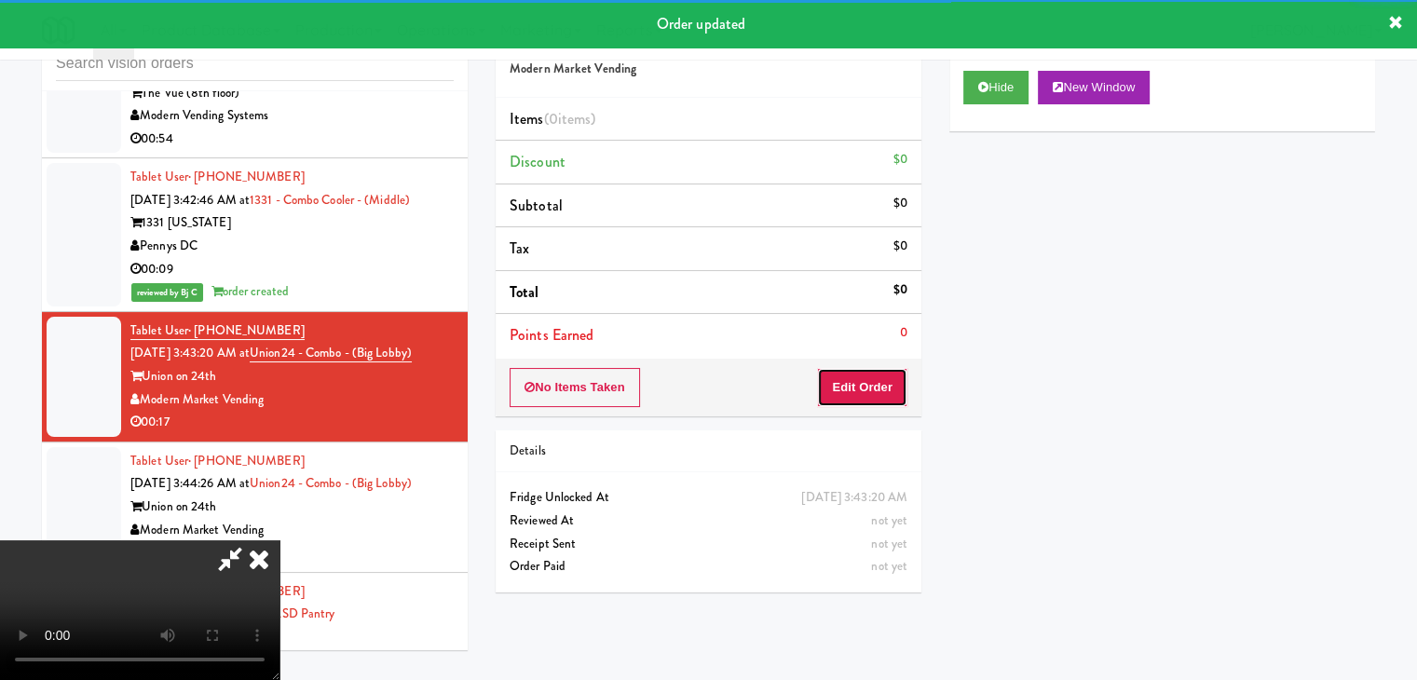
click at [853, 388] on button "Edit Order" at bounding box center [862, 387] width 90 height 39
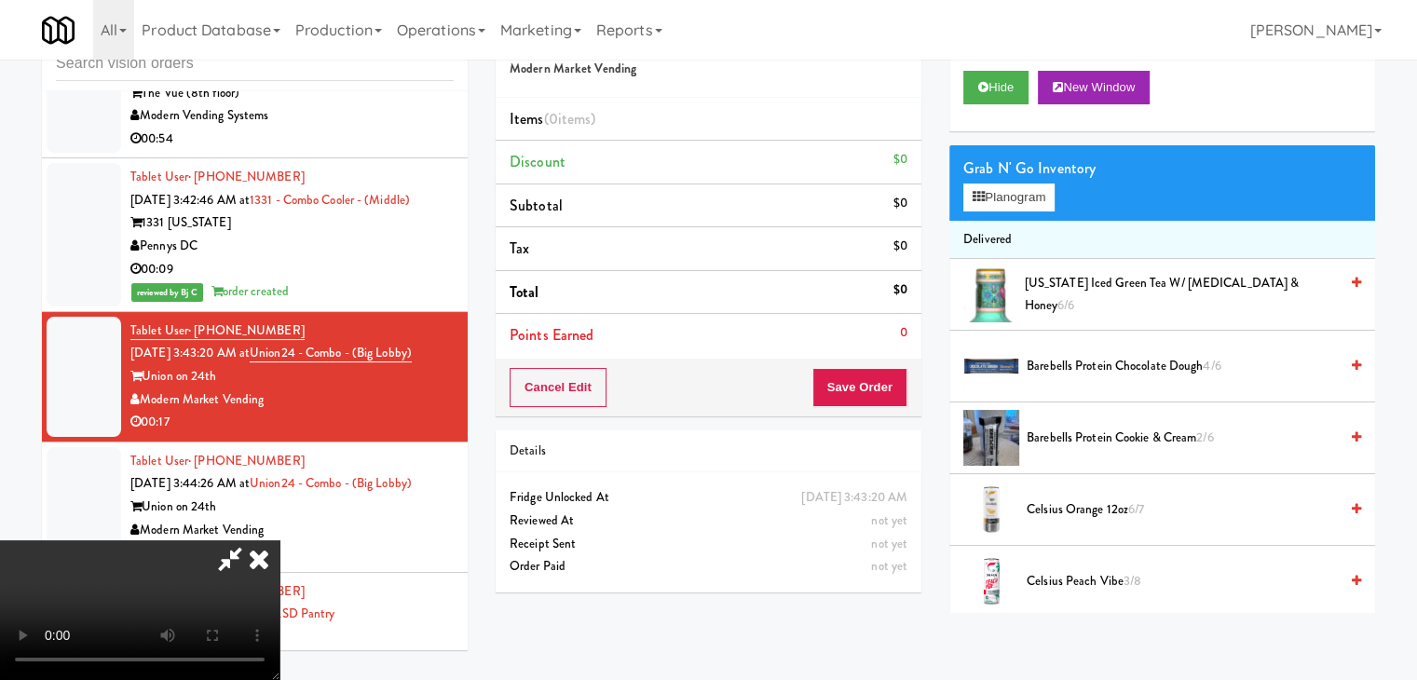
scroll to position [262, 0]
click at [279, 540] on video at bounding box center [139, 610] width 279 height 140
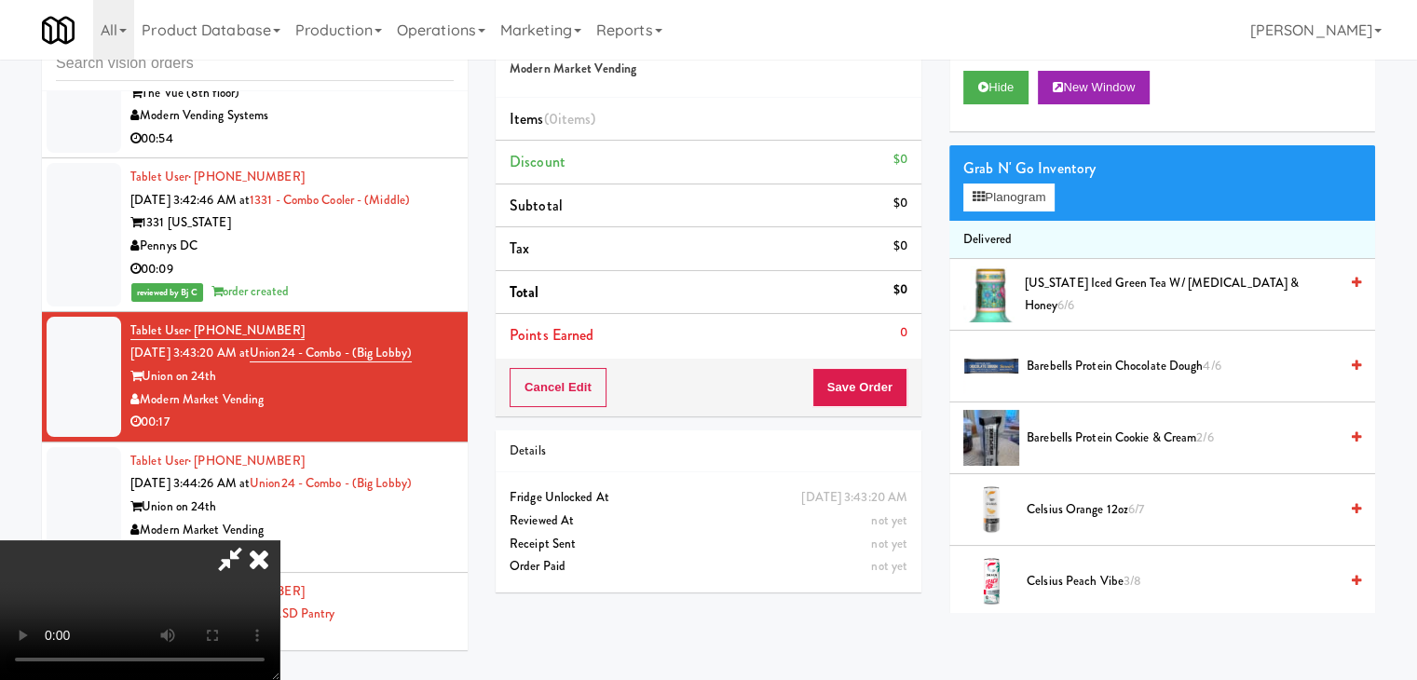
click at [279, 540] on video at bounding box center [139, 610] width 279 height 140
drag, startPoint x: 689, startPoint y: 519, endPoint x: 749, endPoint y: 462, distance: 82.4
click at [279, 540] on video at bounding box center [139, 610] width 279 height 140
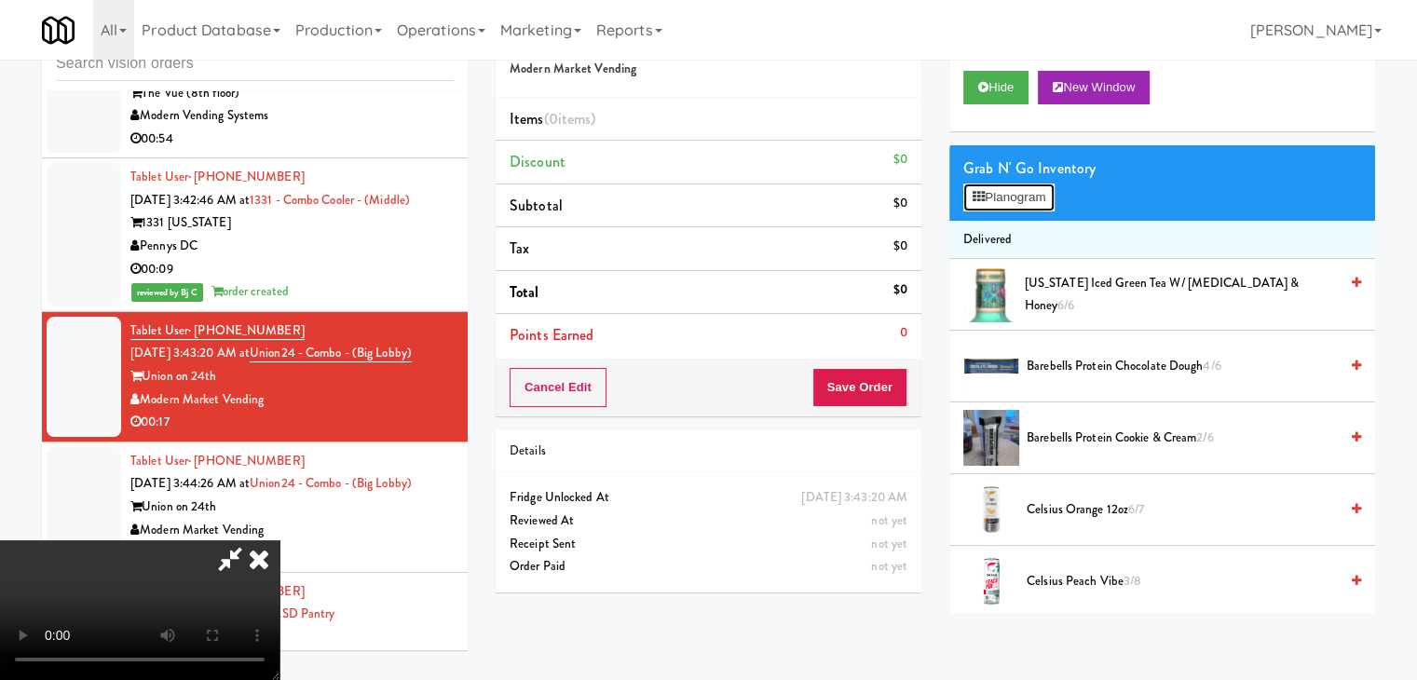
click at [1020, 202] on button "Planogram" at bounding box center [1008, 198] width 91 height 28
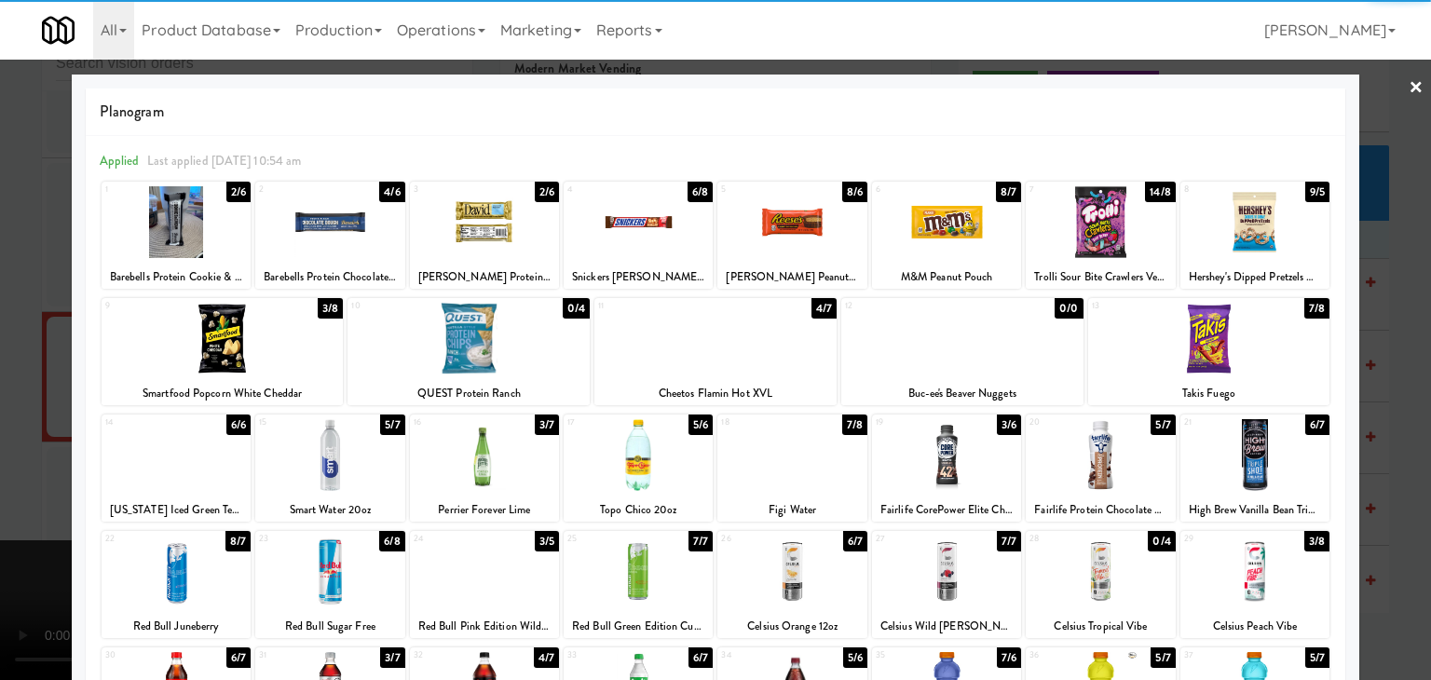
click at [1076, 456] on div at bounding box center [1100, 455] width 149 height 72
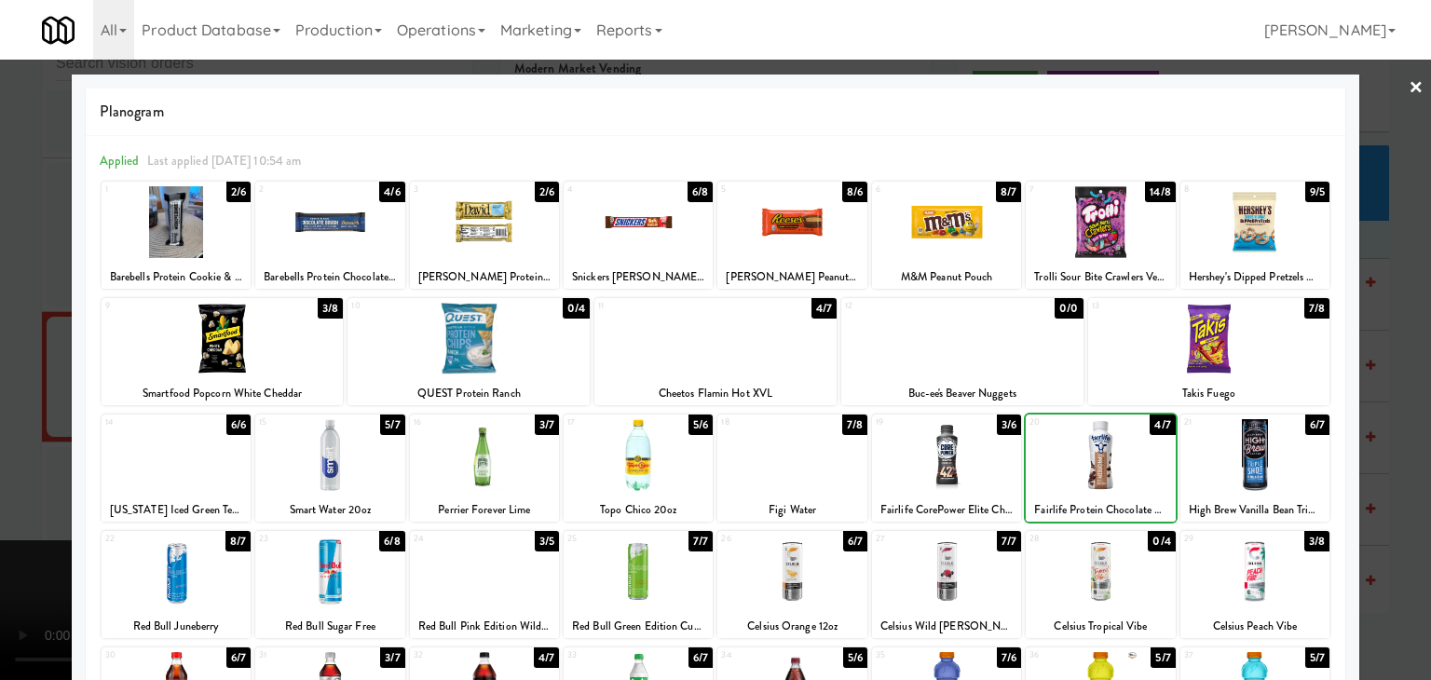
drag, startPoint x: 0, startPoint y: 360, endPoint x: 47, endPoint y: 359, distance: 46.6
click at [3, 359] on div at bounding box center [715, 340] width 1431 height 680
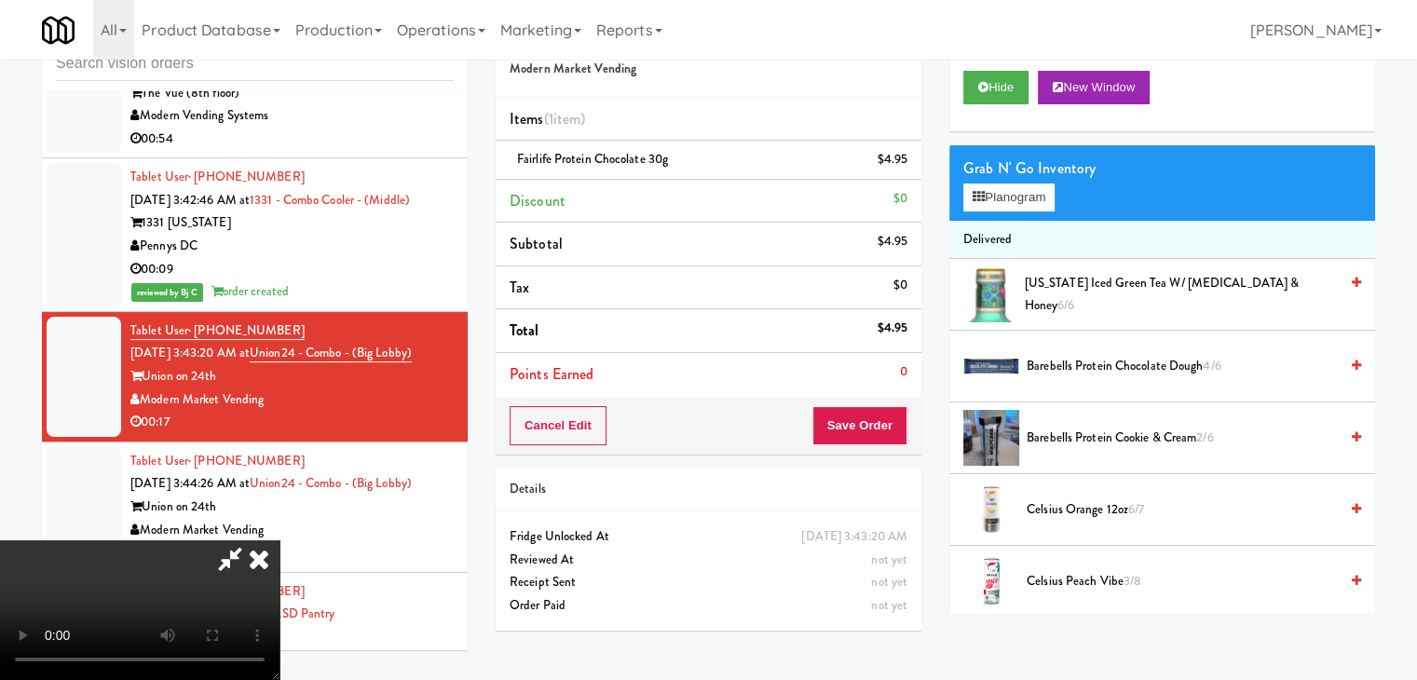
click at [279, 540] on video at bounding box center [139, 610] width 279 height 140
click at [1006, 202] on button "Planogram" at bounding box center [1008, 198] width 91 height 28
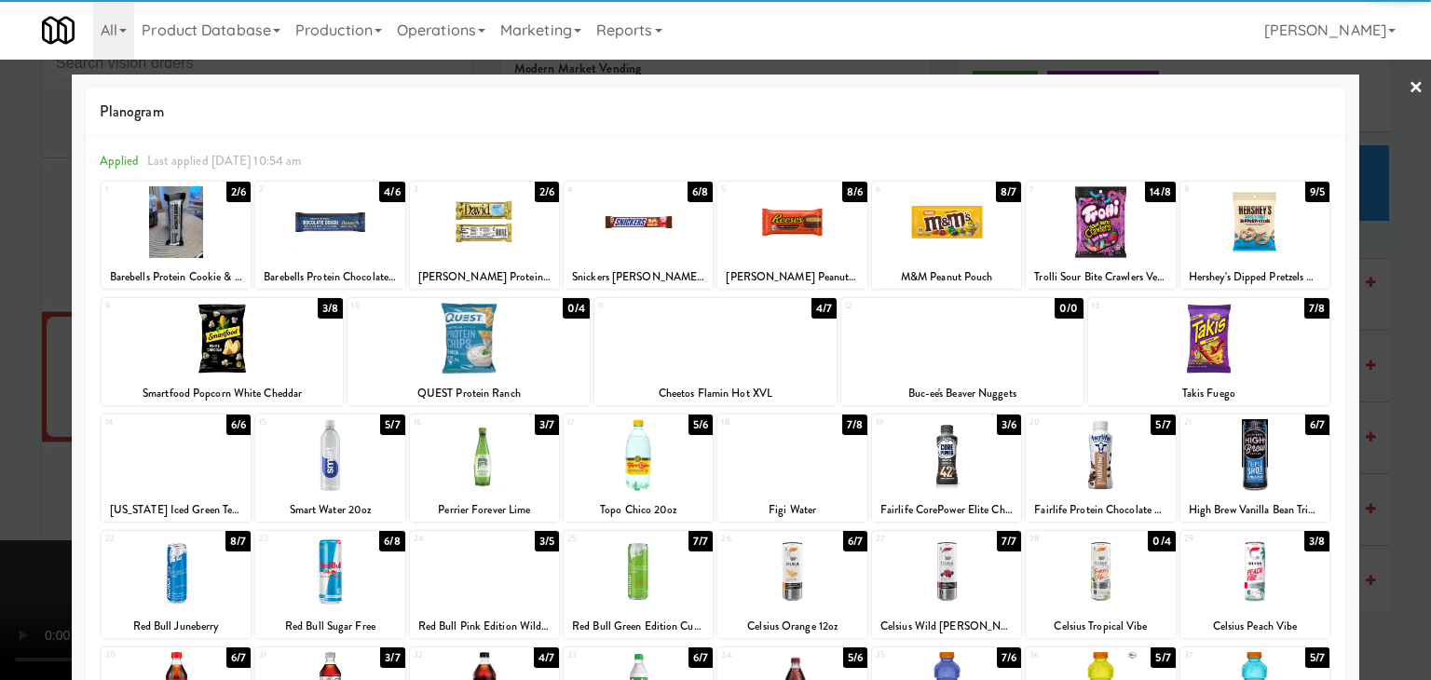
click at [436, 353] on div at bounding box center [468, 339] width 242 height 72
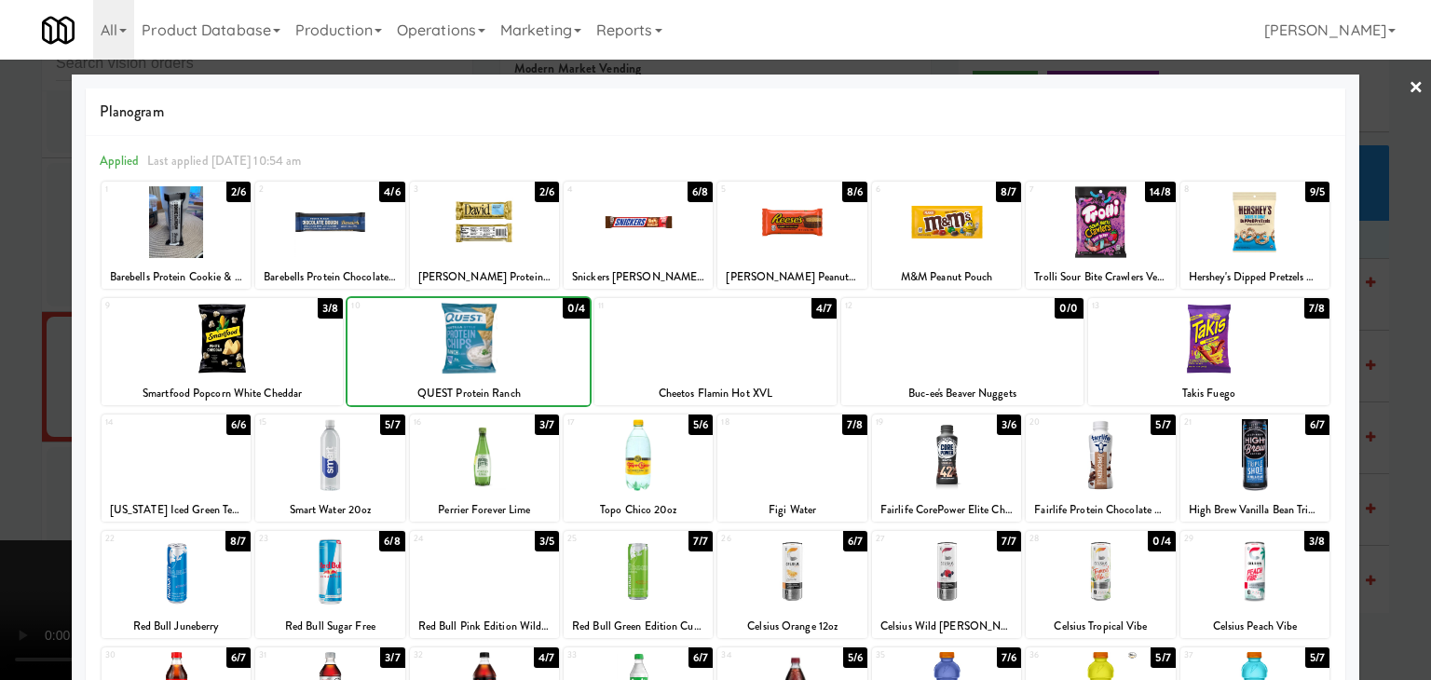
click at [0, 408] on div at bounding box center [715, 340] width 1431 height 680
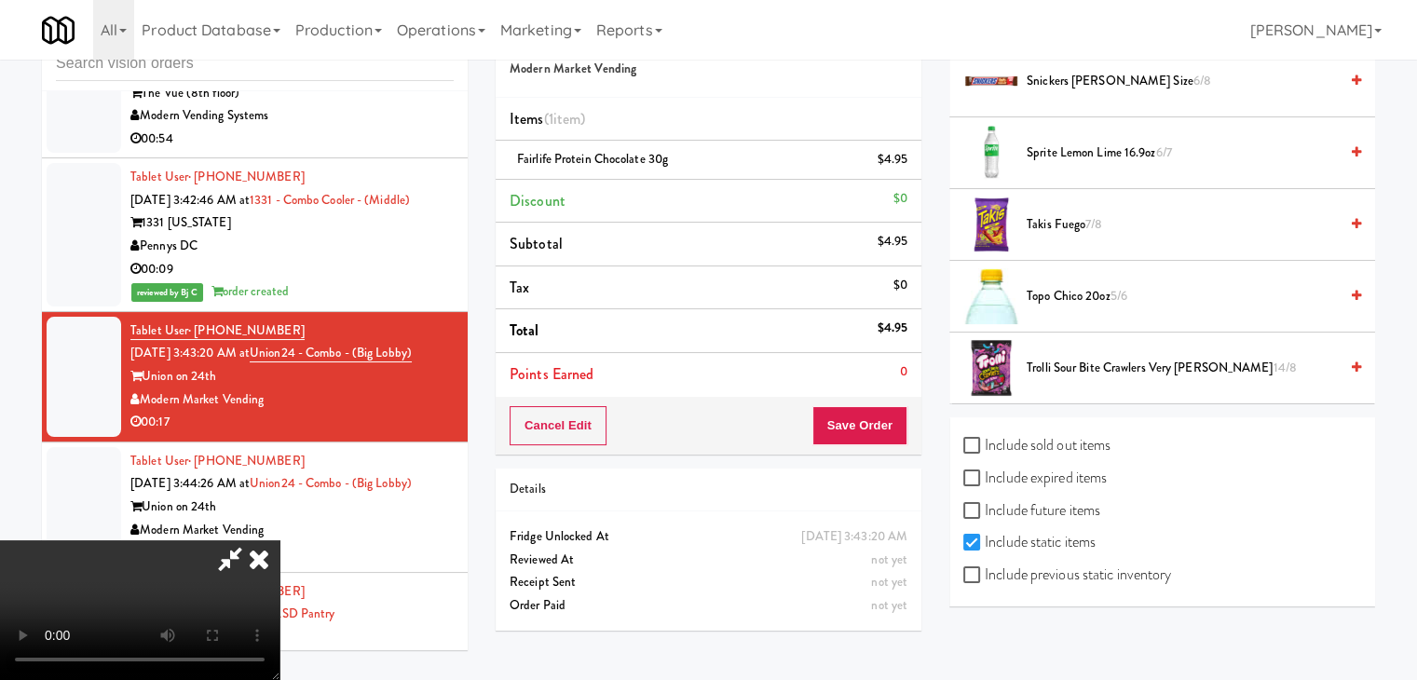
click at [1098, 564] on label "Include previous static inventory" at bounding box center [1067, 575] width 208 height 28
click at [985, 568] on input "Include previous static inventory" at bounding box center [973, 575] width 21 height 15
checkbox input "true"
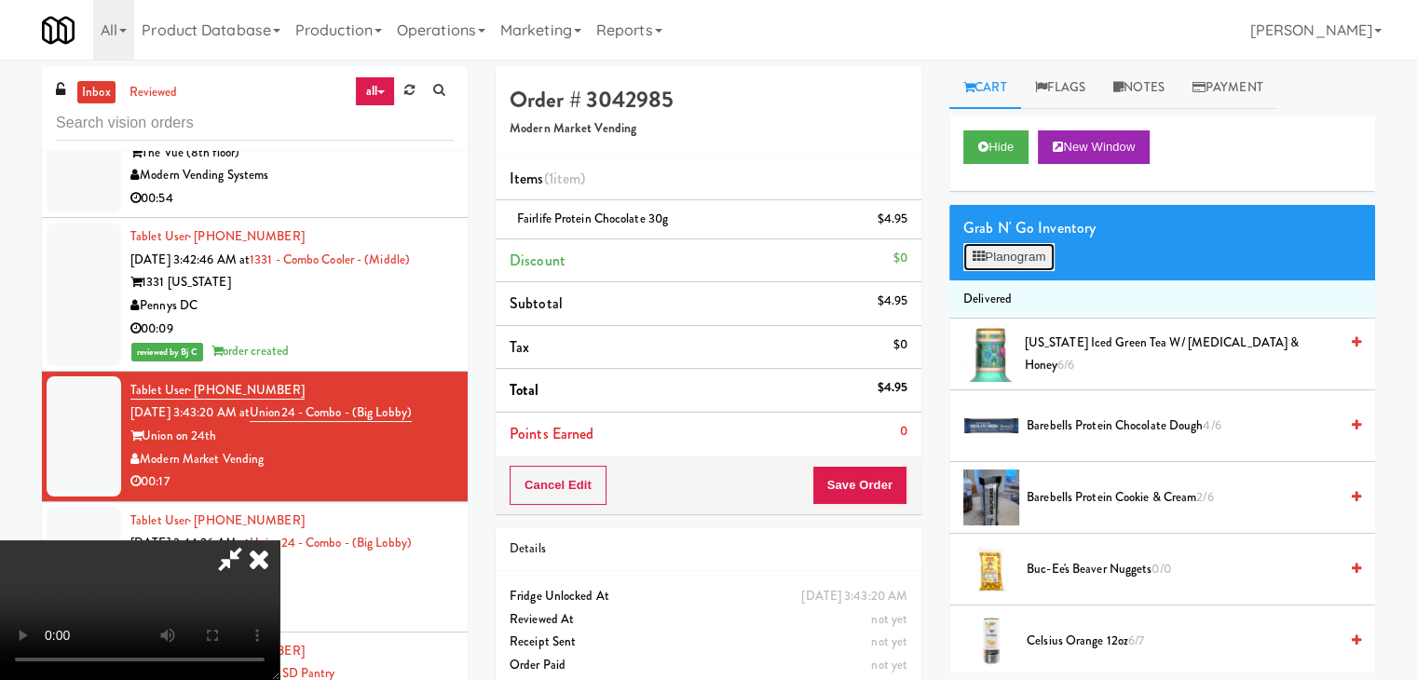
click at [1039, 266] on button "Planogram" at bounding box center [1008, 257] width 91 height 28
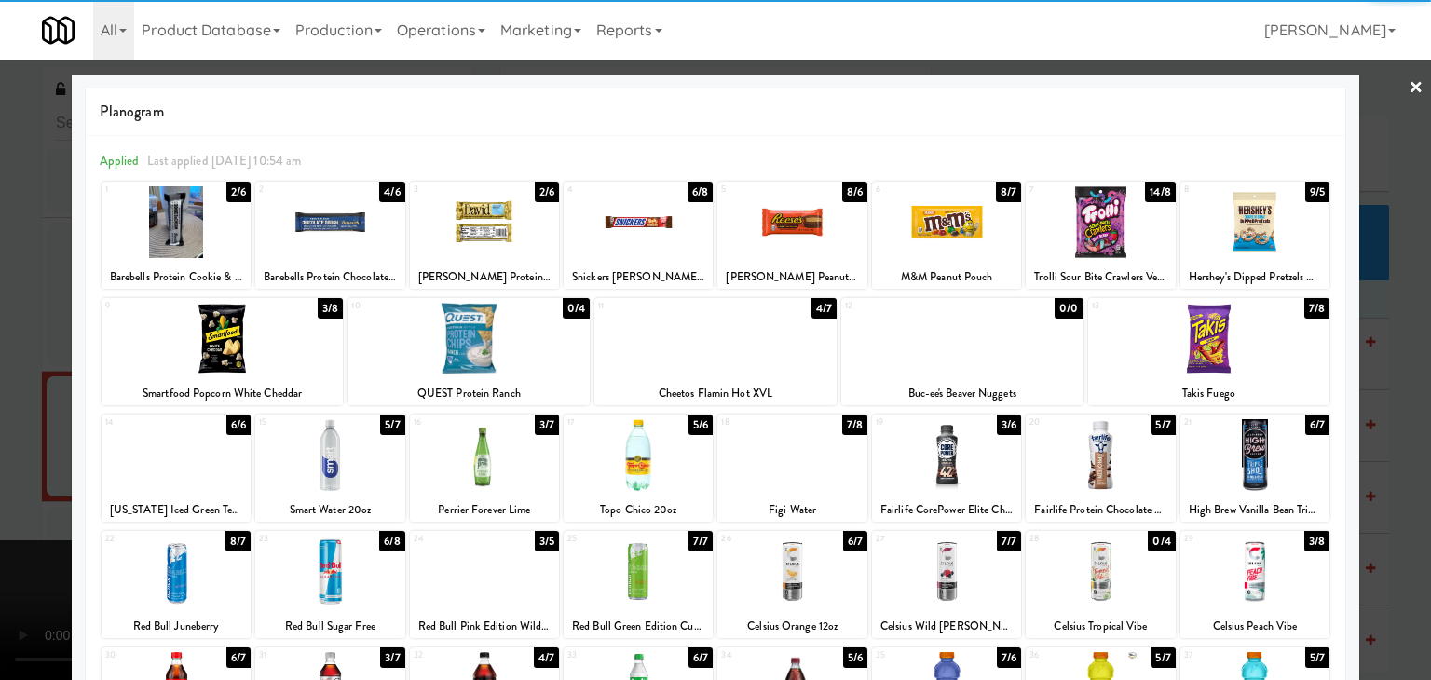
click at [427, 340] on div at bounding box center [468, 339] width 242 height 72
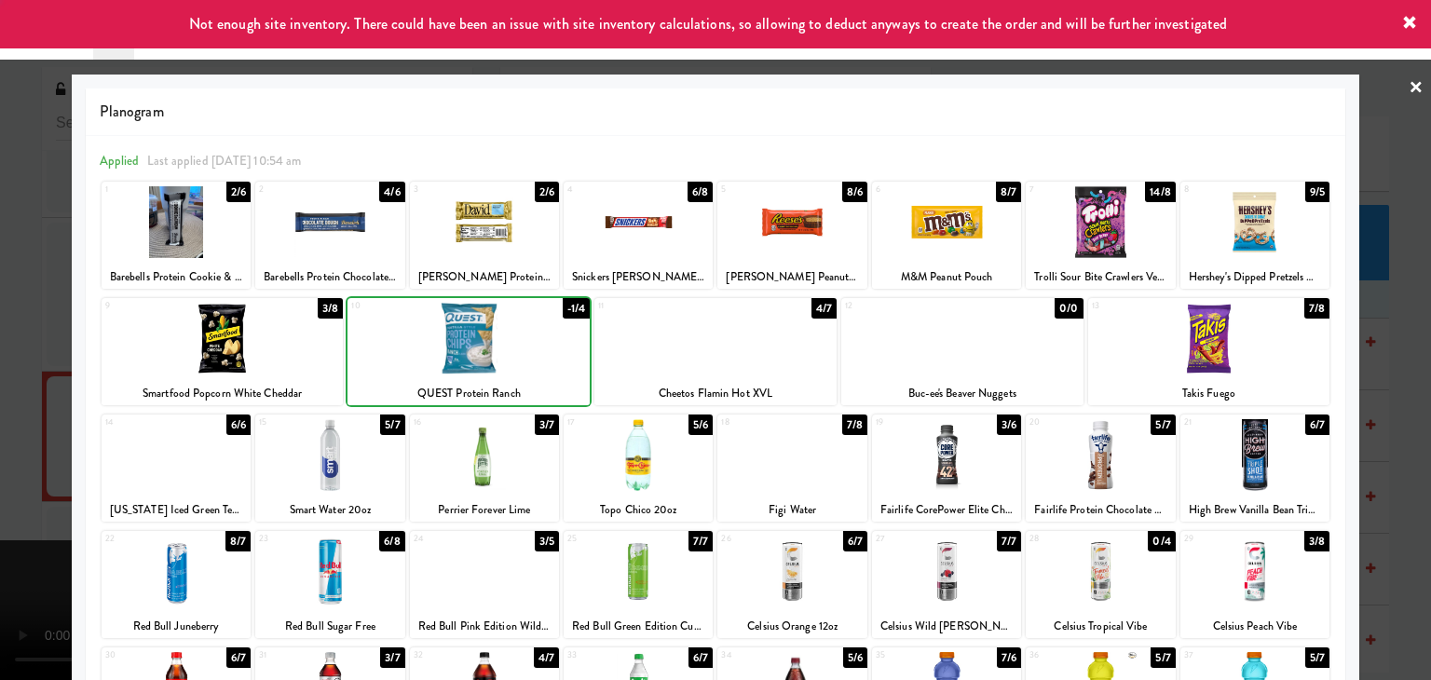
drag, startPoint x: 0, startPoint y: 352, endPoint x: 541, endPoint y: 392, distance: 542.7
click at [14, 351] on div at bounding box center [715, 340] width 1431 height 680
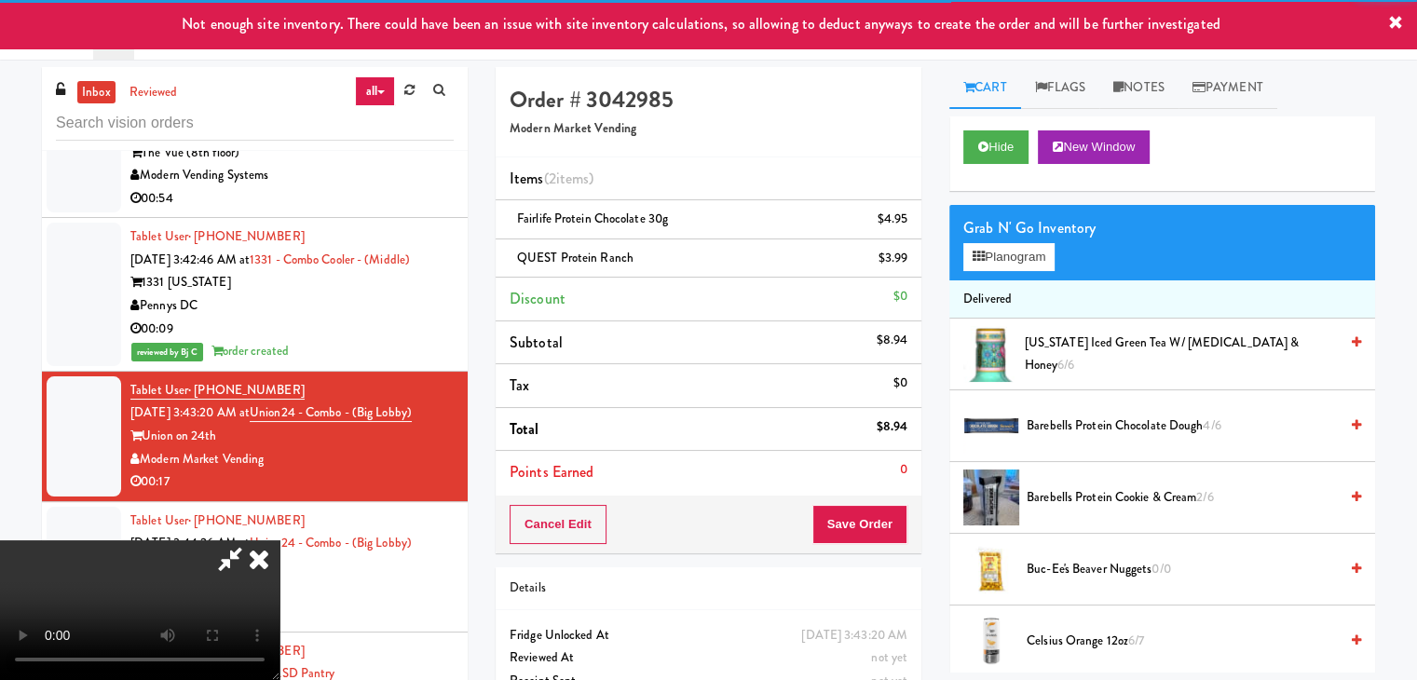
click at [279, 540] on video at bounding box center [139, 610] width 279 height 140
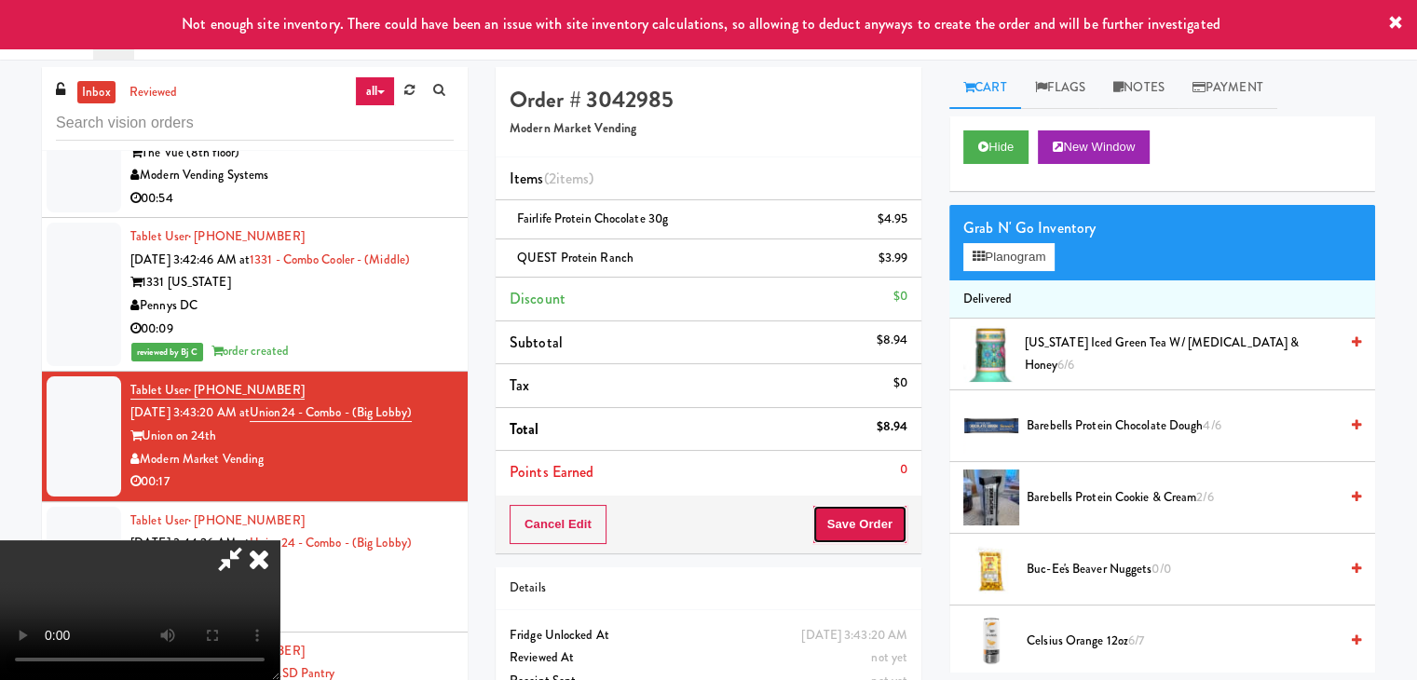
click at [874, 518] on button "Save Order" at bounding box center [859, 524] width 95 height 39
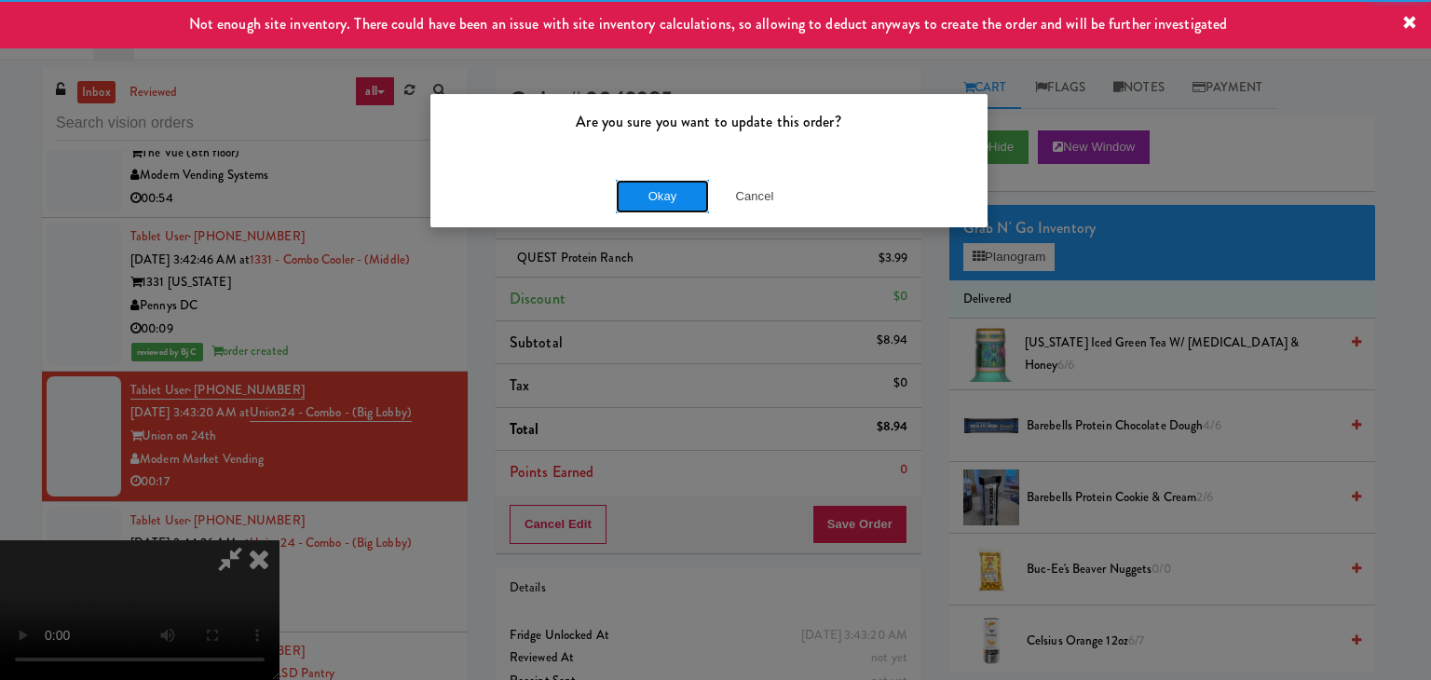
click at [668, 196] on button "Okay" at bounding box center [662, 197] width 93 height 34
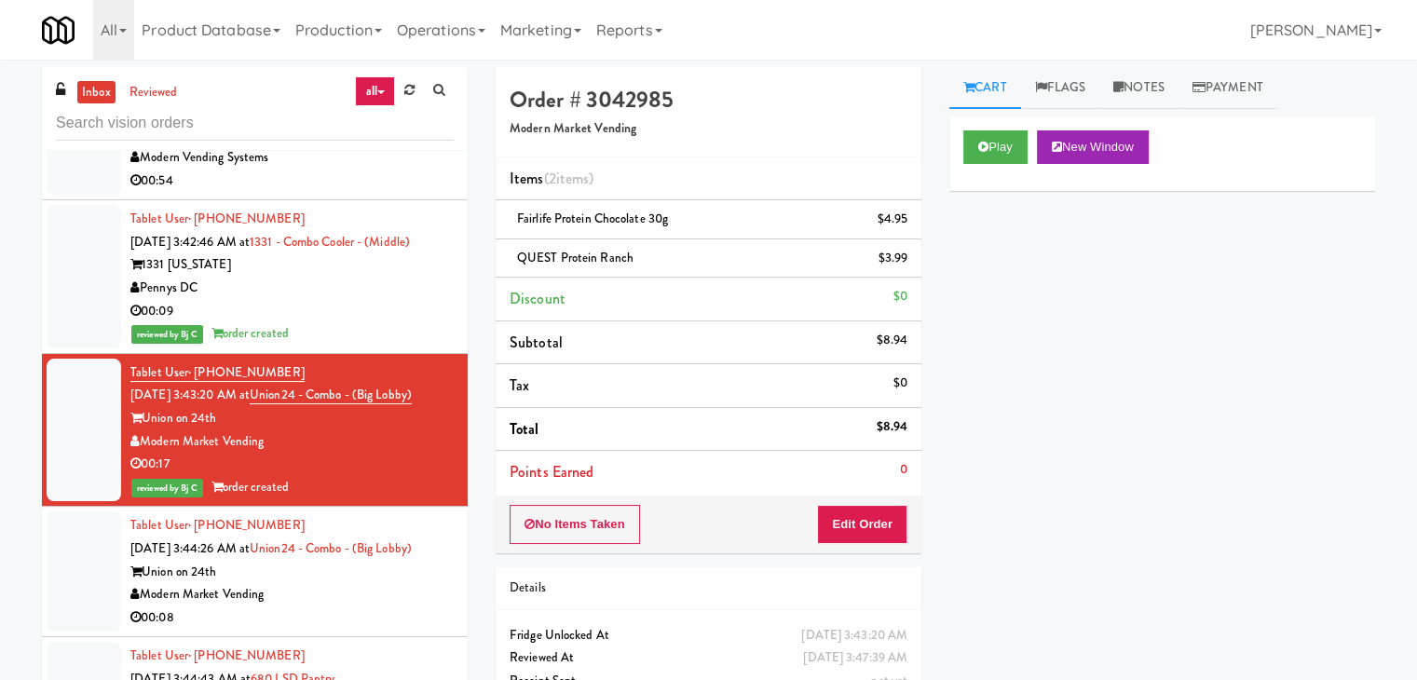
scroll to position [5436, 0]
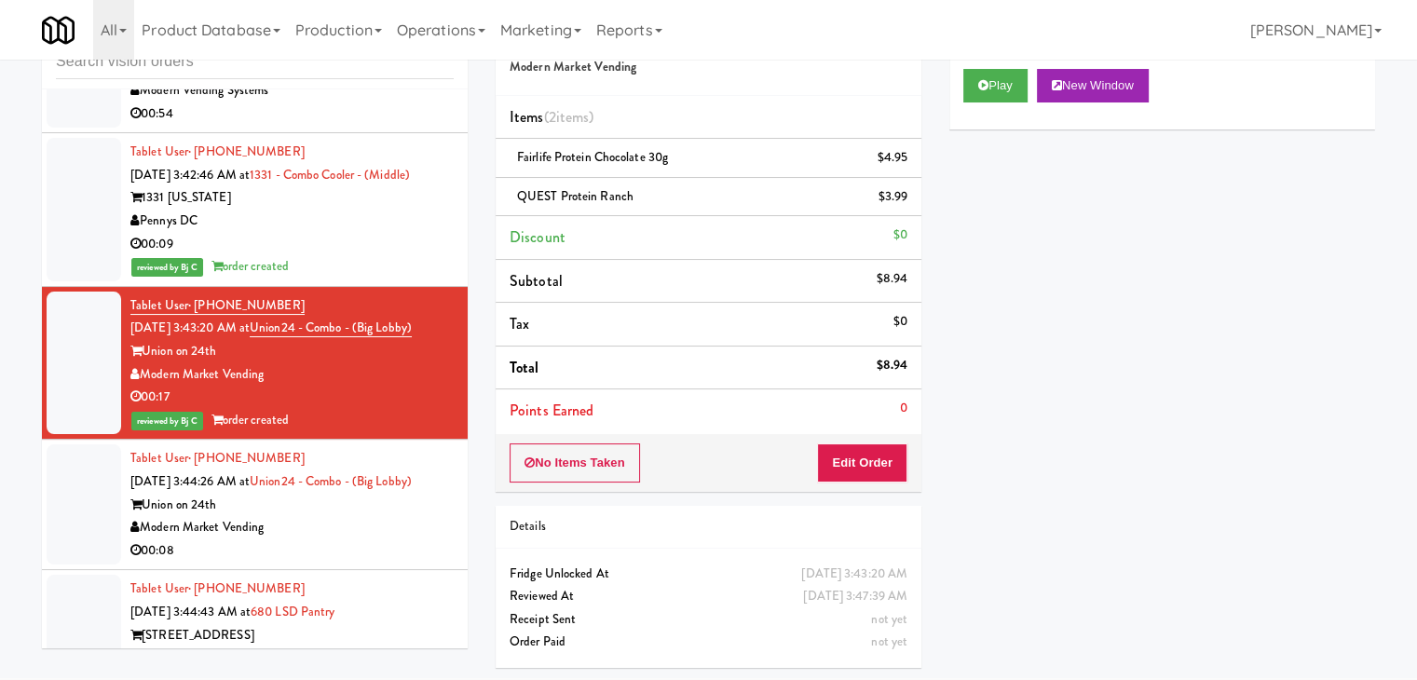
click at [345, 516] on div "Modern Market Vending" at bounding box center [291, 527] width 323 height 23
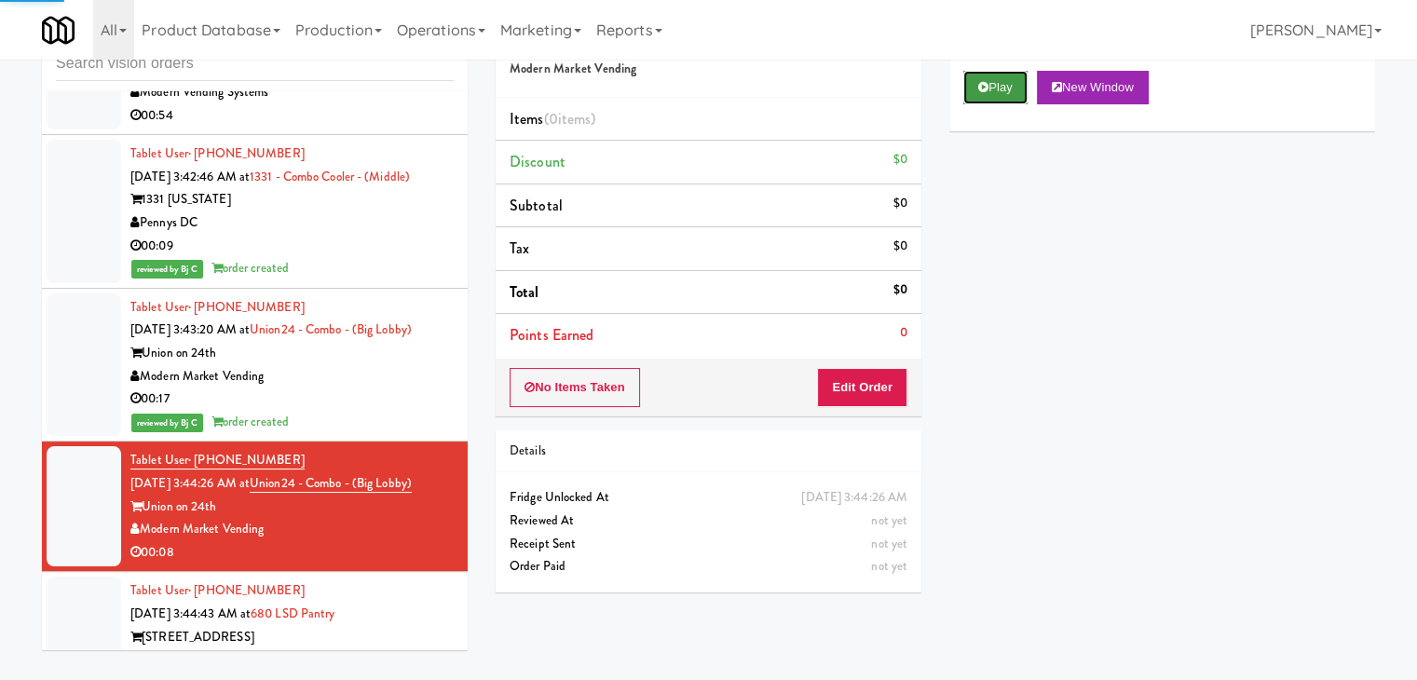
click at [1007, 94] on button "Play" at bounding box center [995, 88] width 64 height 34
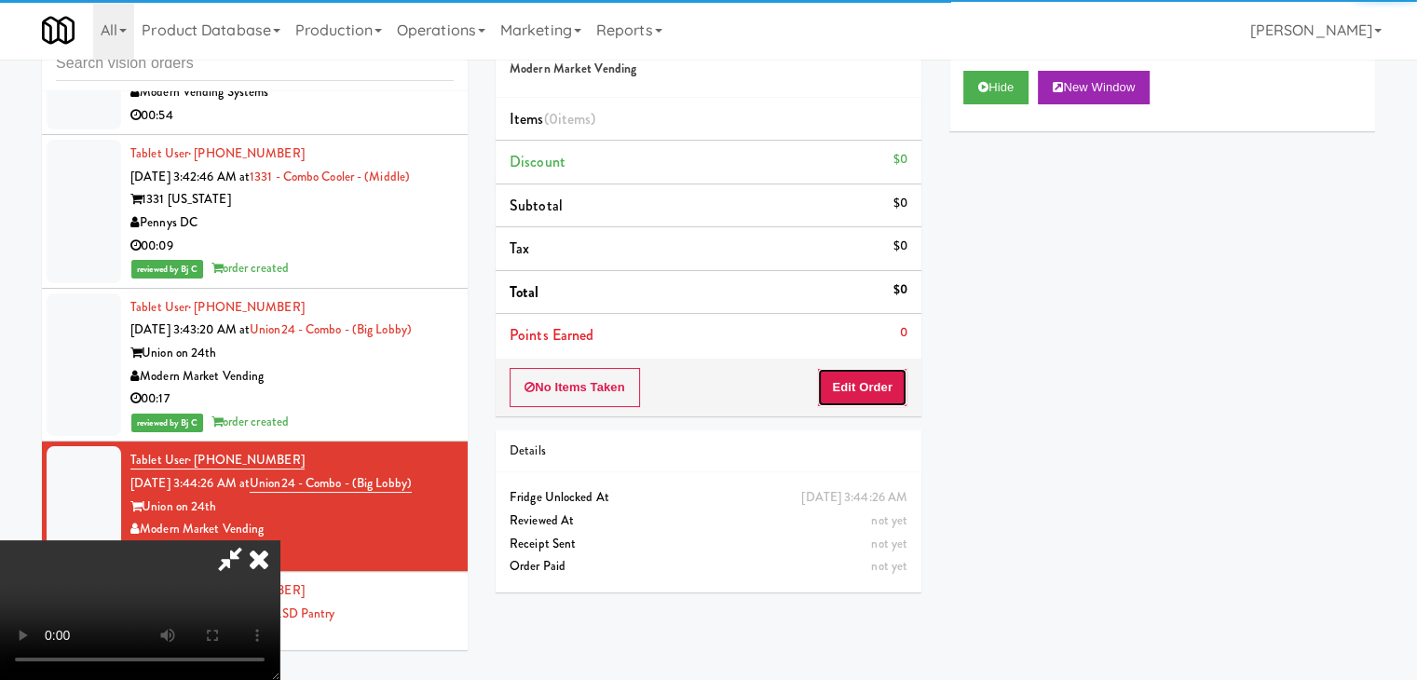
click at [871, 379] on button "Edit Order" at bounding box center [862, 387] width 90 height 39
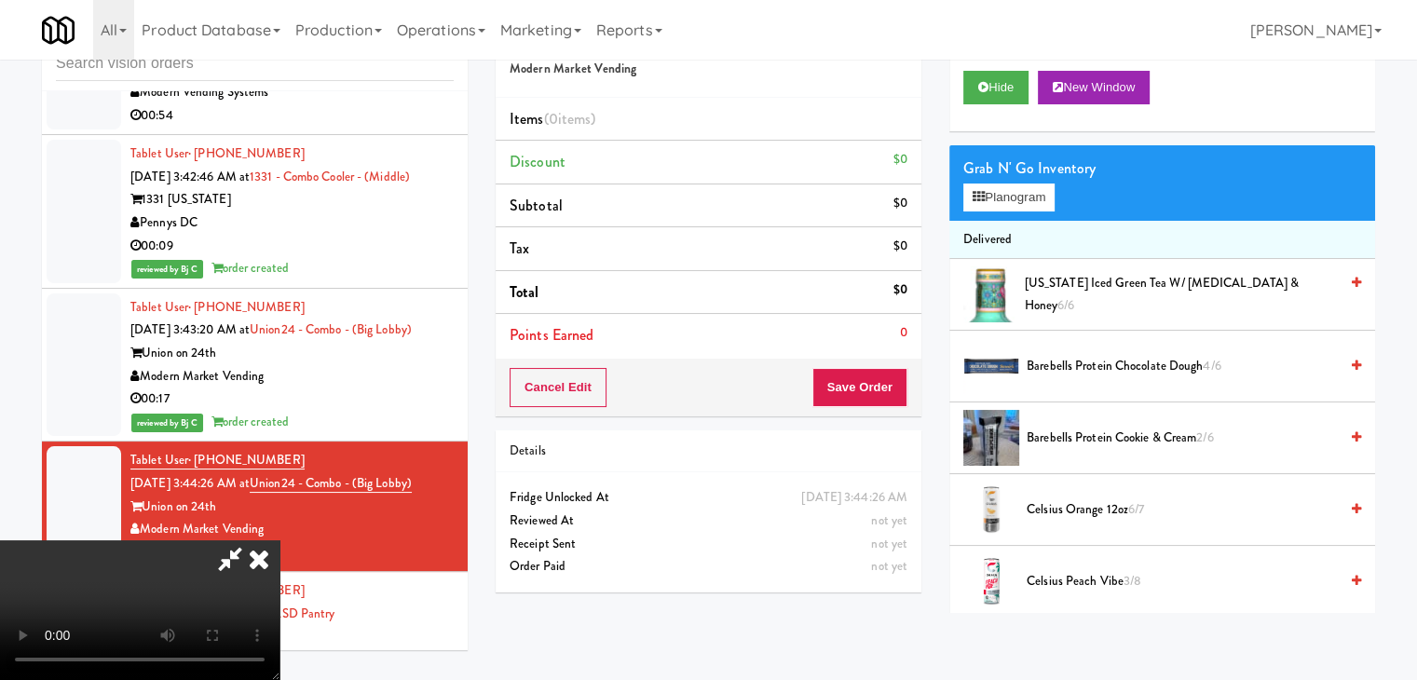
scroll to position [0, 0]
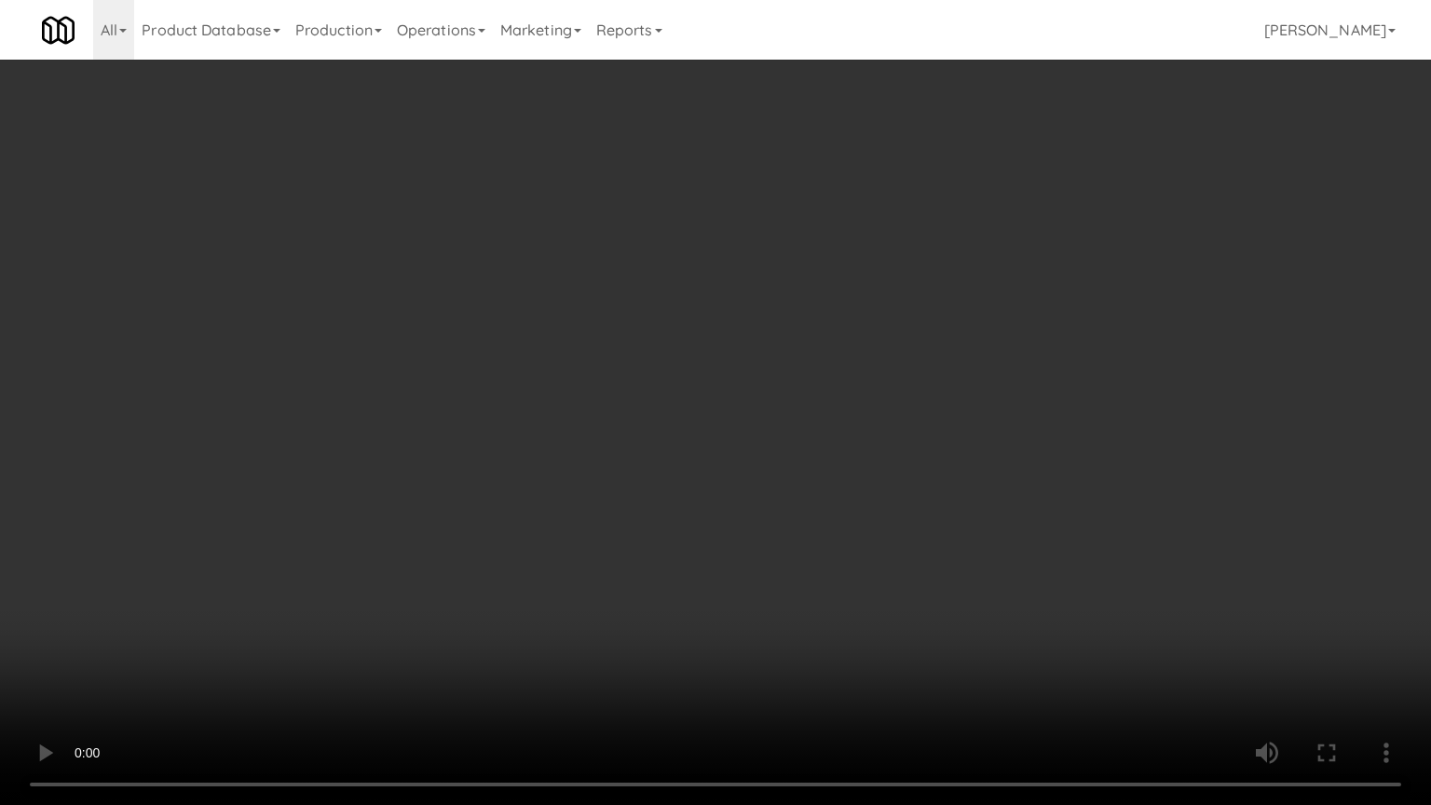
click at [834, 306] on video at bounding box center [715, 402] width 1431 height 805
click at [835, 308] on video at bounding box center [715, 402] width 1431 height 805
click at [860, 304] on video at bounding box center [715, 402] width 1431 height 805
click at [862, 304] on video at bounding box center [715, 402] width 1431 height 805
click at [859, 302] on video at bounding box center [715, 402] width 1431 height 805
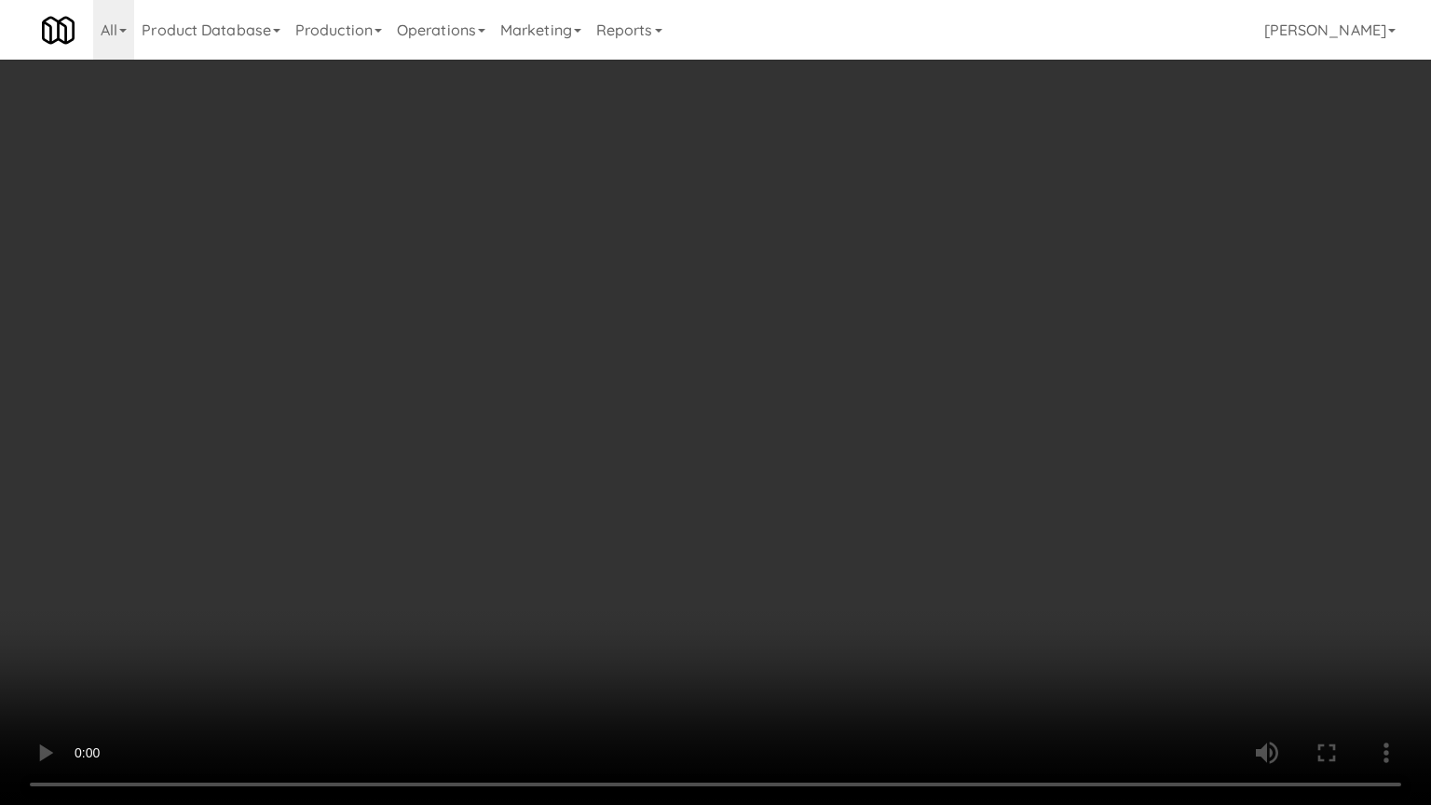
click at [860, 302] on video at bounding box center [715, 402] width 1431 height 805
click at [863, 301] on video at bounding box center [715, 402] width 1431 height 805
click at [863, 300] on video at bounding box center [715, 402] width 1431 height 805
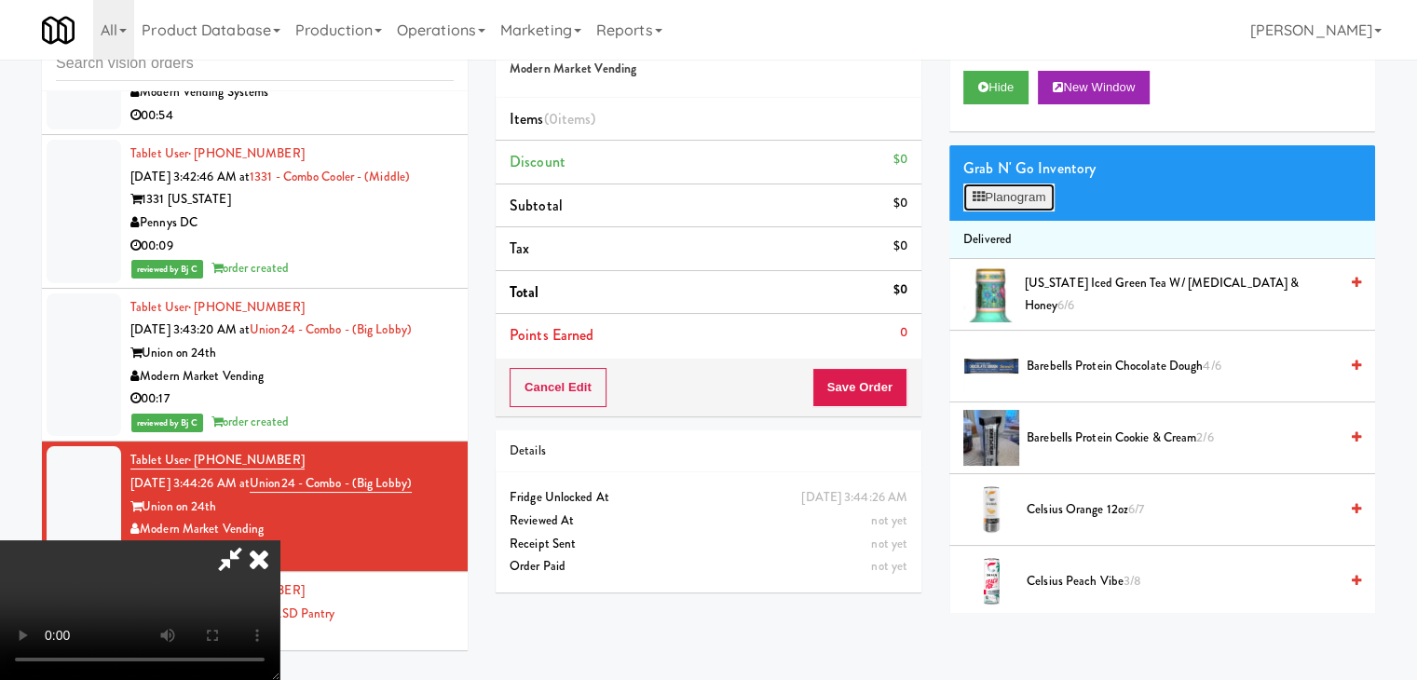
click at [1025, 195] on button "Planogram" at bounding box center [1008, 198] width 91 height 28
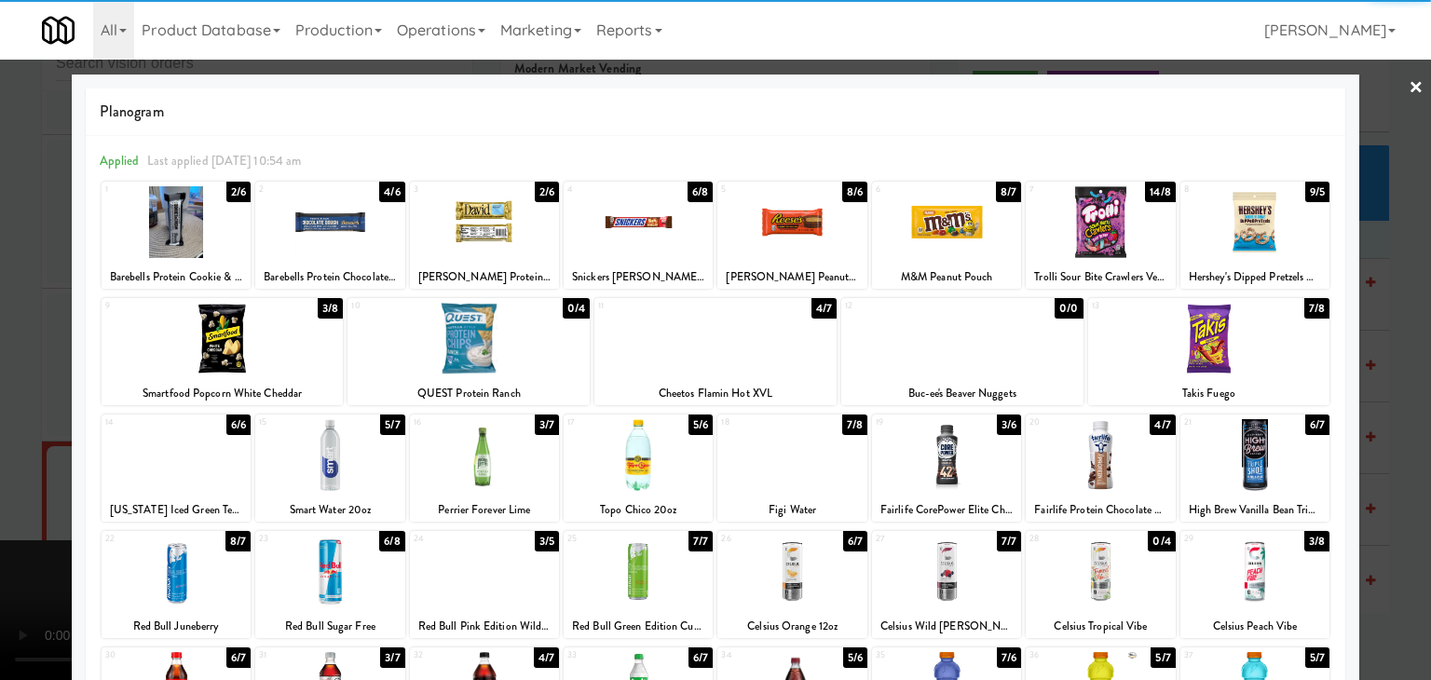
click at [368, 456] on div at bounding box center [329, 455] width 149 height 72
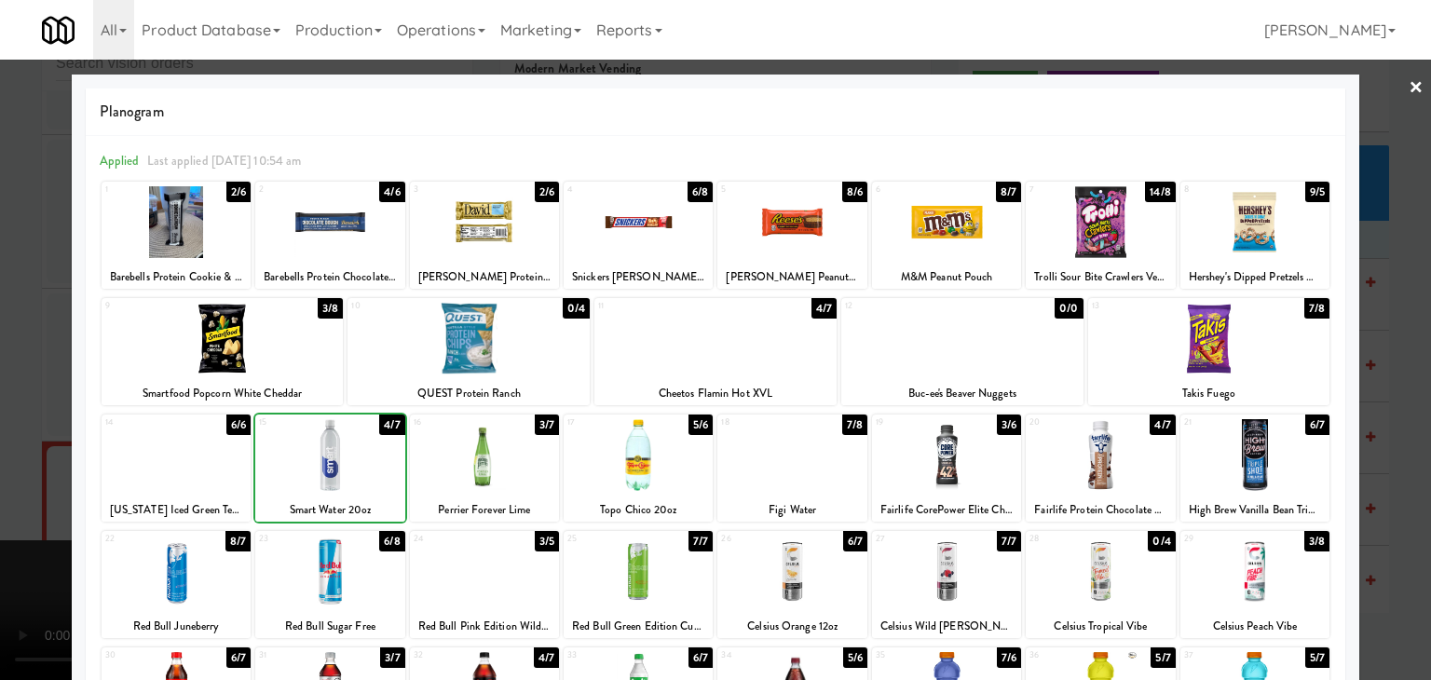
click at [0, 411] on div at bounding box center [715, 340] width 1431 height 680
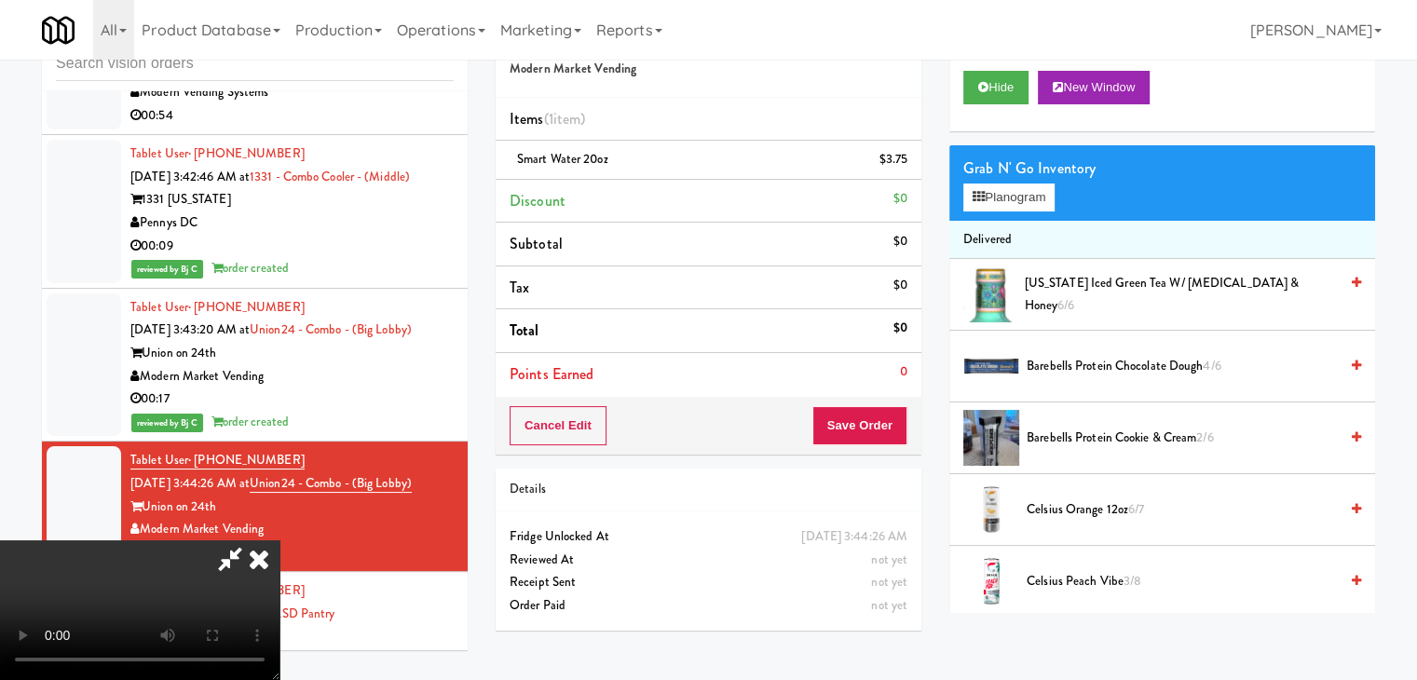
click at [279, 540] on video at bounding box center [139, 610] width 279 height 140
click at [906, 427] on button "Save Order" at bounding box center [859, 425] width 95 height 39
click at [902, 426] on button "Save Order" at bounding box center [859, 425] width 95 height 39
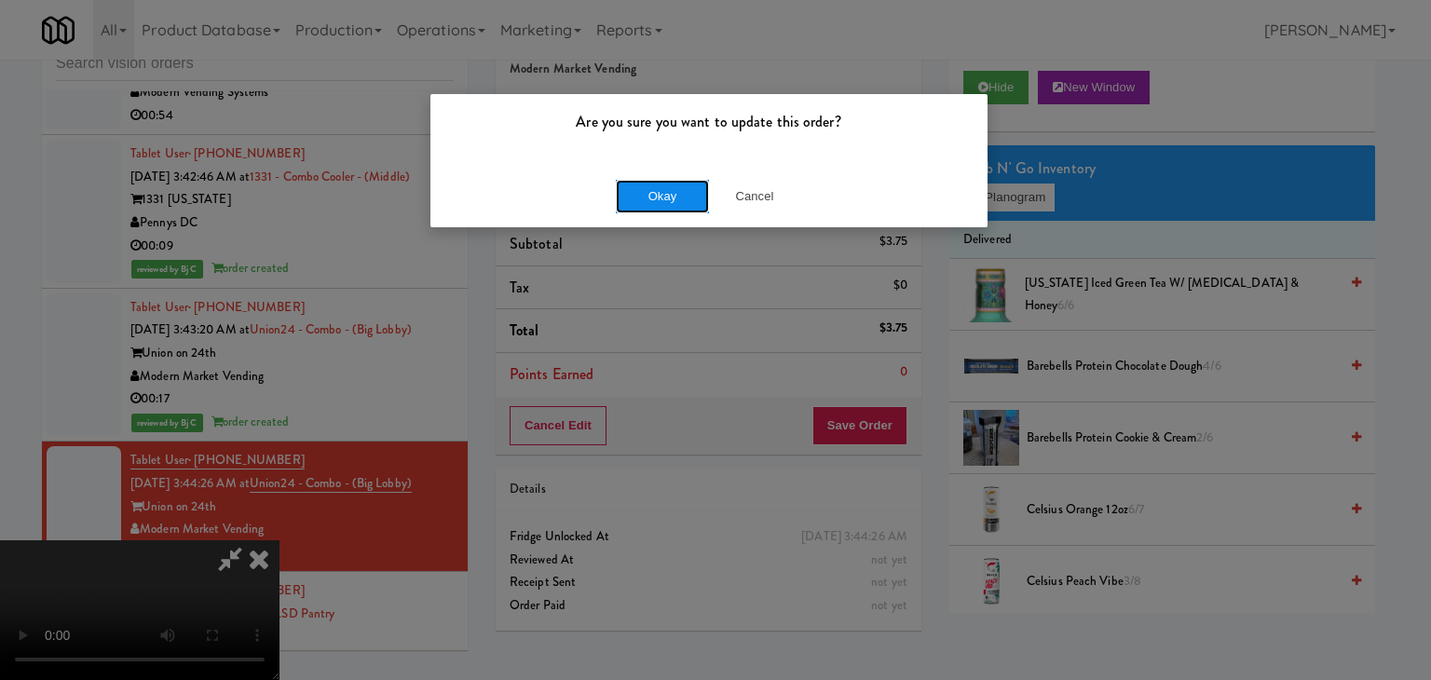
click at [656, 202] on button "Okay" at bounding box center [662, 197] width 93 height 34
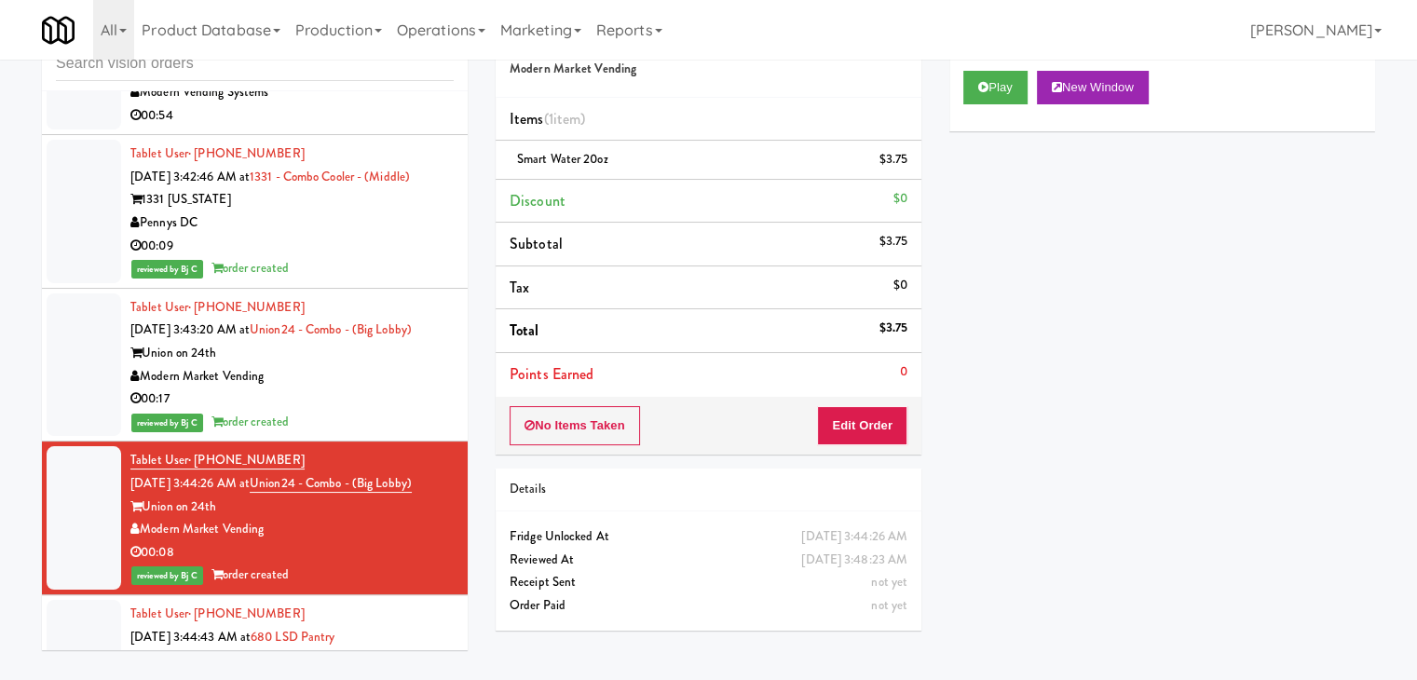
scroll to position [5459, 0]
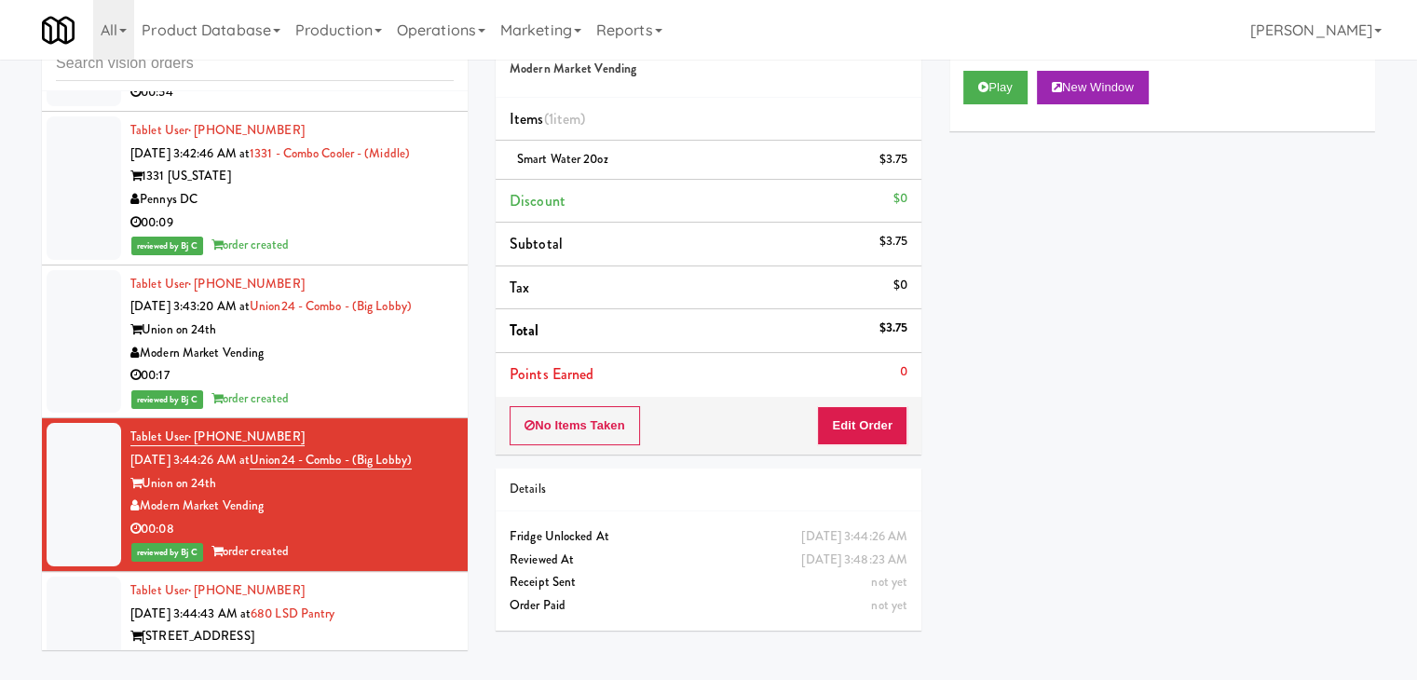
click at [343, 648] on div "On Demand Vending" at bounding box center [291, 659] width 323 height 23
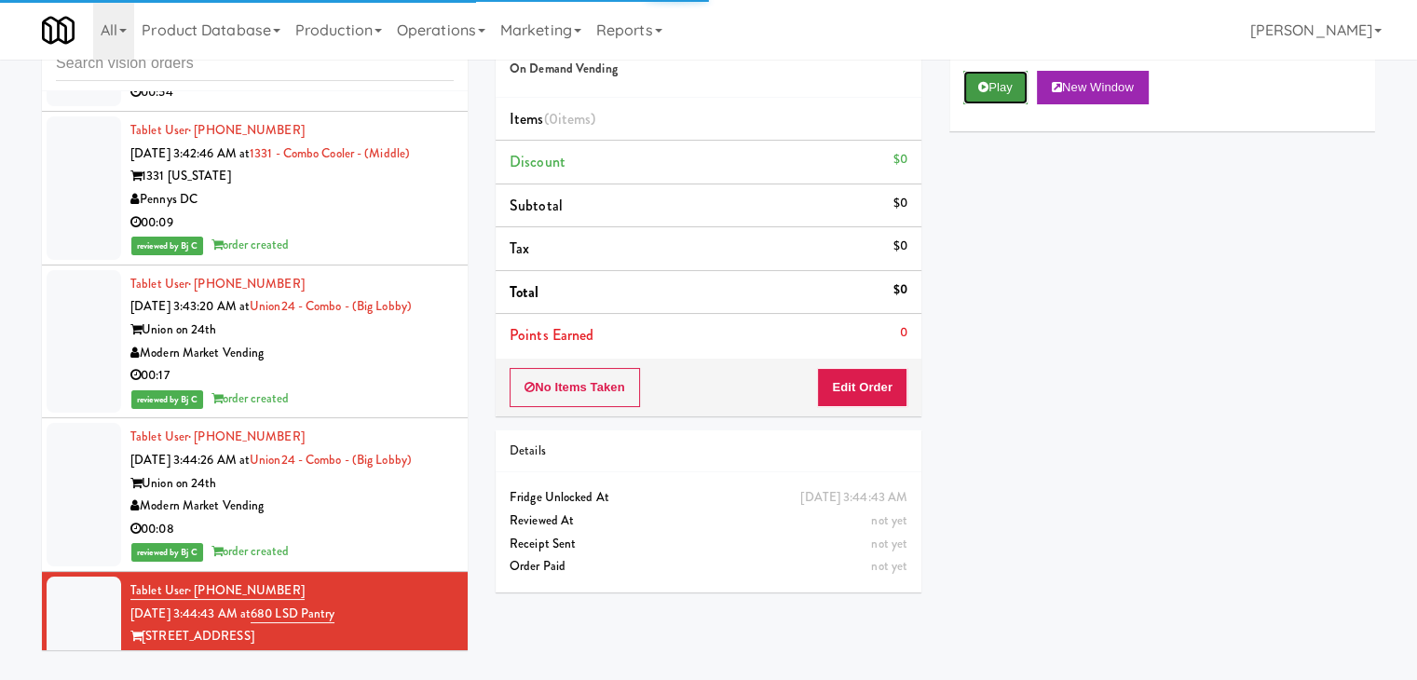
click at [993, 87] on button "Play" at bounding box center [995, 88] width 64 height 34
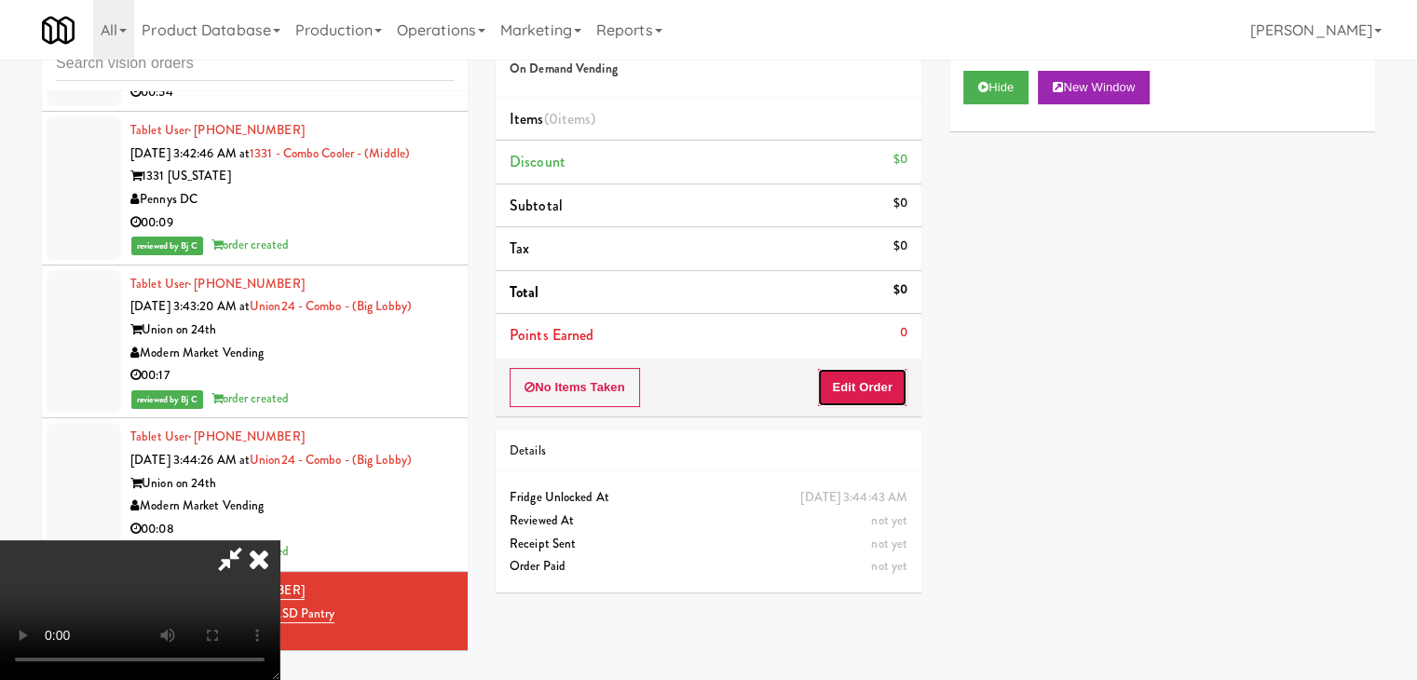
click at [882, 376] on button "Edit Order" at bounding box center [862, 387] width 90 height 39
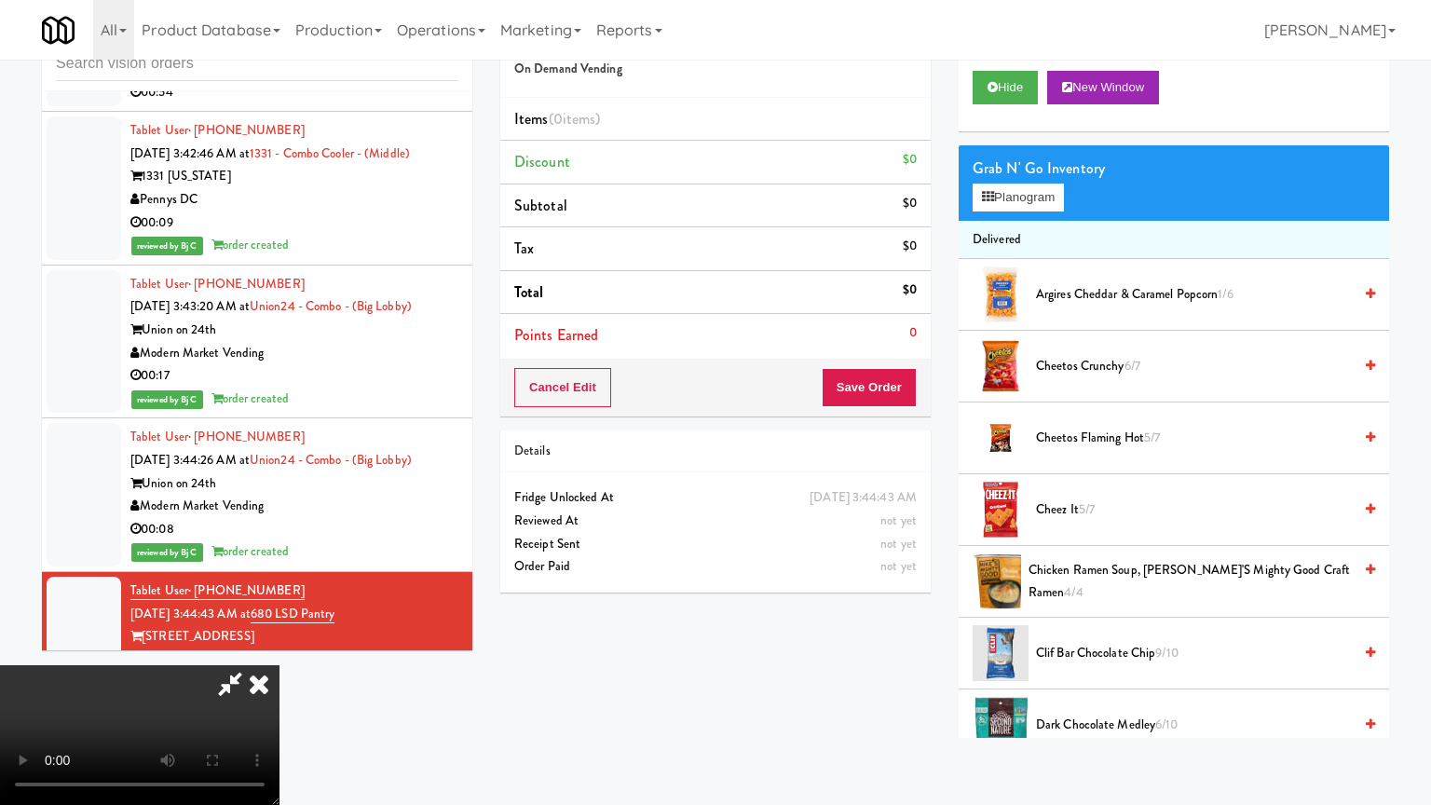
click at [279, 665] on video at bounding box center [139, 735] width 279 height 140
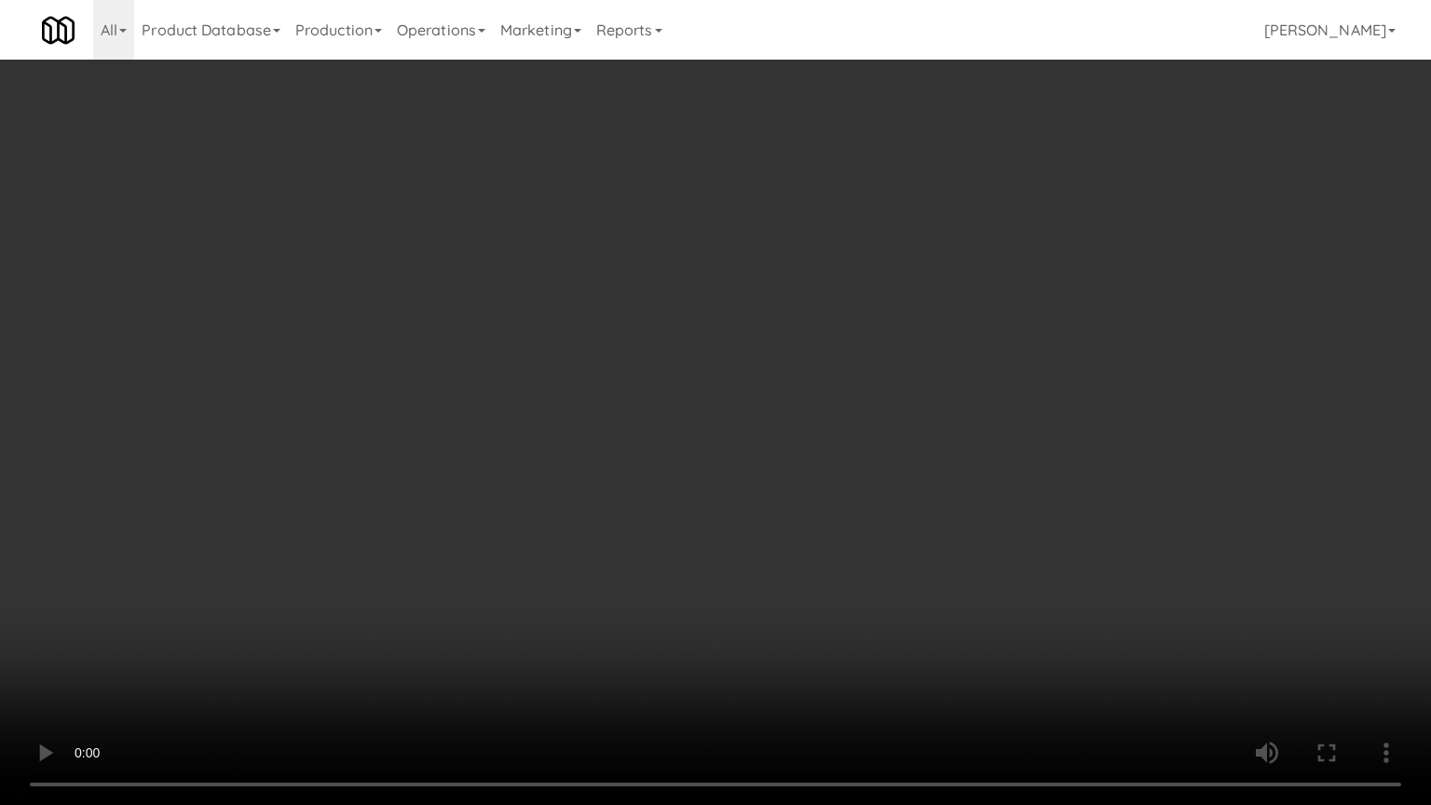
click at [679, 615] on video at bounding box center [715, 402] width 1431 height 805
click at [762, 536] on video at bounding box center [715, 402] width 1431 height 805
click at [774, 547] on video at bounding box center [715, 402] width 1431 height 805
click at [779, 546] on video at bounding box center [715, 402] width 1431 height 805
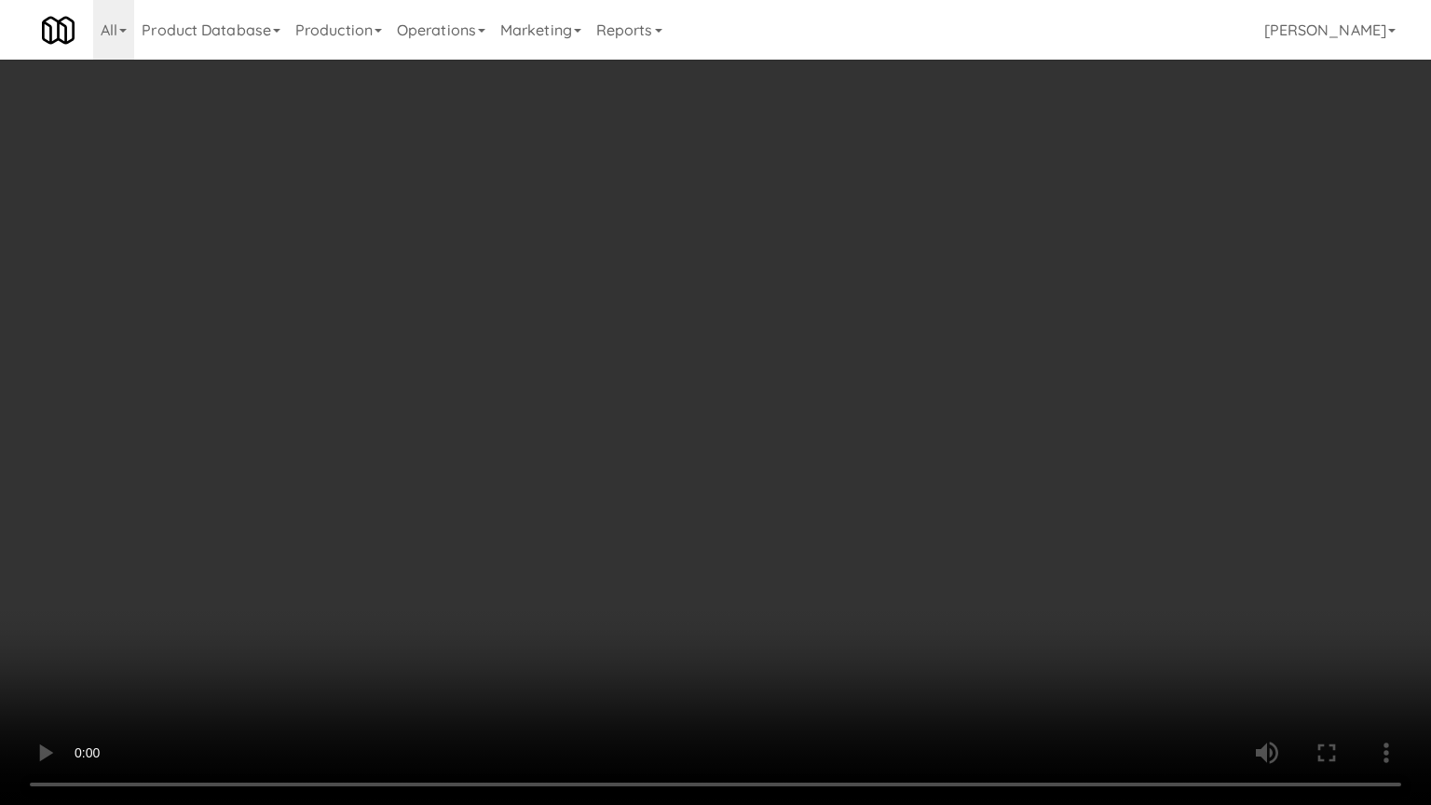
click at [779, 546] on video at bounding box center [715, 402] width 1431 height 805
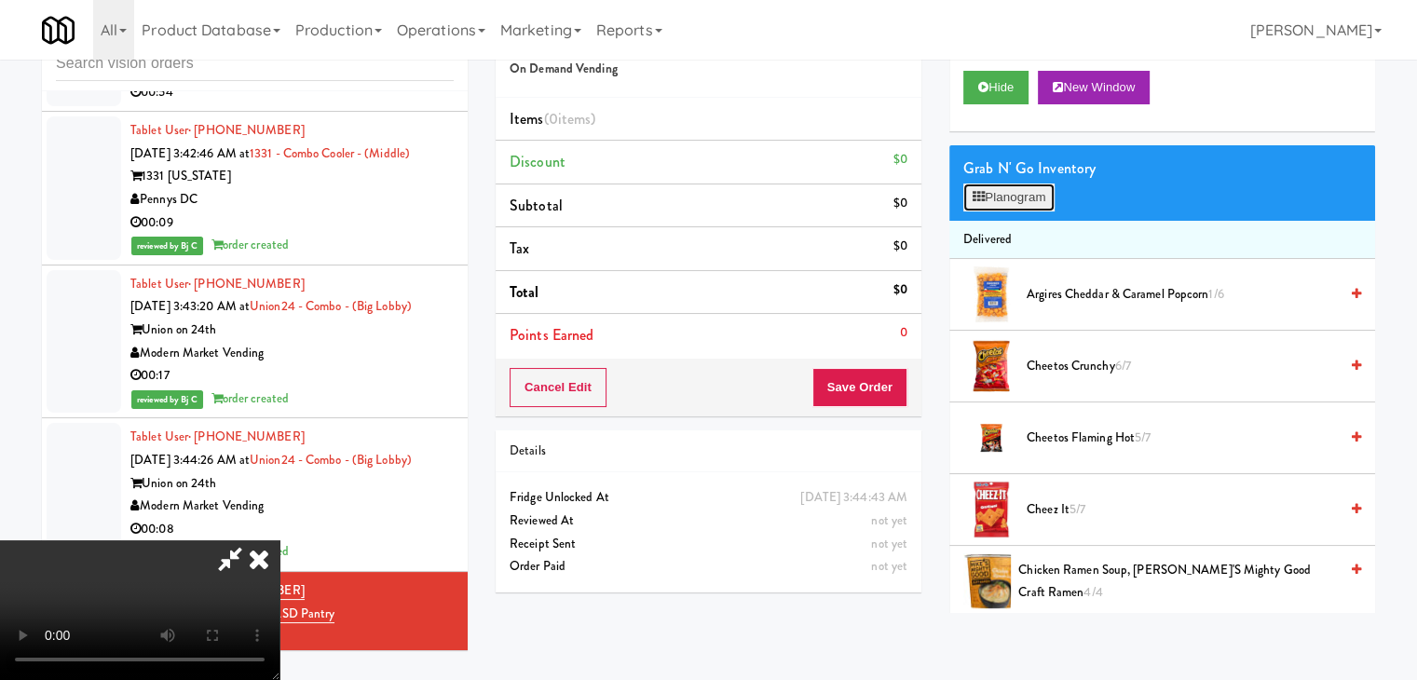
click at [1020, 186] on button "Planogram" at bounding box center [1008, 198] width 91 height 28
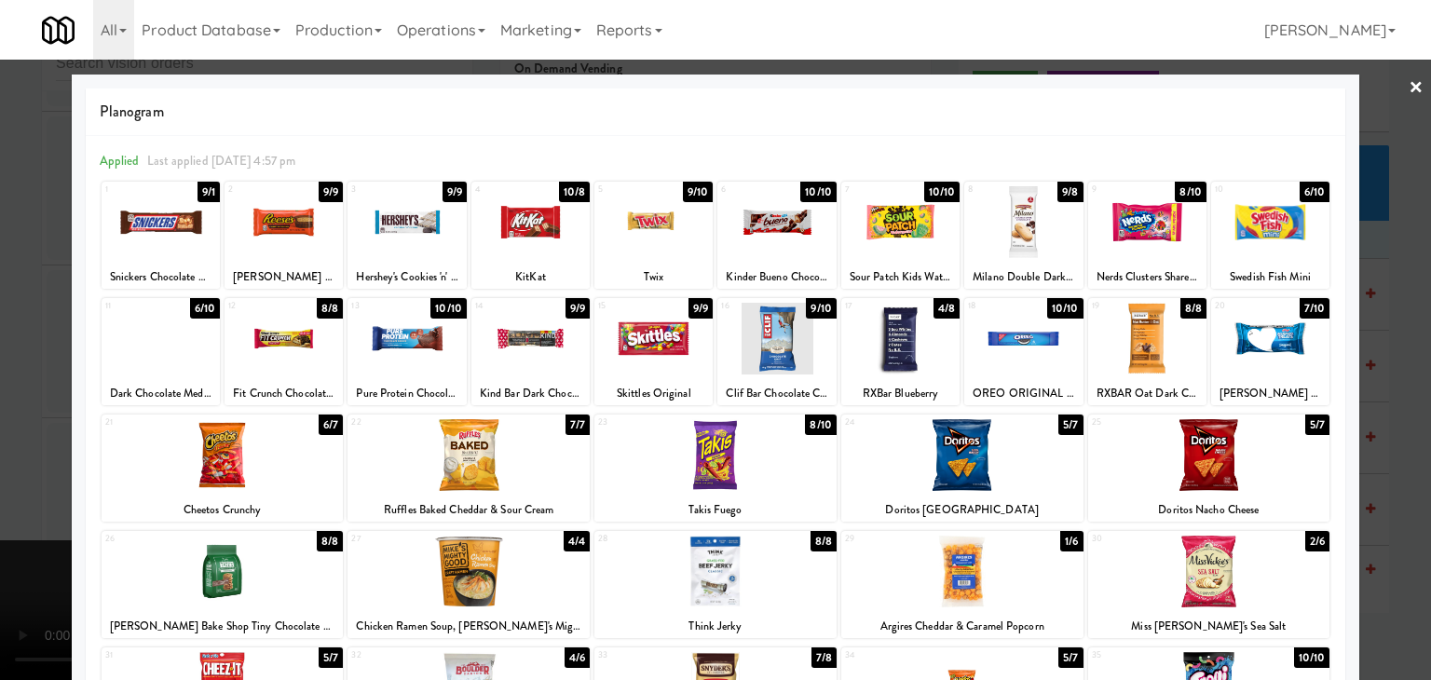
click at [917, 452] on div at bounding box center [962, 455] width 242 height 72
drag, startPoint x: 6, startPoint y: 412, endPoint x: 97, endPoint y: 409, distance: 91.3
click at [16, 410] on div at bounding box center [715, 340] width 1431 height 680
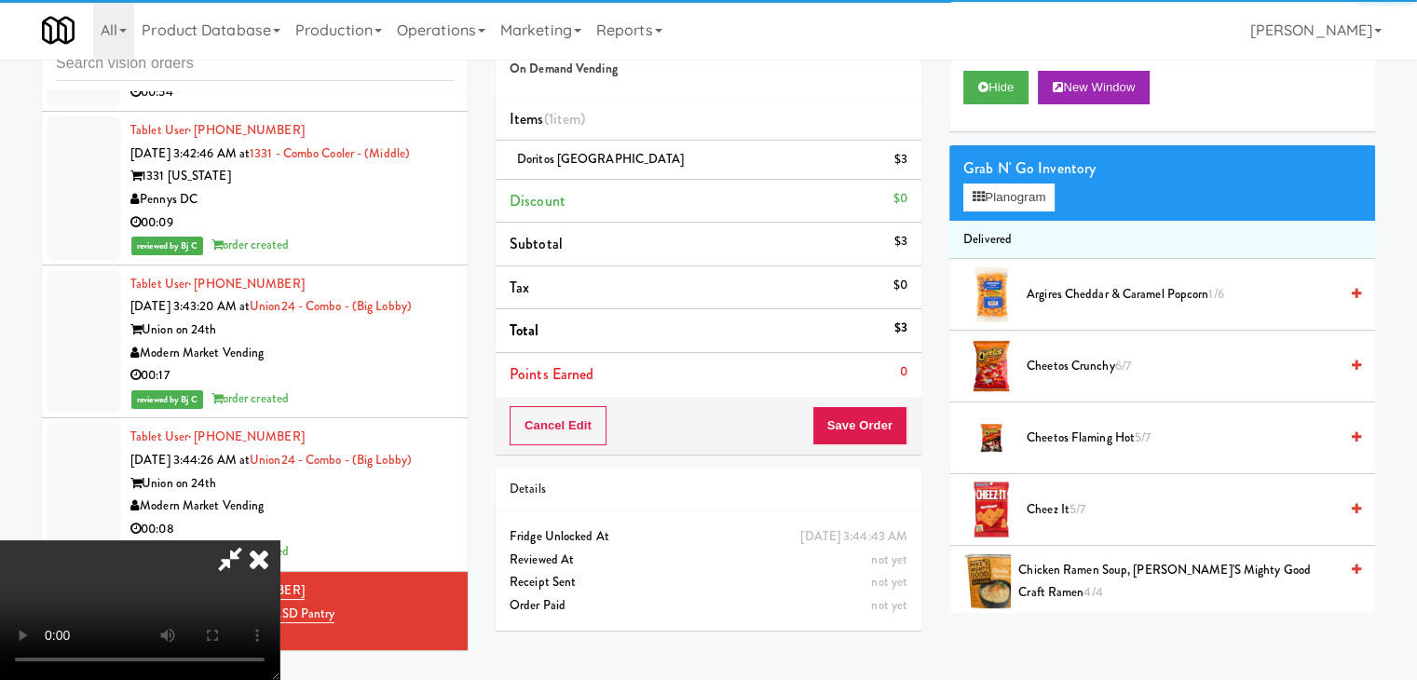
click at [279, 540] on video at bounding box center [139, 610] width 279 height 140
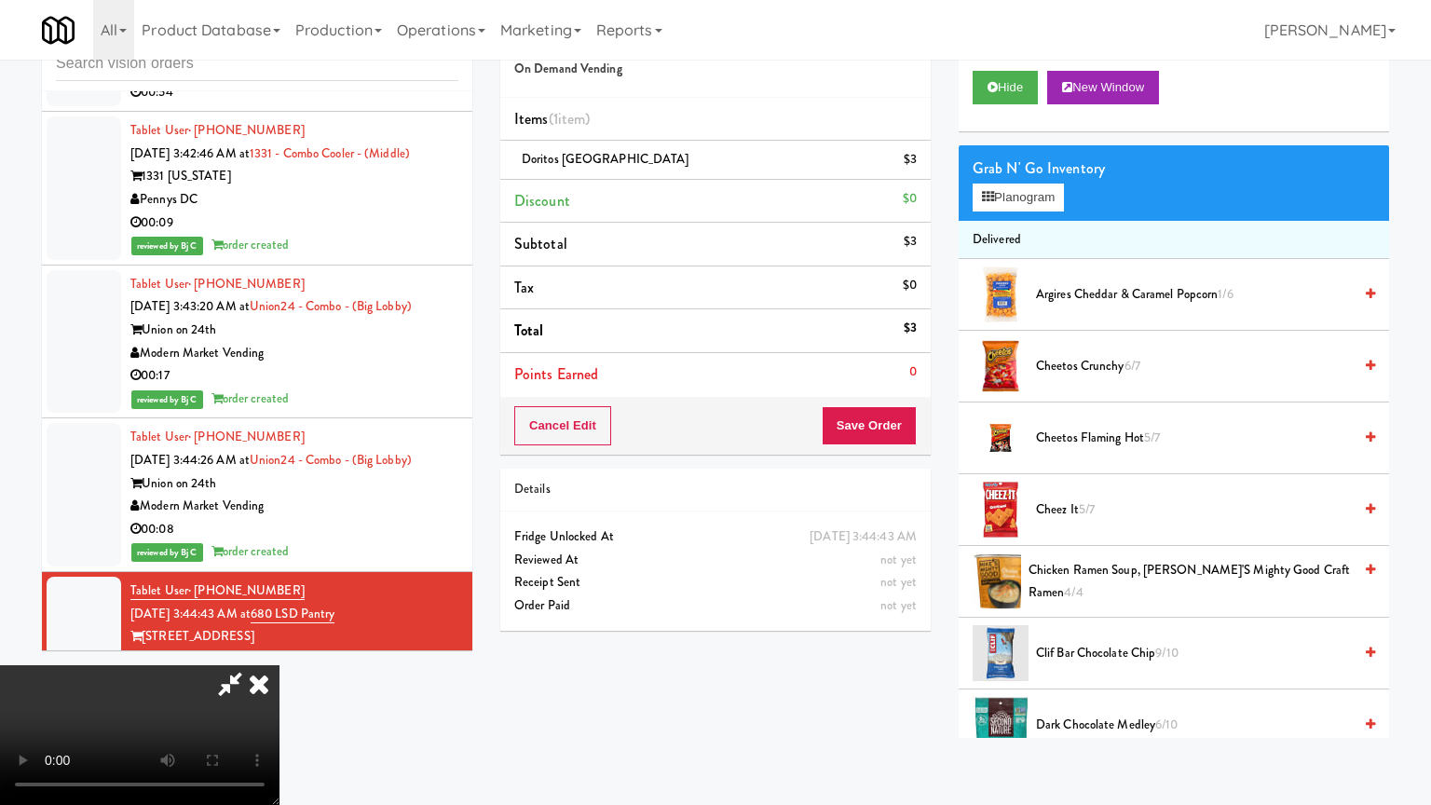
click at [279, 665] on video at bounding box center [139, 735] width 279 height 140
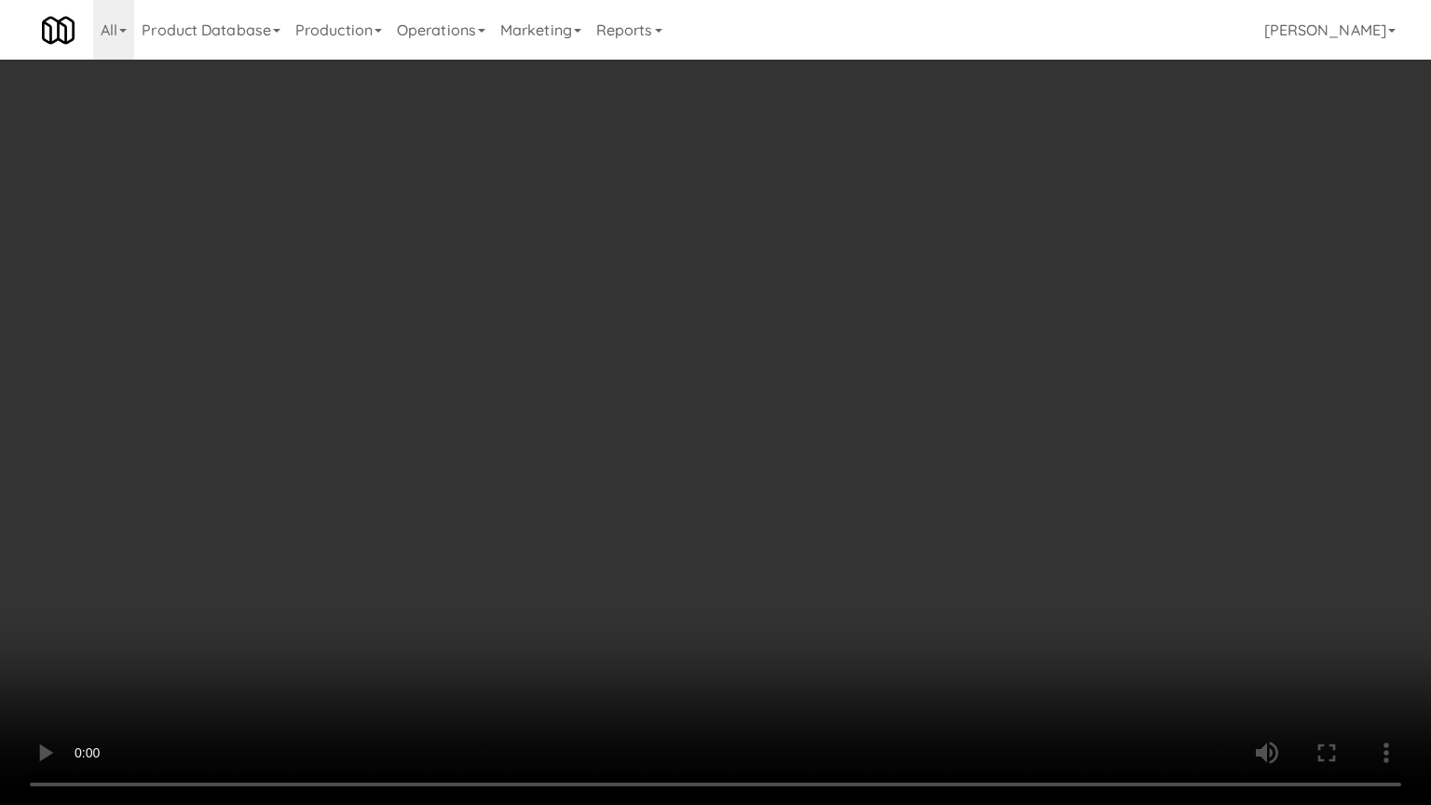
click at [991, 266] on video at bounding box center [715, 402] width 1431 height 805
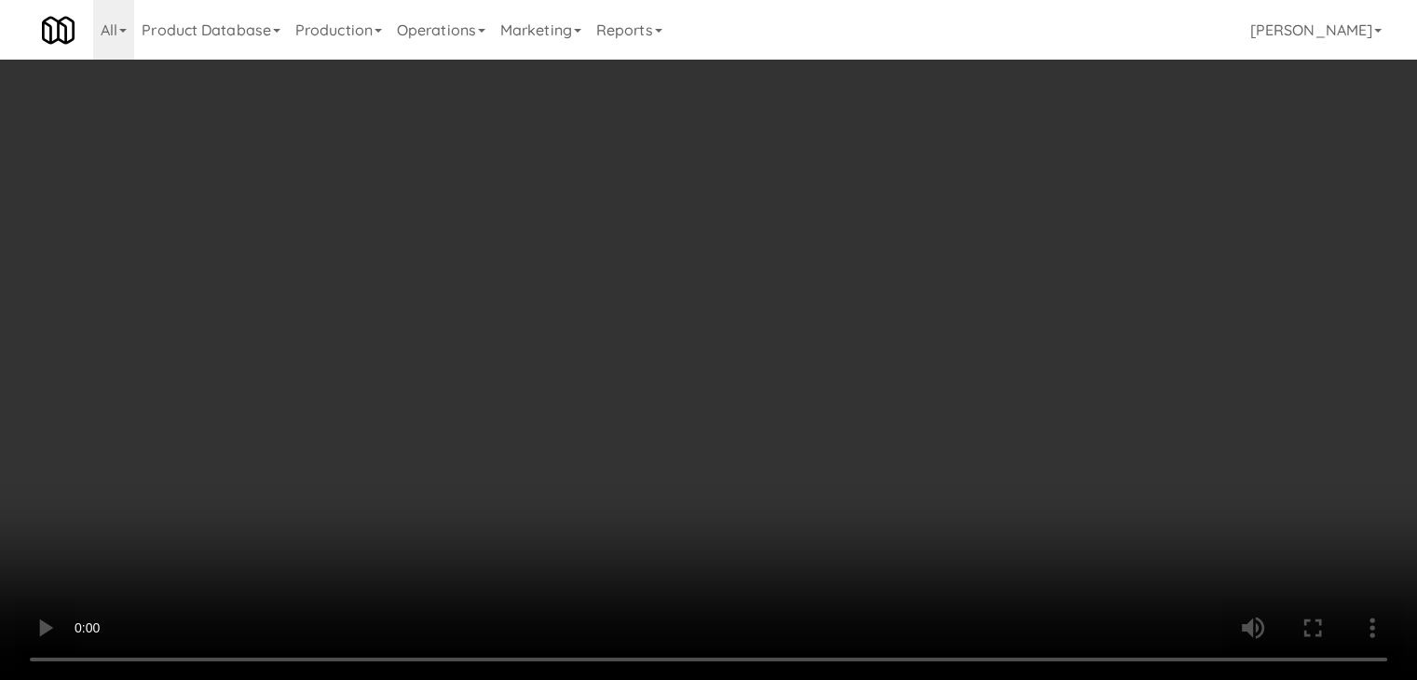
click at [863, 440] on div "Cancel Edit Save Order" at bounding box center [709, 426] width 426 height 58
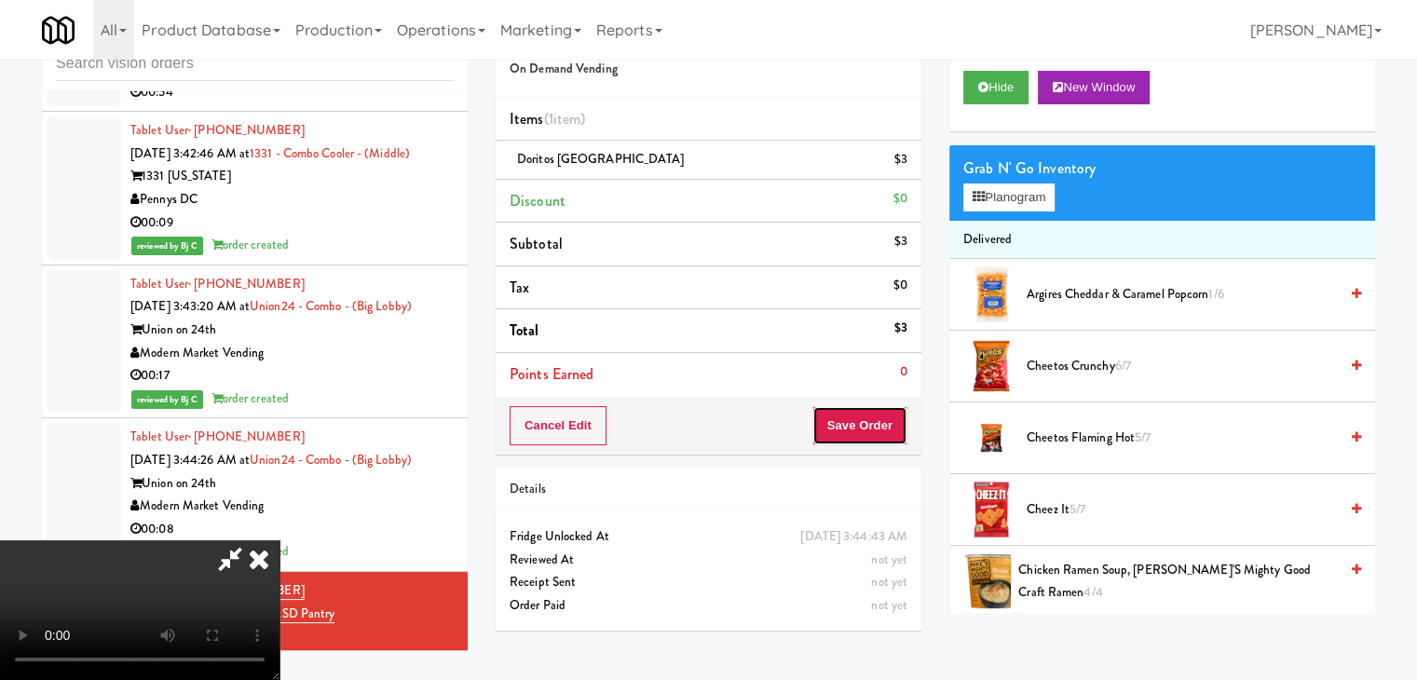
click at [863, 437] on button "Save Order" at bounding box center [859, 425] width 95 height 39
click at [863, 432] on button "Save Order" at bounding box center [859, 425] width 95 height 39
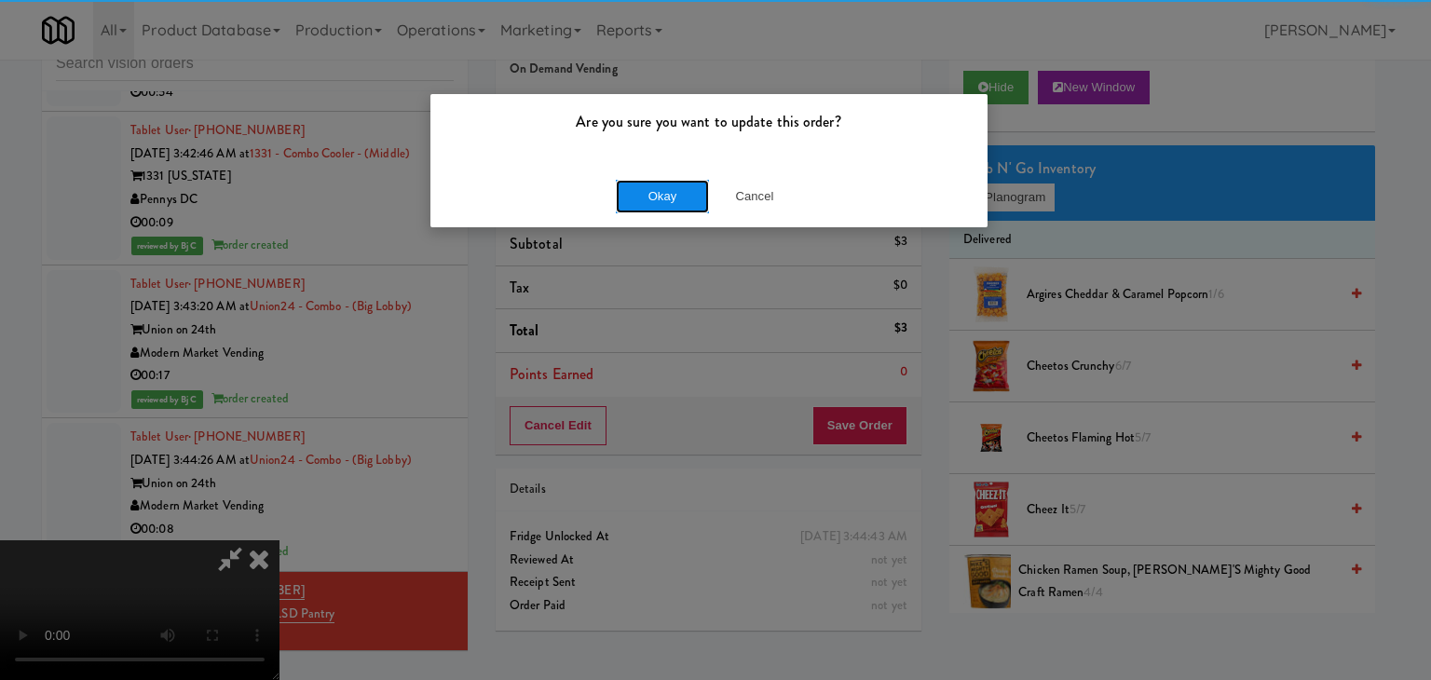
click at [689, 191] on button "Okay" at bounding box center [662, 197] width 93 height 34
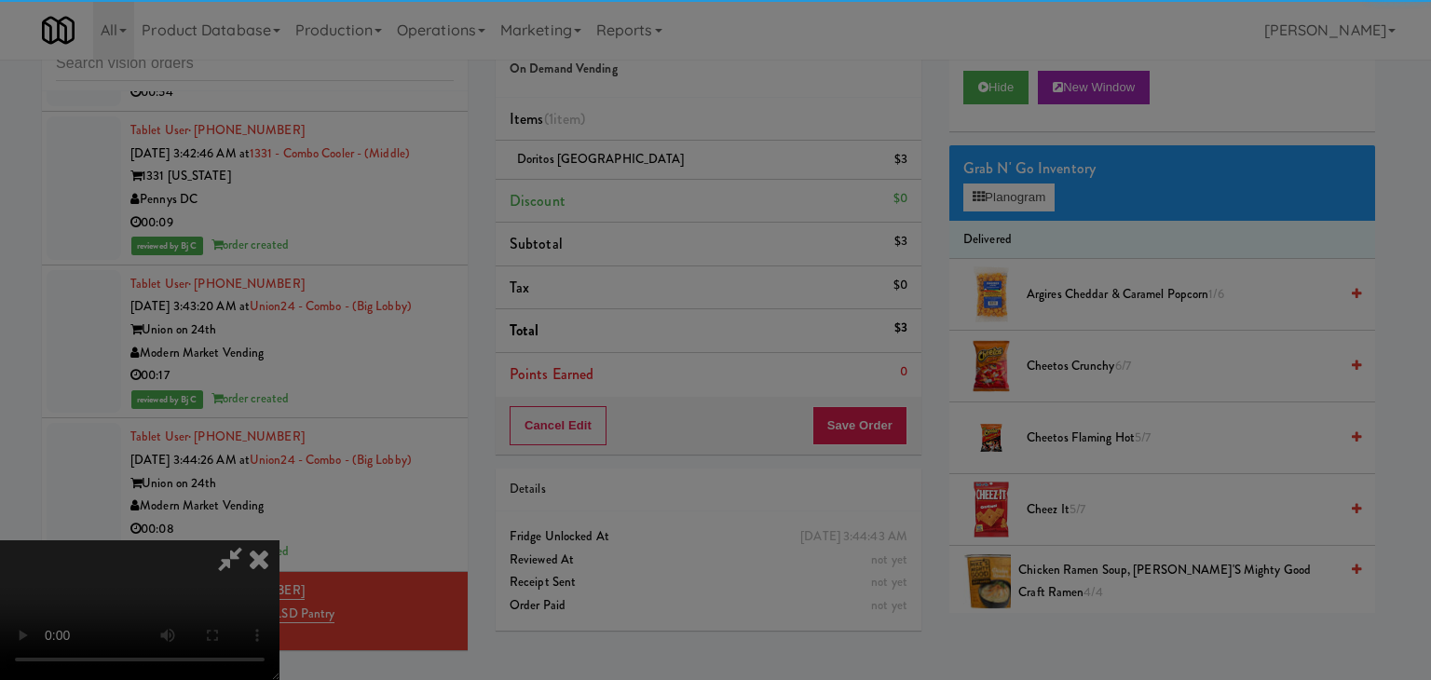
click at [689, 191] on div "Okay Cancel" at bounding box center [708, 161] width 557 height 62
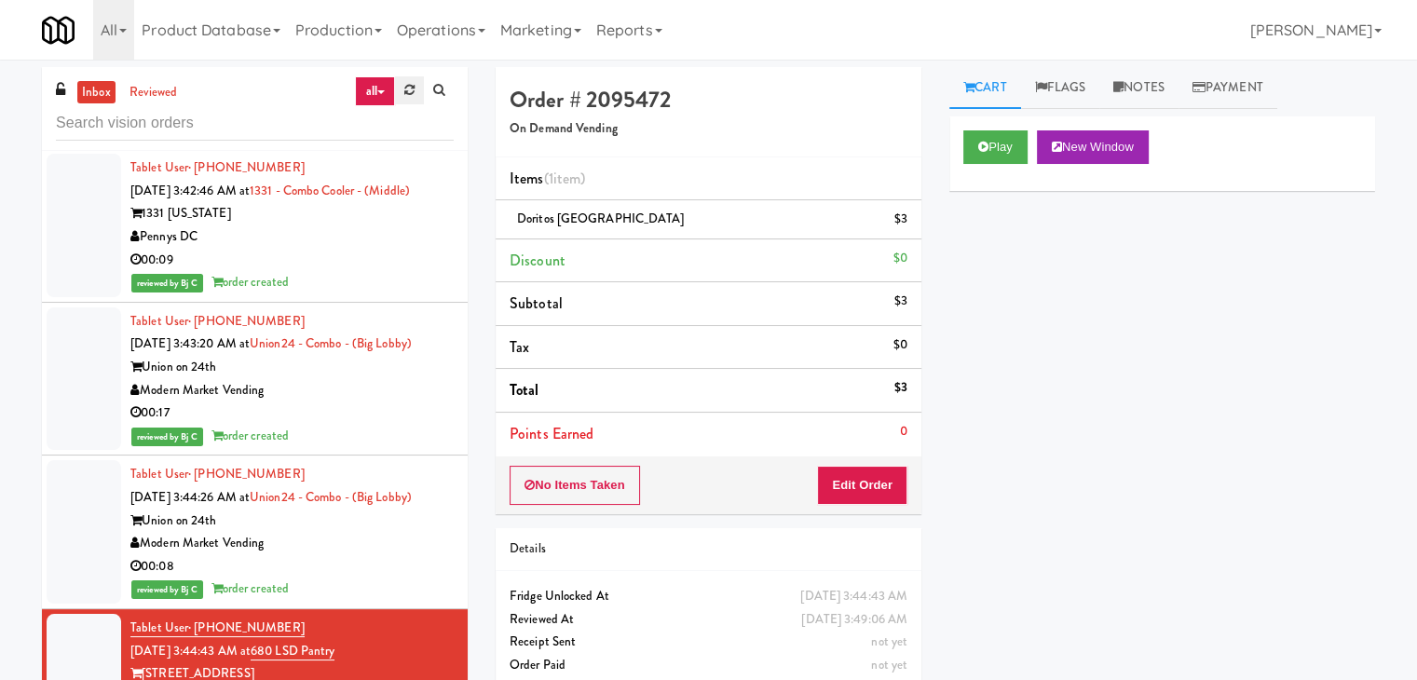
click at [410, 90] on icon at bounding box center [409, 90] width 10 height 12
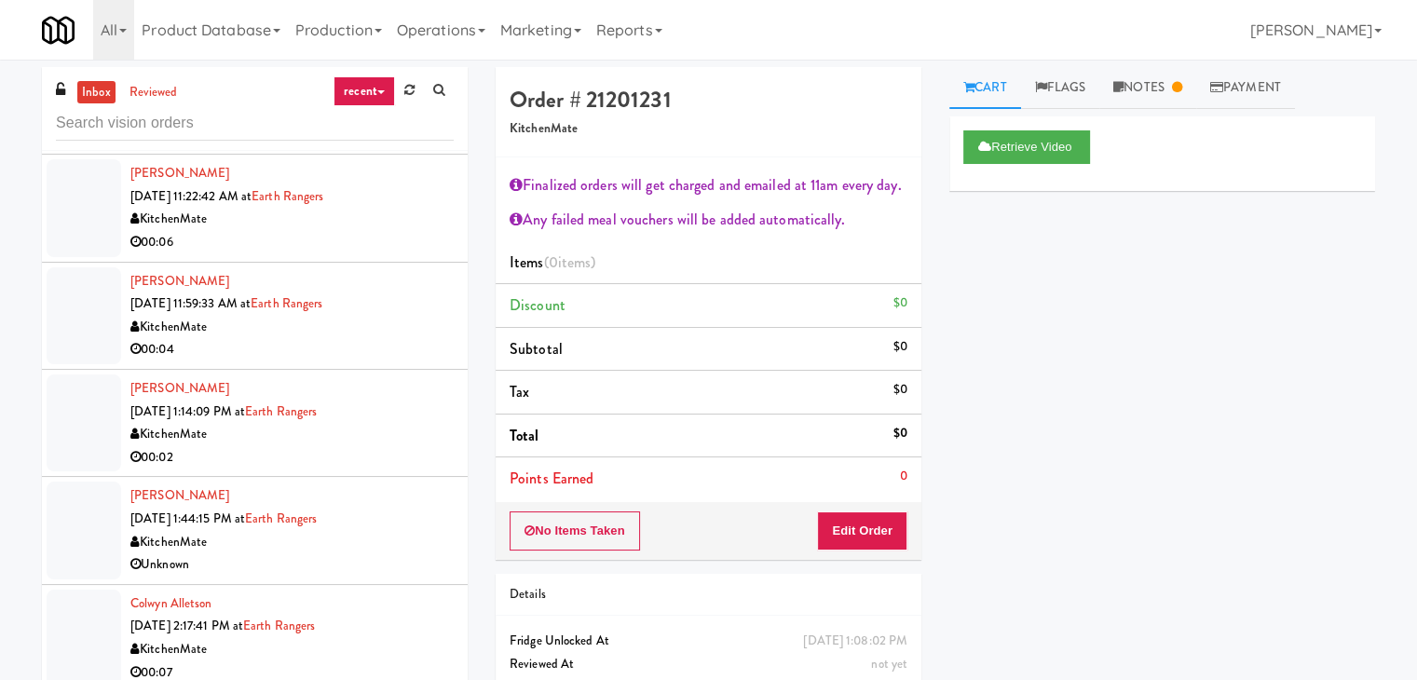
scroll to position [186, 0]
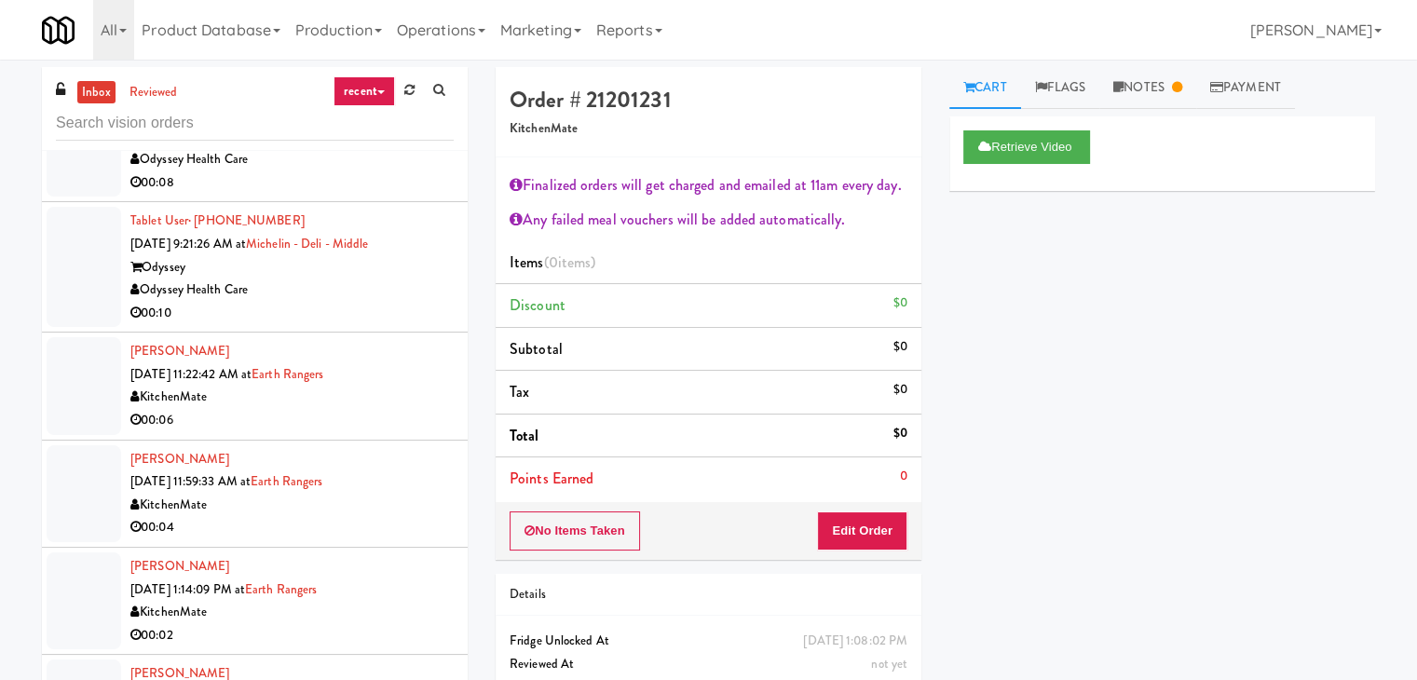
click at [366, 94] on link "recent" at bounding box center [364, 91] width 61 height 30
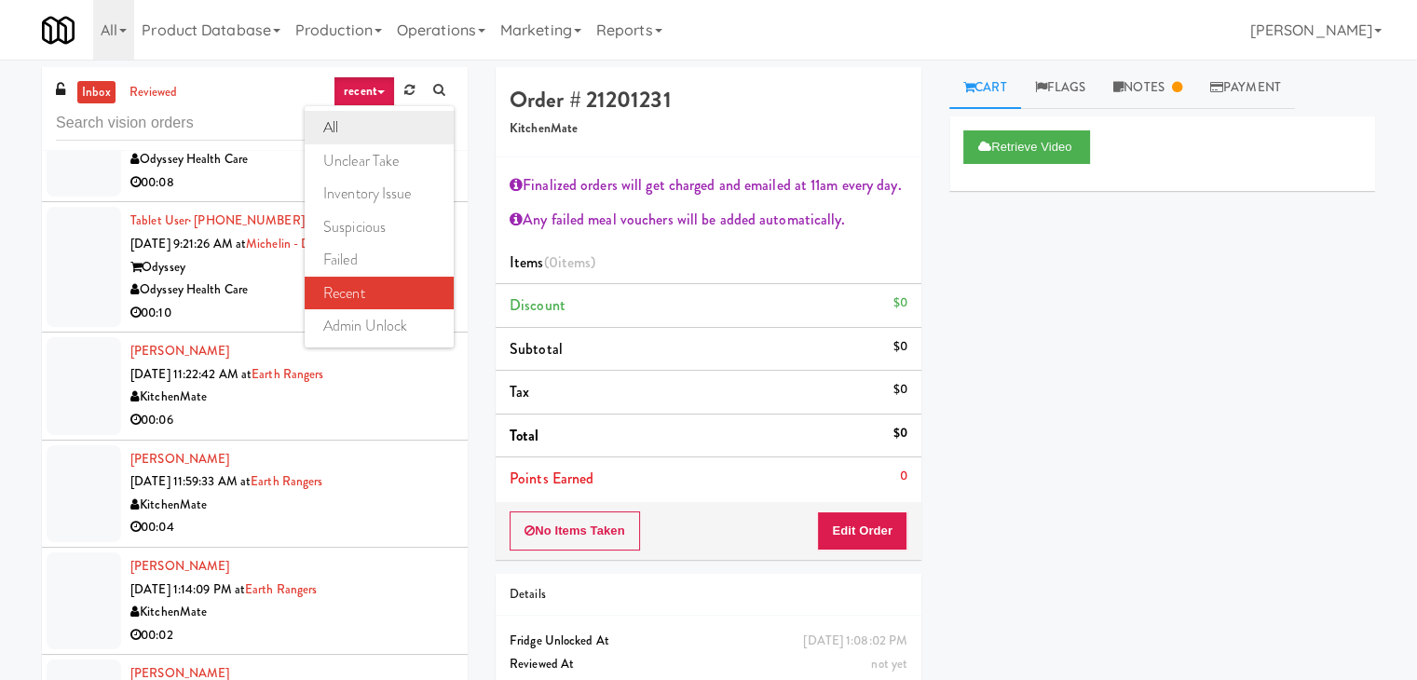
click at [357, 130] on link "all" at bounding box center [379, 128] width 149 height 34
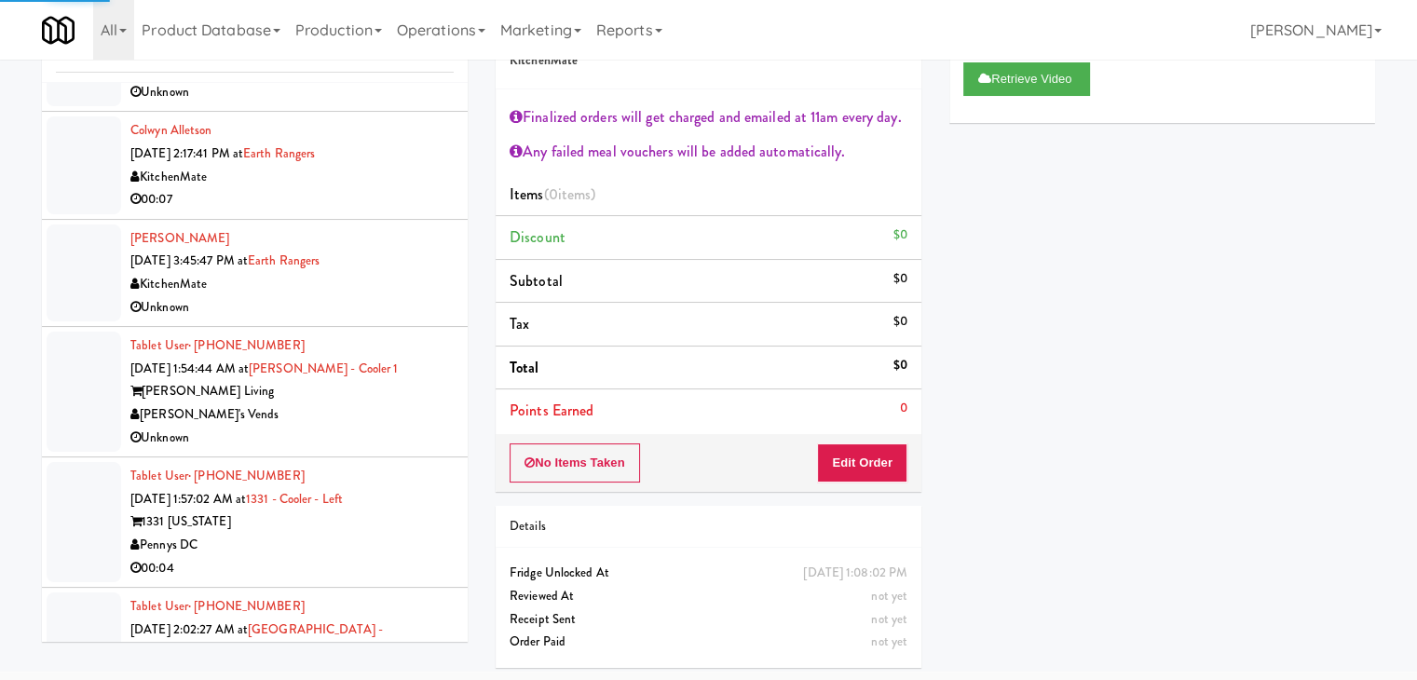
scroll to position [3872, 0]
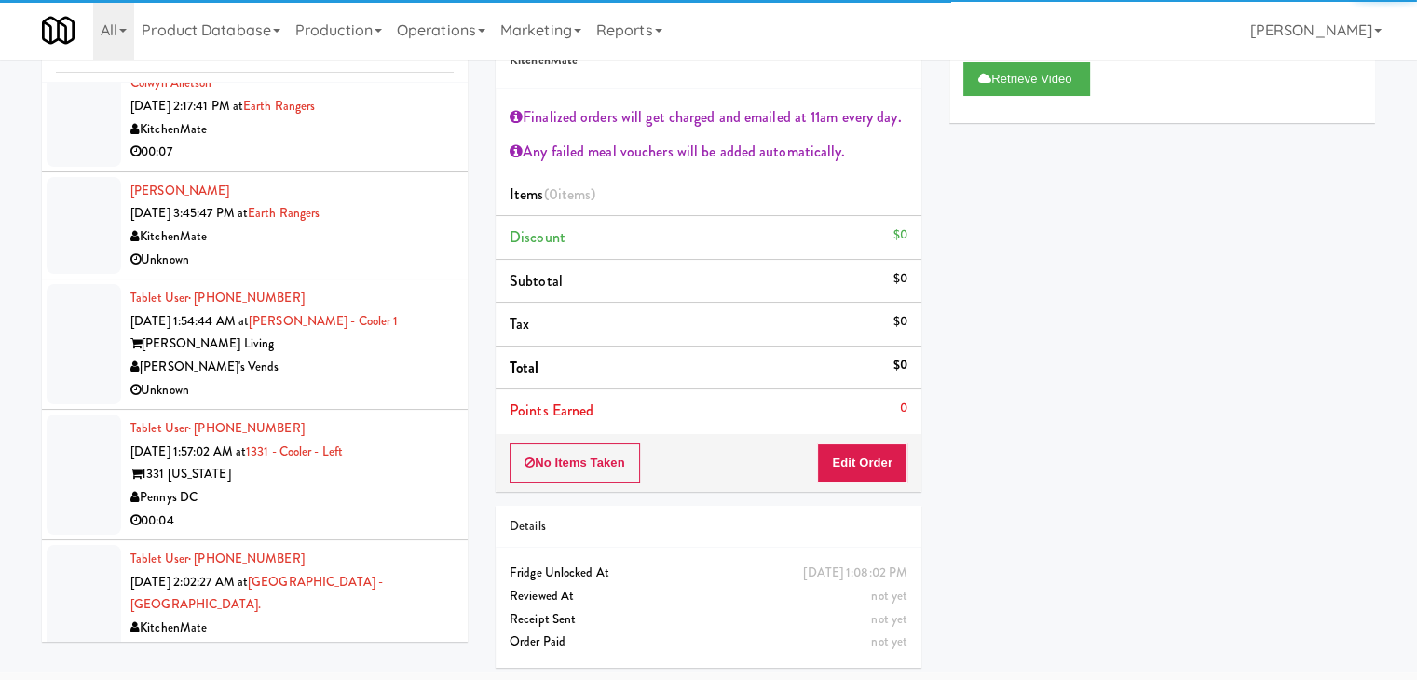
click at [337, 640] on div "00:07" at bounding box center [291, 651] width 323 height 23
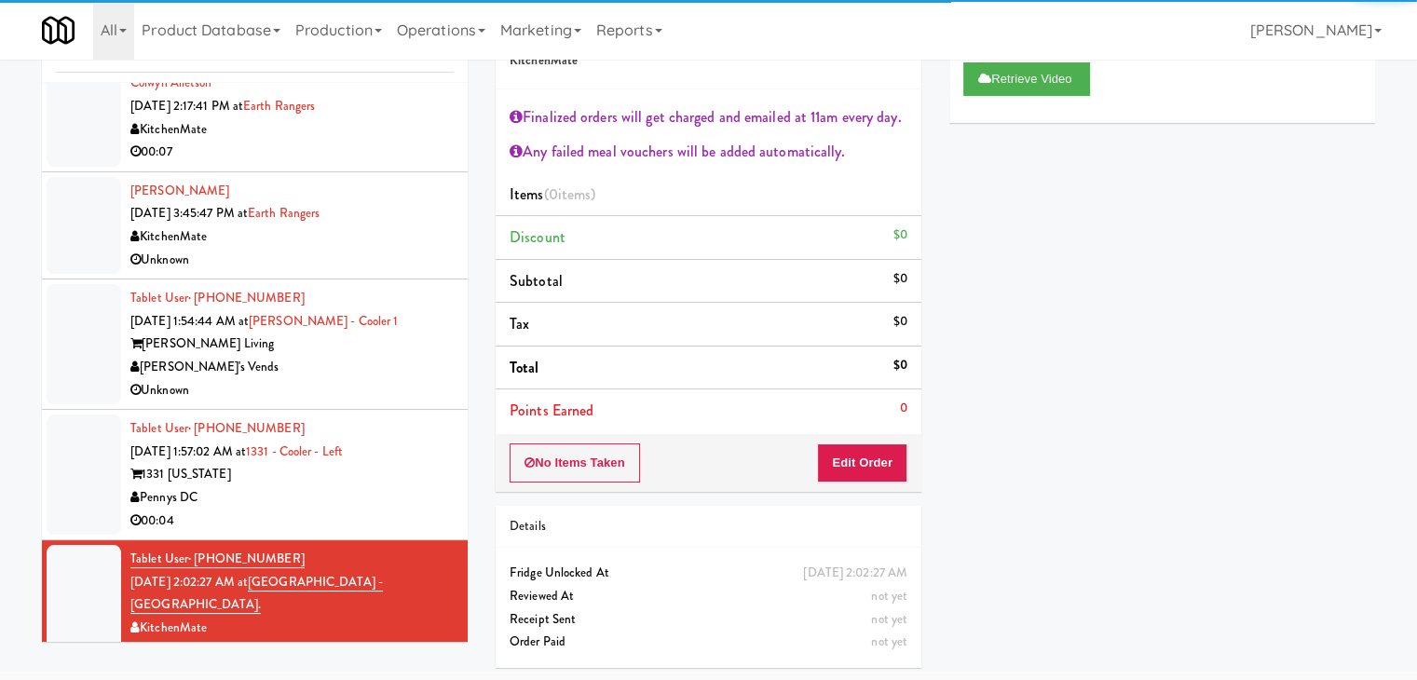
click at [399, 487] on div "Tablet User · (203) 321-6299 [DATE] 1:57:02 AM at 1331 - Cooler - Left 1331 [US…" at bounding box center [291, 474] width 323 height 115
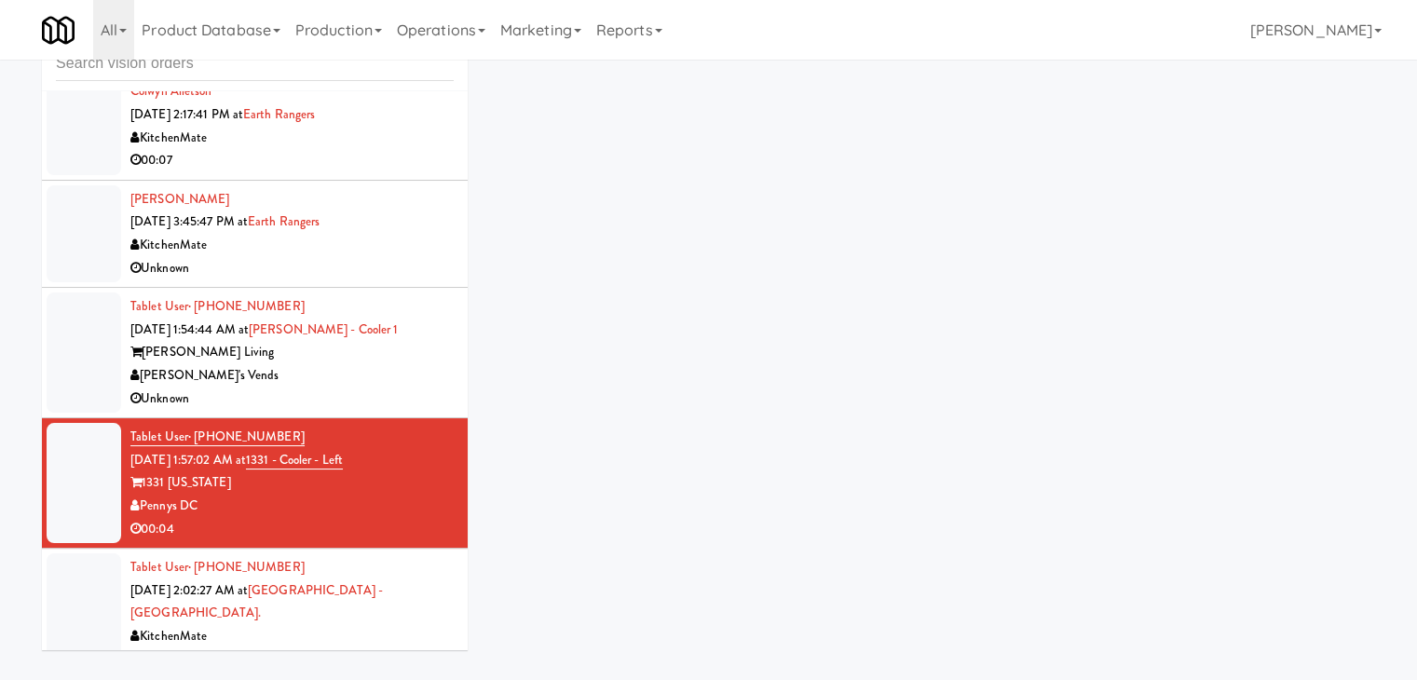
scroll to position [60, 0]
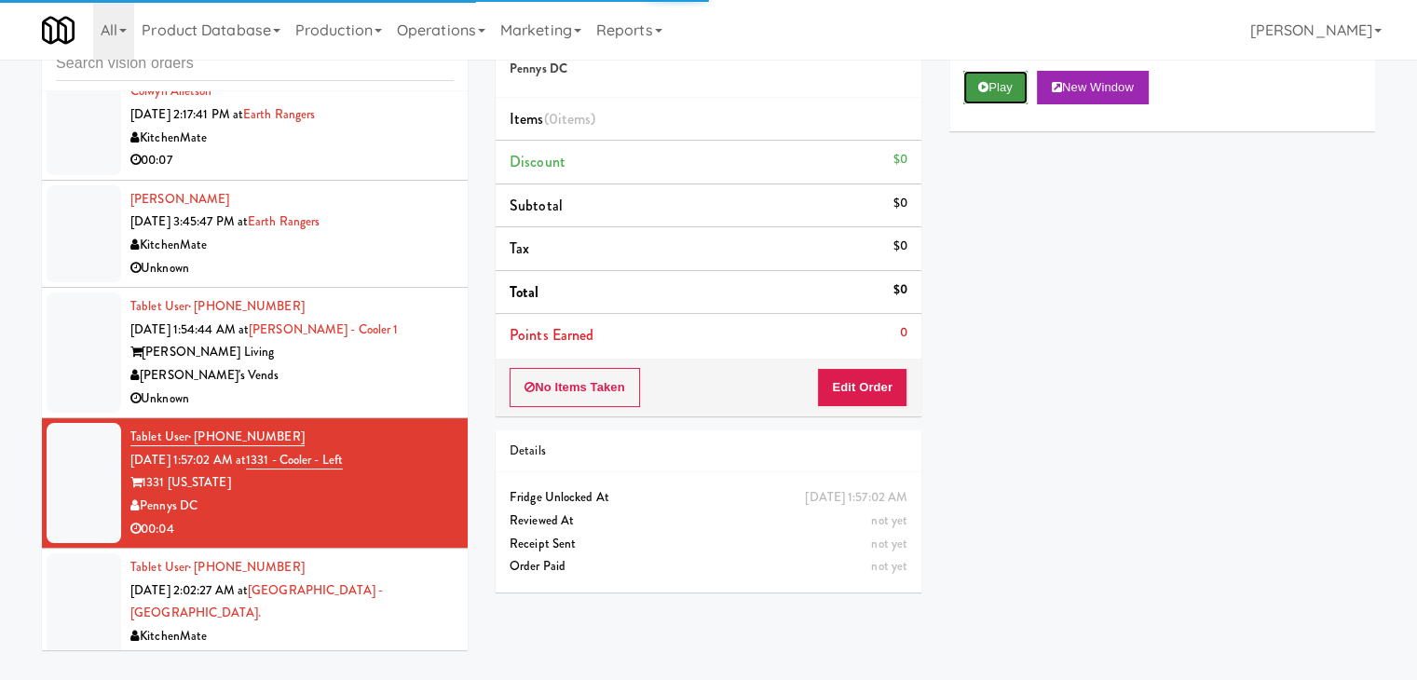
click at [1006, 84] on button "Play" at bounding box center [995, 88] width 64 height 34
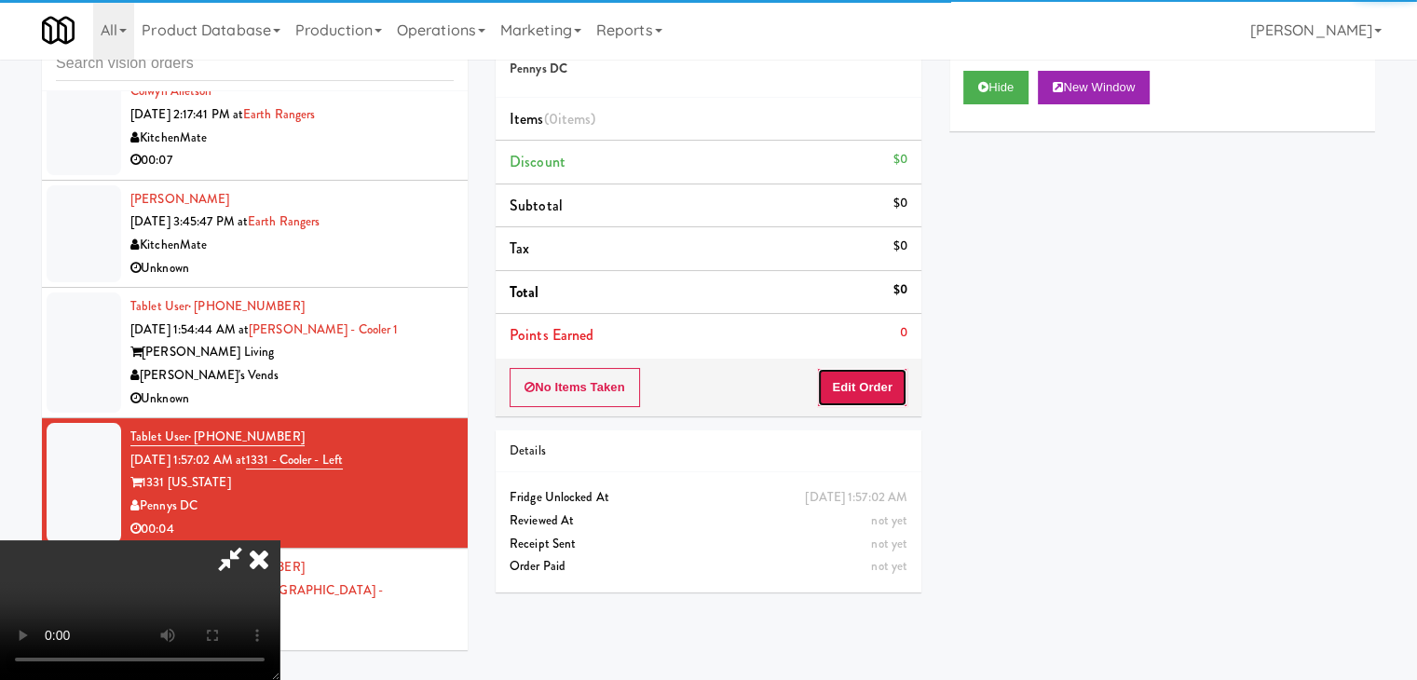
click at [846, 388] on button "Edit Order" at bounding box center [862, 387] width 90 height 39
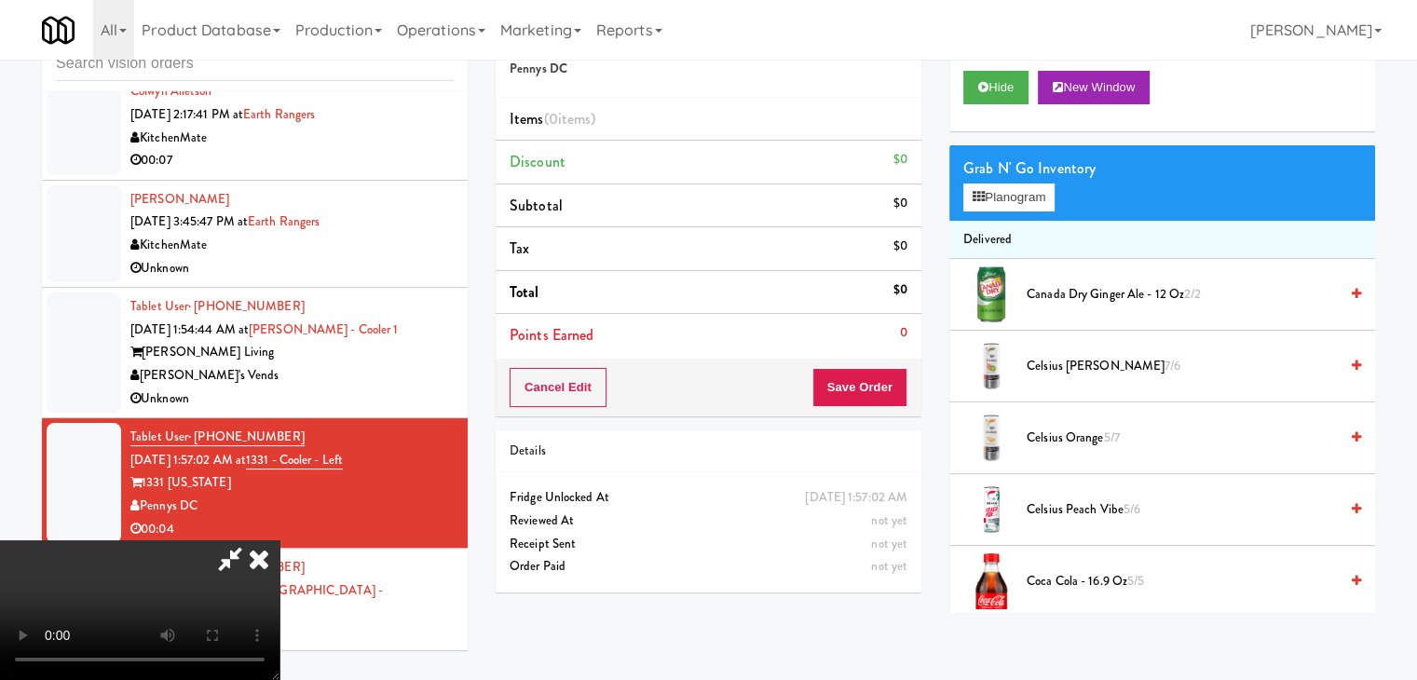
click at [399, 388] on div "Unknown" at bounding box center [291, 399] width 323 height 23
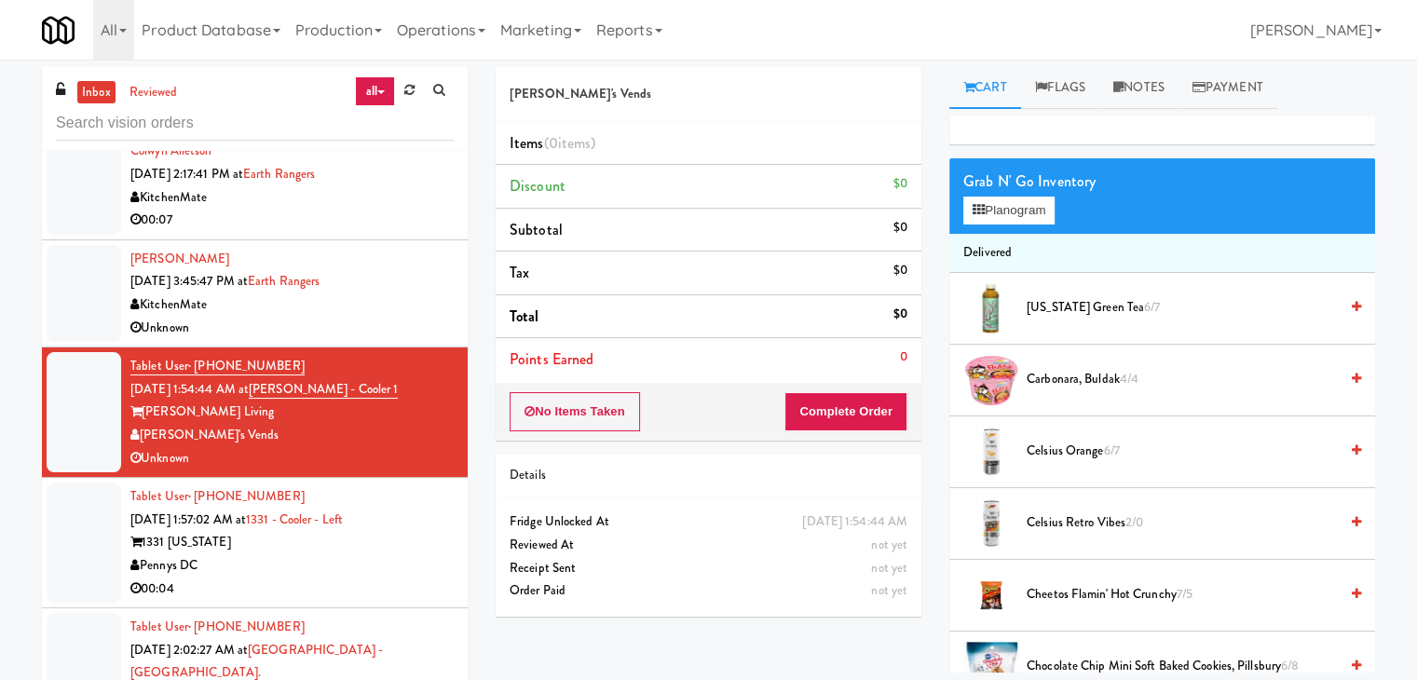
click at [390, 317] on div "Unknown" at bounding box center [291, 328] width 323 height 23
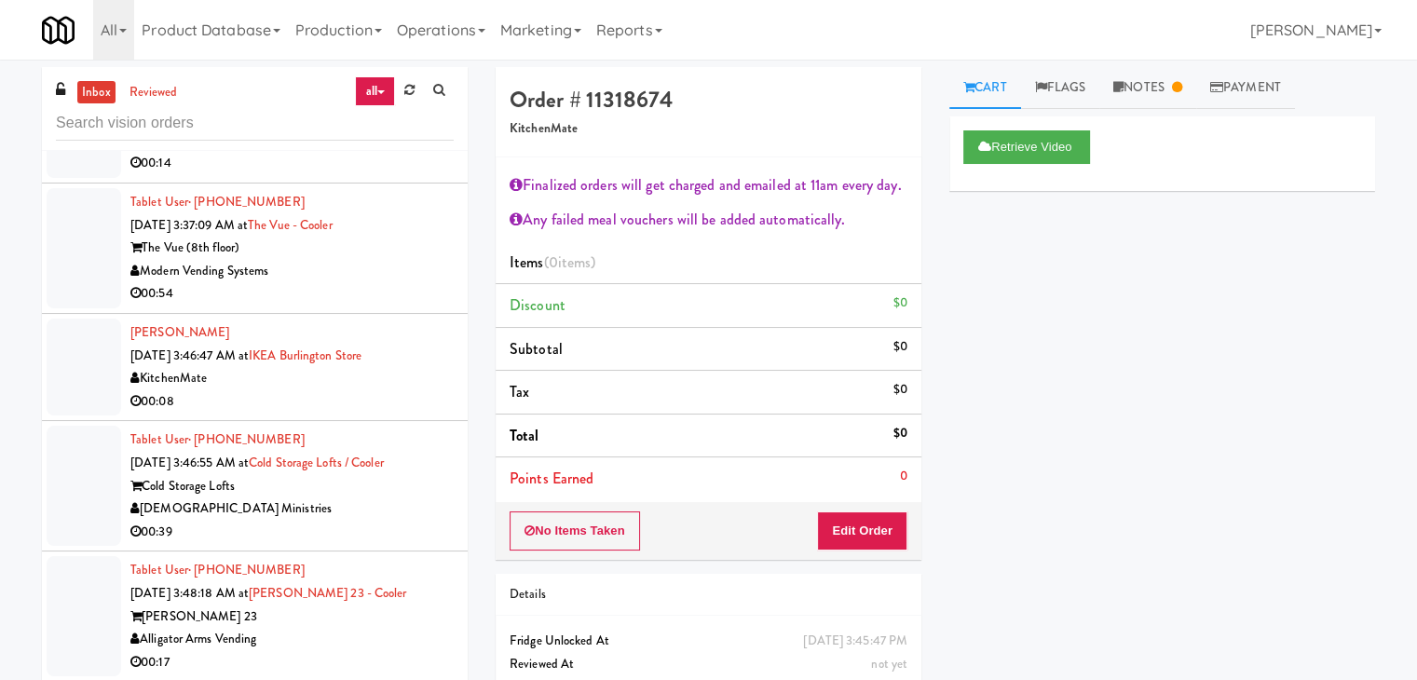
scroll to position [4999, 0]
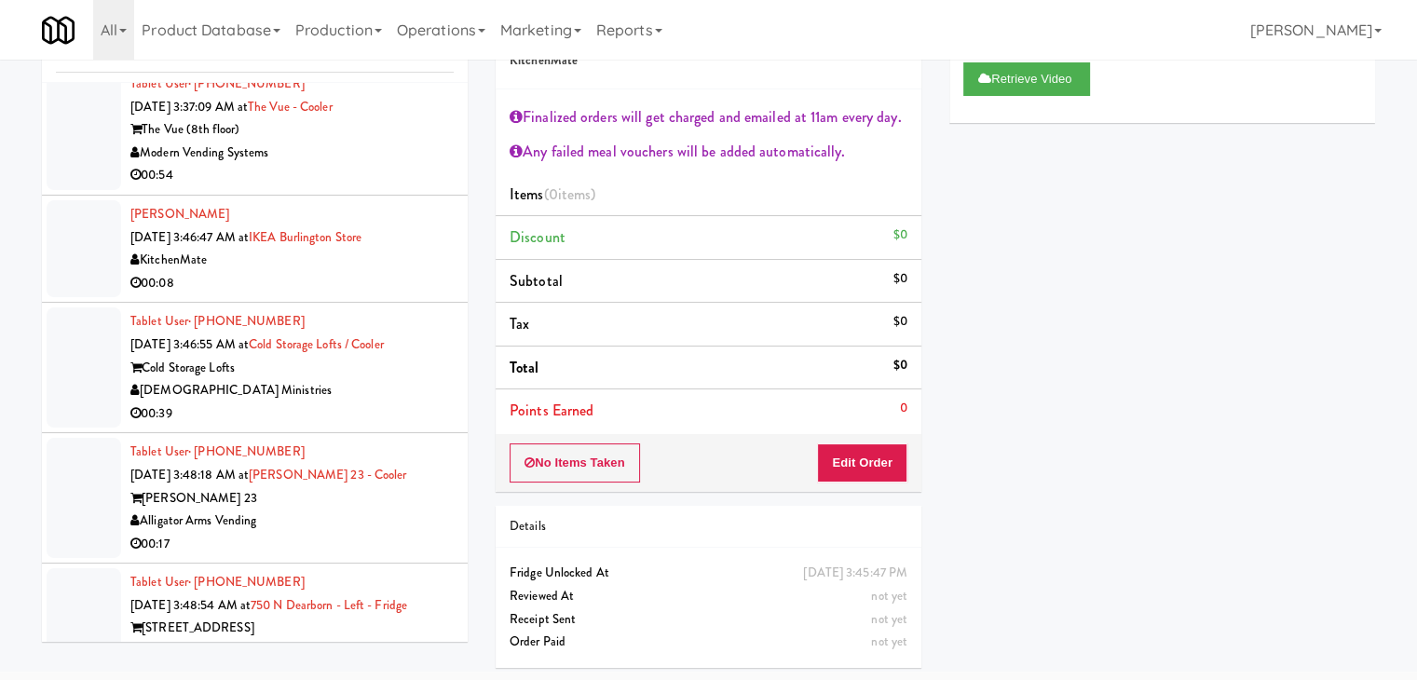
click at [391, 640] on div "H&H Vending" at bounding box center [291, 651] width 323 height 23
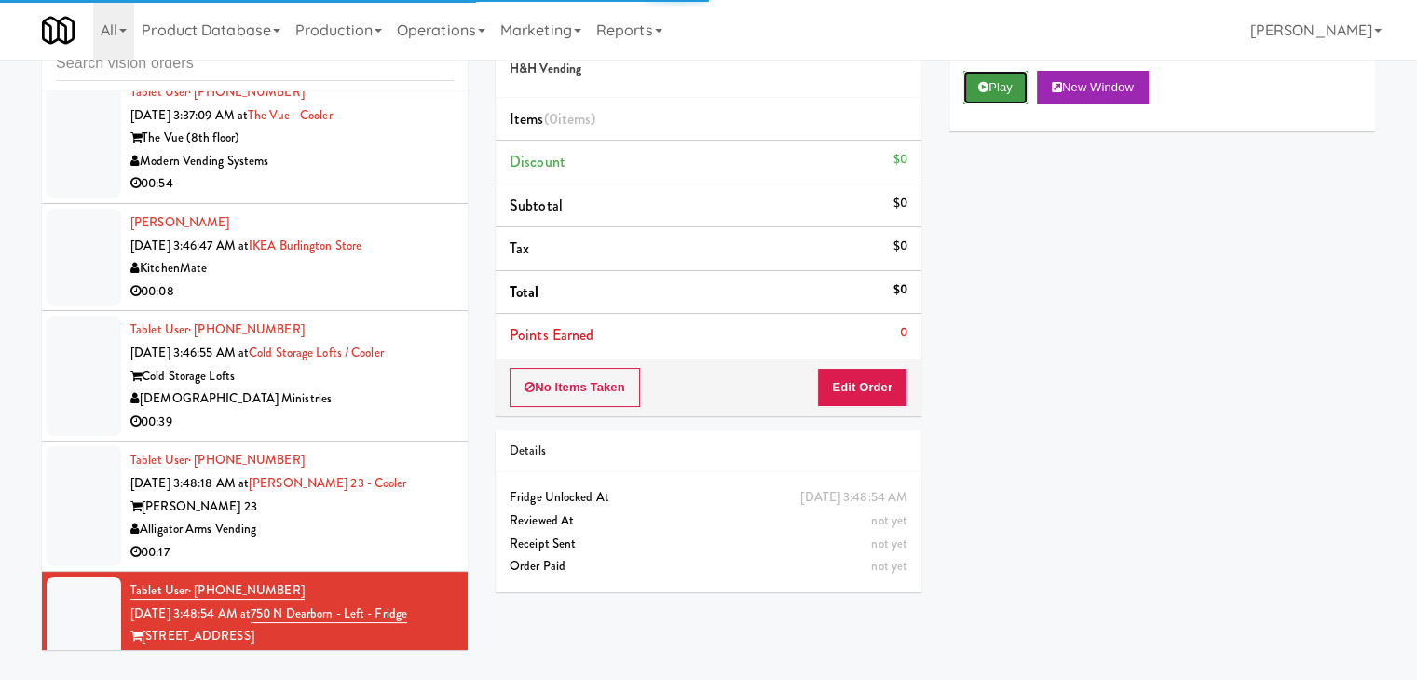
drag, startPoint x: 1002, startPoint y: 90, endPoint x: 974, endPoint y: 130, distance: 48.8
click at [1002, 90] on button "Play" at bounding box center [995, 88] width 64 height 34
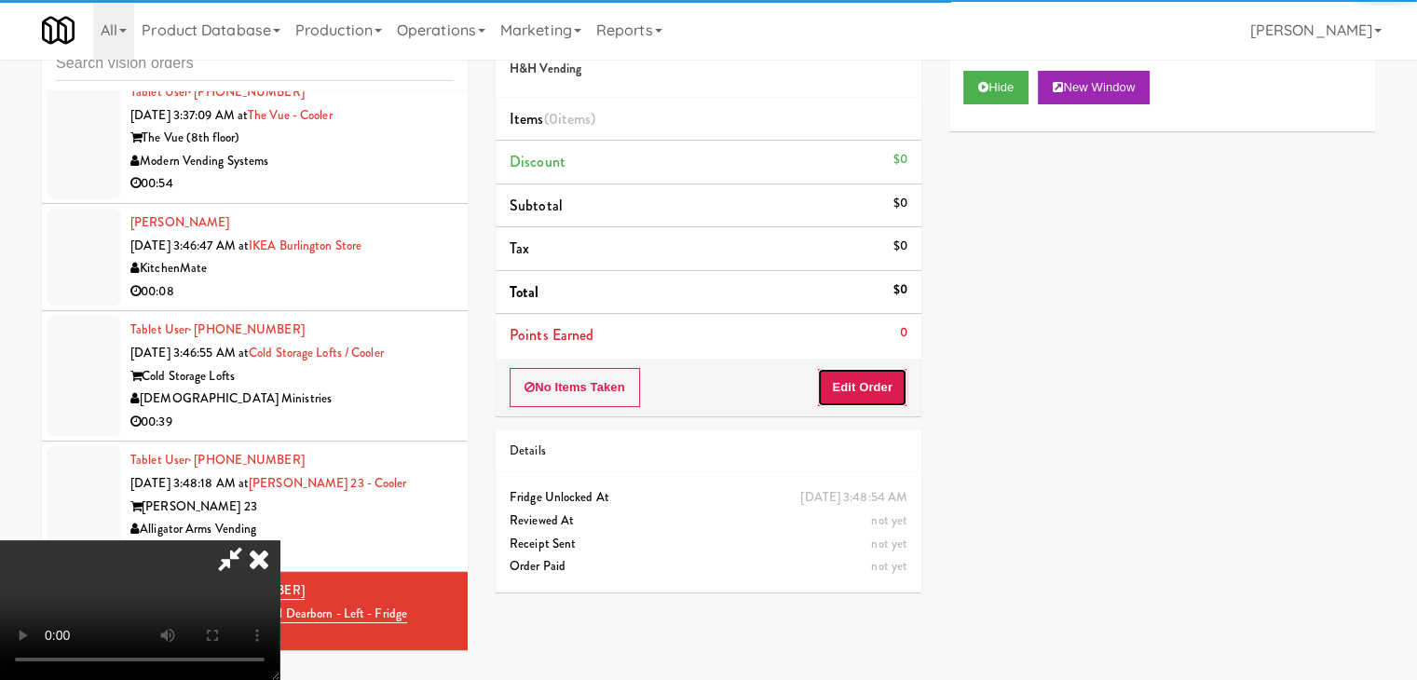
click at [851, 378] on button "Edit Order" at bounding box center [862, 387] width 90 height 39
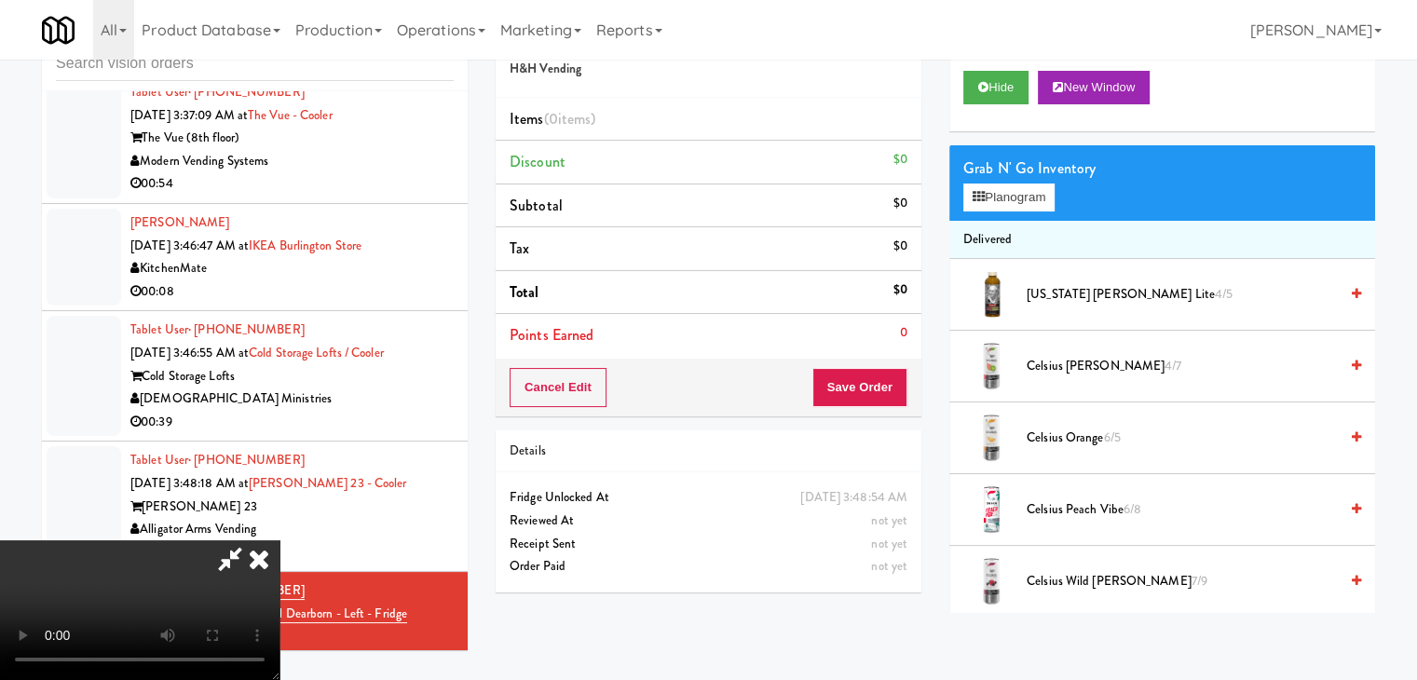
scroll to position [0, 0]
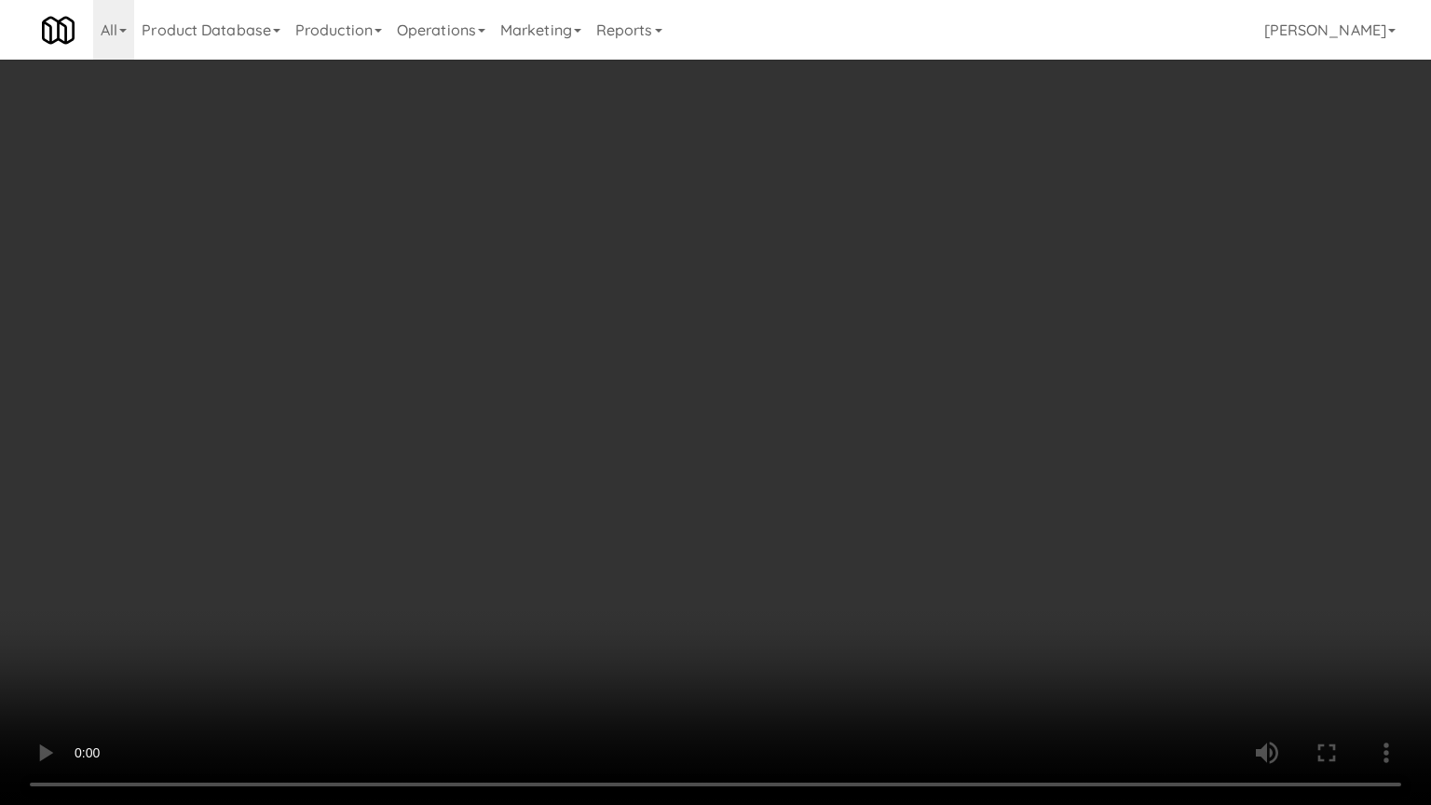
click at [795, 571] on video at bounding box center [715, 402] width 1431 height 805
drag, startPoint x: 795, startPoint y: 571, endPoint x: 779, endPoint y: 576, distance: 16.5
click at [794, 571] on video at bounding box center [715, 402] width 1431 height 805
click at [797, 518] on video at bounding box center [715, 402] width 1431 height 805
drag, startPoint x: 797, startPoint y: 517, endPoint x: 855, endPoint y: 327, distance: 198.9
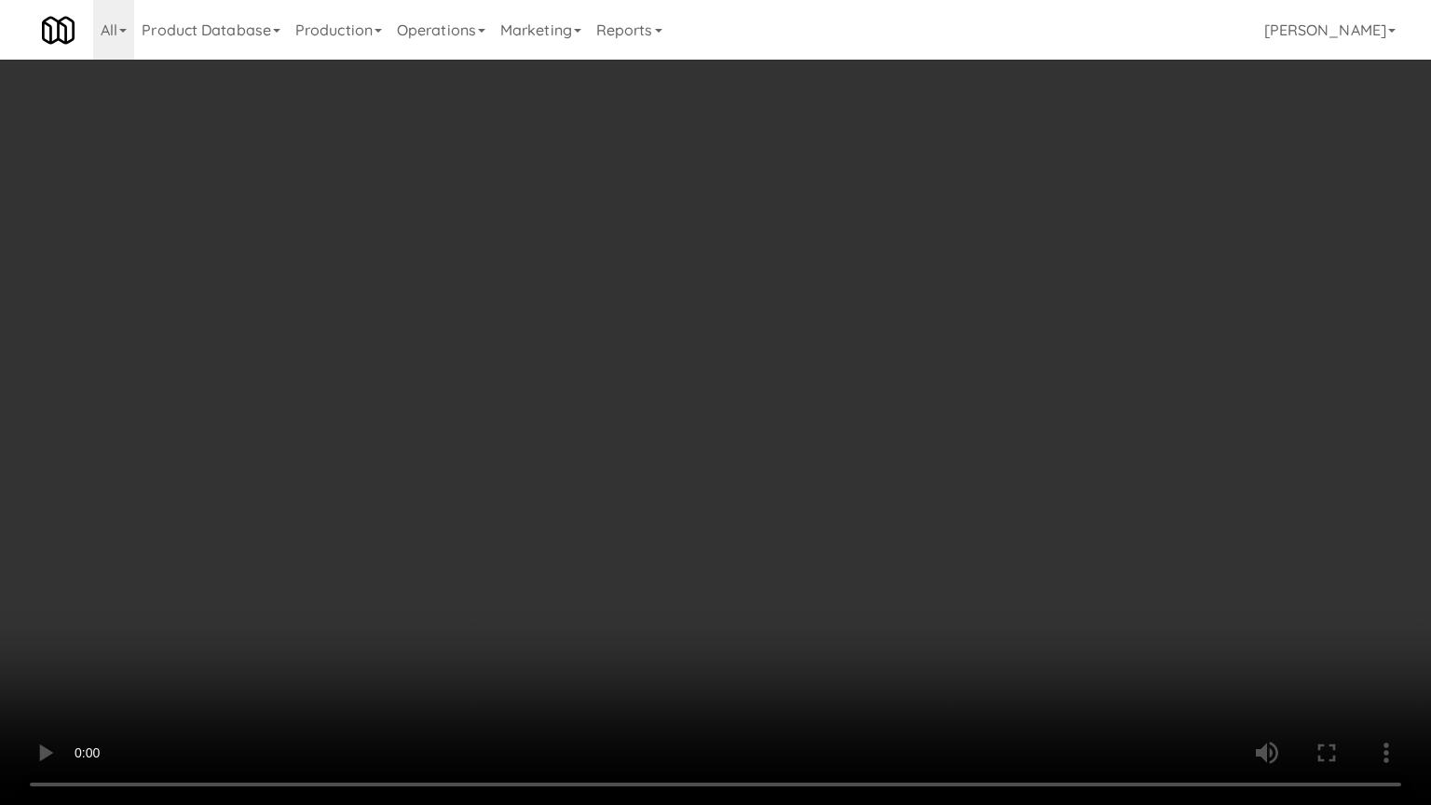
click at [797, 504] on video at bounding box center [715, 402] width 1431 height 805
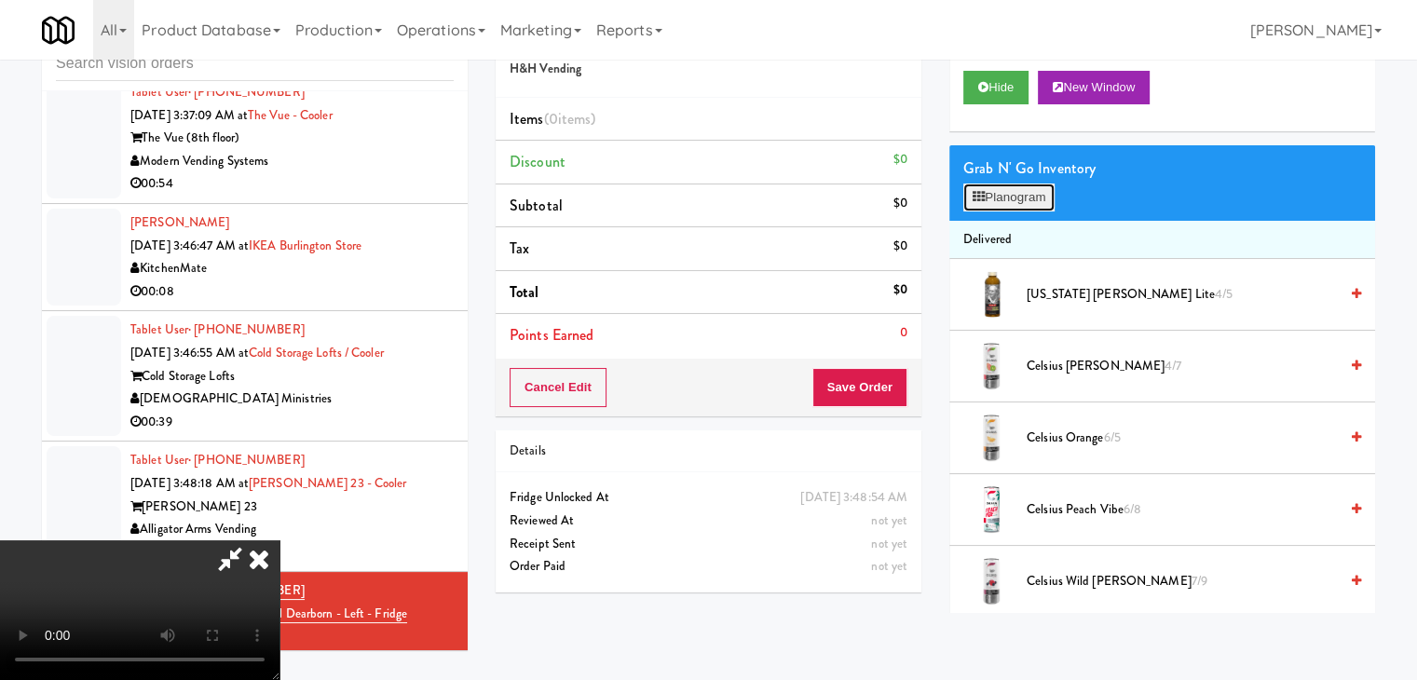
click at [988, 200] on button "Planogram" at bounding box center [1008, 198] width 91 height 28
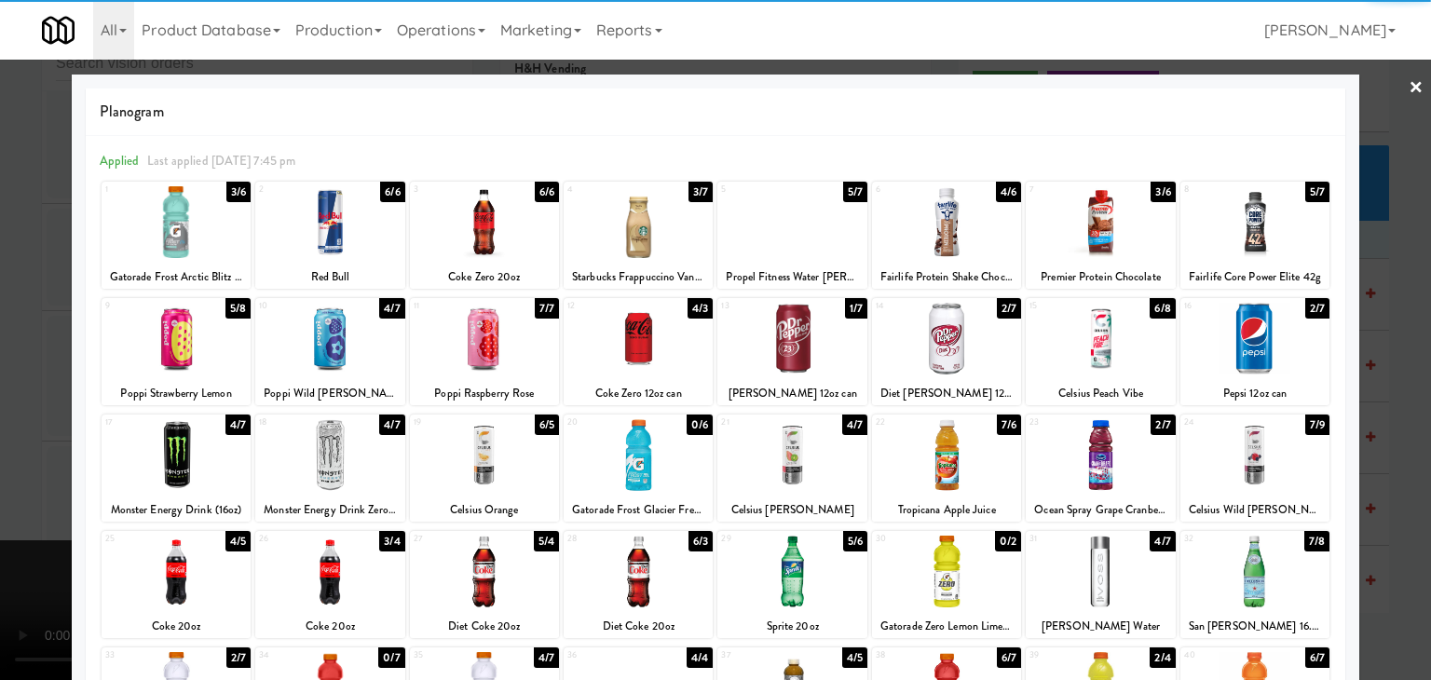
click at [1114, 341] on div at bounding box center [1100, 339] width 149 height 72
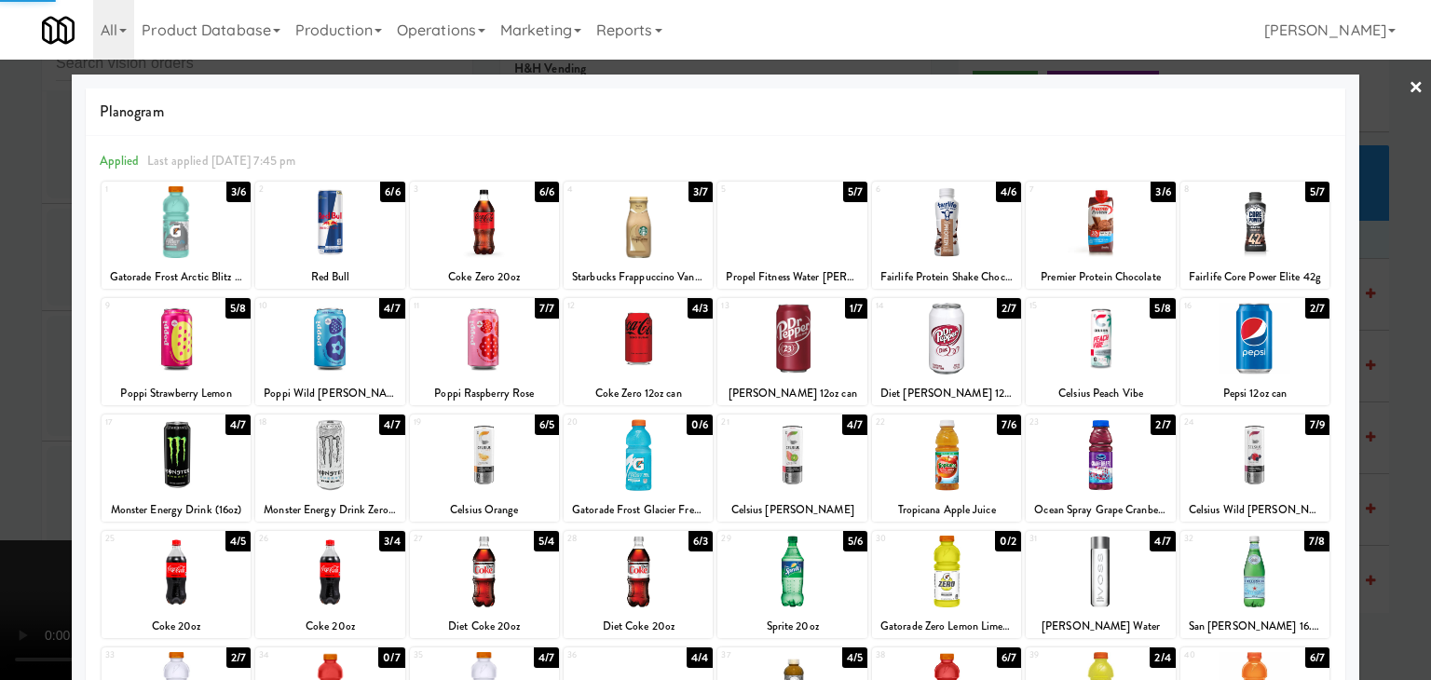
click at [1379, 364] on div at bounding box center [715, 340] width 1431 height 680
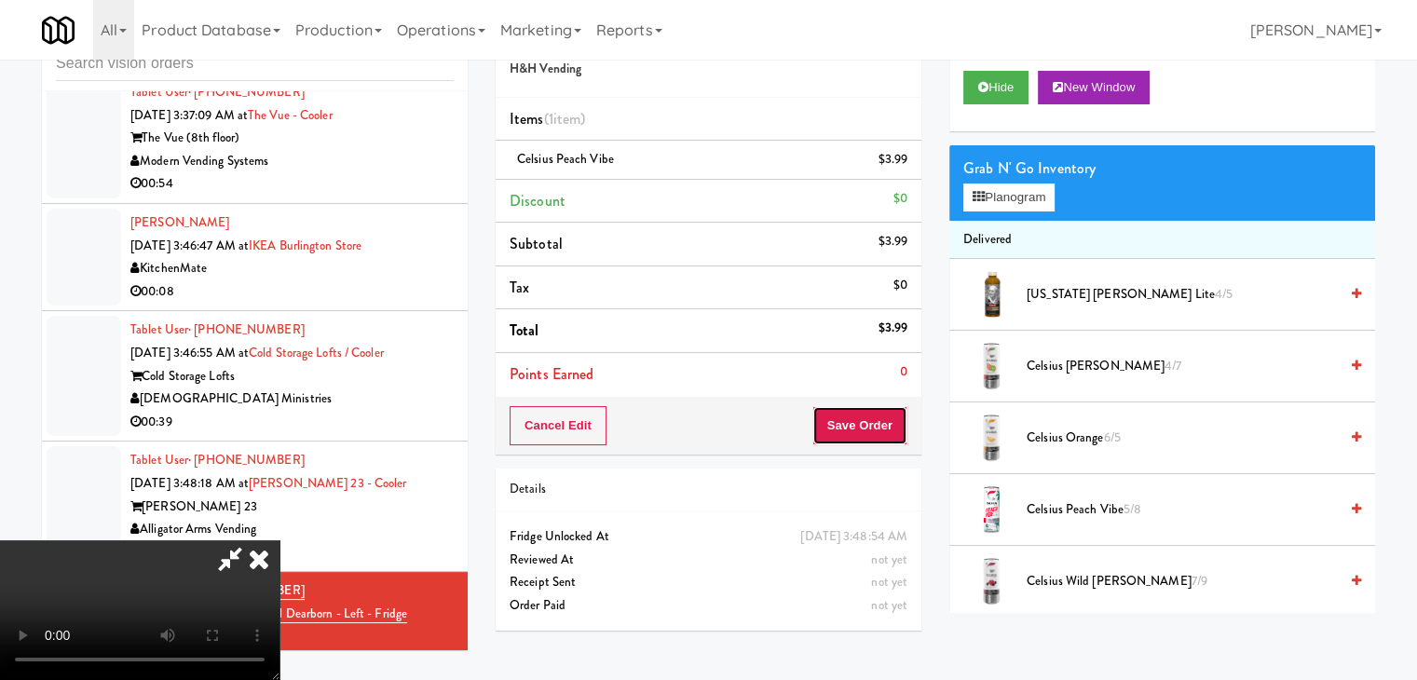
click at [874, 429] on button "Save Order" at bounding box center [859, 425] width 95 height 39
click at [874, 426] on button "Save Order" at bounding box center [859, 425] width 95 height 39
click at [844, 416] on div "Order # 9239672 H&H Vending Items (1 item ) Celsius Peach Vibe $3.99 Discount $…" at bounding box center [935, 325] width 879 height 637
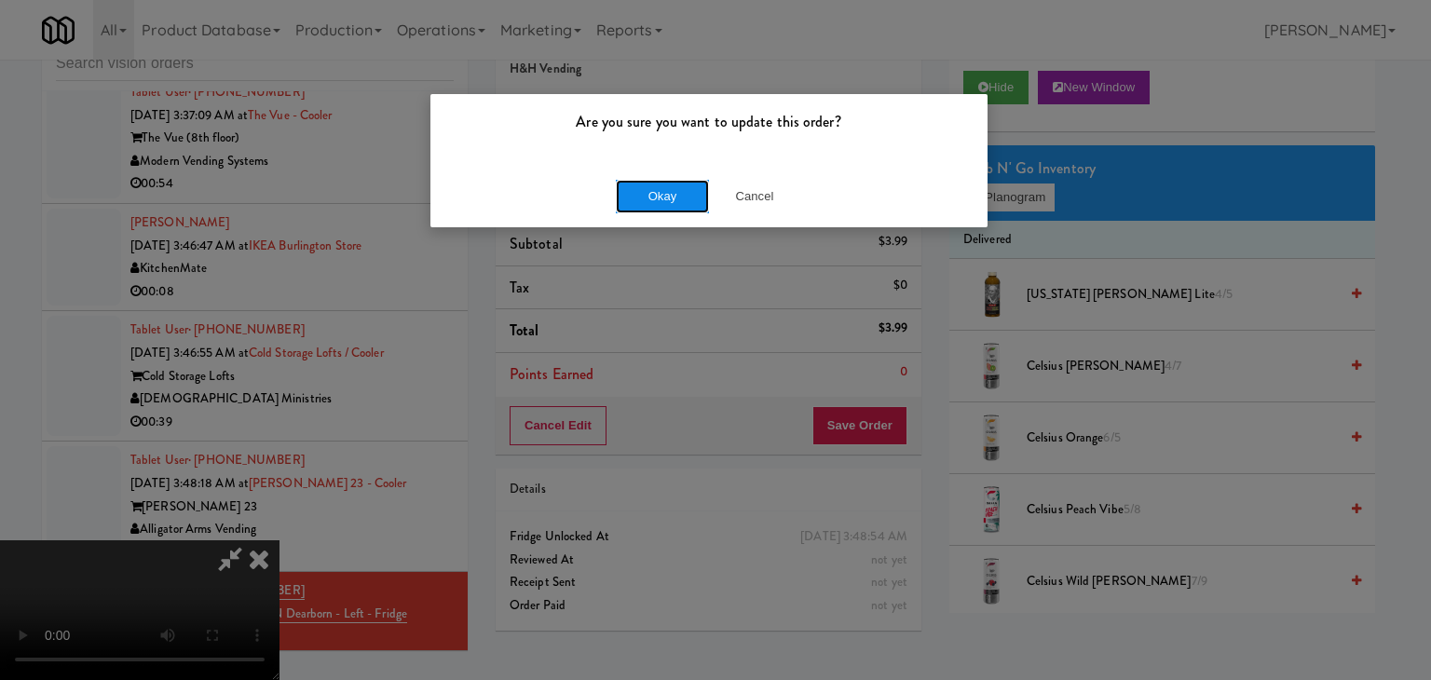
click at [695, 192] on button "Okay" at bounding box center [662, 197] width 93 height 34
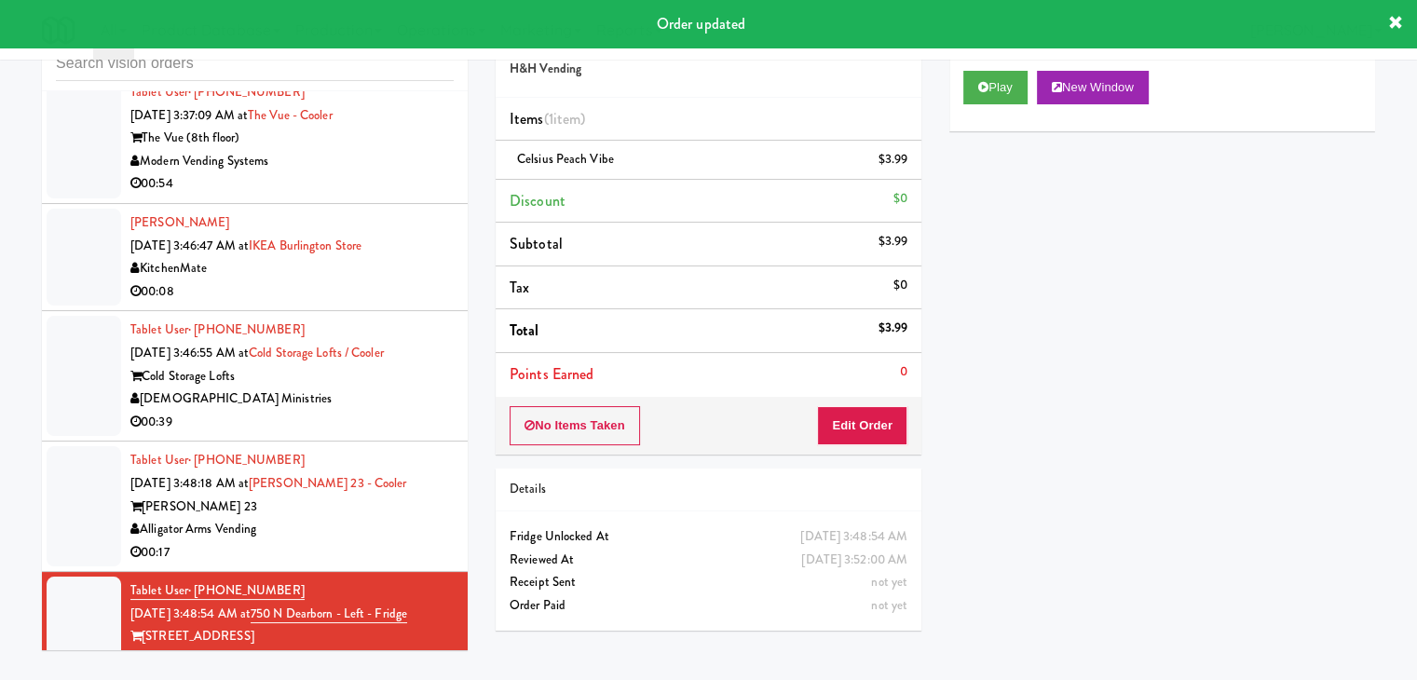
click at [437, 496] on div "[PERSON_NAME] 23" at bounding box center [291, 507] width 323 height 23
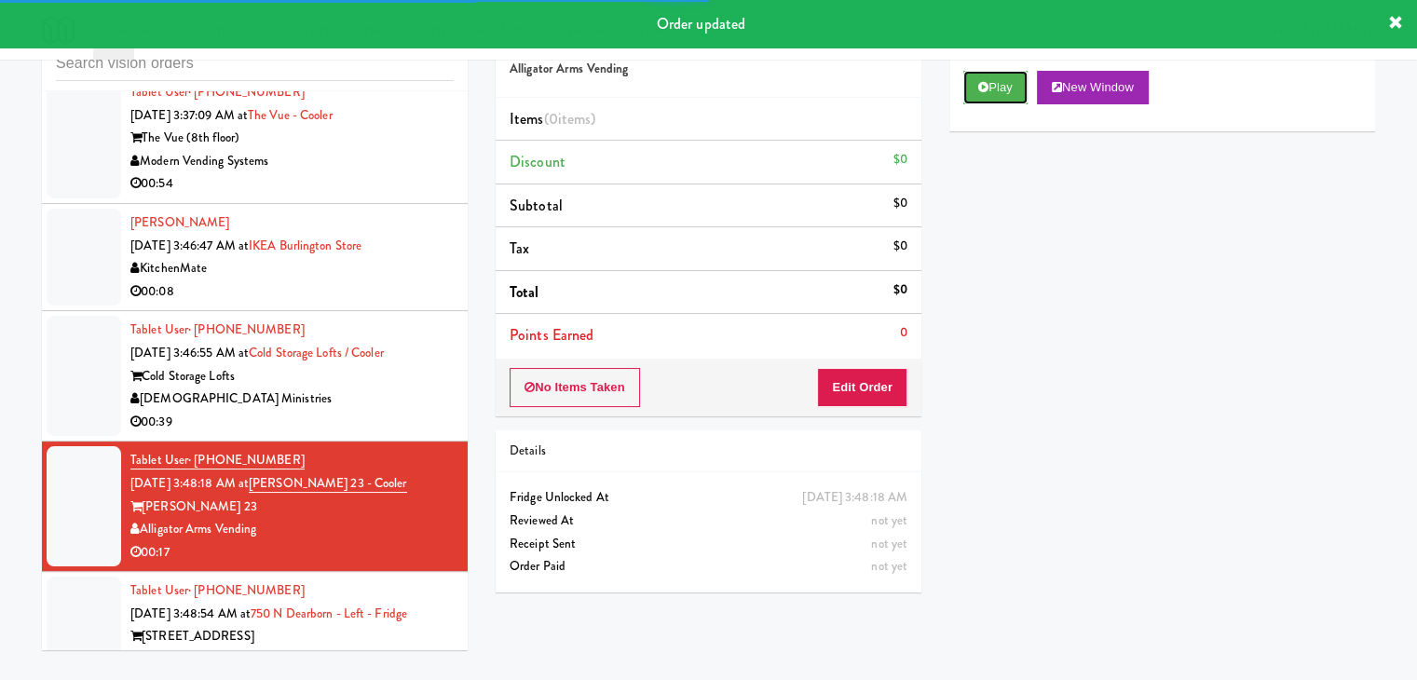
drag, startPoint x: 1006, startPoint y: 89, endPoint x: 928, endPoint y: 351, distance: 274.1
click at [1004, 100] on button "Play" at bounding box center [995, 88] width 64 height 34
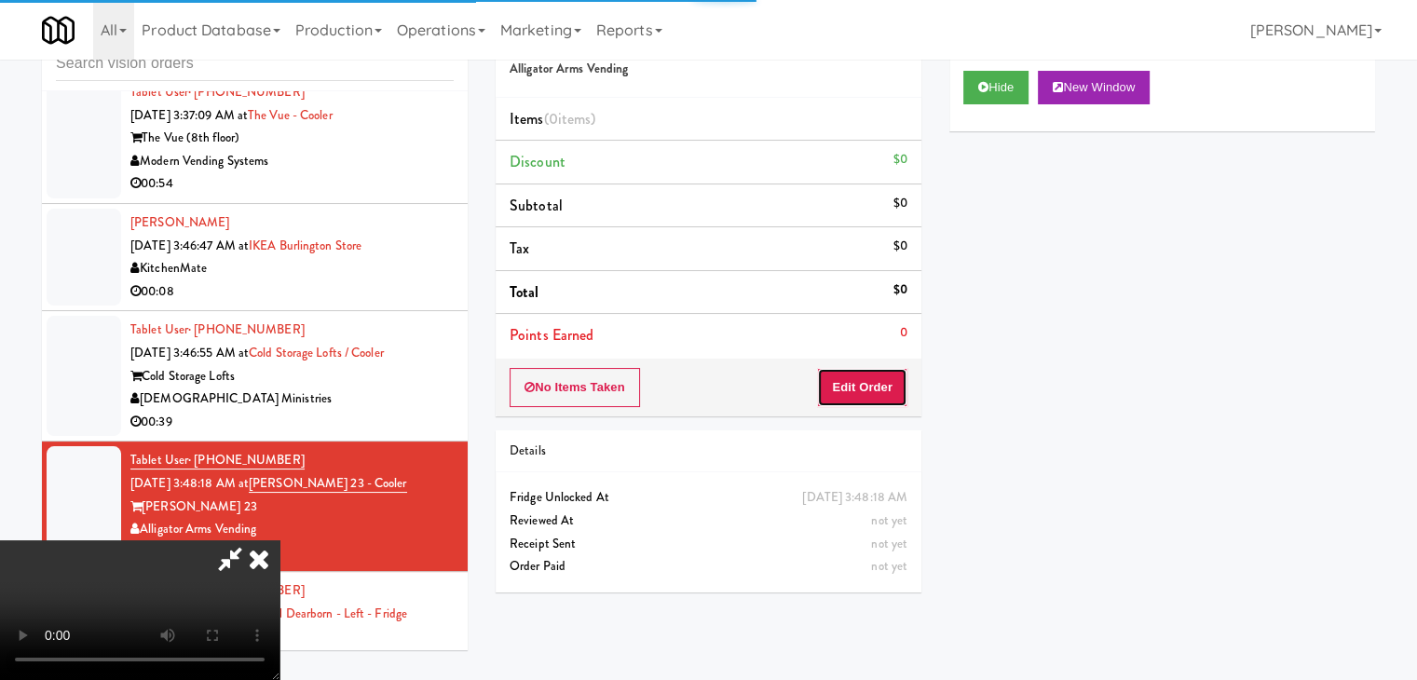
click at [873, 393] on button "Edit Order" at bounding box center [862, 387] width 90 height 39
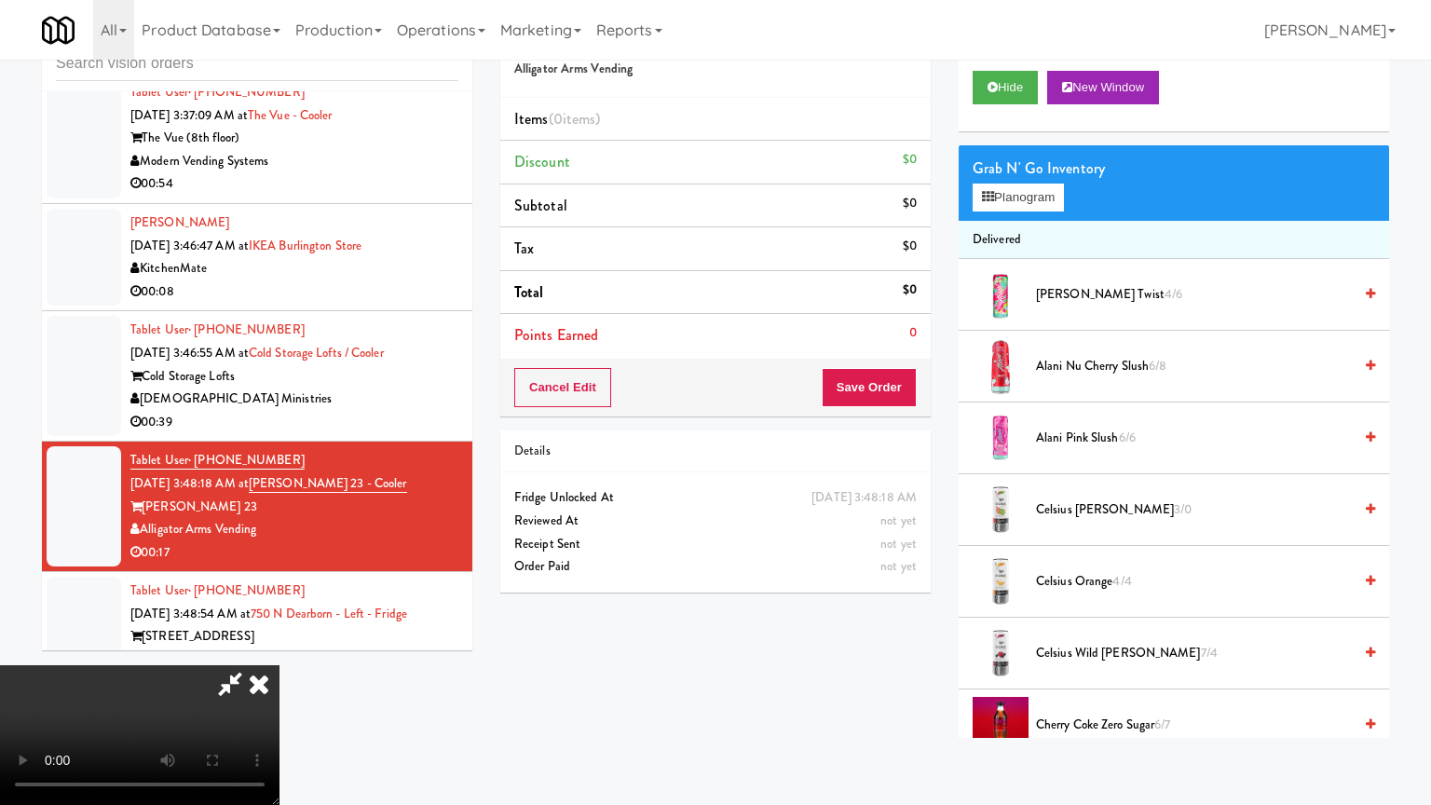
click at [279, 665] on video at bounding box center [139, 735] width 279 height 140
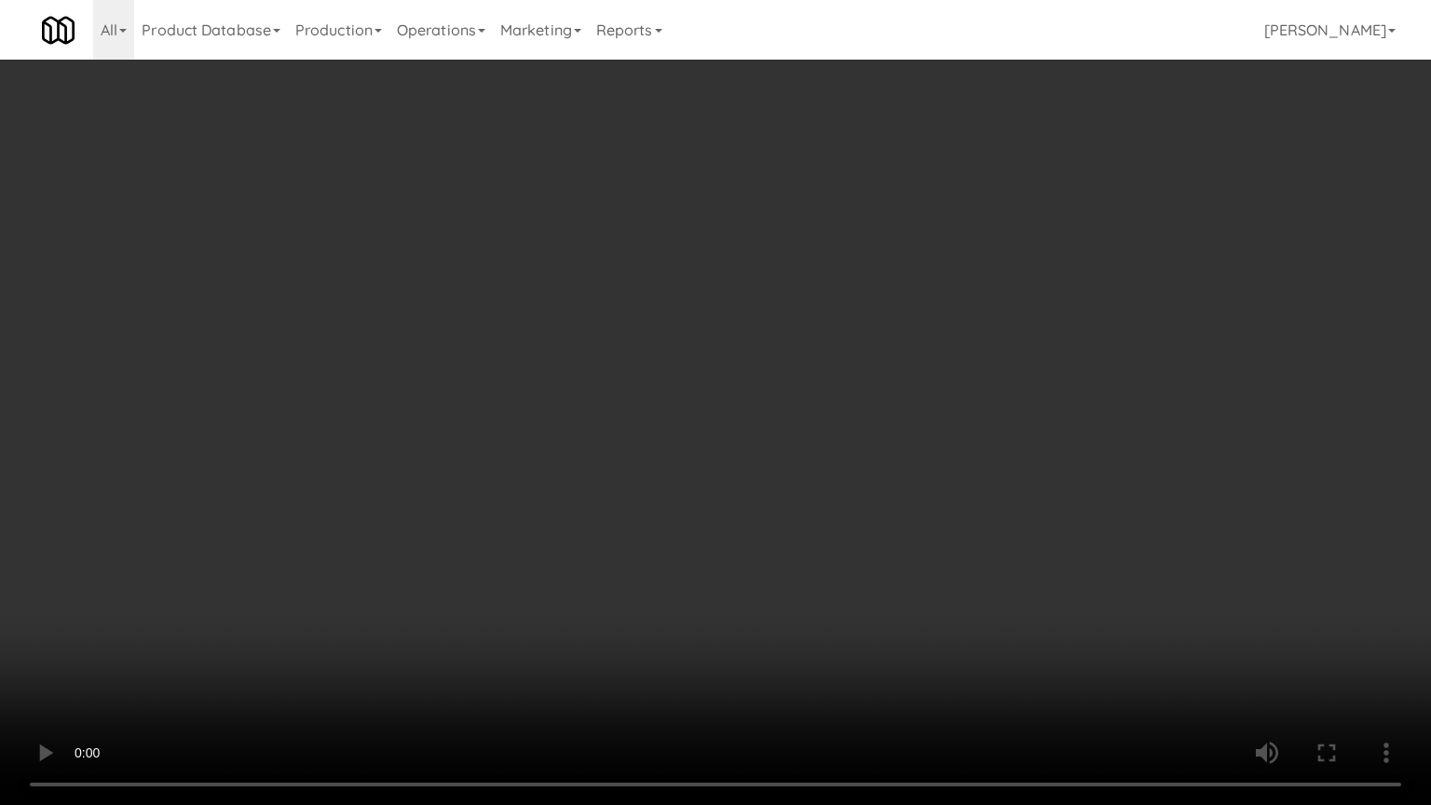
click at [830, 463] on video at bounding box center [715, 402] width 1431 height 805
click at [826, 468] on video at bounding box center [715, 402] width 1431 height 805
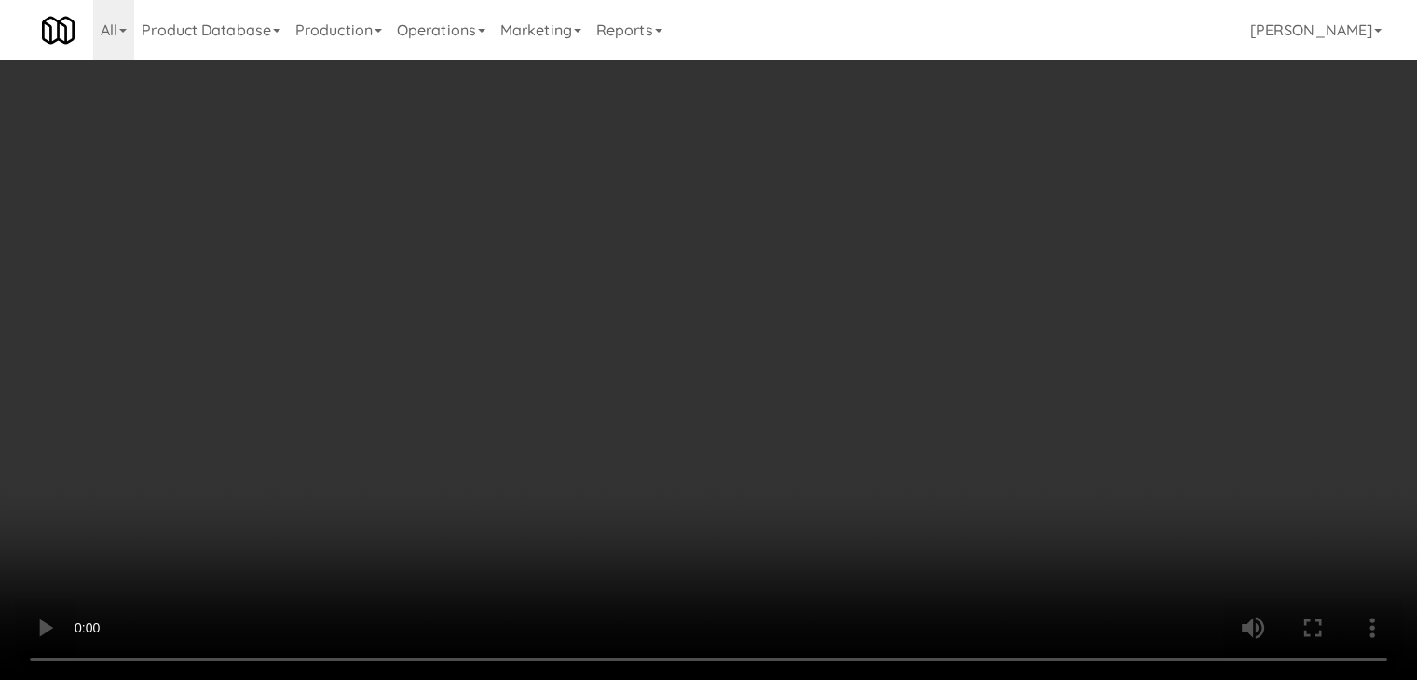
click at [708, 389] on video at bounding box center [708, 340] width 1417 height 680
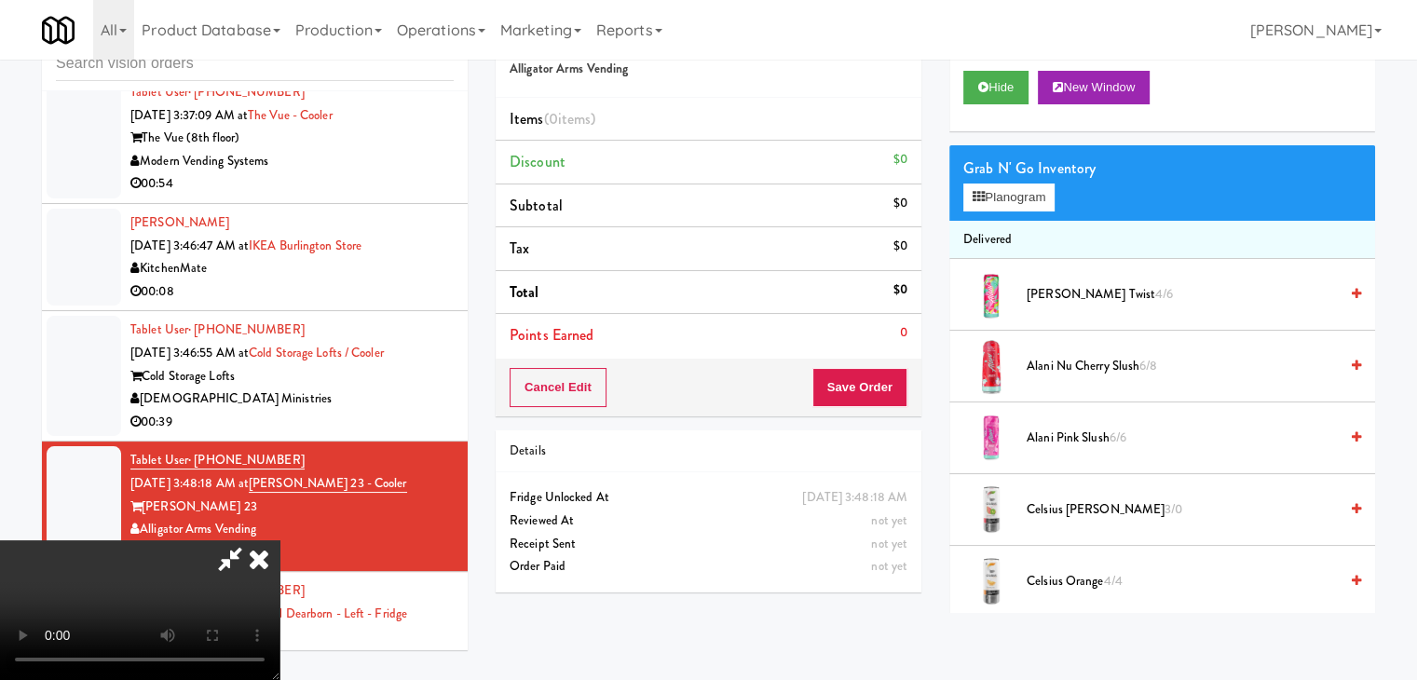
click at [279, 540] on video at bounding box center [139, 610] width 279 height 140
drag, startPoint x: 1028, startPoint y: 188, endPoint x: 1005, endPoint y: 225, distance: 43.2
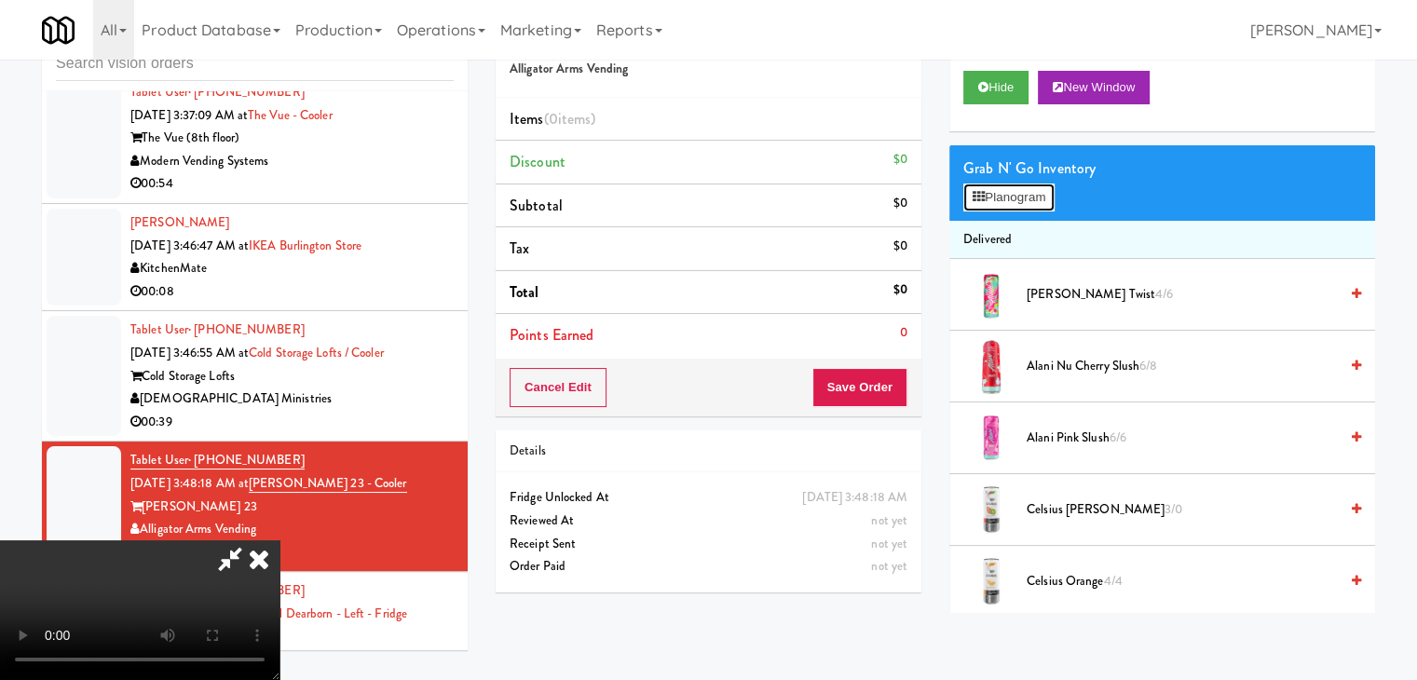
click at [1028, 191] on button "Planogram" at bounding box center [1008, 198] width 91 height 28
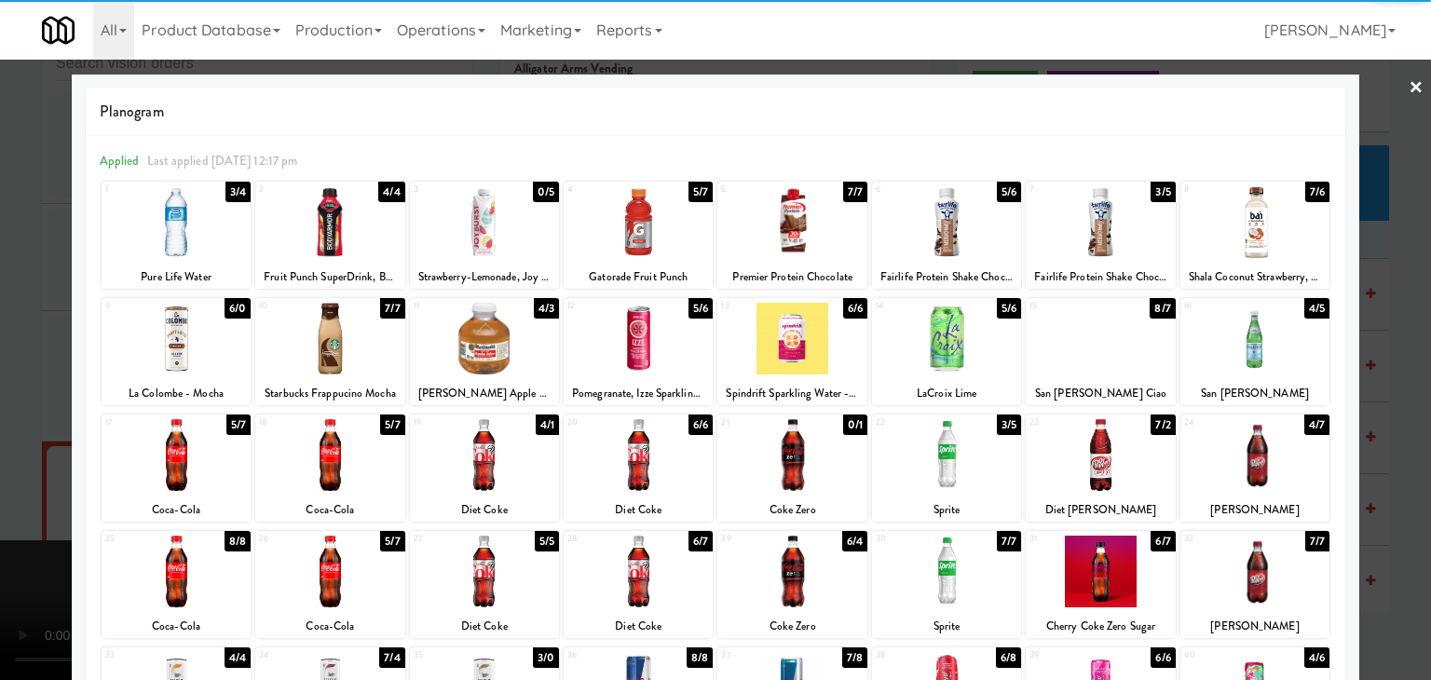
click at [938, 452] on div at bounding box center [946, 455] width 149 height 72
click at [354, 238] on div at bounding box center [329, 222] width 149 height 72
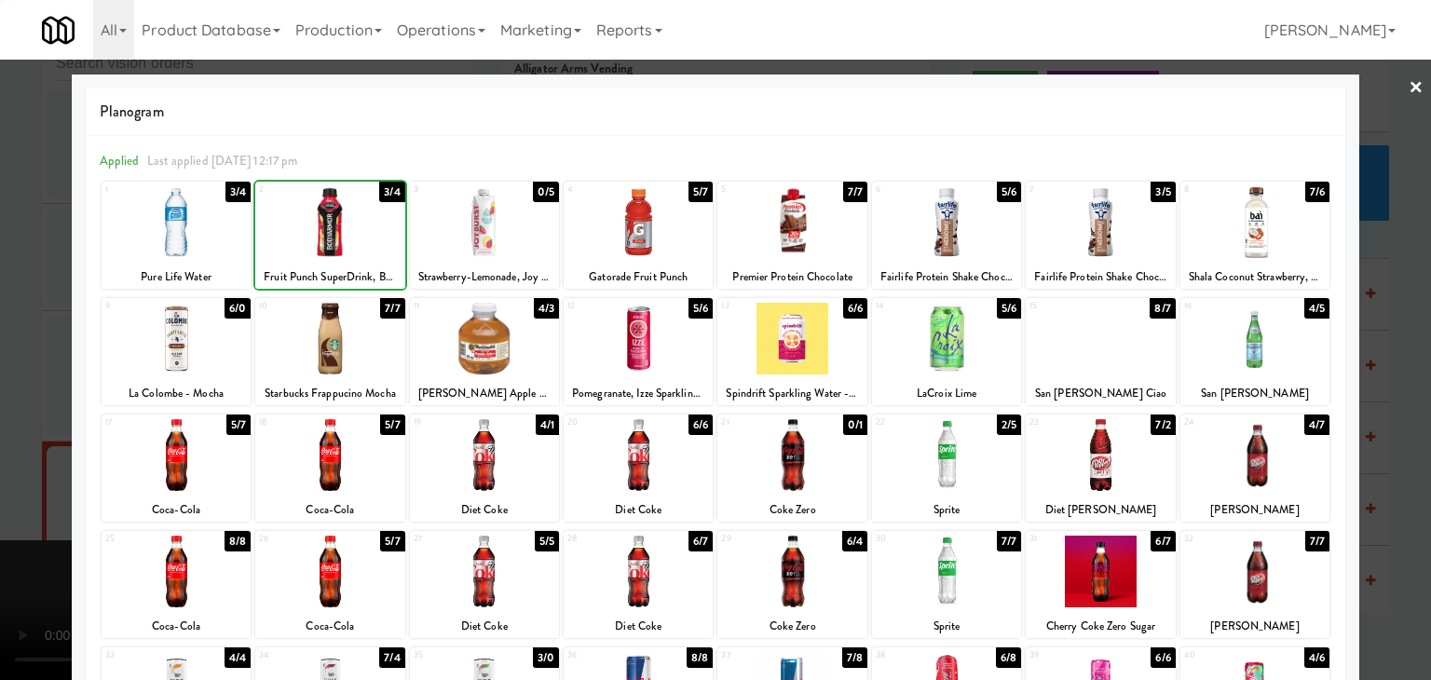
click at [18, 318] on div at bounding box center [715, 340] width 1431 height 680
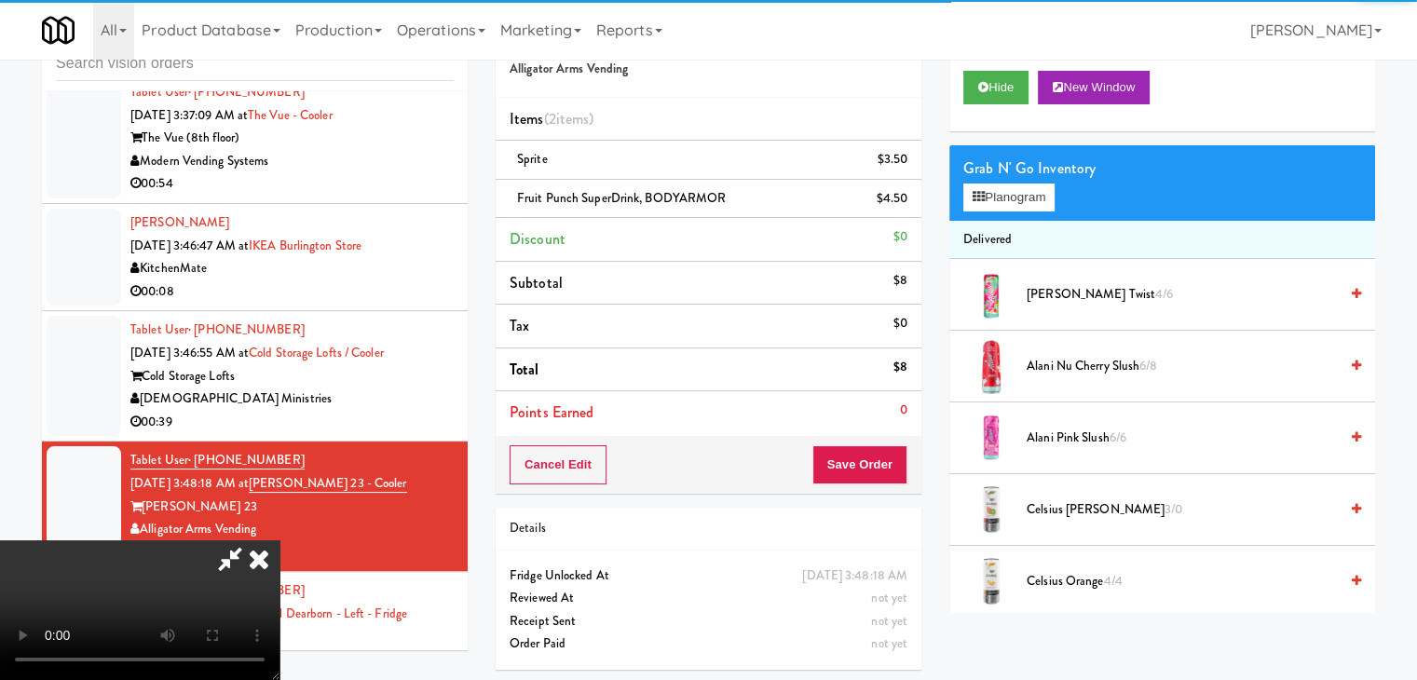
drag, startPoint x: 635, startPoint y: 421, endPoint x: 707, endPoint y: 433, distance: 72.7
click at [279, 540] on video at bounding box center [139, 610] width 279 height 140
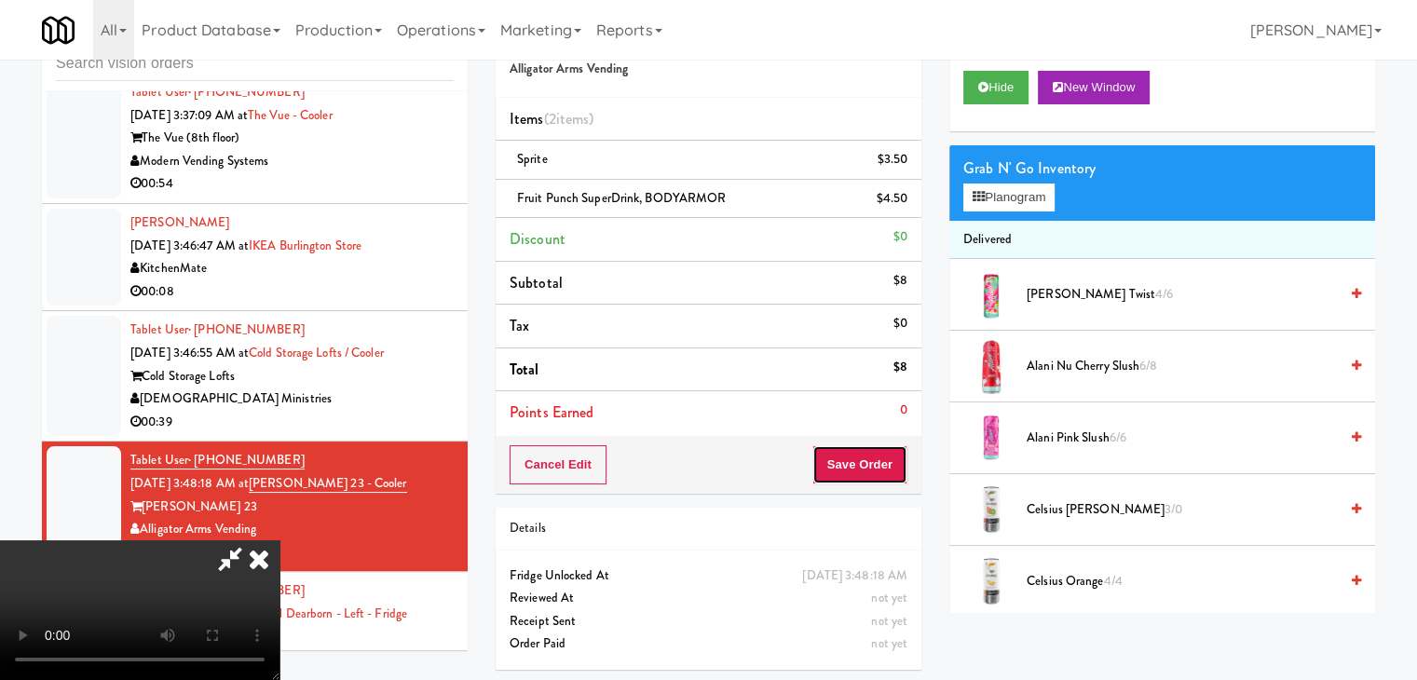
click at [870, 452] on button "Save Order" at bounding box center [859, 464] width 95 height 39
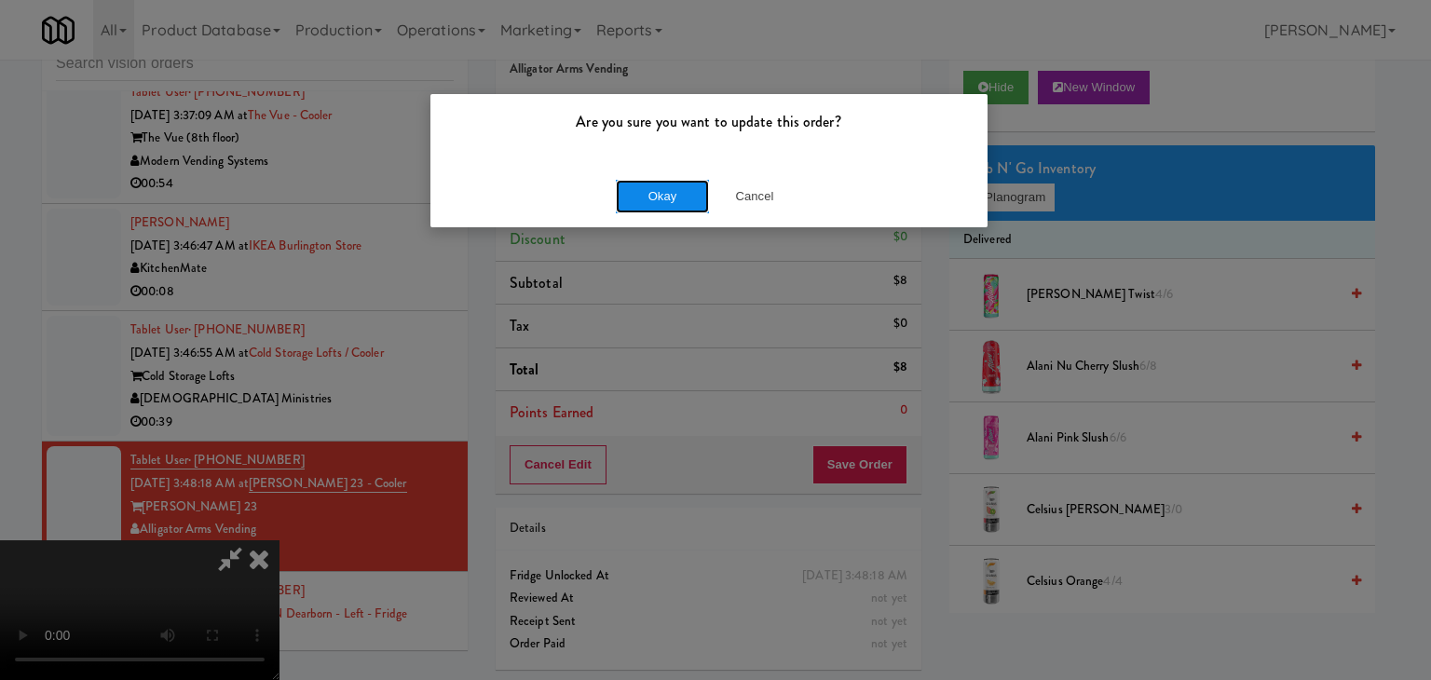
click at [670, 185] on button "Okay" at bounding box center [662, 197] width 93 height 34
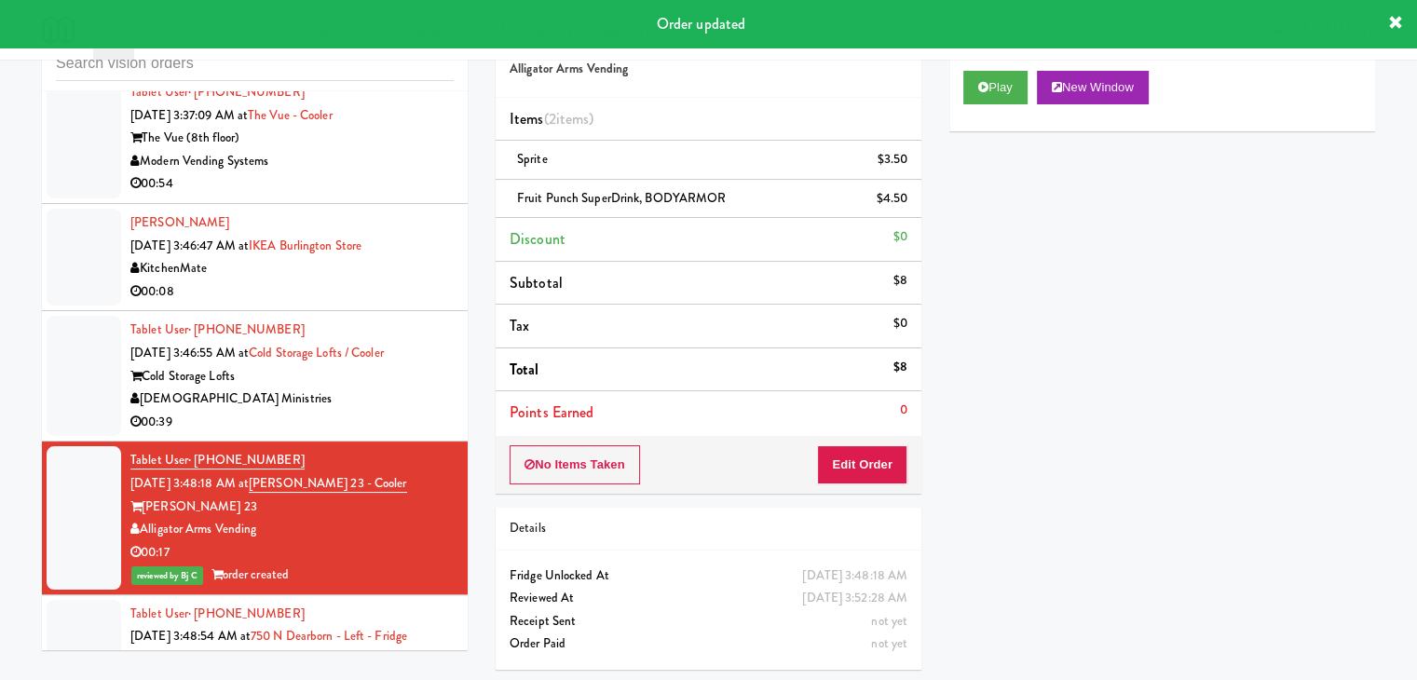
click at [376, 388] on div "[DEMOGRAPHIC_DATA] Ministries" at bounding box center [291, 399] width 323 height 23
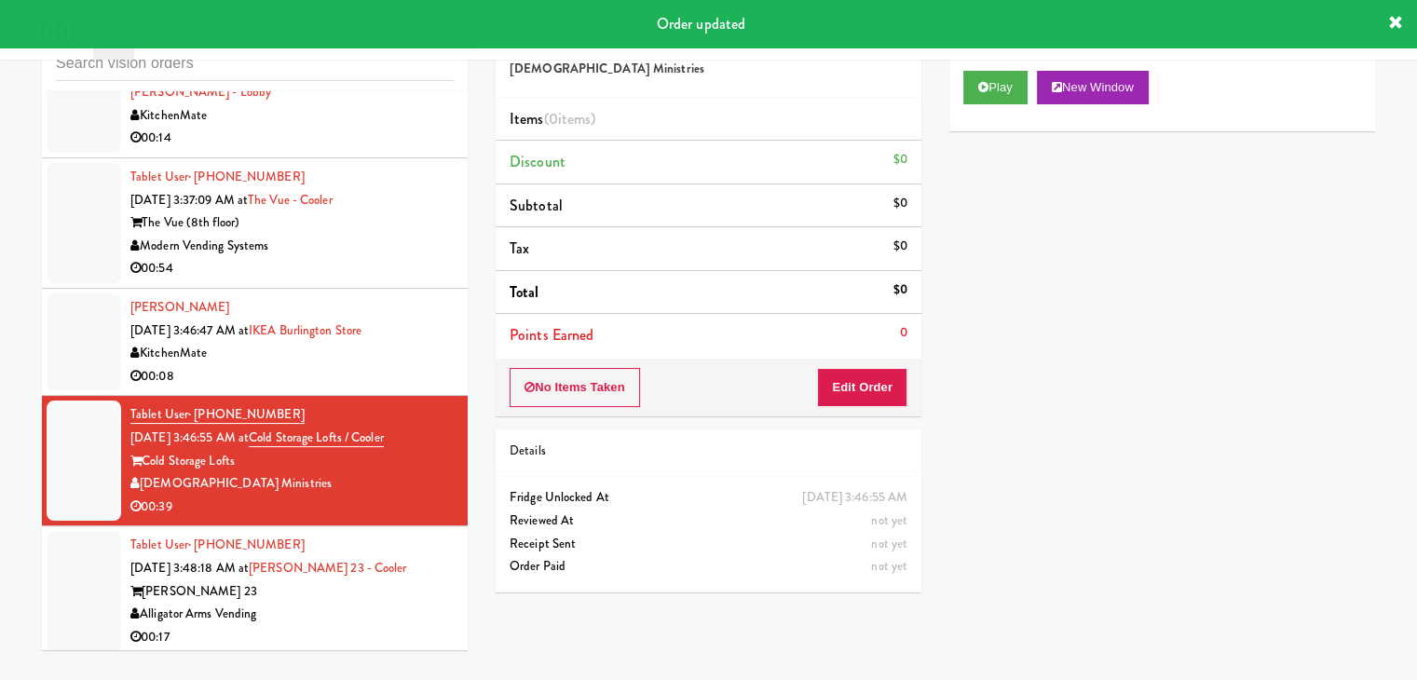
scroll to position [4813, 0]
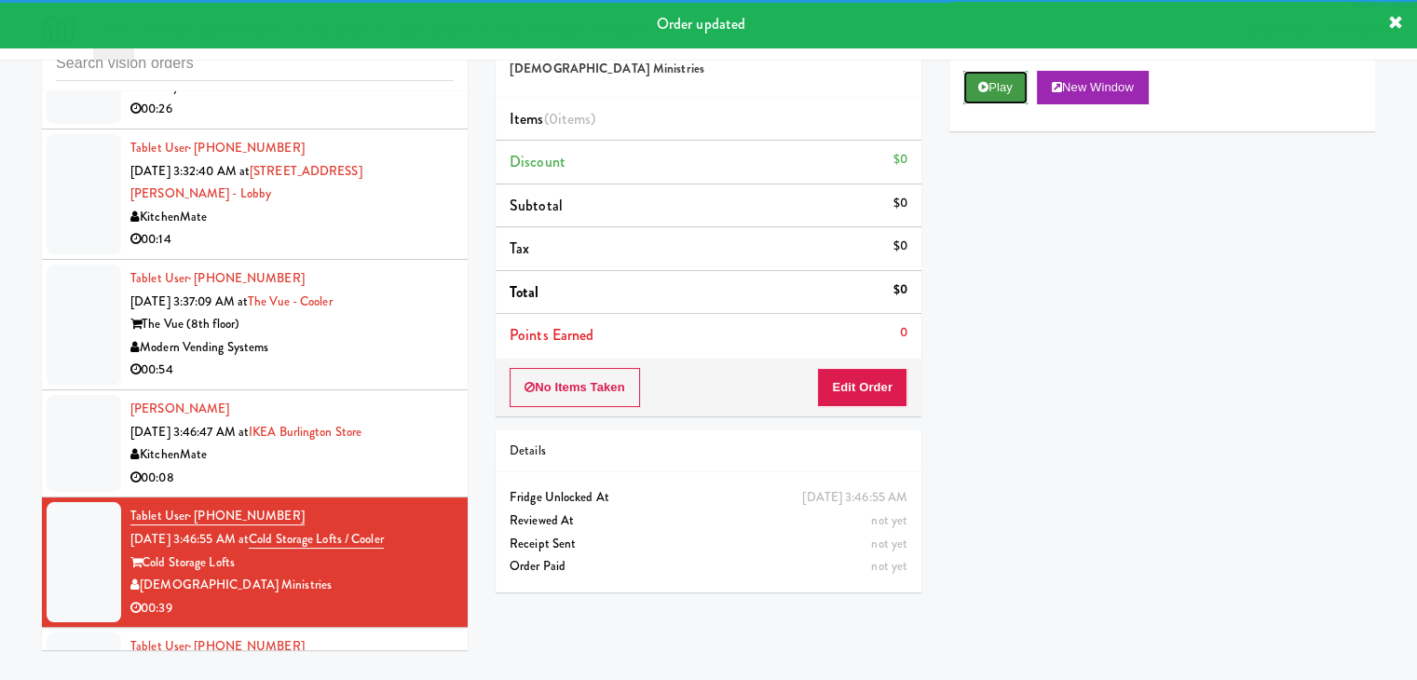
click at [1010, 77] on button "Play" at bounding box center [995, 88] width 64 height 34
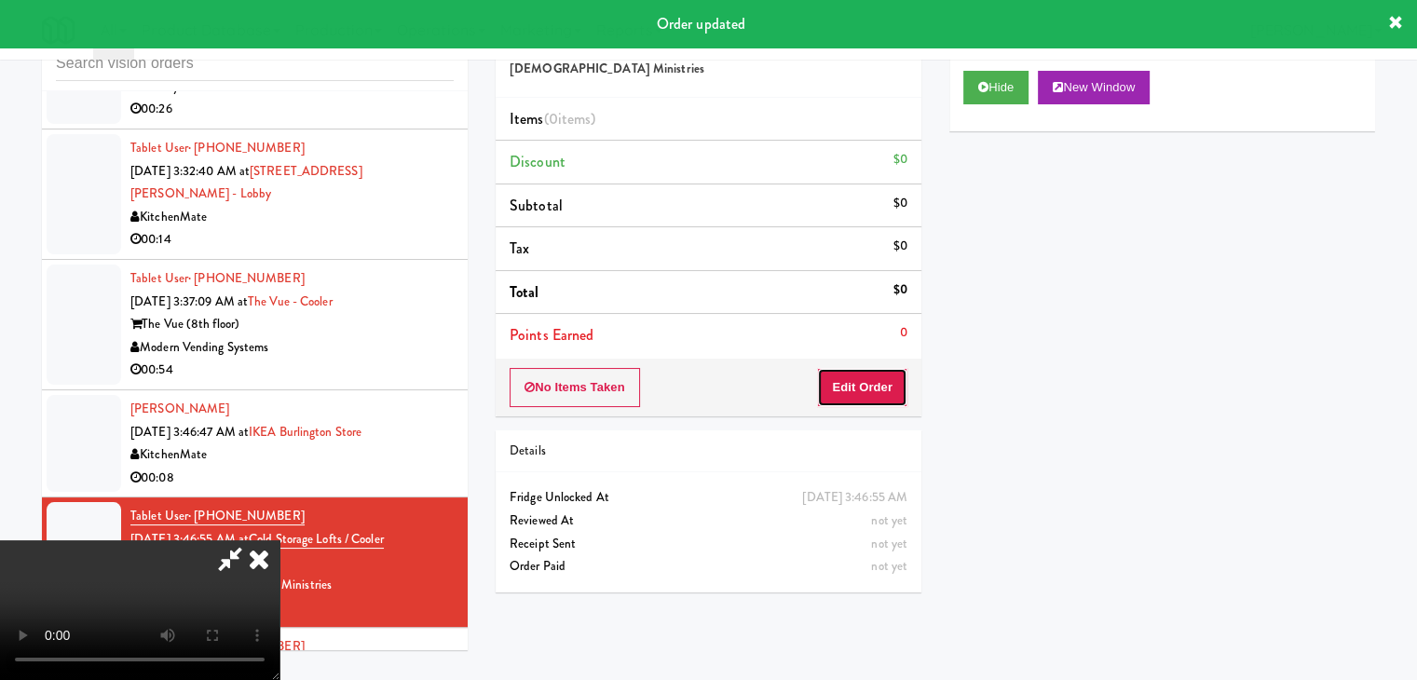
click at [865, 375] on button "Edit Order" at bounding box center [862, 387] width 90 height 39
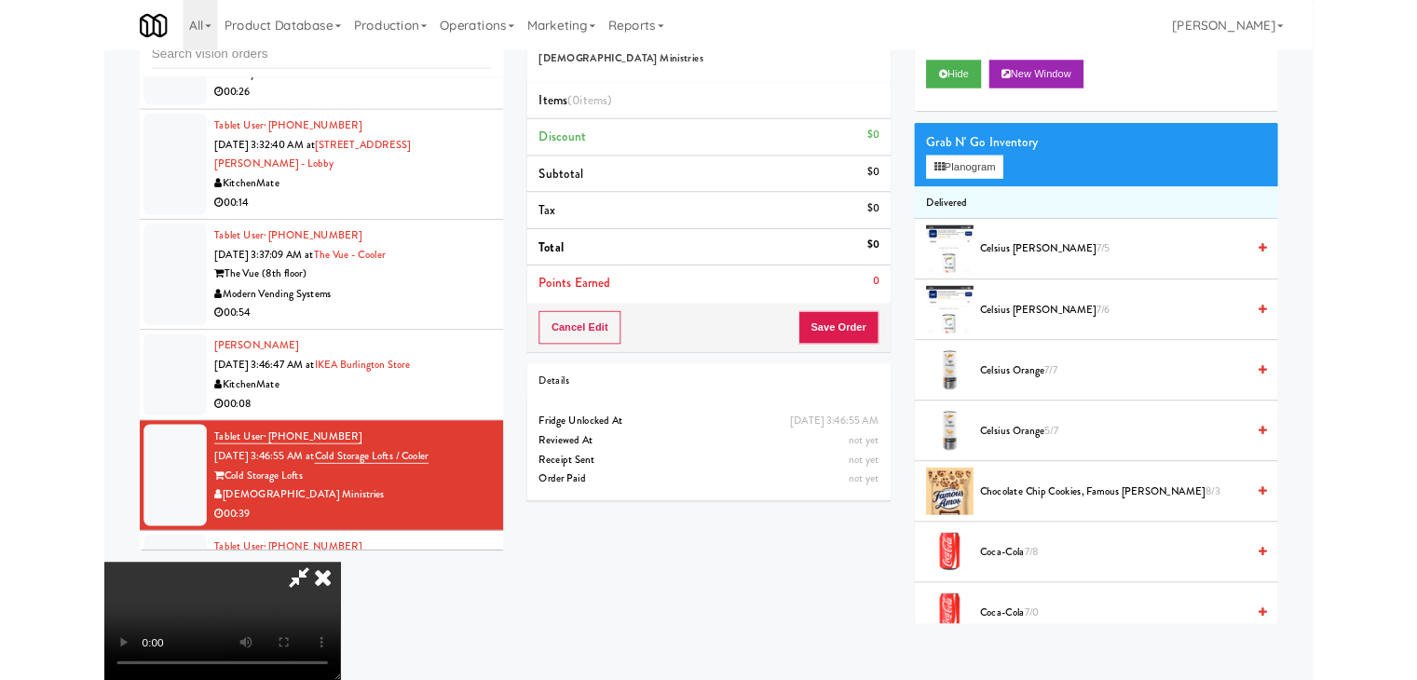
scroll to position [0, 0]
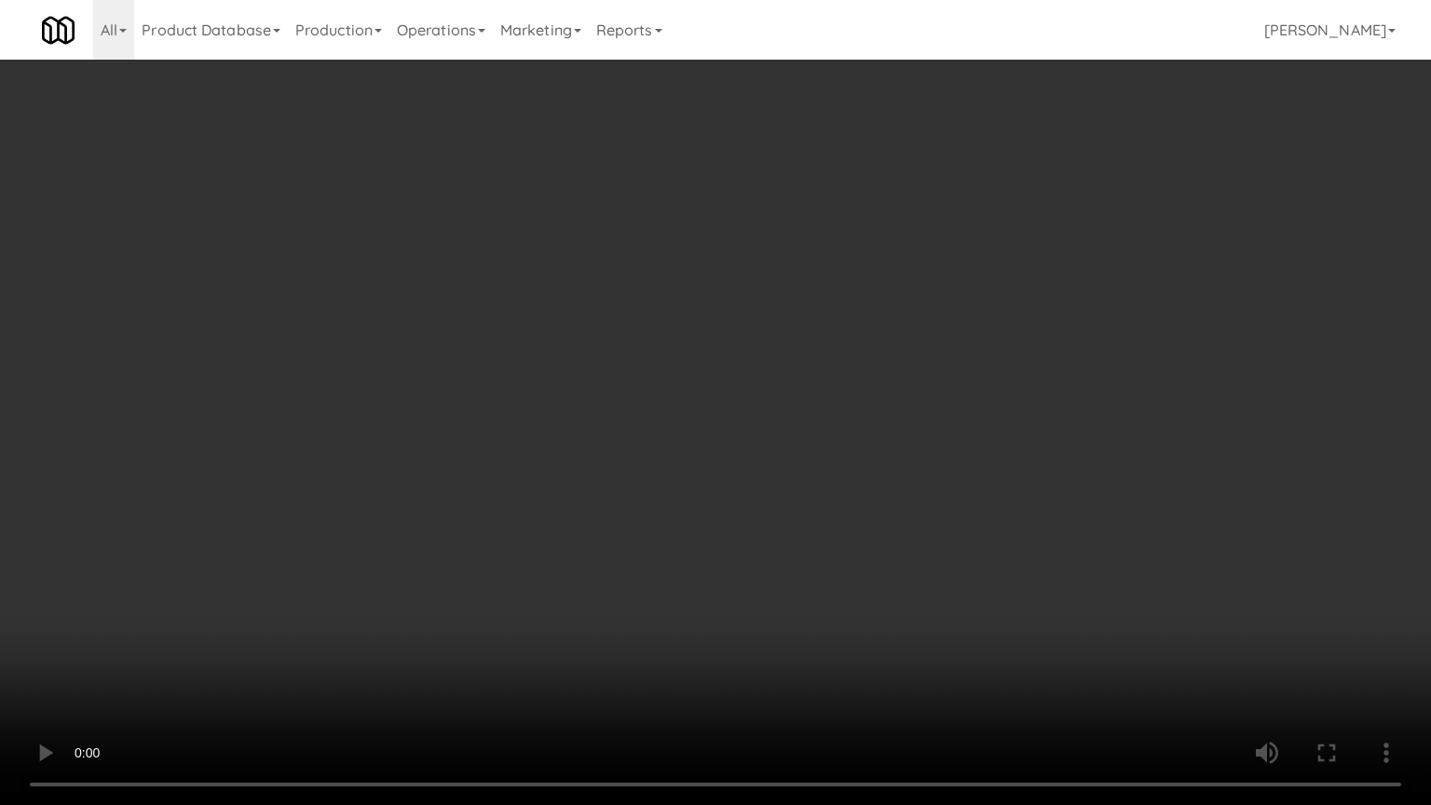
click at [738, 552] on video at bounding box center [715, 402] width 1431 height 805
click at [739, 550] on video at bounding box center [715, 402] width 1431 height 805
click at [742, 552] on video at bounding box center [715, 402] width 1431 height 805
click at [745, 546] on video at bounding box center [715, 402] width 1431 height 805
click at [743, 542] on video at bounding box center [715, 402] width 1431 height 805
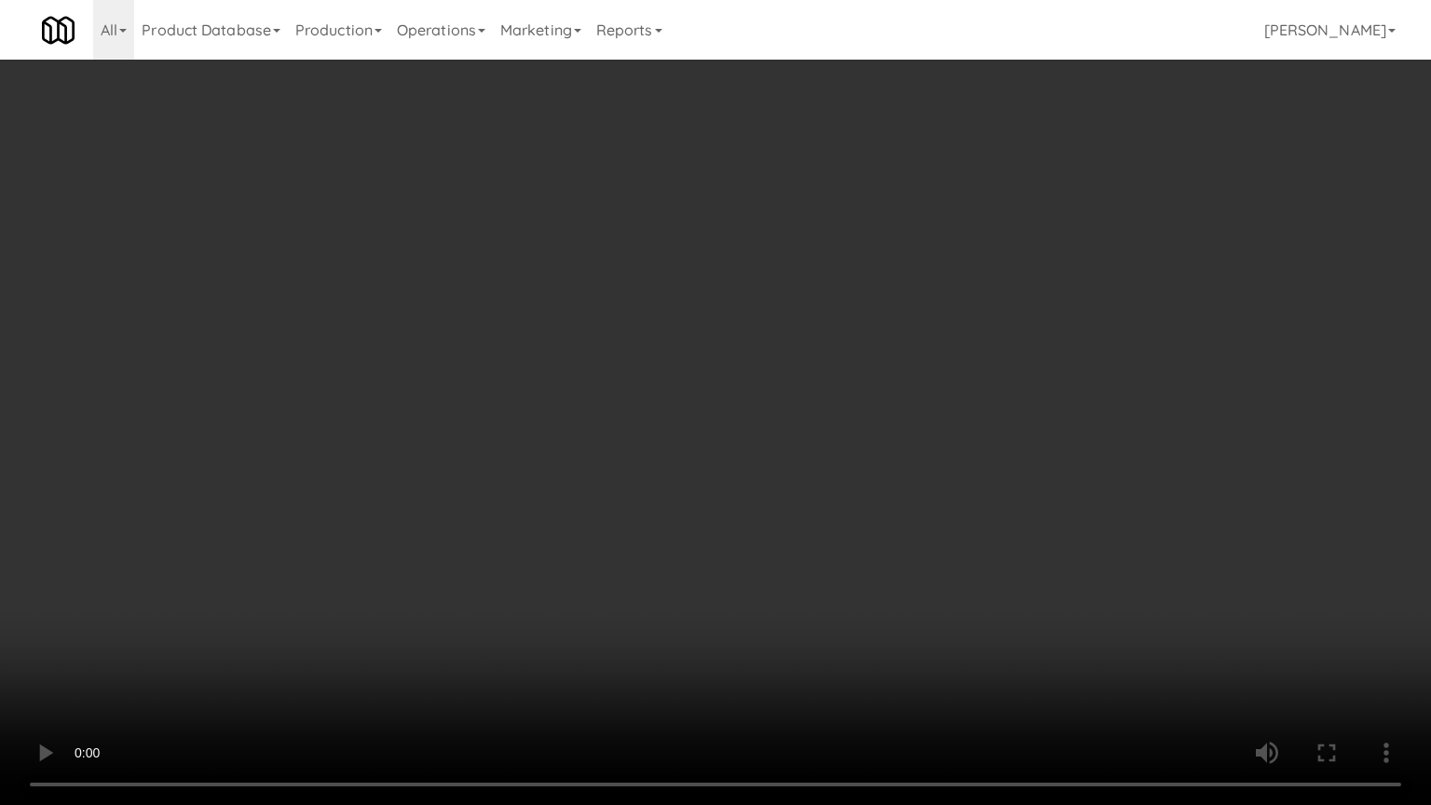
click at [743, 542] on video at bounding box center [715, 402] width 1431 height 805
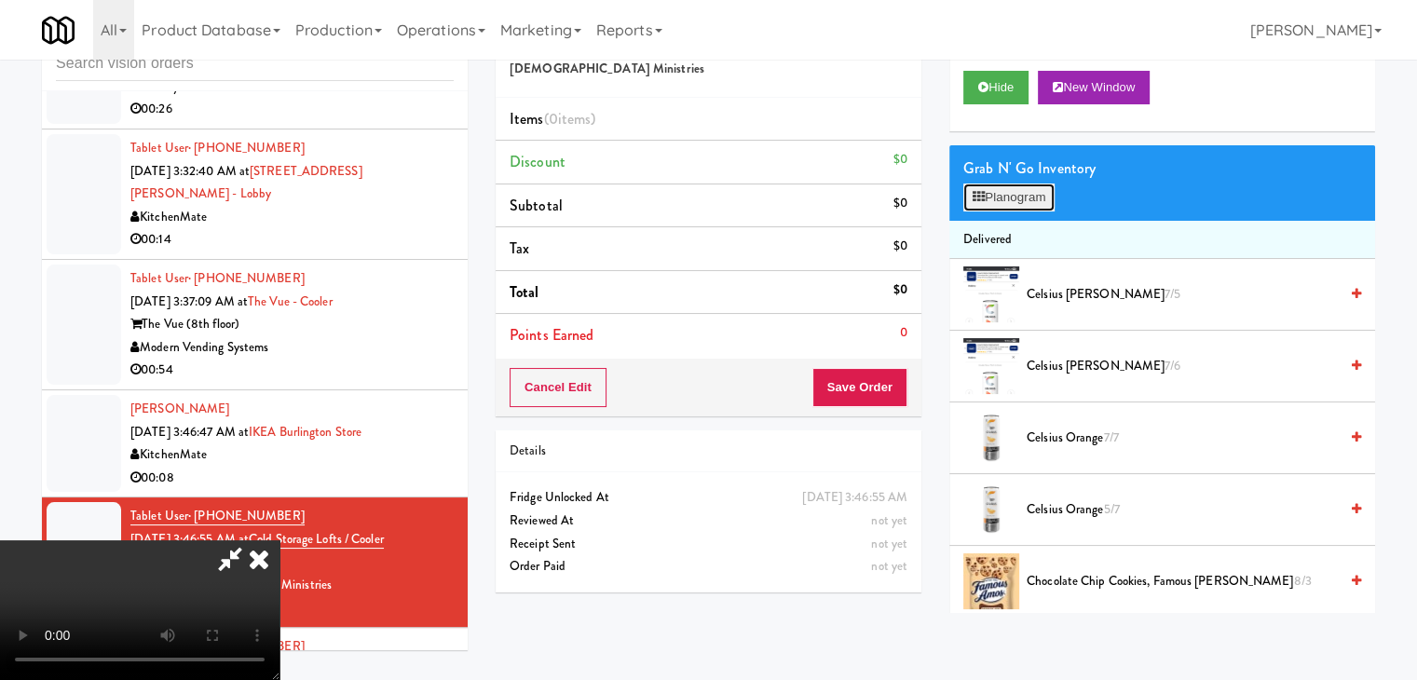
click at [1044, 194] on button "Planogram" at bounding box center [1008, 198] width 91 height 28
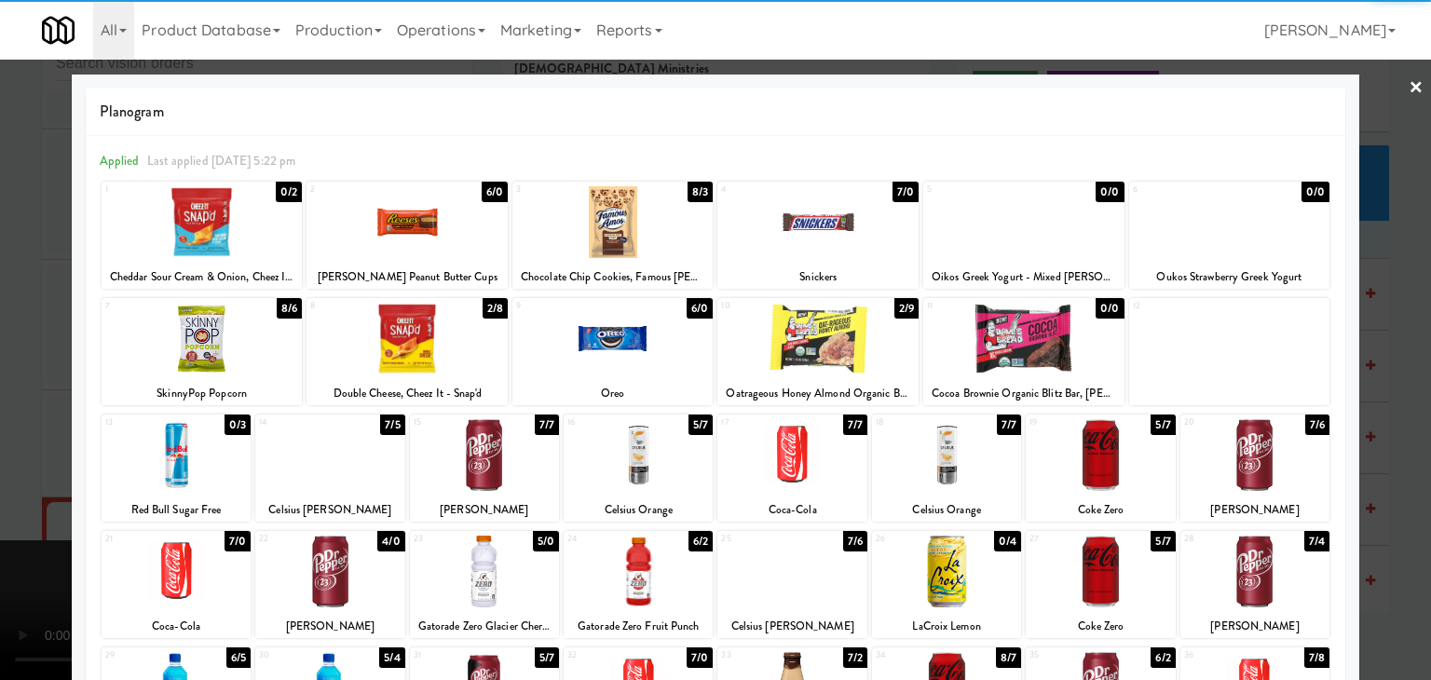
click at [410, 355] on div at bounding box center [406, 339] width 201 height 72
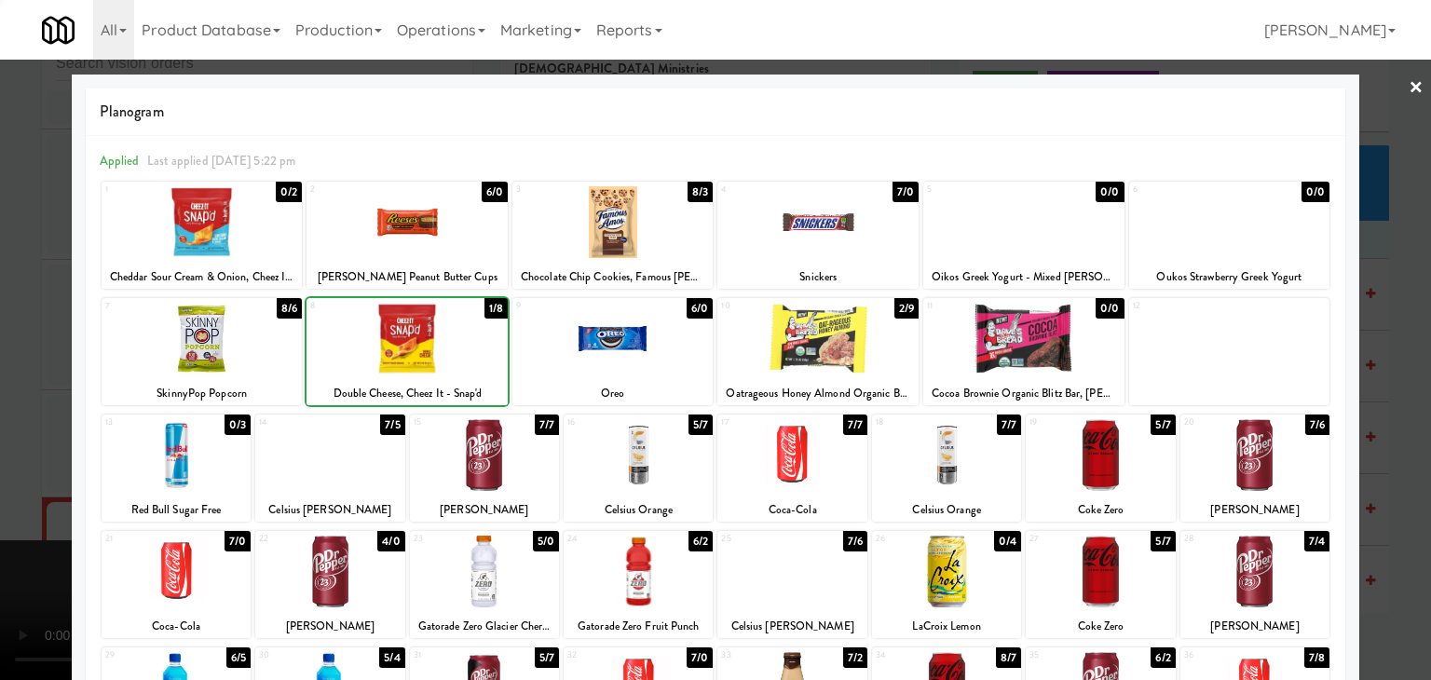
click at [0, 403] on div at bounding box center [715, 340] width 1431 height 680
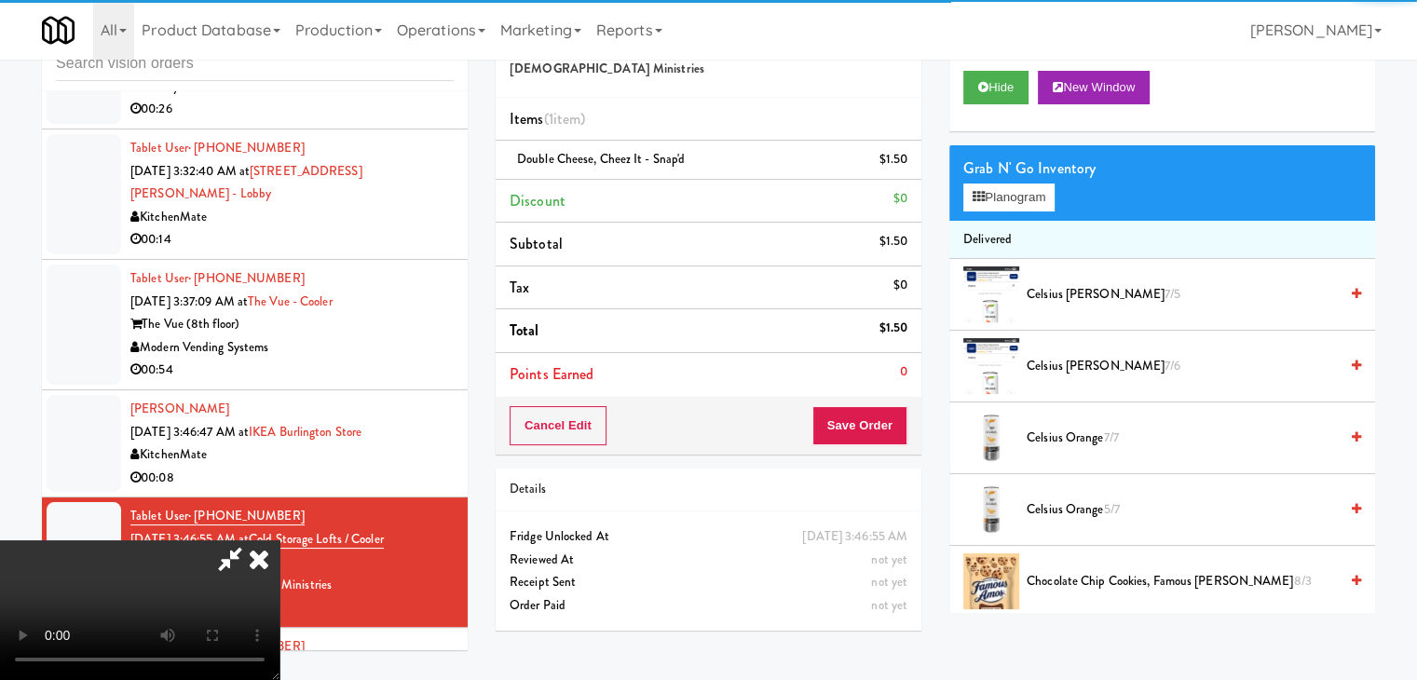
drag, startPoint x: 360, startPoint y: 429, endPoint x: 466, endPoint y: 433, distance: 106.3
click at [279, 540] on video at bounding box center [139, 610] width 279 height 140
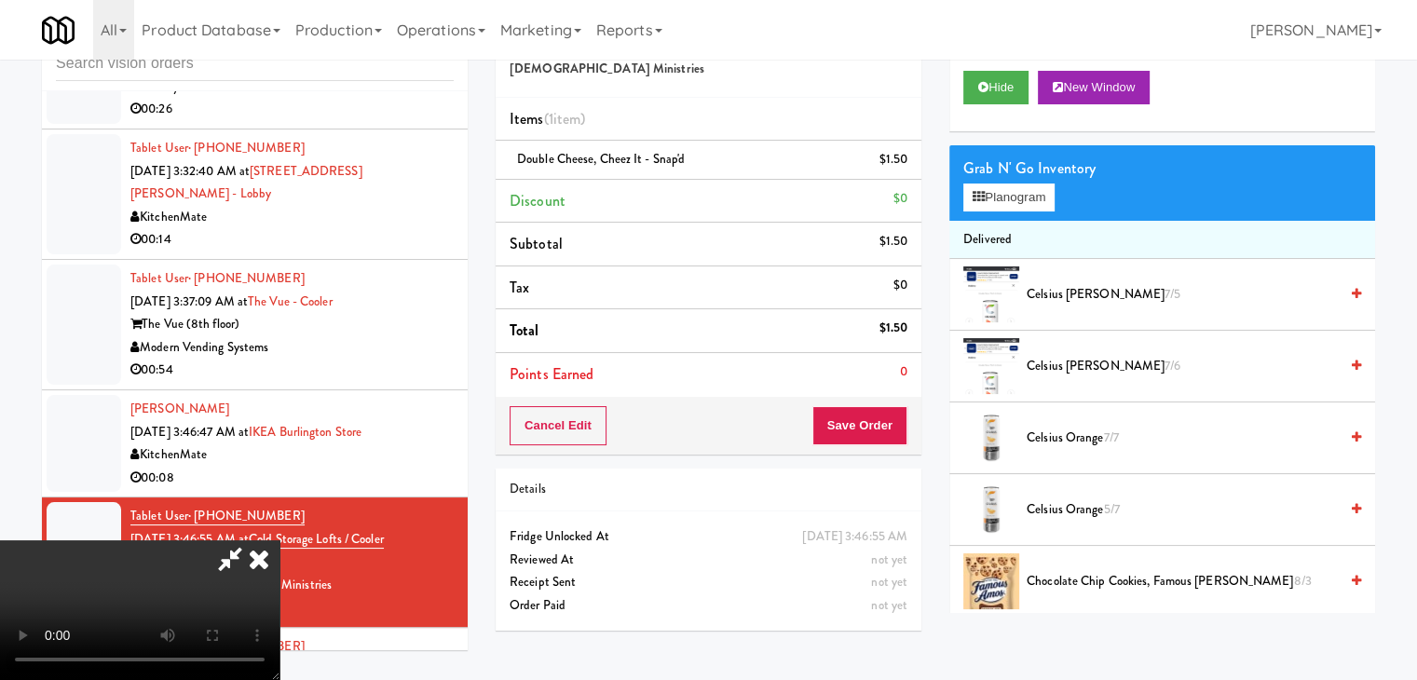
click at [279, 540] on video at bounding box center [139, 610] width 279 height 140
drag, startPoint x: 1015, startPoint y: 195, endPoint x: 1065, endPoint y: 246, distance: 71.8
click at [1015, 198] on button "Planogram" at bounding box center [1008, 198] width 91 height 28
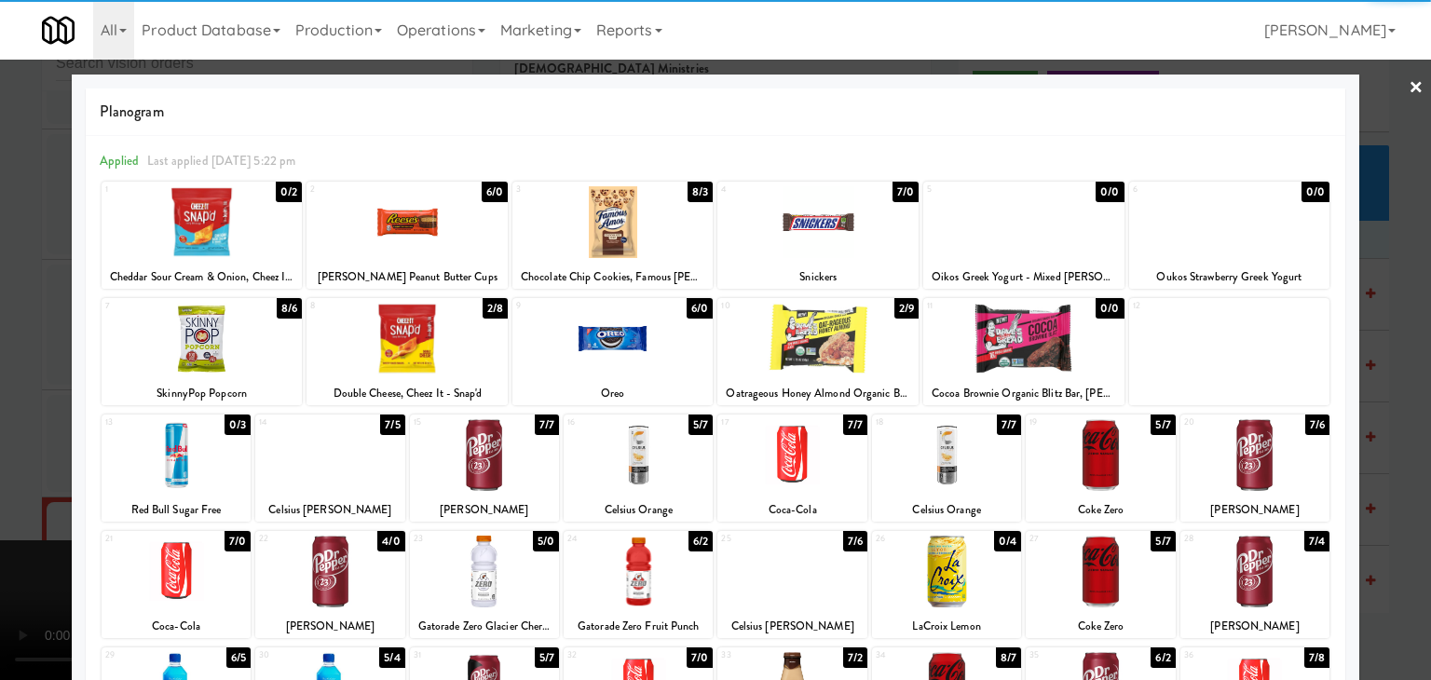
click at [1260, 462] on div at bounding box center [1254, 455] width 149 height 72
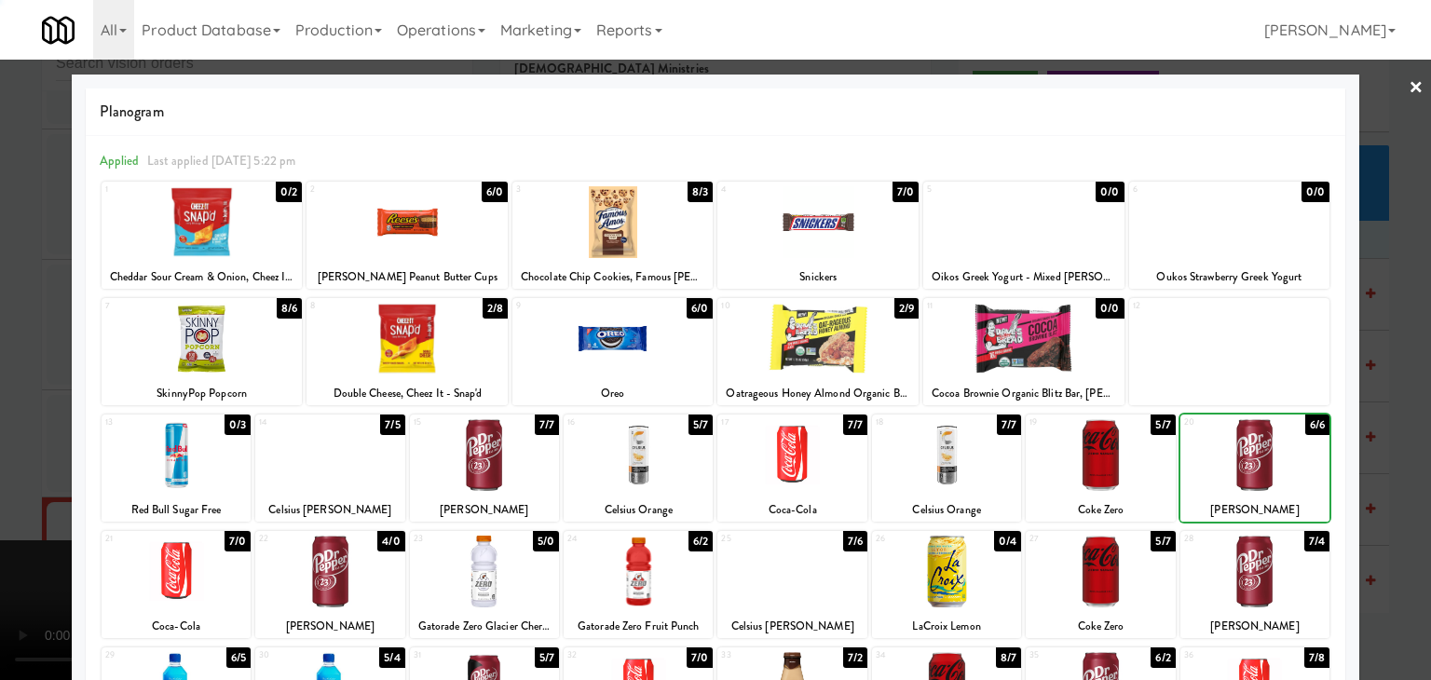
drag, startPoint x: 1377, startPoint y: 470, endPoint x: 1297, endPoint y: 469, distance: 80.1
click at [1371, 469] on div at bounding box center [715, 340] width 1431 height 680
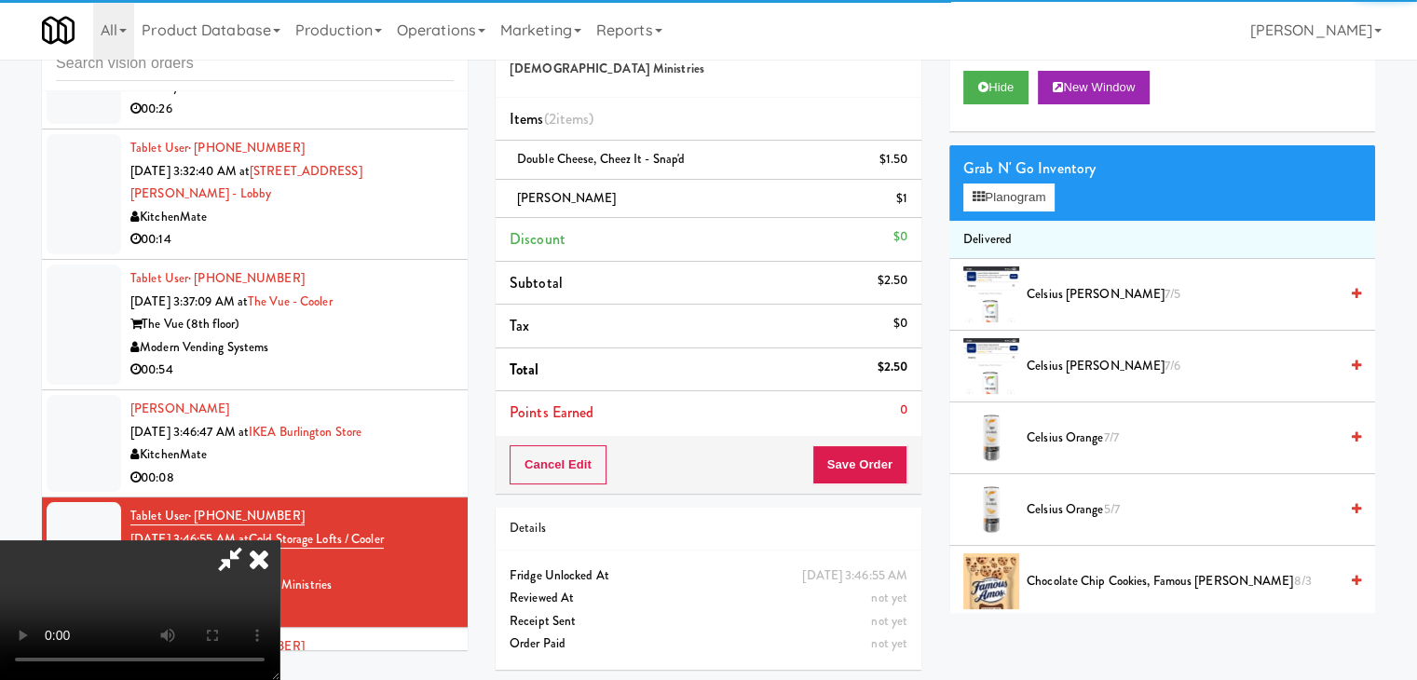
click at [279, 540] on video at bounding box center [139, 610] width 279 height 140
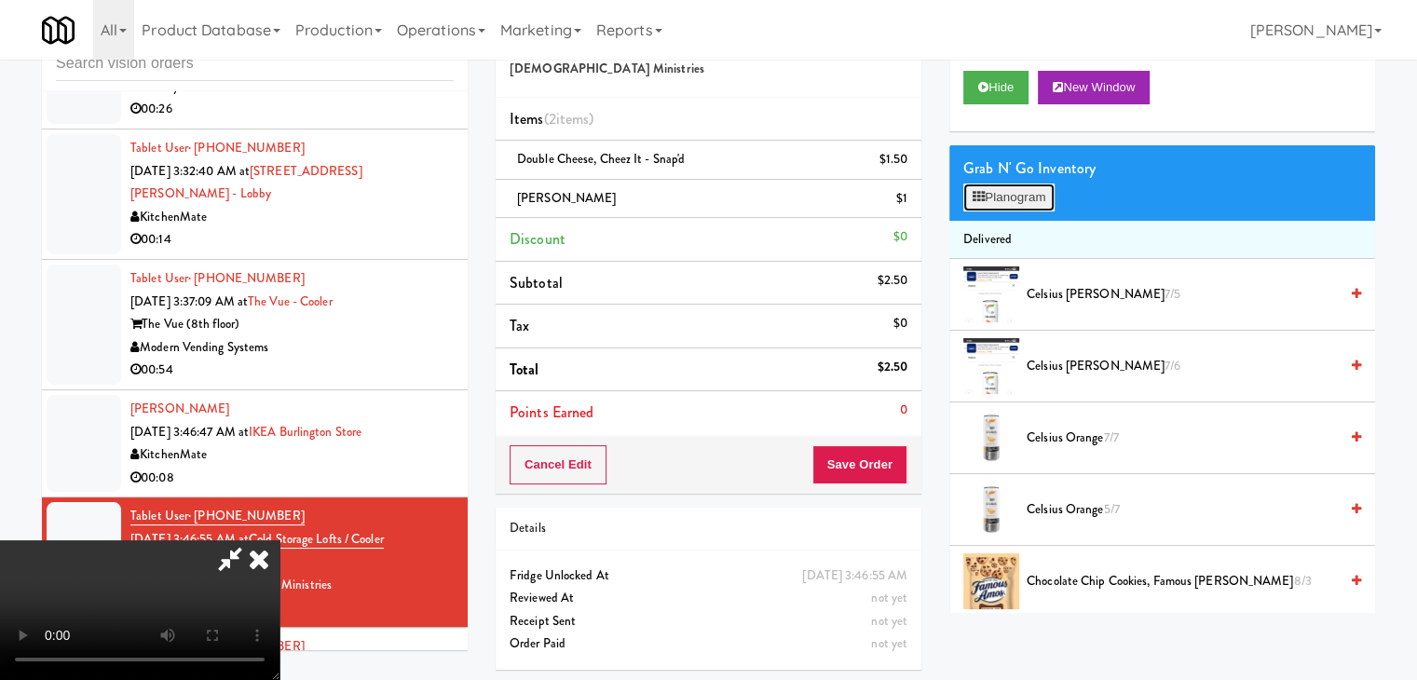
click at [989, 195] on button "Planogram" at bounding box center [1008, 198] width 91 height 28
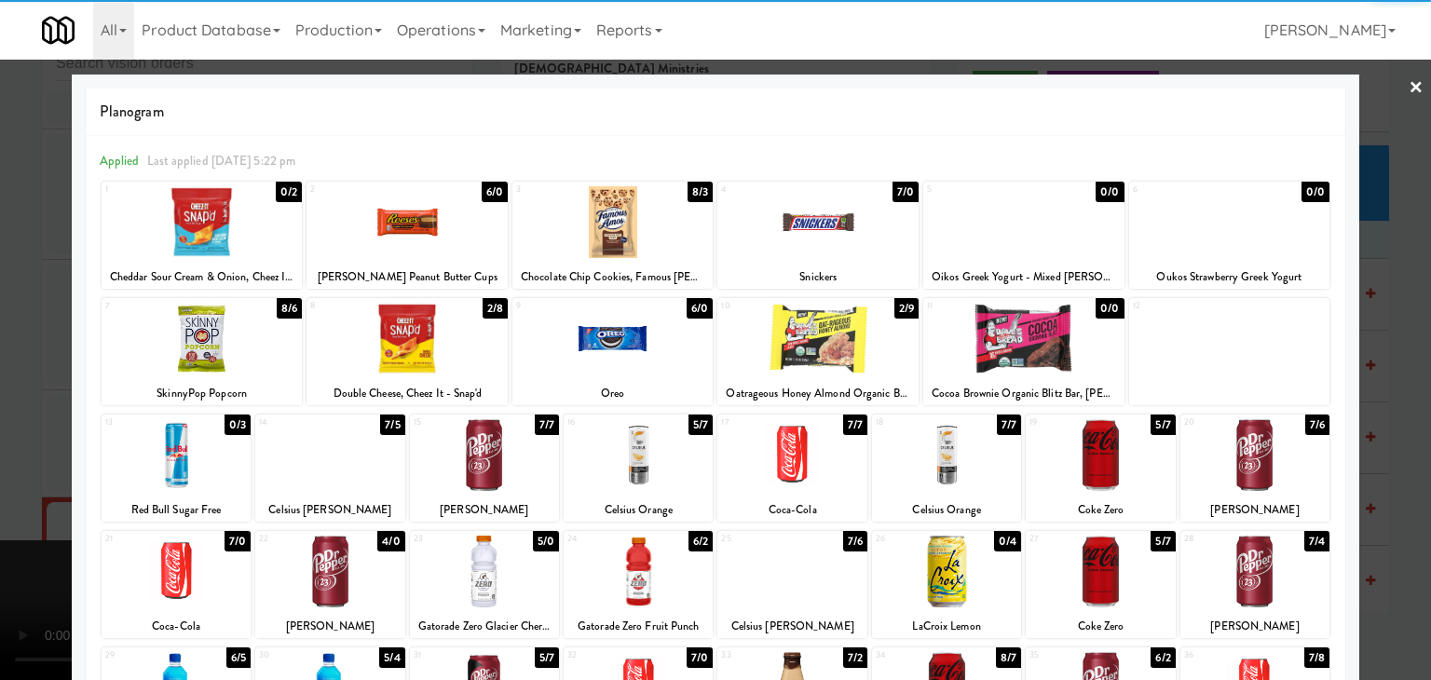
click at [213, 357] on div at bounding box center [202, 339] width 201 height 72
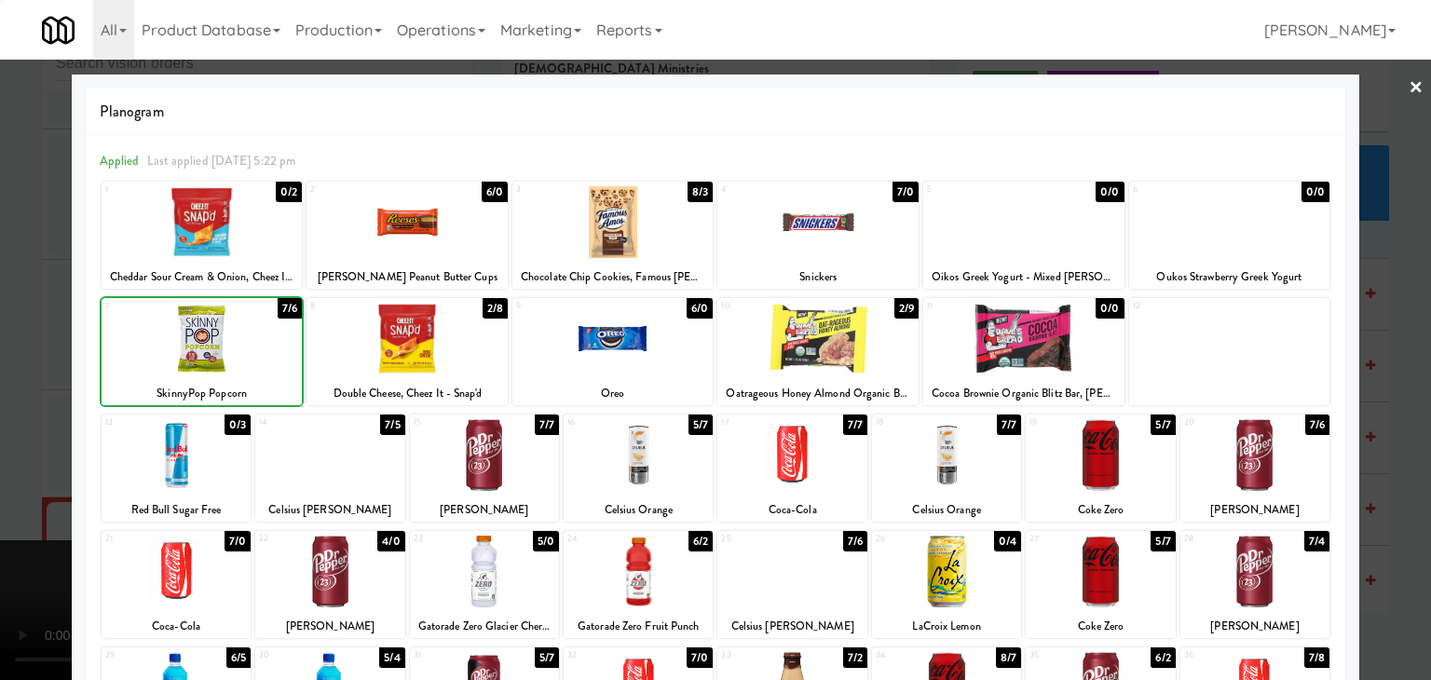
click at [13, 367] on div at bounding box center [715, 340] width 1431 height 680
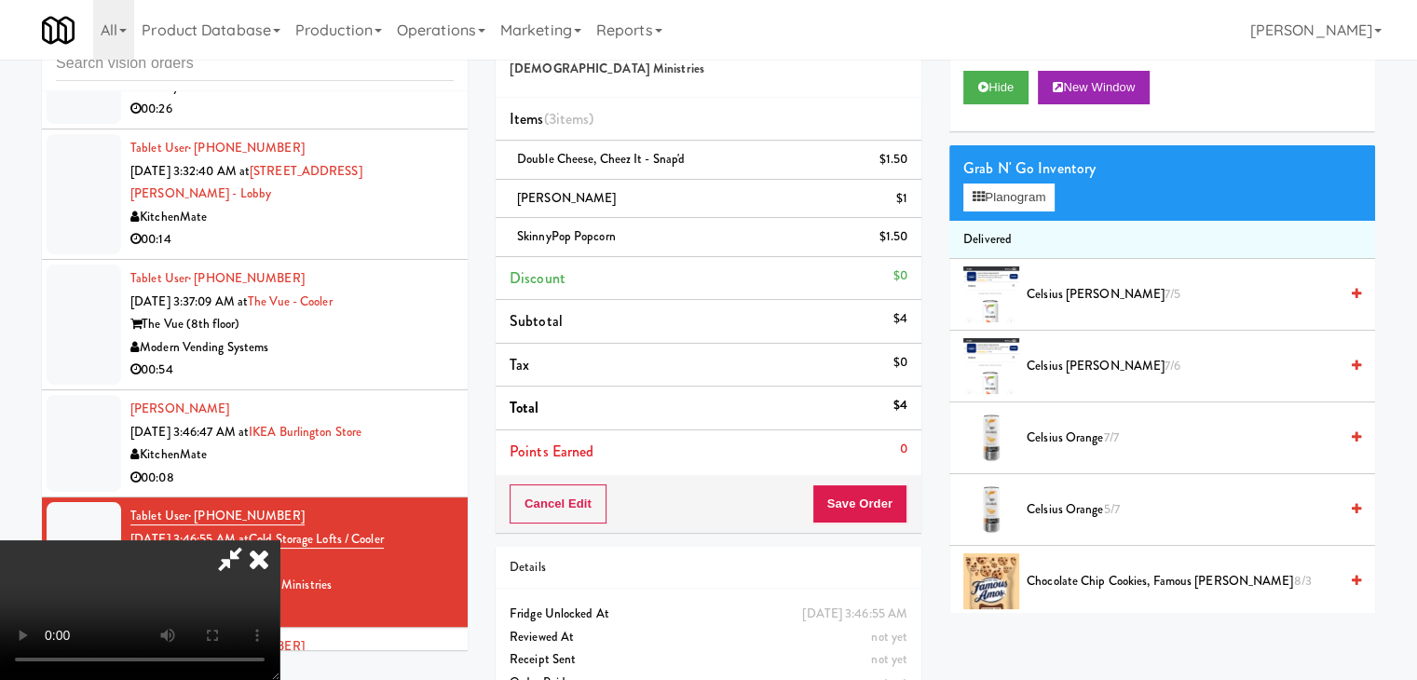
drag, startPoint x: 887, startPoint y: 485, endPoint x: 879, endPoint y: 493, distance: 10.5
click at [881, 492] on div "Cancel Edit Save Order" at bounding box center [709, 504] width 426 height 58
click at [879, 493] on button "Save Order" at bounding box center [859, 503] width 95 height 39
drag, startPoint x: 879, startPoint y: 493, endPoint x: 725, endPoint y: 328, distance: 226.1
click at [848, 456] on div "Order # 5737084 Holy Angels Ministries Items (3 items ) Double Cheese, Cheez It…" at bounding box center [935, 364] width 879 height 715
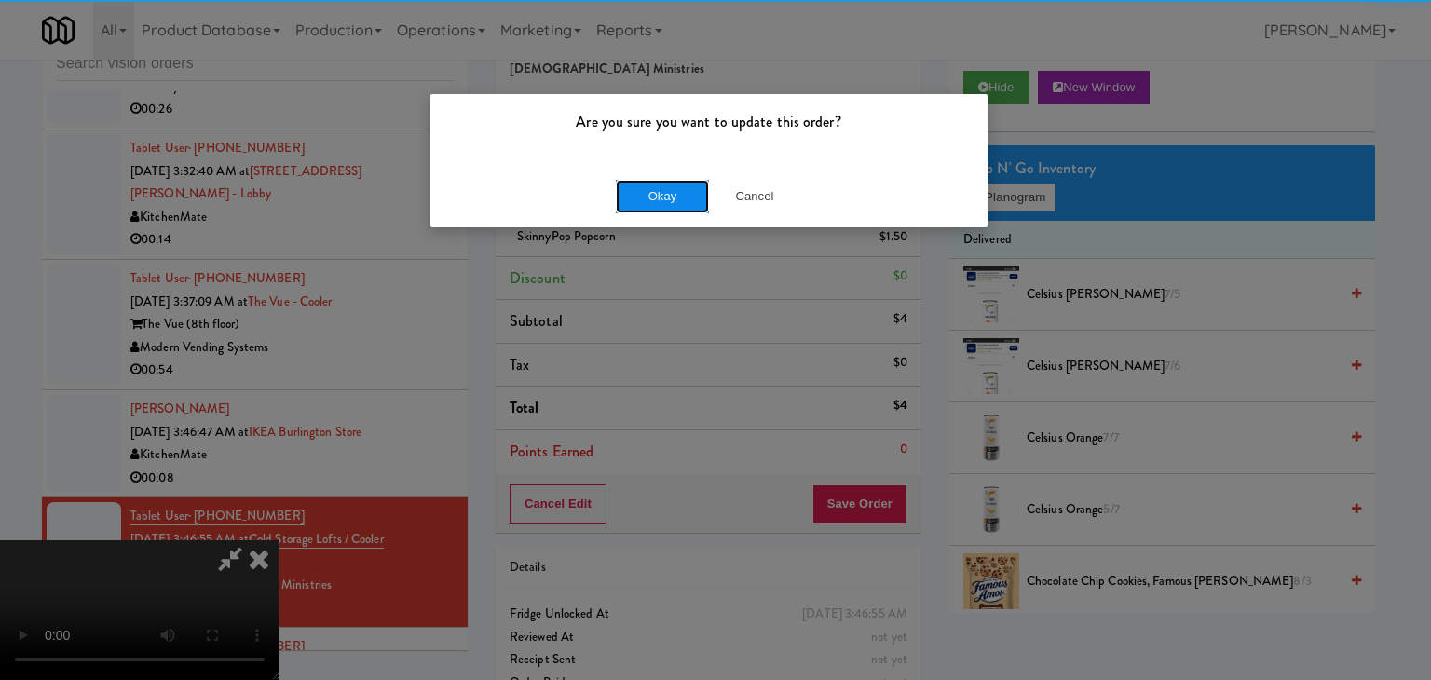
click at [652, 191] on button "Okay" at bounding box center [662, 197] width 93 height 34
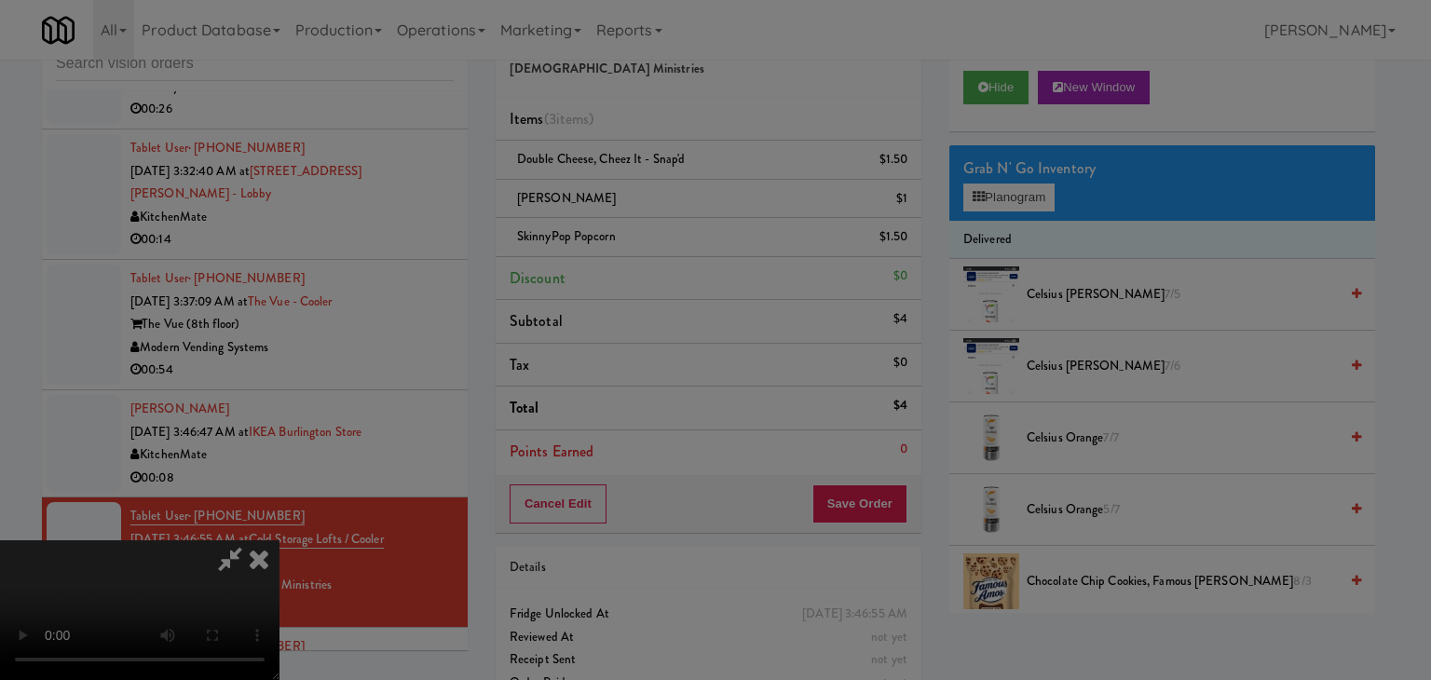
click at [652, 191] on body "Are you sure you want to update this order? Okay Cancel Okay Are you sure you w…" at bounding box center [715, 340] width 1431 height 680
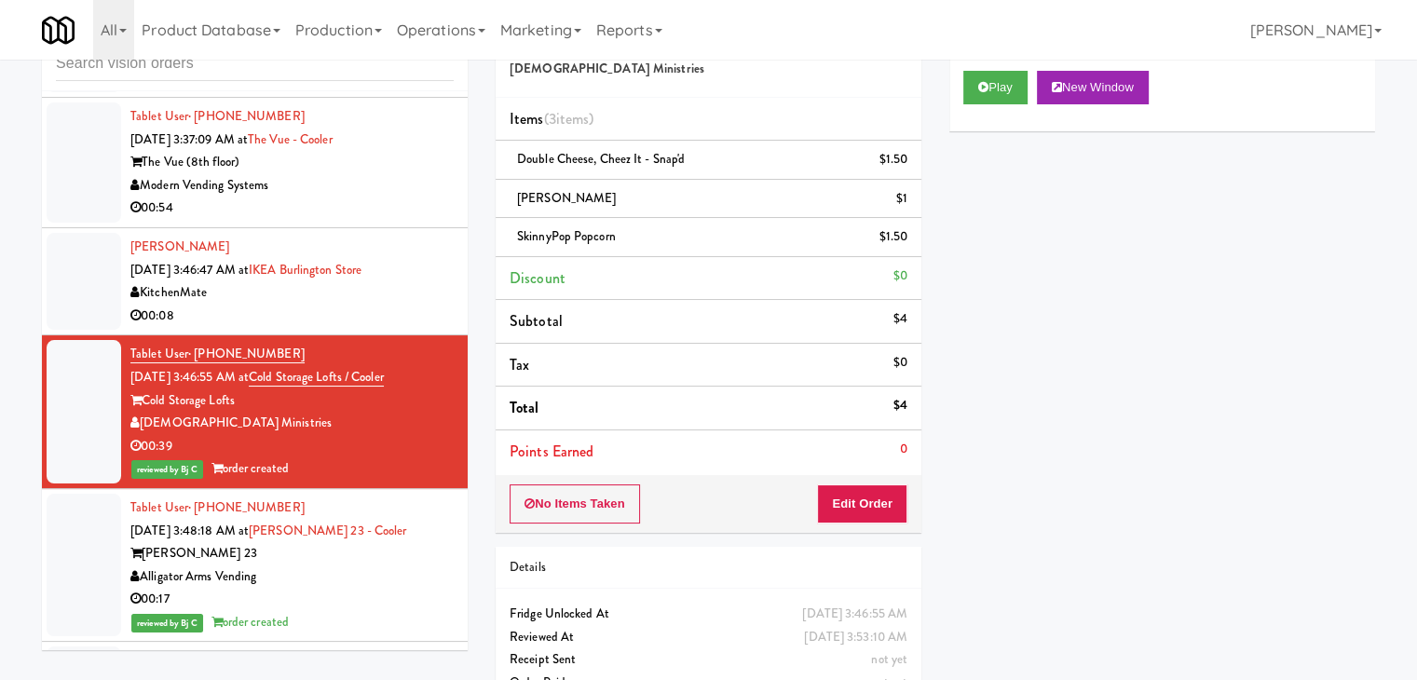
click at [423, 305] on div "00:08" at bounding box center [291, 316] width 323 height 23
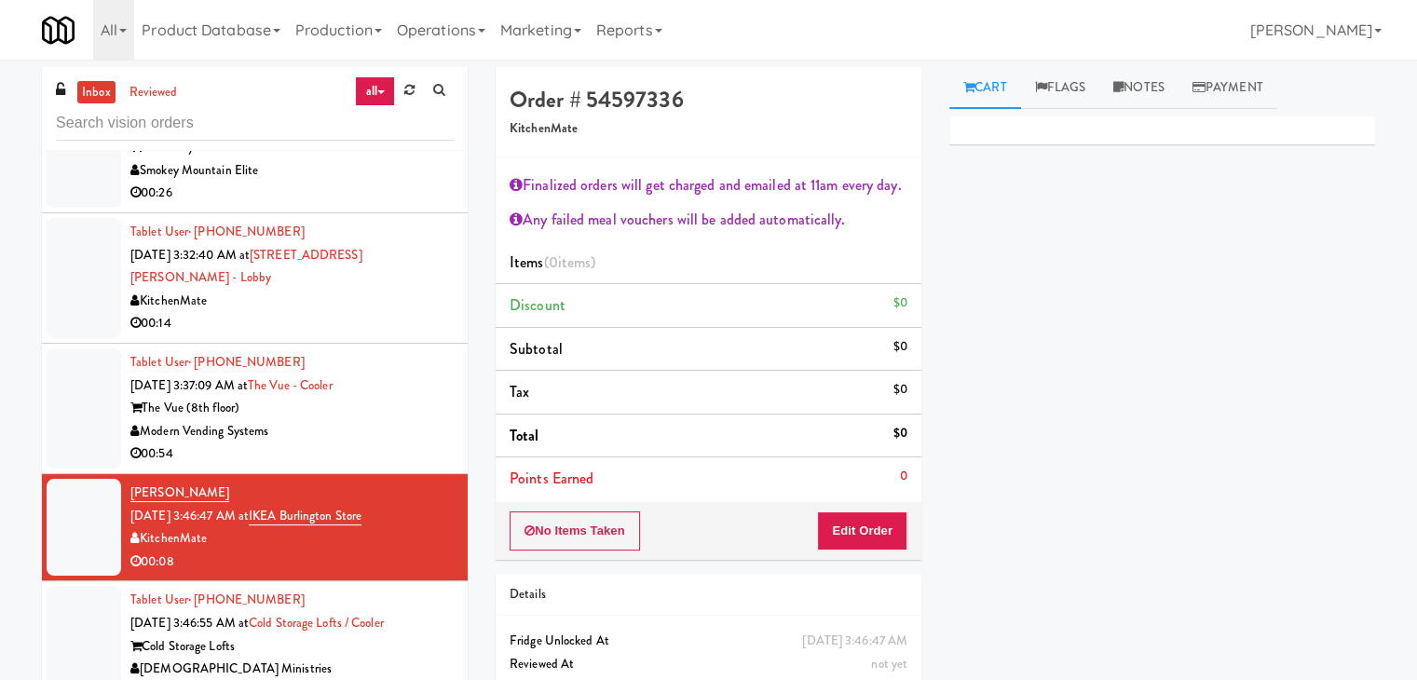
click at [384, 420] on div "Modern Vending Systems" at bounding box center [291, 431] width 323 height 23
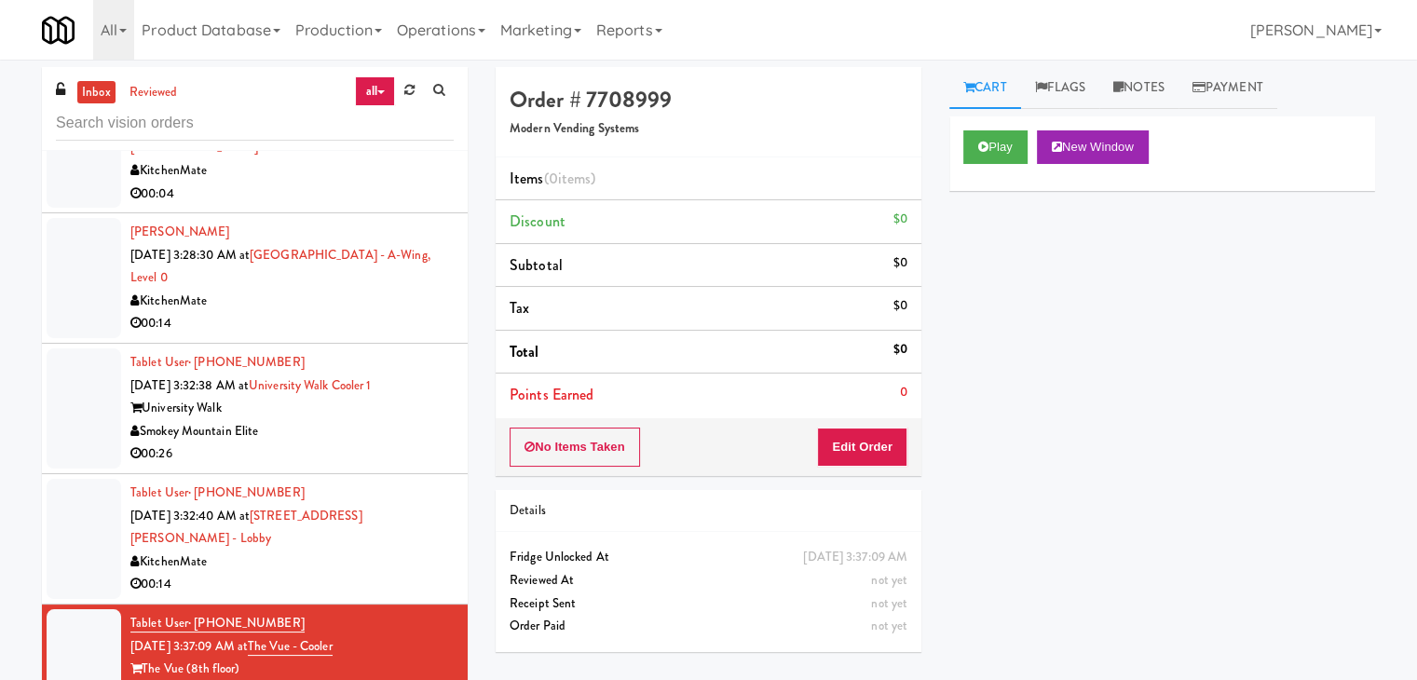
scroll to position [4509, 0]
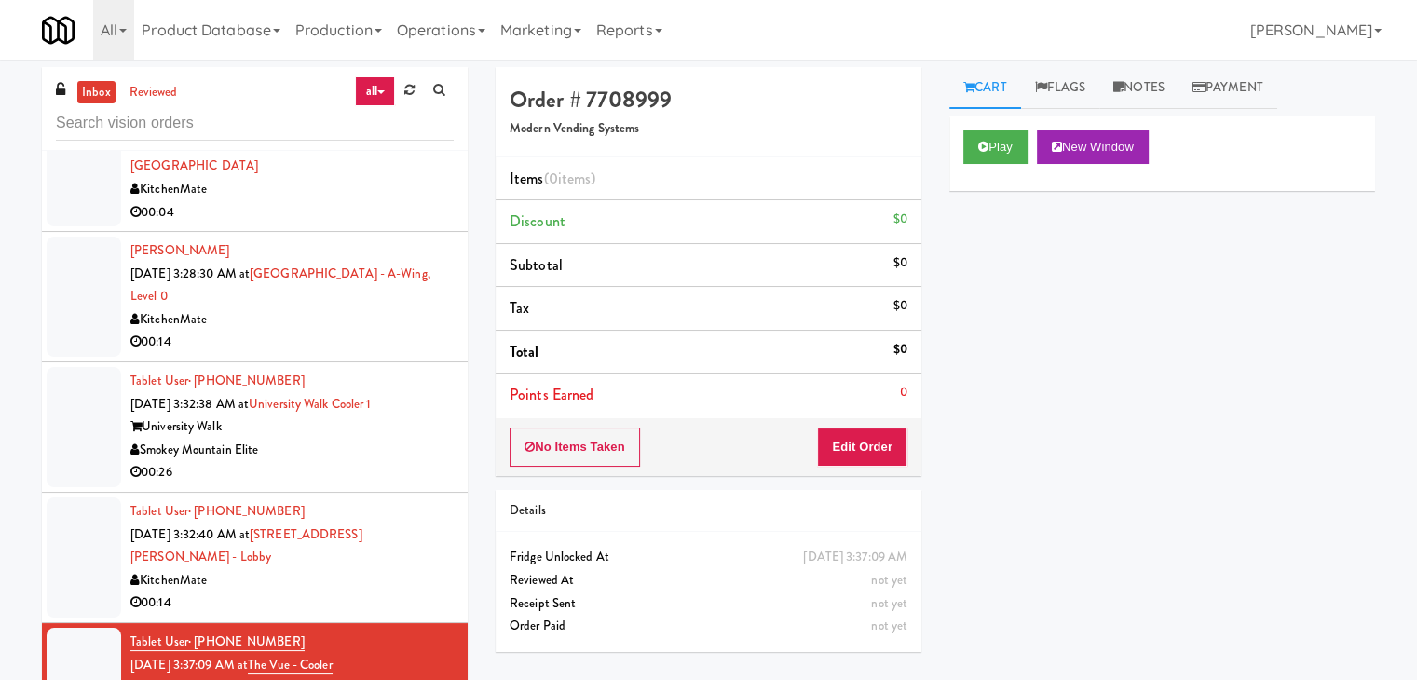
click at [391, 439] on div "Smokey Mountain Elite" at bounding box center [291, 450] width 323 height 23
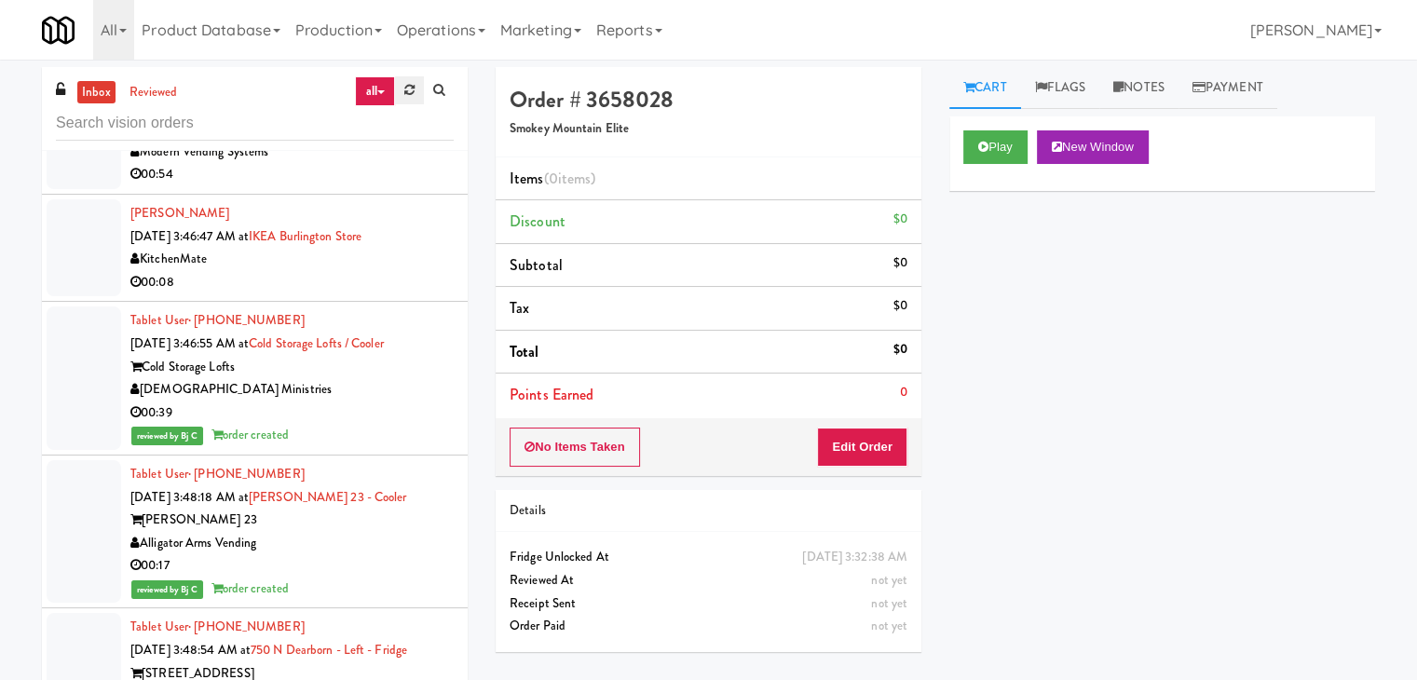
click at [413, 91] on icon at bounding box center [409, 90] width 10 height 12
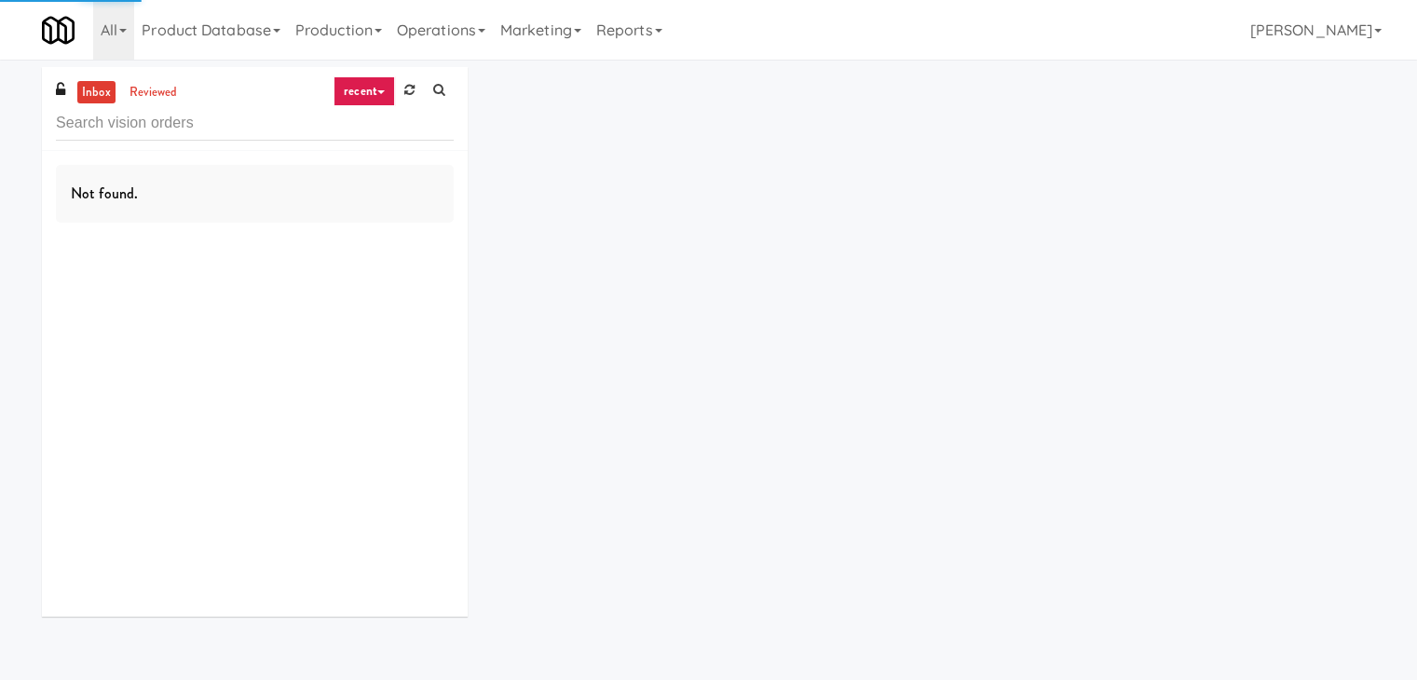
drag, startPoint x: 361, startPoint y: 93, endPoint x: 370, endPoint y: 100, distance: 10.6
click at [363, 93] on link "recent" at bounding box center [364, 91] width 61 height 30
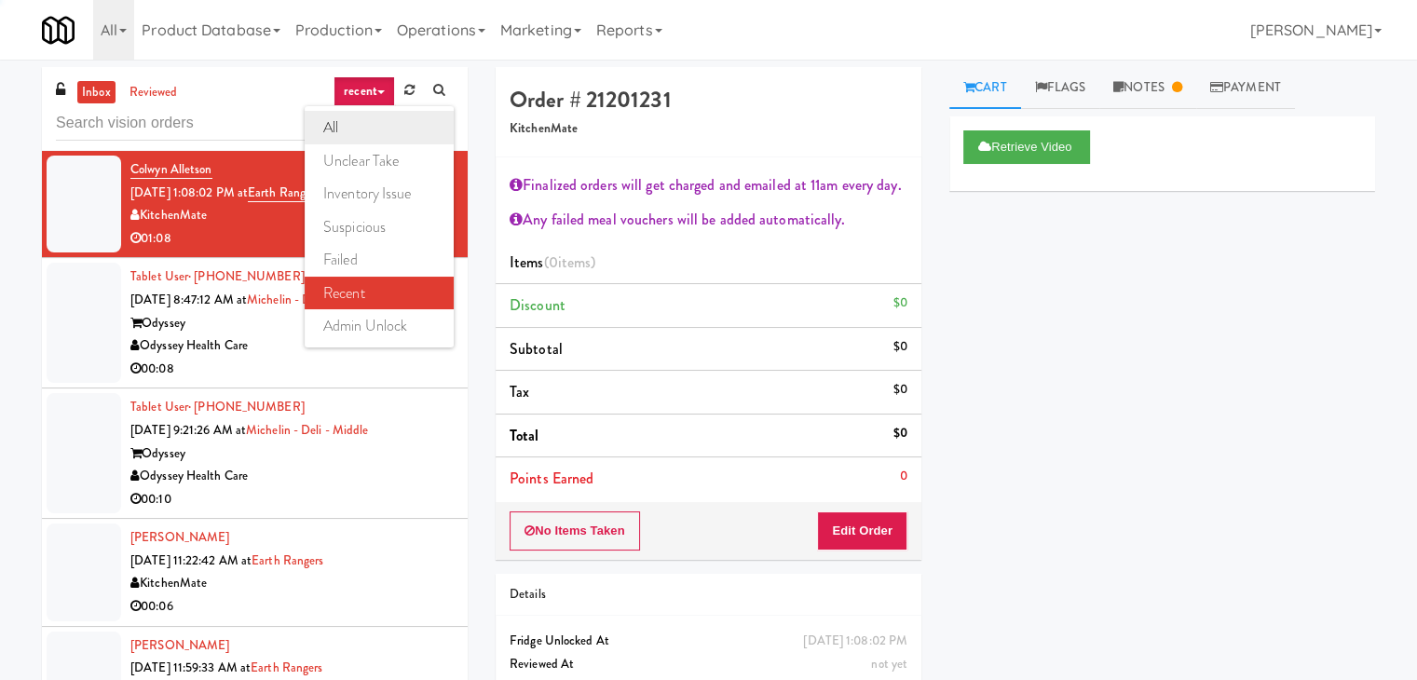
click at [371, 133] on link "all" at bounding box center [379, 128] width 149 height 34
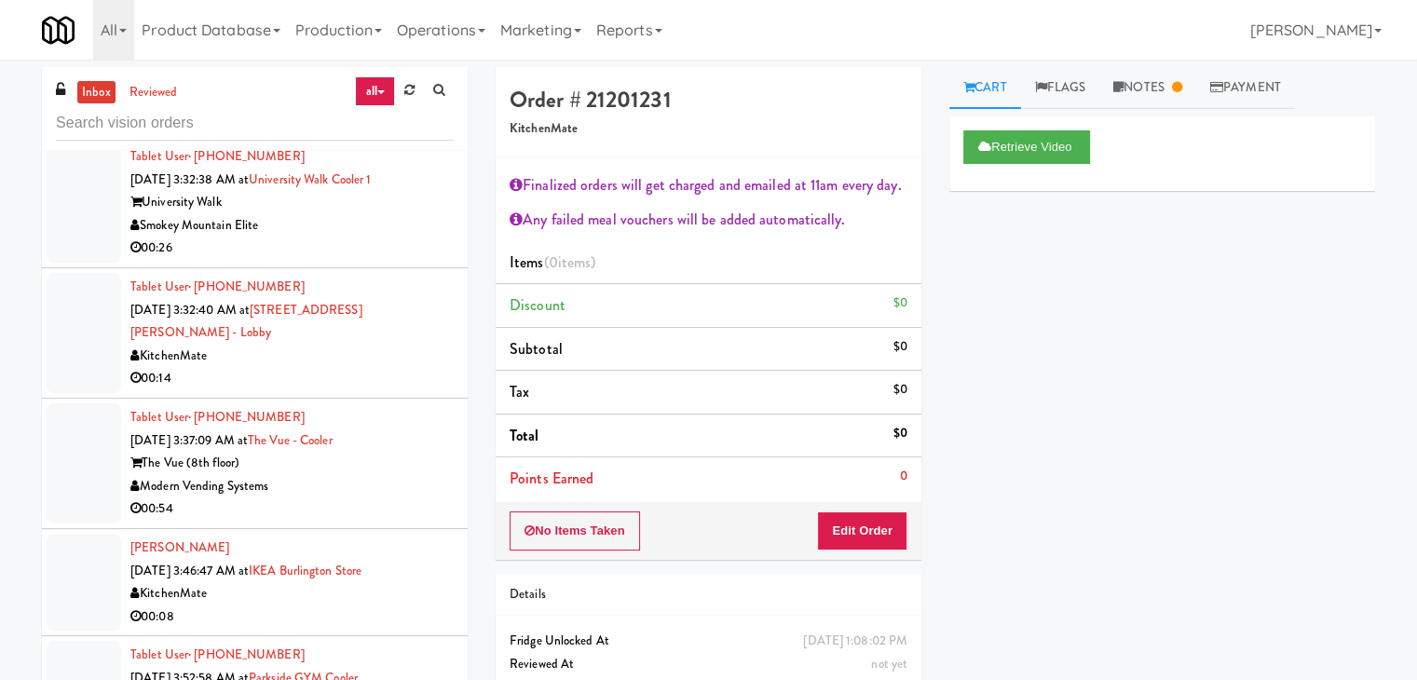
scroll to position [4608, 0]
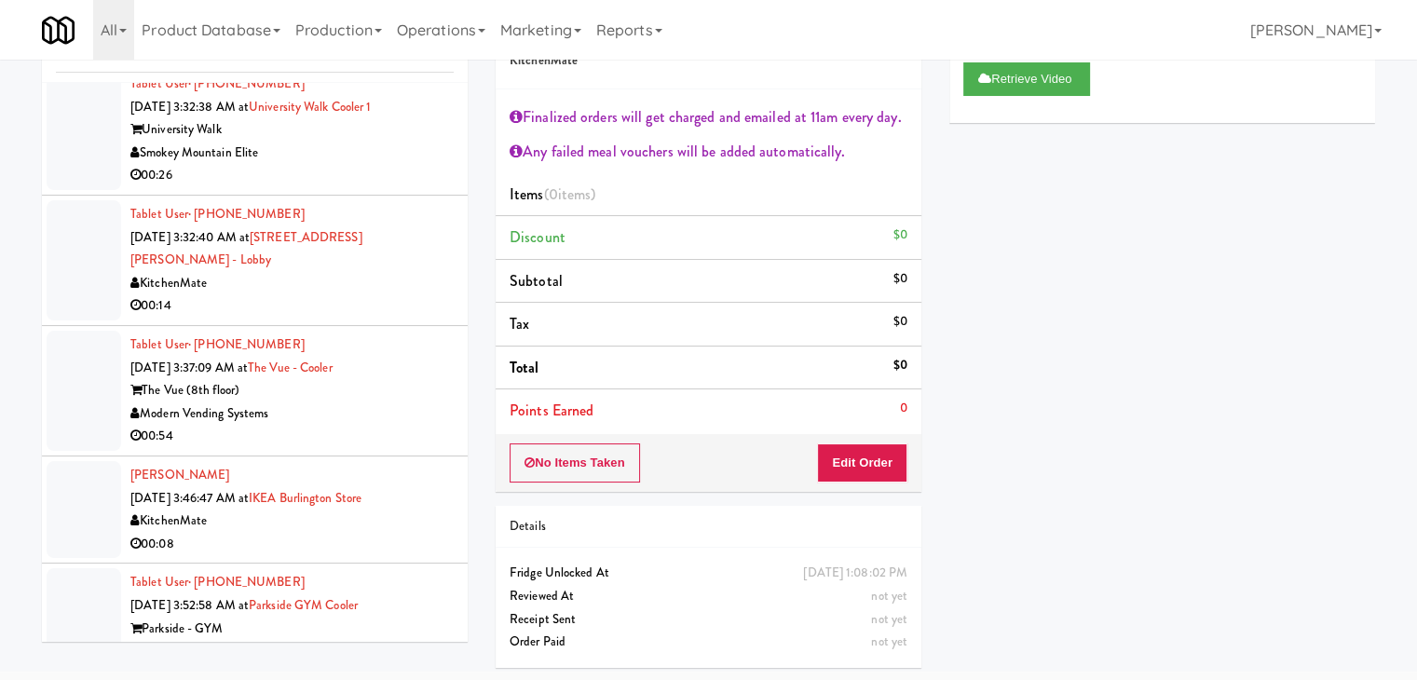
drag, startPoint x: 385, startPoint y: 601, endPoint x: 378, endPoint y: 617, distance: 17.1
click at [386, 640] on div "Urban Value Corner Store" at bounding box center [291, 651] width 323 height 23
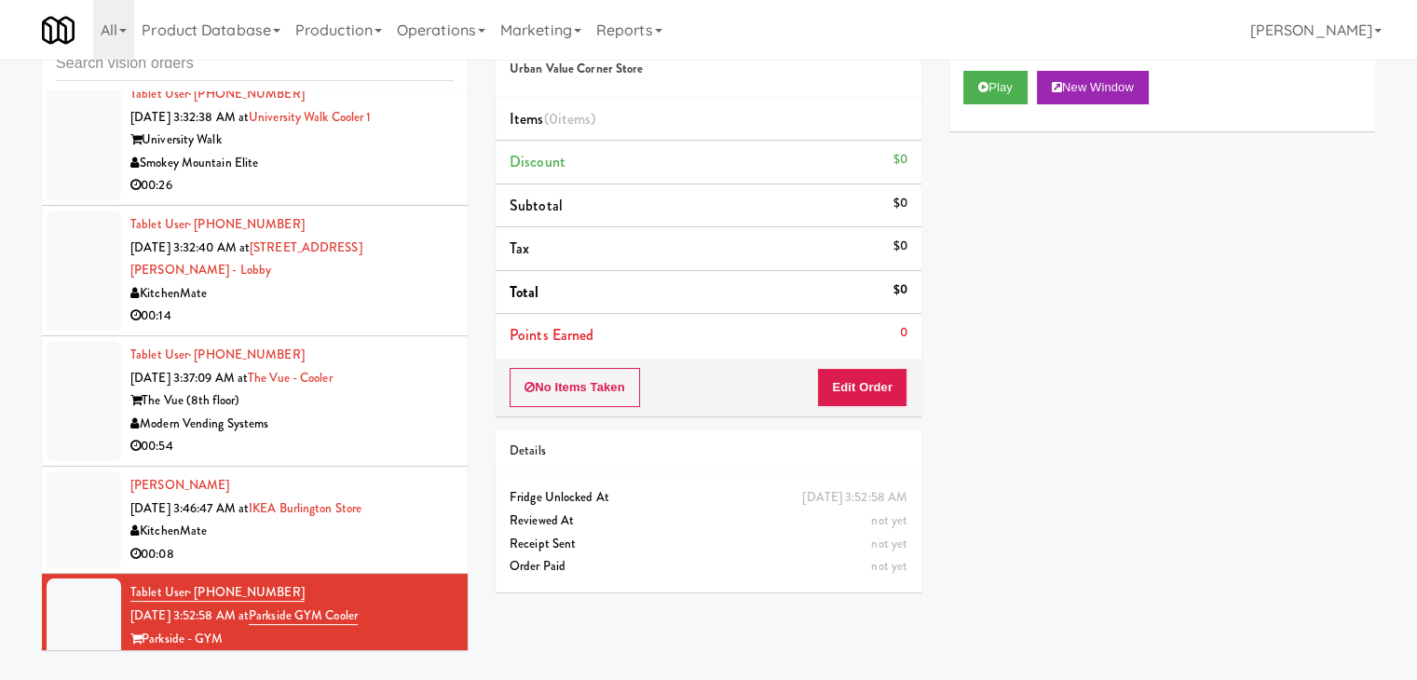
scroll to position [4608, 0]
drag, startPoint x: 1008, startPoint y: 88, endPoint x: 994, endPoint y: 104, distance: 21.8
click at [1005, 89] on button "Play" at bounding box center [995, 88] width 64 height 34
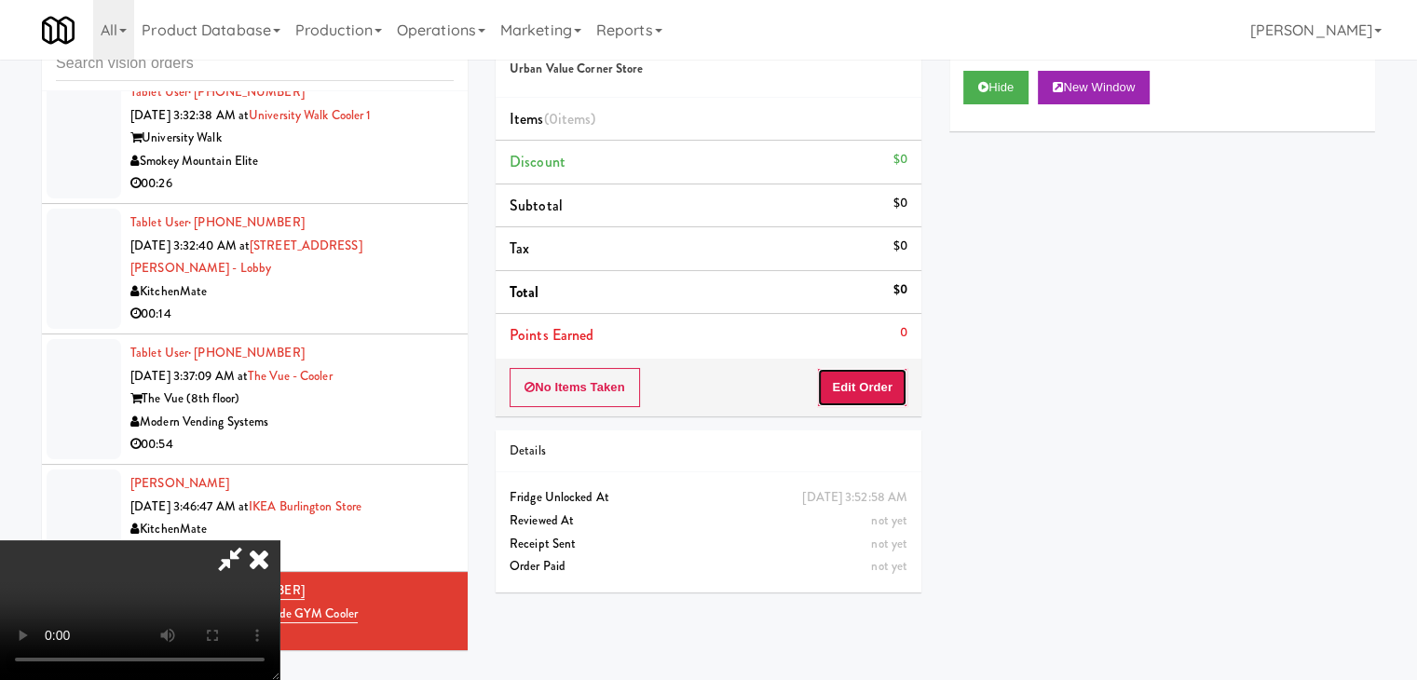
click at [860, 380] on button "Edit Order" at bounding box center [862, 387] width 90 height 39
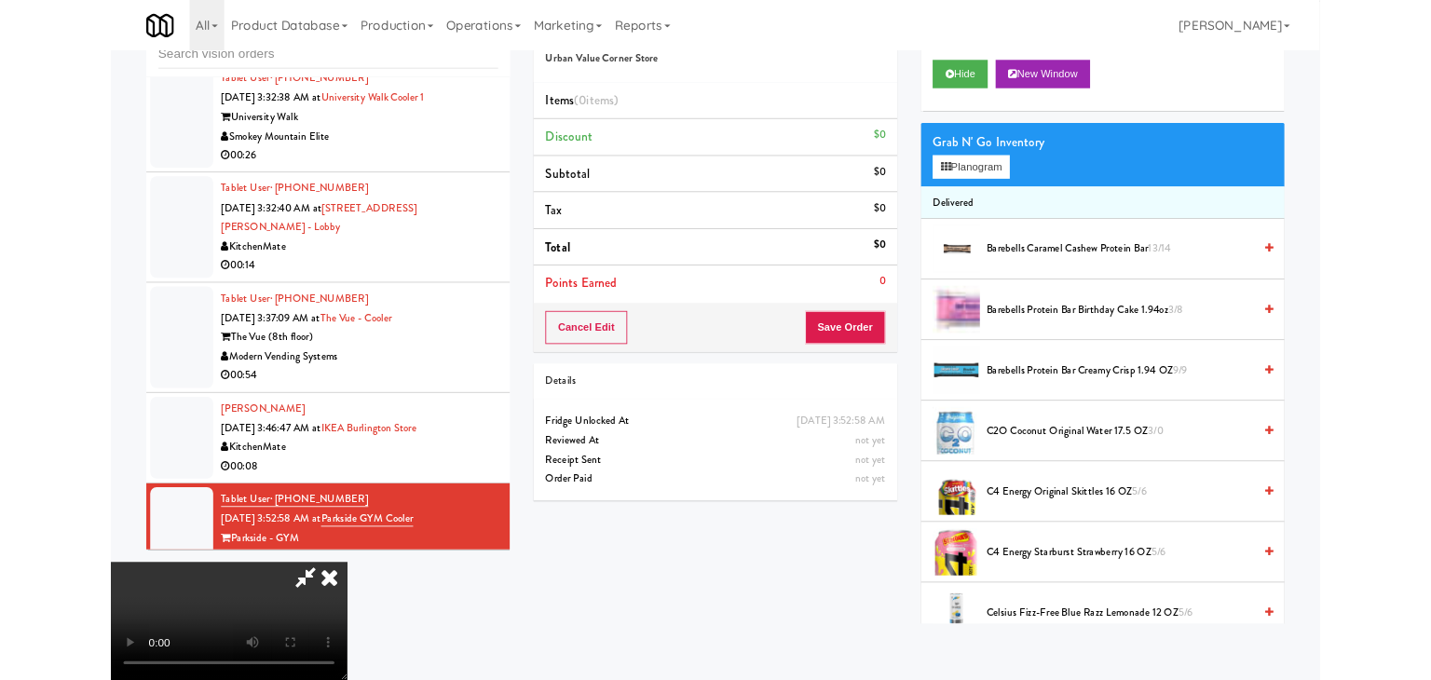
scroll to position [0, 0]
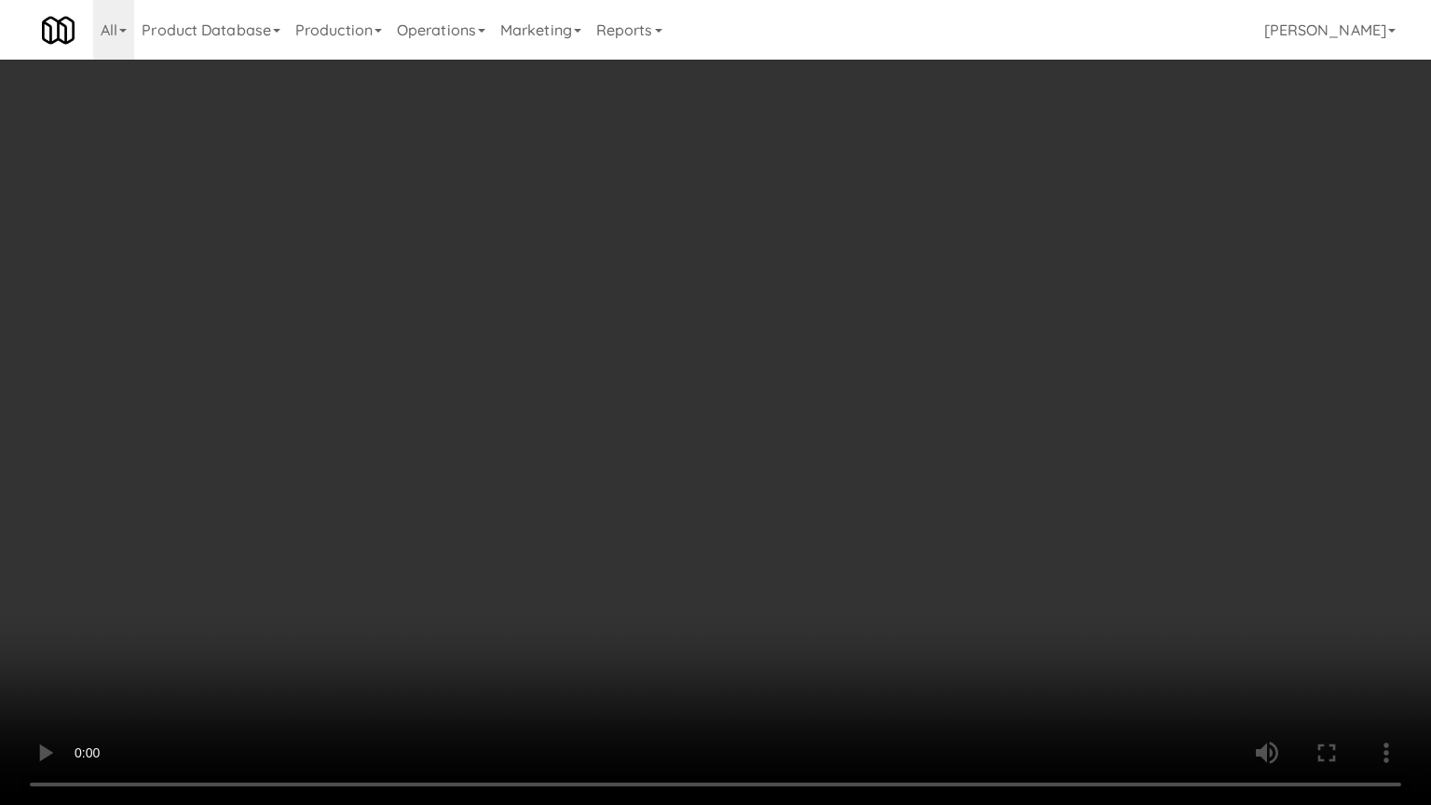
click at [712, 492] on video at bounding box center [715, 402] width 1431 height 805
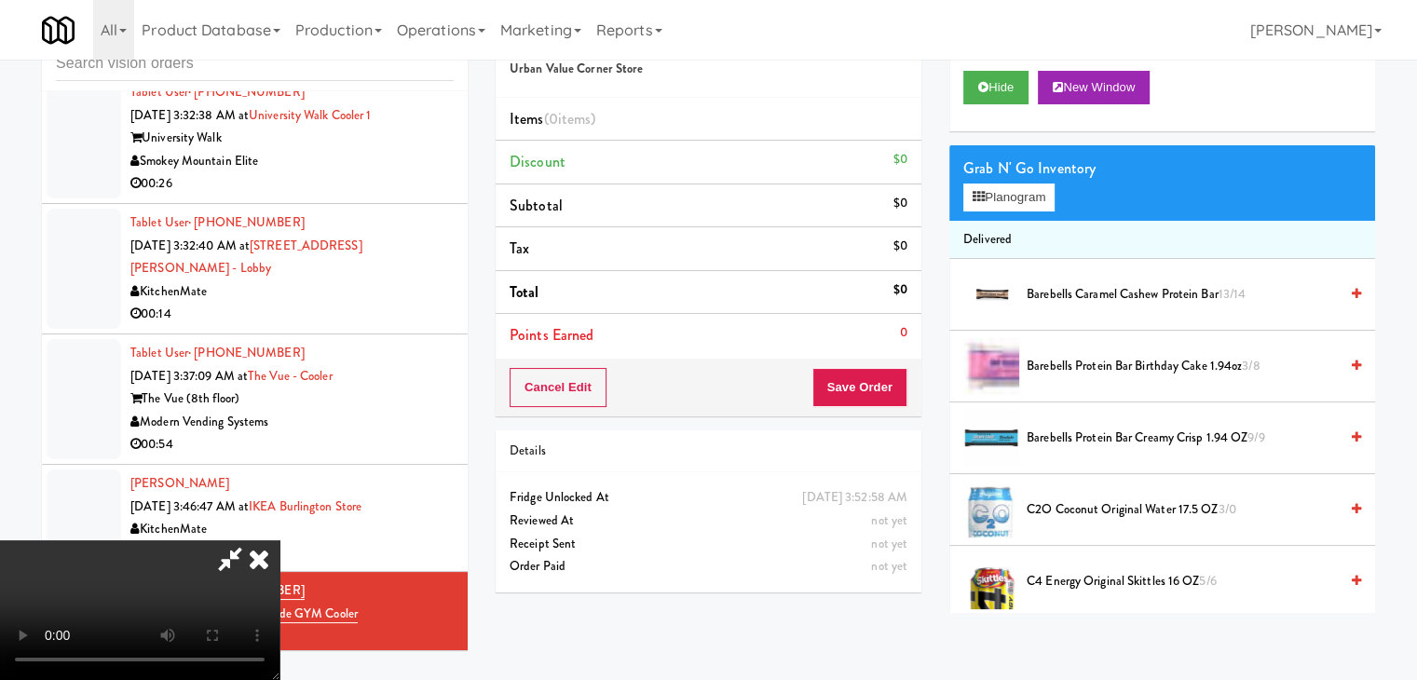
click at [1029, 178] on div "Grab N' Go Inventory" at bounding box center [1162, 169] width 398 height 28
click at [1015, 192] on button "Planogram" at bounding box center [1008, 198] width 91 height 28
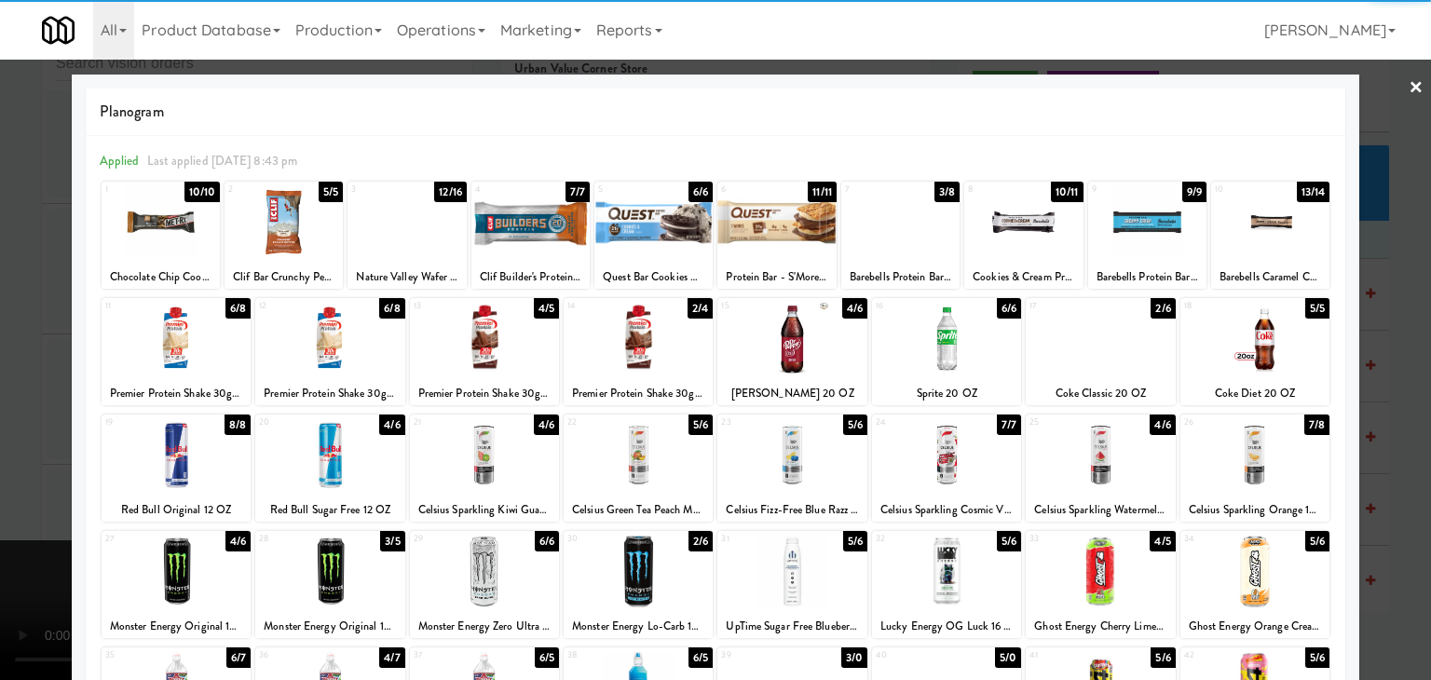
drag, startPoint x: 815, startPoint y: 460, endPoint x: 839, endPoint y: 457, distance: 24.4
click at [817, 459] on div at bounding box center [791, 455] width 149 height 72
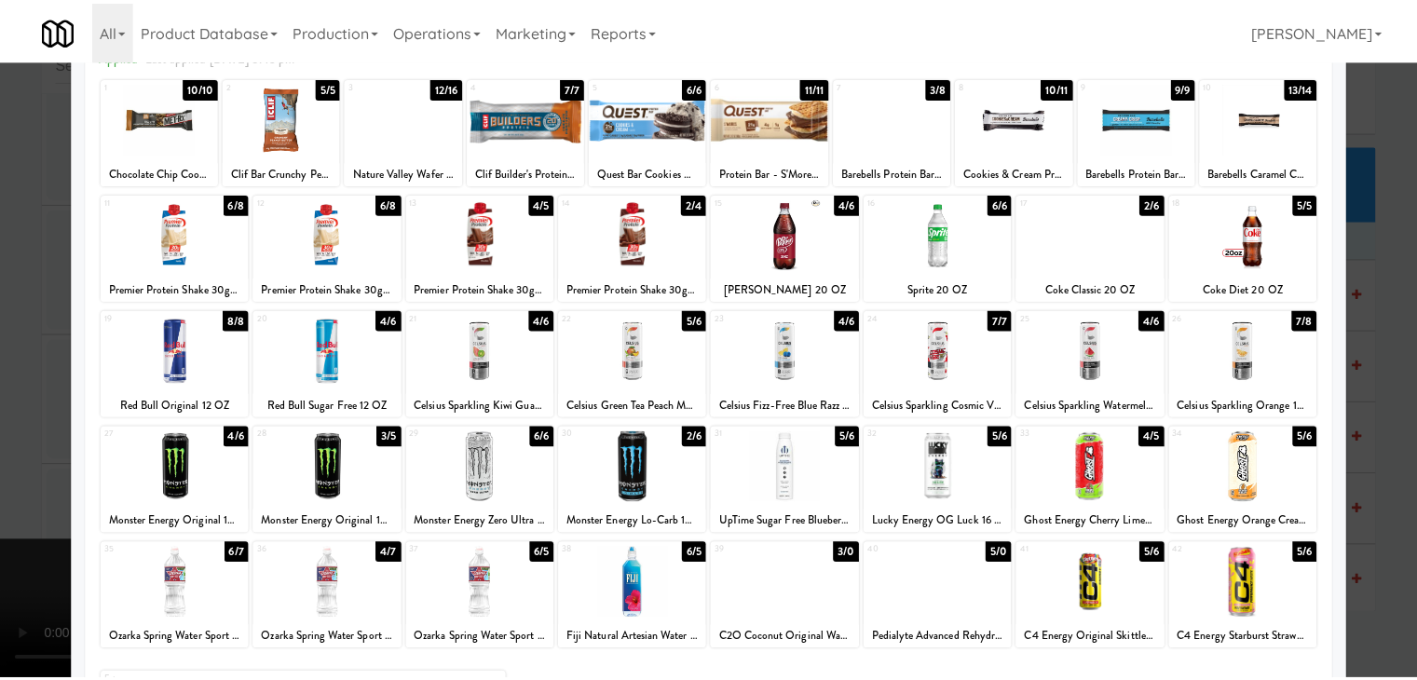
scroll to position [235, 0]
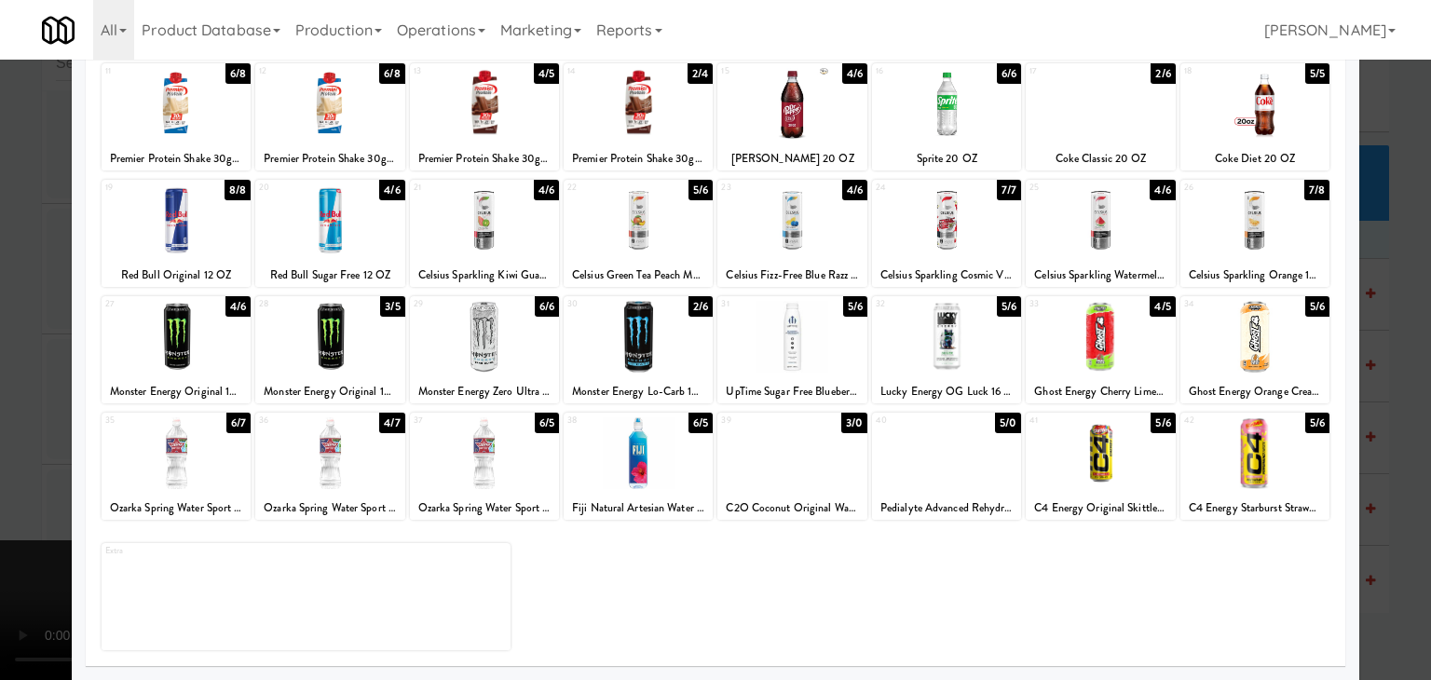
drag, startPoint x: 1097, startPoint y: 458, endPoint x: 1065, endPoint y: 456, distance: 32.7
click at [1092, 456] on div at bounding box center [1100, 453] width 149 height 72
drag, startPoint x: 0, startPoint y: 422, endPoint x: 283, endPoint y: 430, distance: 283.3
click at [7, 420] on div at bounding box center [715, 340] width 1431 height 680
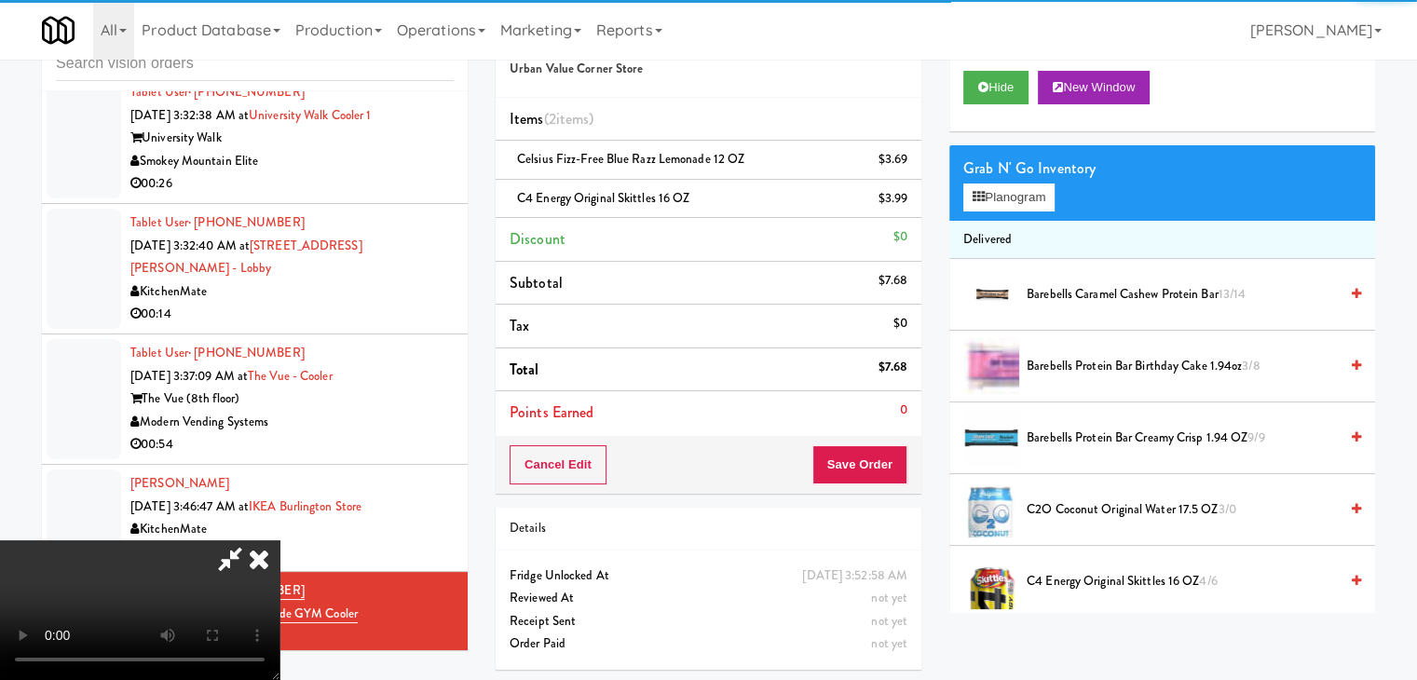
drag, startPoint x: 703, startPoint y: 453, endPoint x: 898, endPoint y: 443, distance: 194.9
click at [279, 540] on video at bounding box center [139, 610] width 279 height 140
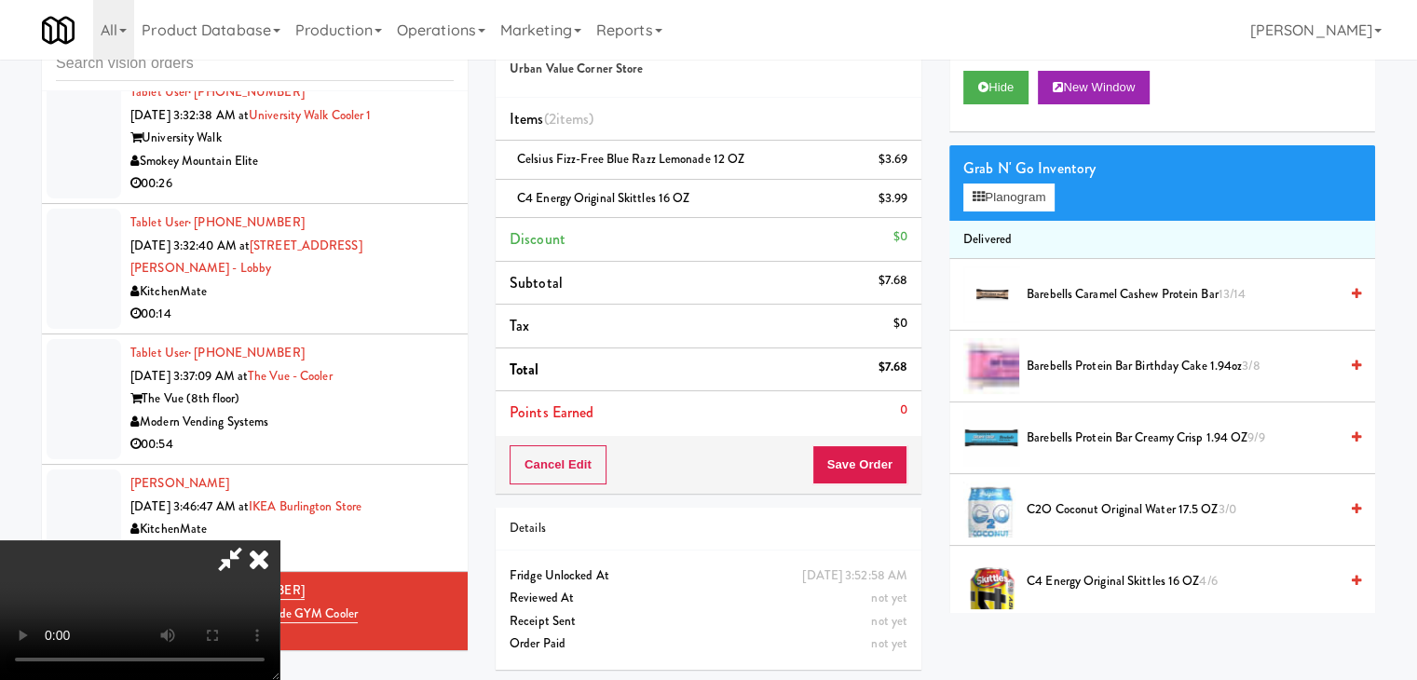
click at [914, 455] on div "Cancel Edit Save Order" at bounding box center [709, 465] width 426 height 58
drag, startPoint x: 909, startPoint y: 462, endPoint x: 887, endPoint y: 455, distance: 23.6
click at [897, 458] on div "Cancel Edit Save Order" at bounding box center [709, 465] width 426 height 58
click at [875, 449] on button "Save Order" at bounding box center [859, 464] width 95 height 39
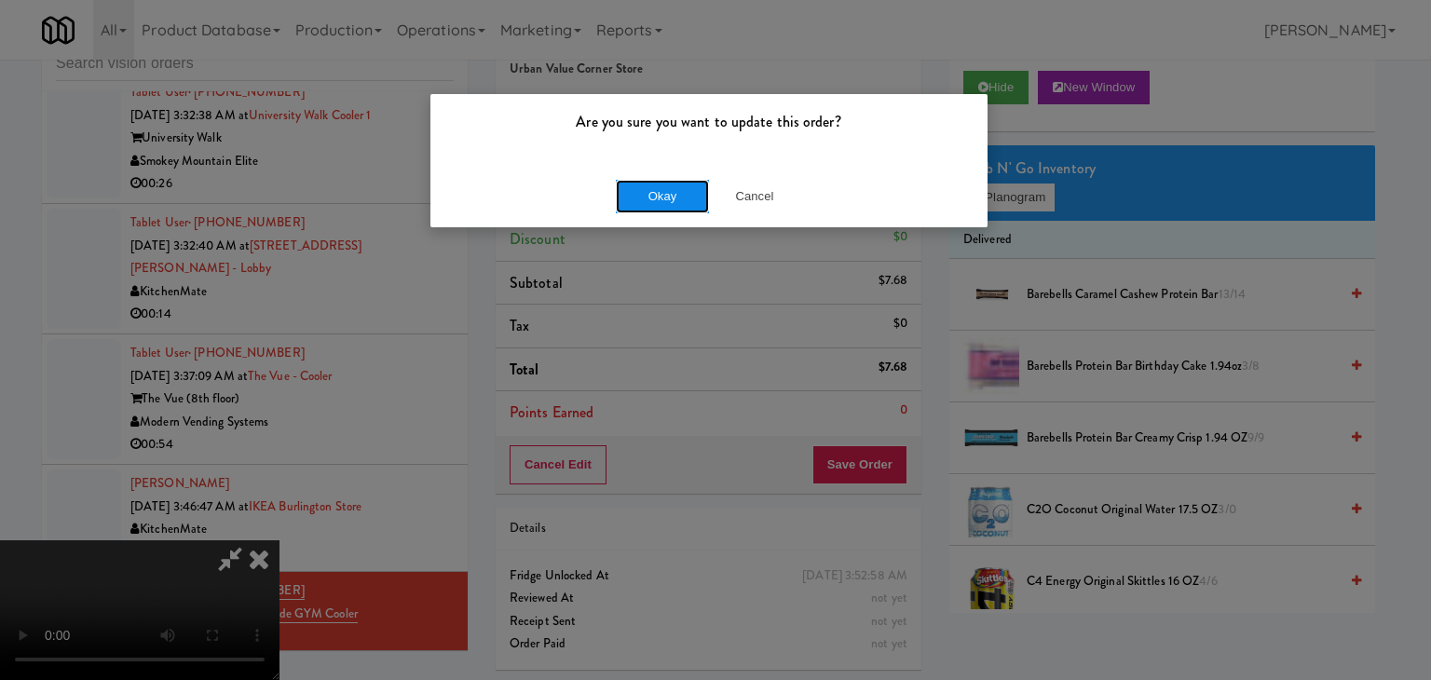
click at [676, 195] on button "Okay" at bounding box center [662, 197] width 93 height 34
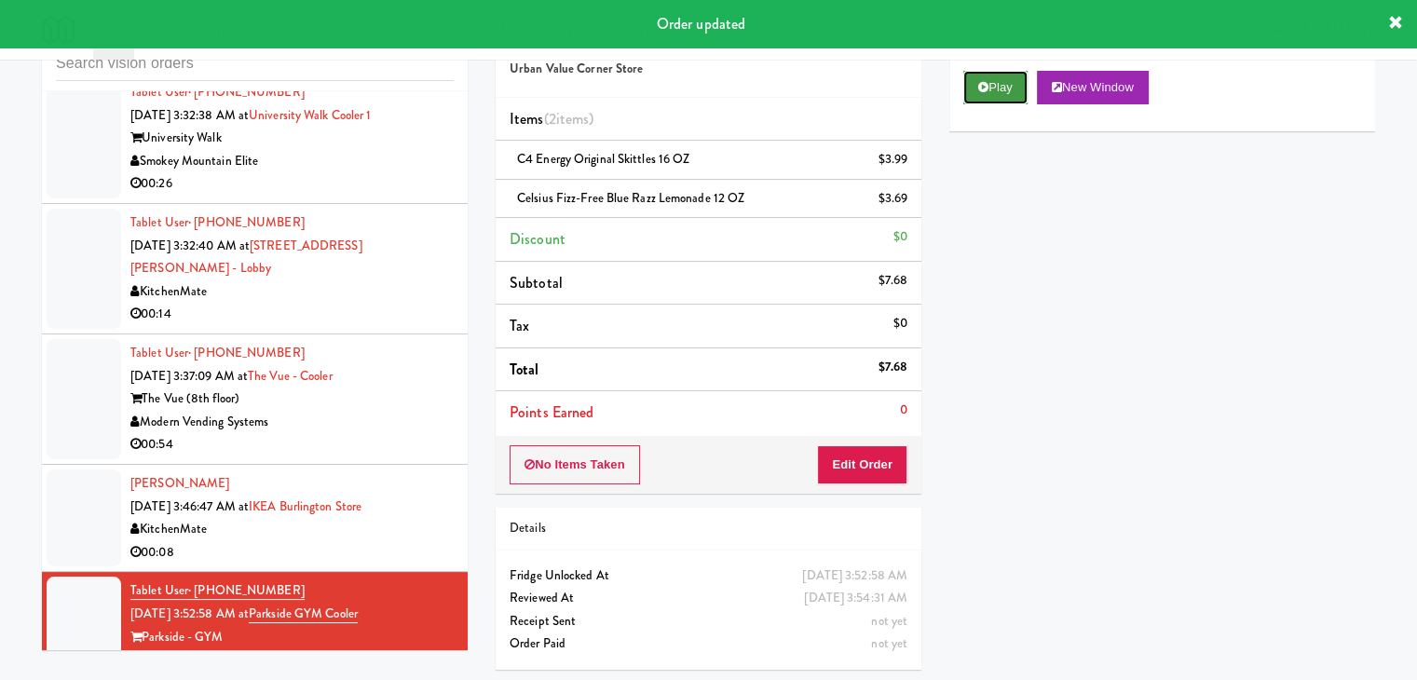
click at [1002, 89] on button "Play" at bounding box center [995, 88] width 64 height 34
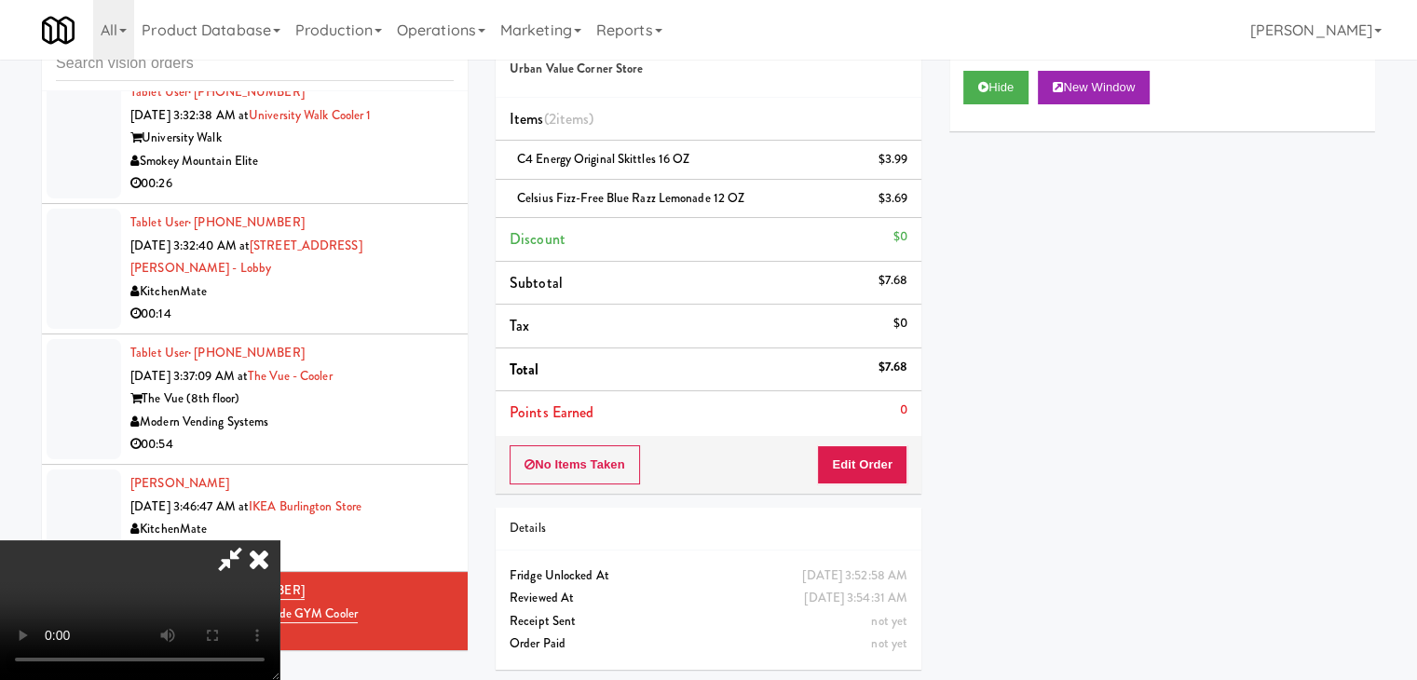
click at [279, 540] on video at bounding box center [139, 610] width 279 height 140
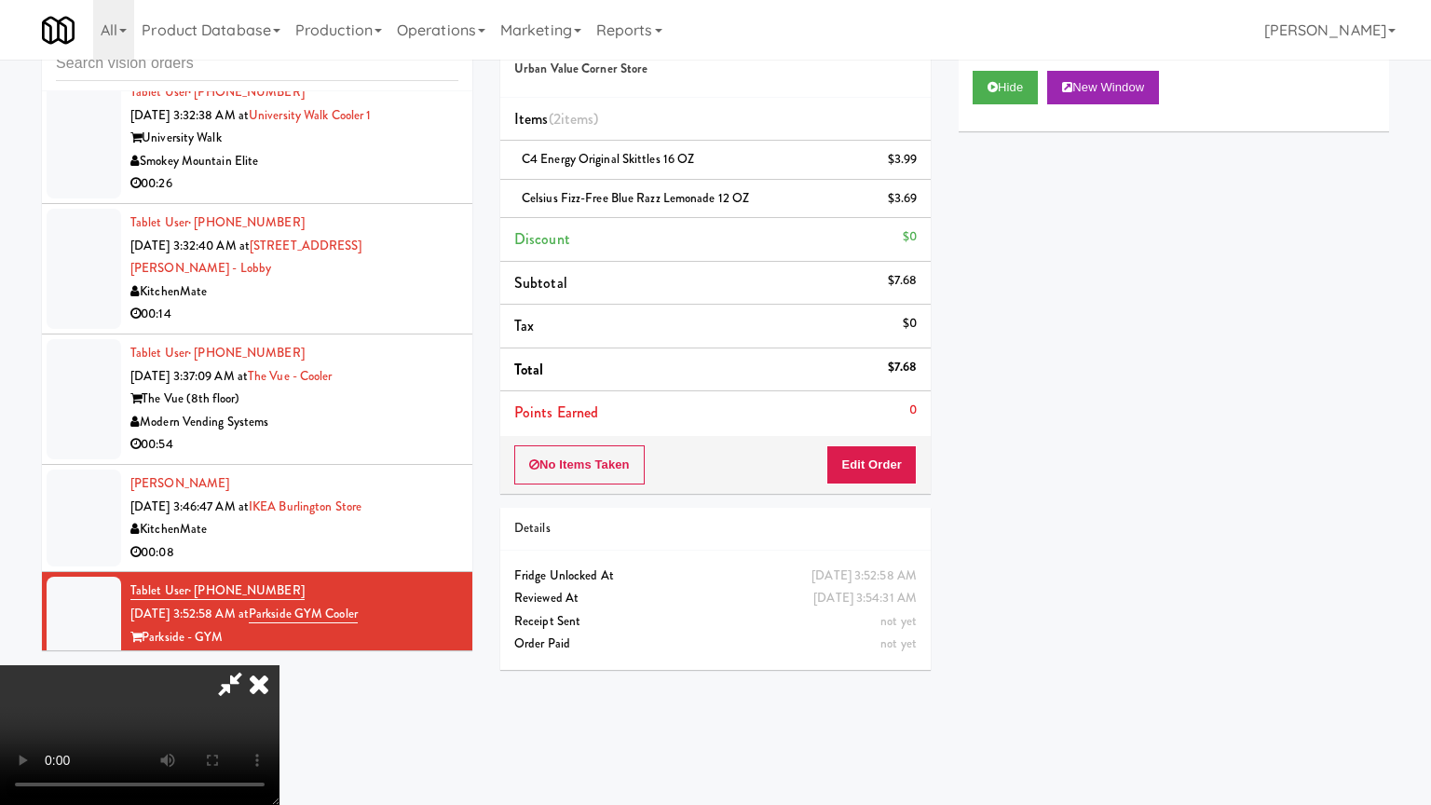
click at [279, 665] on video at bounding box center [139, 735] width 279 height 140
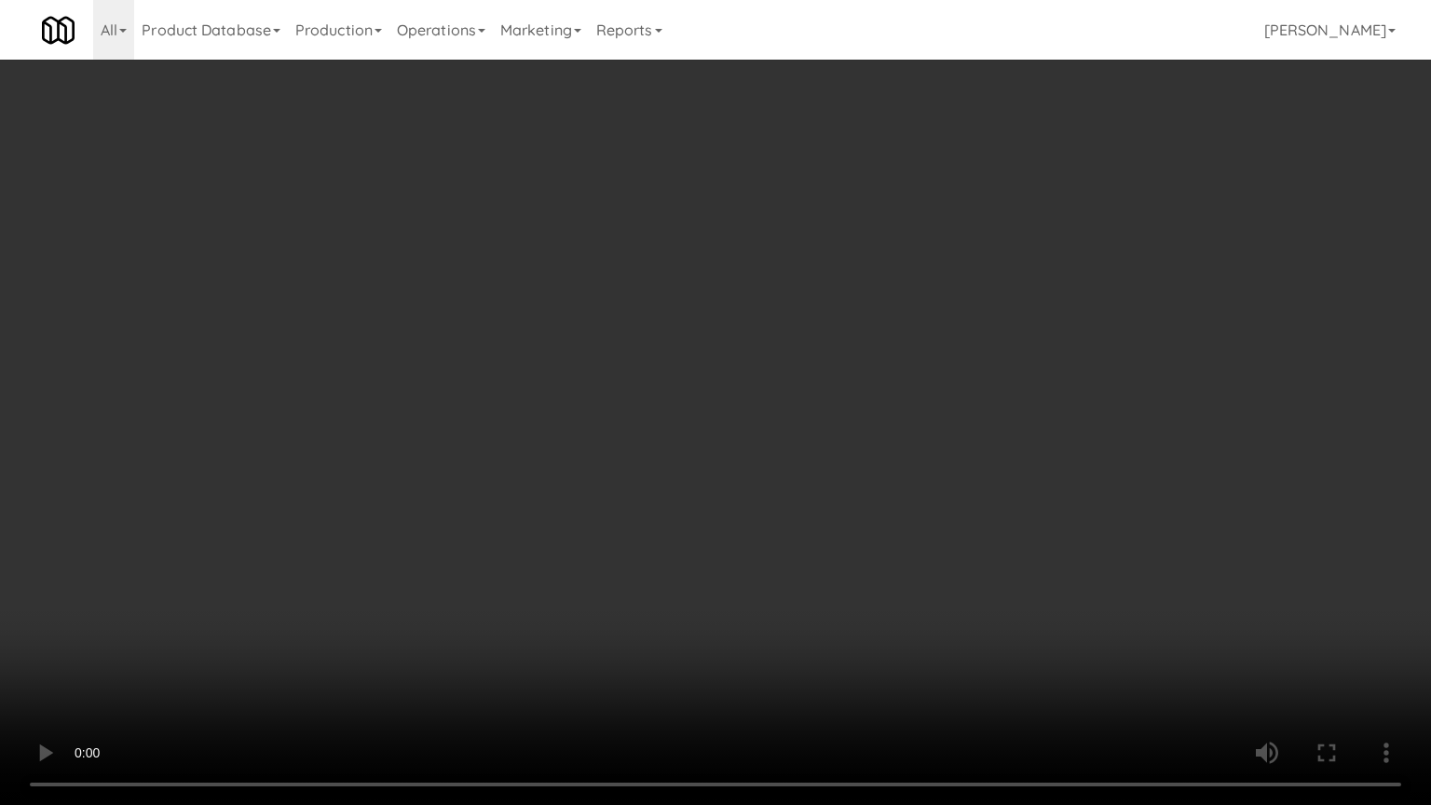
click at [965, 503] on video at bounding box center [715, 402] width 1431 height 805
click at [965, 500] on video at bounding box center [715, 402] width 1431 height 805
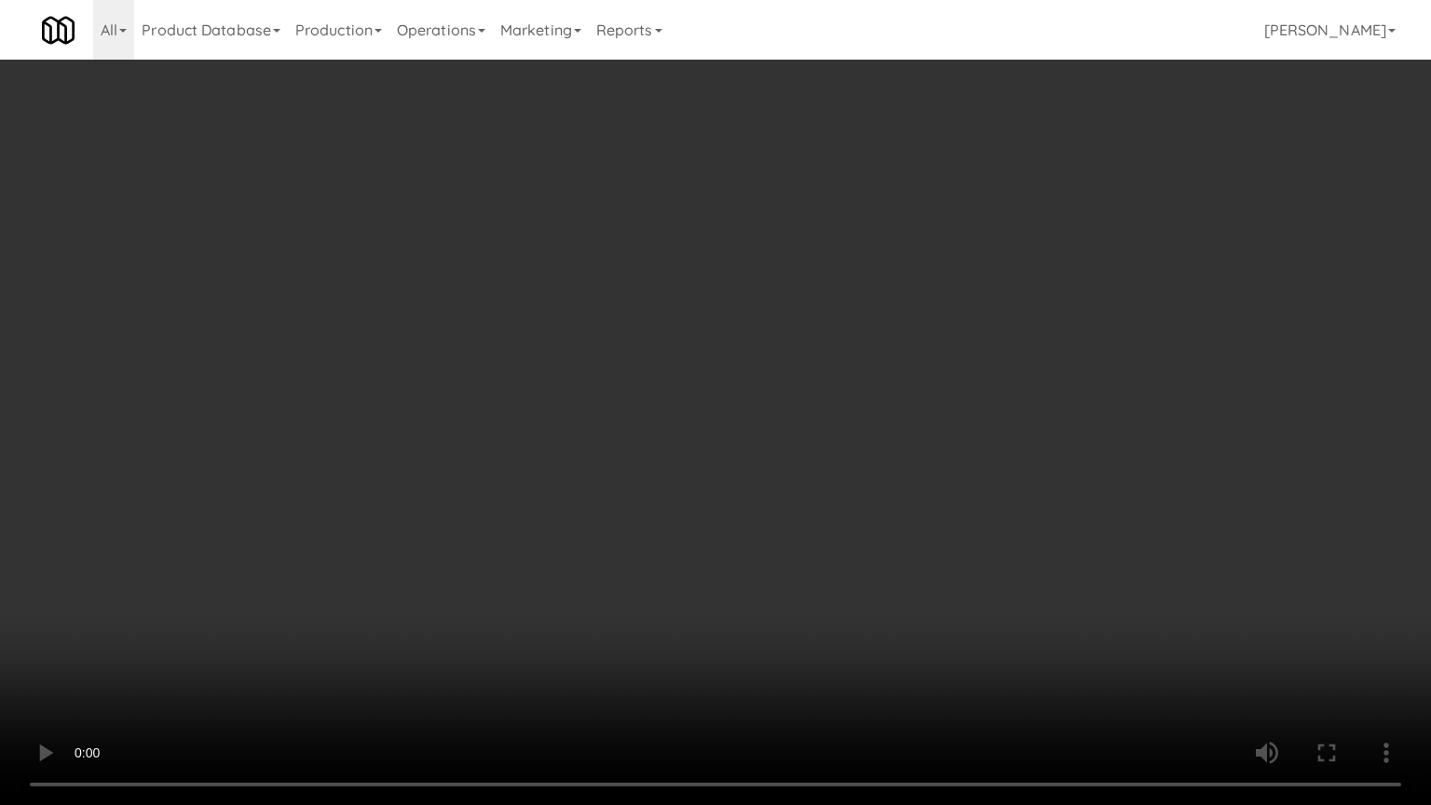
click at [957, 492] on video at bounding box center [715, 402] width 1431 height 805
drag, startPoint x: 957, startPoint y: 491, endPoint x: 976, endPoint y: 400, distance: 93.4
click at [957, 490] on video at bounding box center [715, 402] width 1431 height 805
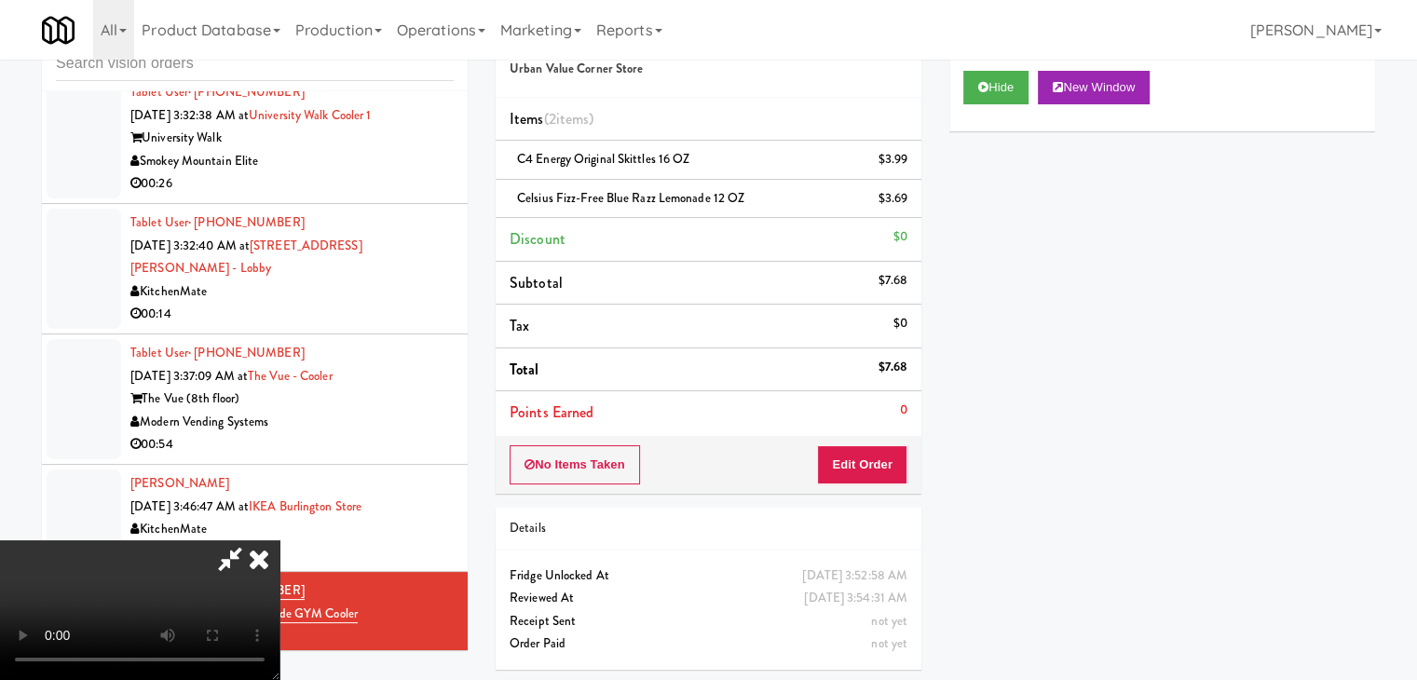
click at [279, 540] on icon at bounding box center [258, 558] width 41 height 37
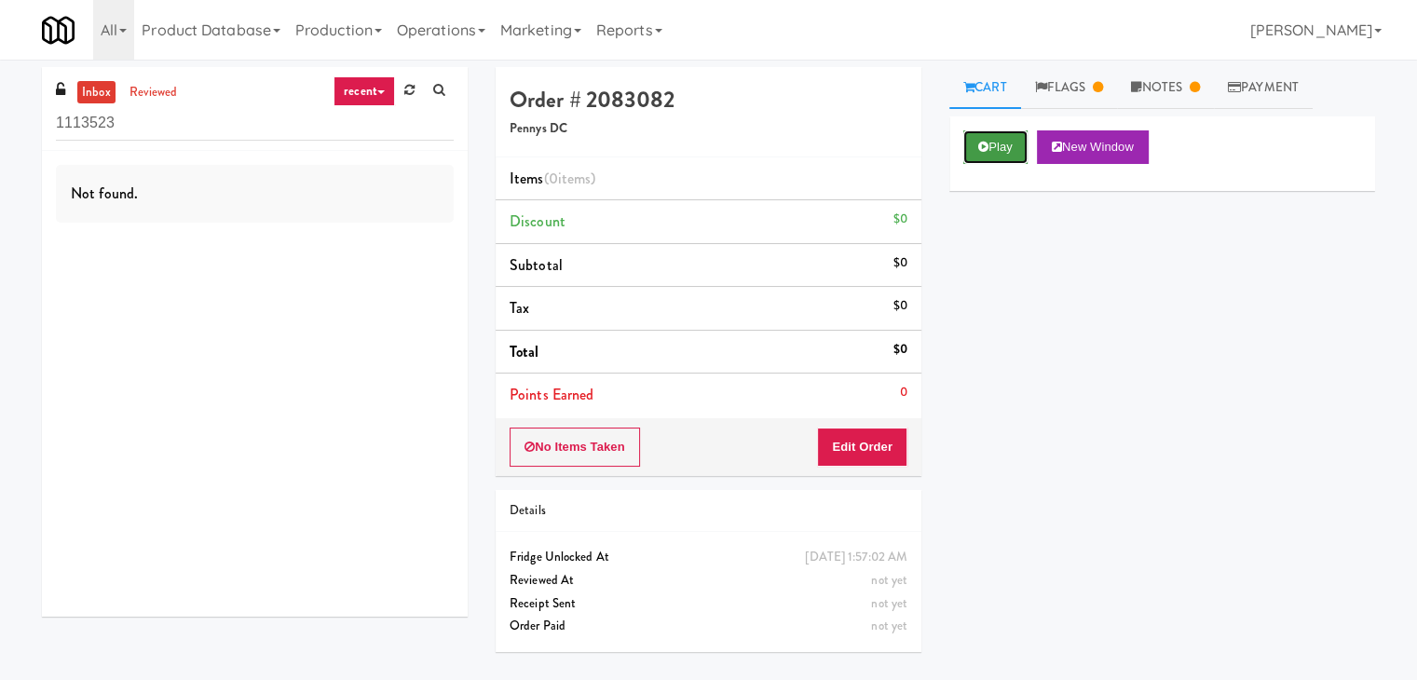
click at [1000, 141] on button "Play" at bounding box center [995, 147] width 64 height 34
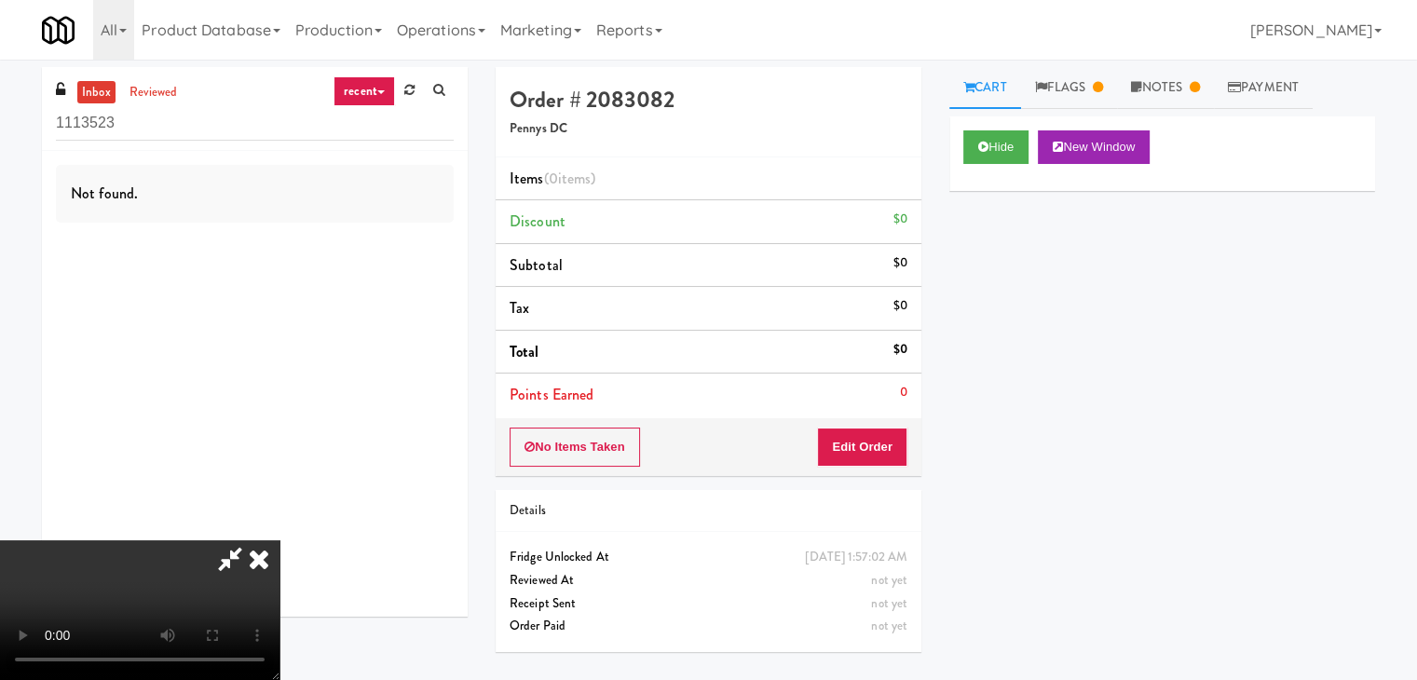
drag, startPoint x: 257, startPoint y: 558, endPoint x: 297, endPoint y: 539, distance: 44.2
click at [257, 558] on icon at bounding box center [258, 558] width 41 height 37
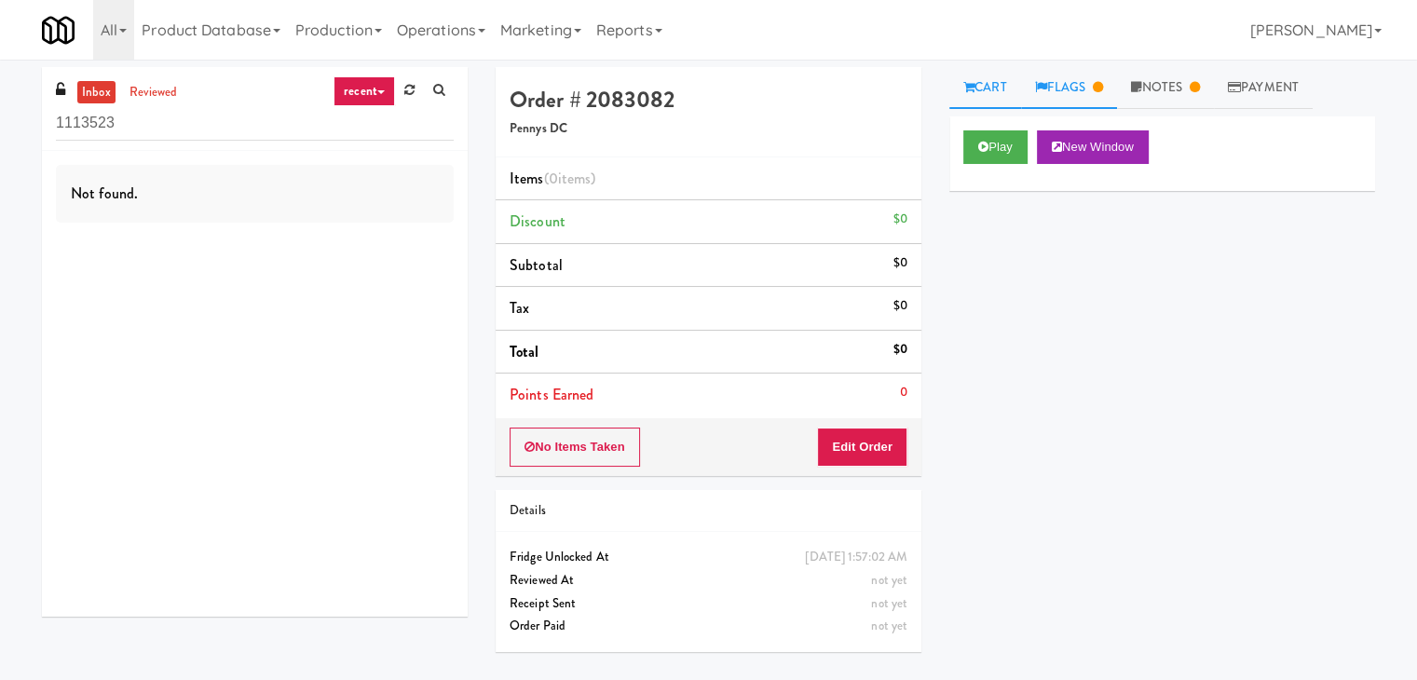
click at [1066, 90] on link "Flags" at bounding box center [1069, 88] width 97 height 42
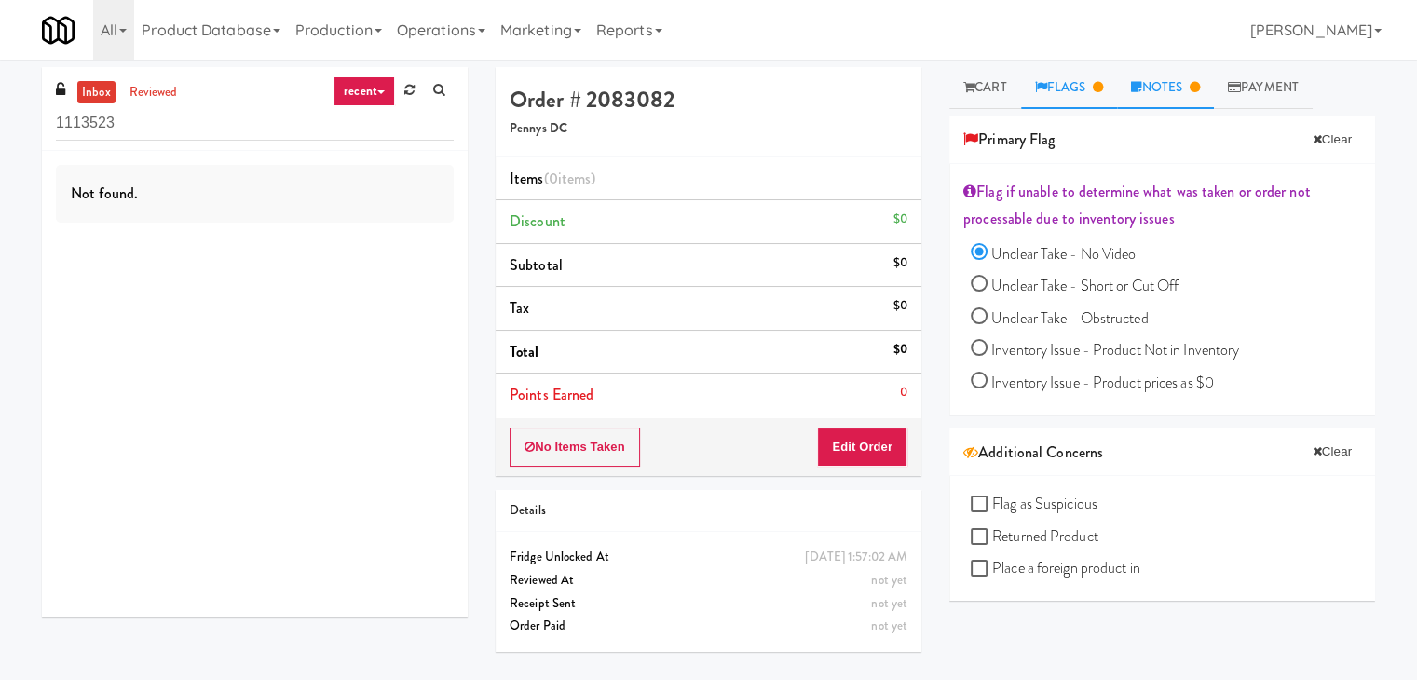
click at [1194, 91] on link "Notes" at bounding box center [1165, 88] width 97 height 42
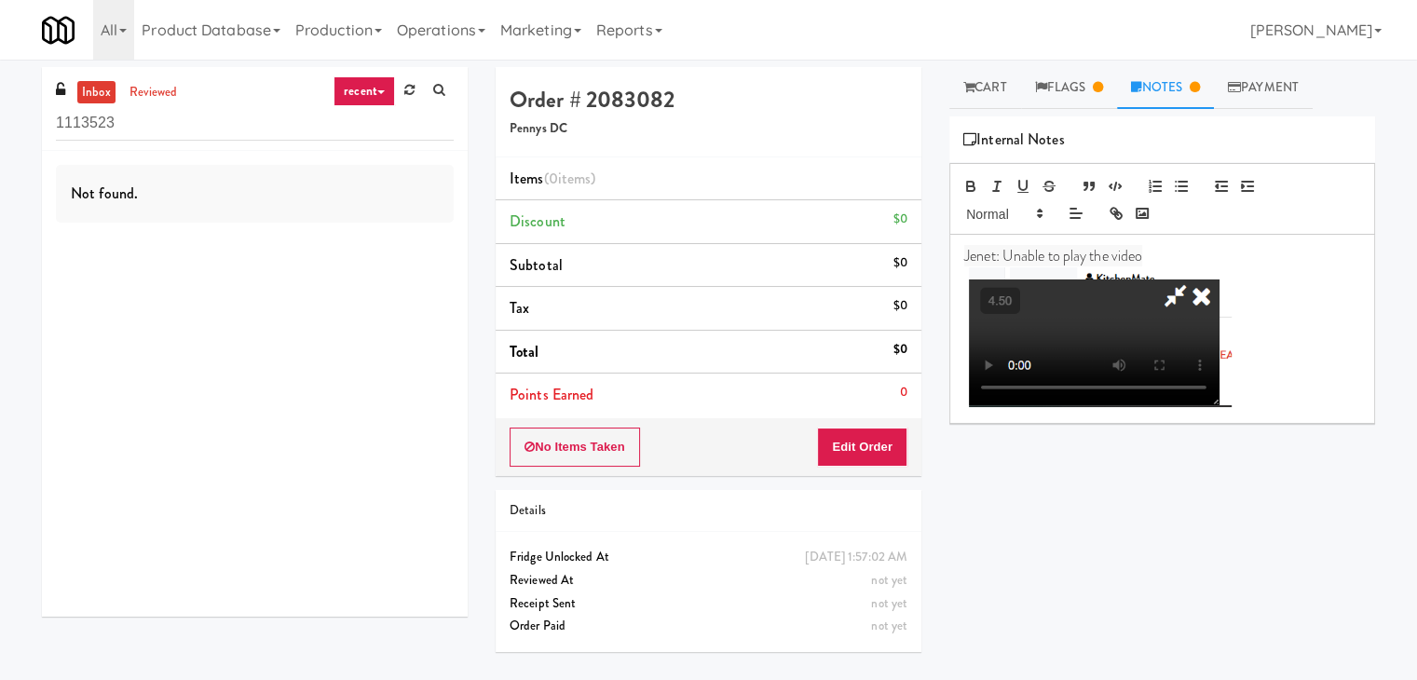
click at [1202, 298] on img at bounding box center [1100, 337] width 263 height 140
click at [989, 89] on link "Cart" at bounding box center [985, 88] width 72 height 42
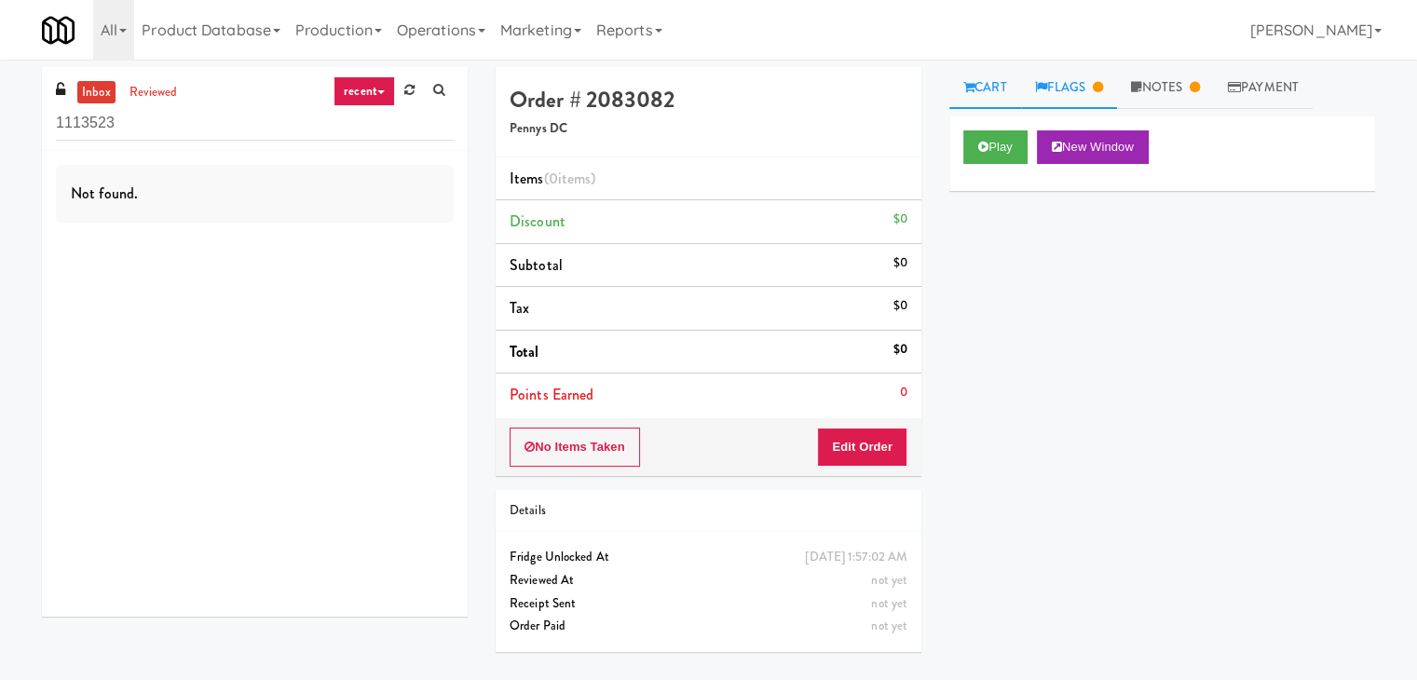
click at [1075, 87] on link "Flags" at bounding box center [1069, 88] width 97 height 42
